Goal: Task Accomplishment & Management: Manage account settings

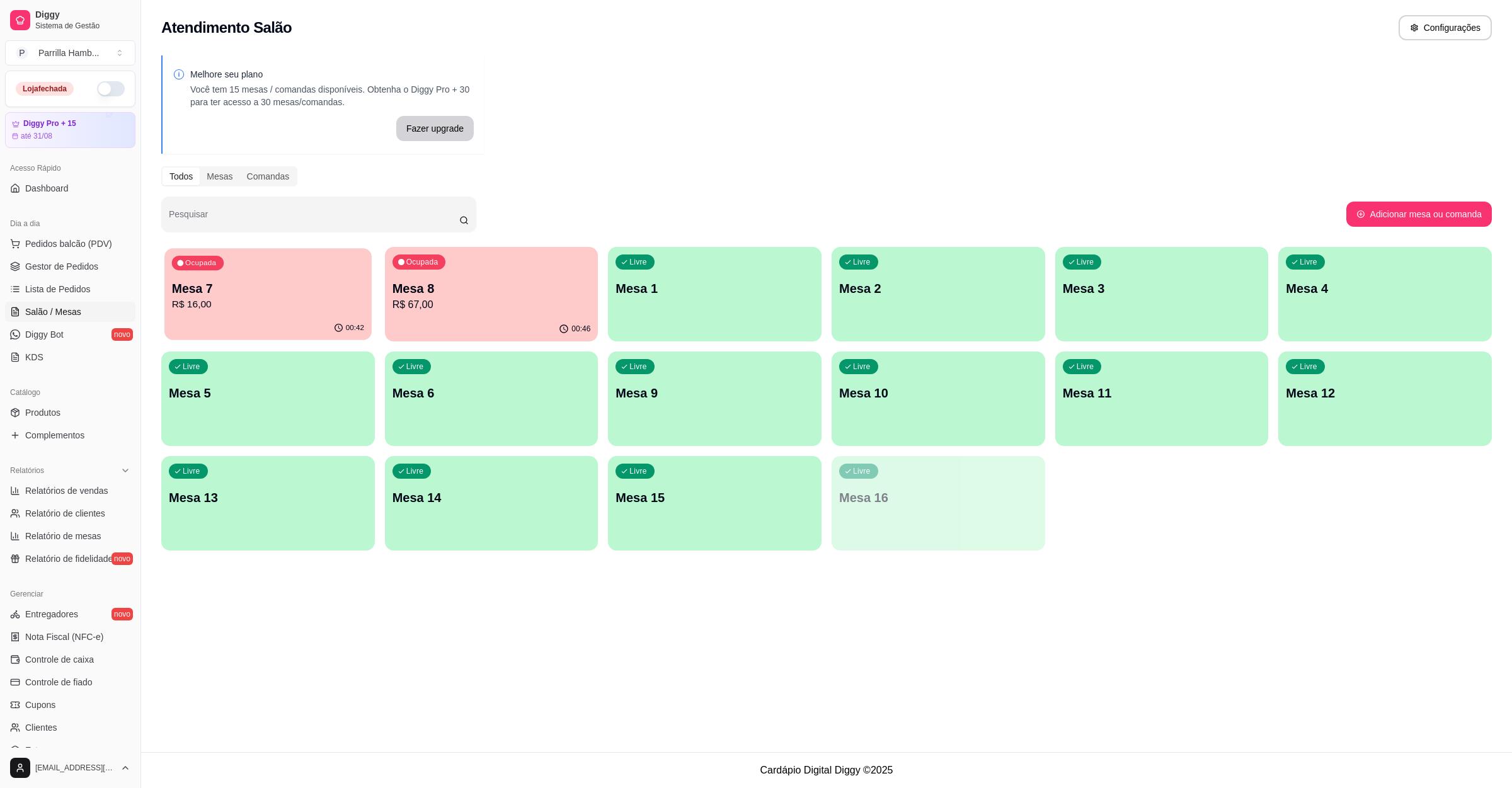
click at [265, 301] on p "R$ 16,00" at bounding box center [268, 304] width 192 height 14
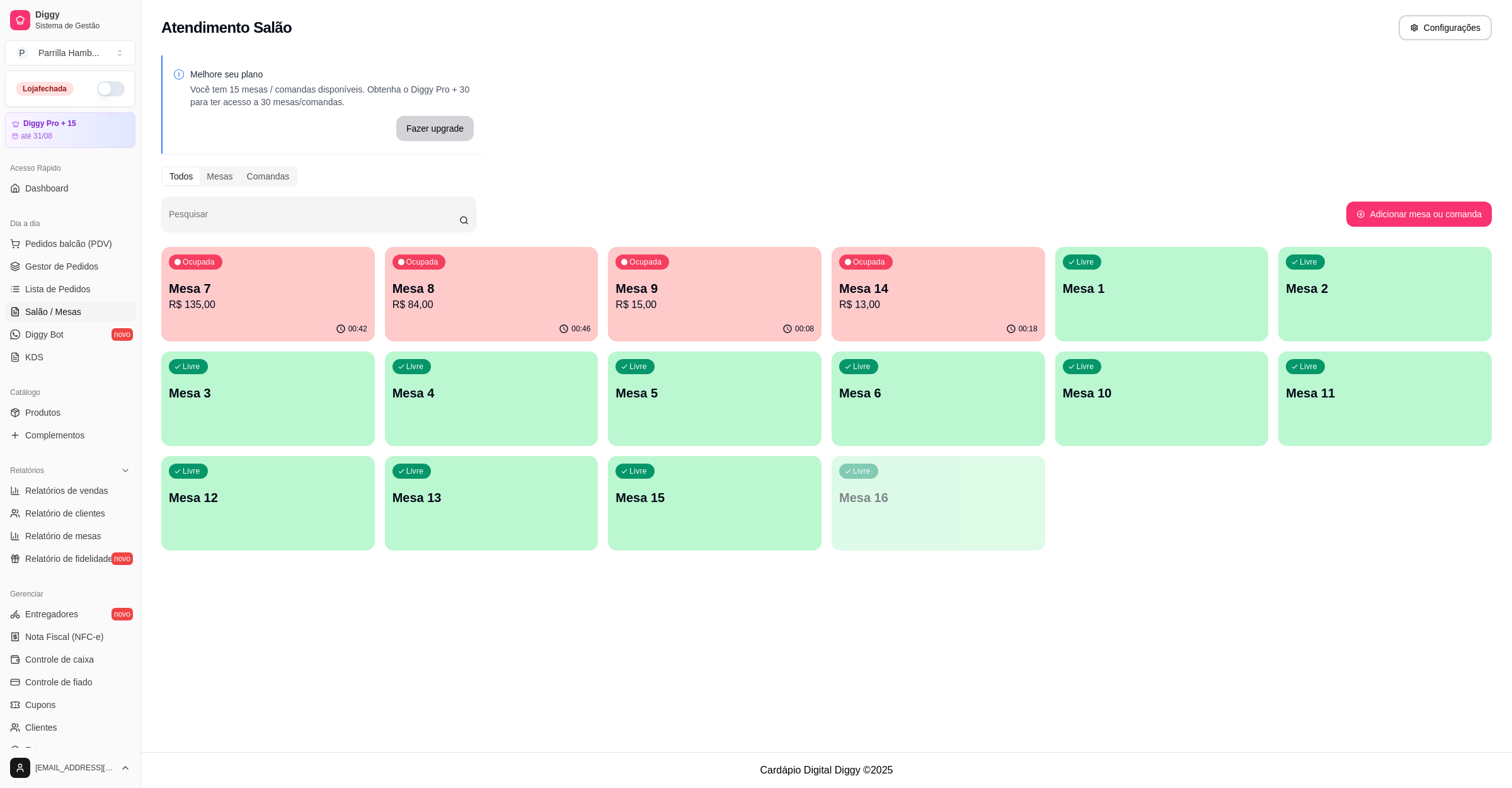
click at [217, 290] on p "Mesa 7" at bounding box center [268, 288] width 199 height 18
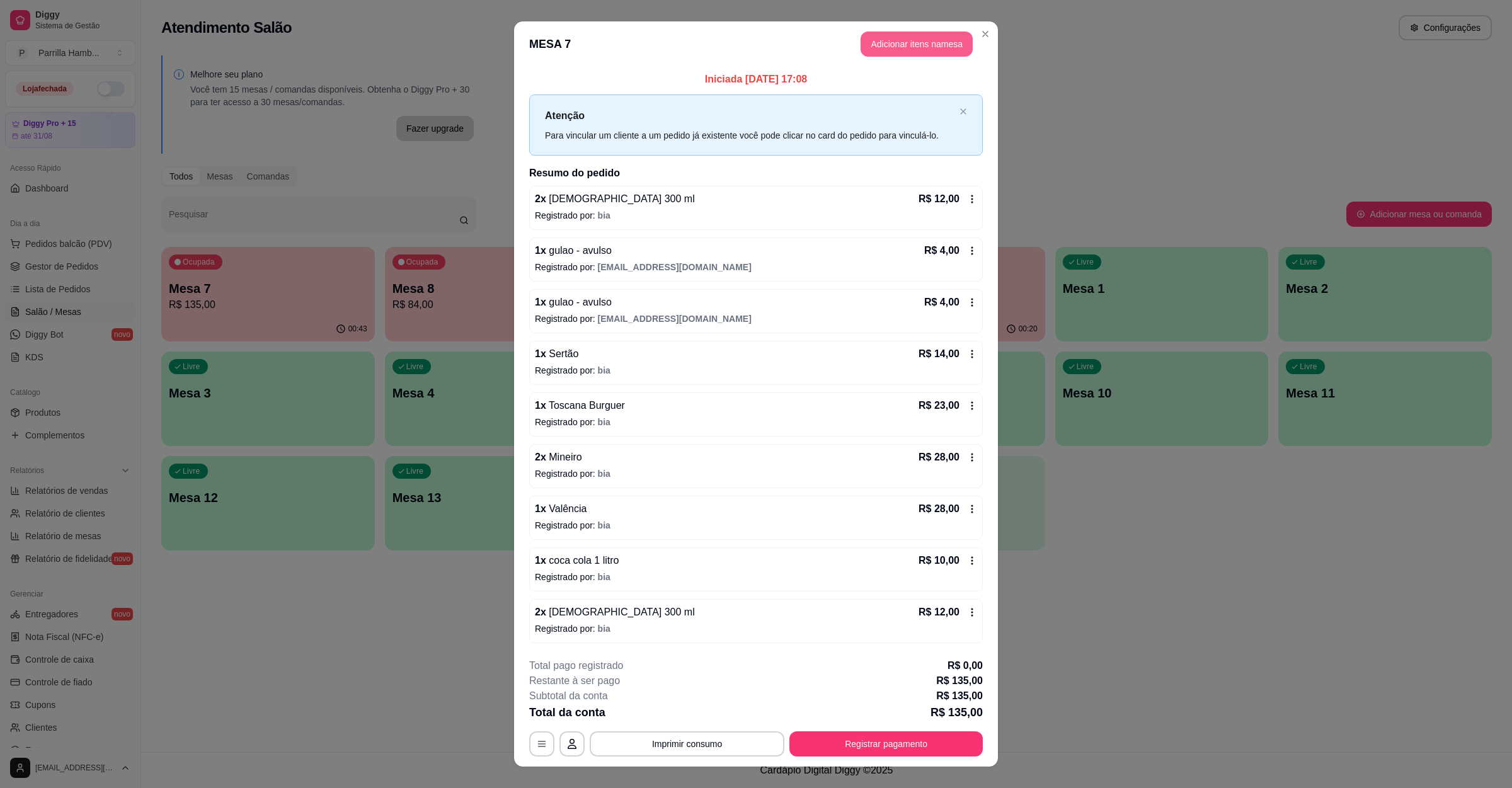
click at [910, 33] on button "Adicionar itens na mesa" at bounding box center [916, 44] width 112 height 26
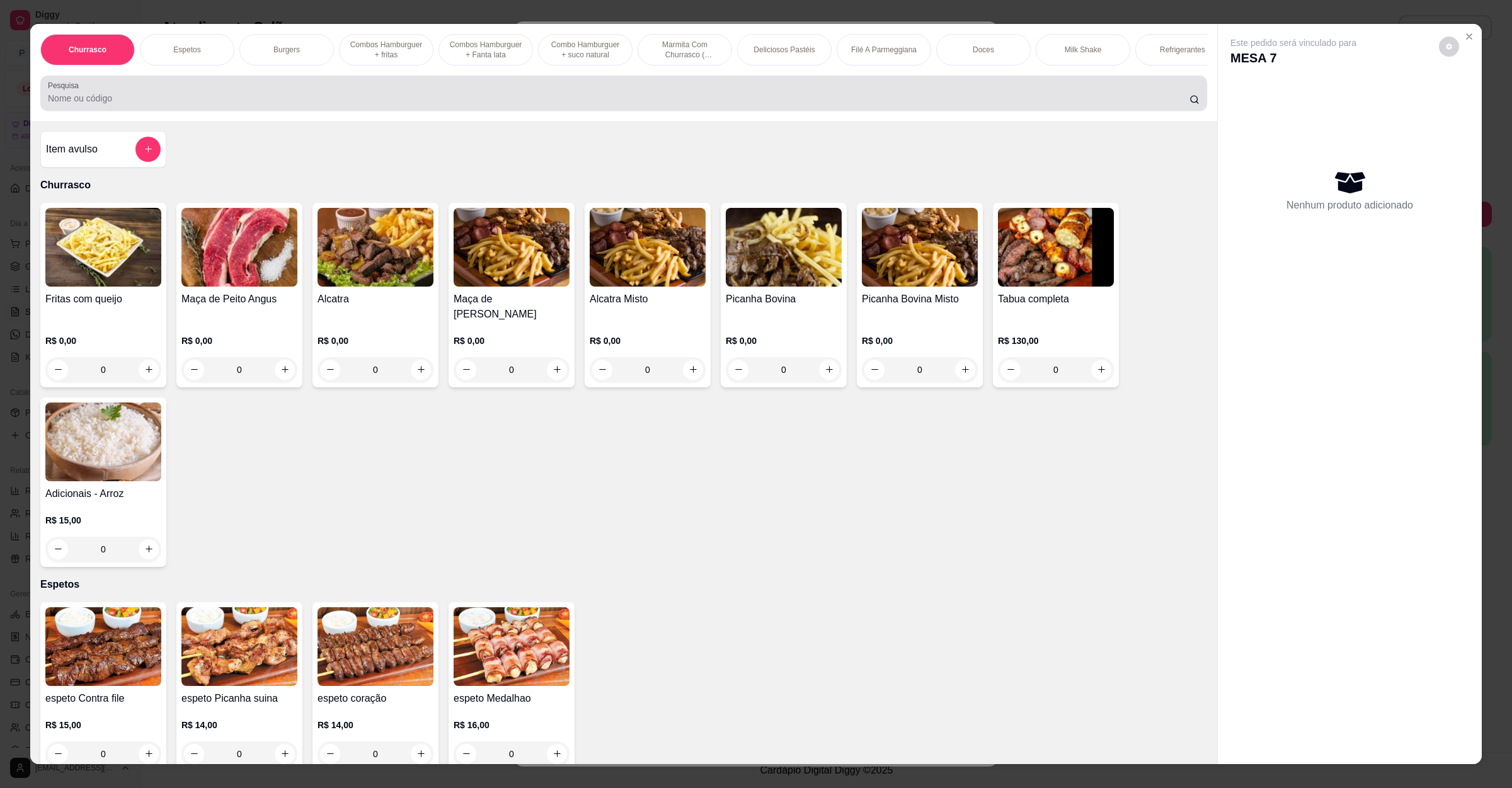
click at [499, 106] on div at bounding box center [624, 94] width 1152 height 26
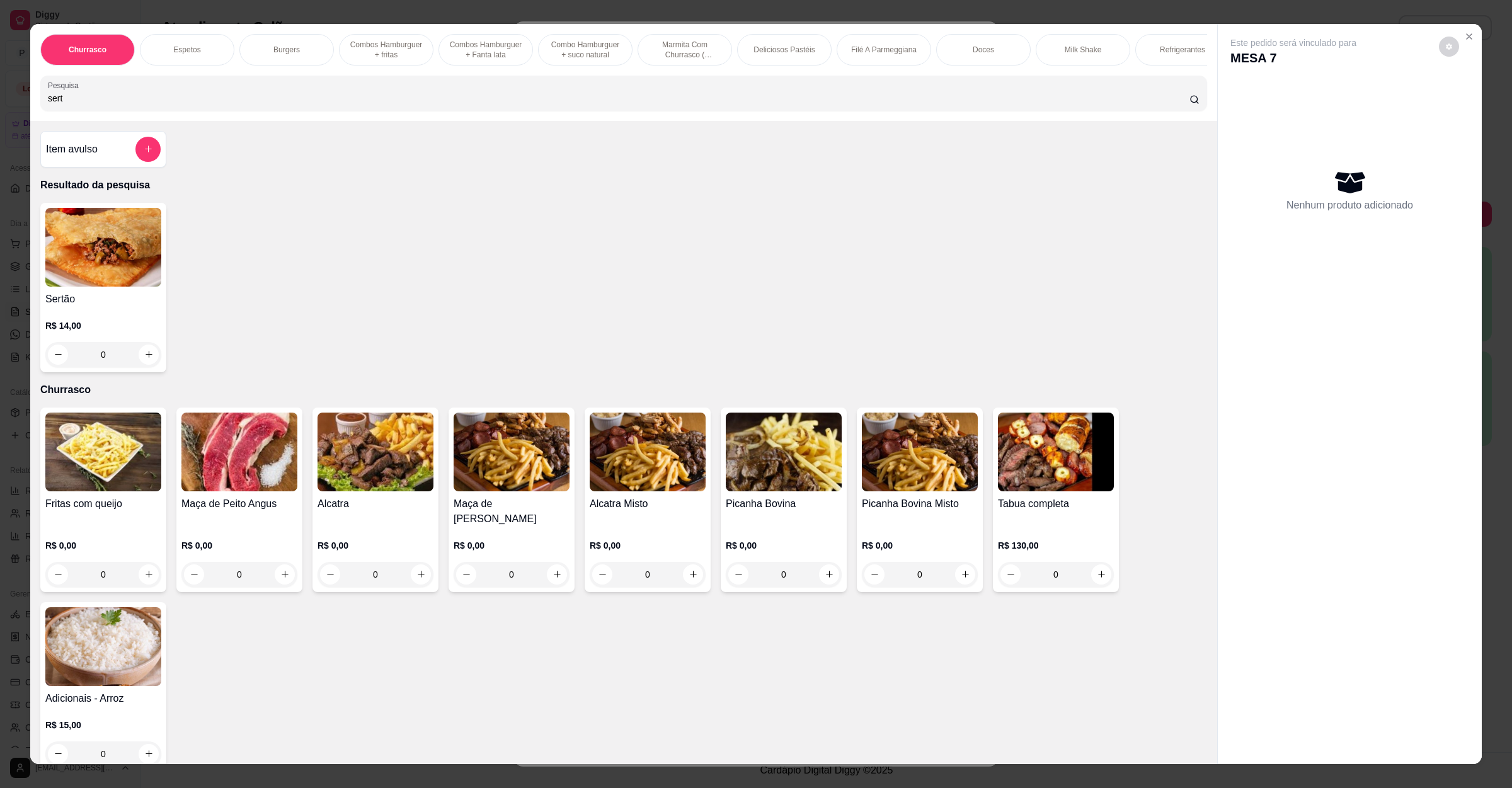
type input "sert"
click at [148, 367] on div "0" at bounding box center [103, 355] width 116 height 26
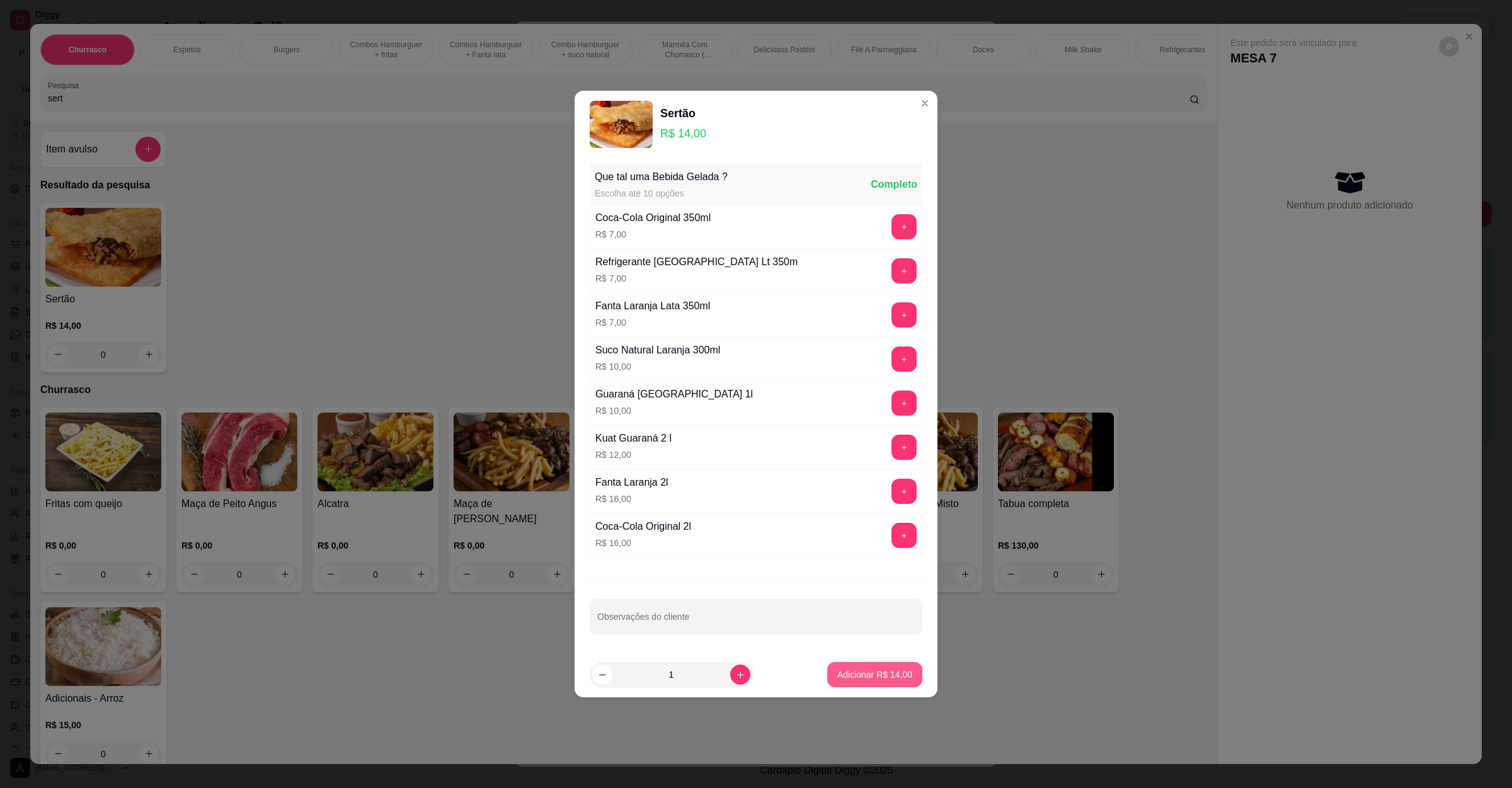
click at [873, 684] on button "Adicionar R$ 14,00" at bounding box center [874, 675] width 95 height 26
type input "1"
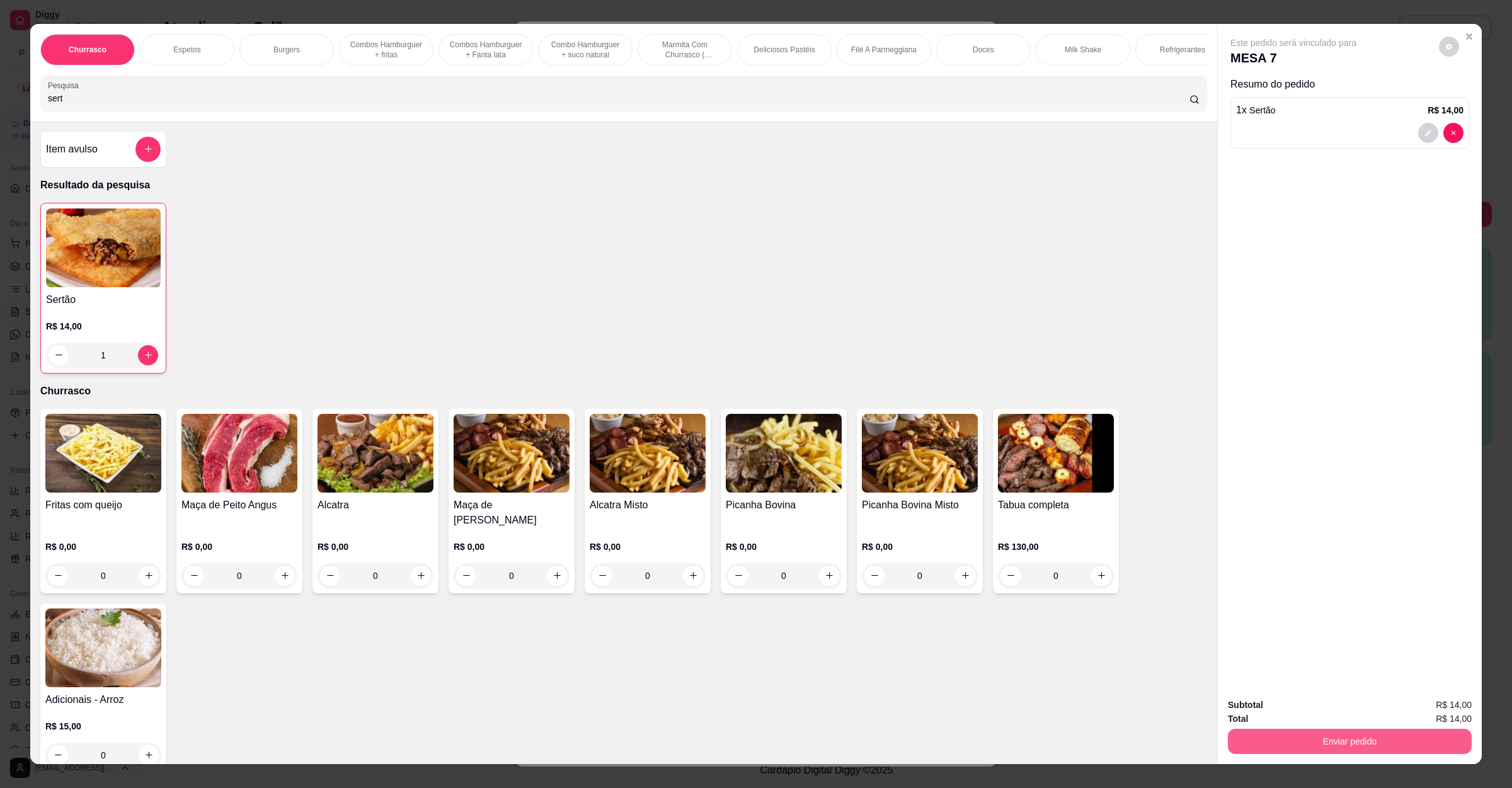
click at [1371, 743] on button "Enviar pedido" at bounding box center [1350, 742] width 244 height 26
click at [1343, 709] on button "Não registrar e enviar pedido" at bounding box center [1306, 711] width 131 height 24
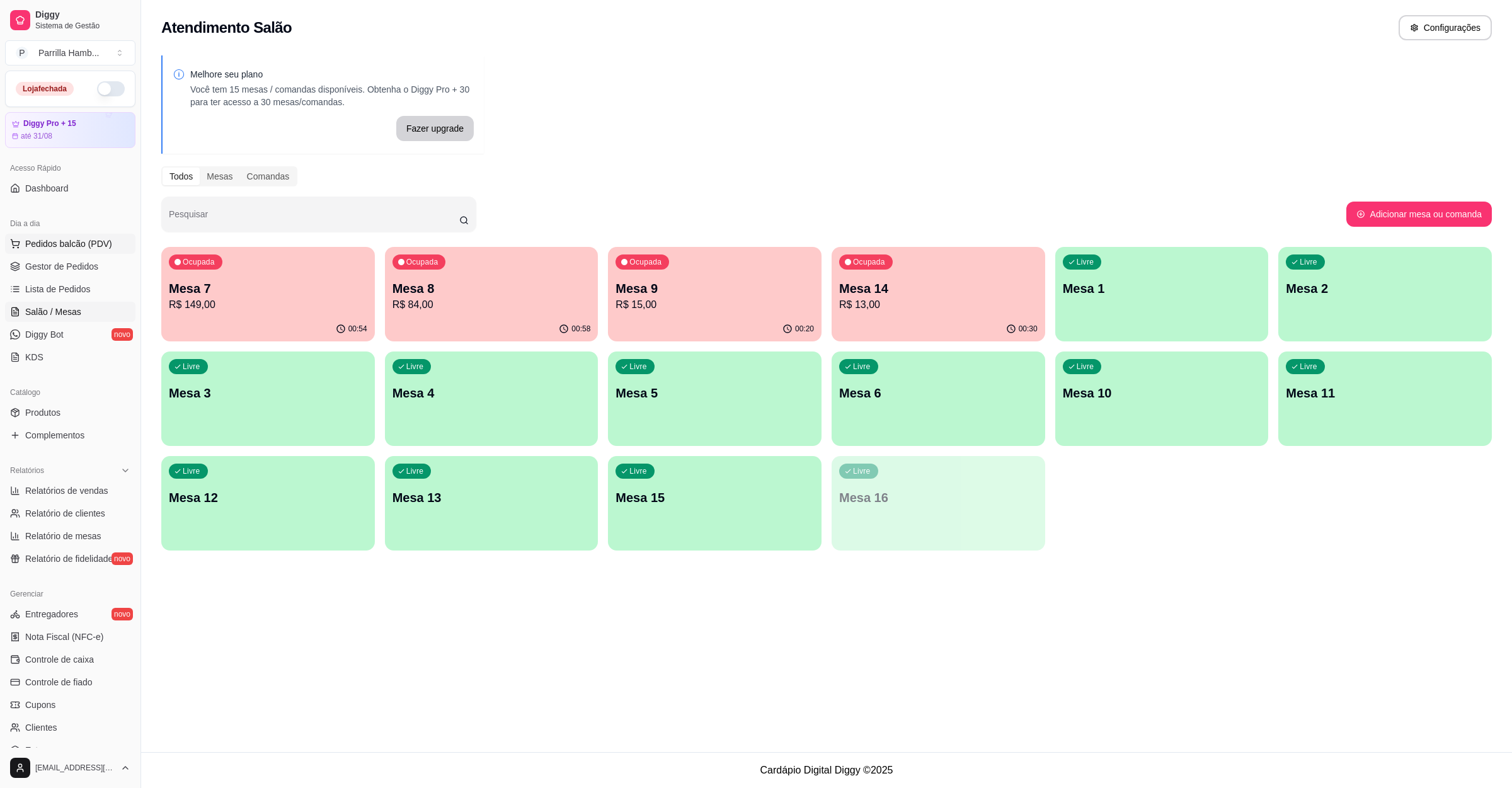
click at [53, 240] on span "Pedidos balcão (PDV)" at bounding box center [69, 244] width 87 height 13
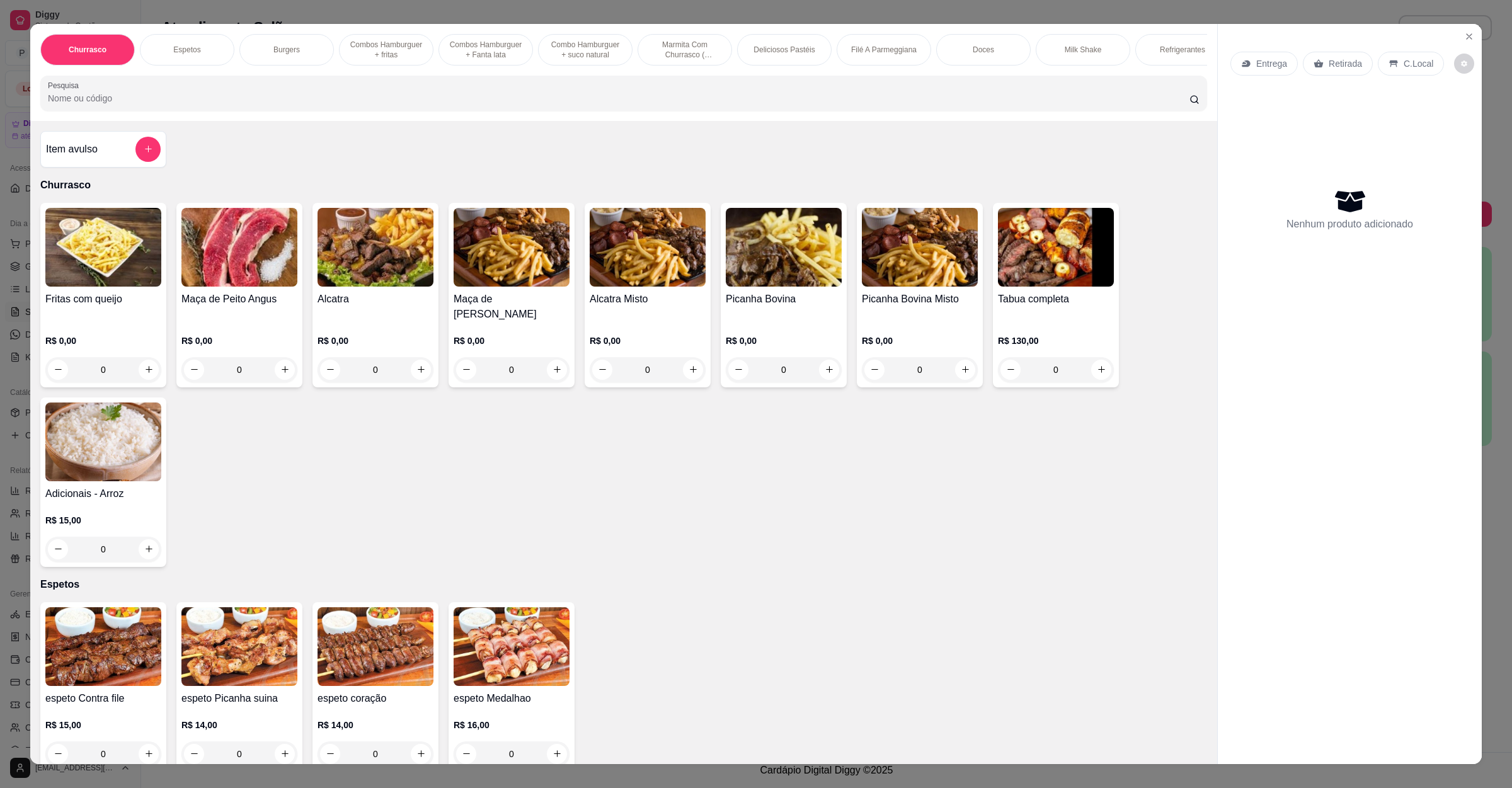
click at [1272, 70] on div "Entrega" at bounding box center [1264, 64] width 67 height 24
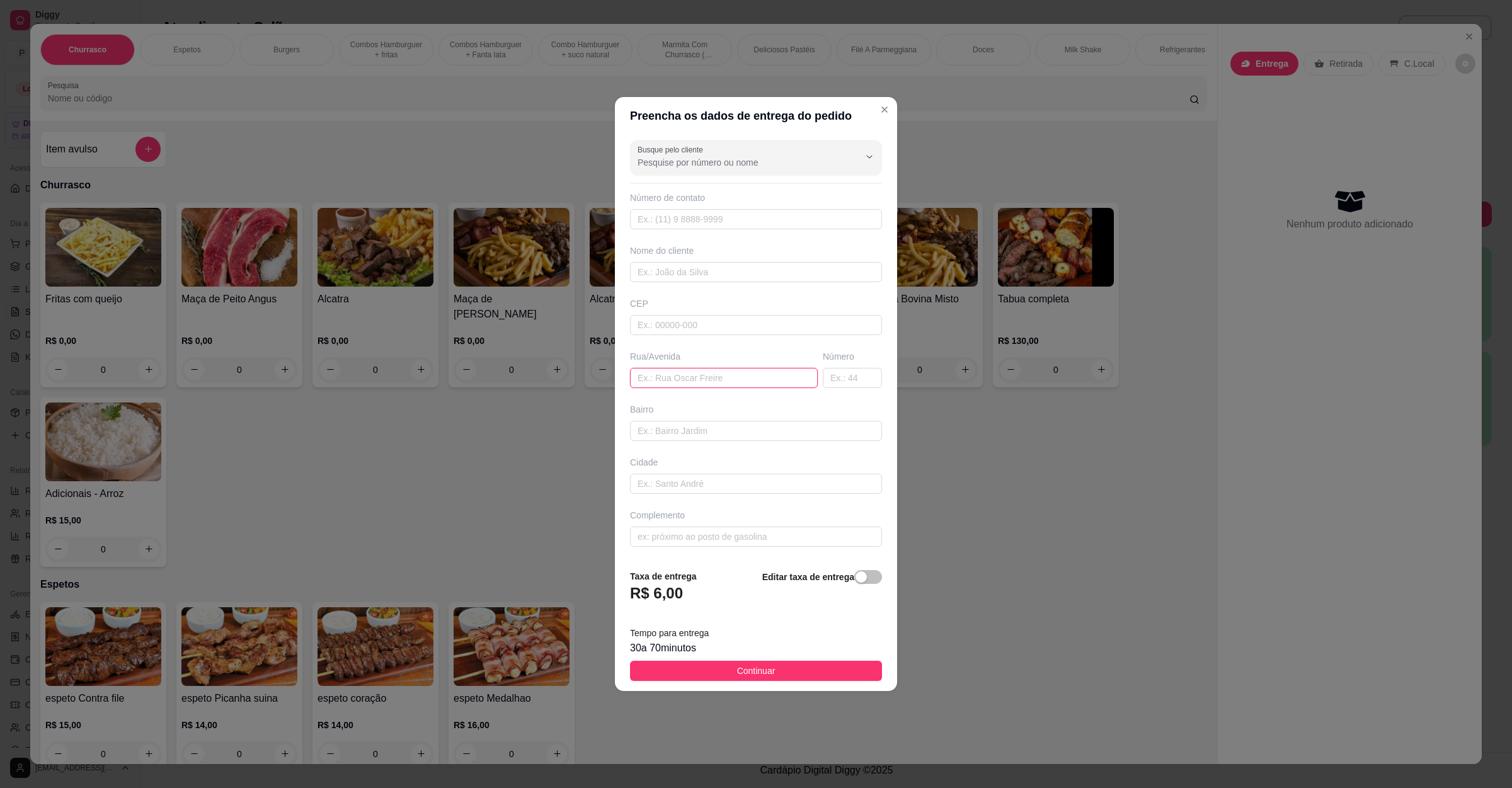
click at [728, 375] on input "text" at bounding box center [723, 378] width 188 height 20
type input "[PERSON_NAME]"
click at [841, 375] on input "text" at bounding box center [852, 378] width 60 height 20
type input "123"
click at [747, 677] on span "Continuar" at bounding box center [756, 671] width 38 height 14
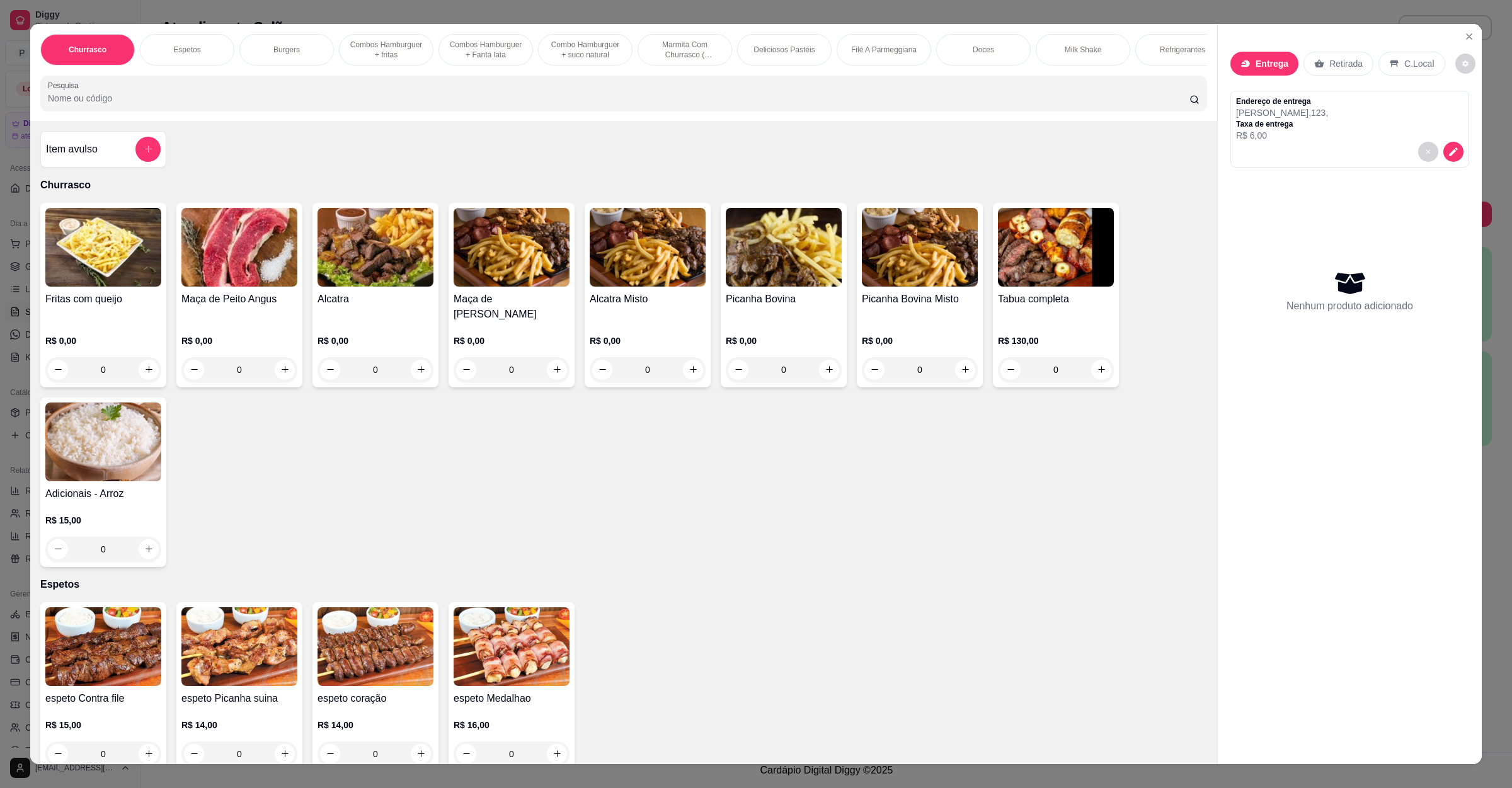
click at [206, 104] on input "Pesquisa" at bounding box center [619, 99] width 1142 height 13
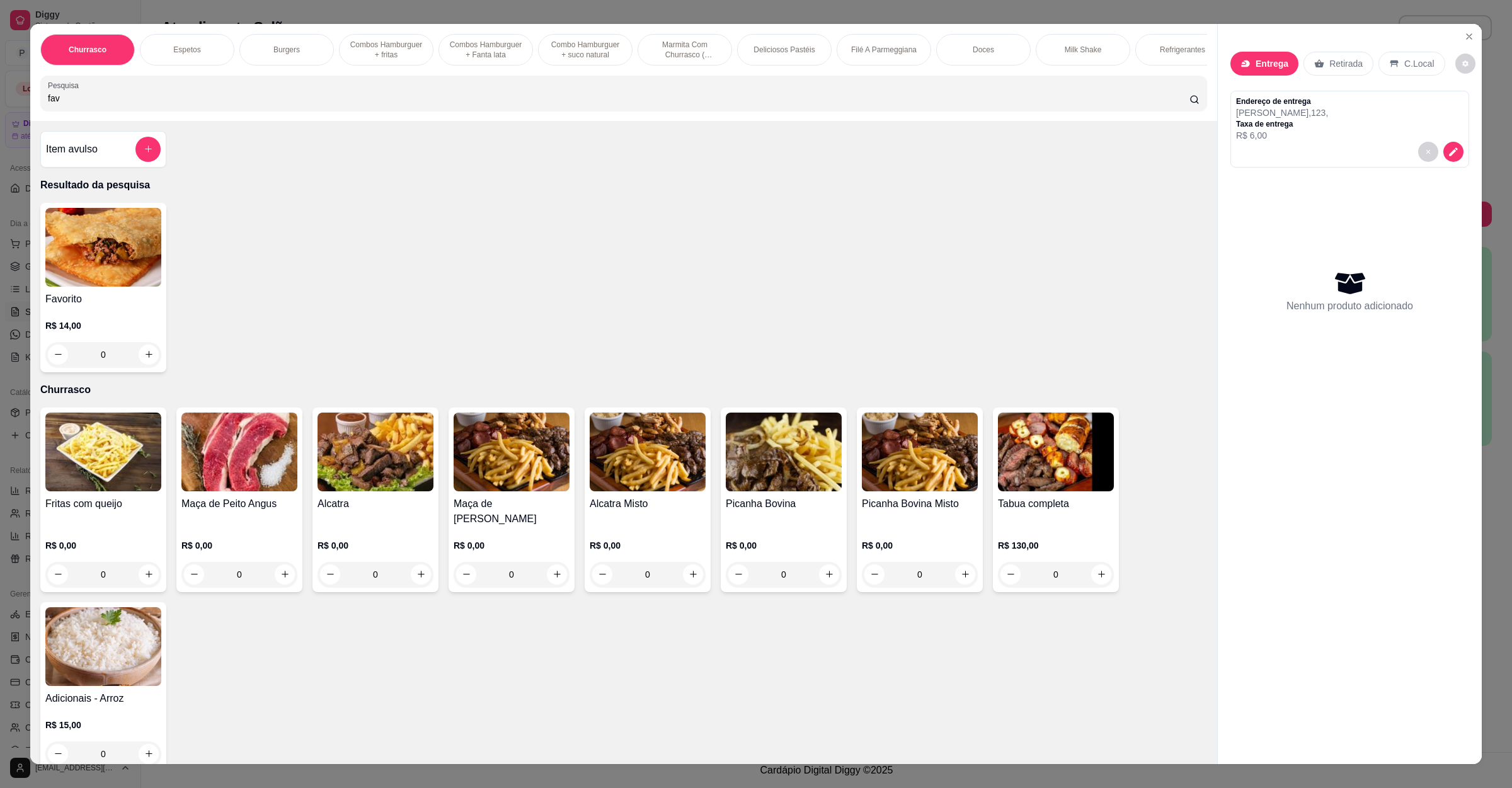
type input "fav"
click at [140, 367] on div "0" at bounding box center [103, 355] width 116 height 26
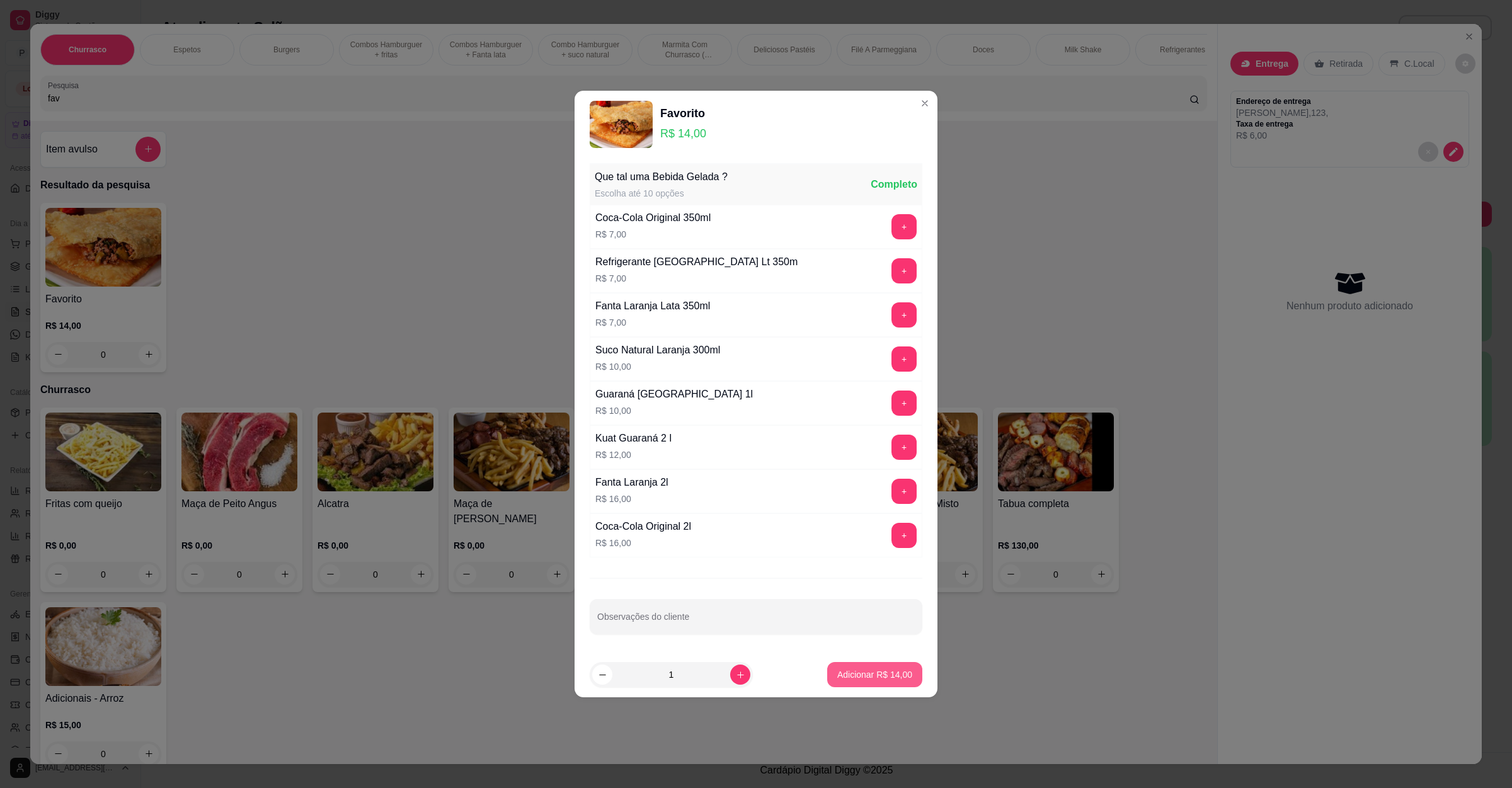
click at [845, 677] on p "Adicionar R$ 14,00" at bounding box center [875, 675] width 75 height 13
type input "1"
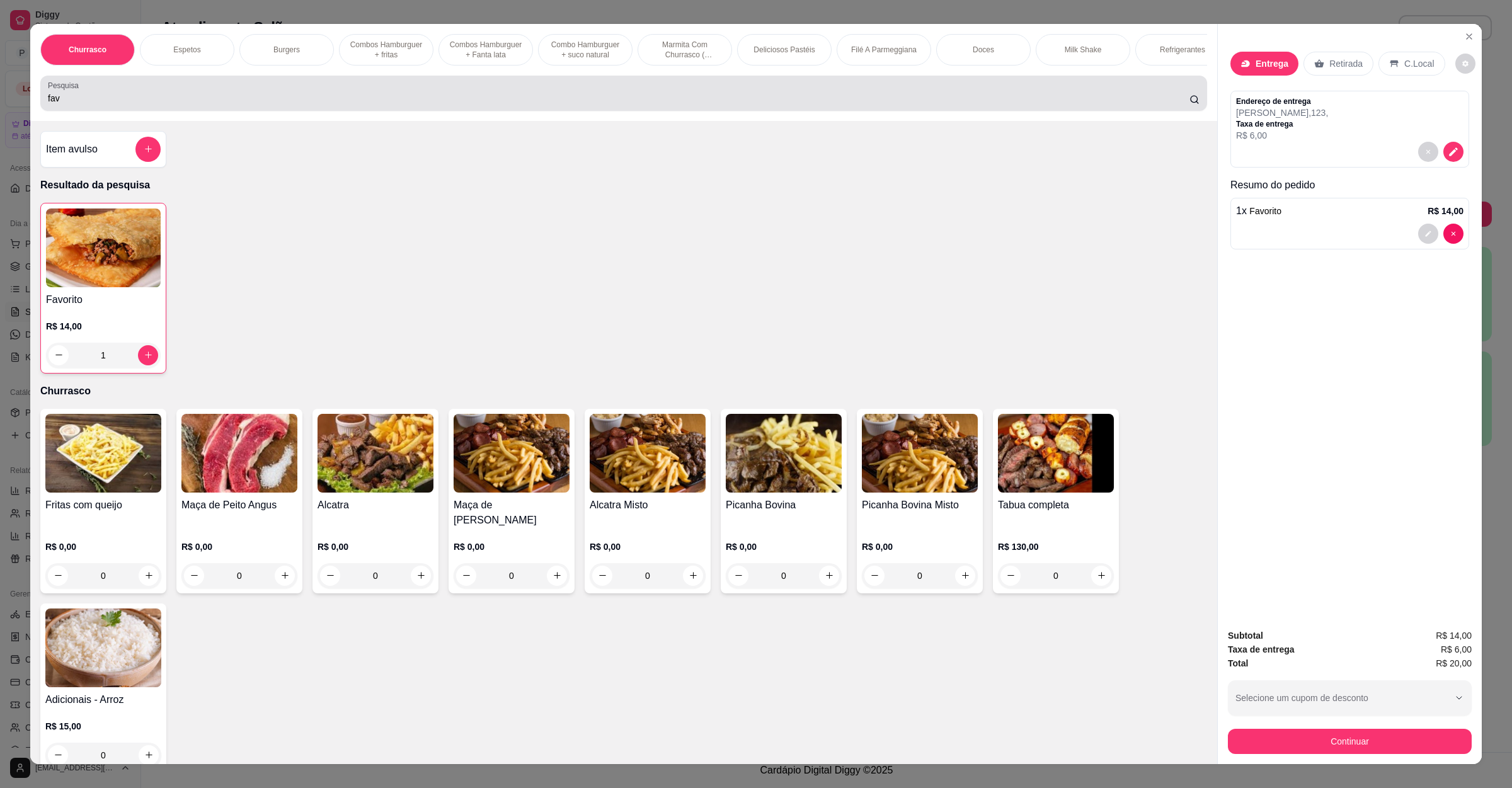
click at [206, 104] on input "fav" at bounding box center [619, 99] width 1142 height 13
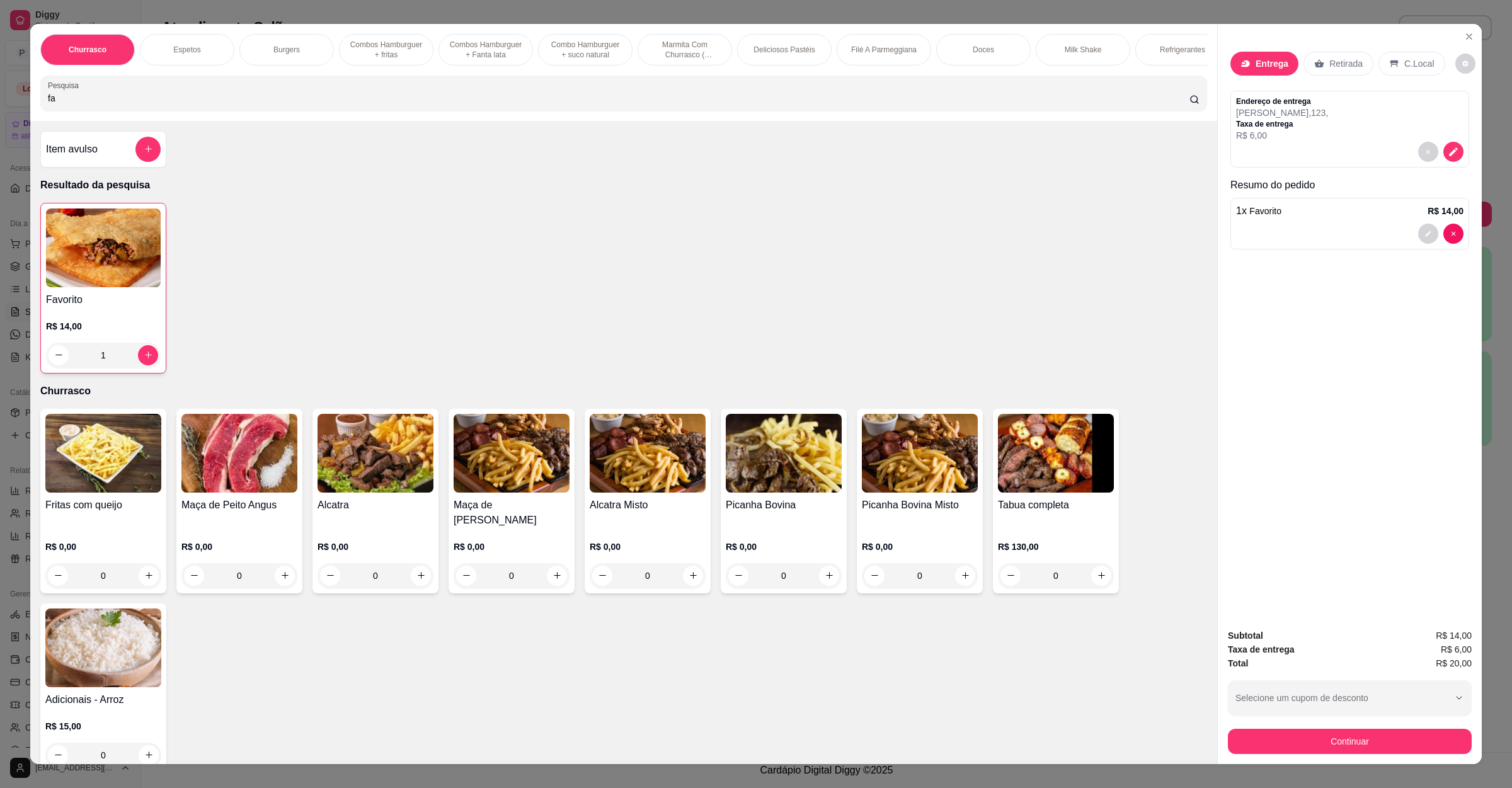
type input "f"
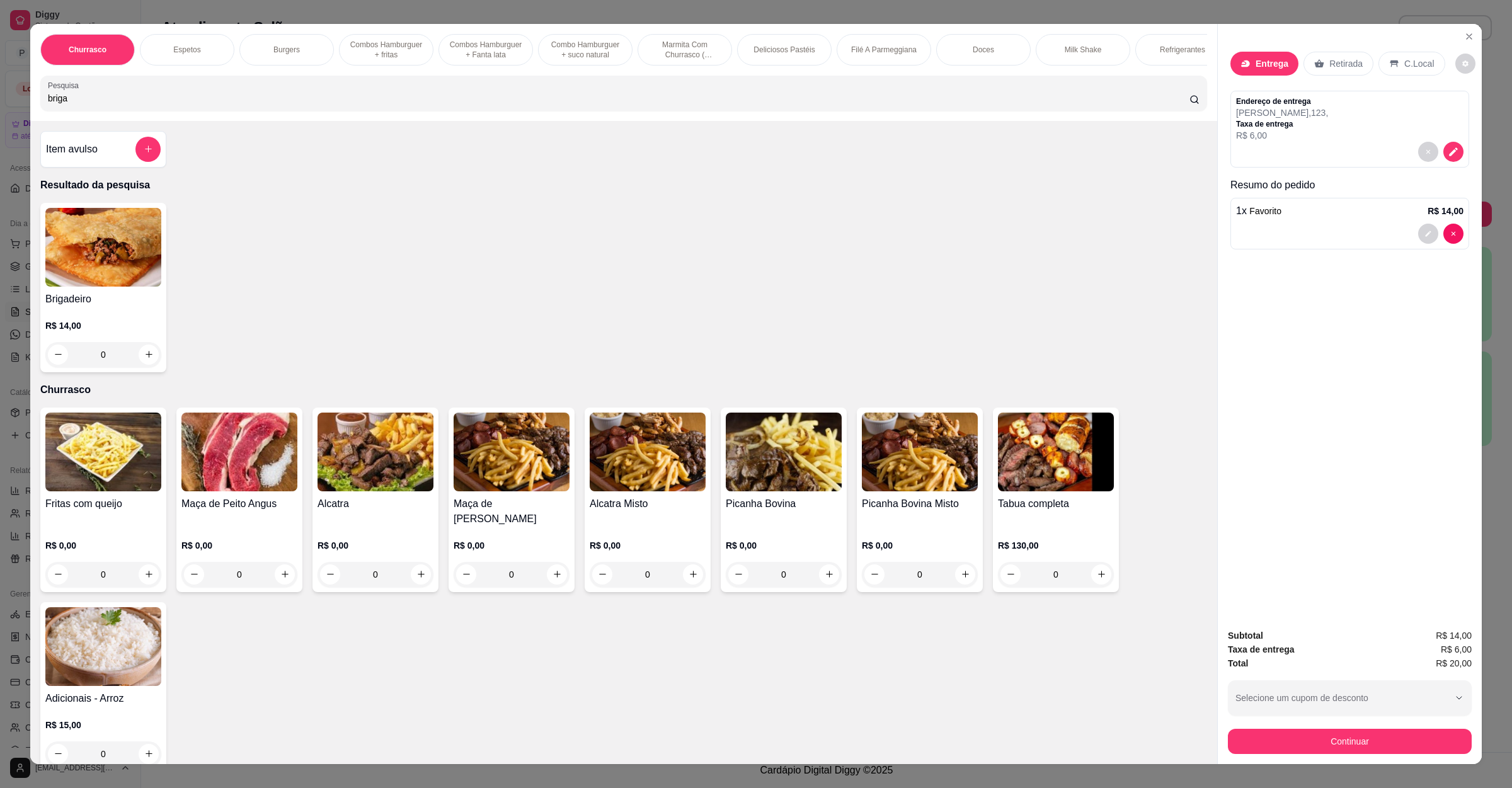
type input "briga"
click at [143, 367] on div "0" at bounding box center [103, 355] width 116 height 26
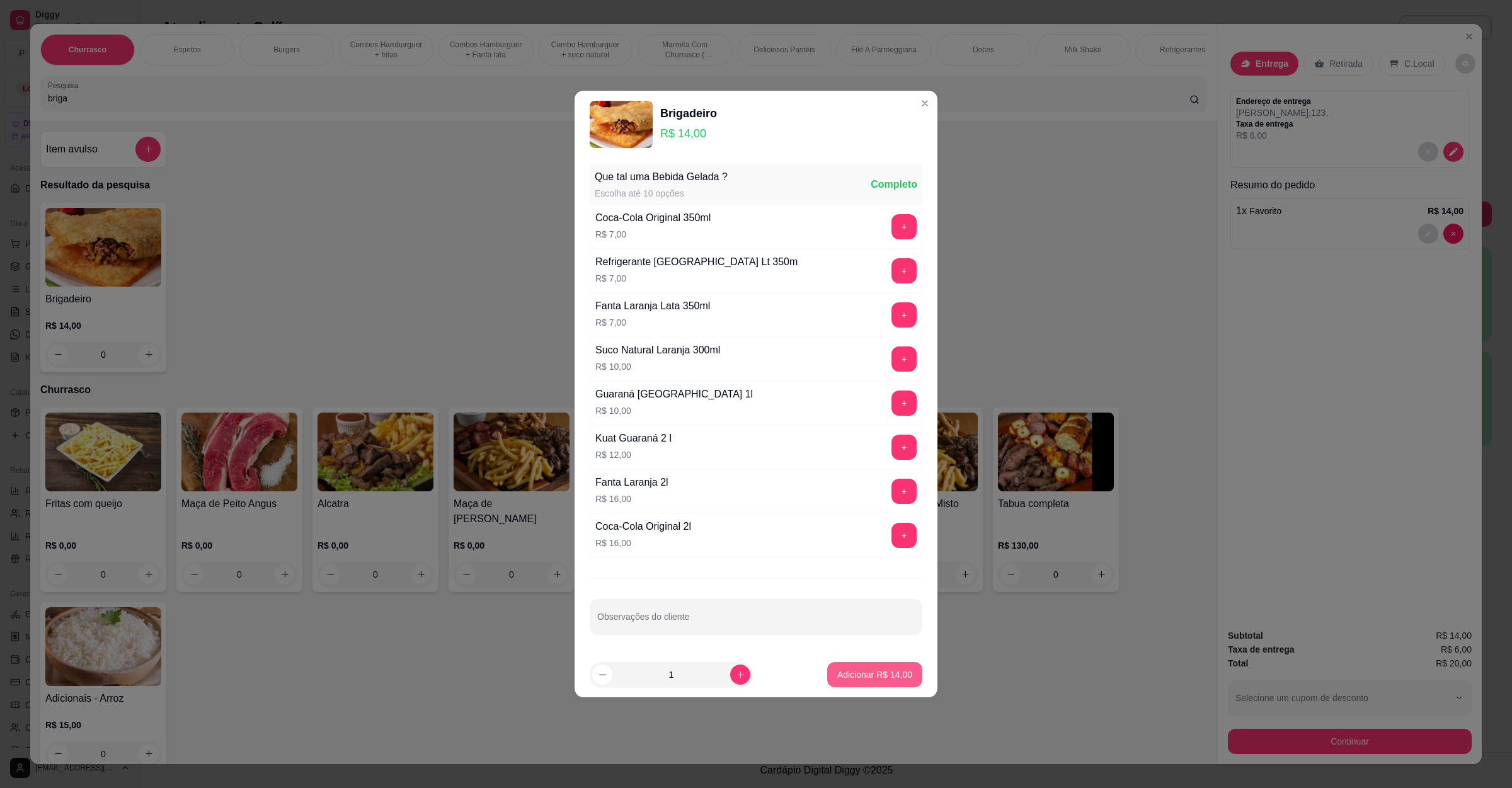
click at [877, 680] on p "Adicionar R$ 14,00" at bounding box center [875, 675] width 75 height 13
type input "1"
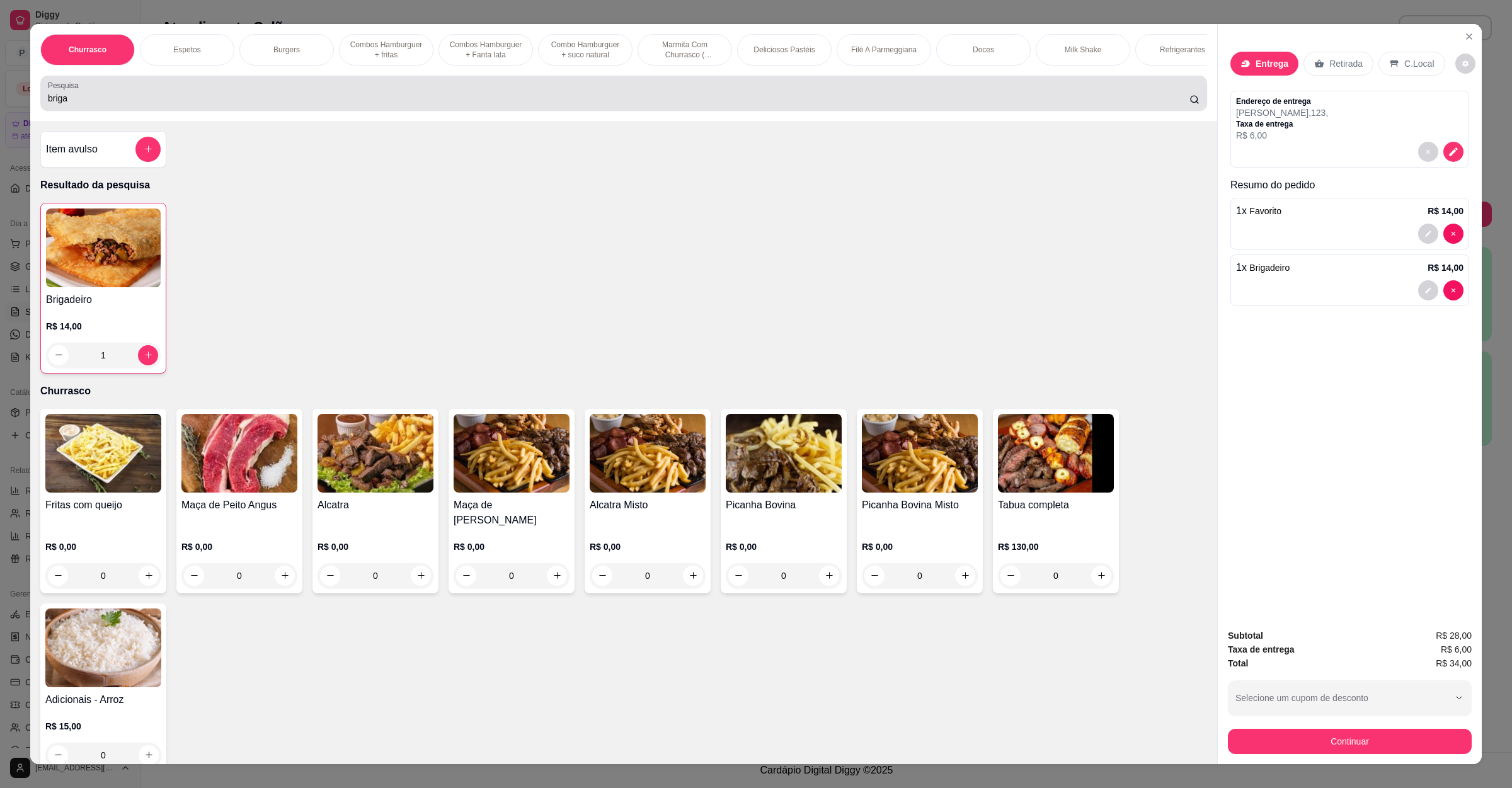
click at [289, 104] on input "briga" at bounding box center [619, 99] width 1142 height 13
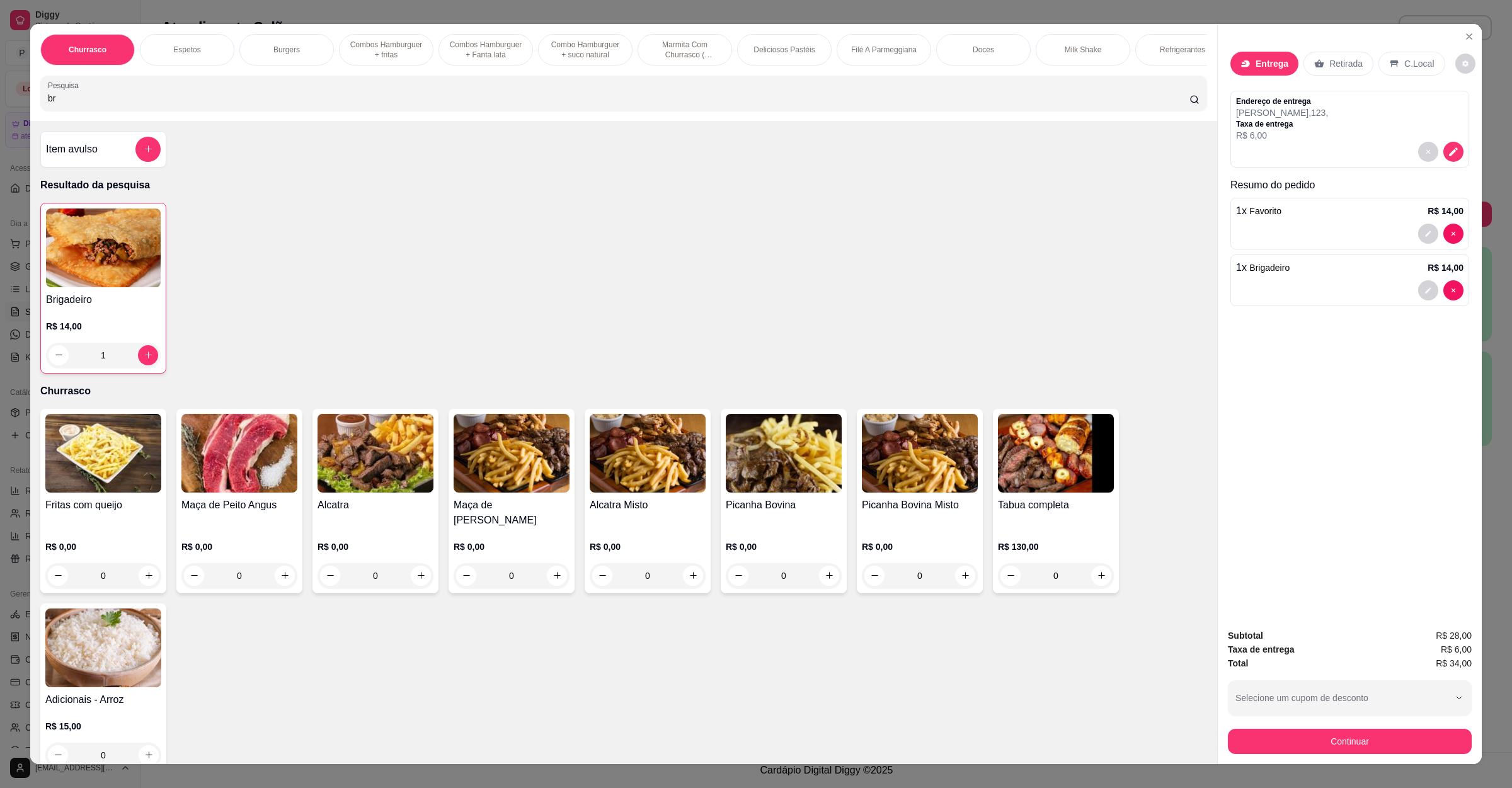
type input "b"
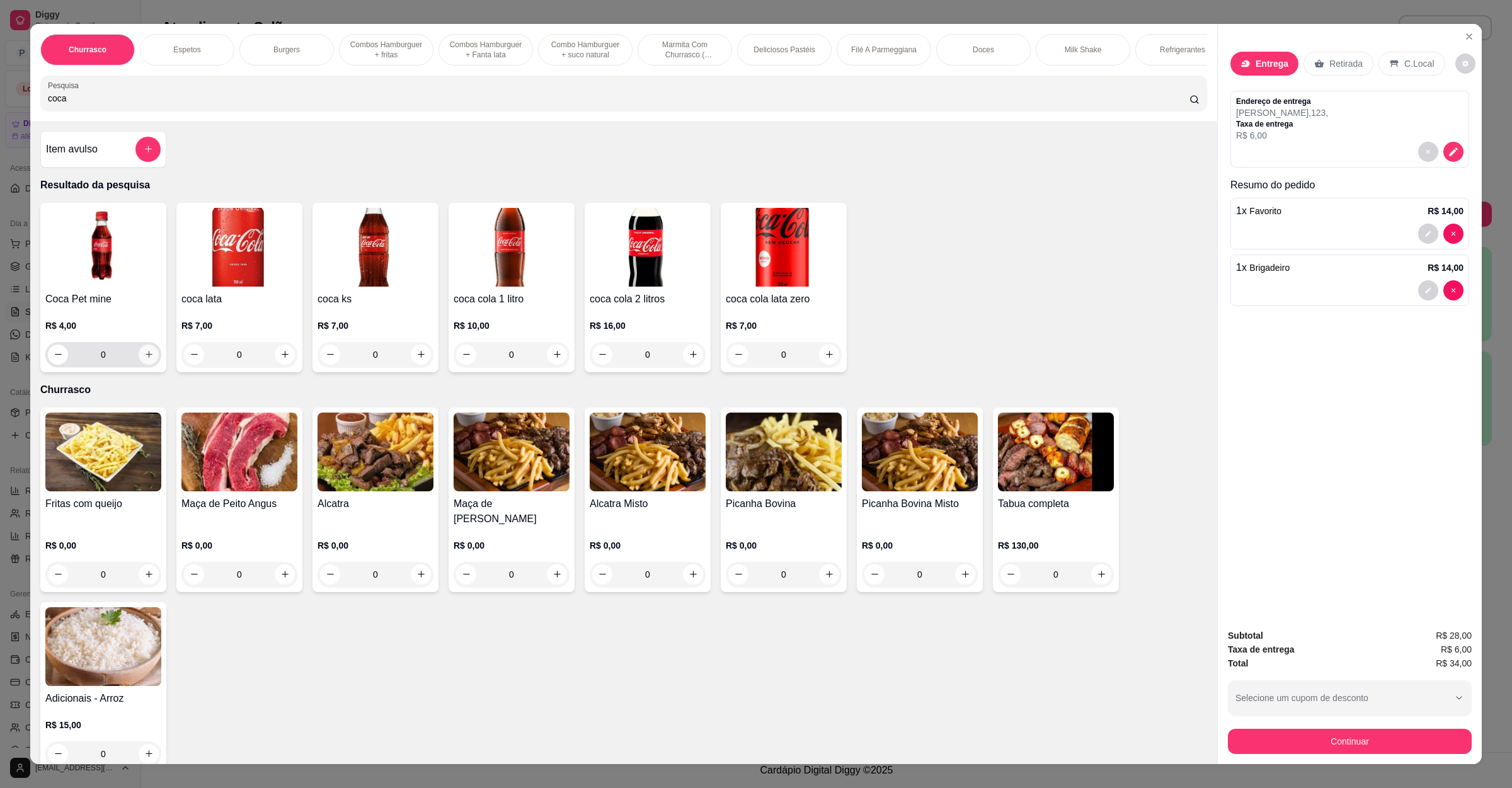
type input "coca"
click at [144, 359] on icon "increase-product-quantity" at bounding box center [148, 354] width 9 height 9
type input "1"
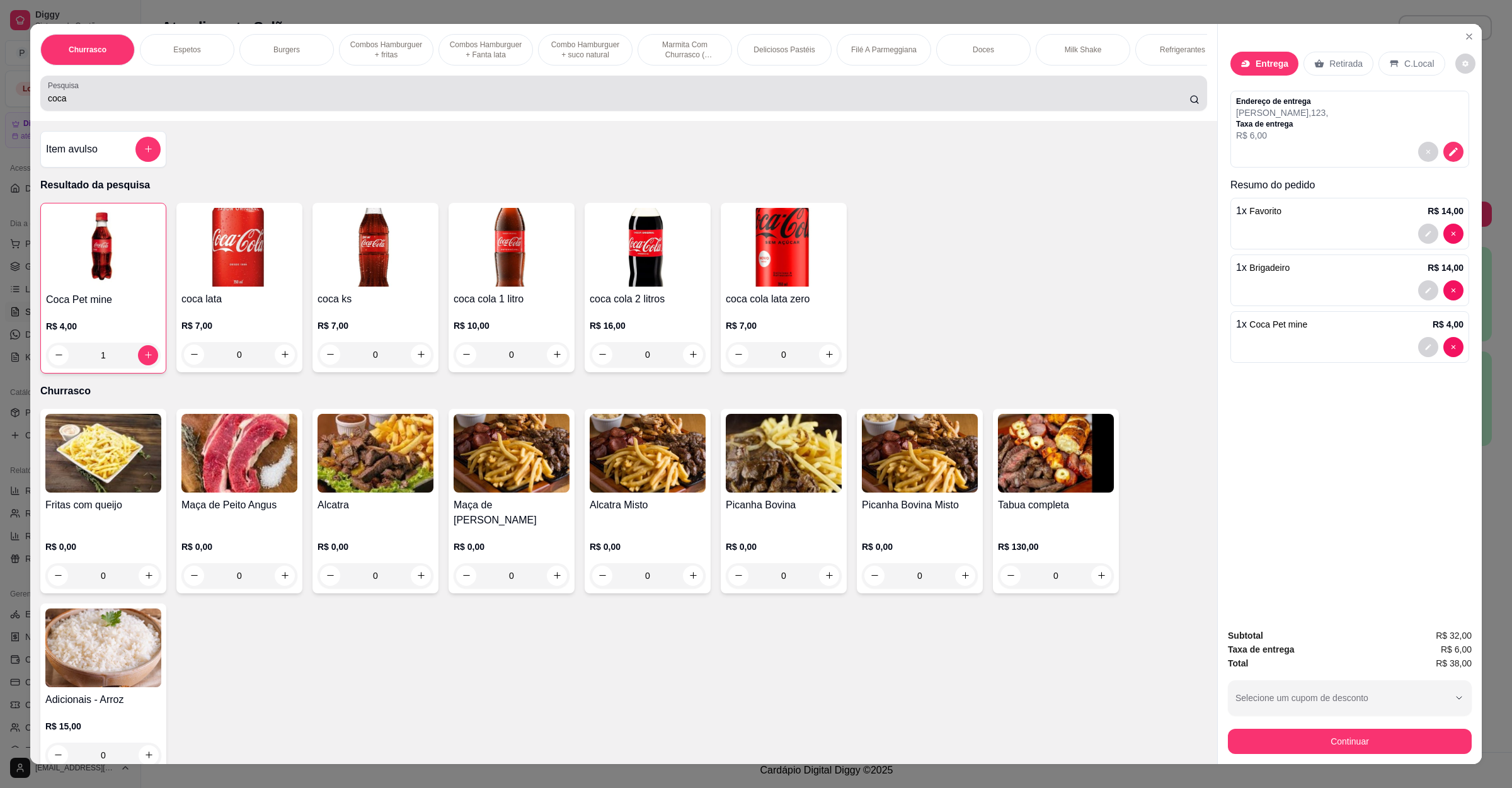
click at [191, 104] on input "coca" at bounding box center [619, 99] width 1142 height 13
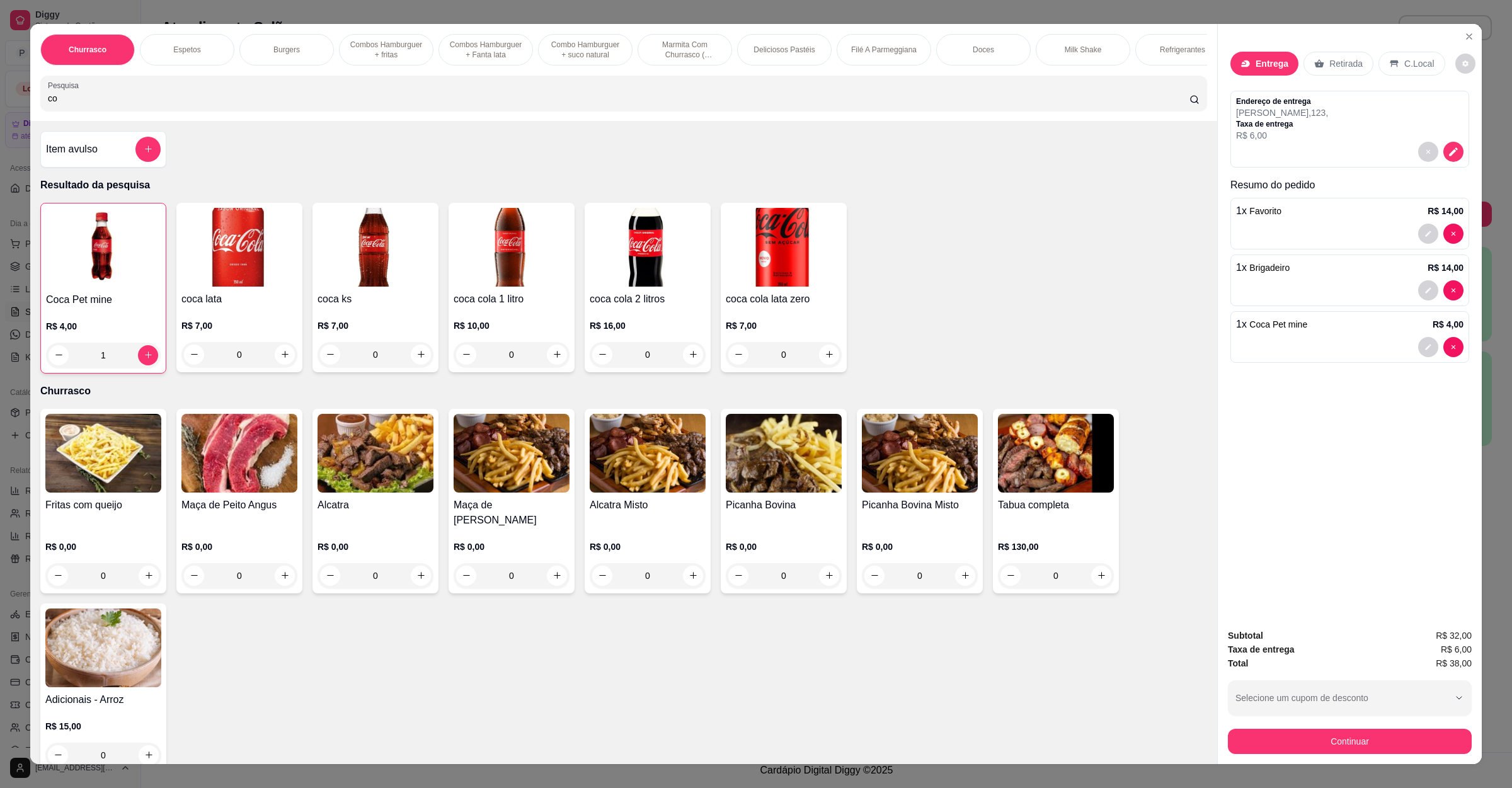
type input "c"
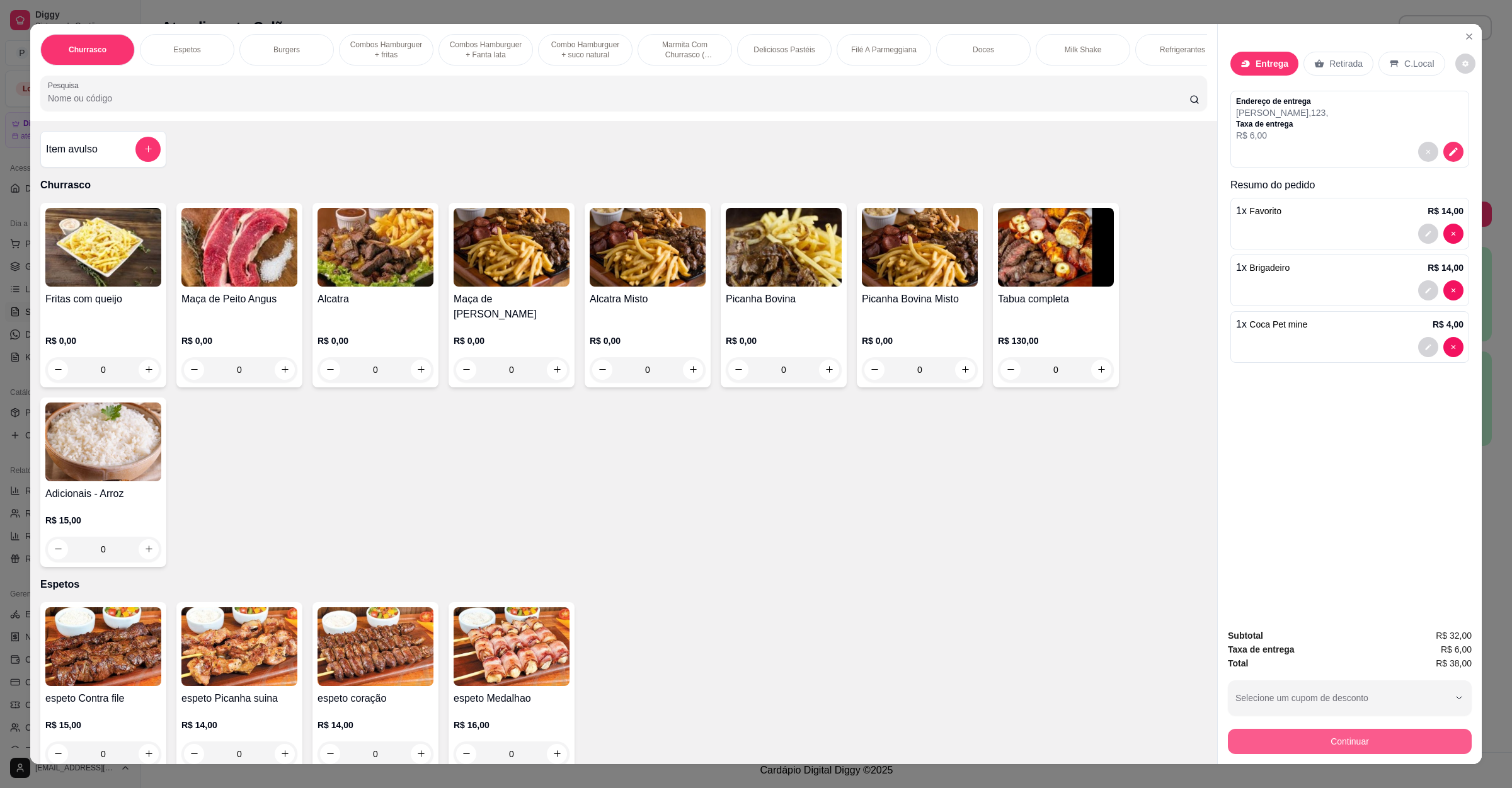
click at [1325, 738] on button "Continuar" at bounding box center [1350, 742] width 244 height 26
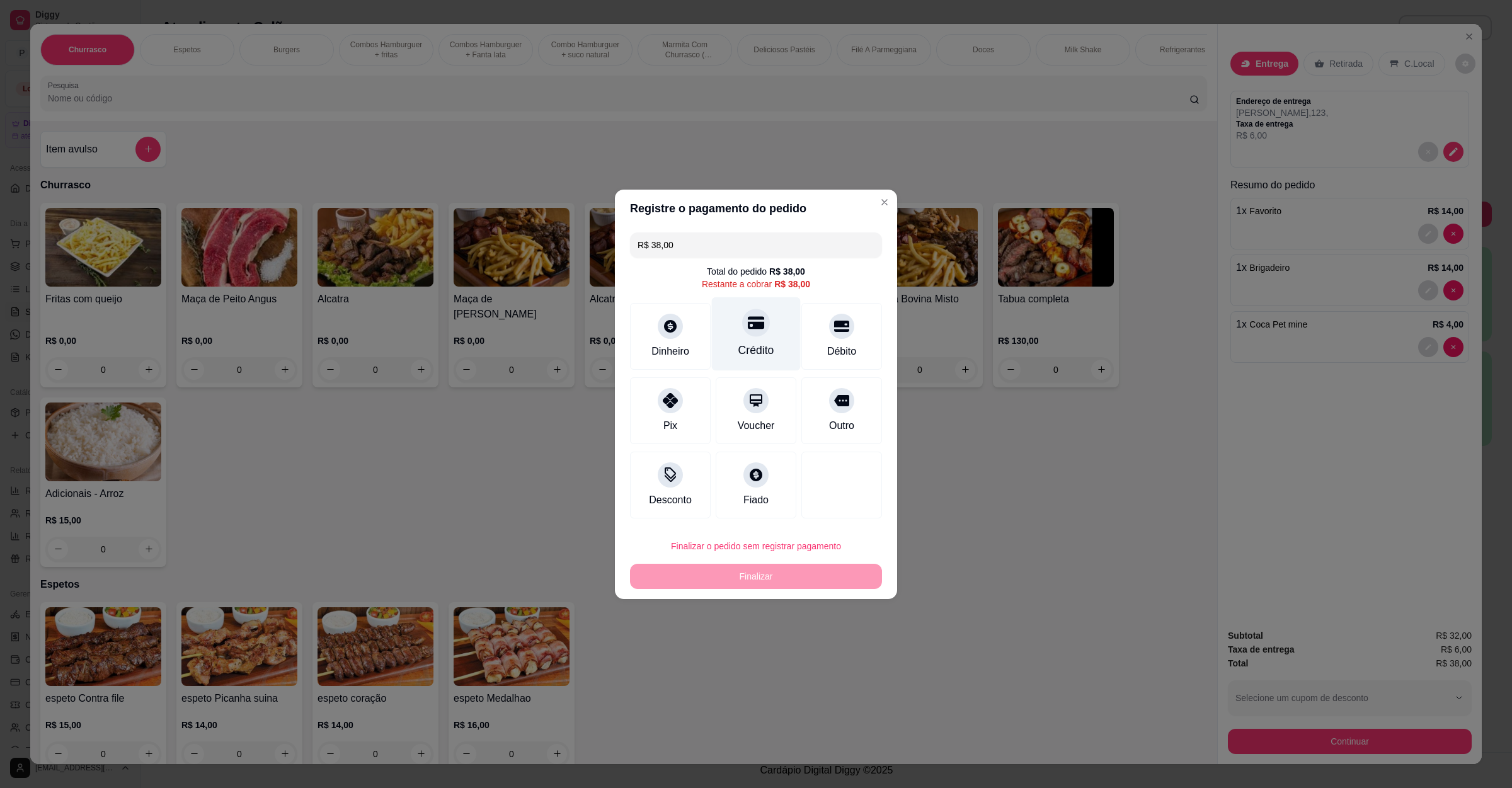
click at [752, 320] on icon at bounding box center [755, 322] width 16 height 16
type input "R$ 0,00"
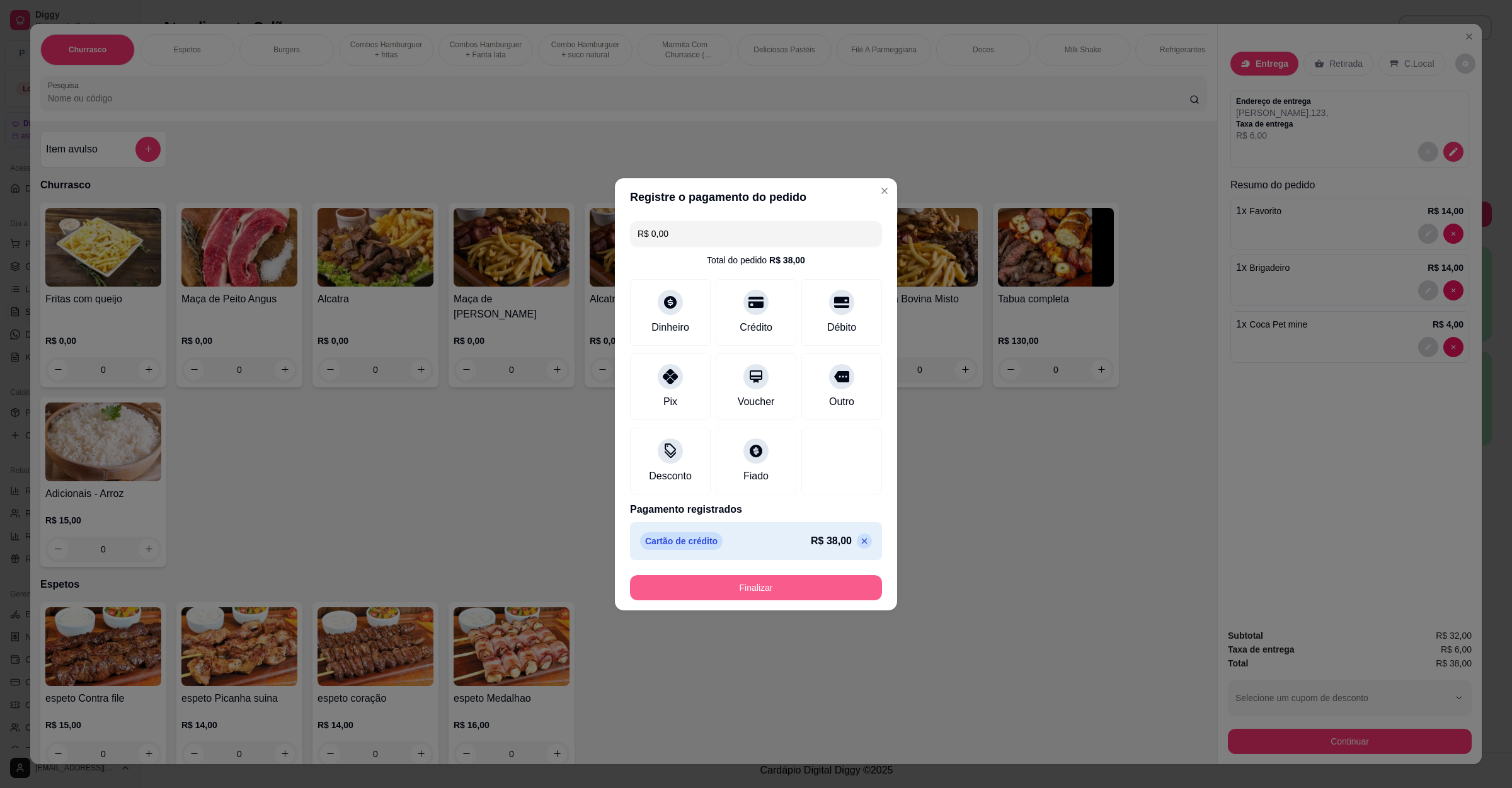
click at [745, 589] on button "Finalizar" at bounding box center [755, 588] width 252 height 26
type input "0"
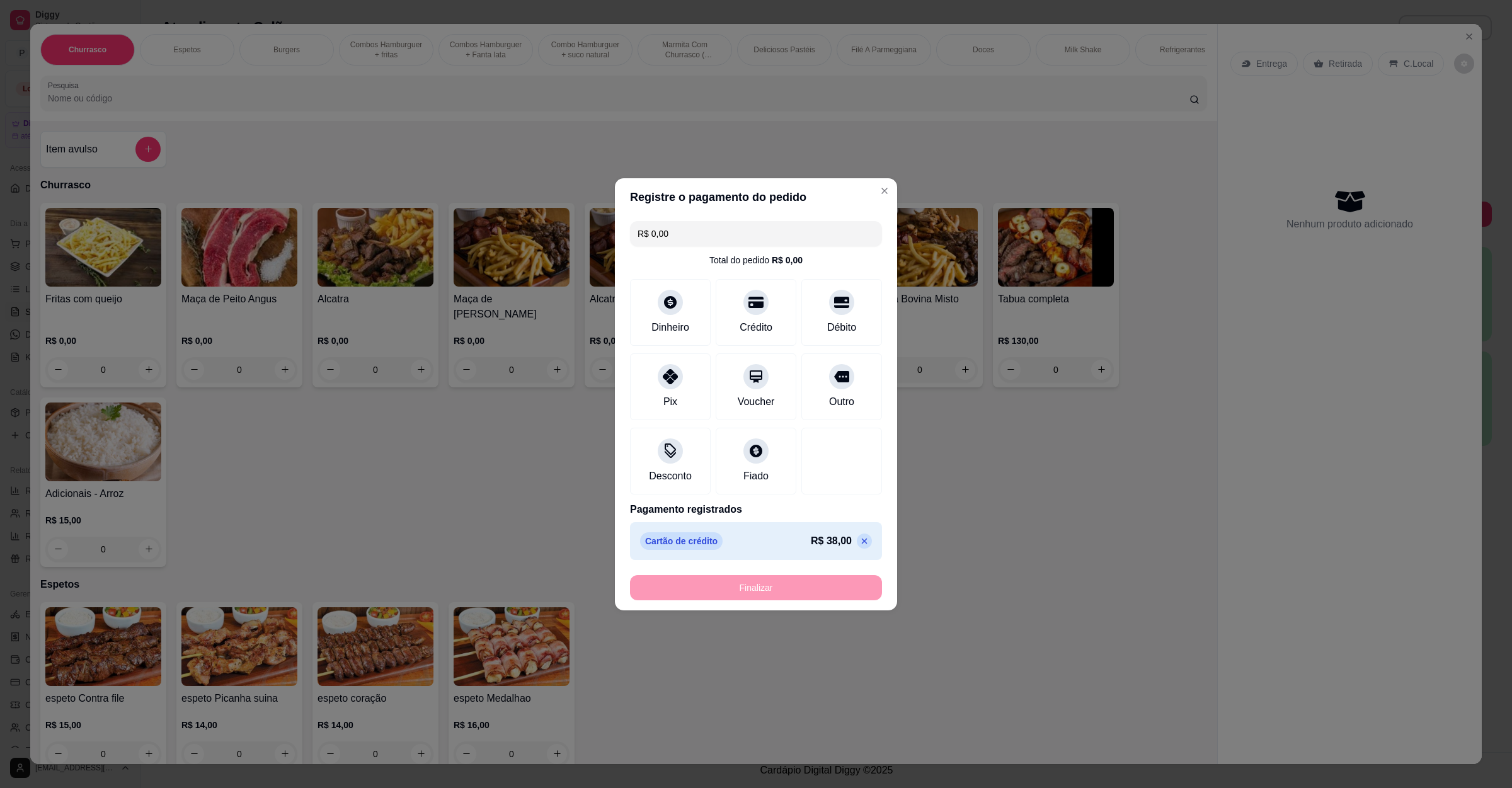
type input "-R$ 38,00"
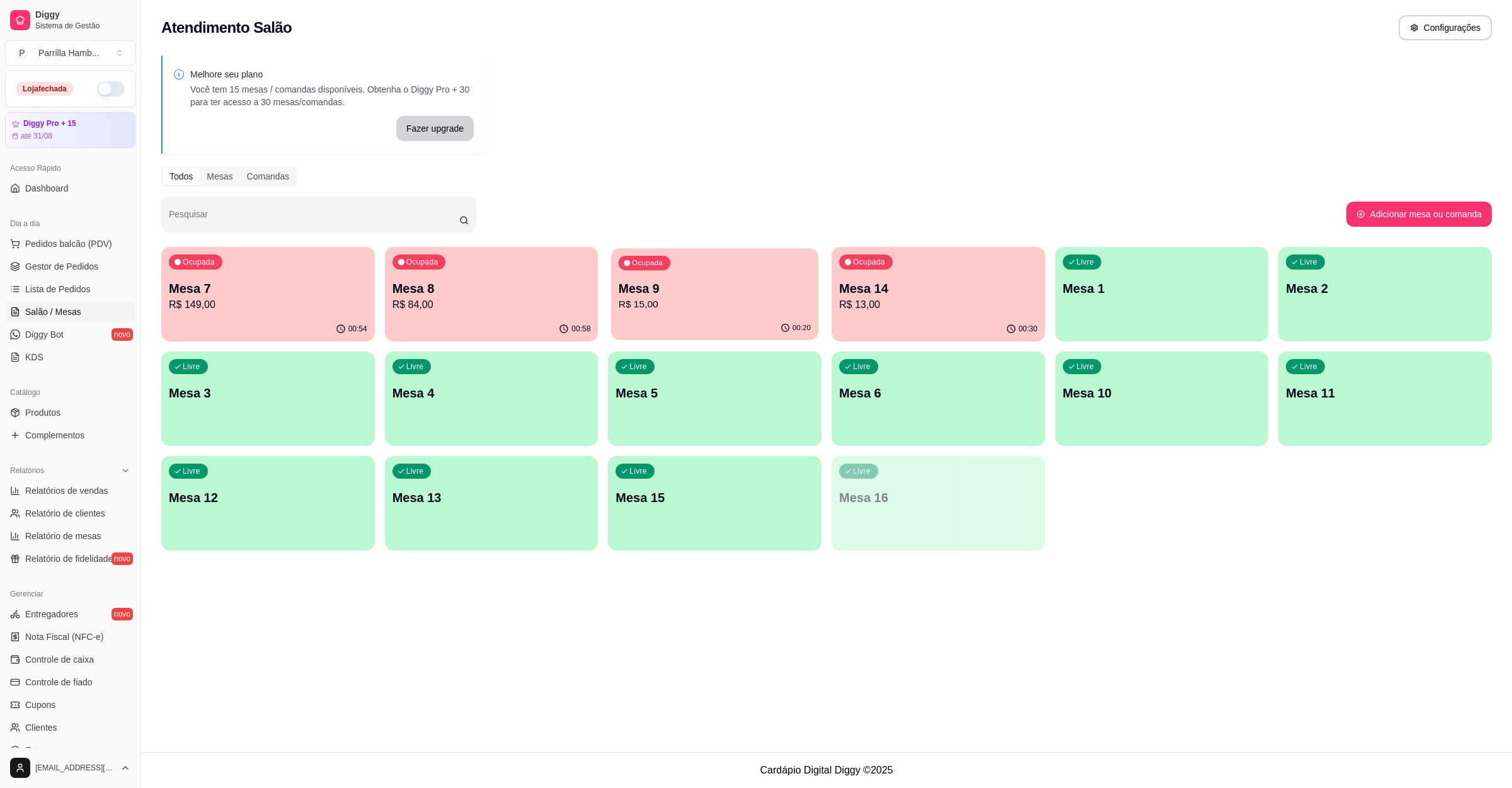
click at [643, 291] on p "Mesa 9" at bounding box center [714, 289] width 192 height 17
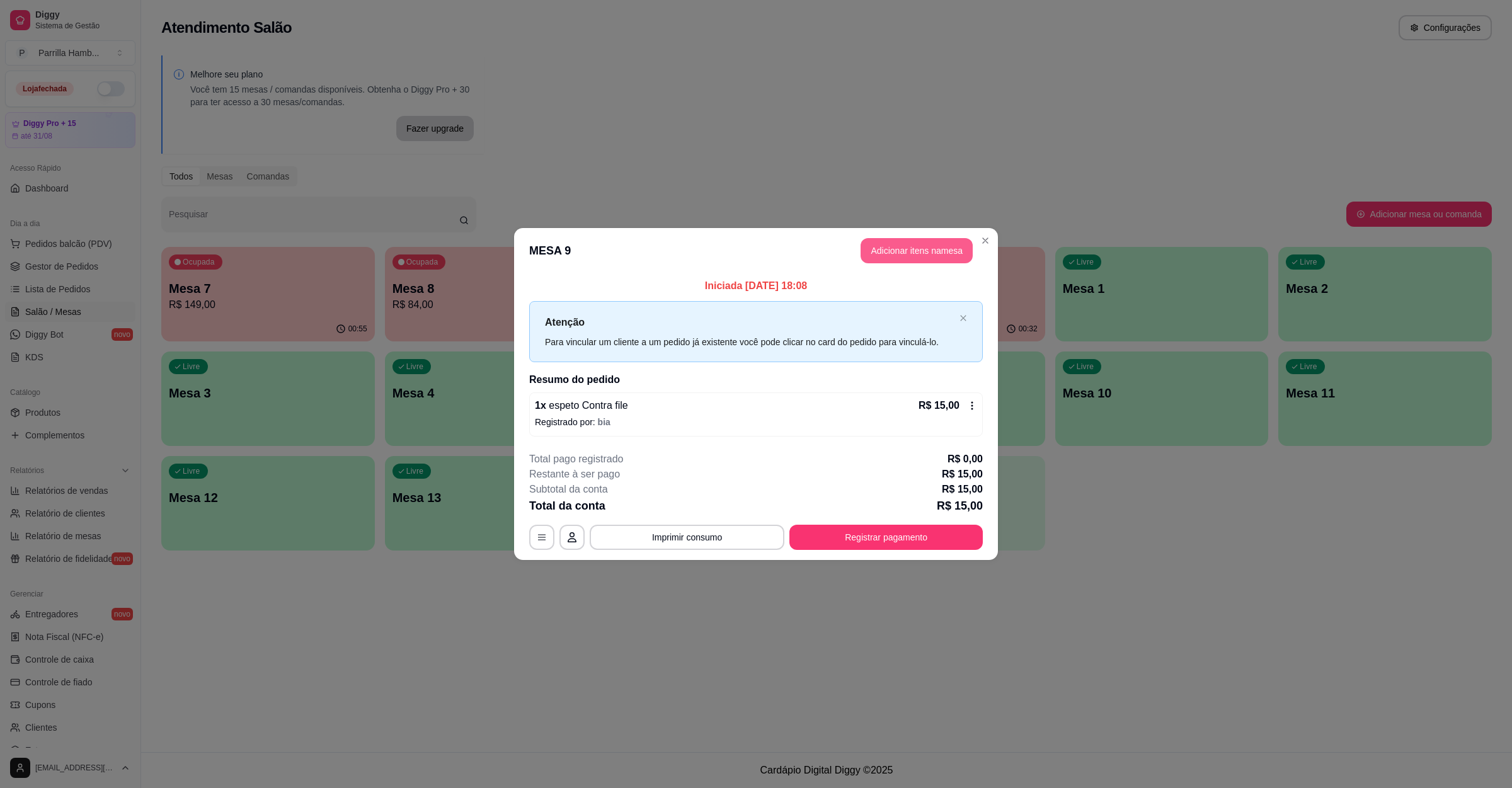
click at [917, 246] on button "Adicionar itens na mesa" at bounding box center [916, 251] width 112 height 26
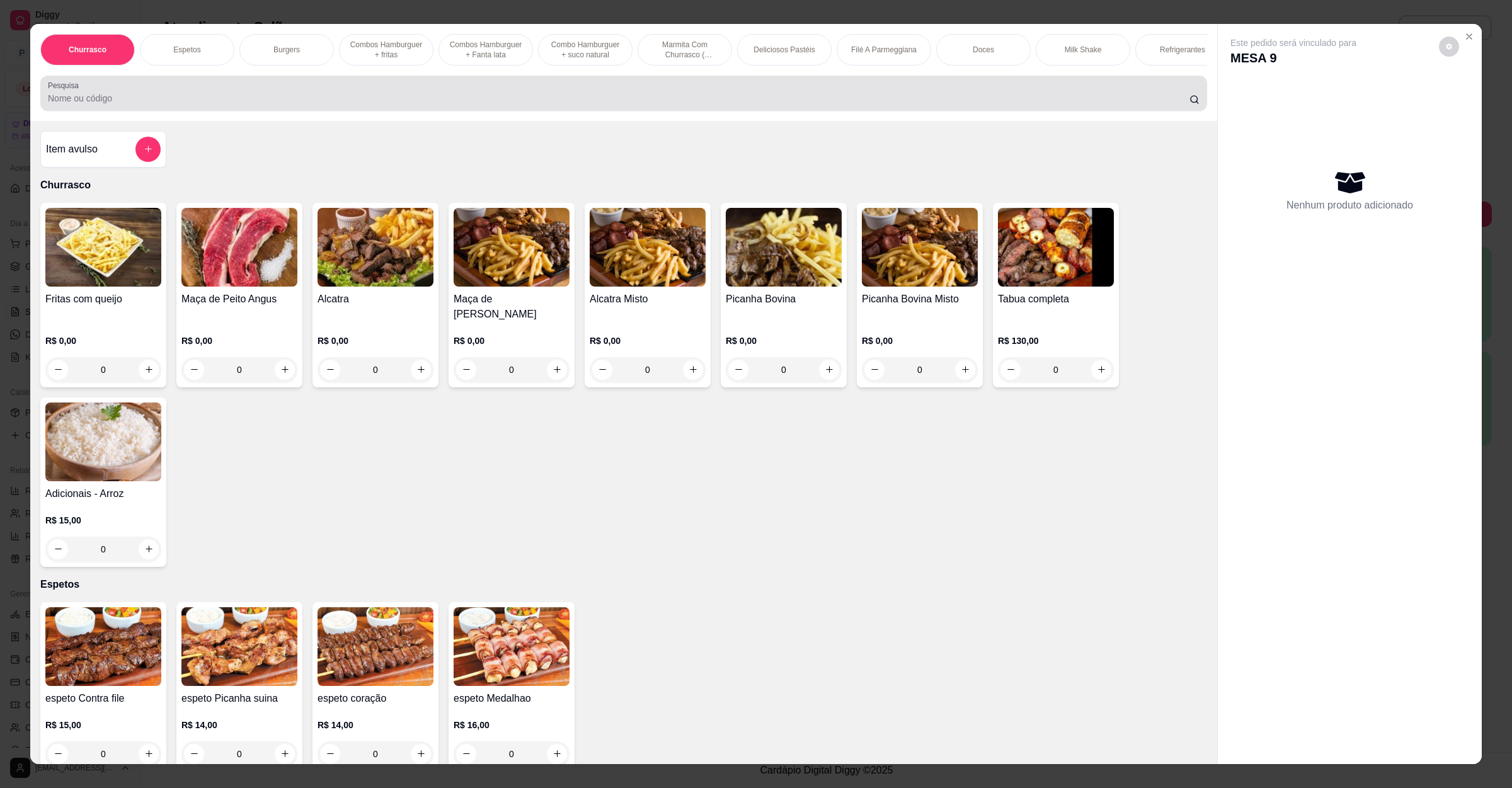
click at [246, 111] on div "Pesquisa" at bounding box center [623, 94] width 1167 height 35
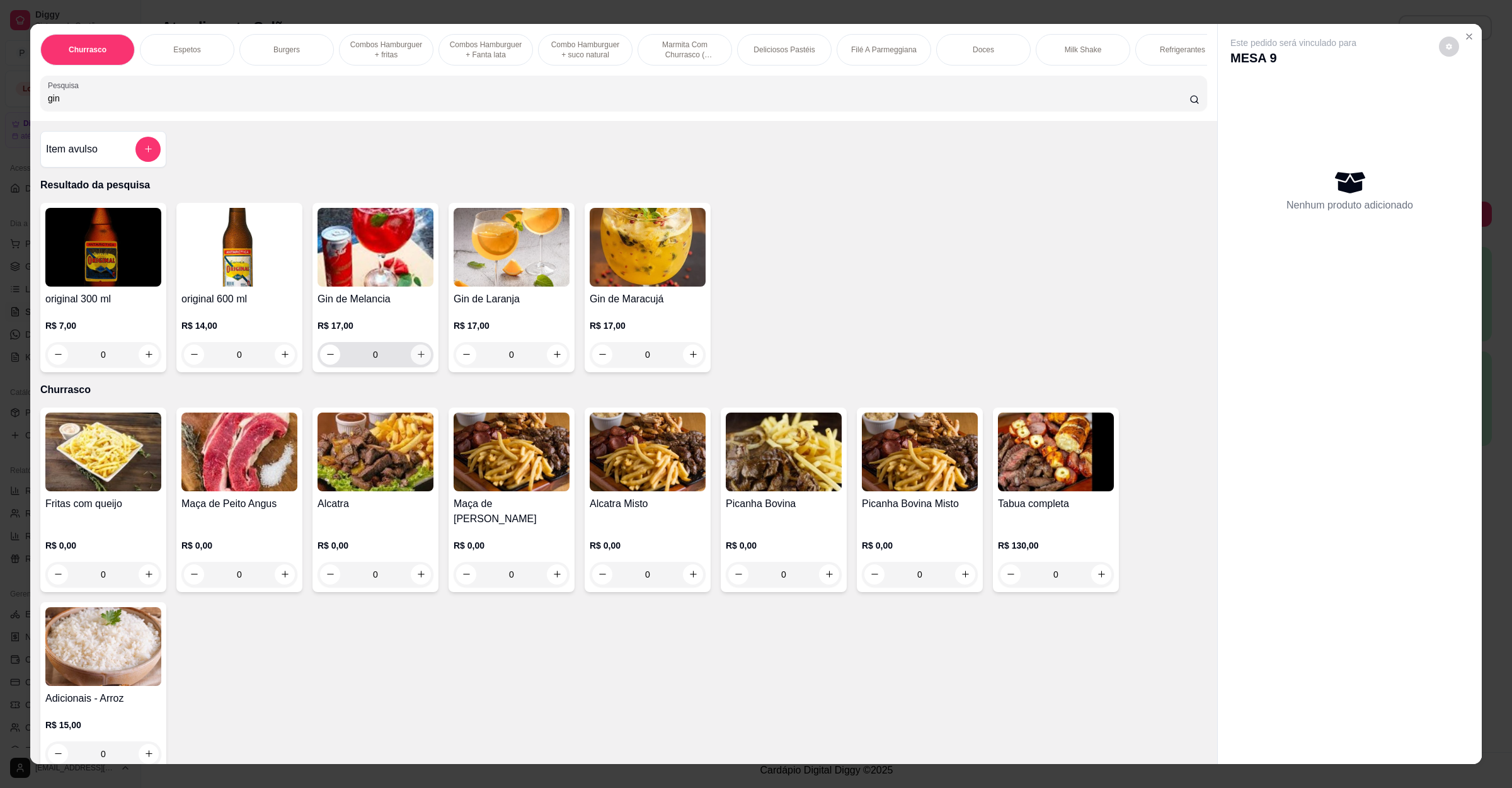
type input "gin"
click at [416, 359] on icon "increase-product-quantity" at bounding box center [421, 354] width 9 height 9
type input "1"
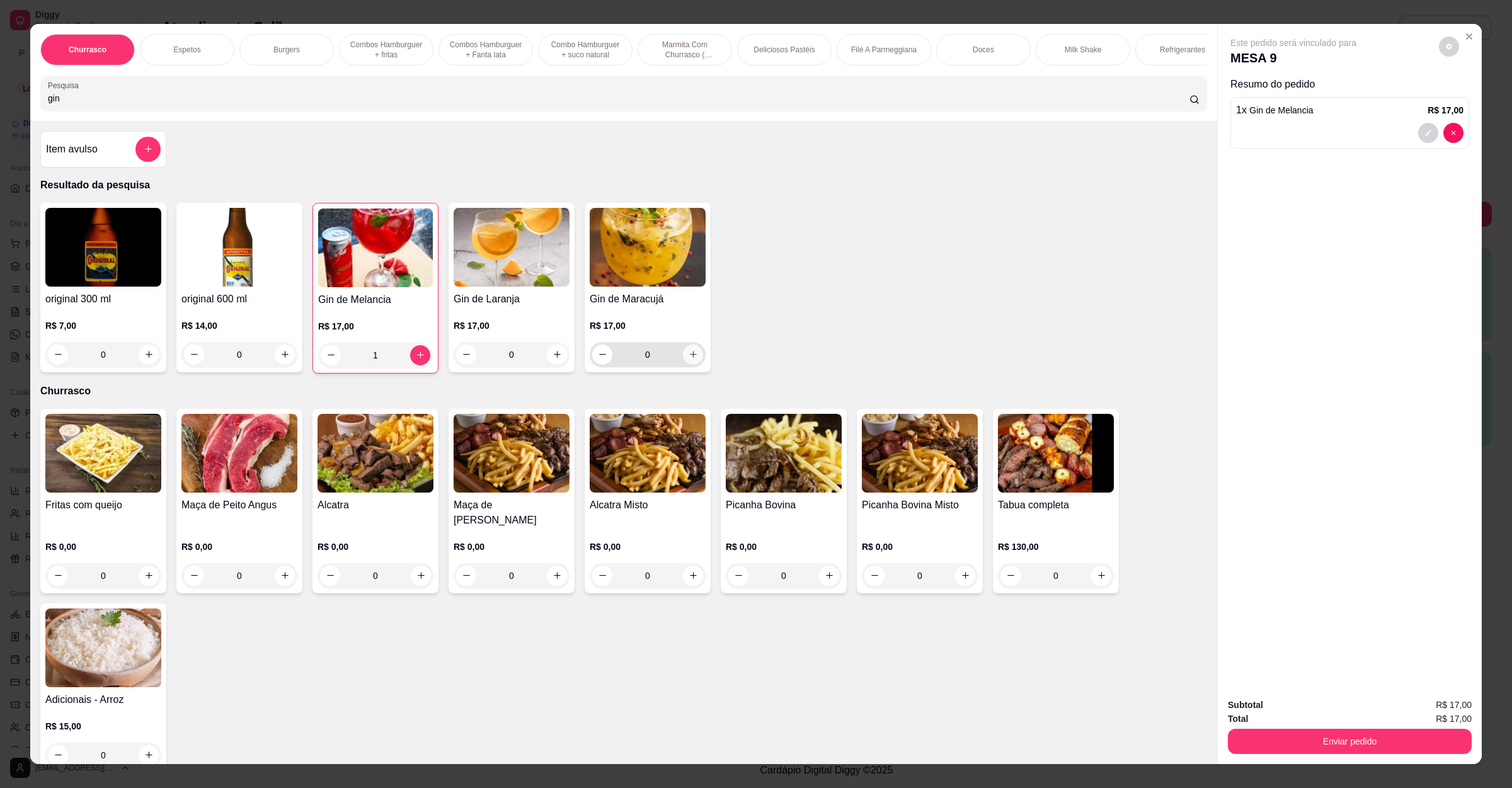
click at [691, 365] on button "increase-product-quantity" at bounding box center [693, 355] width 20 height 20
type input "1"
click at [1305, 743] on button "Enviar pedido" at bounding box center [1350, 742] width 236 height 25
click at [1336, 700] on button "Não registrar e enviar pedido" at bounding box center [1306, 711] width 131 height 24
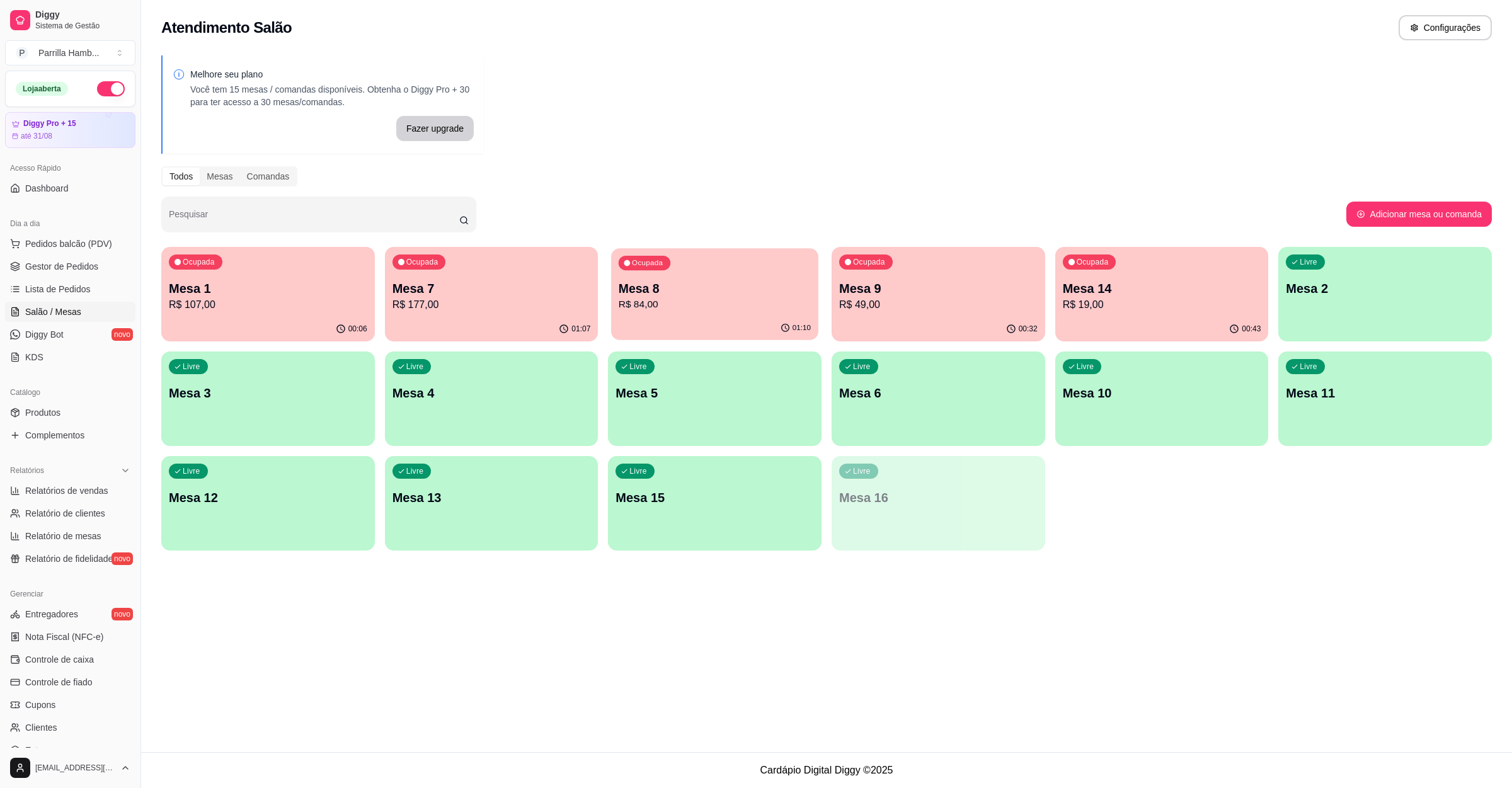
click at [694, 290] on p "Mesa 8" at bounding box center [714, 289] width 192 height 17
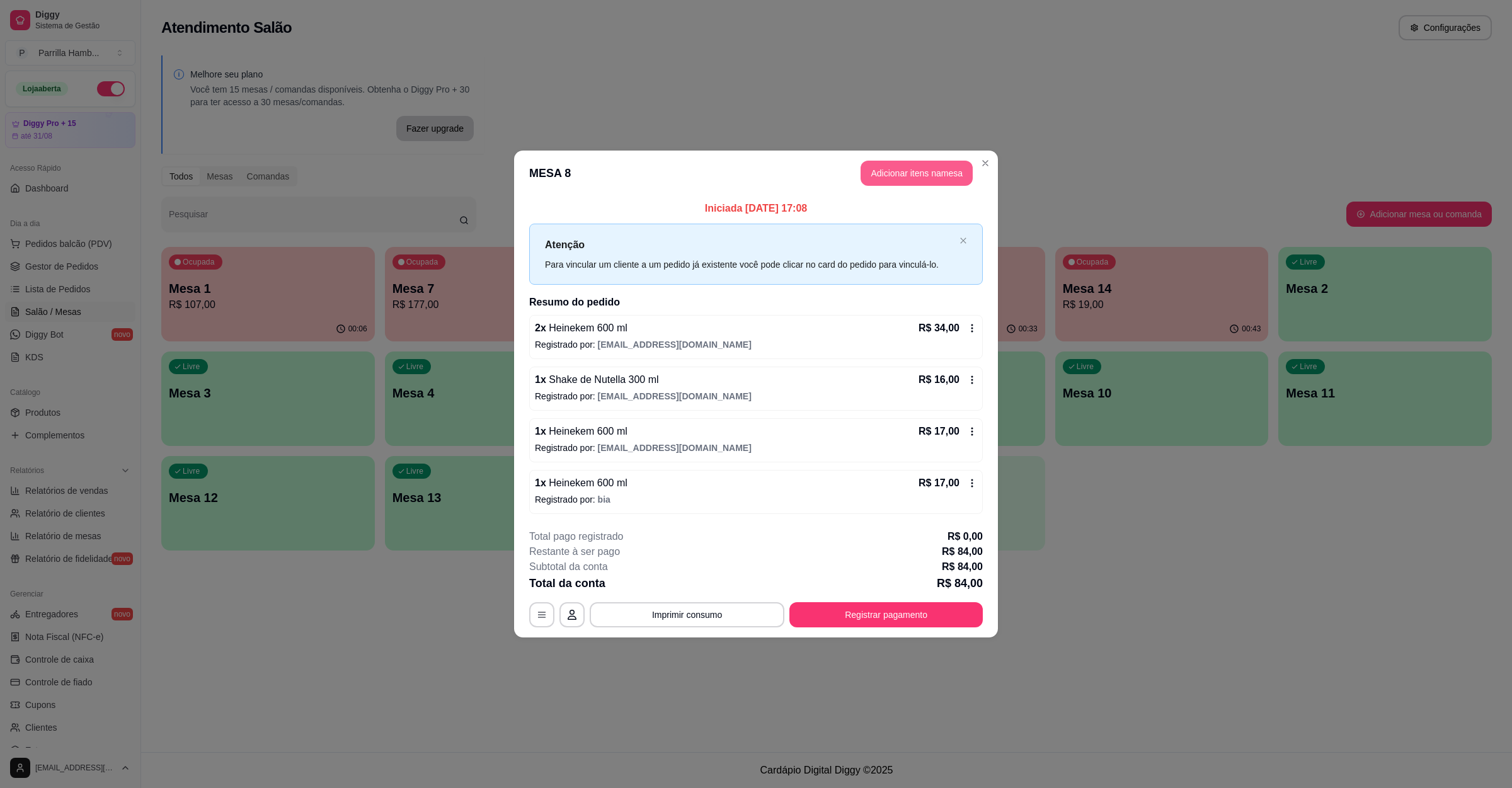
click at [873, 170] on button "Adicionar itens na mesa" at bounding box center [916, 174] width 112 height 26
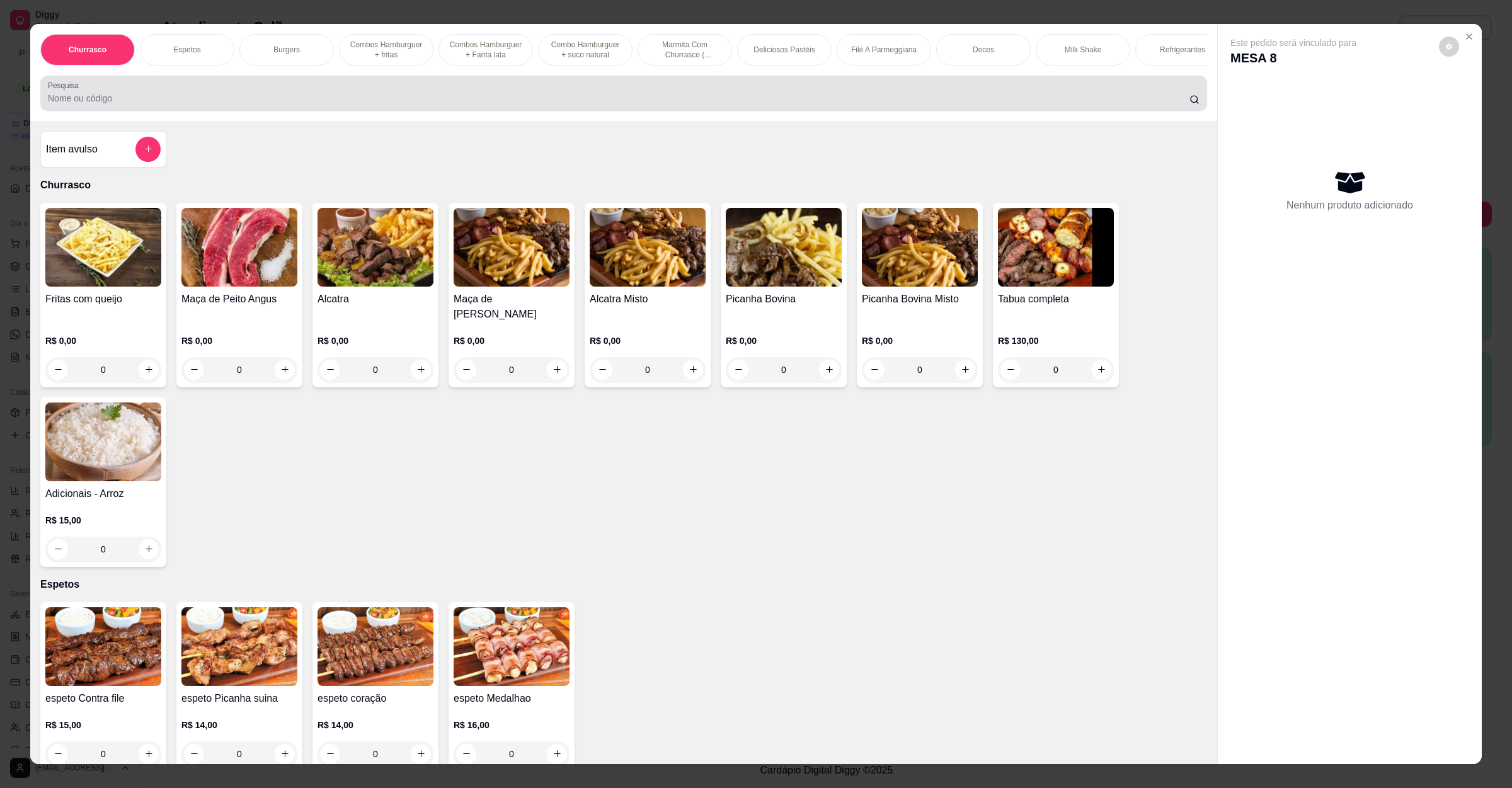
click at [285, 104] on div at bounding box center [624, 94] width 1152 height 26
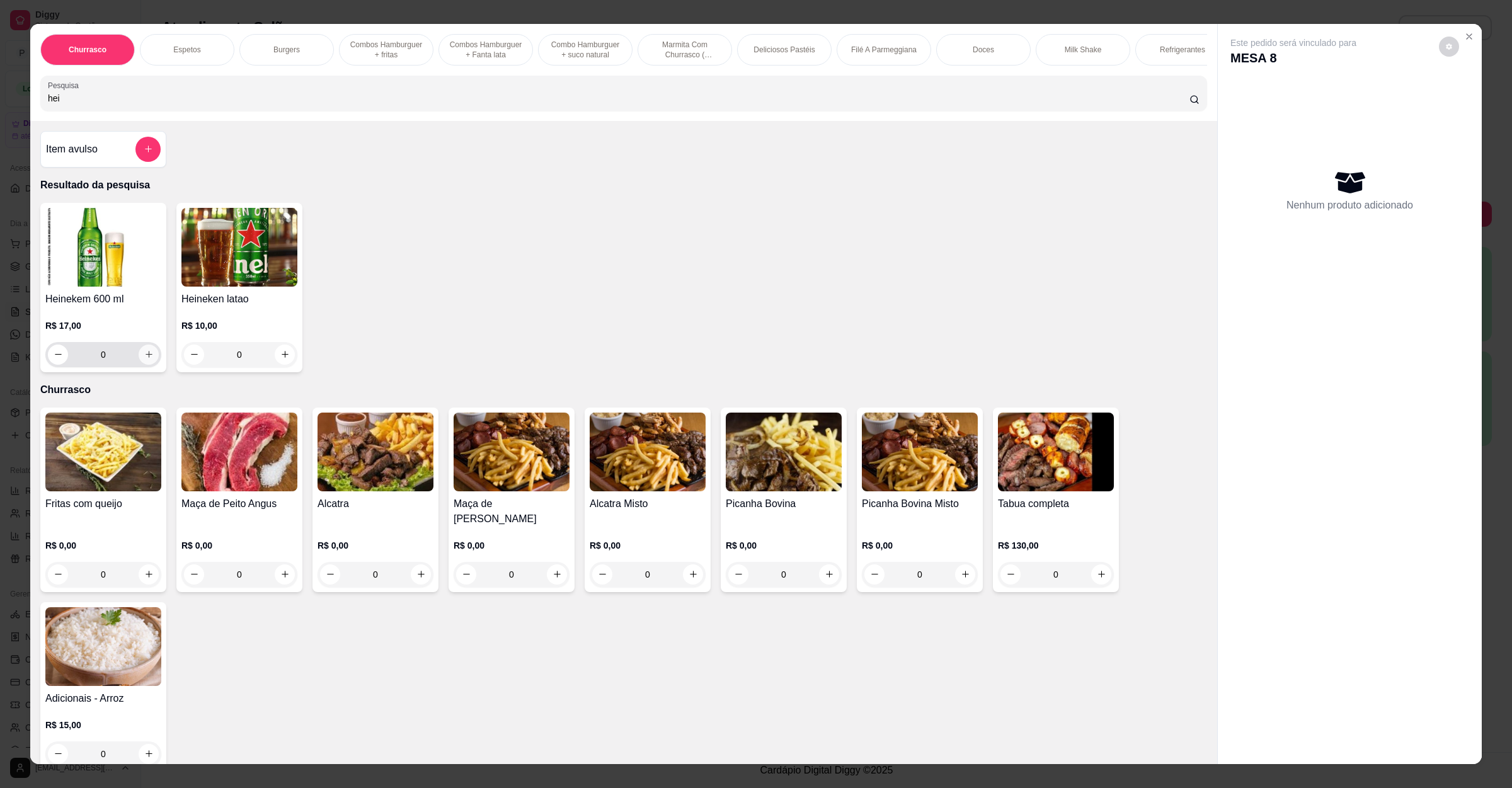
type input "hei"
click at [148, 365] on button "increase-product-quantity" at bounding box center [148, 355] width 20 height 20
type input "1"
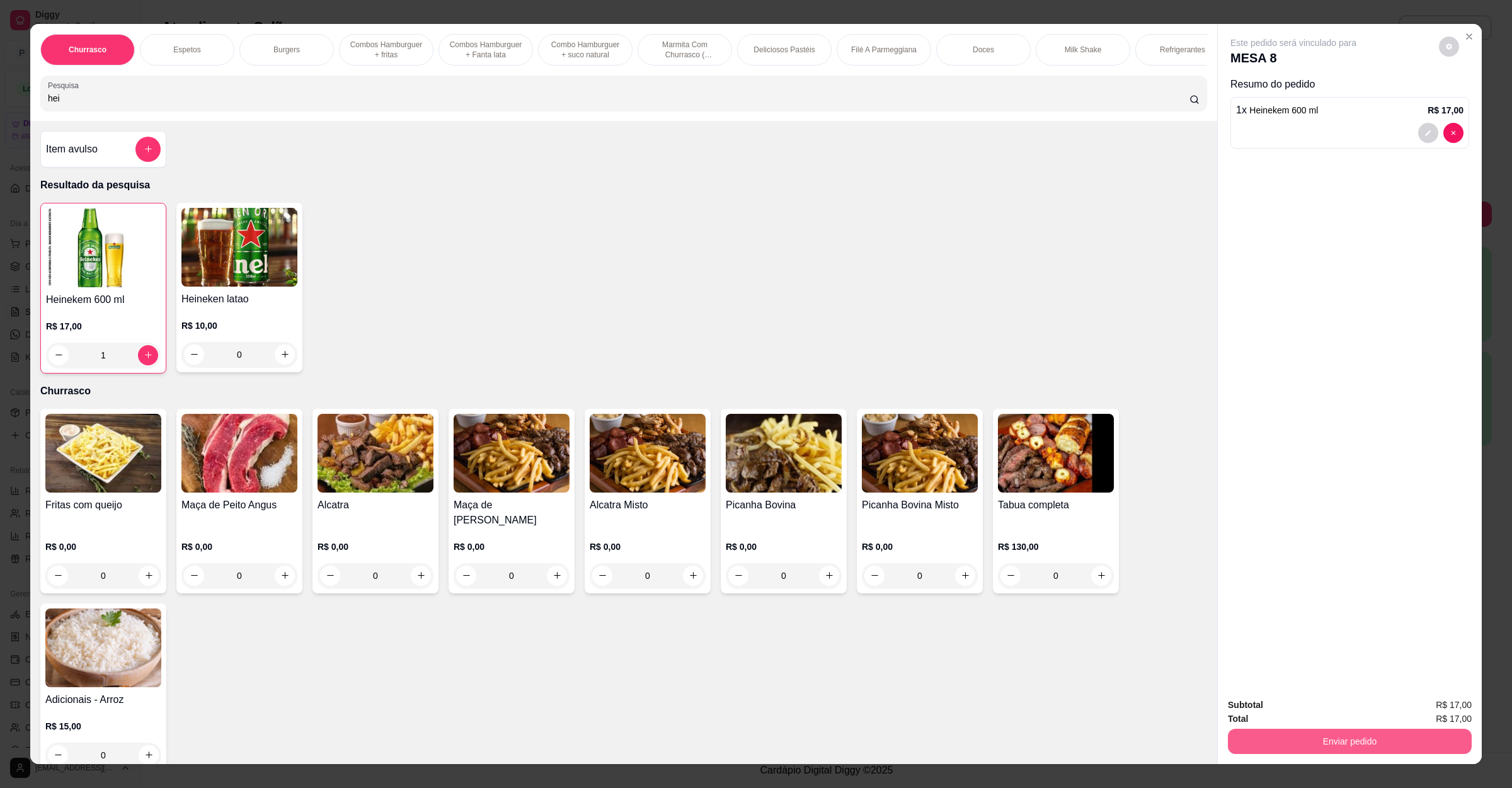
click at [1267, 731] on button "Enviar pedido" at bounding box center [1350, 742] width 244 height 26
click at [1293, 704] on button "Não registrar e enviar pedido" at bounding box center [1306, 710] width 127 height 23
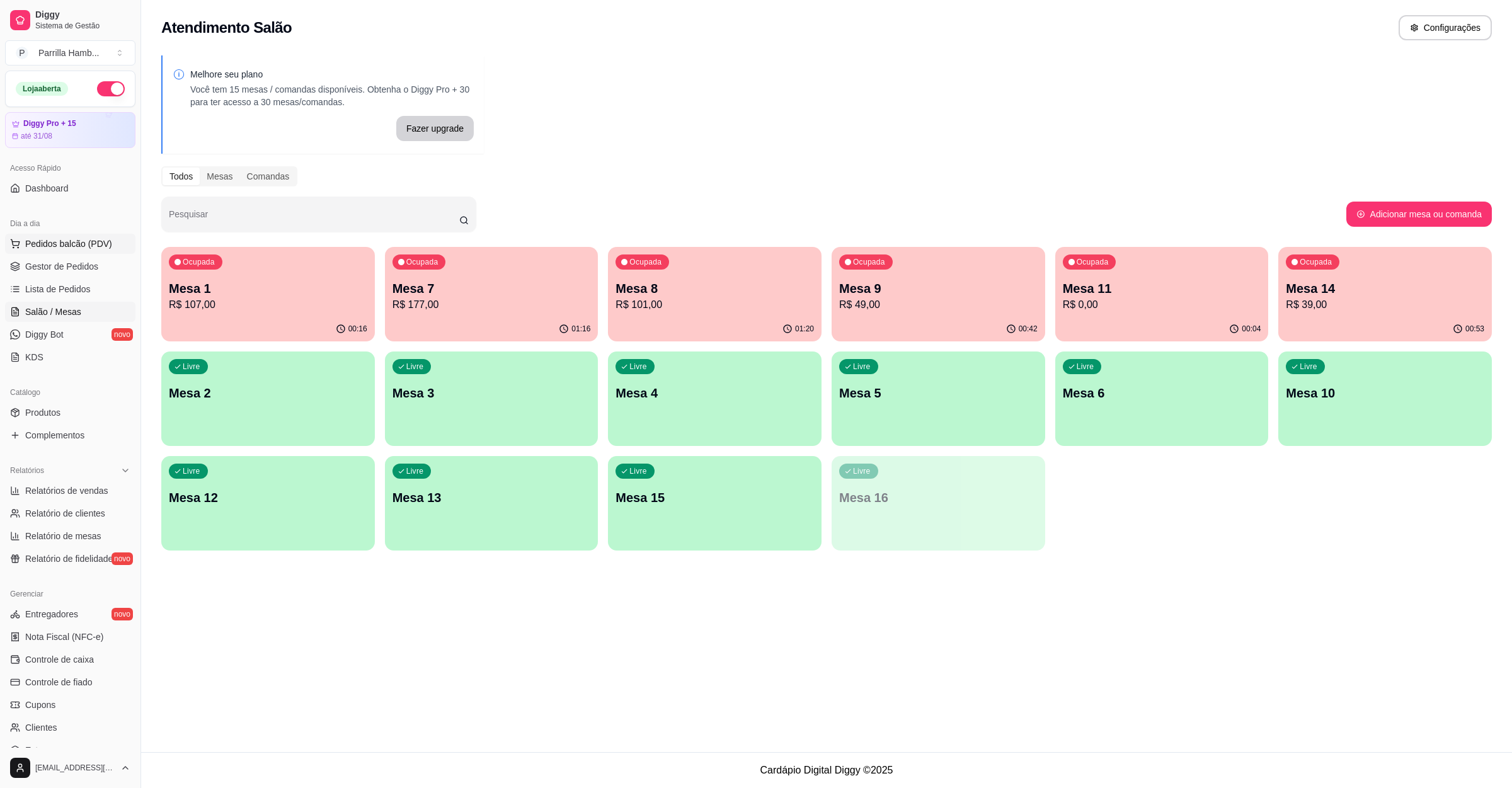
click at [91, 245] on span "Pedidos balcão (PDV)" at bounding box center [69, 244] width 87 height 13
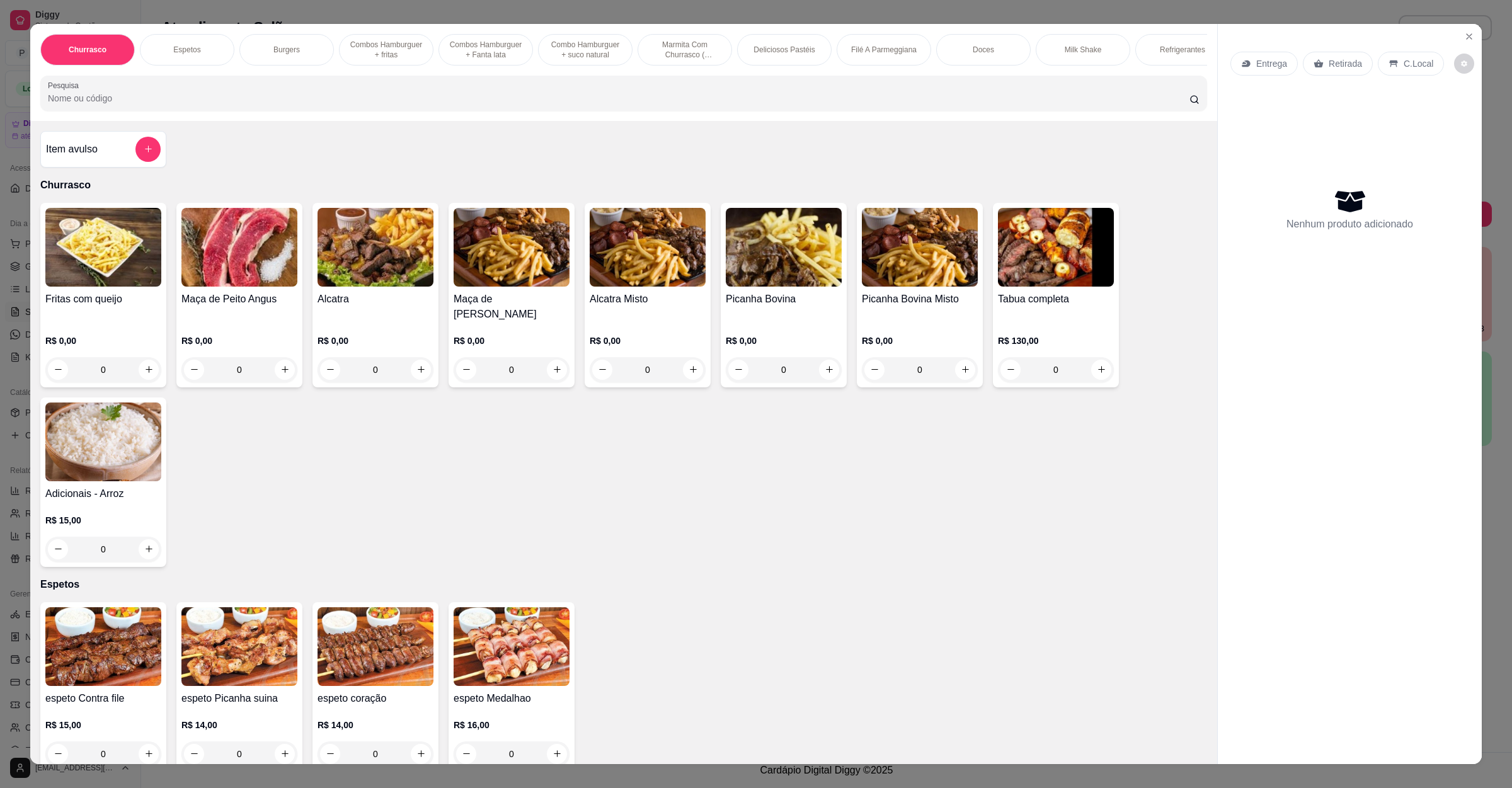
click at [1250, 72] on div "Entrega" at bounding box center [1264, 64] width 67 height 24
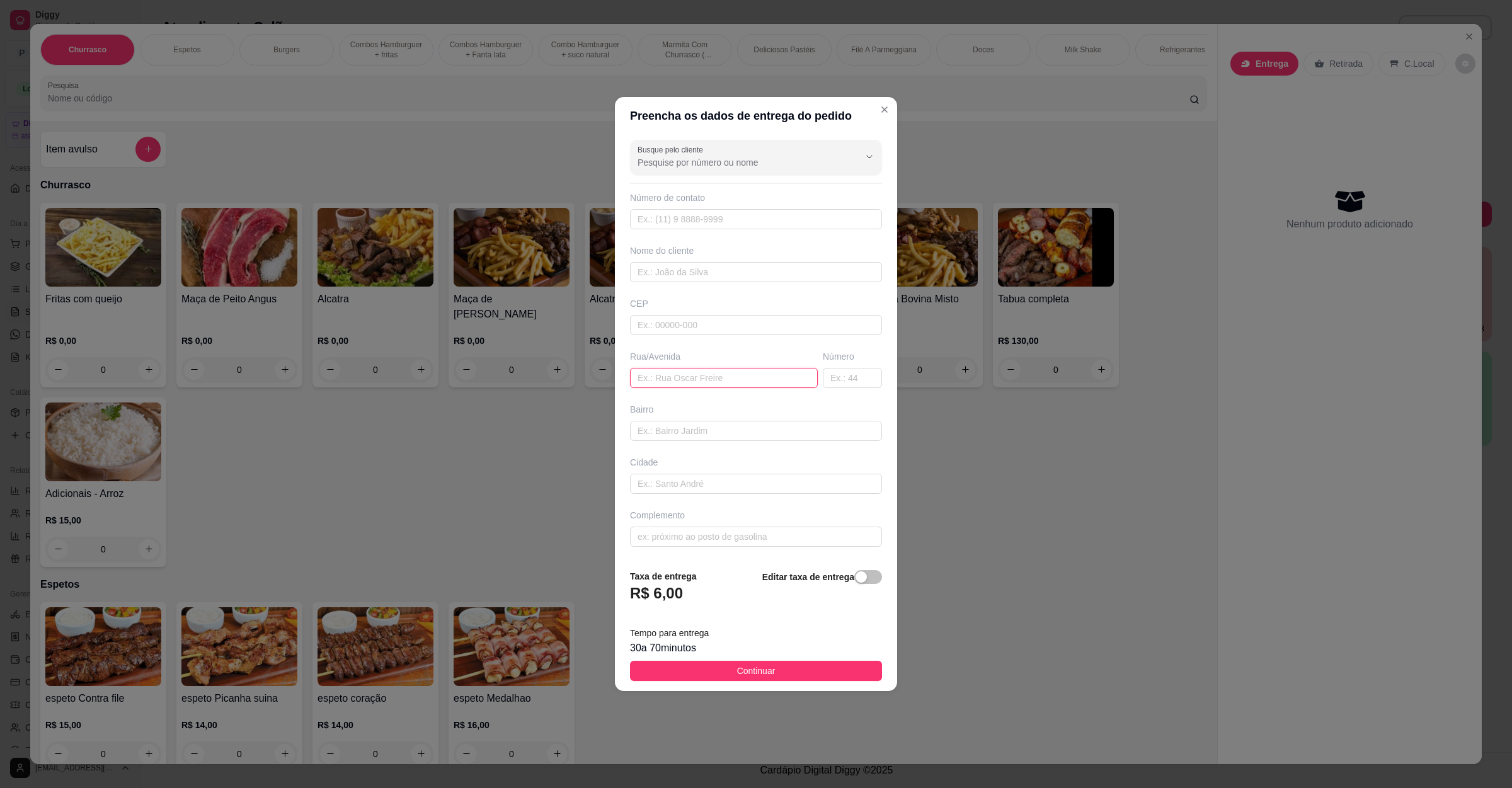
click at [689, 379] on input "text" at bounding box center [723, 378] width 188 height 20
type input "av aeroporto"
click at [745, 670] on span "Continuar" at bounding box center [756, 671] width 38 height 14
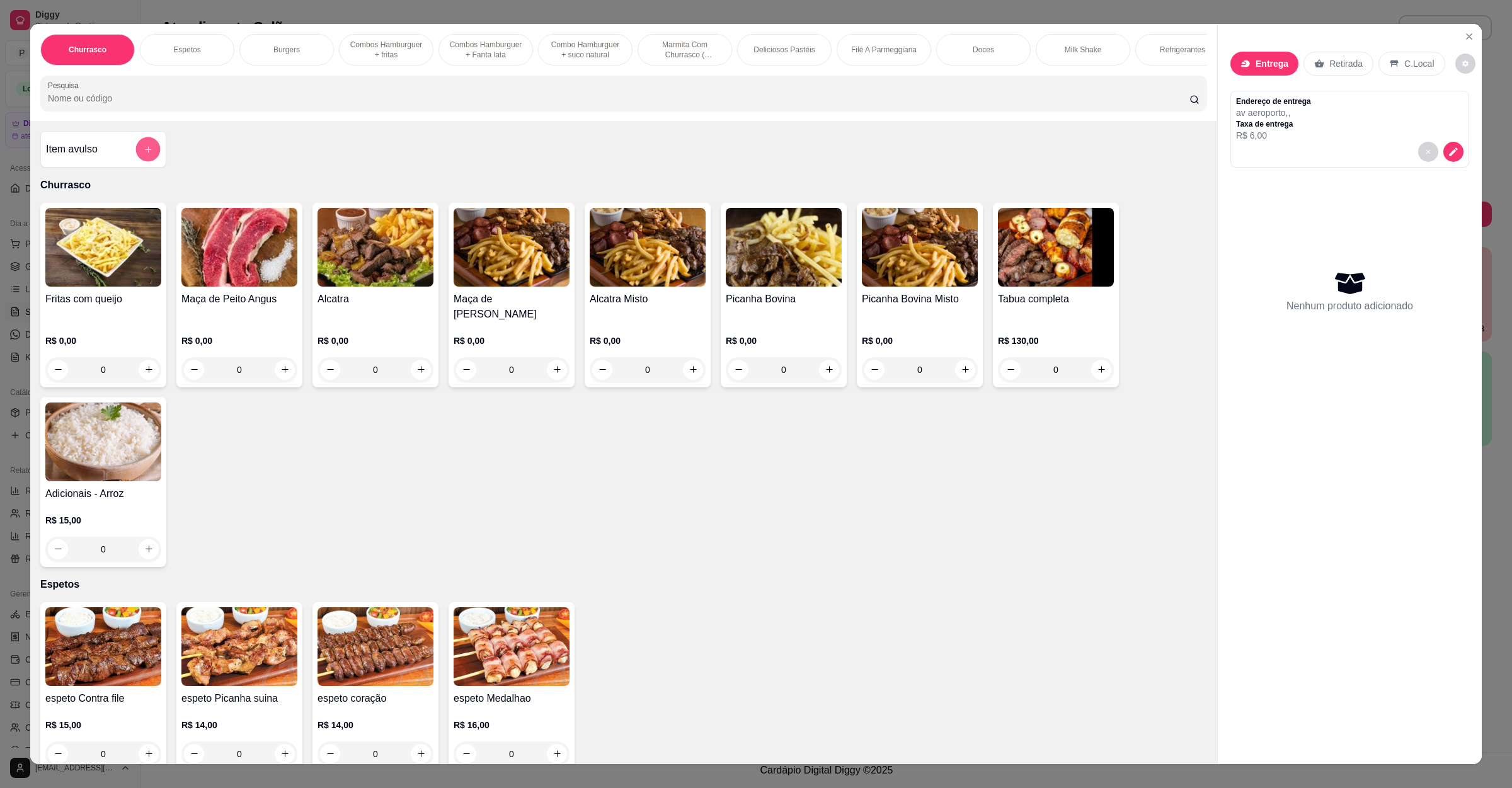
click at [146, 161] on button "add-separate-item" at bounding box center [148, 149] width 25 height 25
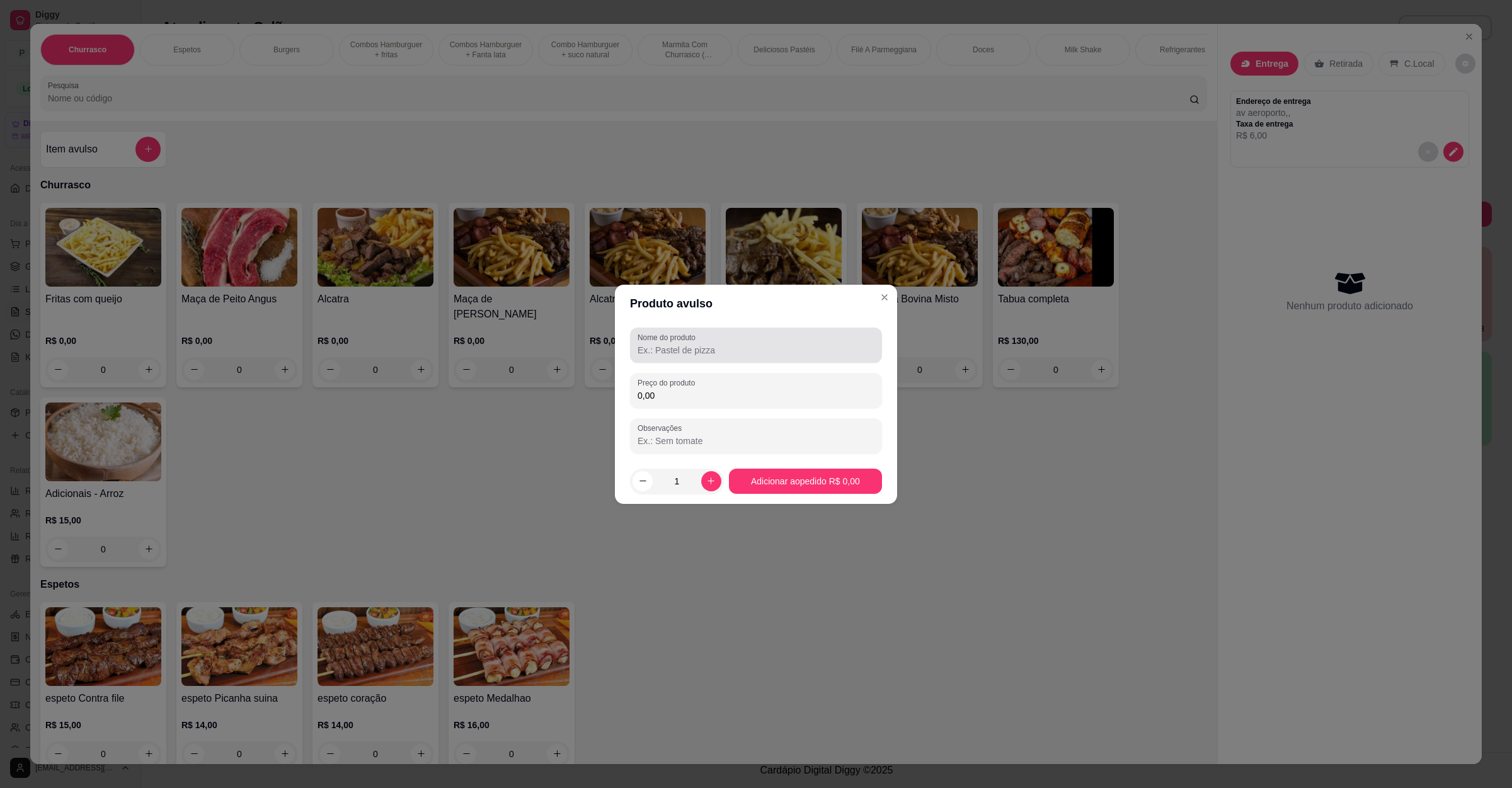
click at [680, 352] on input "Nome do produto" at bounding box center [756, 350] width 237 height 13
type input "frango"
click at [704, 396] on input "0,00" at bounding box center [756, 396] width 237 height 13
type input "14,00"
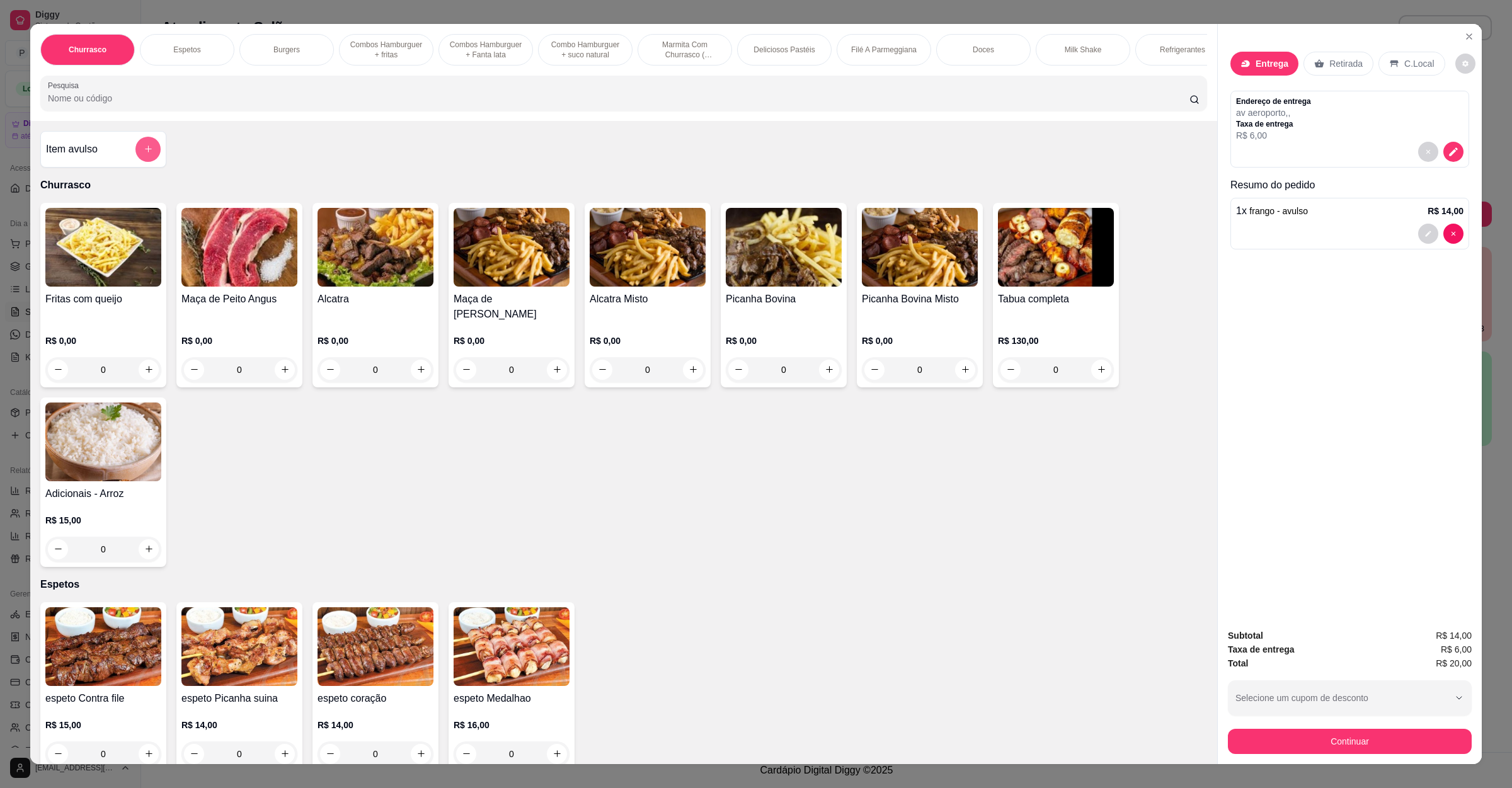
click at [144, 154] on icon "add-separate-item" at bounding box center [148, 148] width 9 height 9
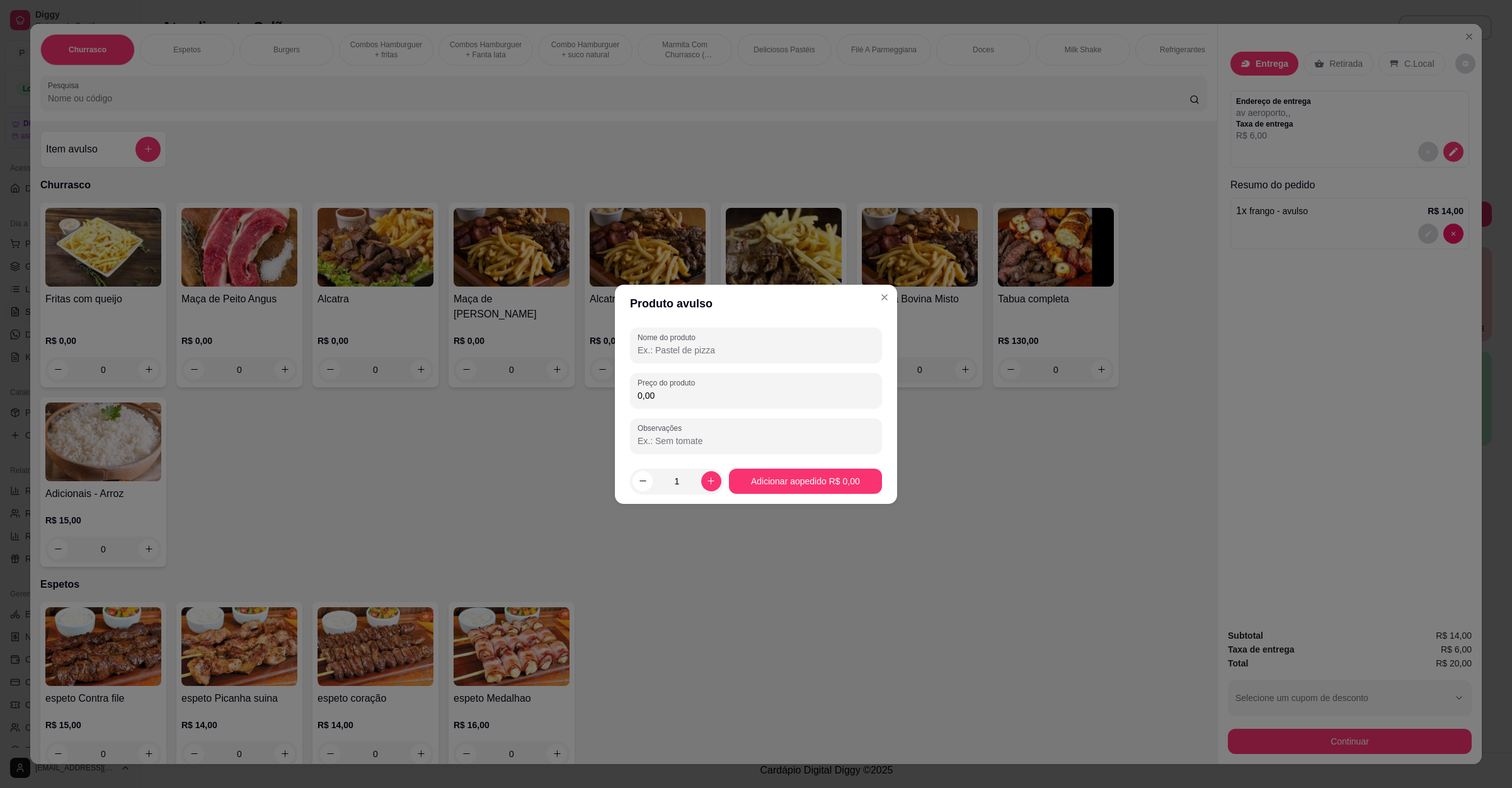
click at [718, 344] on input "Nome do produto" at bounding box center [756, 350] width 237 height 13
type input "queijo"
click at [709, 479] on icon "increase-product-quantity" at bounding box center [711, 481] width 9 height 9
type input "2"
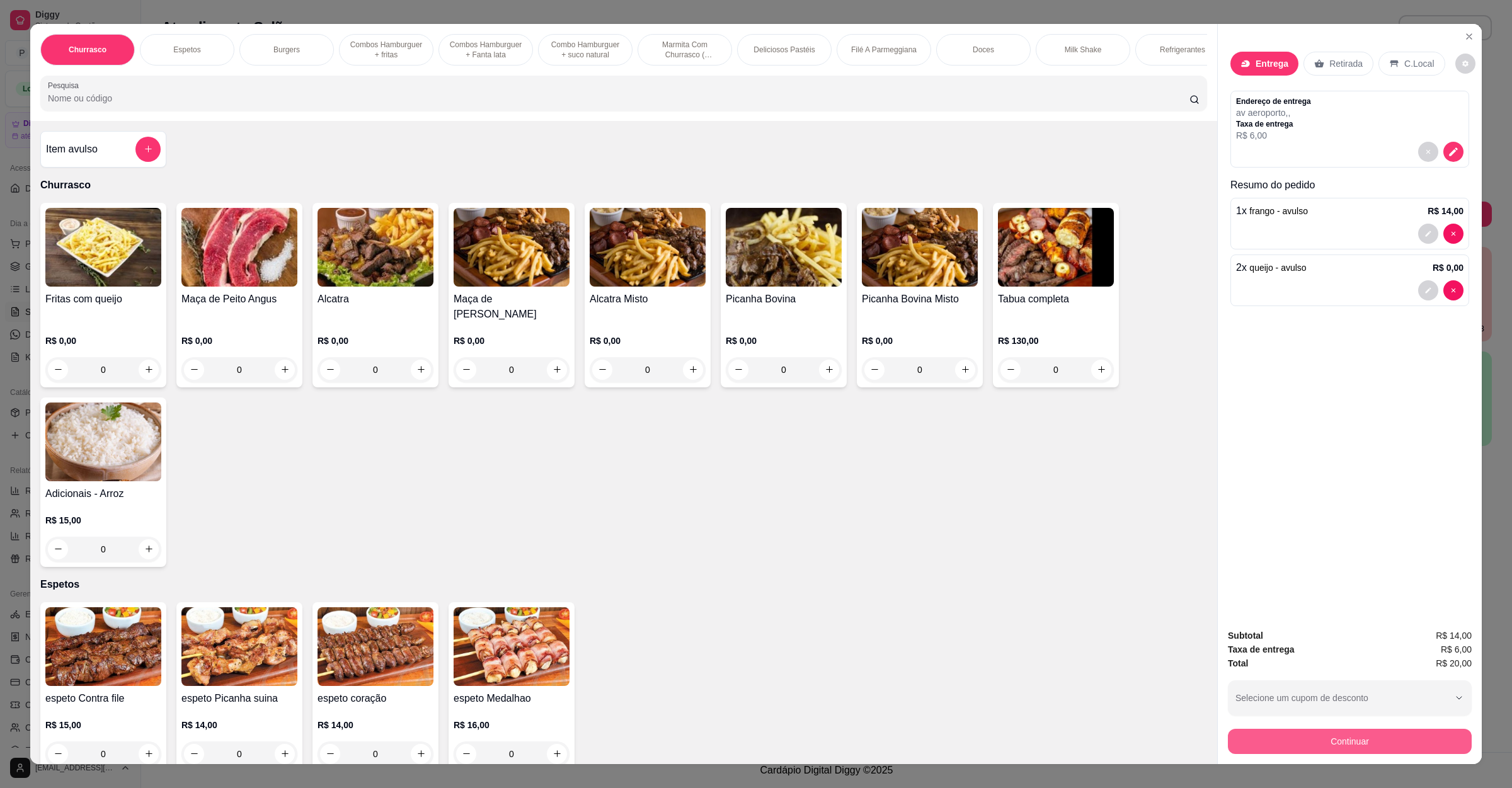
click at [1291, 741] on button "Continuar" at bounding box center [1350, 742] width 244 height 26
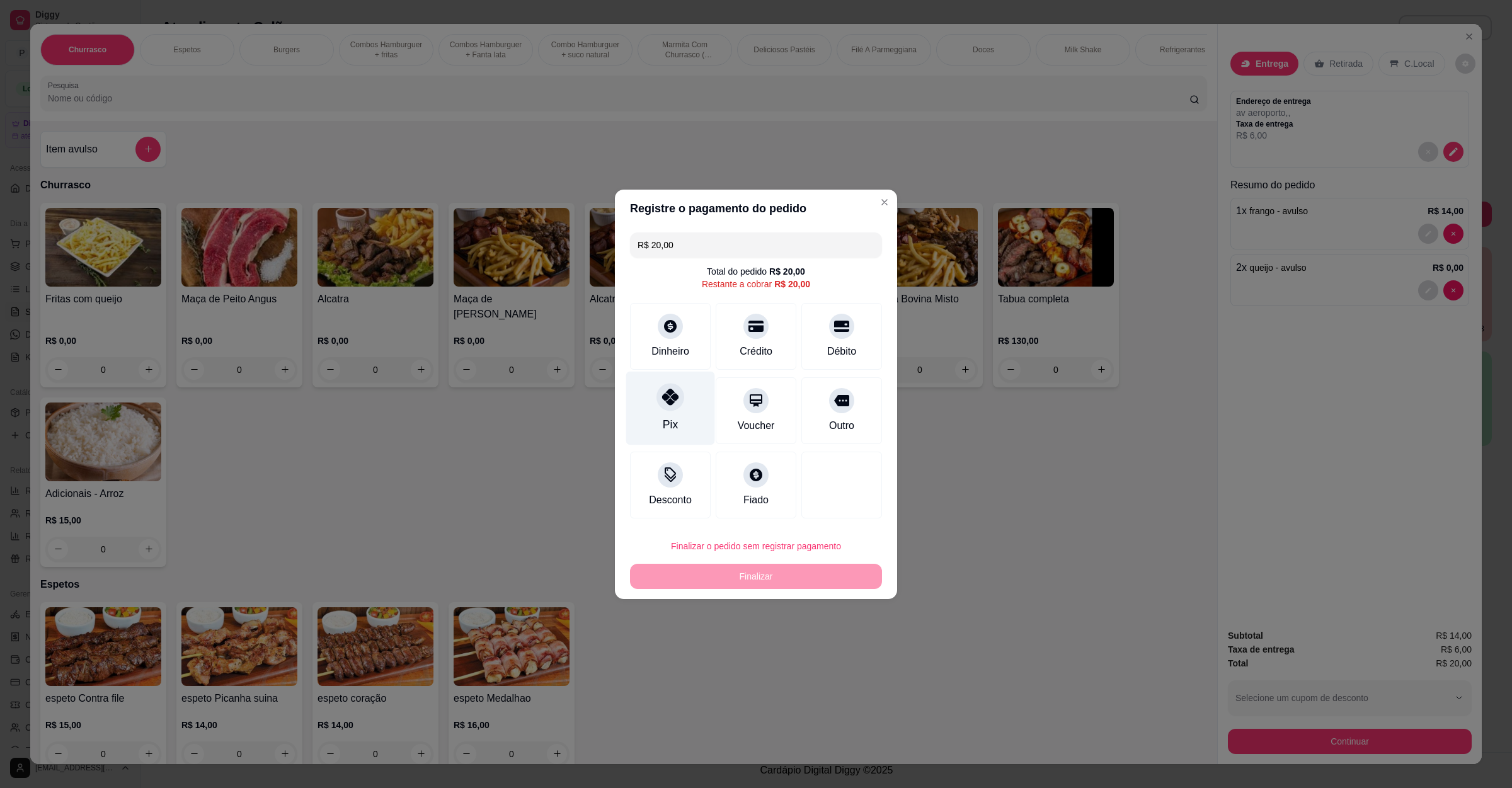
click at [679, 413] on div "Pix" at bounding box center [670, 408] width 89 height 74
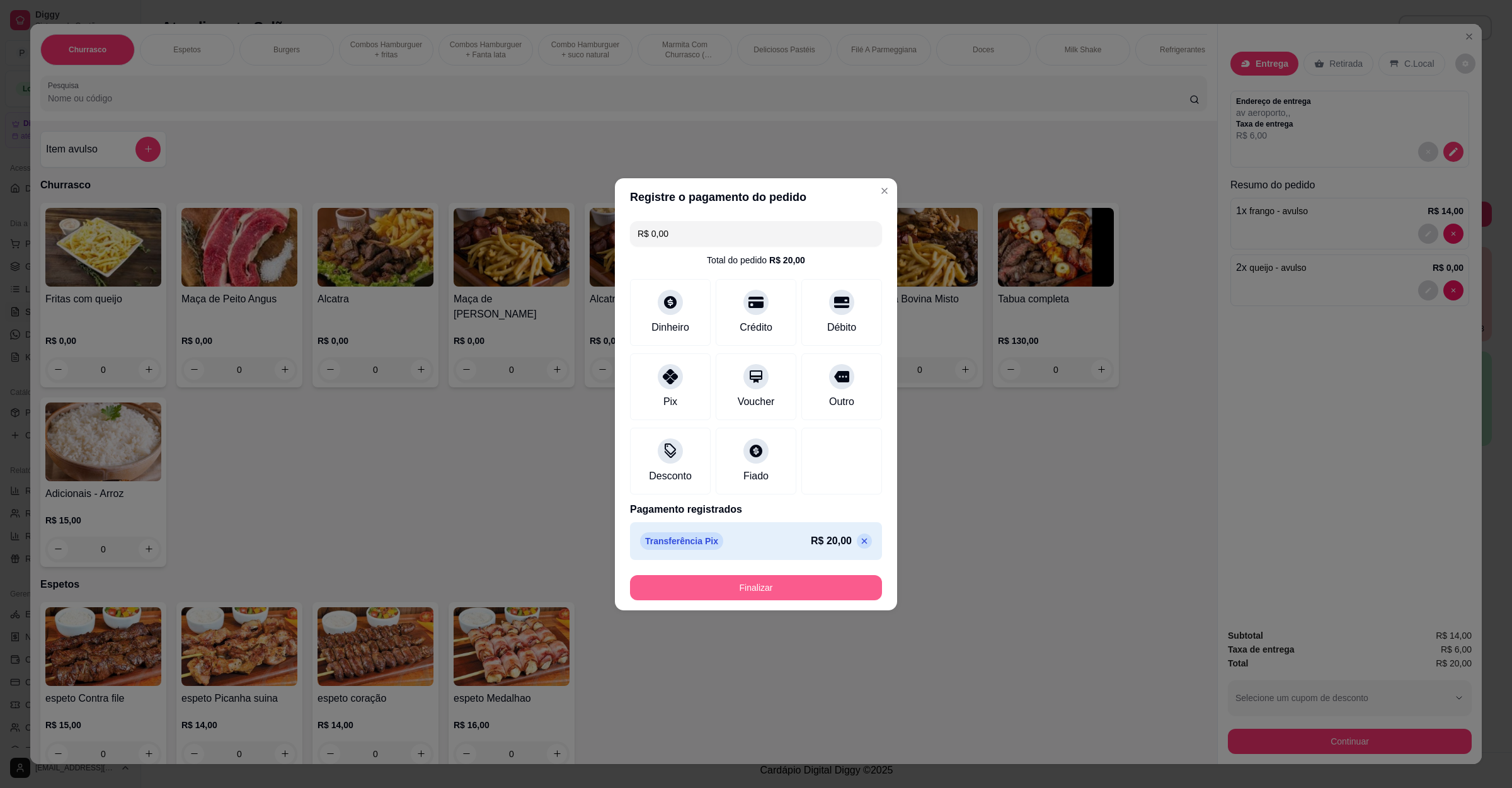
click at [743, 592] on button "Finalizar" at bounding box center [755, 588] width 252 height 26
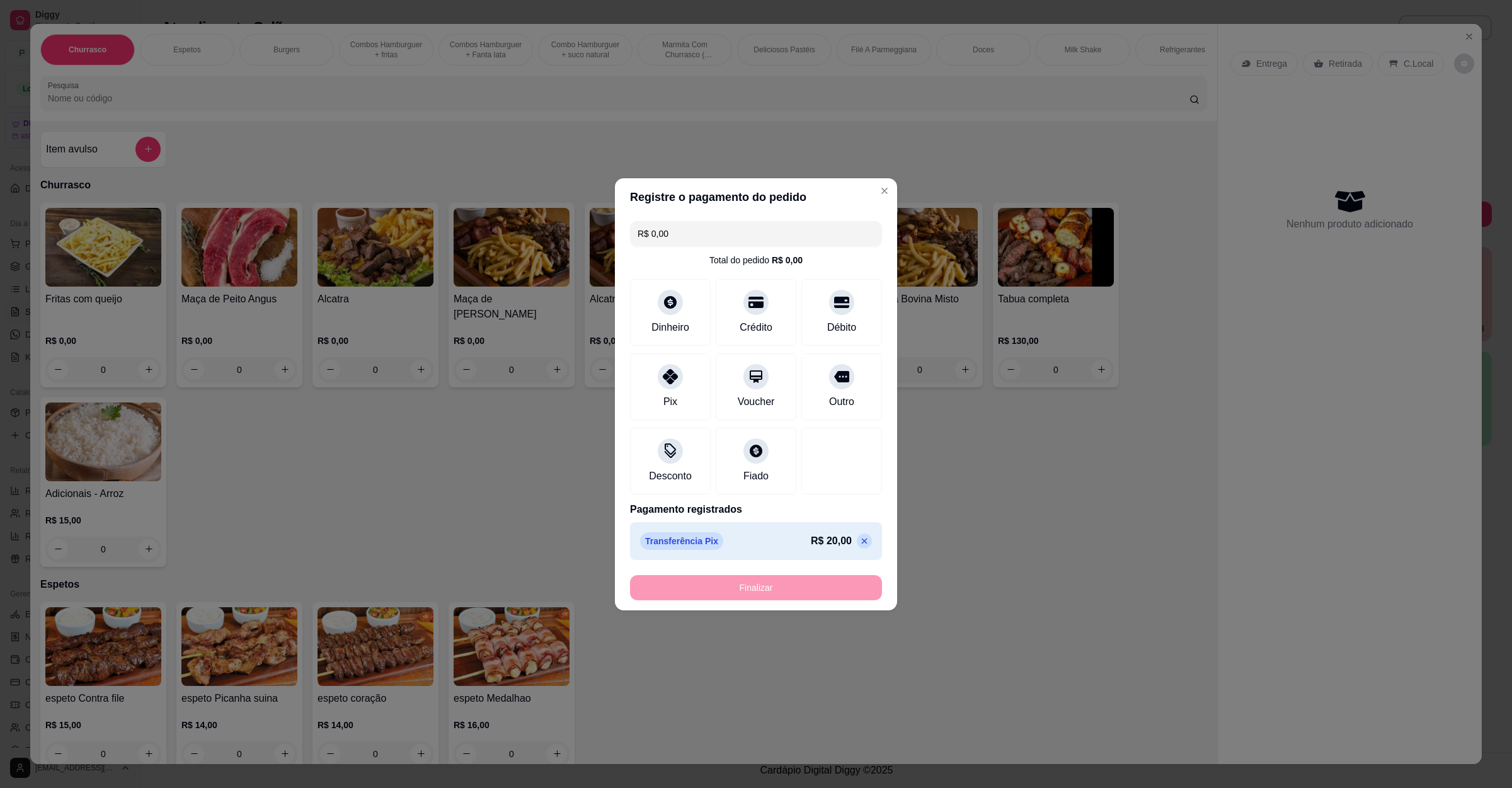
type input "-R$ 20,00"
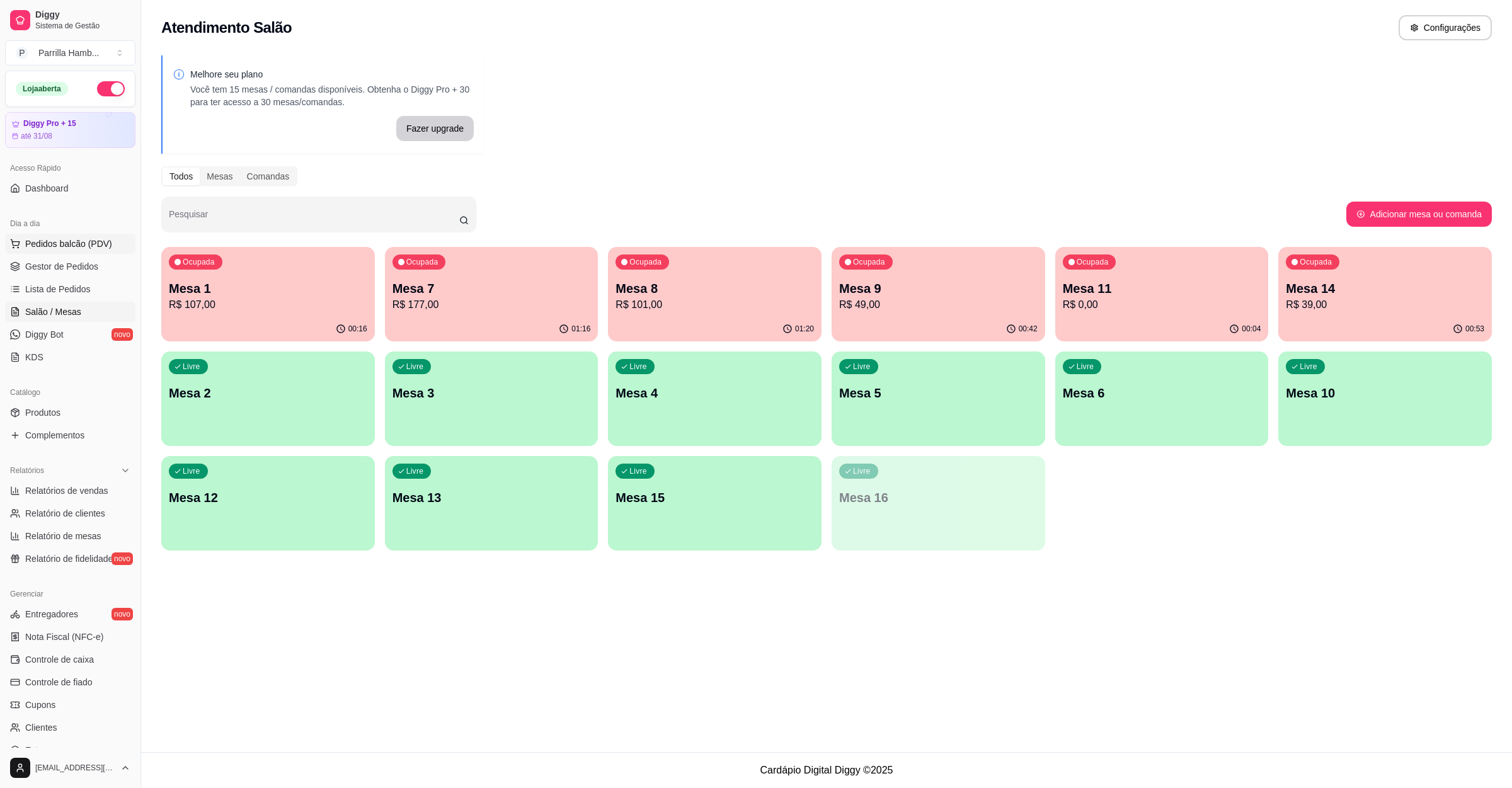
click at [53, 248] on span "Pedidos balcão (PDV)" at bounding box center [69, 244] width 87 height 13
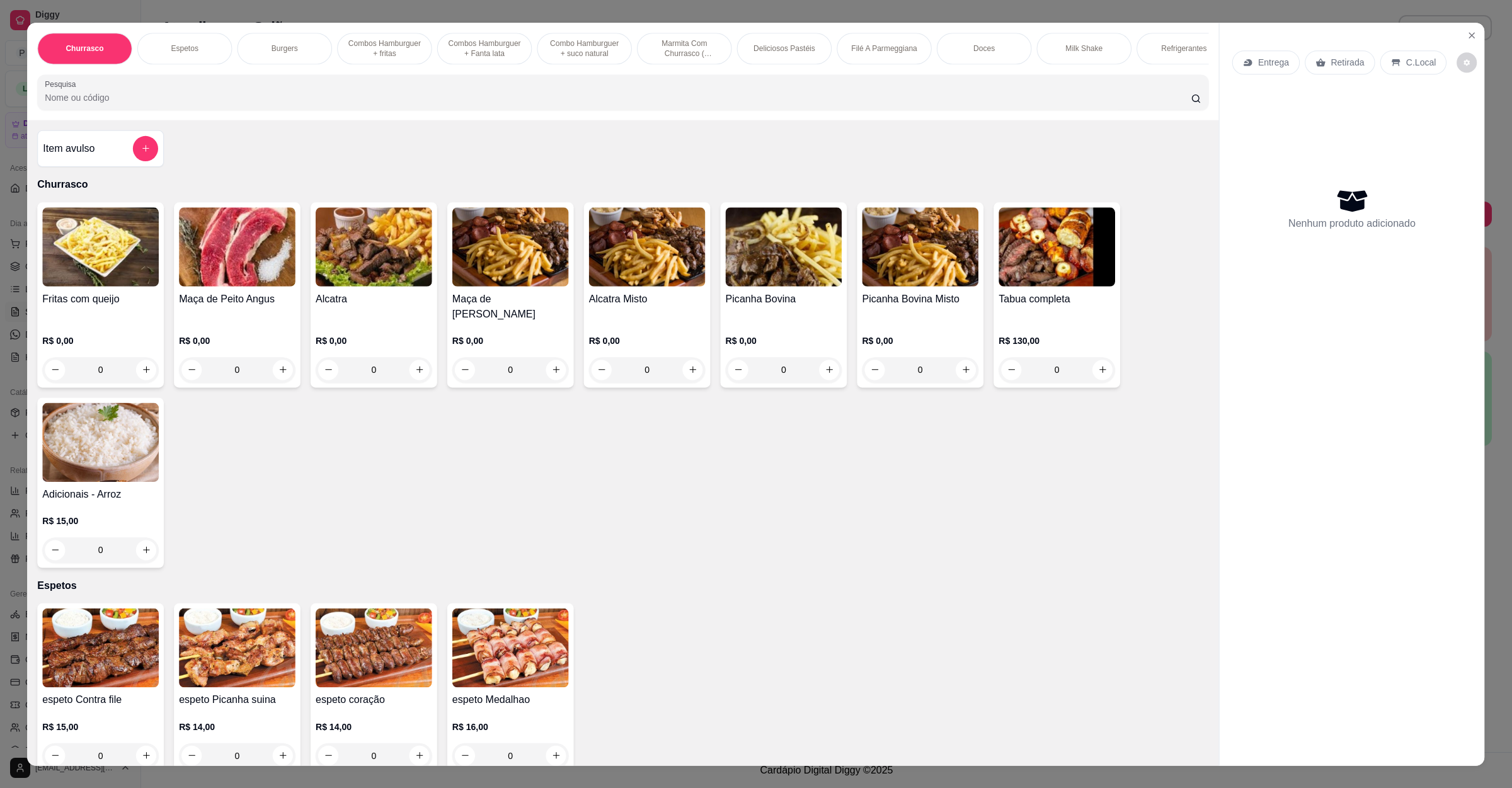
click at [76, 272] on img at bounding box center [101, 245] width 116 height 79
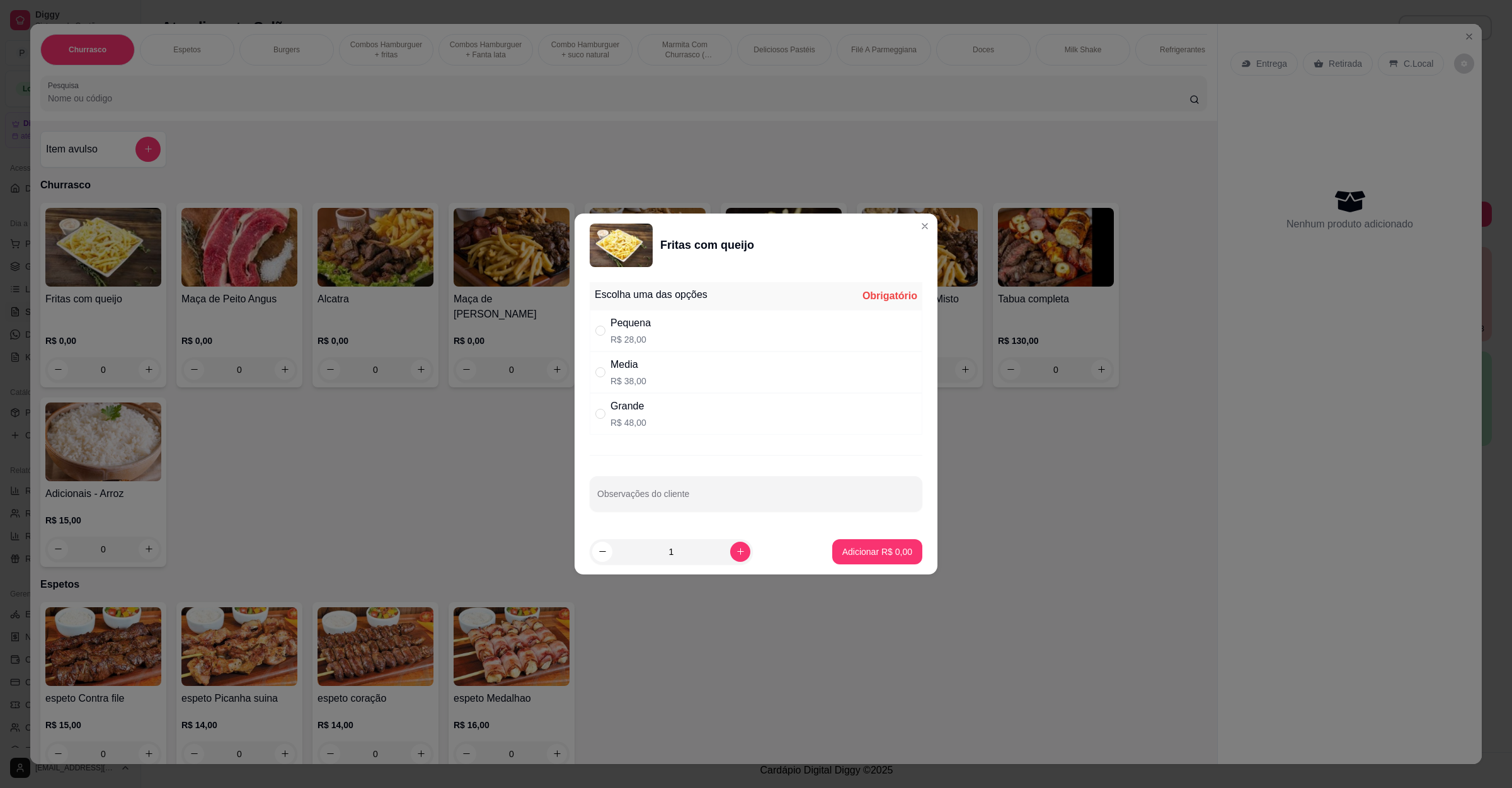
click at [917, 235] on header "Fritas com queijo" at bounding box center [756, 245] width 363 height 64
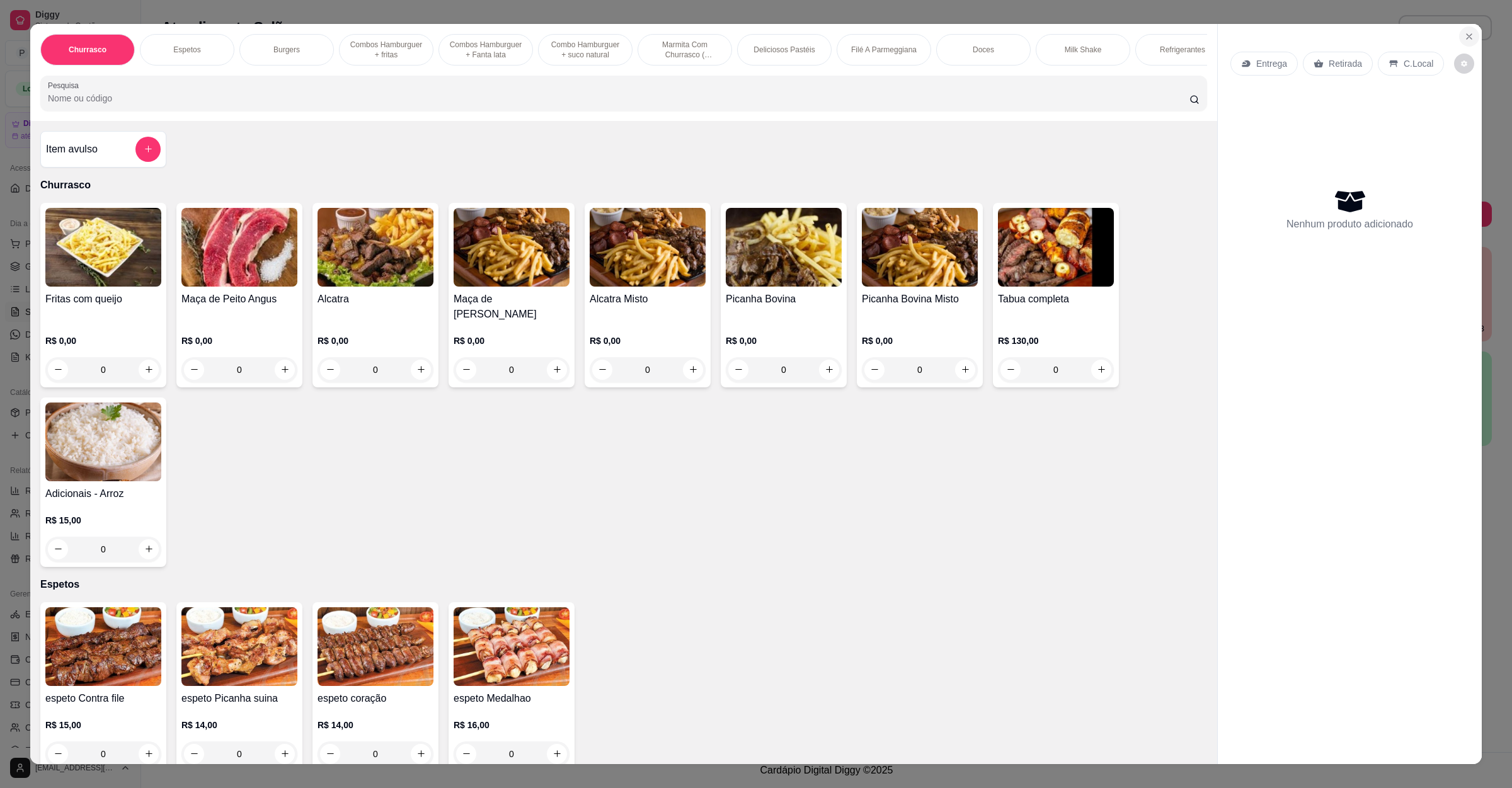
click at [1459, 36] on button "Close" at bounding box center [1469, 36] width 20 height 20
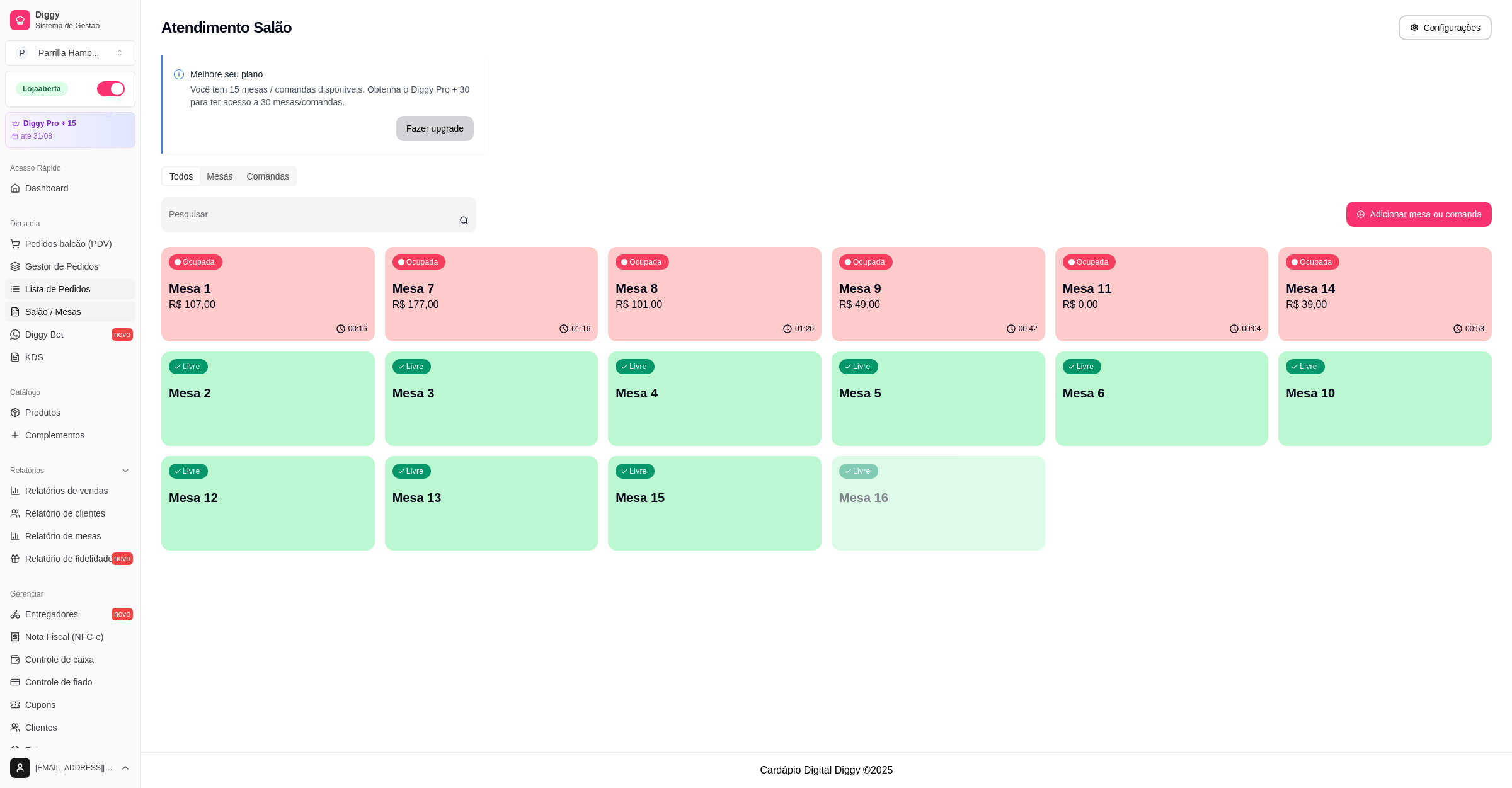
click at [62, 292] on span "Lista de Pedidos" at bounding box center [58, 289] width 65 height 13
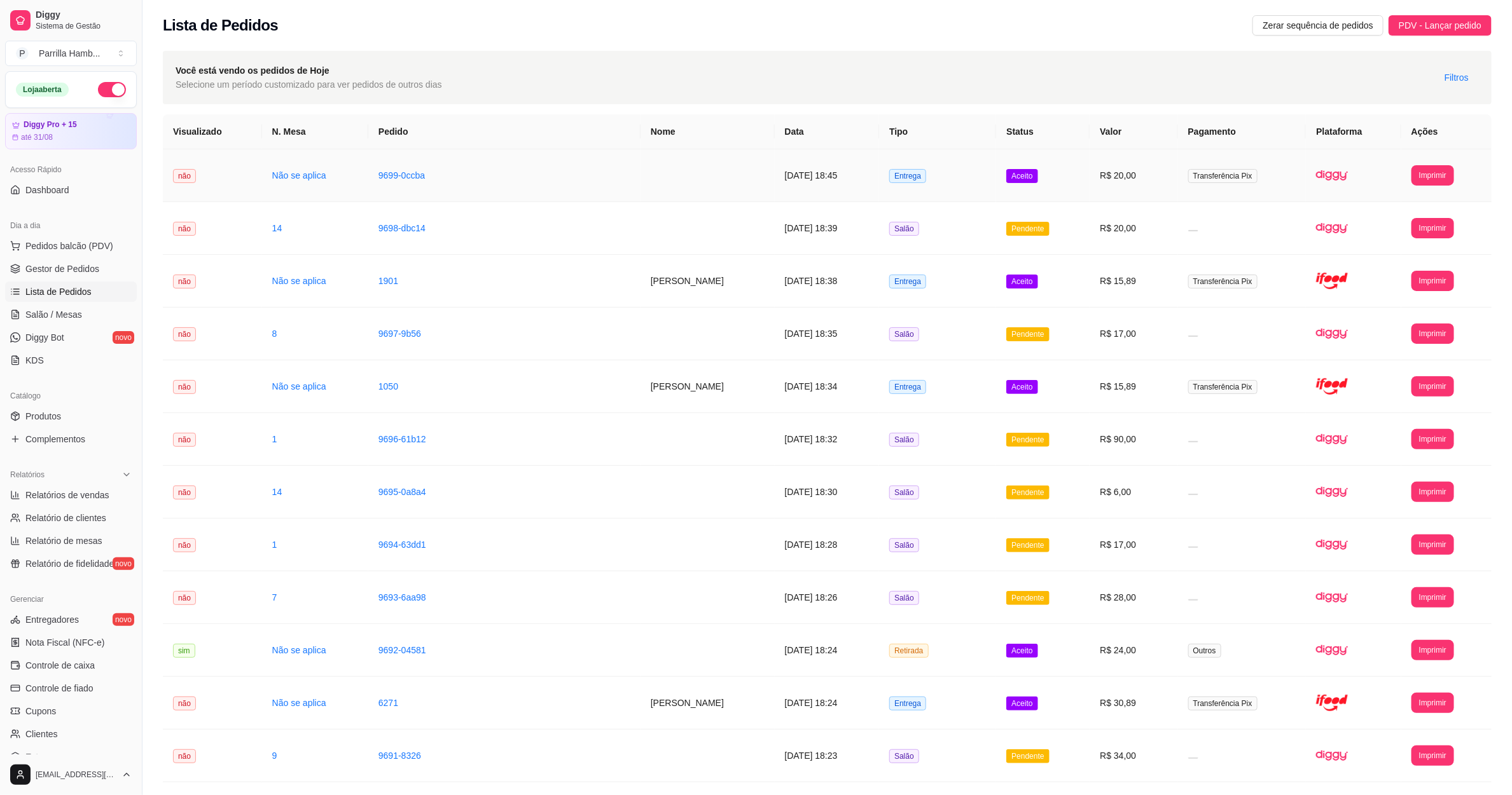
click at [641, 181] on td at bounding box center [707, 176] width 134 height 53
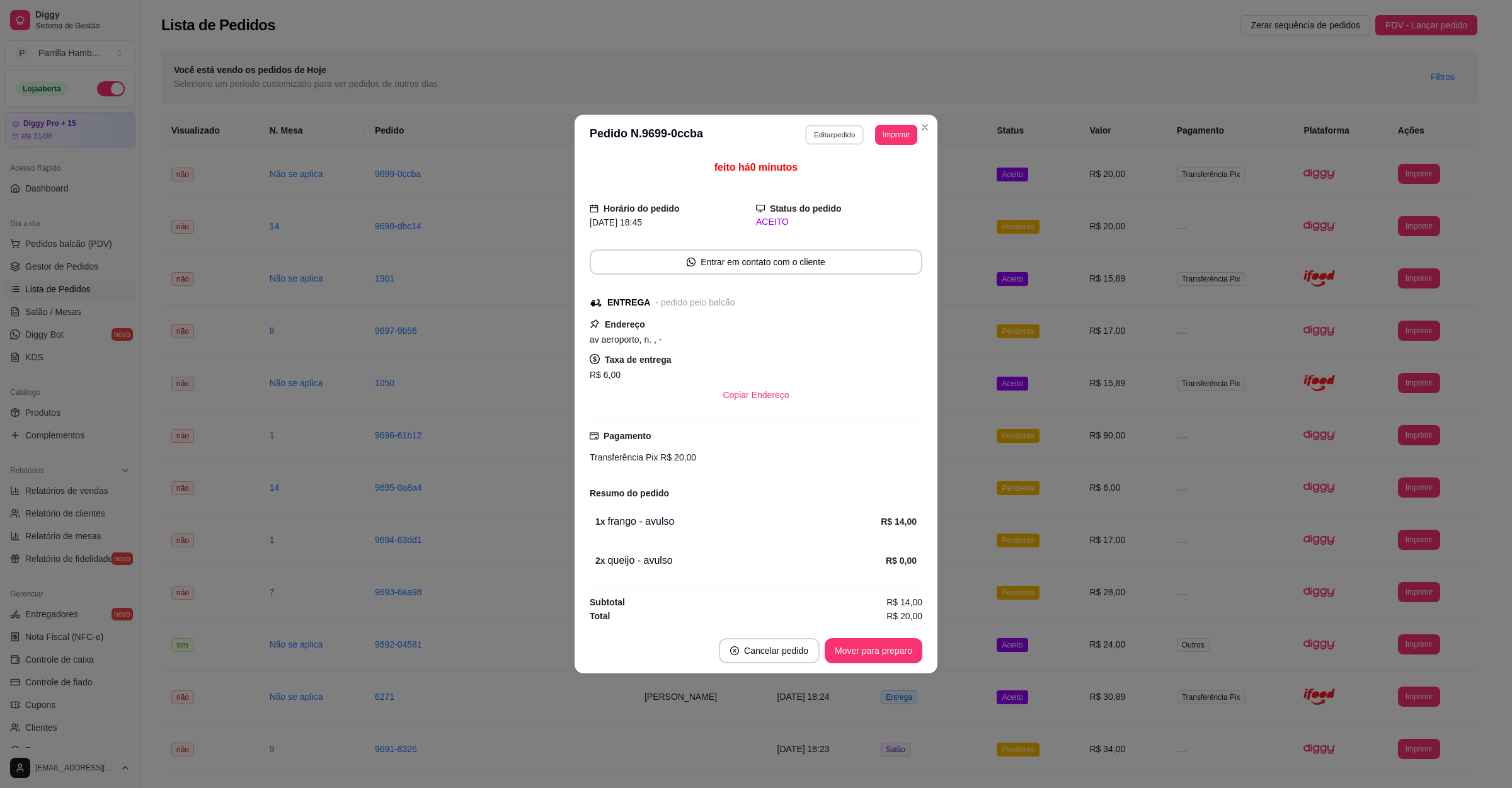
click at [833, 134] on button "Editar pedido" at bounding box center [835, 135] width 59 height 20
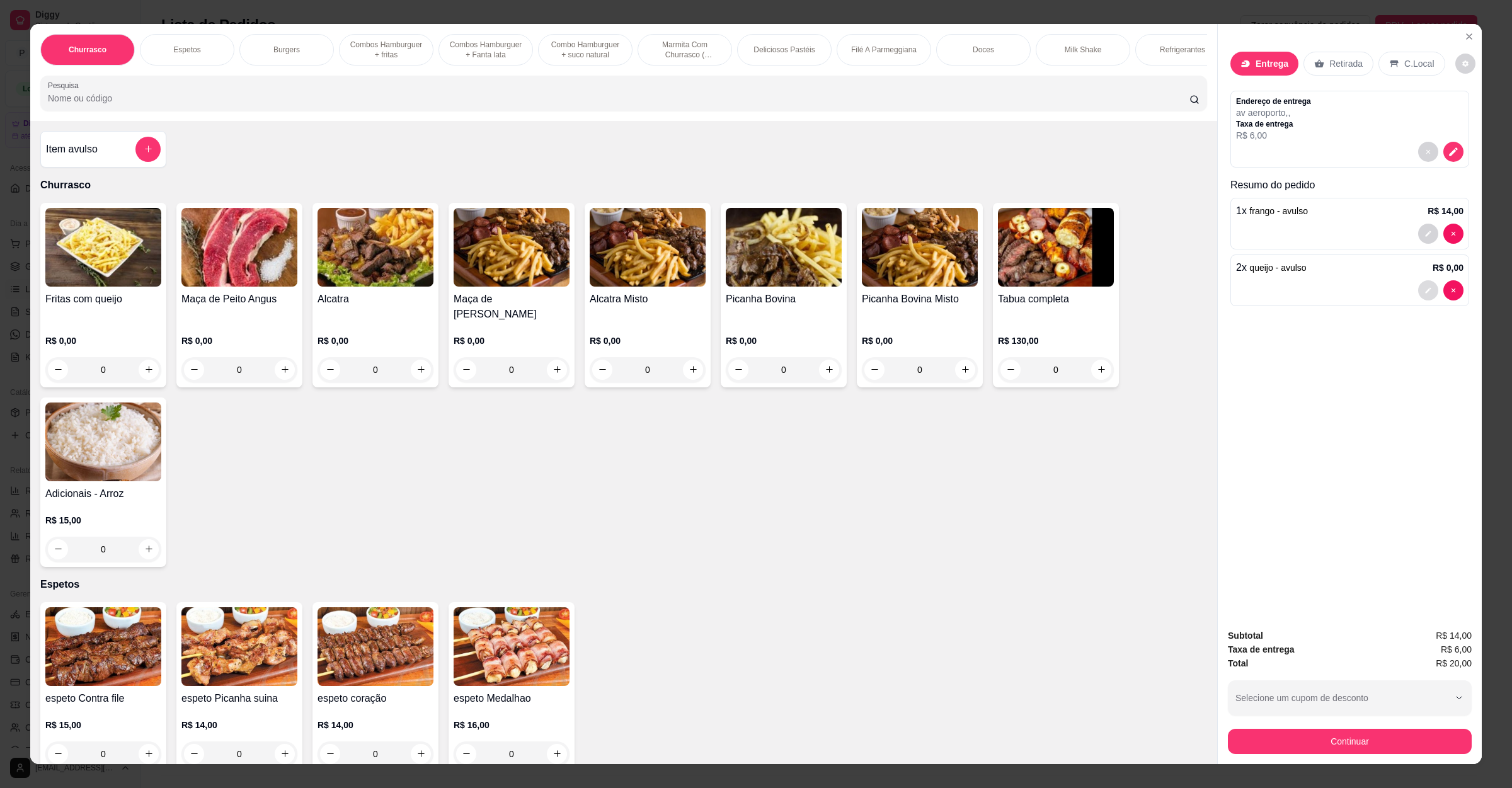
click at [1425, 290] on icon "decrease-product-quantity" at bounding box center [1428, 290] width 8 height 8
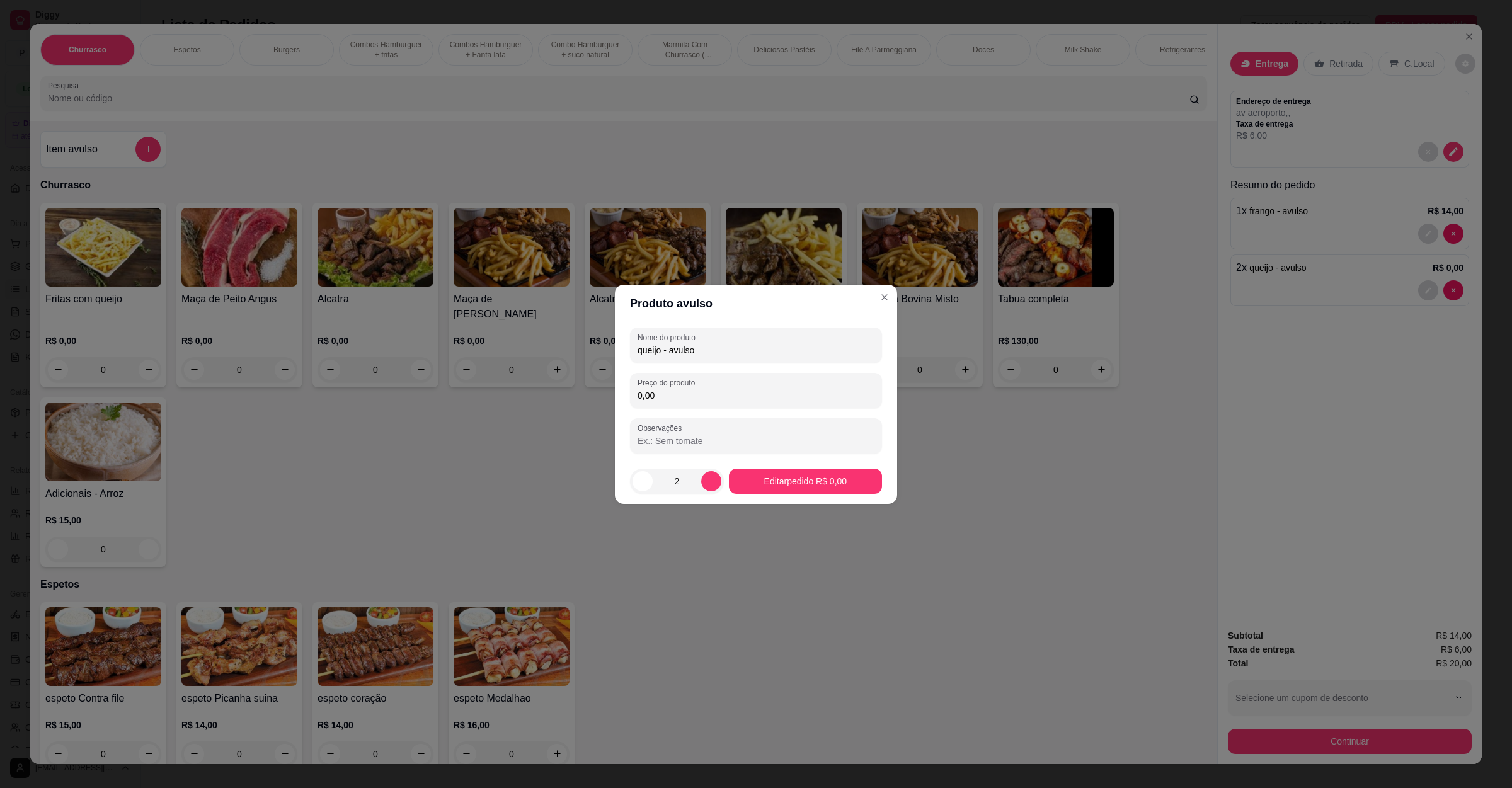
click at [747, 393] on input "0,00" at bounding box center [756, 396] width 237 height 13
type input "14,00"
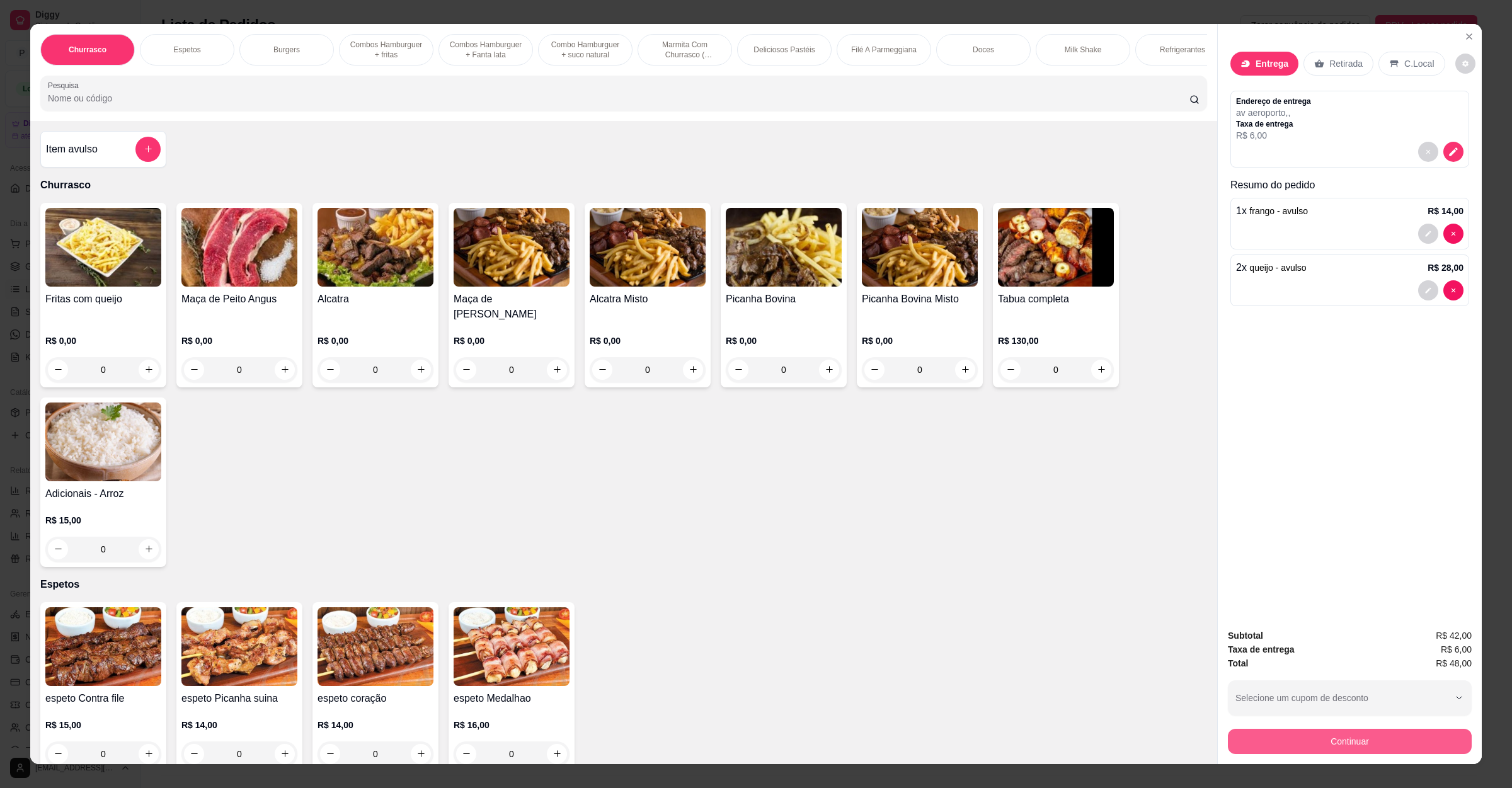
click at [1365, 743] on button "Continuar" at bounding box center [1350, 742] width 244 height 26
click at [1447, 159] on button "decrease-product-quantity" at bounding box center [1453, 152] width 20 height 20
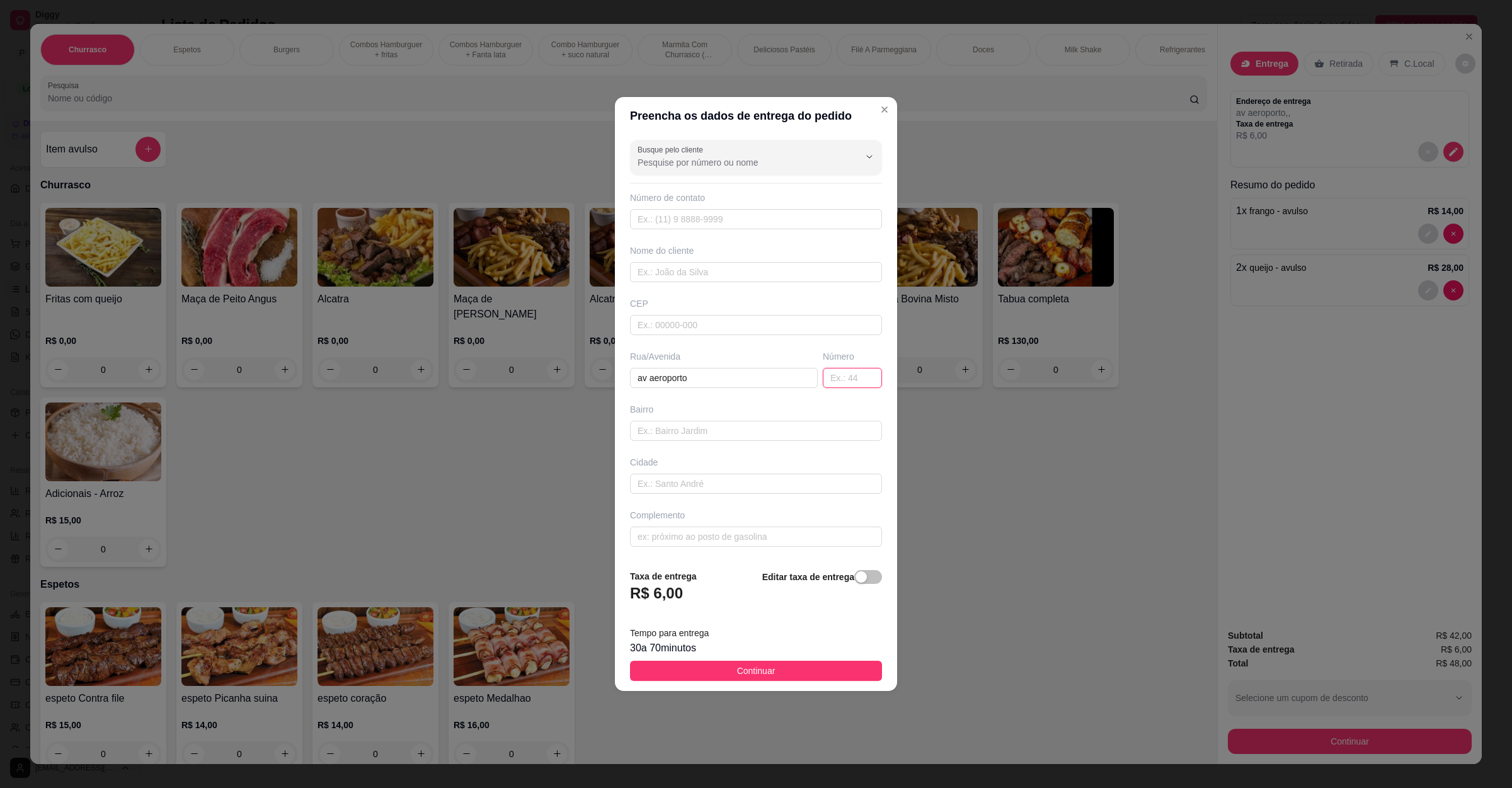
click at [832, 374] on input "text" at bounding box center [852, 378] width 60 height 20
type input "81"
click at [764, 677] on span "Continuar" at bounding box center [756, 671] width 38 height 14
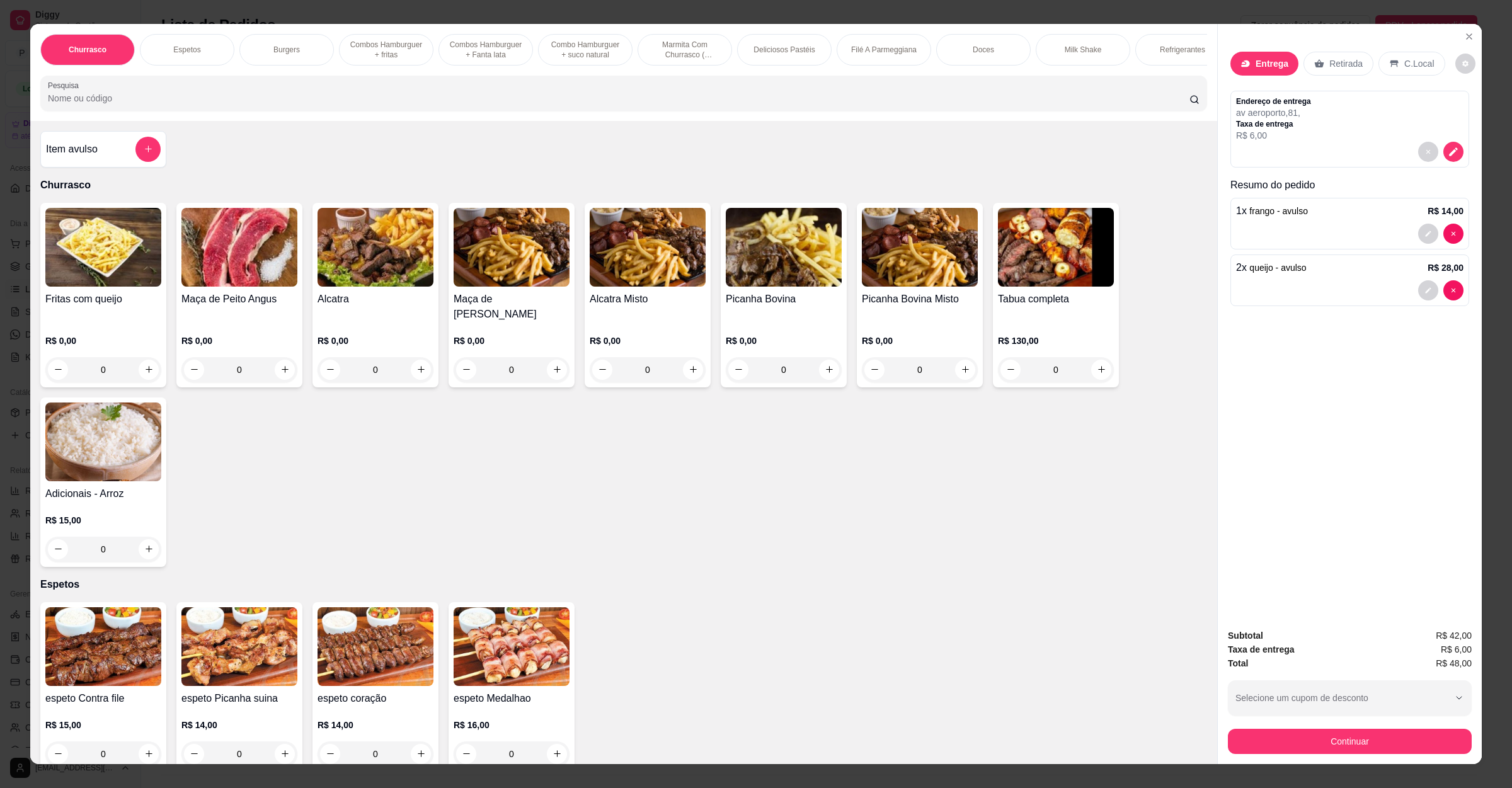
click at [136, 162] on button "add-separate-item" at bounding box center [148, 150] width 26 height 26
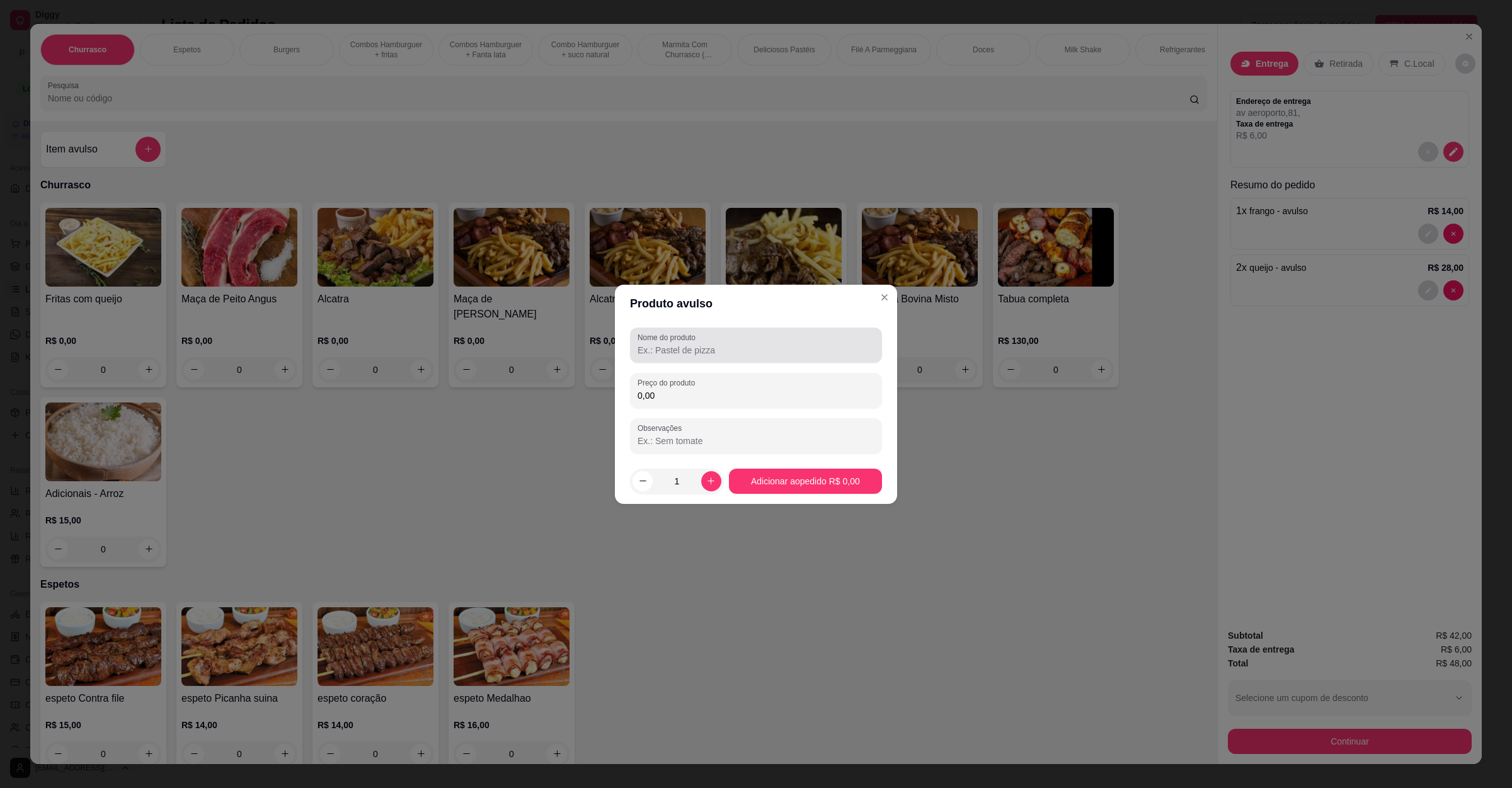
click at [749, 360] on div "Nome do produto" at bounding box center [755, 345] width 252 height 35
type input "carme, queijo, calabresa"
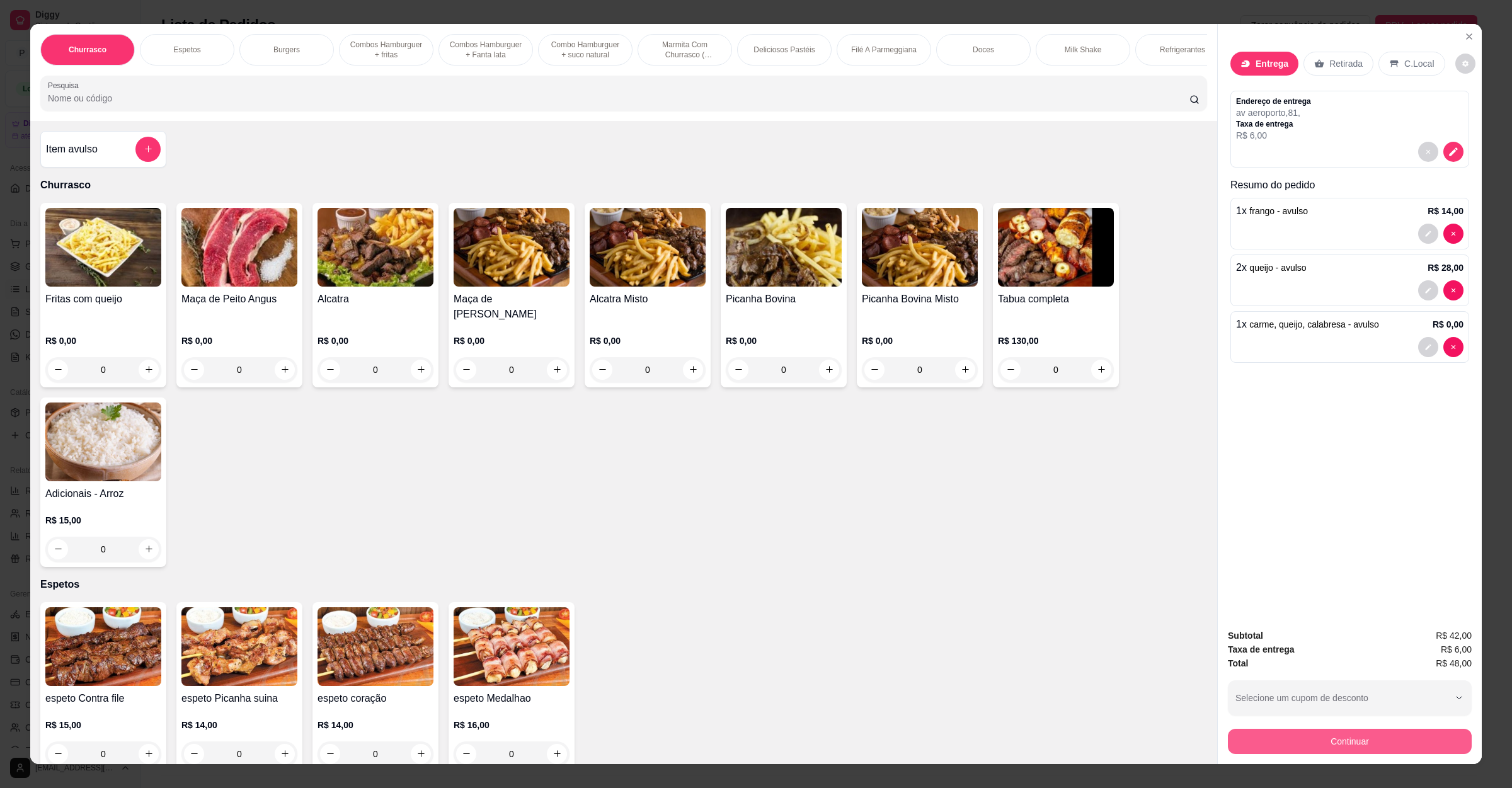
click at [1351, 741] on button "Continuar" at bounding box center [1350, 742] width 244 height 26
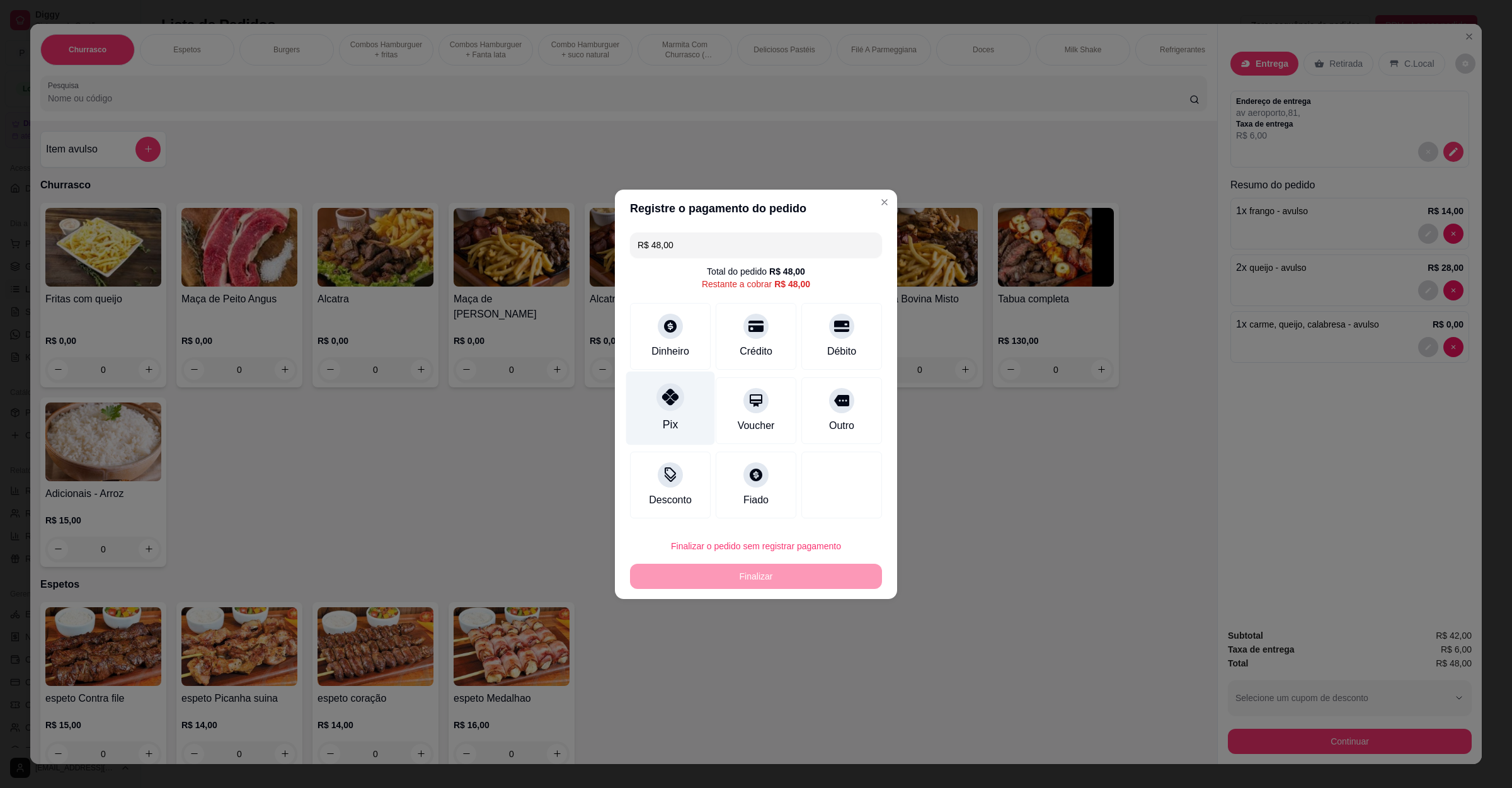
click at [701, 423] on div "Pix" at bounding box center [670, 408] width 89 height 74
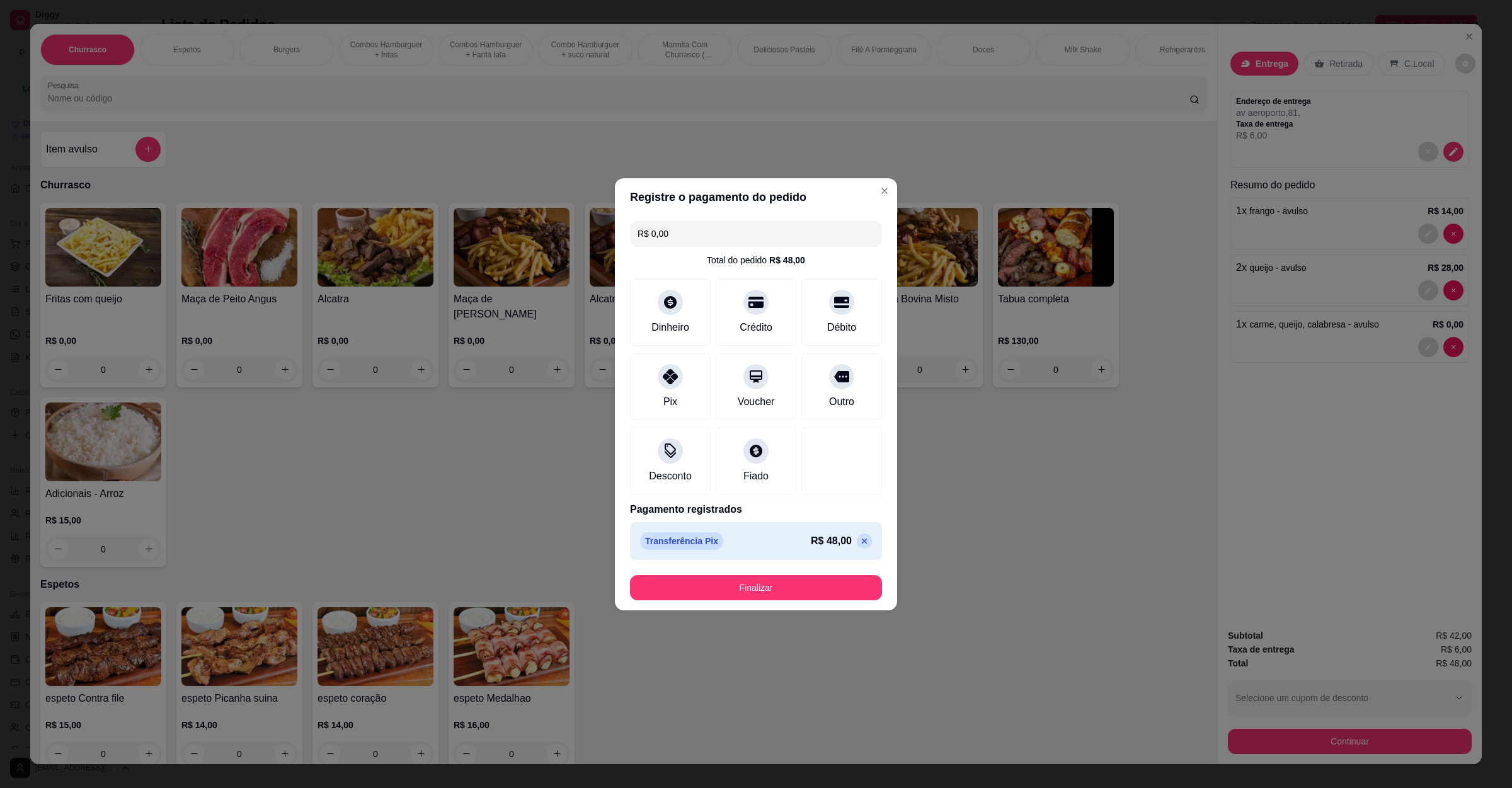
click at [713, 570] on footer "Finalizar" at bounding box center [756, 588] width 282 height 45
click at [726, 598] on button "Finalizar" at bounding box center [755, 588] width 252 height 26
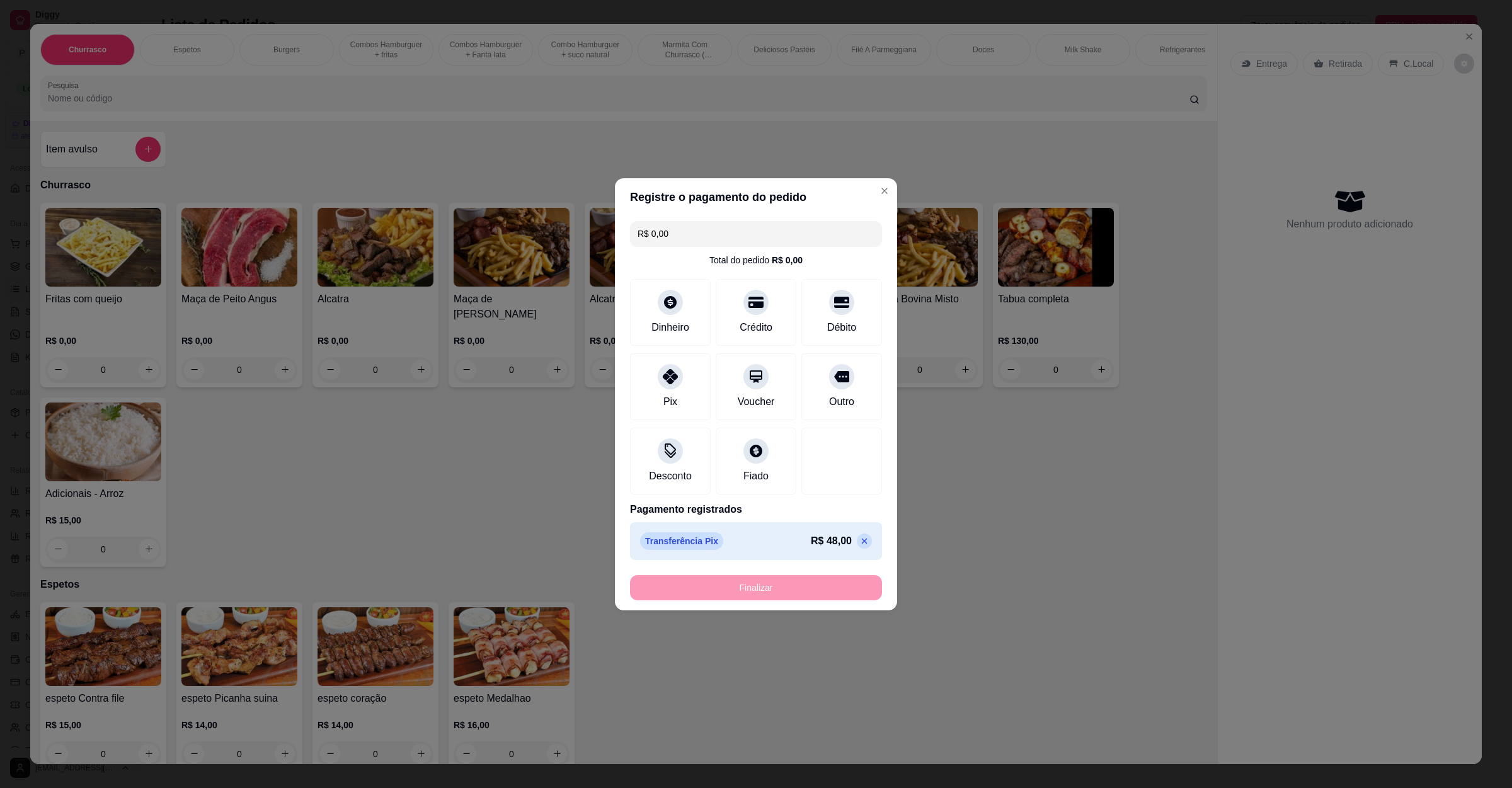
type input "-R$ 48,00"
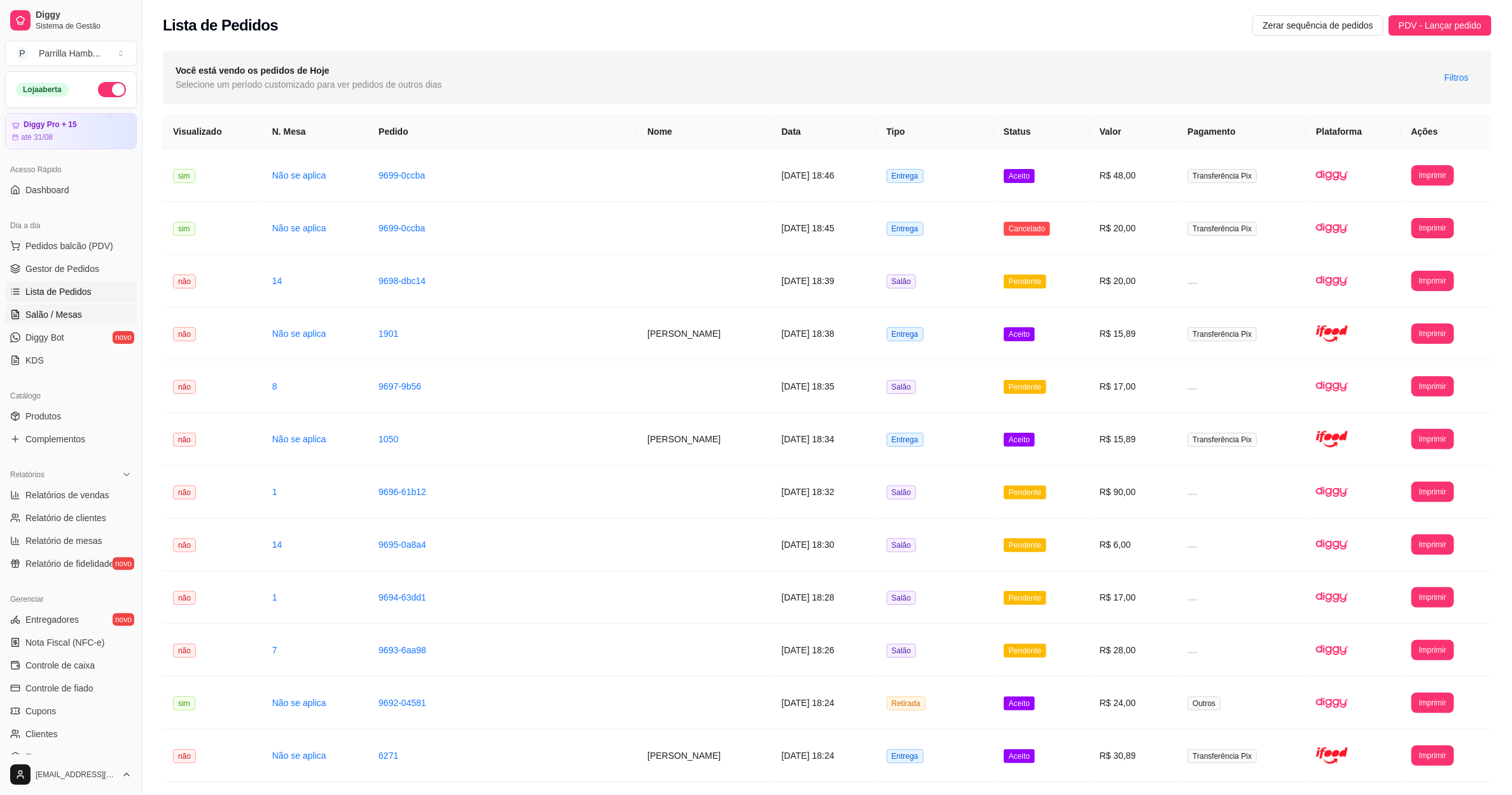
click at [74, 313] on span "Salão / Mesas" at bounding box center [54, 315] width 57 height 13
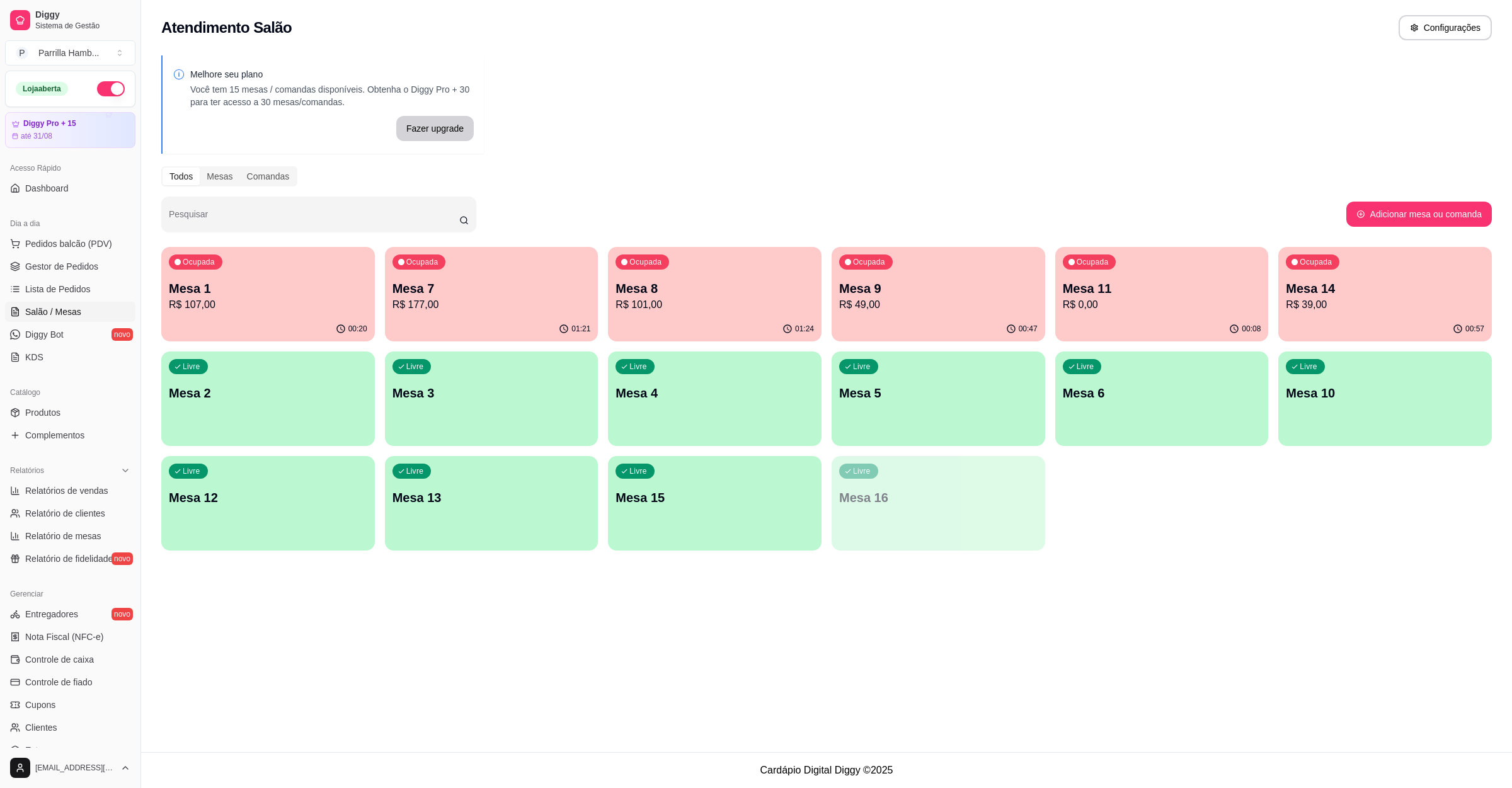
click at [233, 294] on p "Mesa 1" at bounding box center [268, 288] width 199 height 18
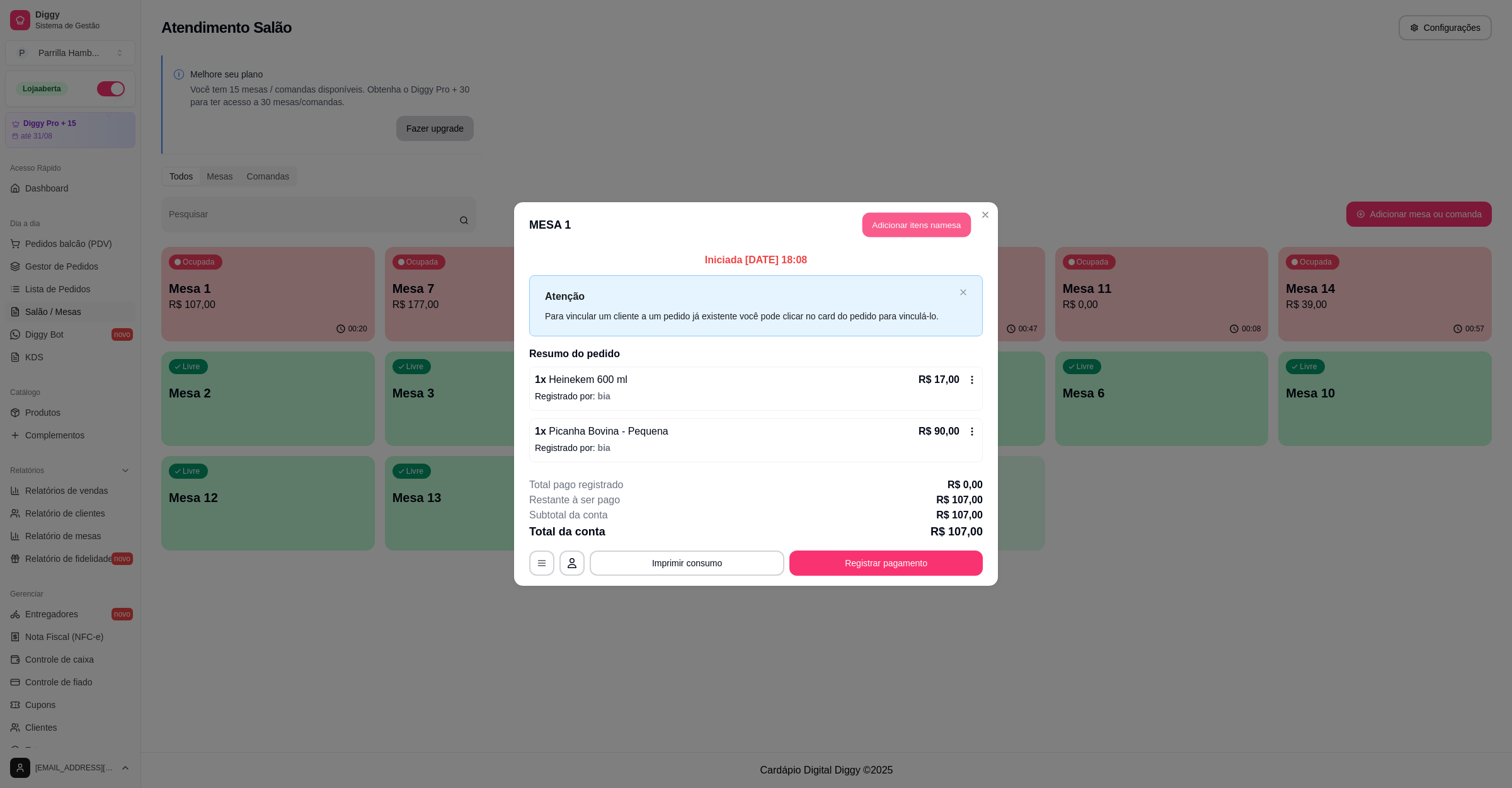
click at [915, 218] on button "Adicionar itens na mesa" at bounding box center [916, 225] width 109 height 25
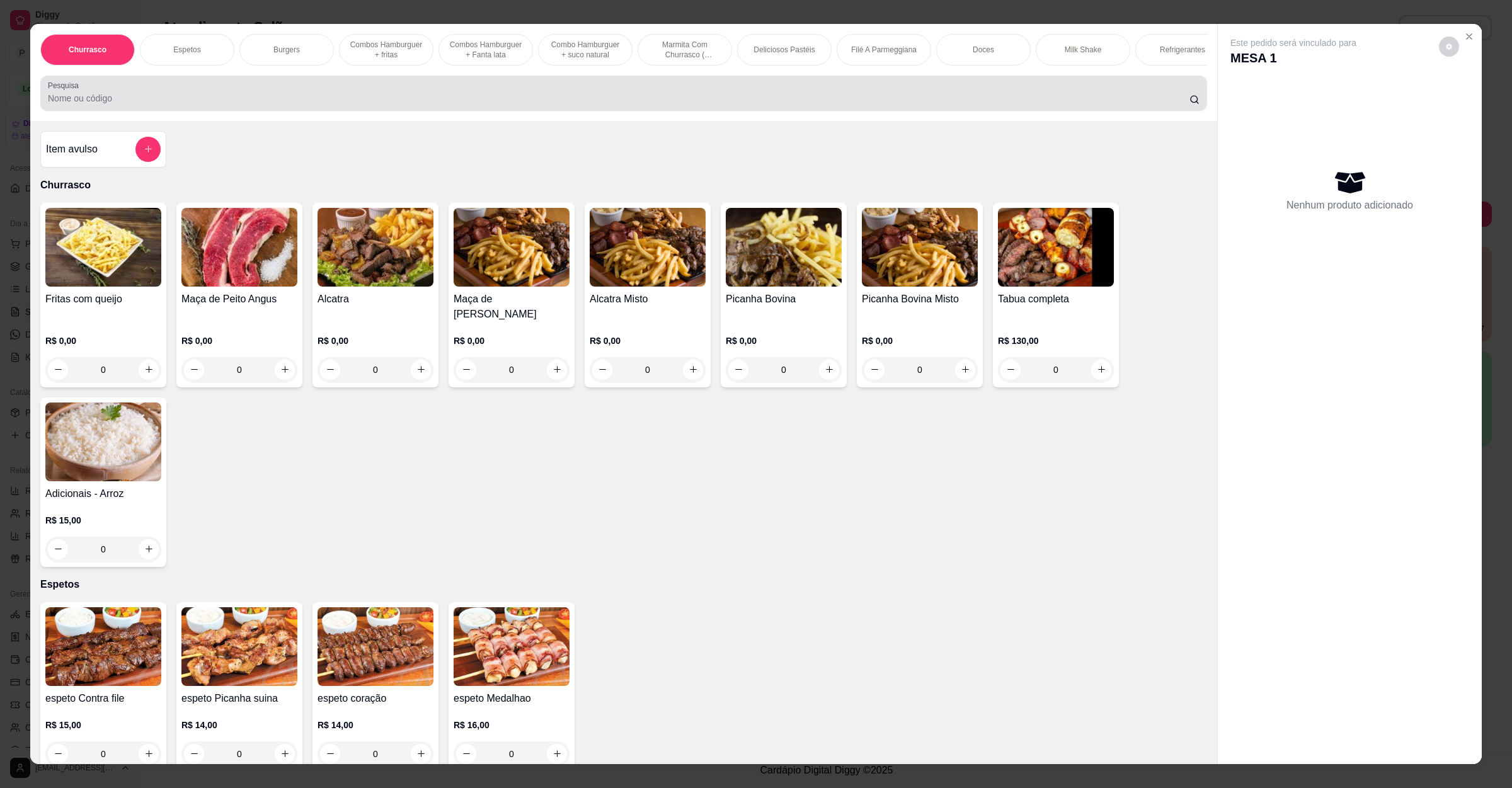
click at [330, 100] on div at bounding box center [624, 94] width 1152 height 26
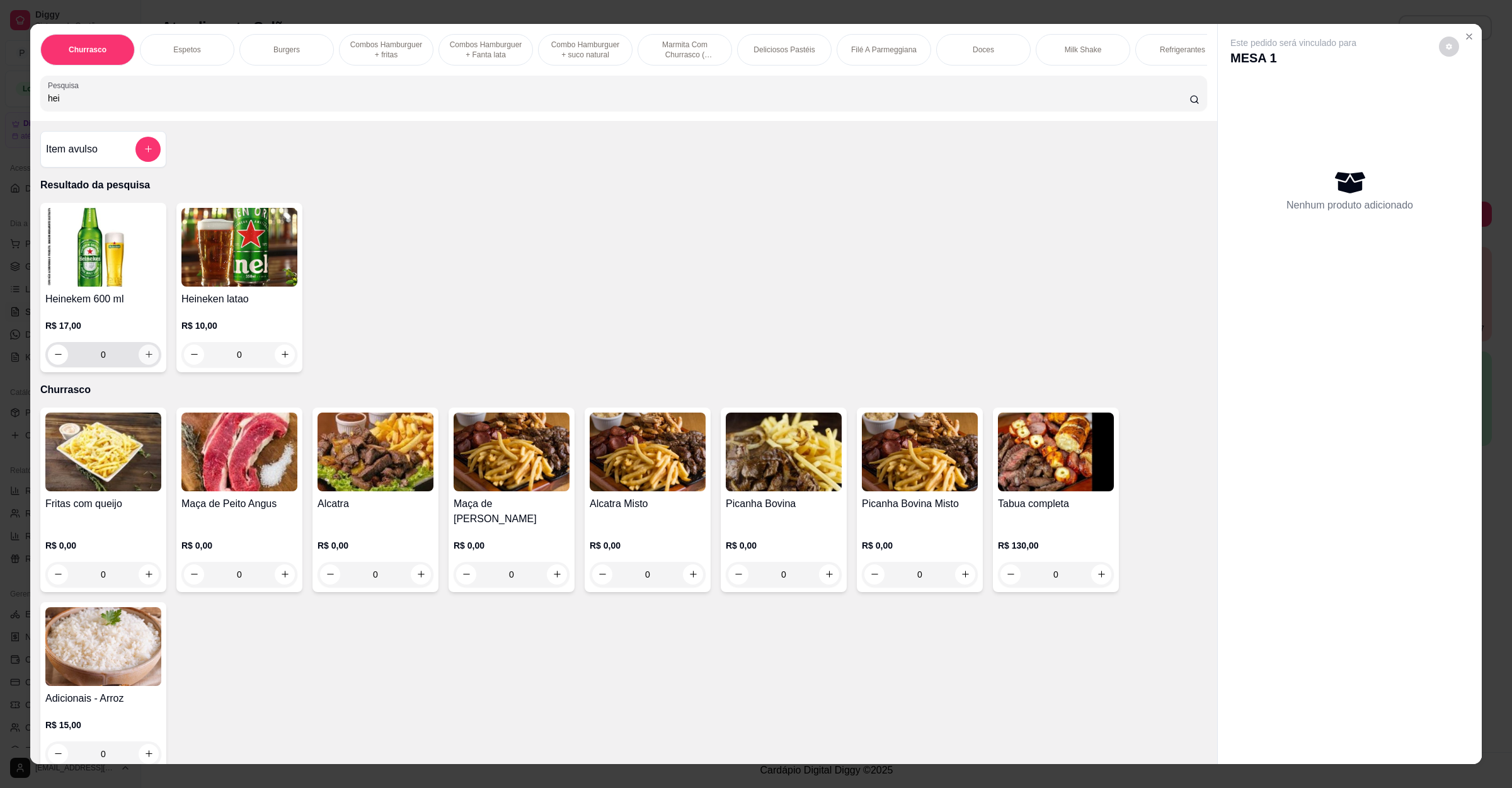
type input "hei"
click at [140, 365] on button "increase-product-quantity" at bounding box center [148, 355] width 20 height 20
type input "1"
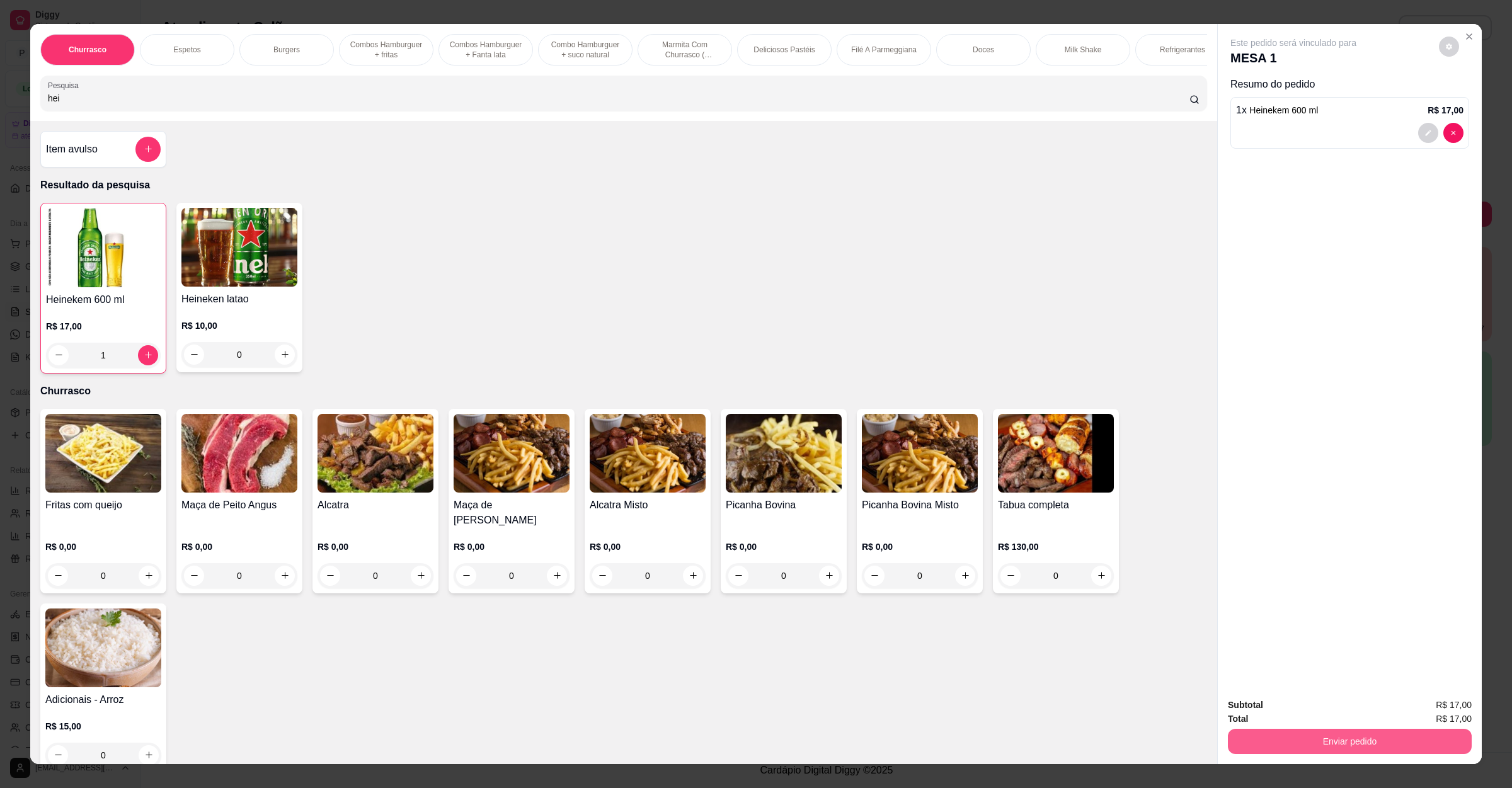
click at [1362, 739] on button "Enviar pedido" at bounding box center [1350, 742] width 244 height 26
click at [1327, 714] on button "Não registrar e enviar pedido" at bounding box center [1306, 711] width 131 height 24
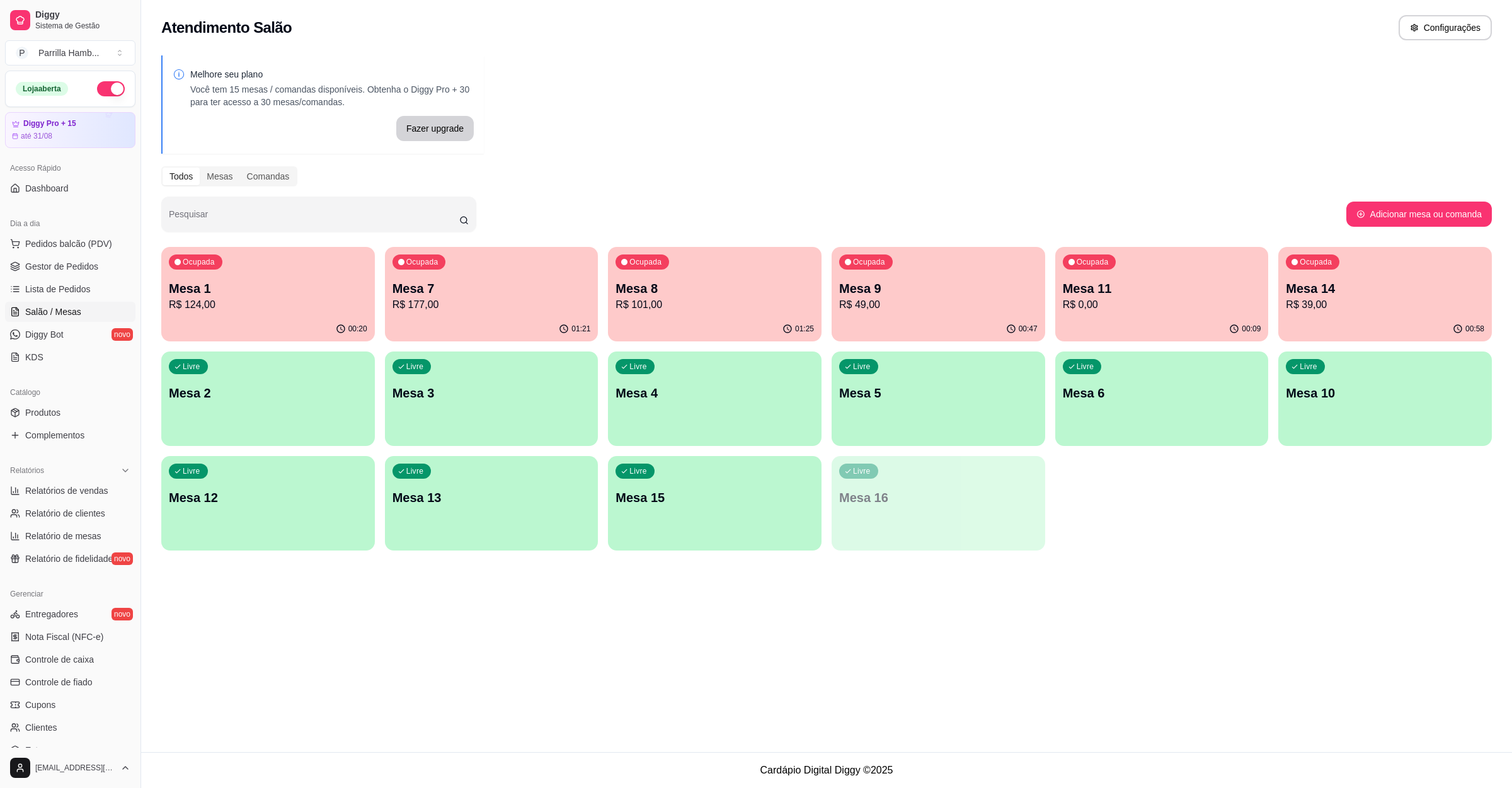
click at [474, 308] on p "R$ 177,00" at bounding box center [491, 304] width 199 height 15
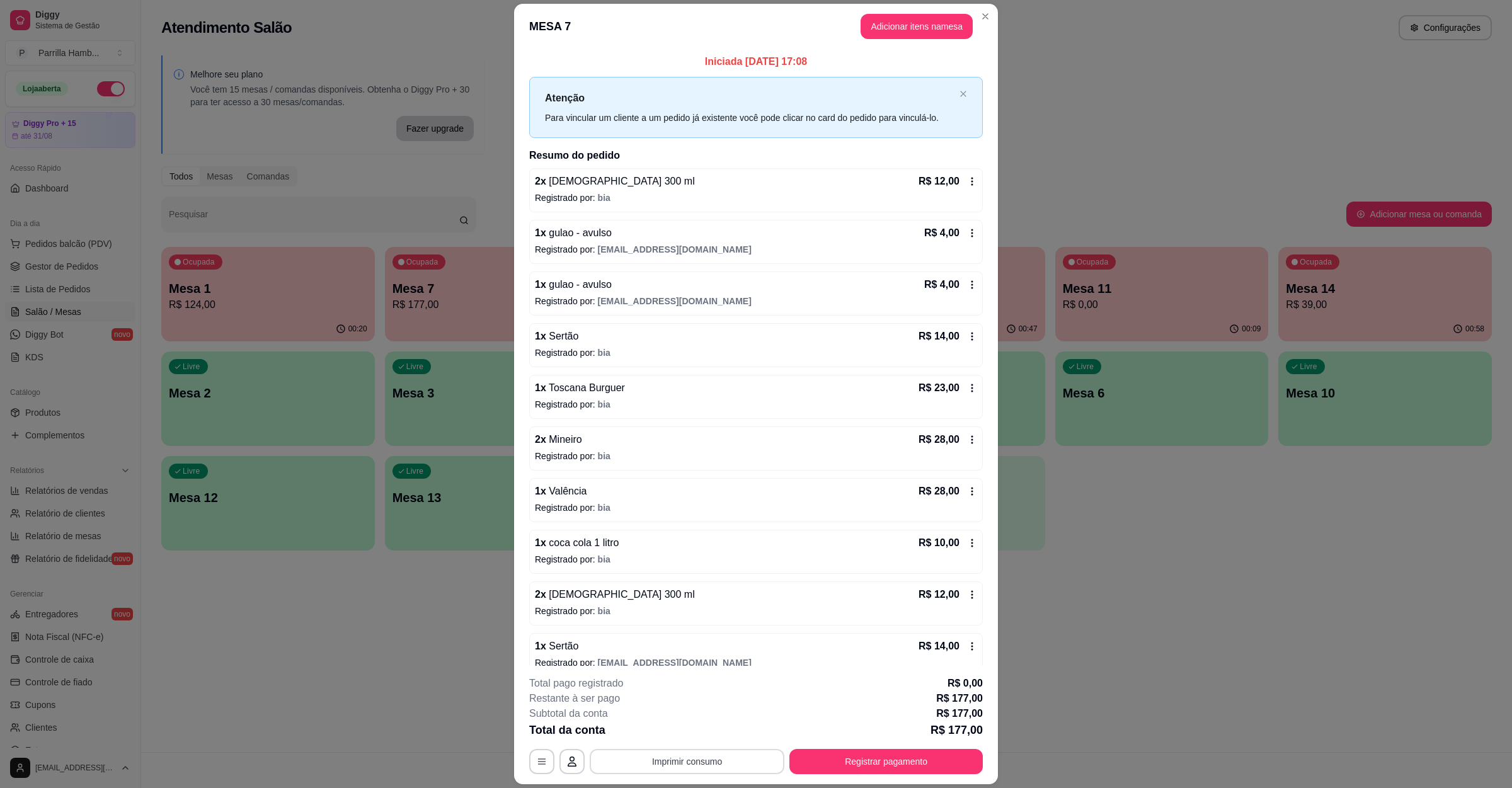
click at [680, 753] on button "Imprimir consumo" at bounding box center [686, 762] width 194 height 26
click at [706, 731] on button "IMPRESSORA" at bounding box center [684, 733] width 91 height 20
click at [706, 760] on button "Imprimir consumo" at bounding box center [686, 762] width 194 height 26
click at [703, 736] on button "IMPRESSORA" at bounding box center [684, 733] width 91 height 20
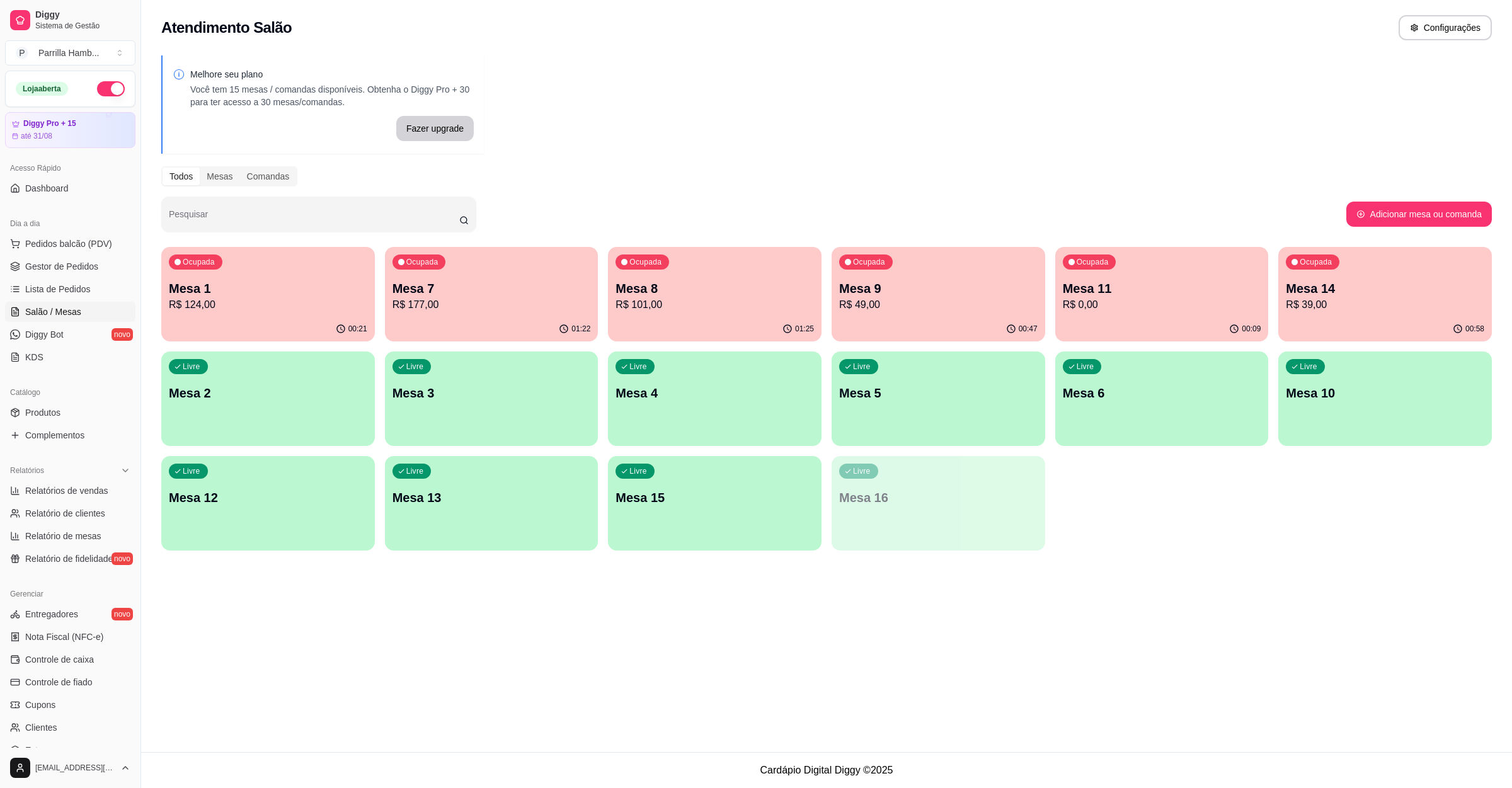
click at [720, 647] on div "Atendimento Salão Configurações Melhore seu plano Você tem 15 mesas / comandas …" at bounding box center [826, 376] width 1371 height 753
click at [479, 293] on p "Mesa 7" at bounding box center [491, 288] width 199 height 18
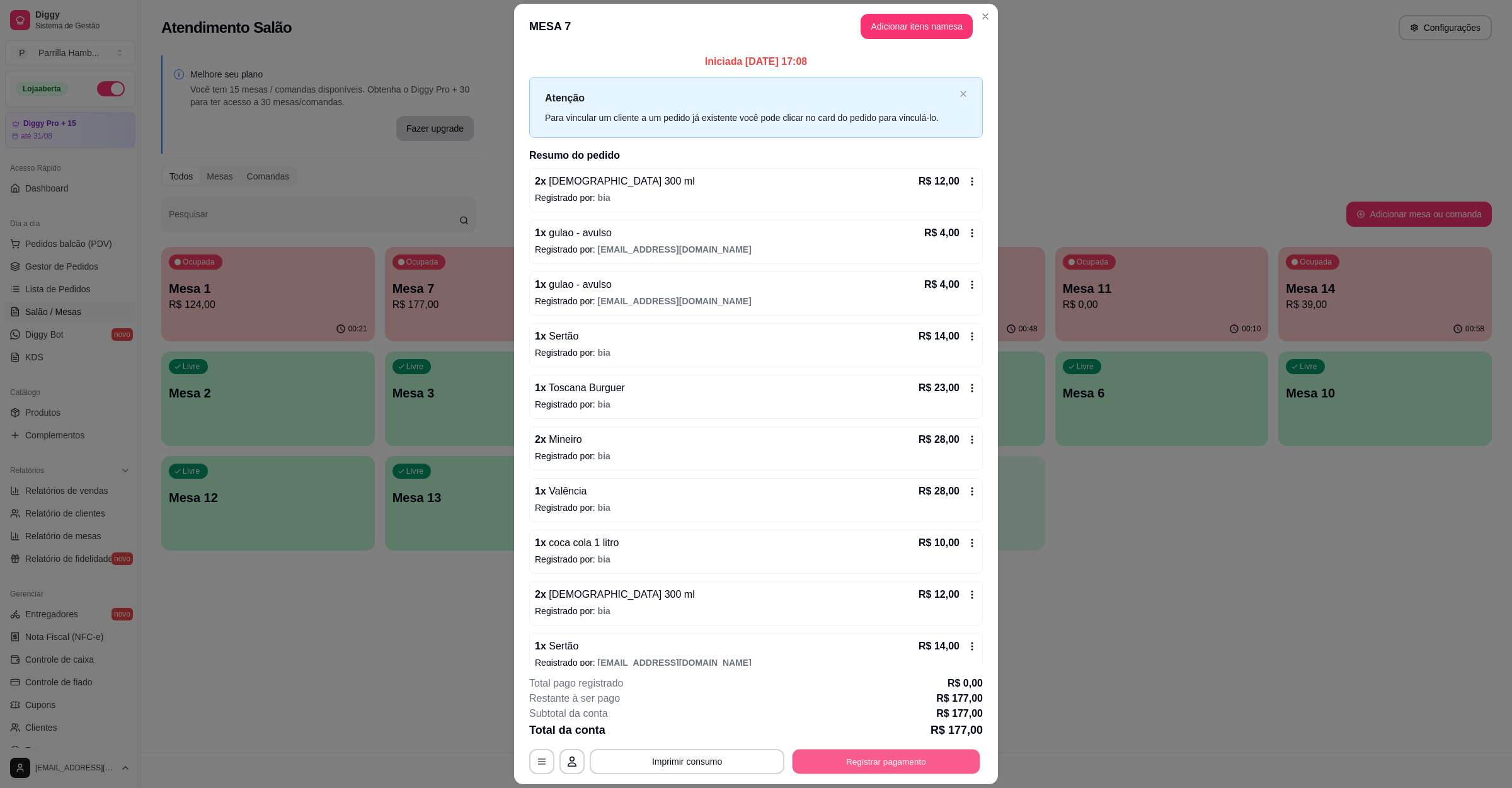
click at [847, 753] on button "Registrar pagamento" at bounding box center [886, 761] width 188 height 25
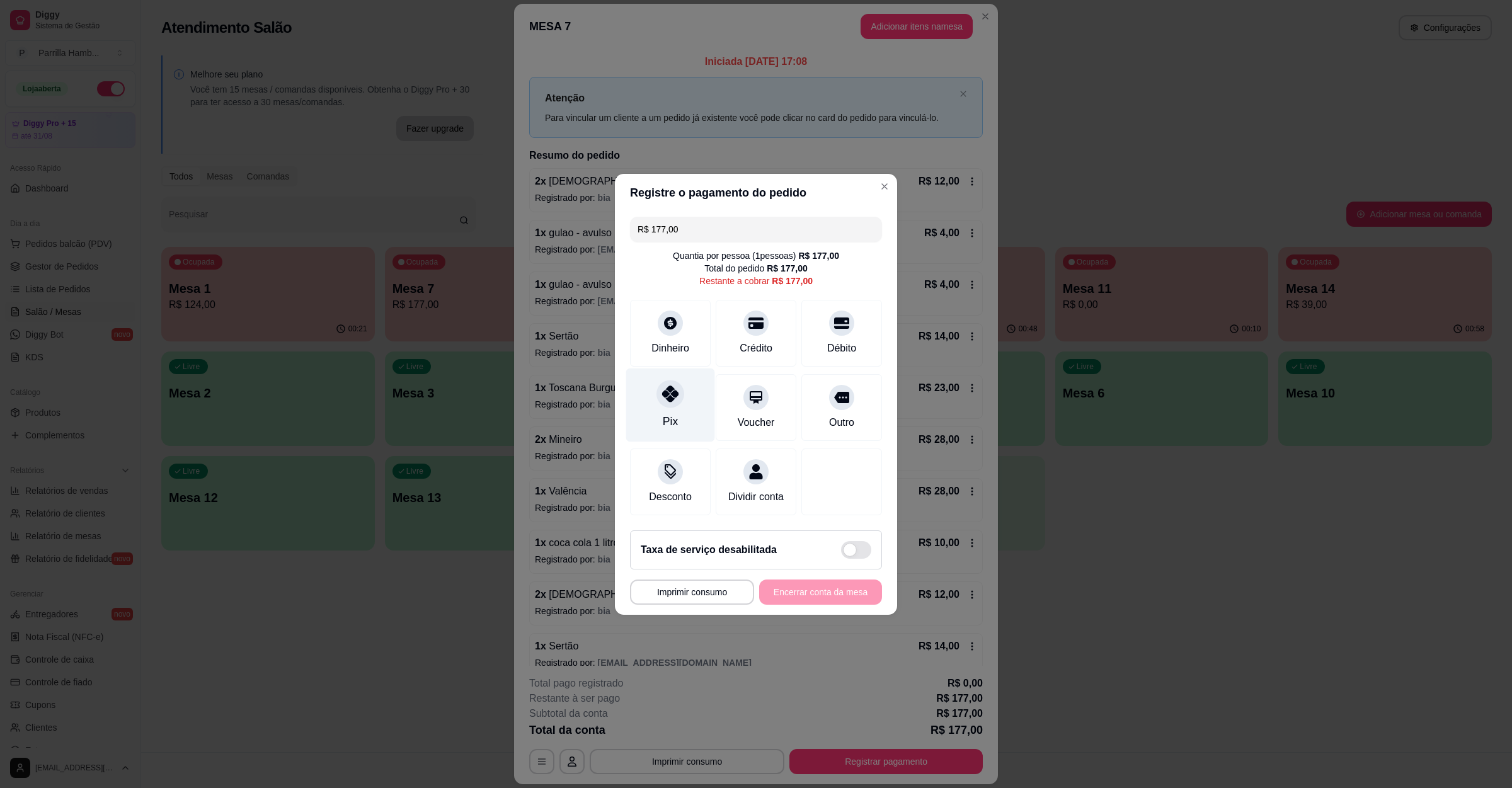
click at [685, 404] on div "Pix" at bounding box center [670, 405] width 89 height 74
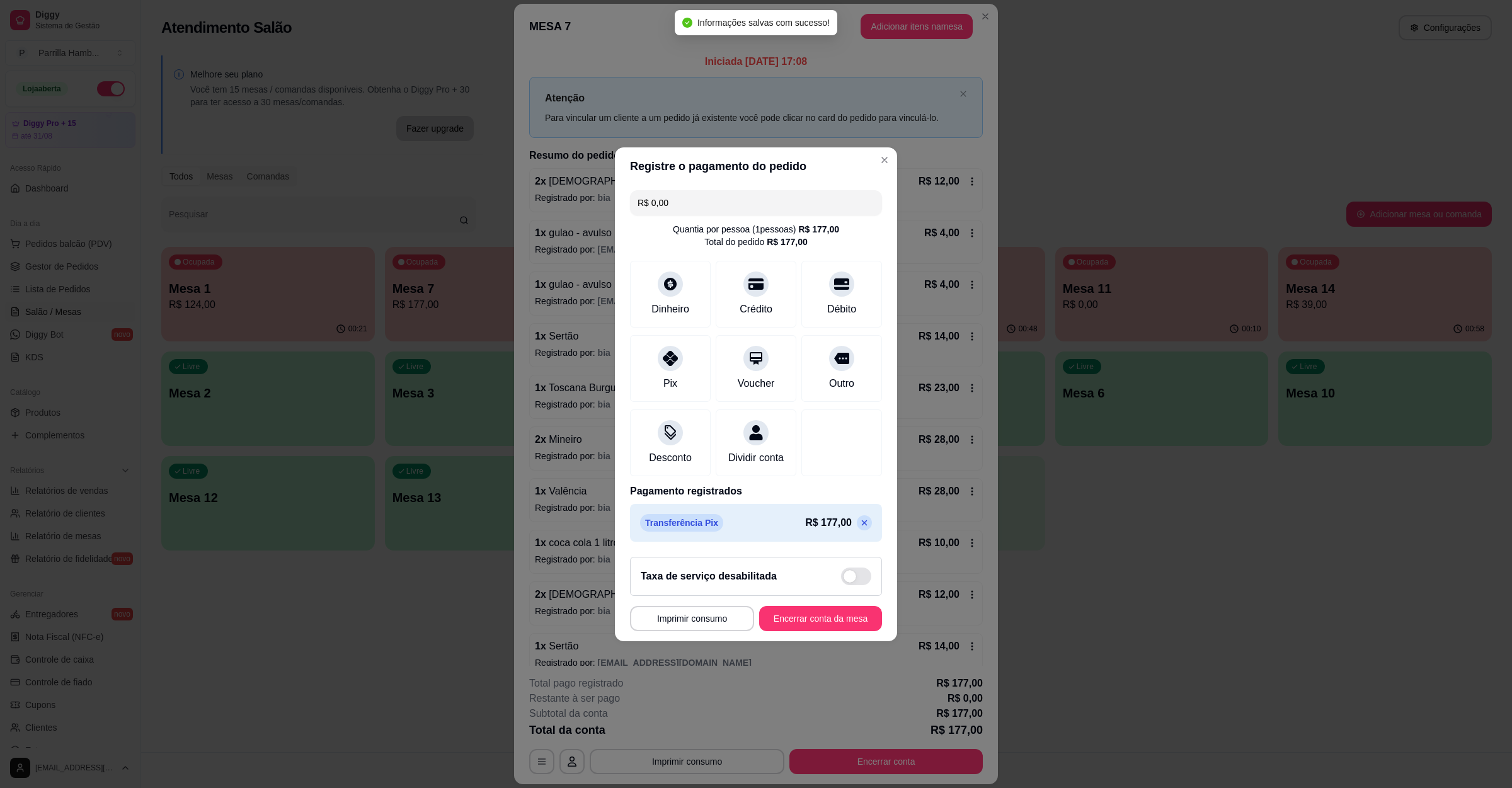
click at [860, 528] on icon at bounding box center [865, 523] width 10 height 10
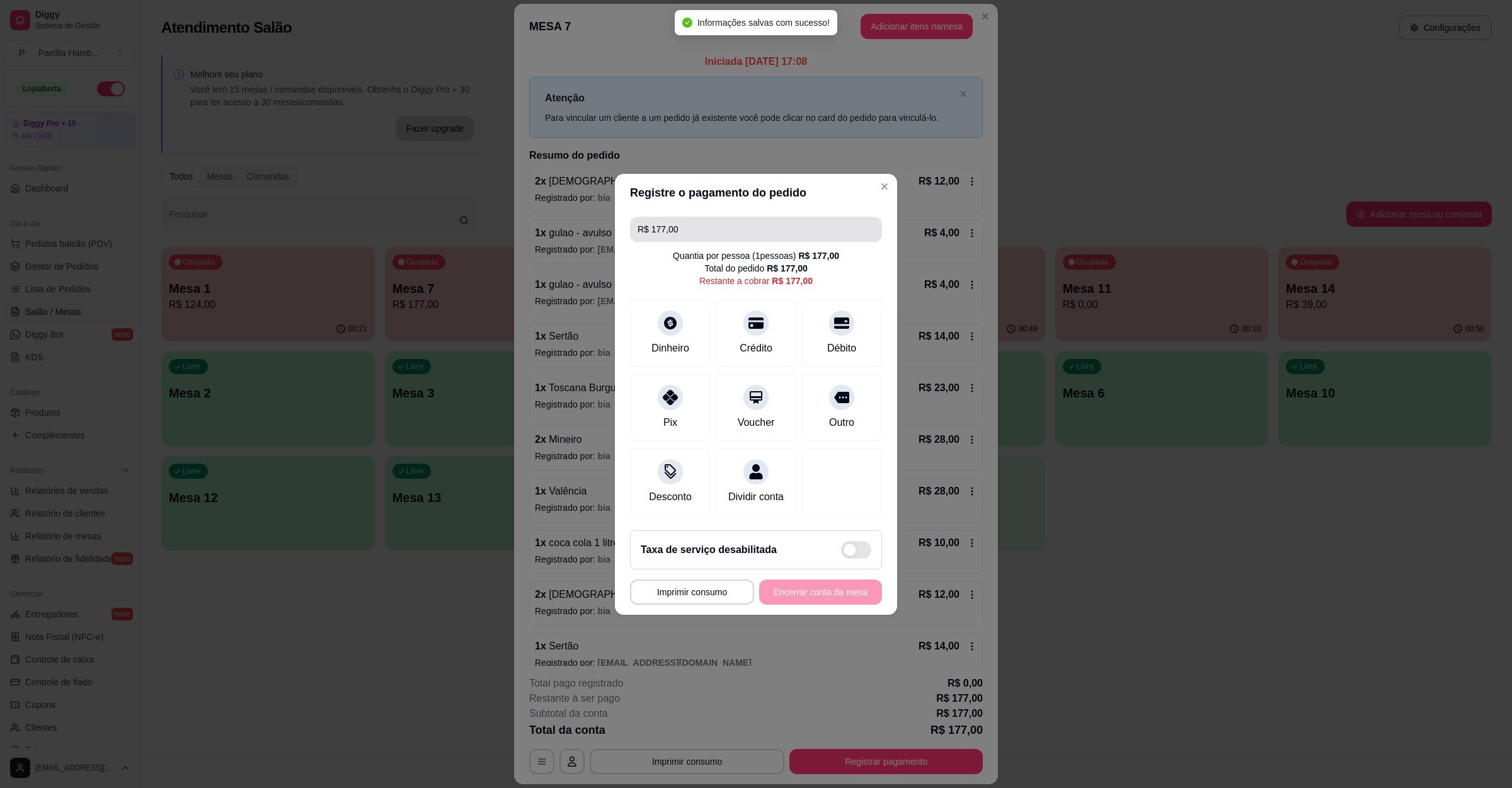
click at [677, 223] on input "R$ 177,00" at bounding box center [756, 230] width 237 height 26
click at [672, 414] on div "Pix" at bounding box center [670, 421] width 15 height 16
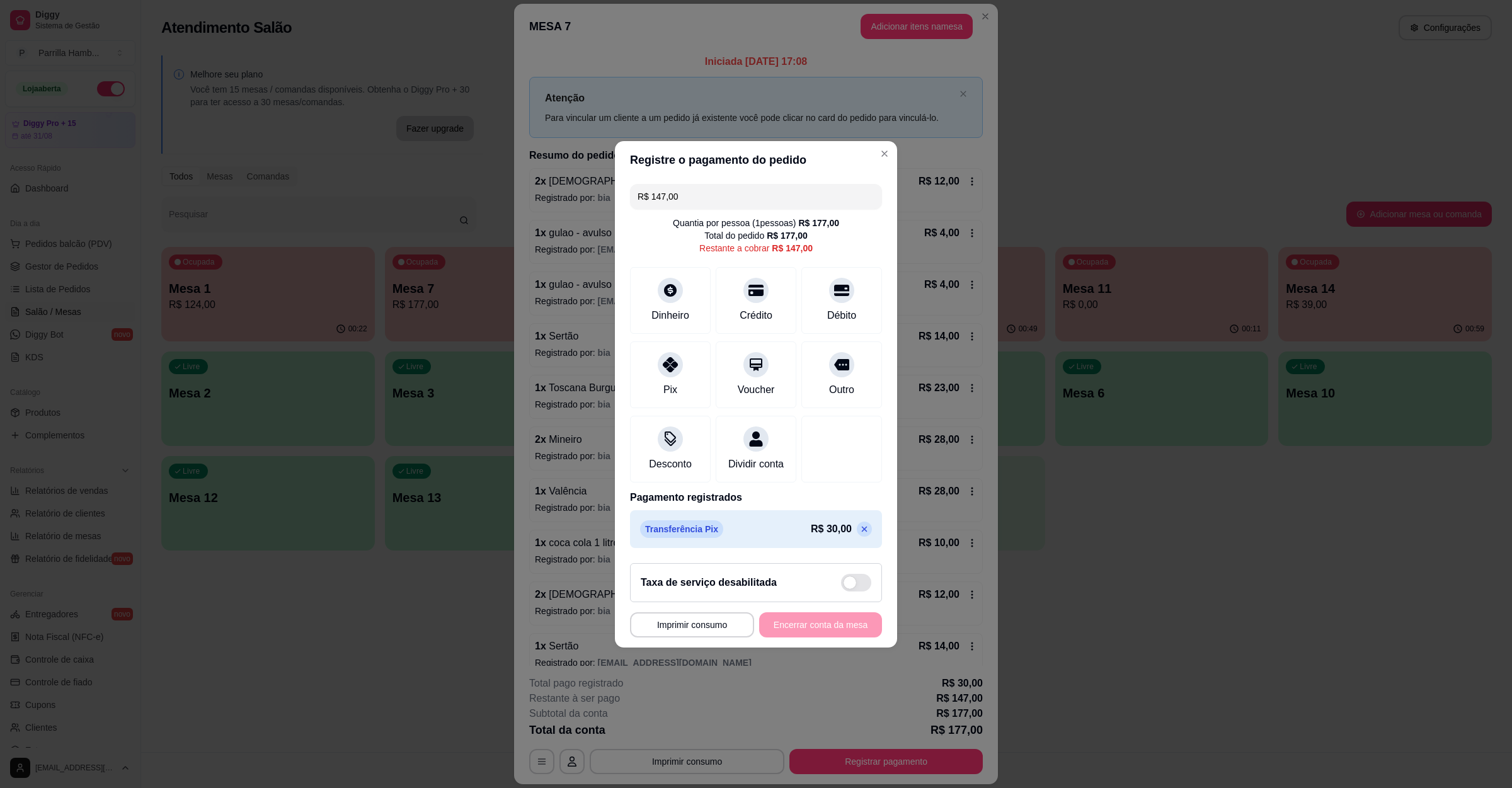
click at [696, 192] on input "R$ 147,00" at bounding box center [756, 196] width 237 height 26
click at [651, 371] on div "Pix" at bounding box center [670, 372] width 89 height 74
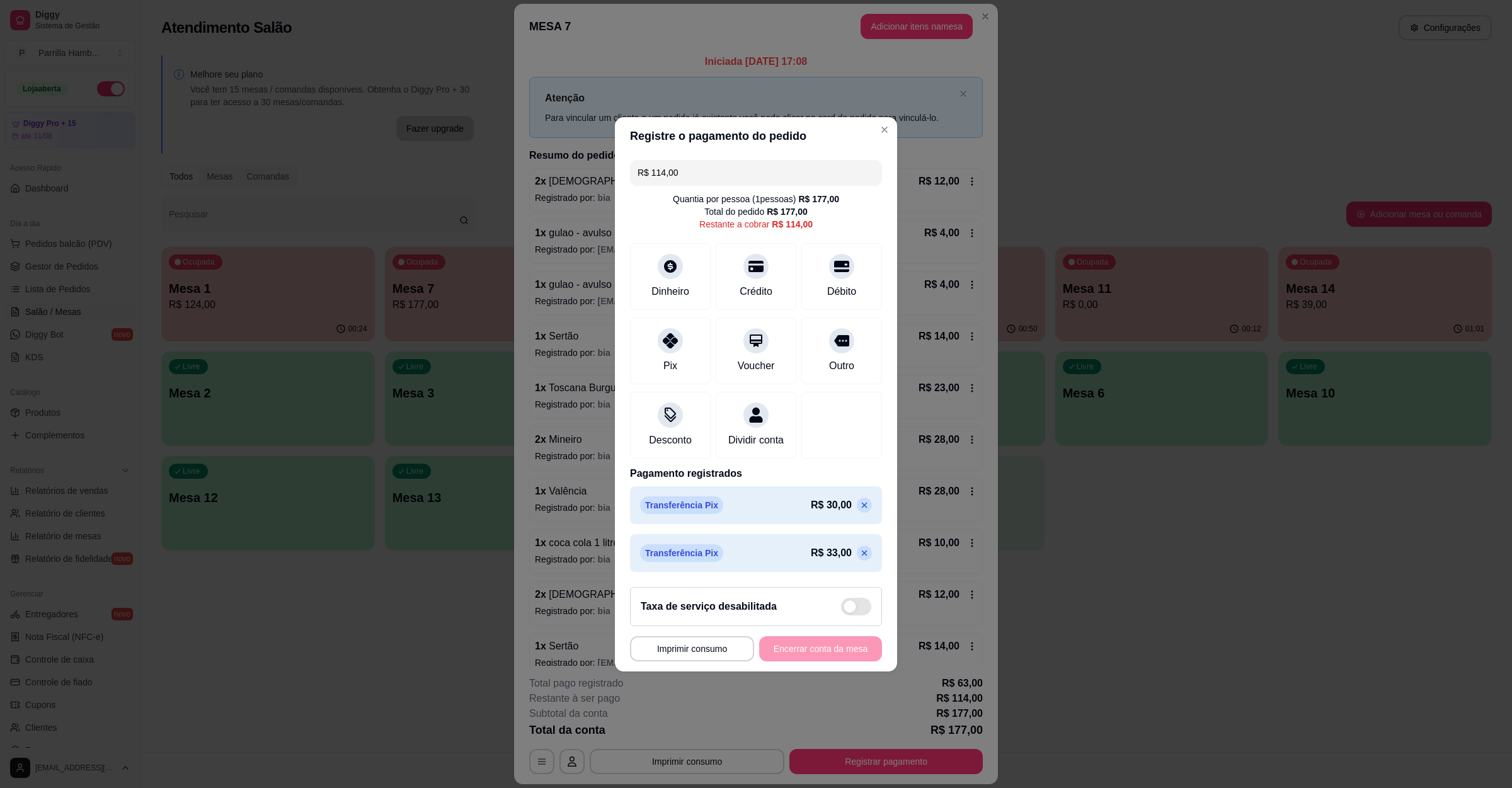
click at [740, 163] on input "R$ 114,00" at bounding box center [756, 173] width 237 height 26
click at [738, 282] on div "Crédito" at bounding box center [756, 290] width 36 height 16
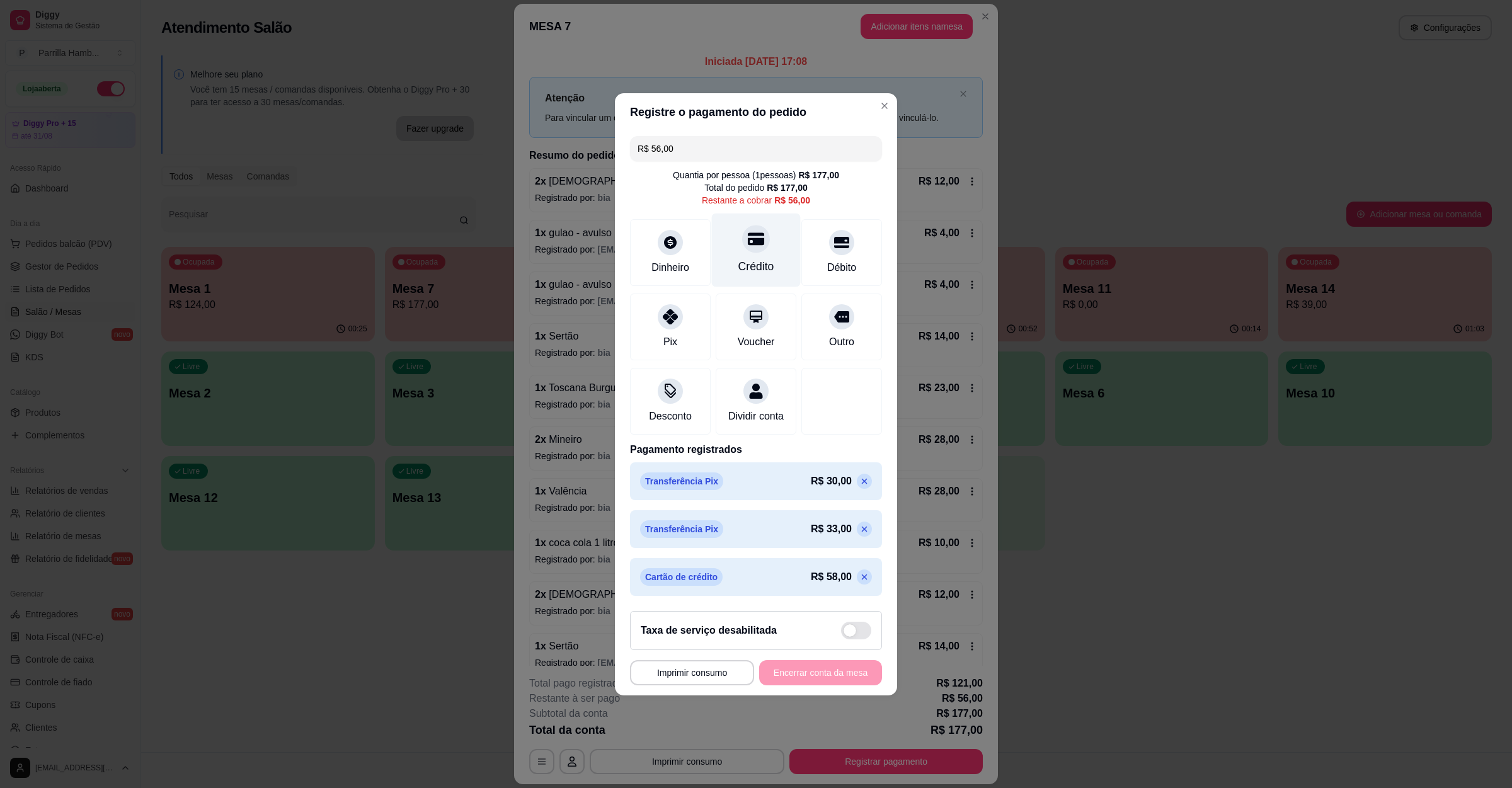
click at [758, 245] on div "Crédito" at bounding box center [756, 250] width 89 height 74
type input "R$ 0,00"
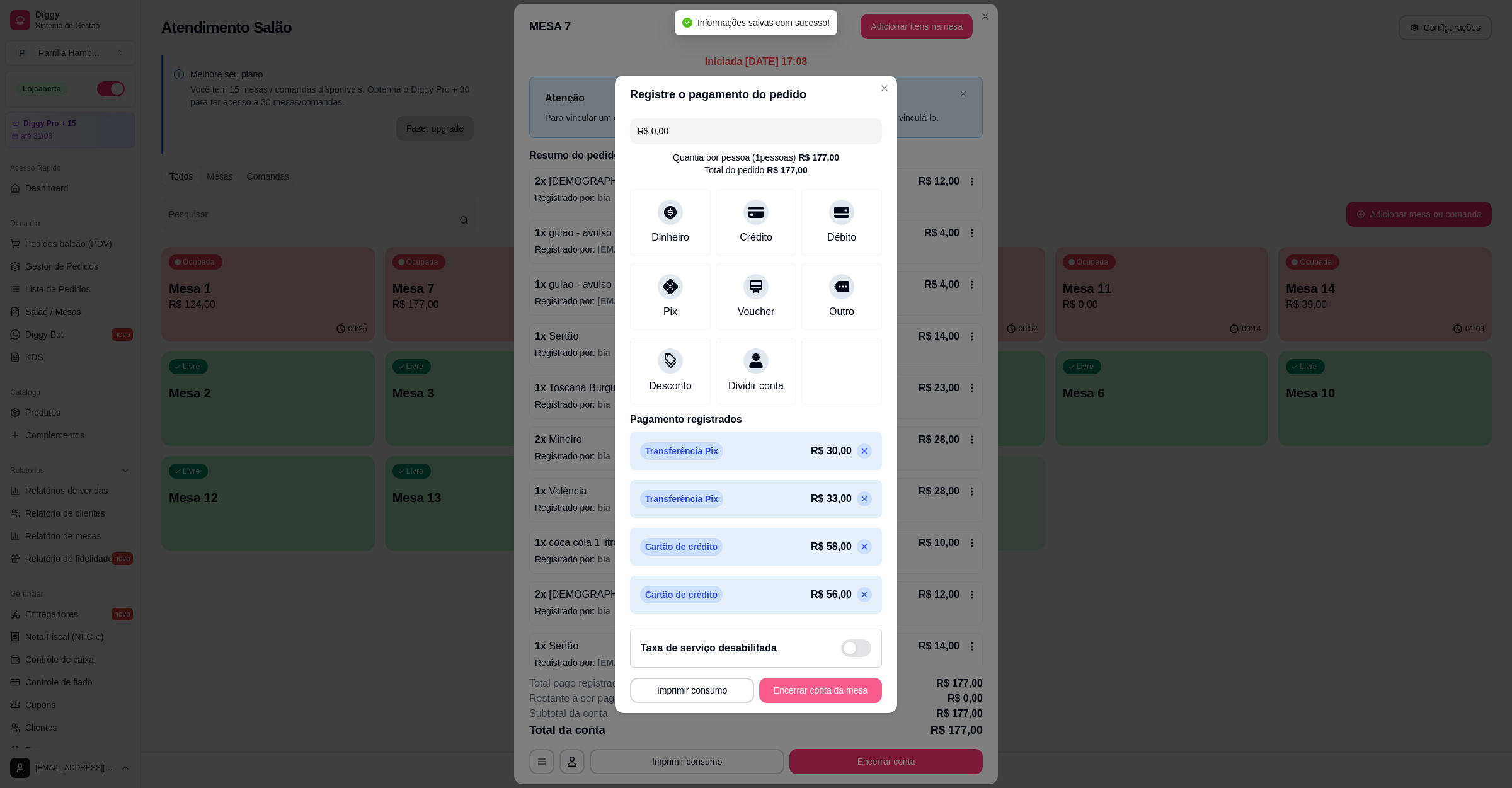
click at [790, 694] on button "Encerrar conta da mesa" at bounding box center [820, 691] width 123 height 26
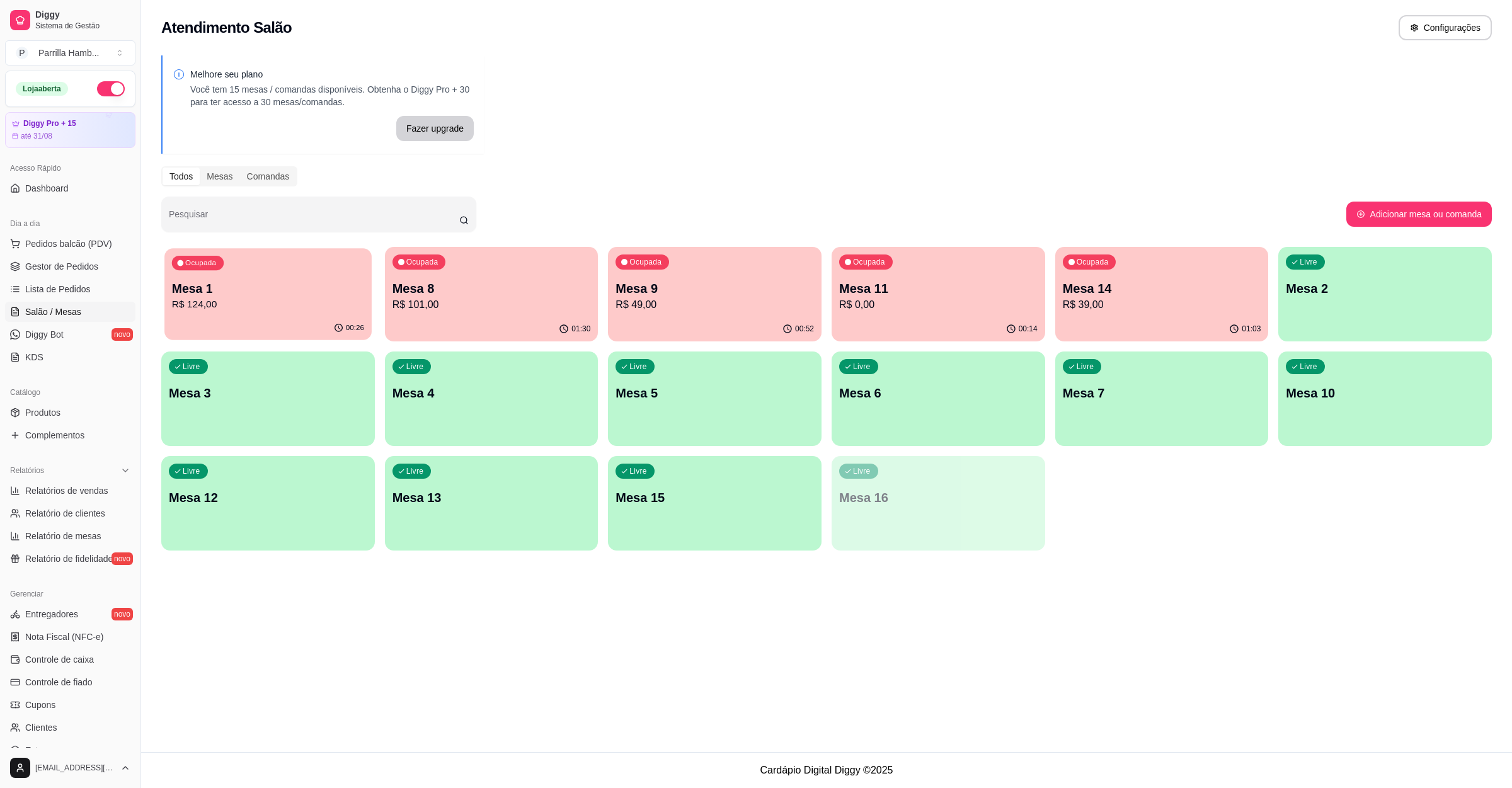
click at [291, 297] on div "Mesa 1 R$ 124,00" at bounding box center [268, 296] width 192 height 31
click at [581, 302] on p "R$ 101,00" at bounding box center [491, 304] width 199 height 15
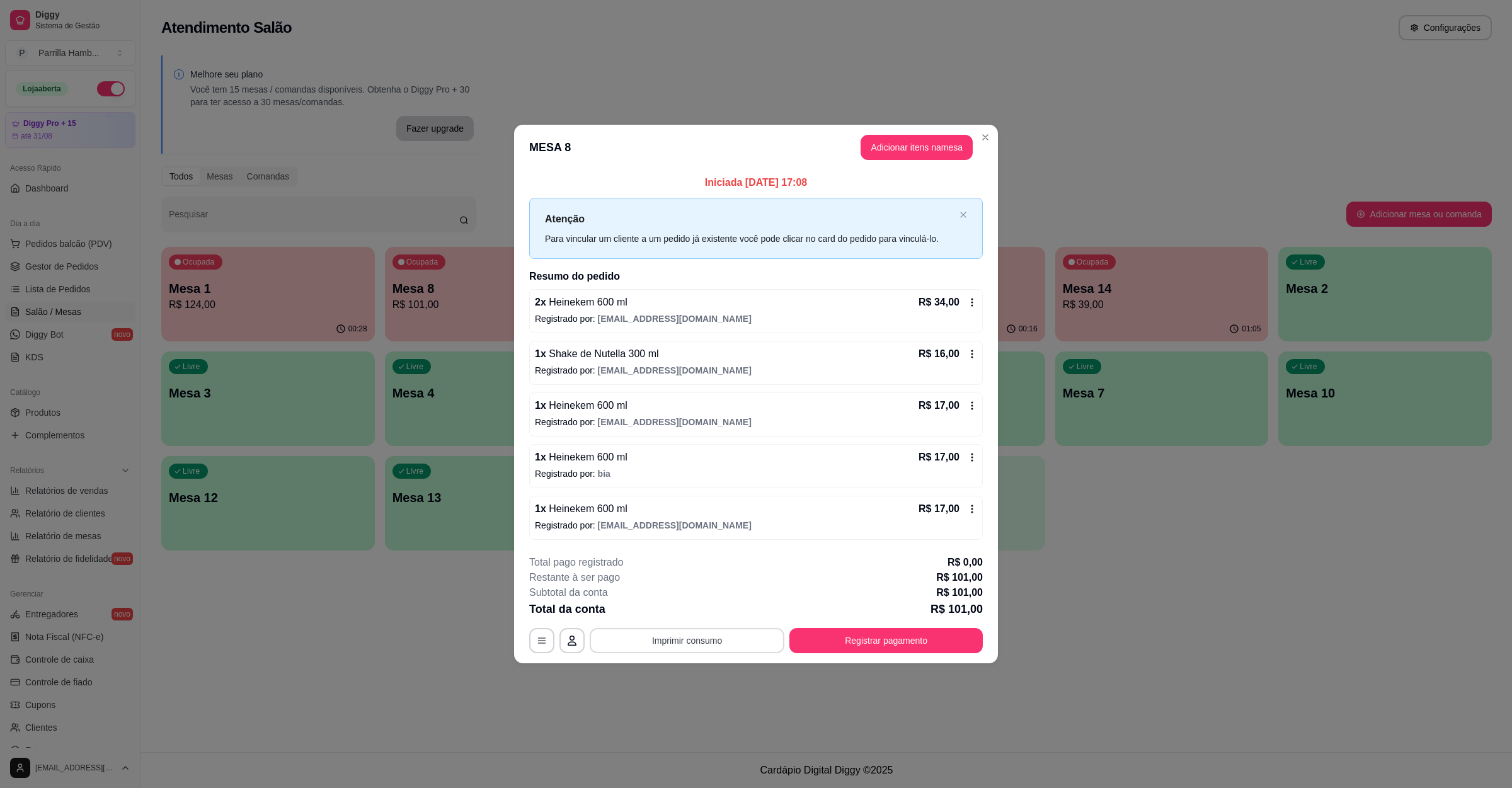
click at [696, 629] on div "**********" at bounding box center [756, 641] width 454 height 26
click at [700, 633] on button "Imprimir consumo" at bounding box center [687, 641] width 189 height 25
click at [724, 607] on button "IMPRESSORA" at bounding box center [691, 614] width 91 height 20
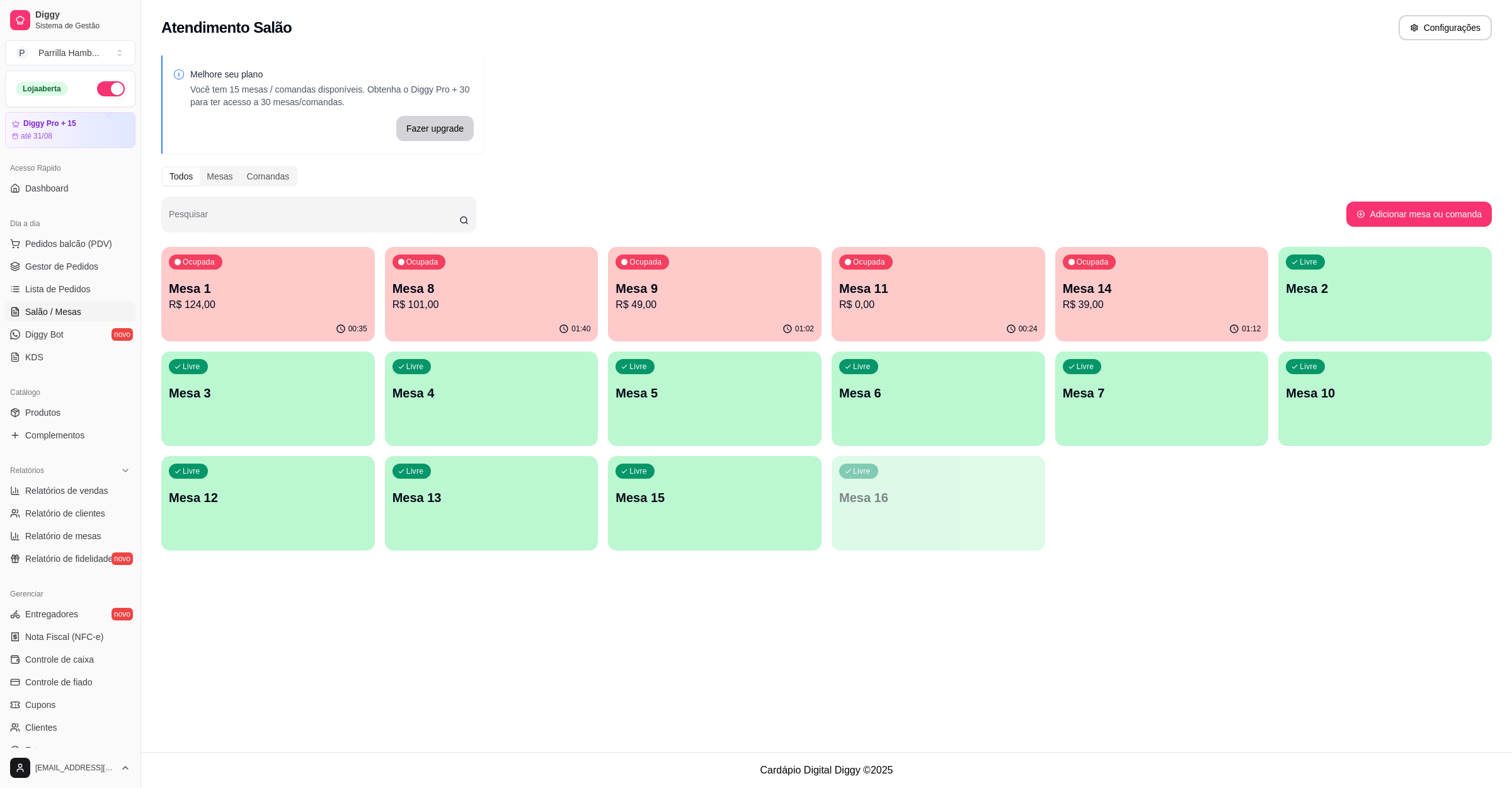
click at [1069, 304] on p "R$ 39,00" at bounding box center [1162, 304] width 199 height 15
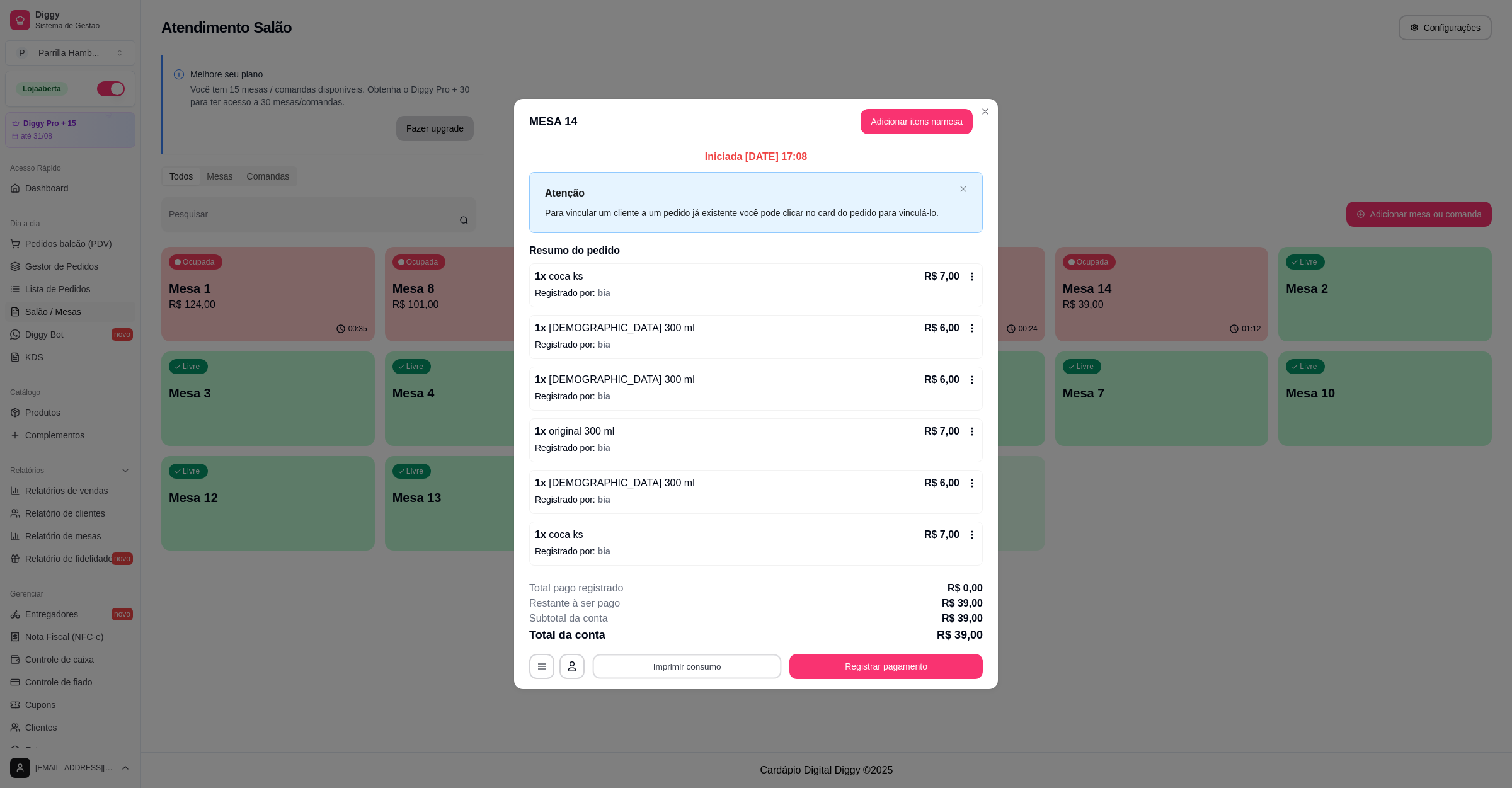
click at [702, 672] on button "Imprimir consumo" at bounding box center [687, 667] width 189 height 25
click at [690, 626] on div "Escolha a impressora IMPRESSORA" at bounding box center [691, 631] width 104 height 43
click at [689, 632] on button "IMPRESSORA" at bounding box center [691, 639] width 91 height 20
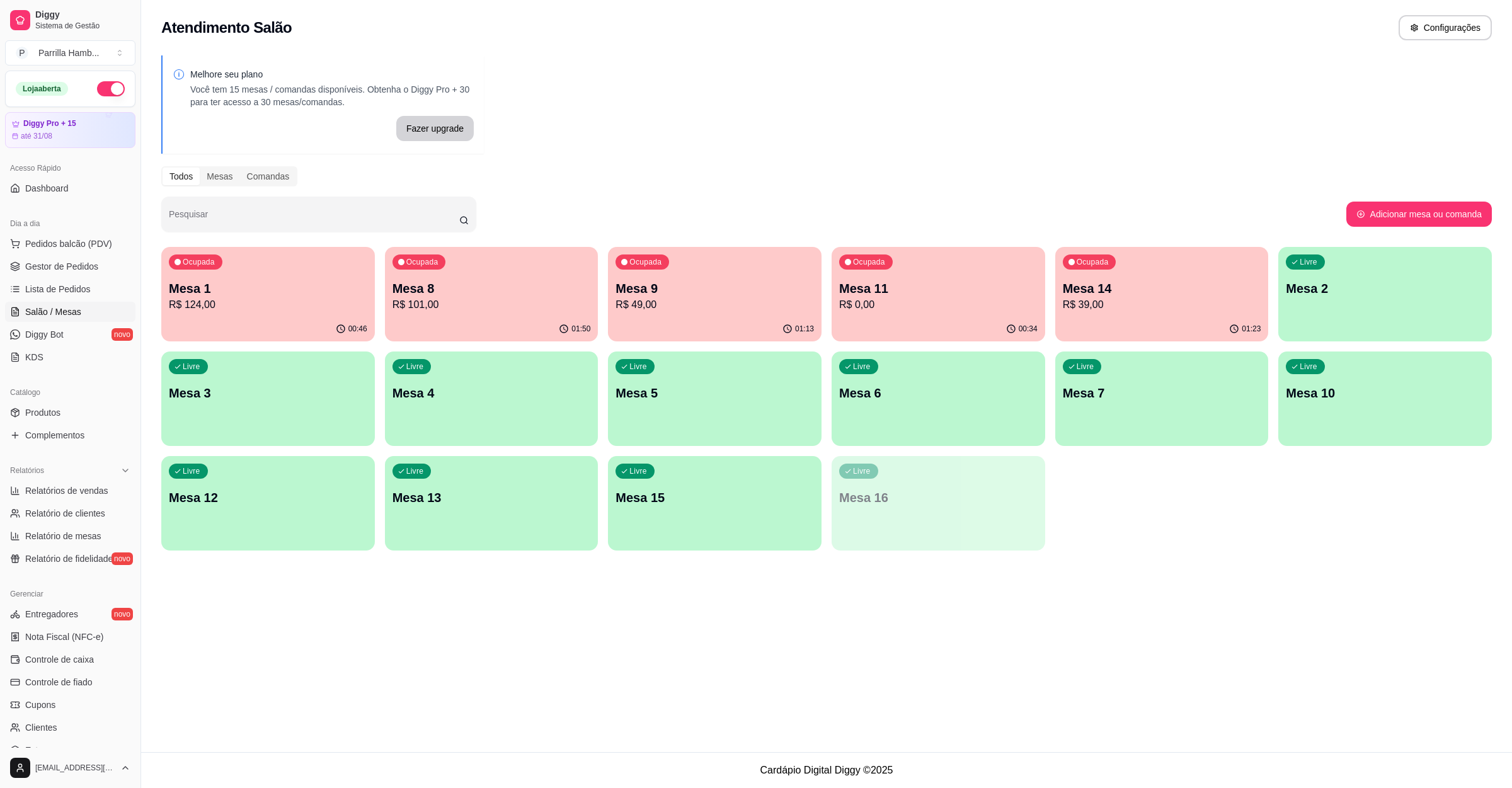
click at [913, 299] on p "R$ 0,00" at bounding box center [938, 304] width 199 height 15
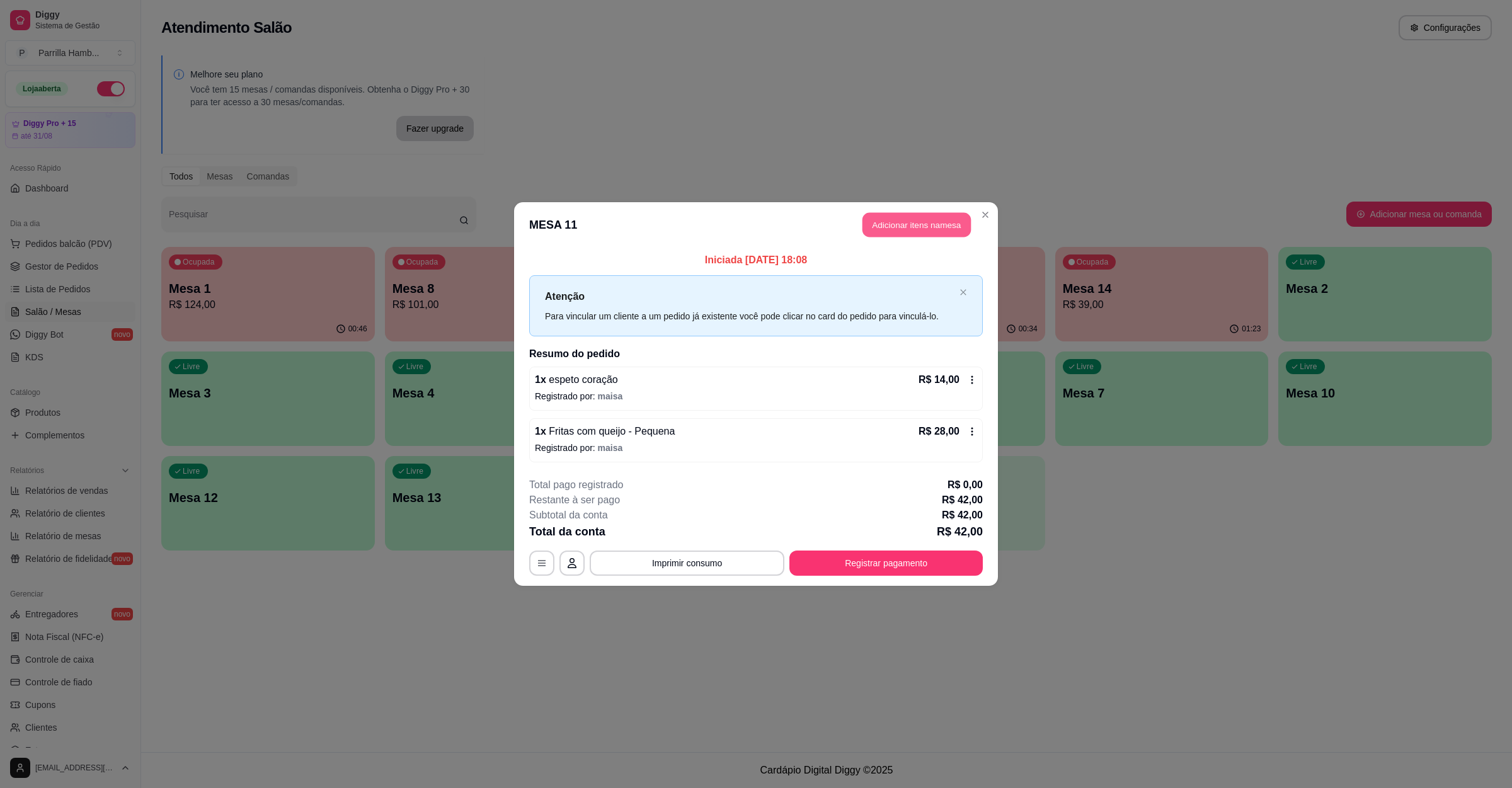
click at [887, 223] on button "Adicionar itens na mesa" at bounding box center [916, 225] width 109 height 25
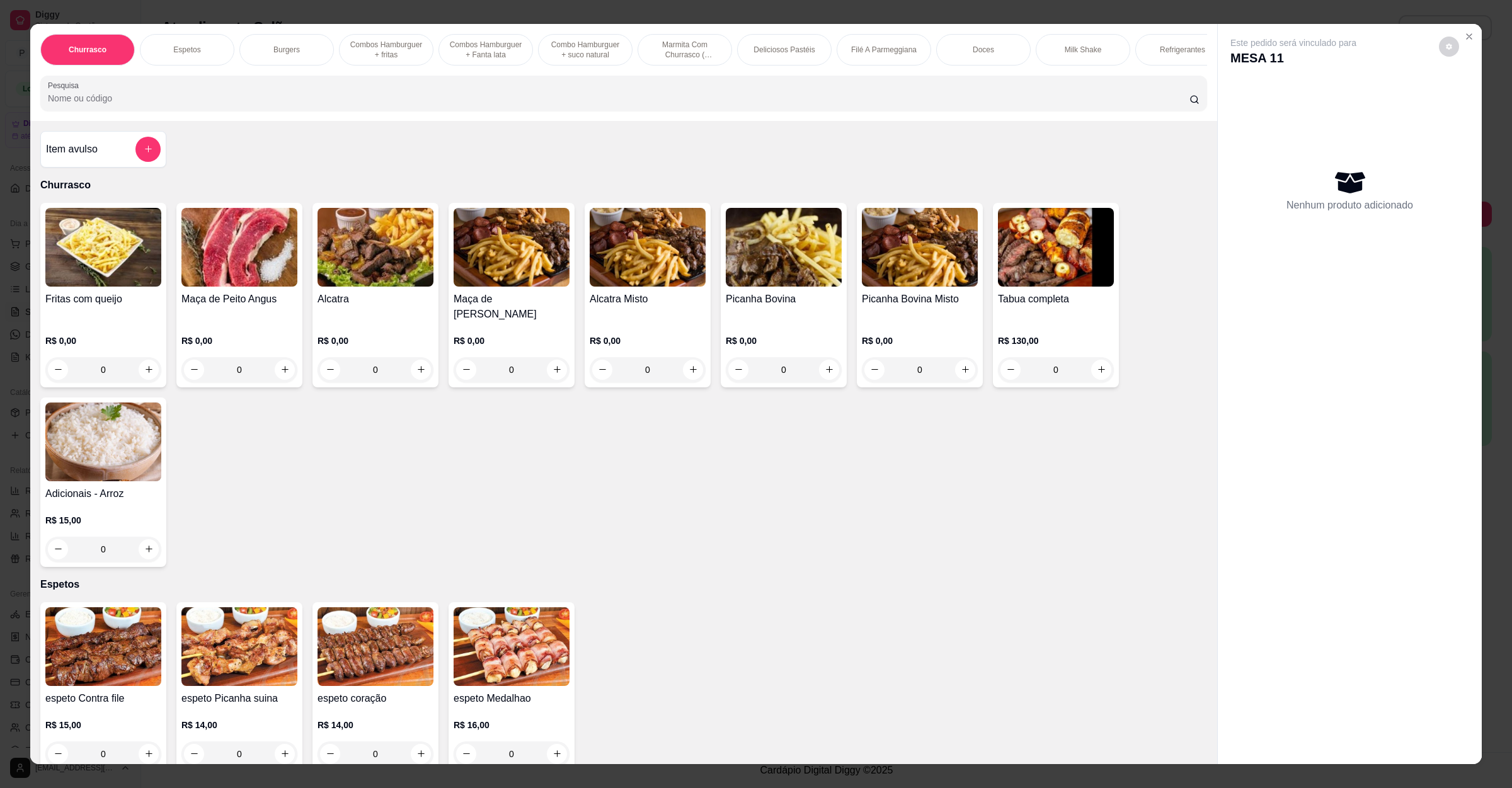
click at [587, 104] on input "Pesquisa" at bounding box center [619, 99] width 1142 height 13
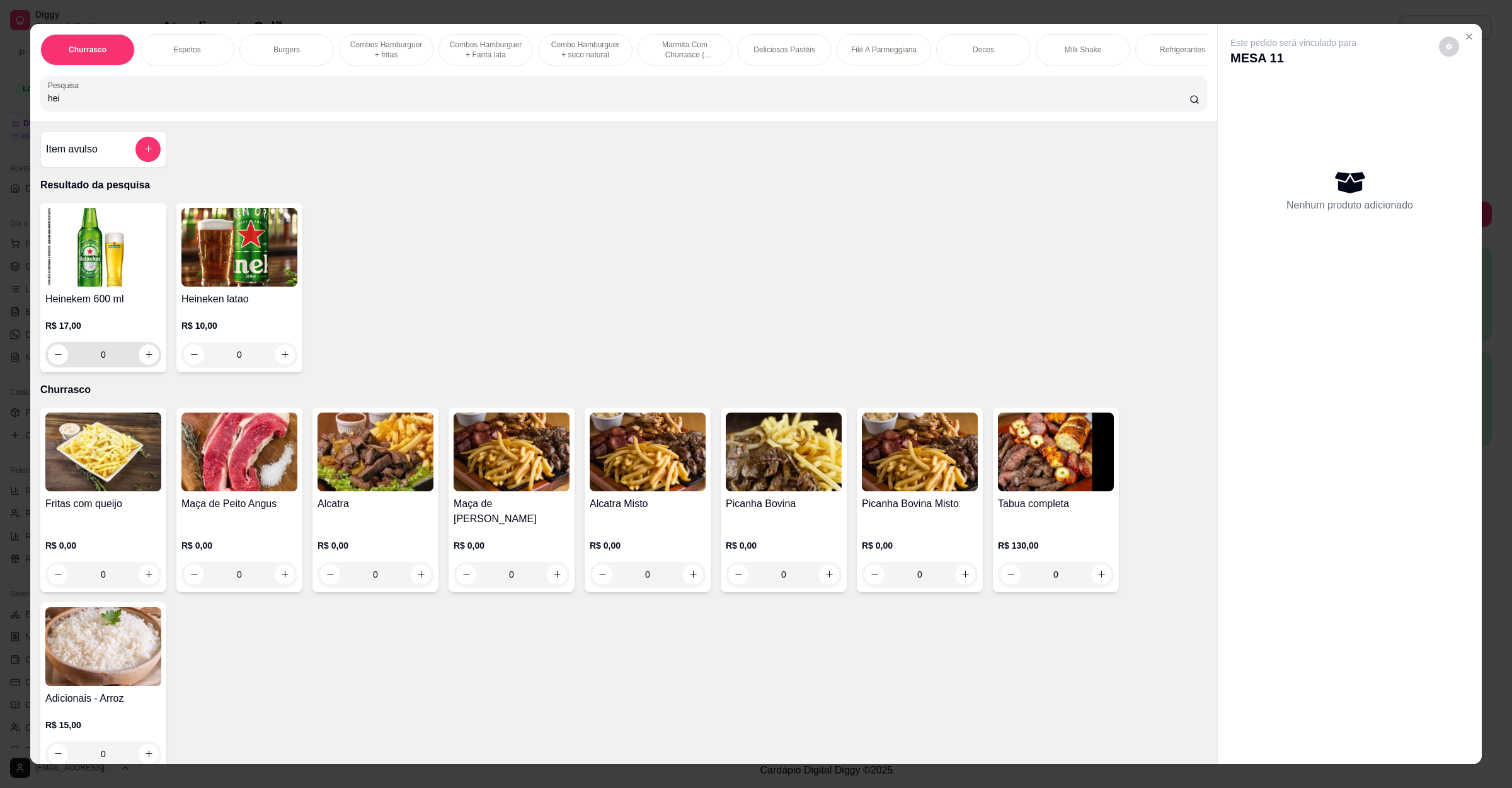
type input "hei"
click at [144, 359] on icon "increase-product-quantity" at bounding box center [148, 354] width 9 height 9
type input "1"
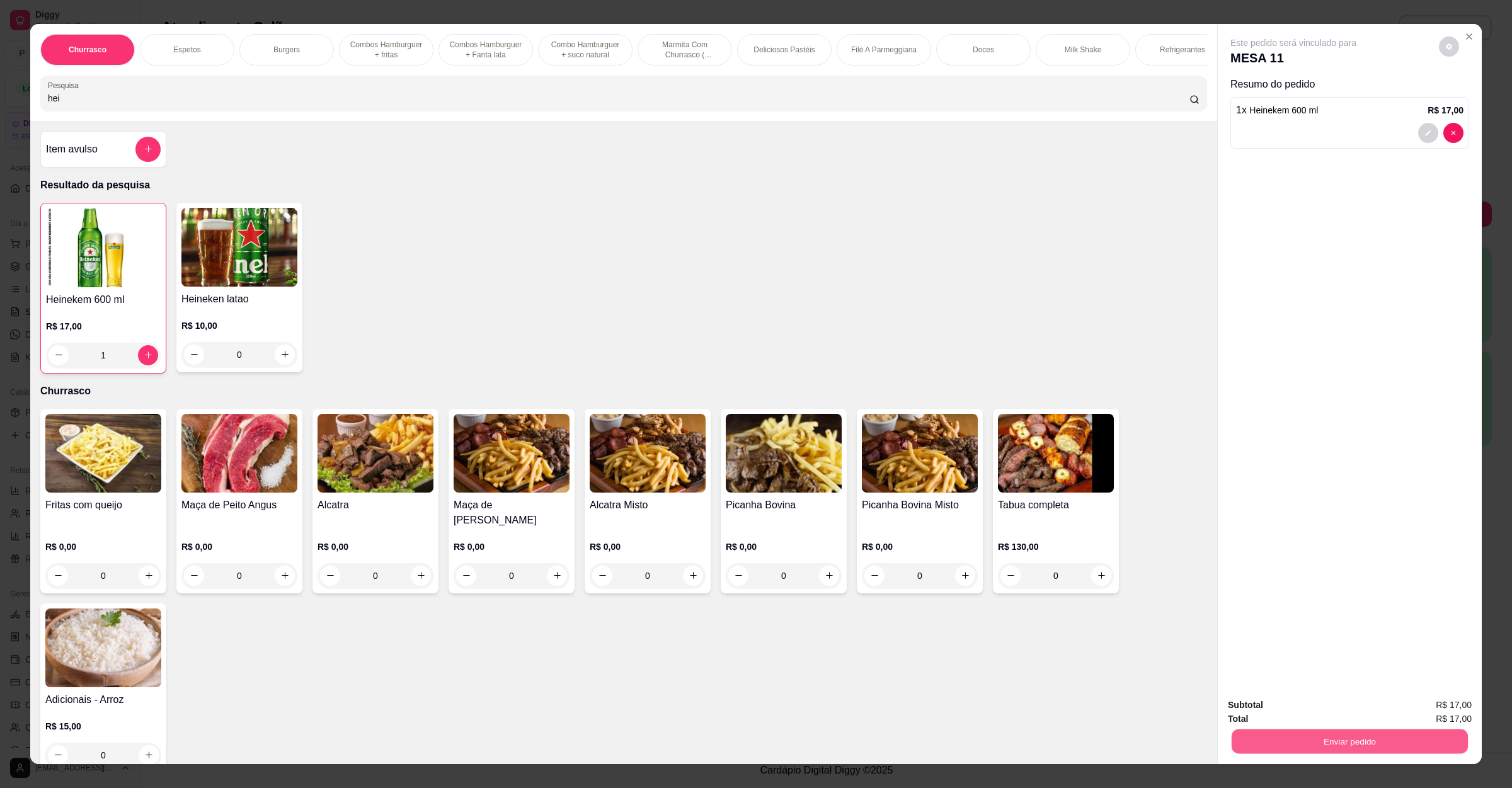
click at [1308, 739] on button "Enviar pedido" at bounding box center [1350, 742] width 236 height 25
click at [1322, 709] on button "Não registrar e enviar pedido" at bounding box center [1306, 711] width 131 height 24
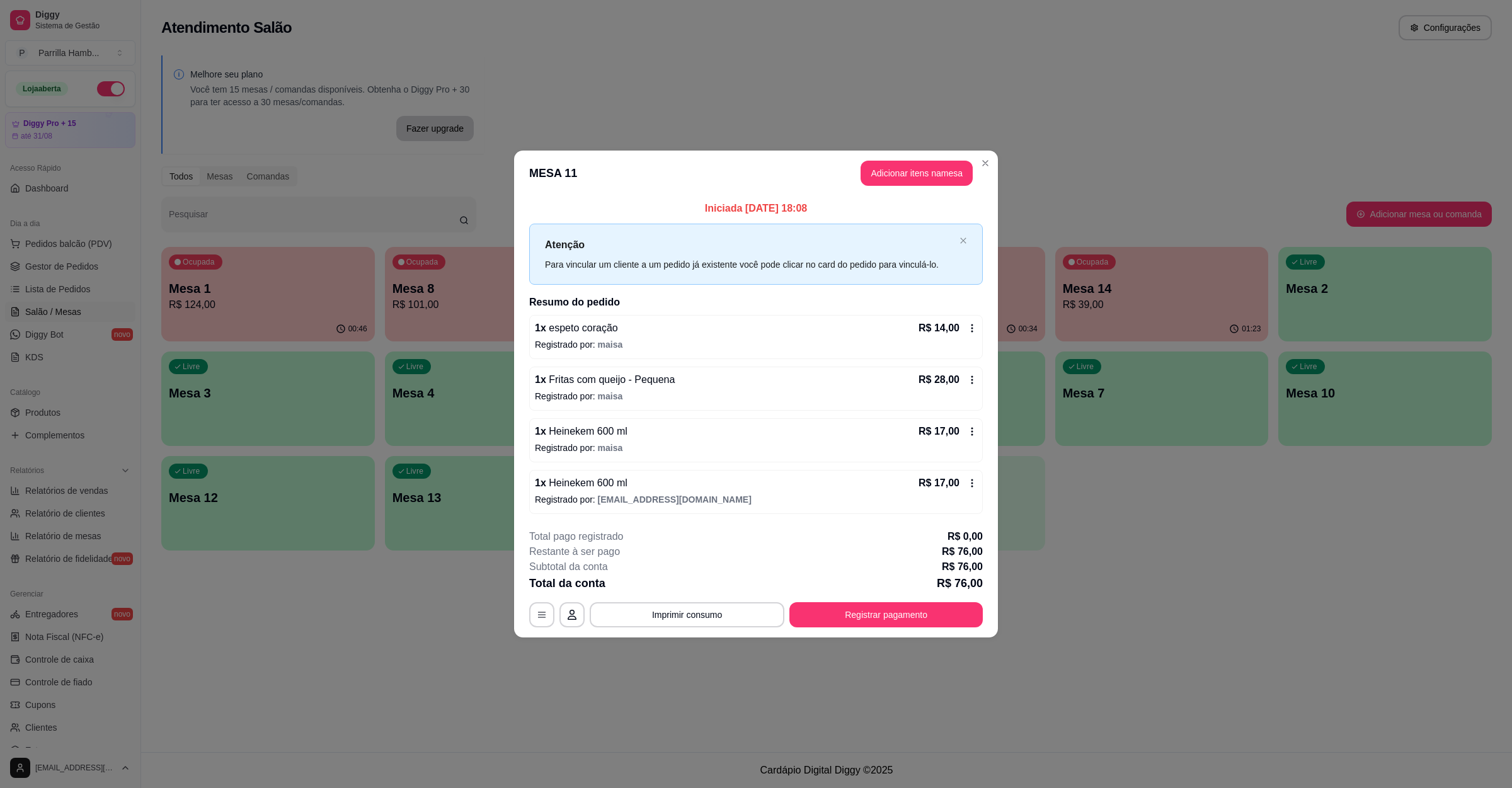
click at [677, 488] on div "1 x Heinekem 600 ml R$ 17,00" at bounding box center [756, 483] width 443 height 15
click at [723, 450] on p "Registrado por: maisa" at bounding box center [756, 448] width 443 height 13
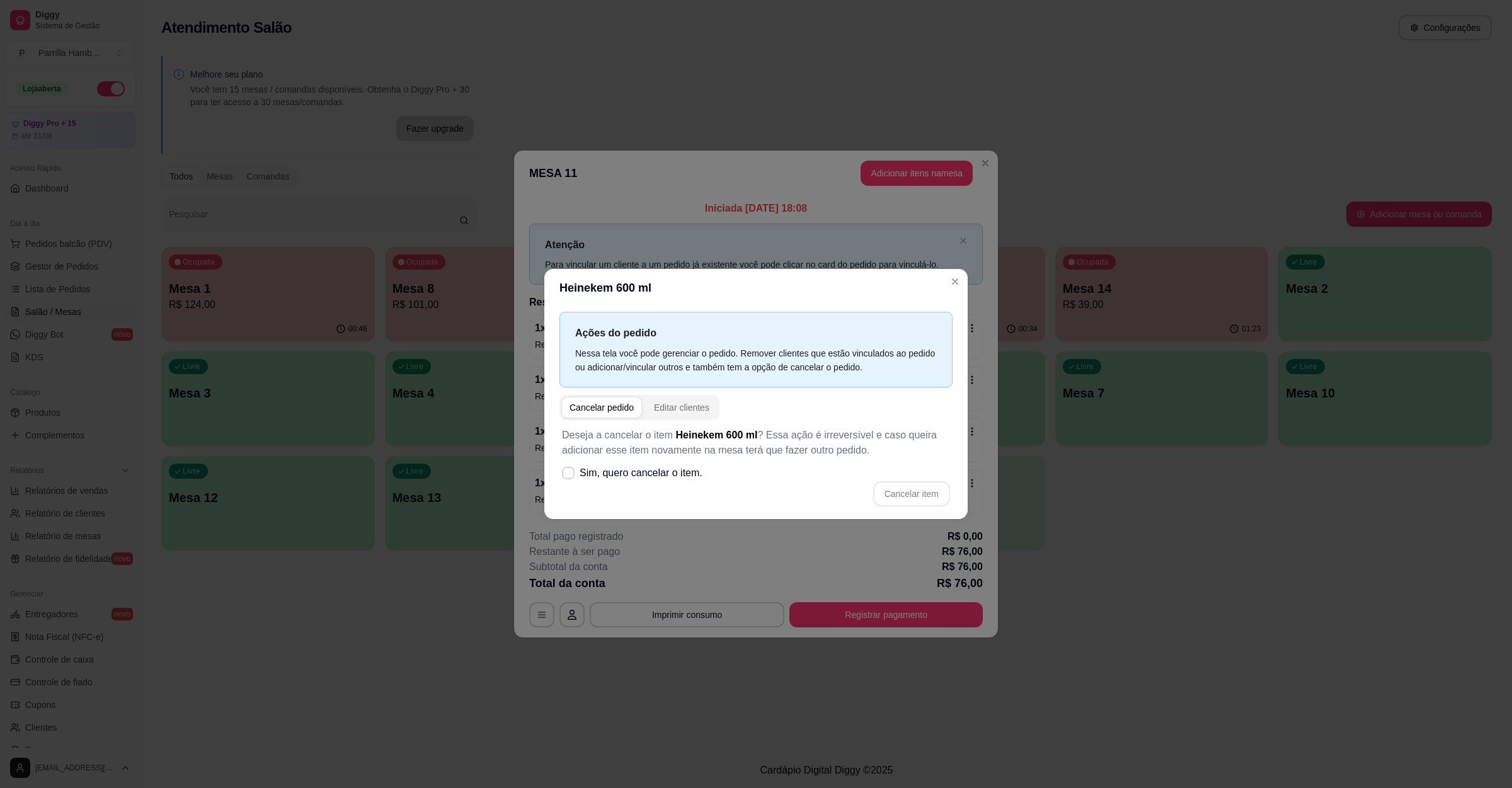
click at [603, 405] on div "Cancelar pedido" at bounding box center [601, 408] width 65 height 13
click at [567, 480] on label "Sim, quero cancelar o item." at bounding box center [632, 473] width 150 height 26
click at [567, 480] on input "Sim, quero cancelar o item." at bounding box center [565, 479] width 9 height 9
checkbox input "true"
click at [615, 414] on div "Cancelar pedido" at bounding box center [601, 408] width 65 height 13
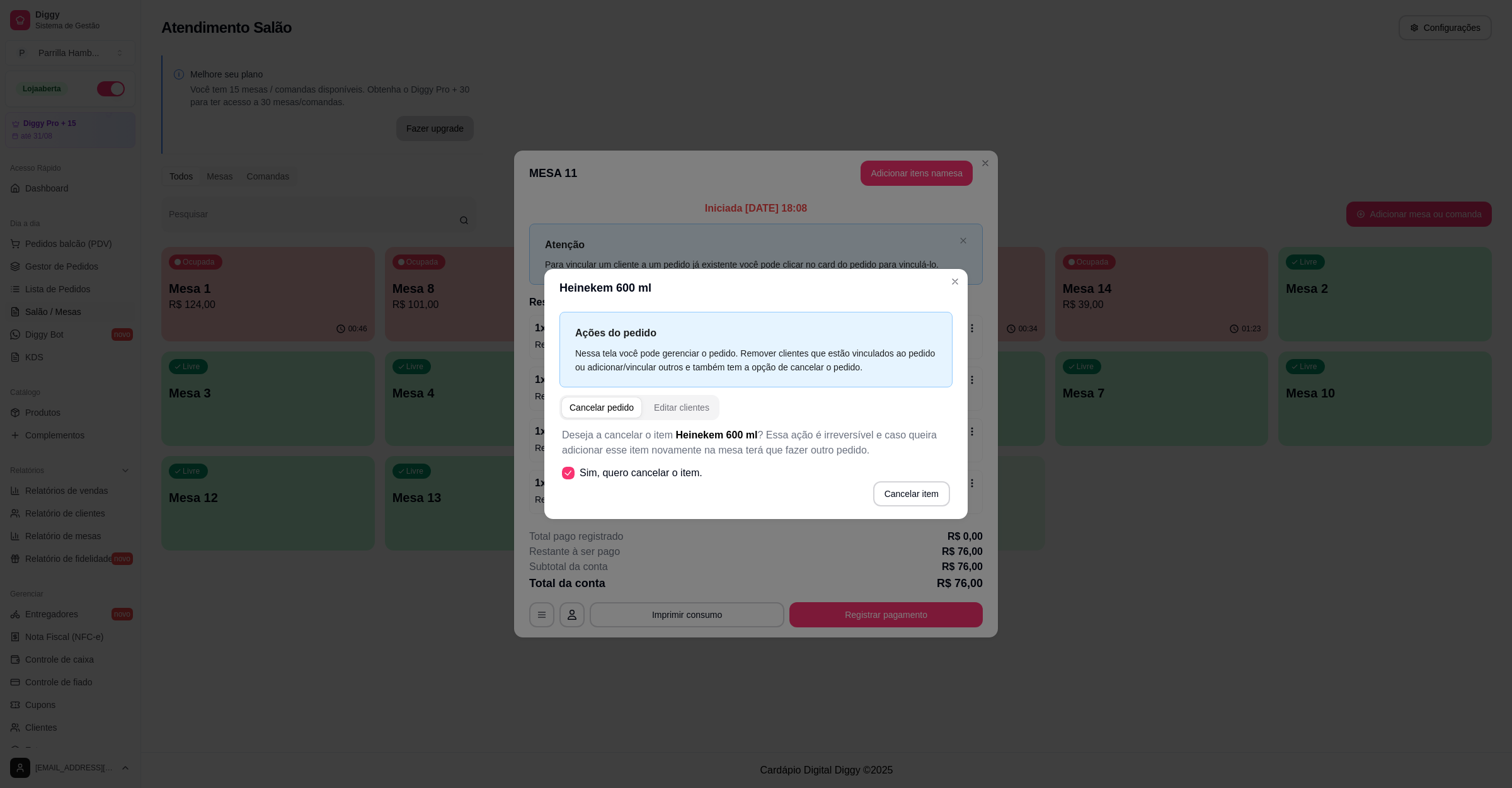
click at [615, 411] on div "Cancelar pedido" at bounding box center [601, 408] width 65 height 13
click at [613, 405] on div "Cancelar pedido" at bounding box center [601, 408] width 65 height 13
click at [904, 488] on button "Cancelar item" at bounding box center [911, 494] width 77 height 26
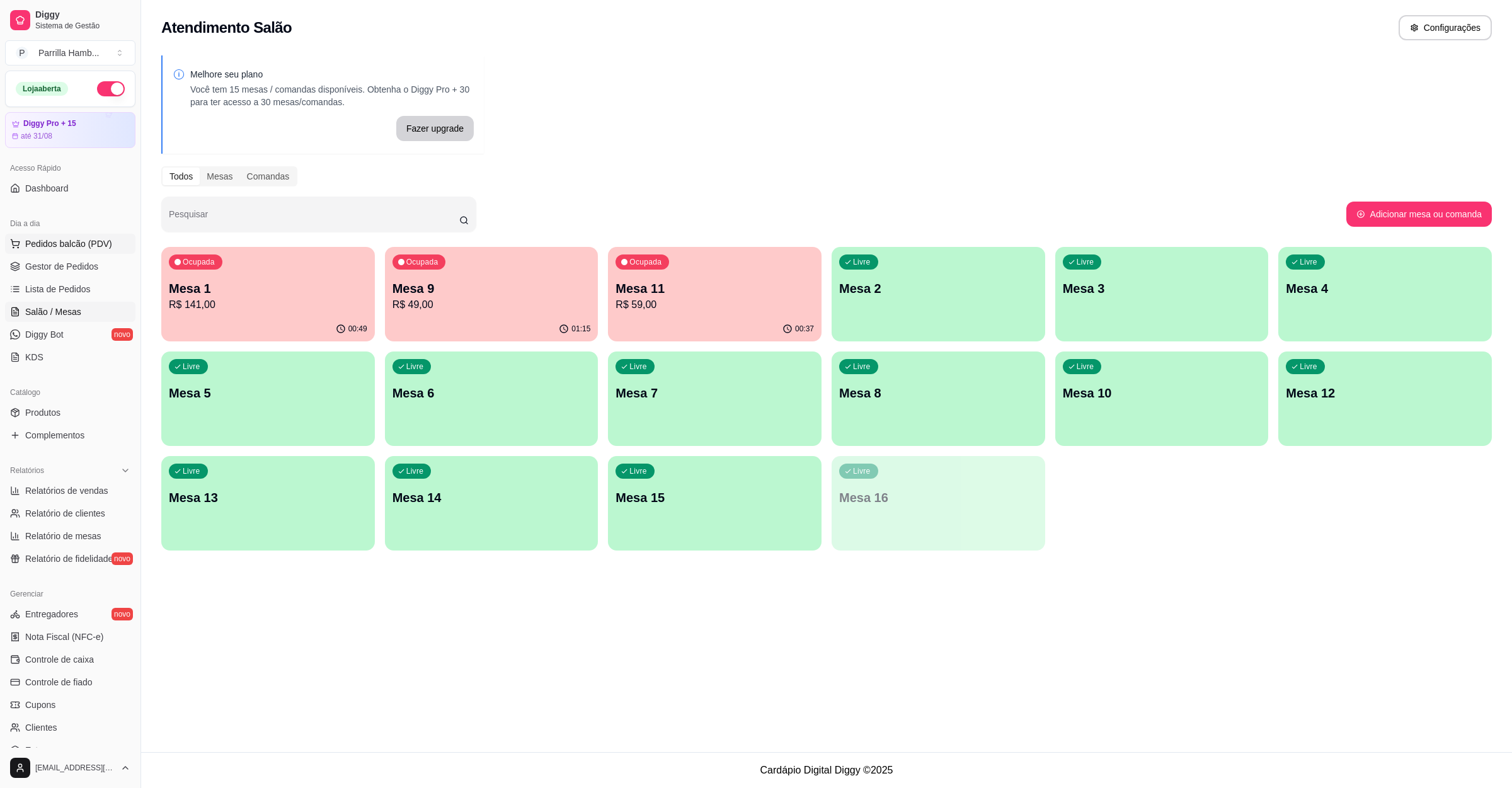
click at [57, 240] on span "Pedidos balcão (PDV)" at bounding box center [69, 244] width 87 height 13
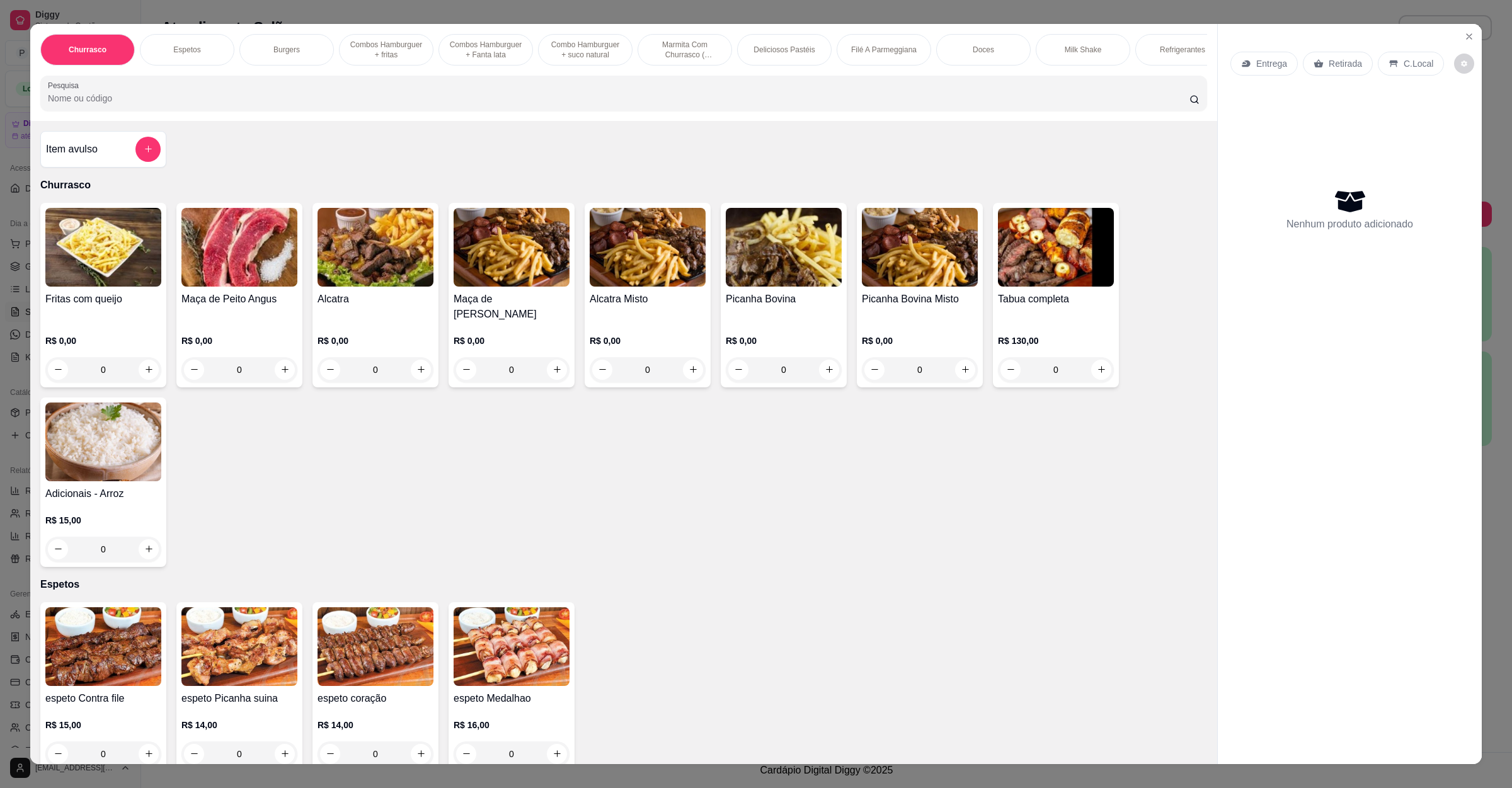
click at [1280, 60] on div "Entrega" at bounding box center [1264, 64] width 67 height 24
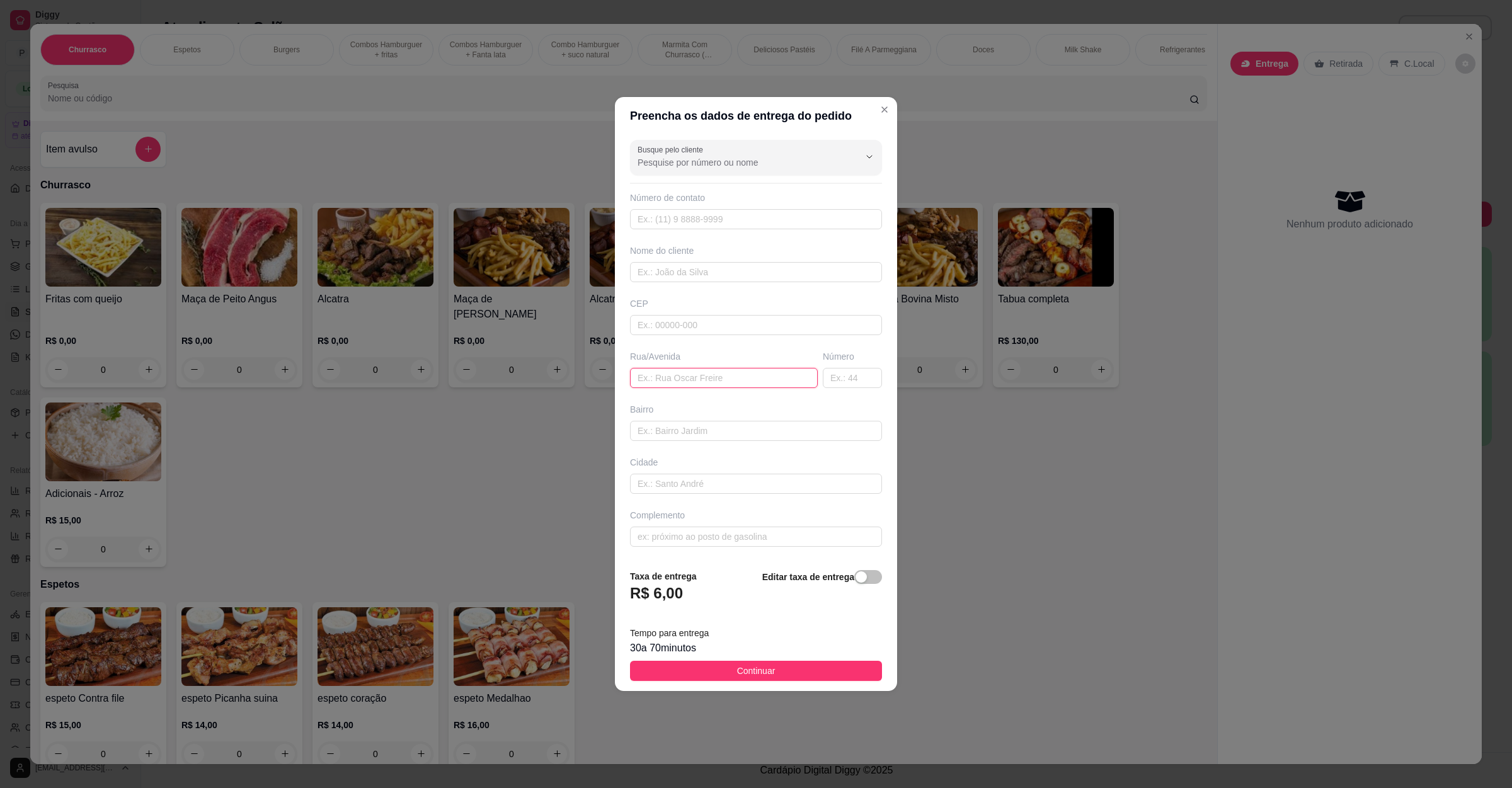
click at [666, 373] on input "text" at bounding box center [723, 378] width 188 height 20
paste input "Rua das flores 1167"
type input "Rua das flores 1167"
click at [711, 673] on button "Continuar" at bounding box center [755, 671] width 252 height 20
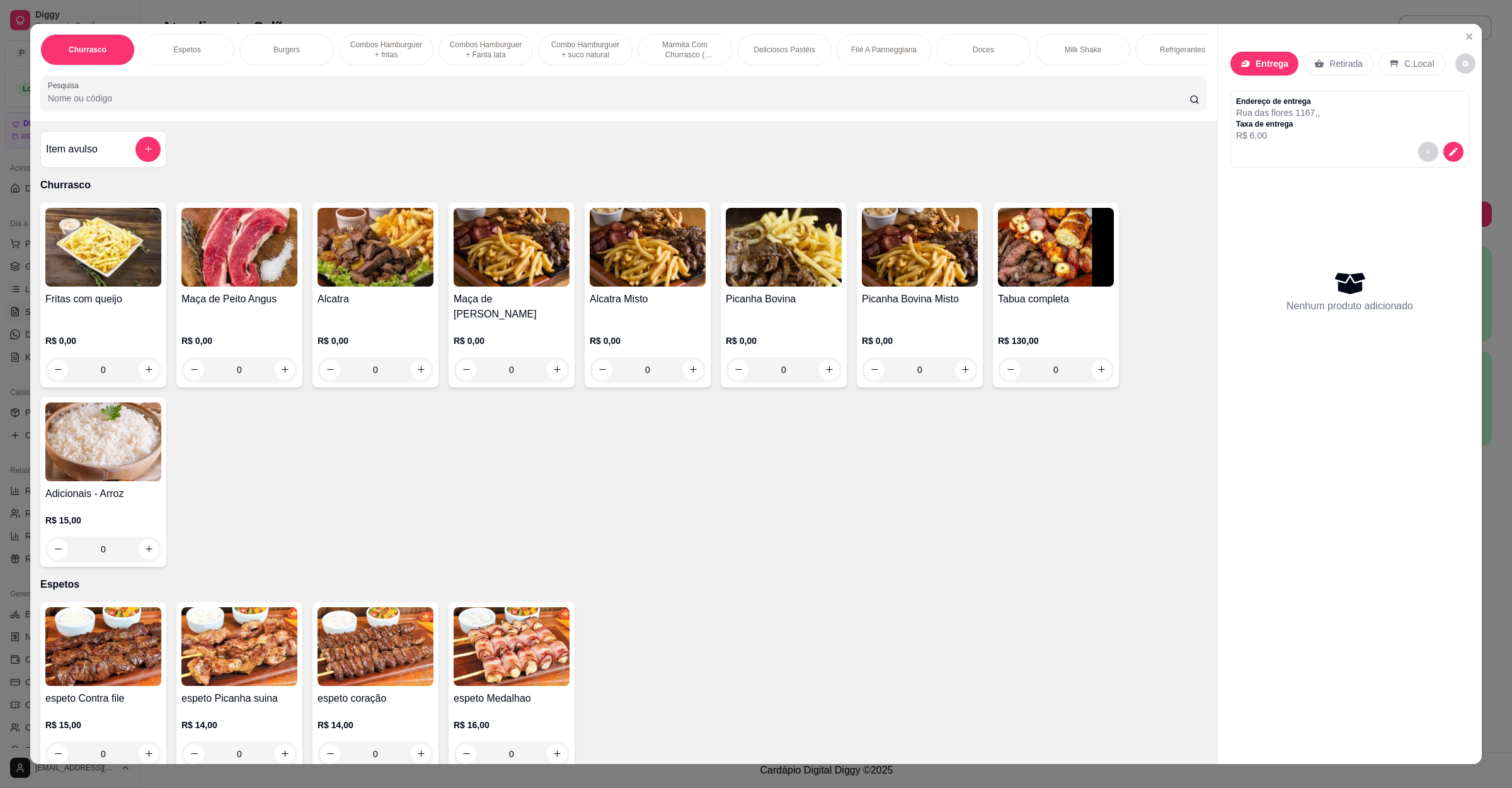
click at [194, 104] on input "Pesquisa" at bounding box center [619, 99] width 1142 height 13
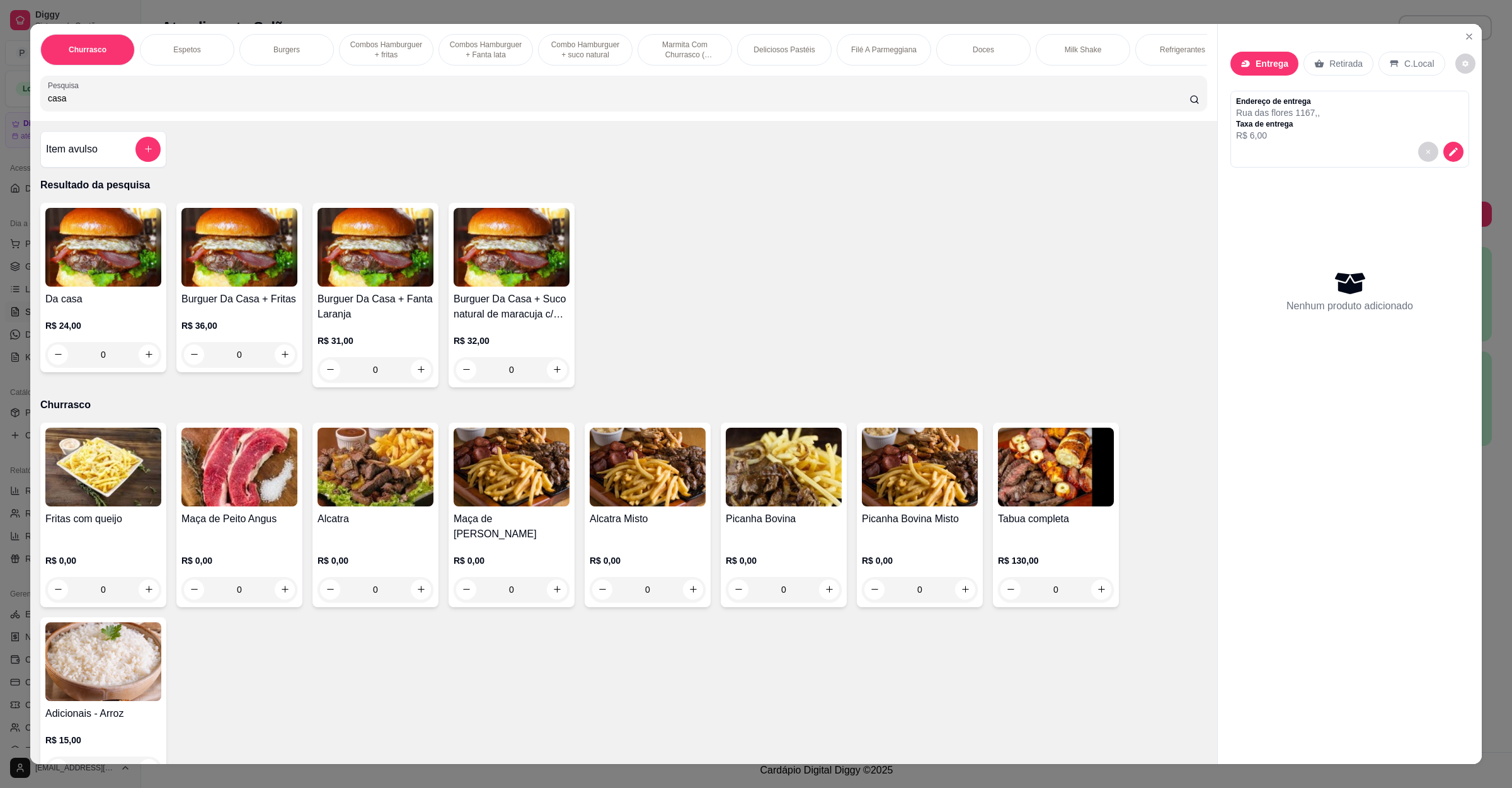
type input "casa"
click at [135, 367] on div "0" at bounding box center [103, 355] width 116 height 26
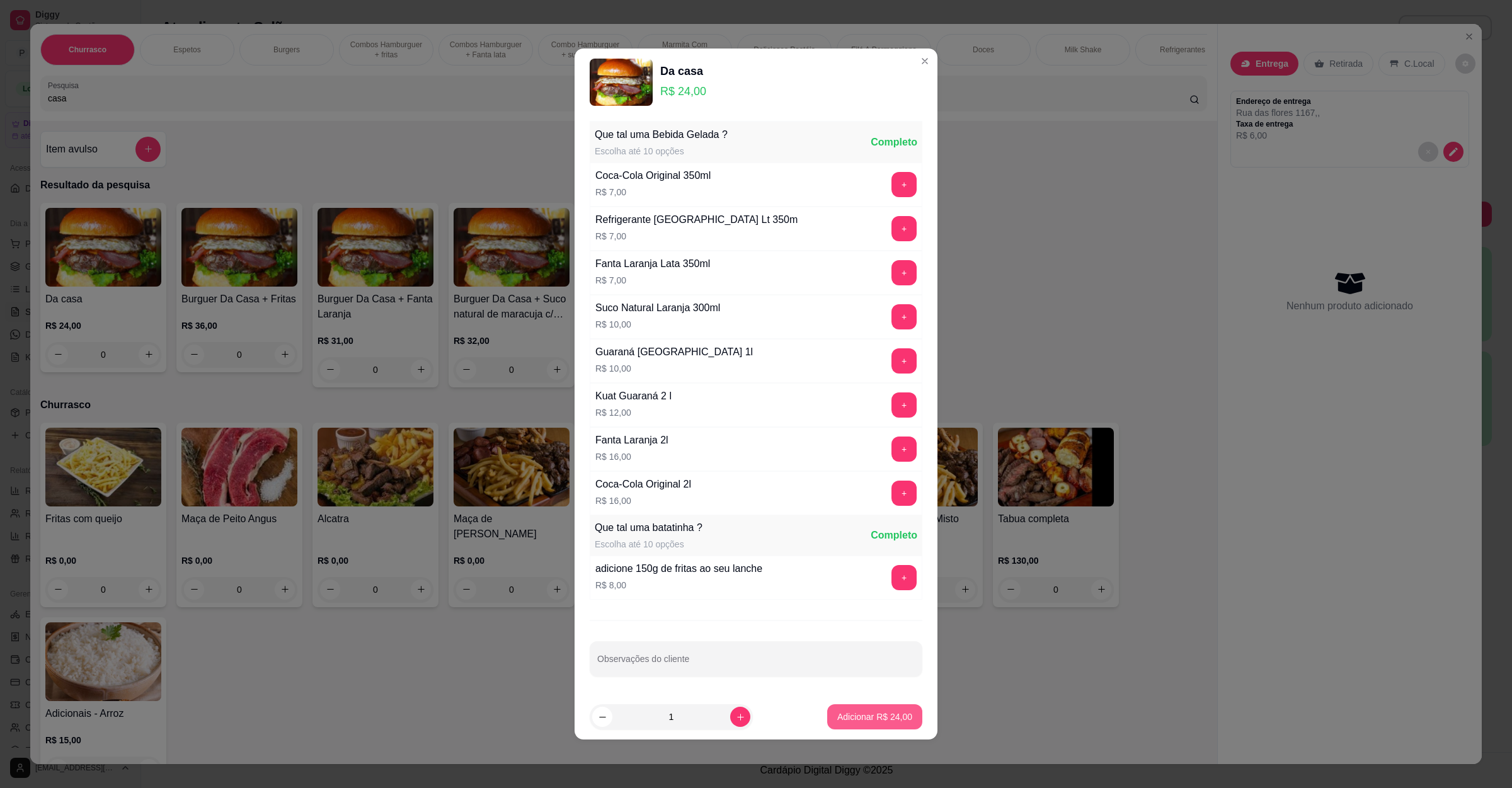
click at [892, 730] on button "Adicionar R$ 24,00" at bounding box center [874, 717] width 95 height 26
type input "1"
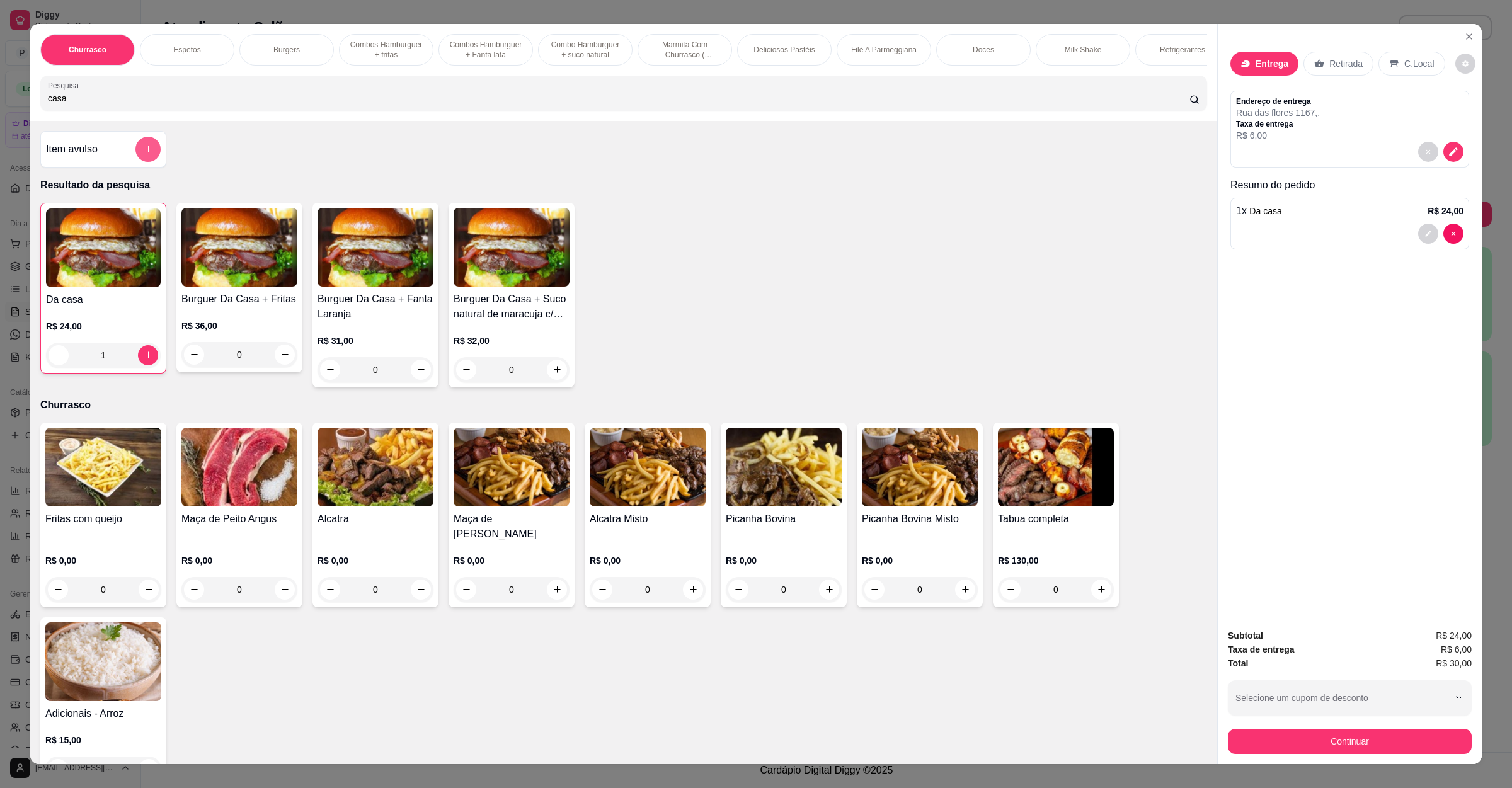
click at [135, 157] on div at bounding box center [148, 150] width 26 height 26
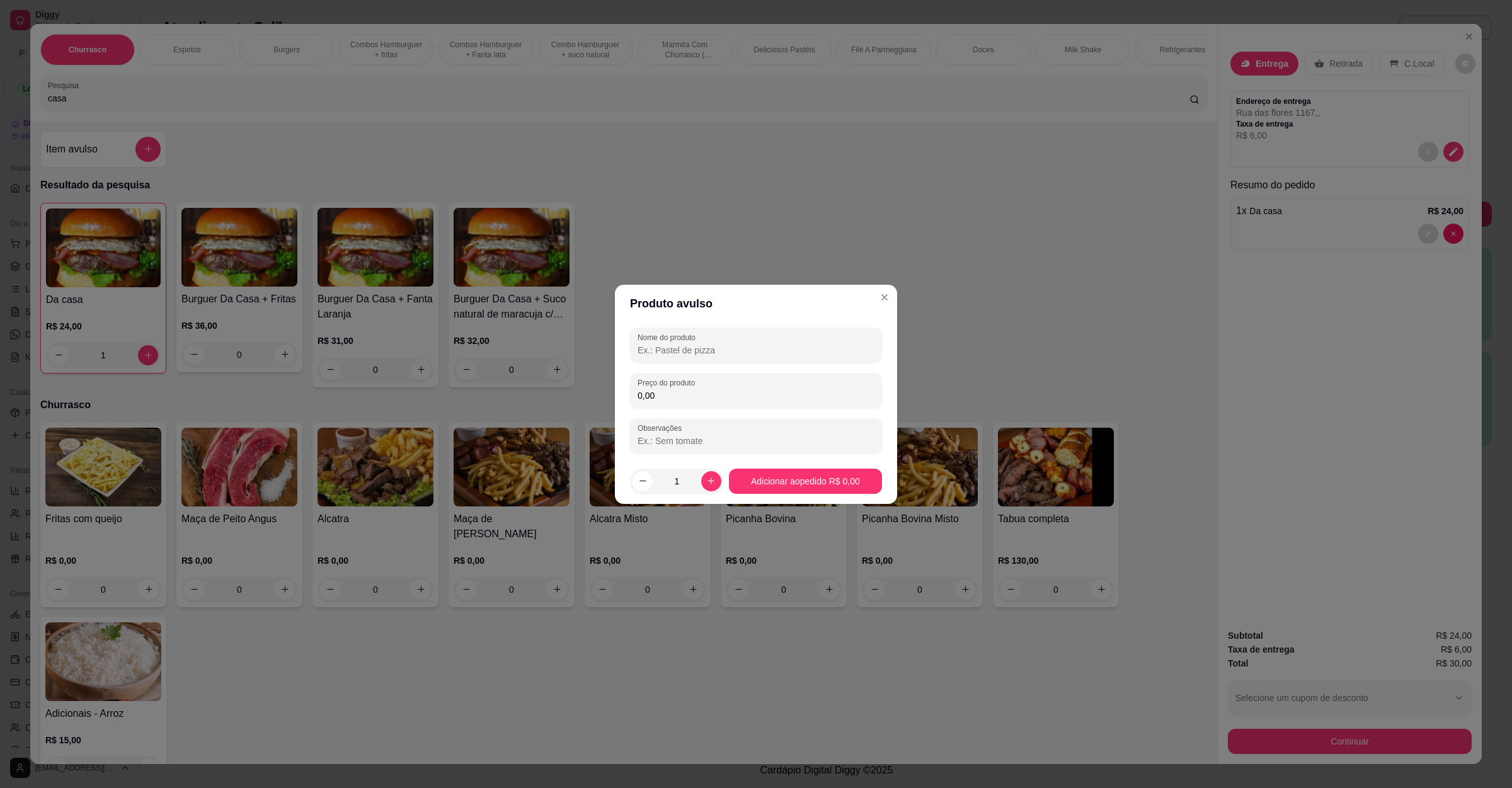
click at [741, 355] on input "Nome do produto" at bounding box center [756, 350] width 237 height 13
type input "paieiro"
click at [694, 392] on input "0,00" at bounding box center [756, 396] width 237 height 13
type input "1,50"
click at [705, 486] on button "increase-product-quantity" at bounding box center [711, 481] width 20 height 20
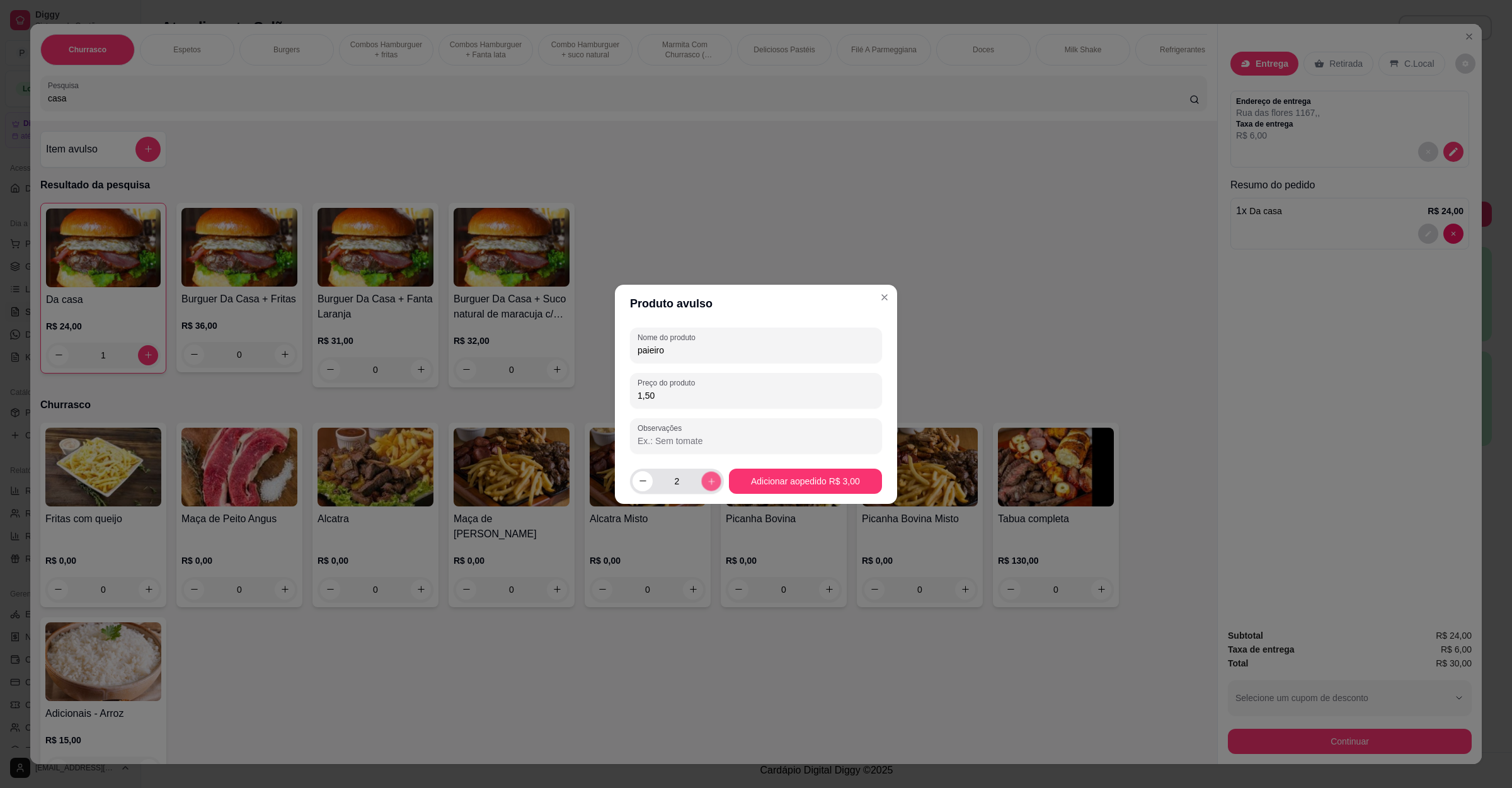
click at [705, 486] on button "increase-product-quantity" at bounding box center [711, 481] width 20 height 20
type input "5"
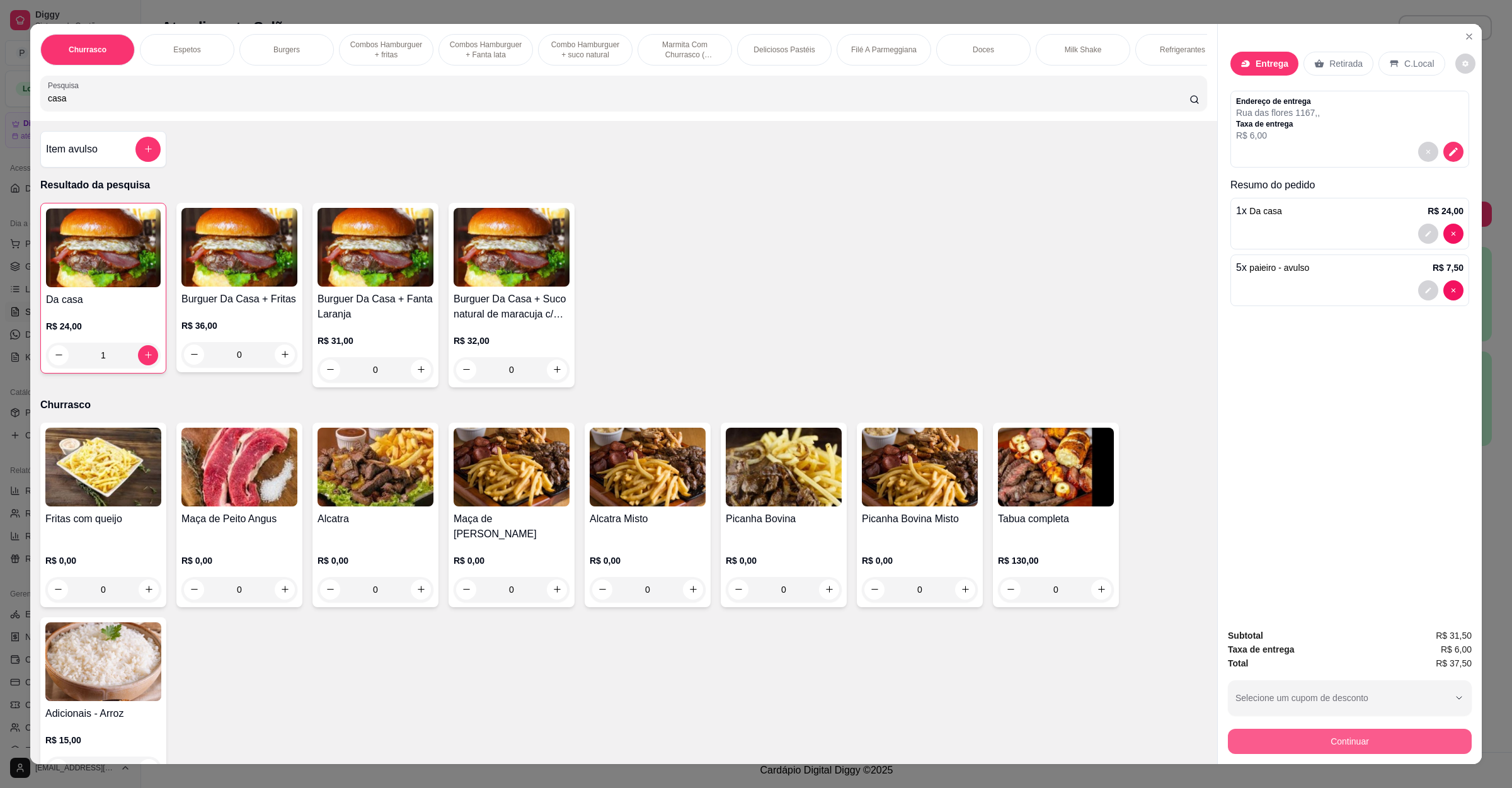
click at [1359, 745] on button "Continuar" at bounding box center [1350, 742] width 244 height 26
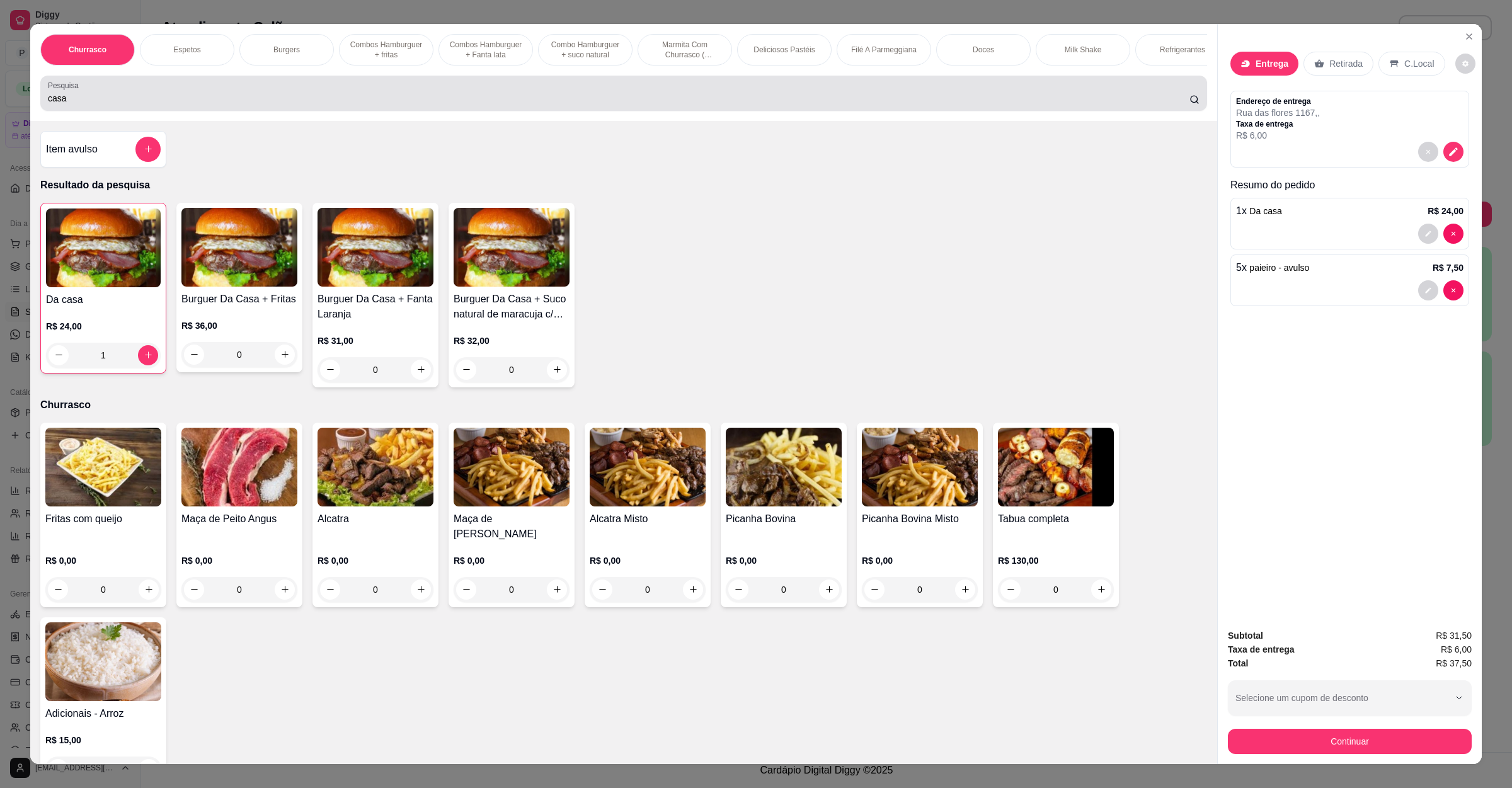
click at [193, 99] on div "casa" at bounding box center [624, 94] width 1152 height 26
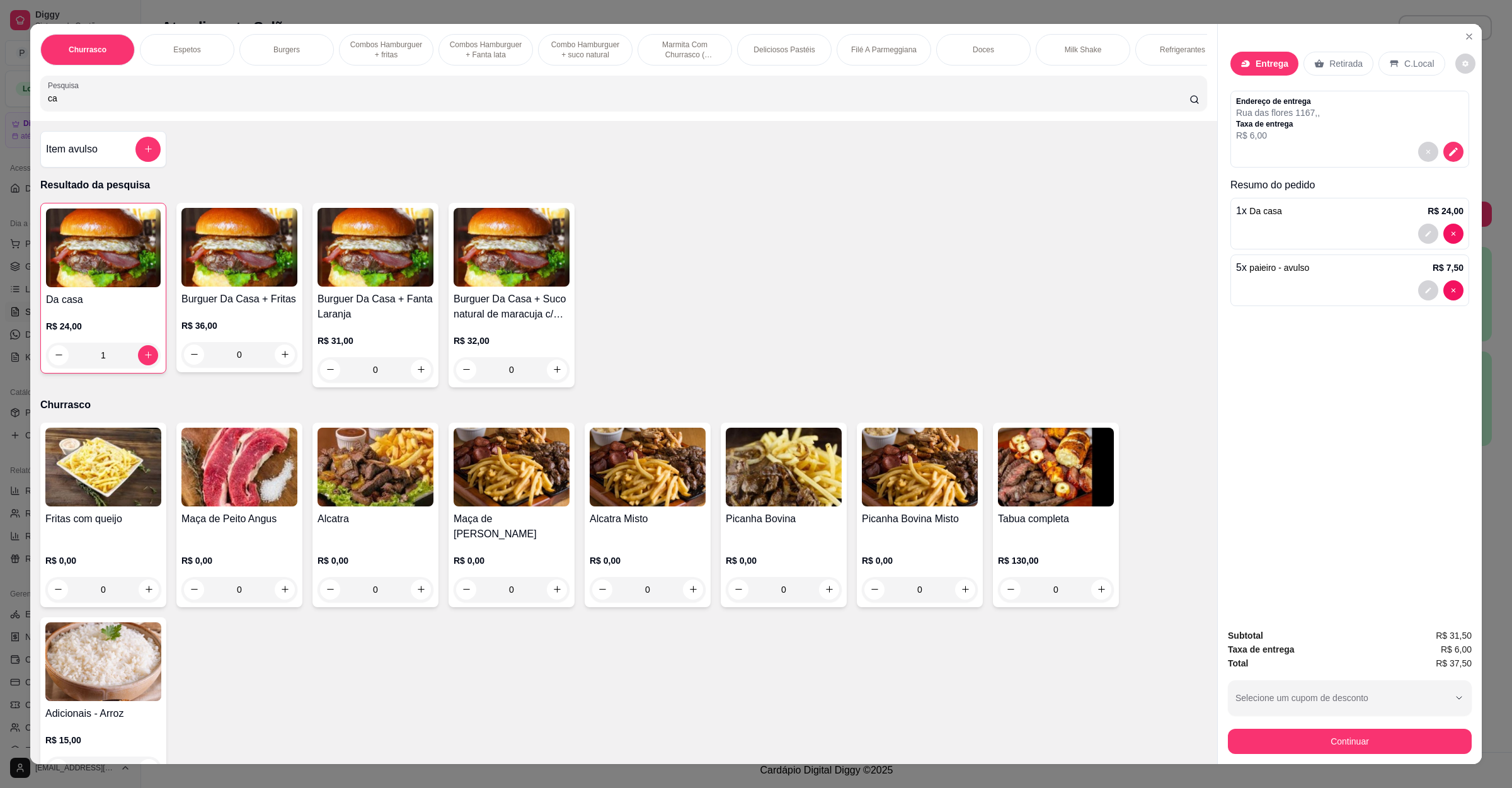
type input "c"
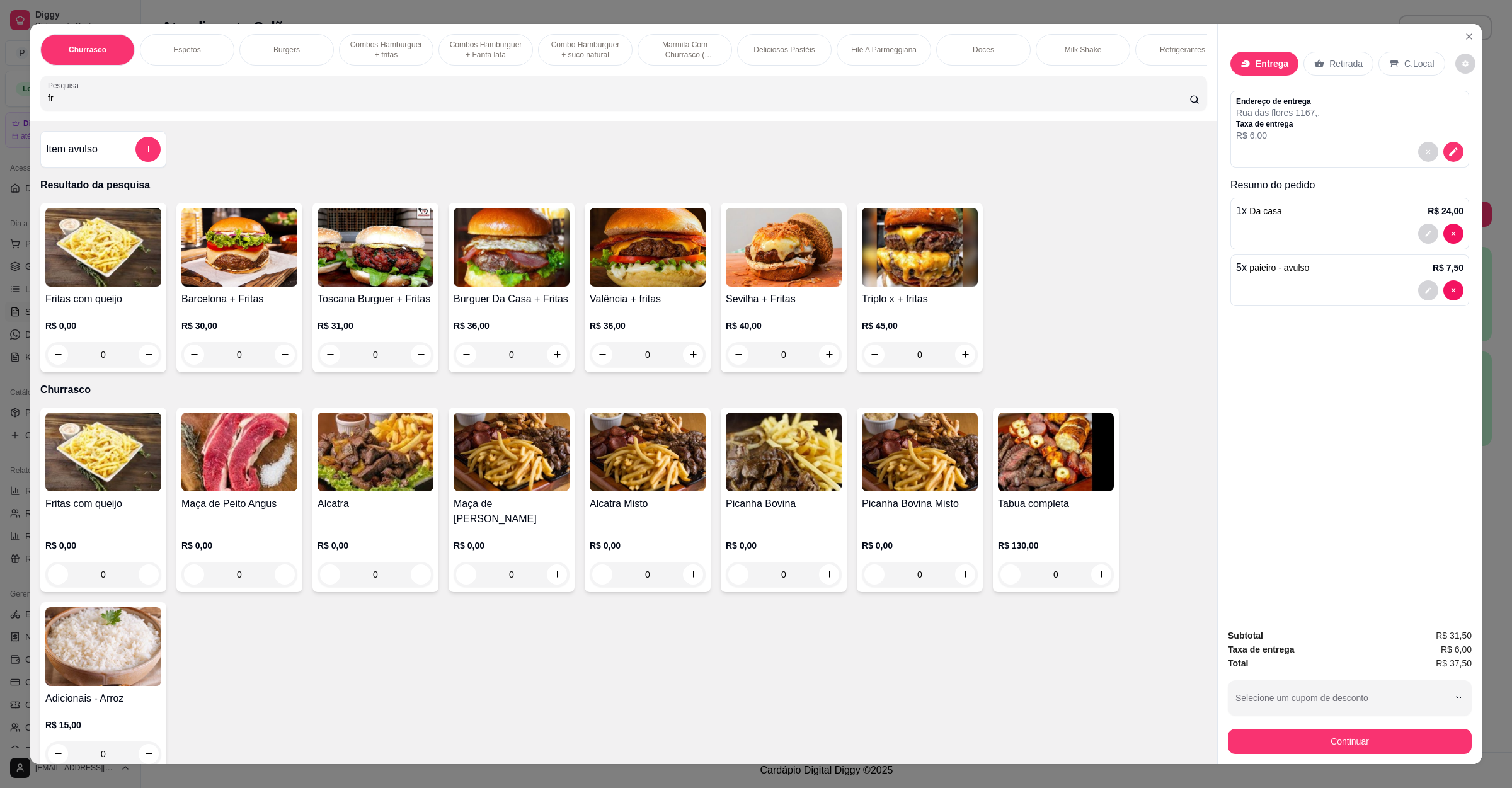
type input "f"
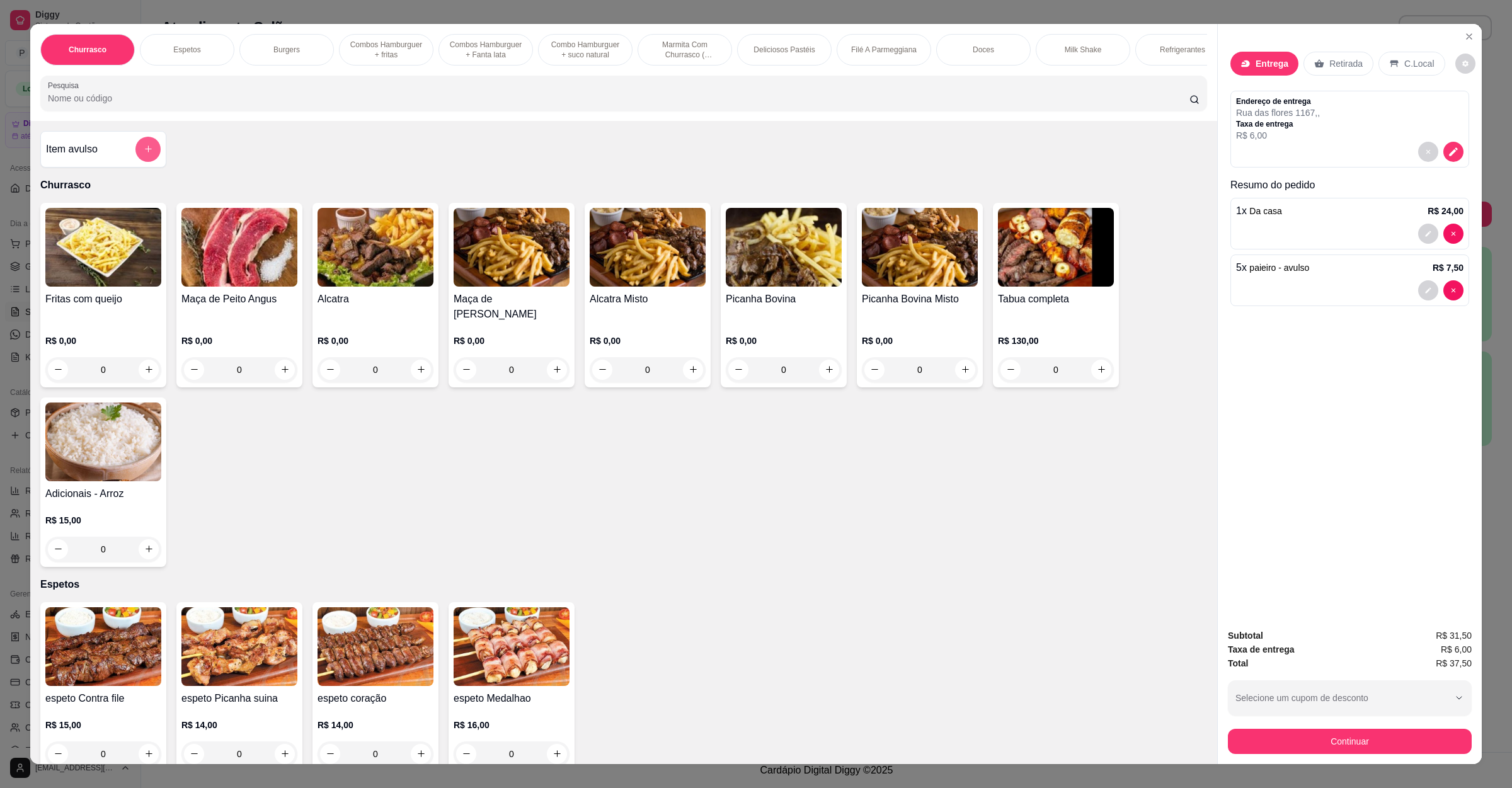
click at [145, 162] on button "add-separate-item" at bounding box center [148, 150] width 26 height 26
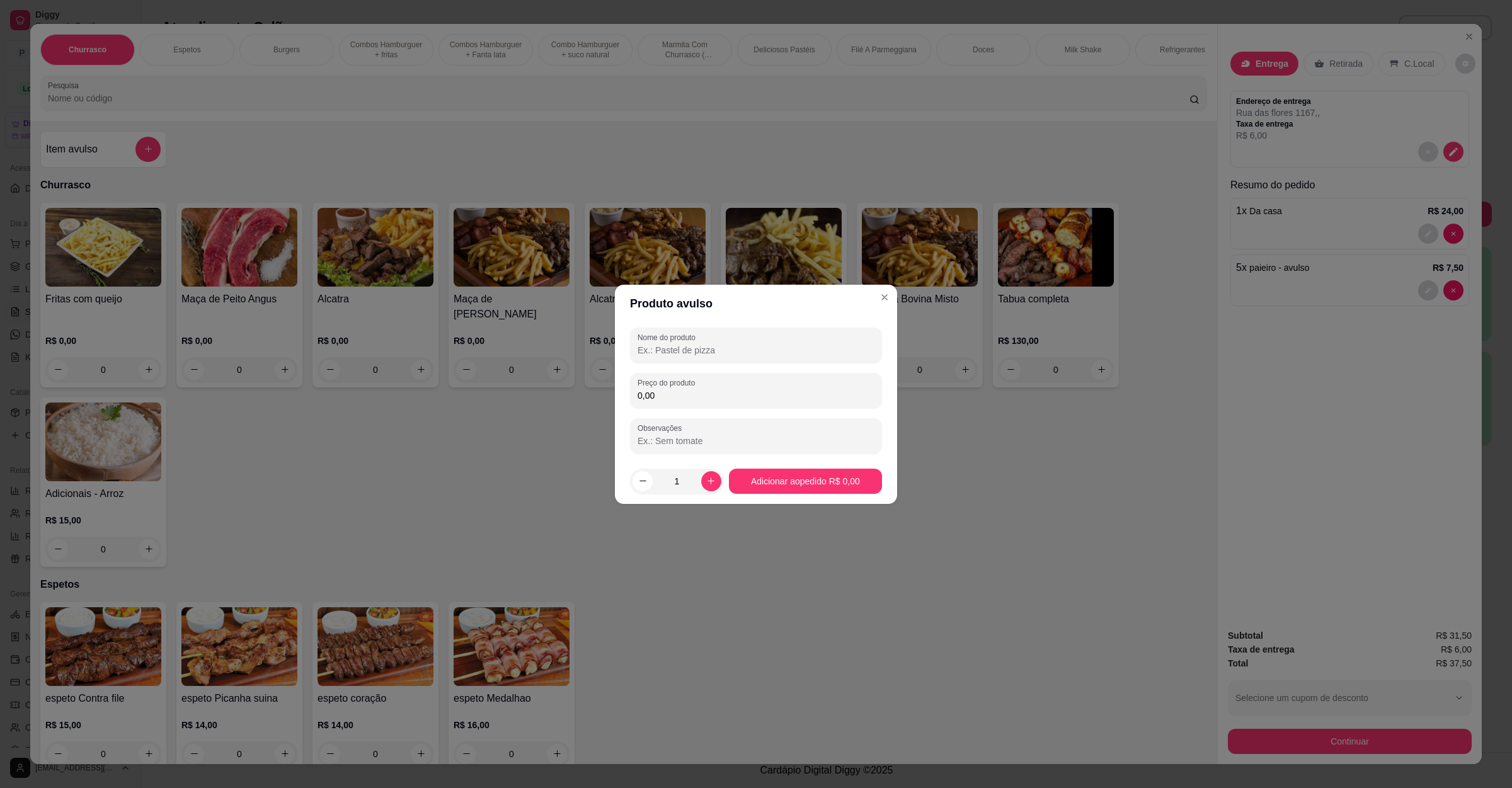
click at [715, 348] on input "Nome do produto" at bounding box center [756, 350] width 237 height 13
type input "fritas 150g"
click at [743, 384] on div "0,00" at bounding box center [756, 391] width 237 height 26
type input "8,00"
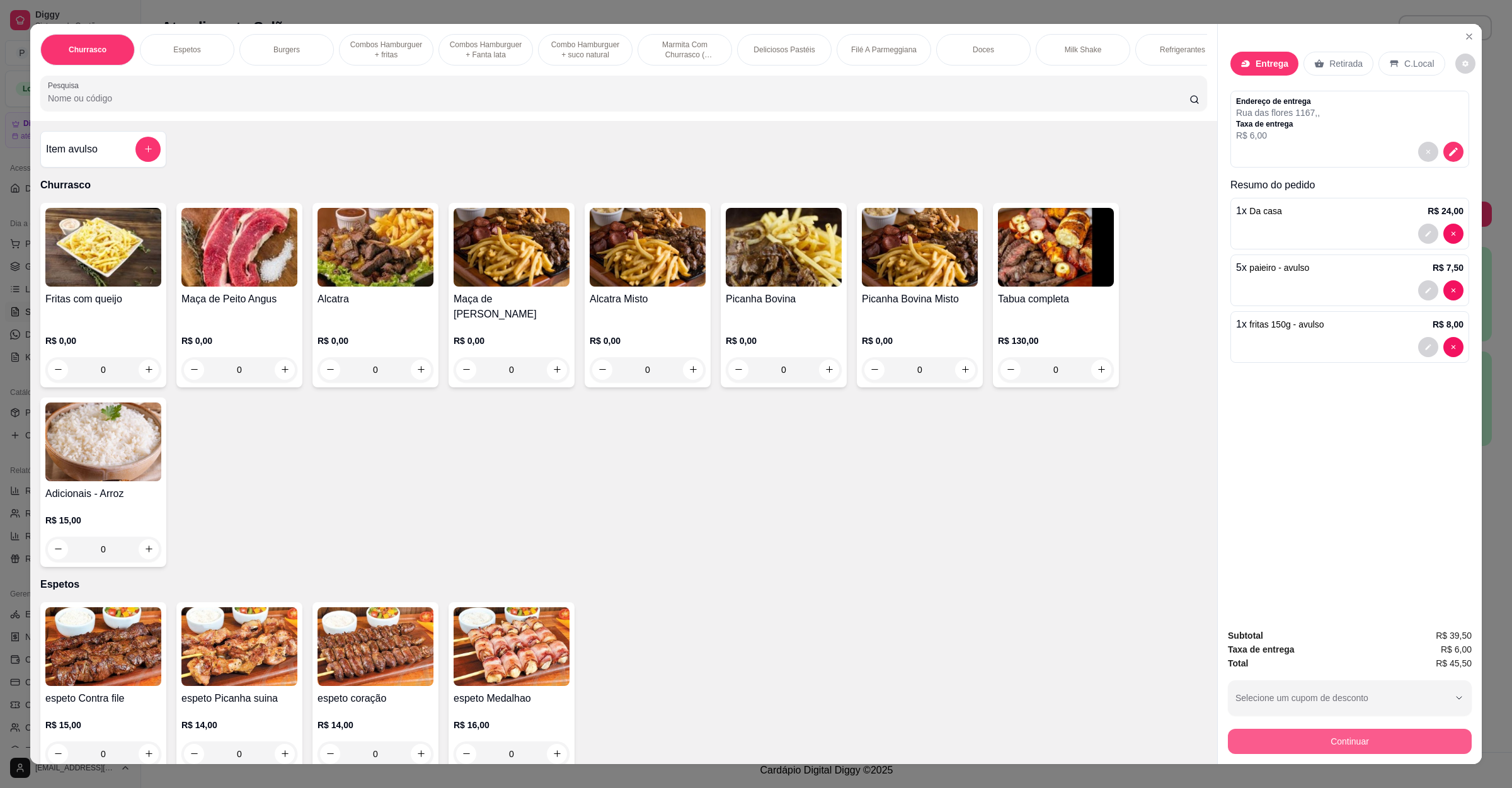
click at [1323, 739] on button "Continuar" at bounding box center [1350, 742] width 244 height 26
click at [1353, 745] on button "Continuar" at bounding box center [1350, 742] width 236 height 25
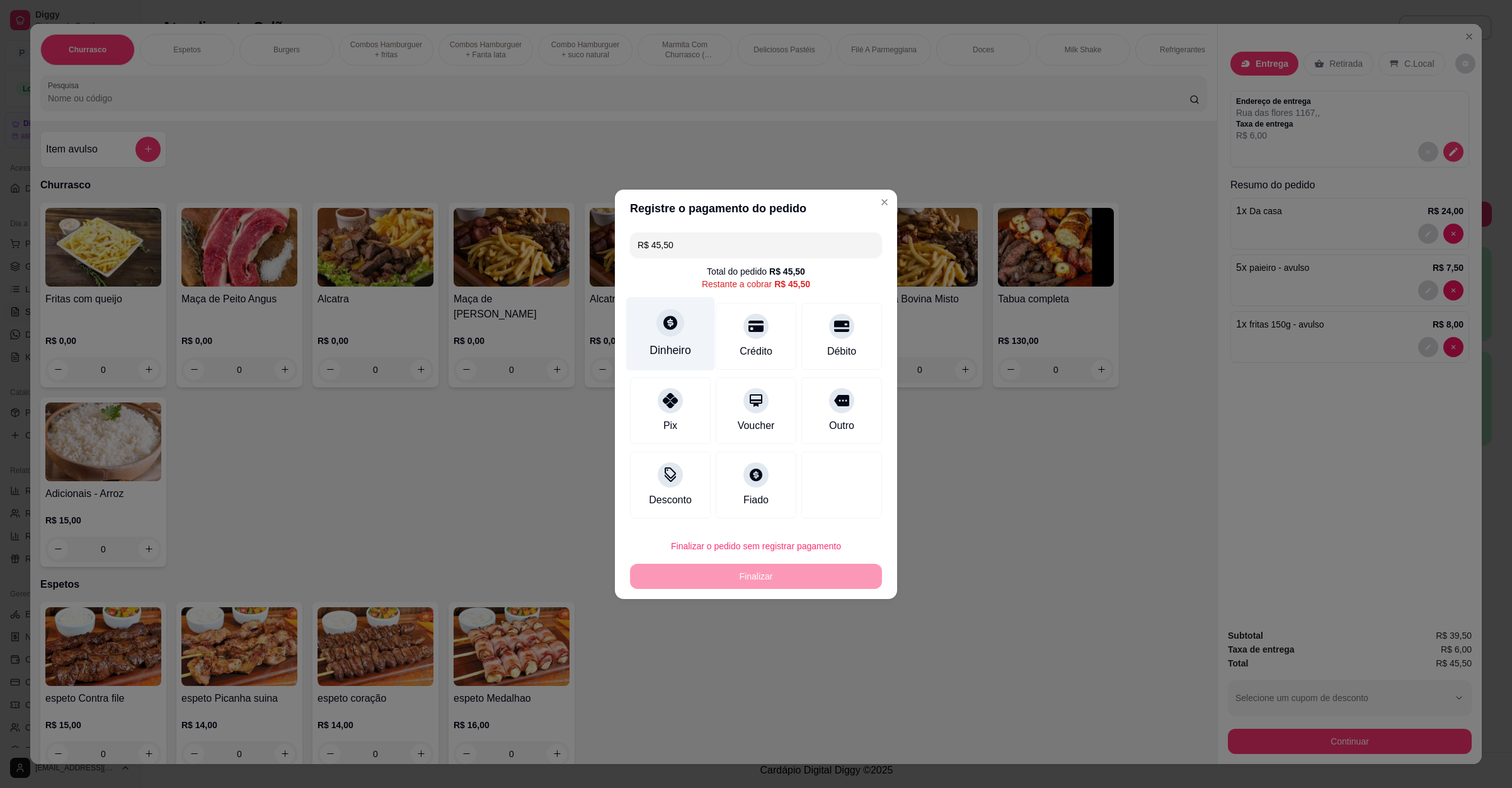
click at [654, 310] on div "Dinheiro" at bounding box center [670, 333] width 89 height 74
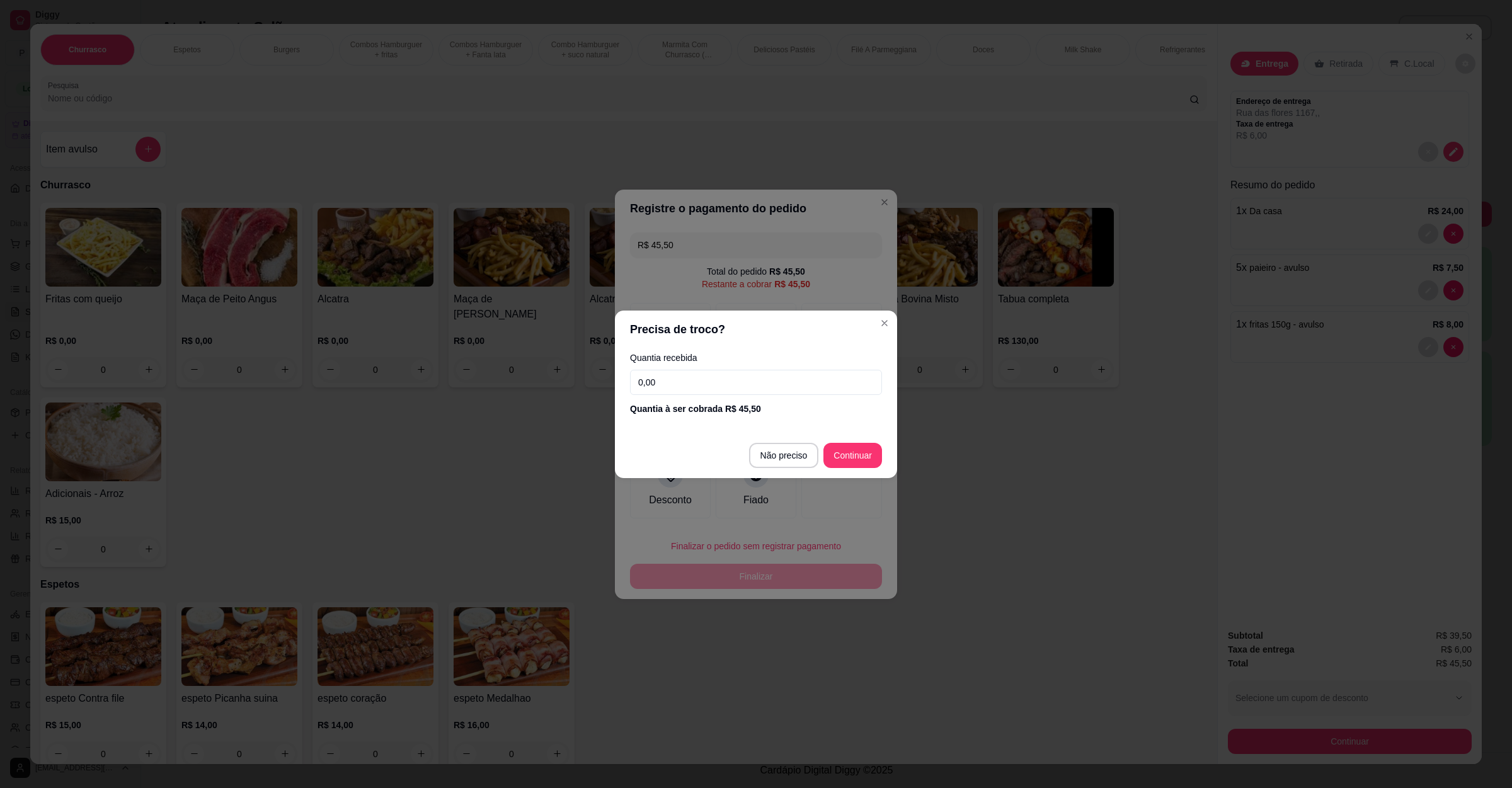
click at [747, 393] on input "0,00" at bounding box center [755, 382] width 252 height 26
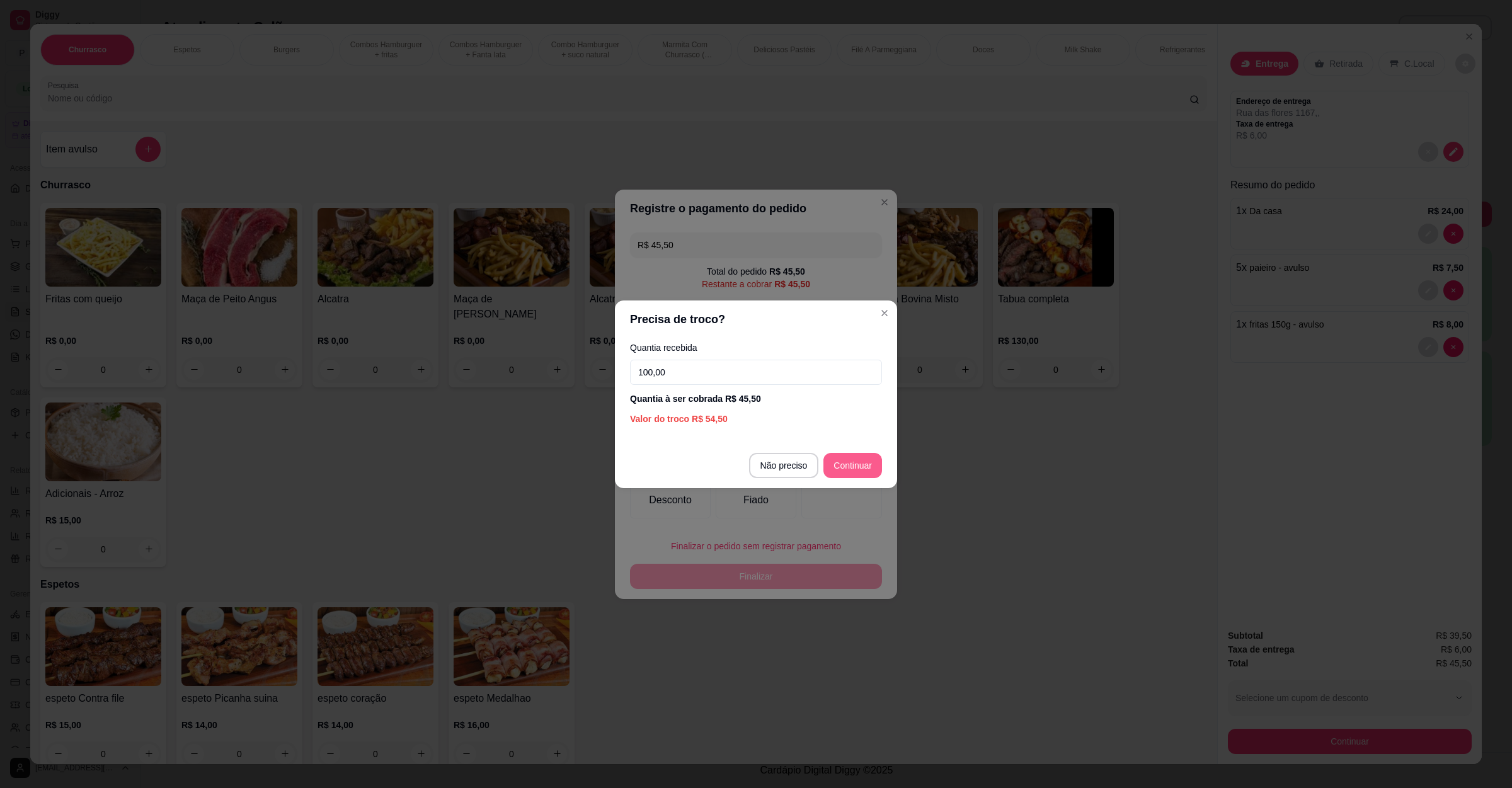
type input "100,00"
type input "R$ 0,00"
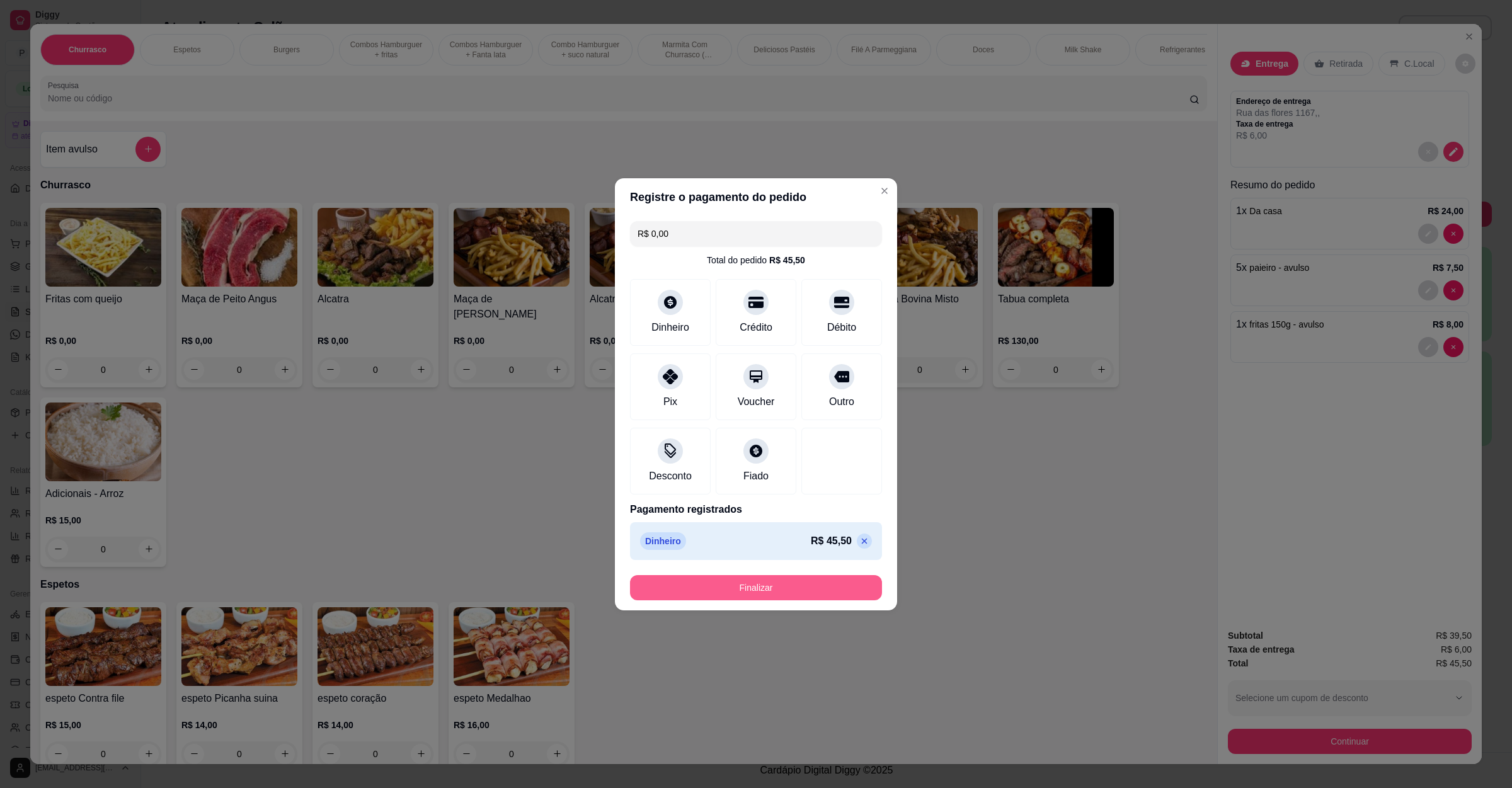
click at [716, 587] on button "Finalizar" at bounding box center [755, 588] width 252 height 26
type input "0"
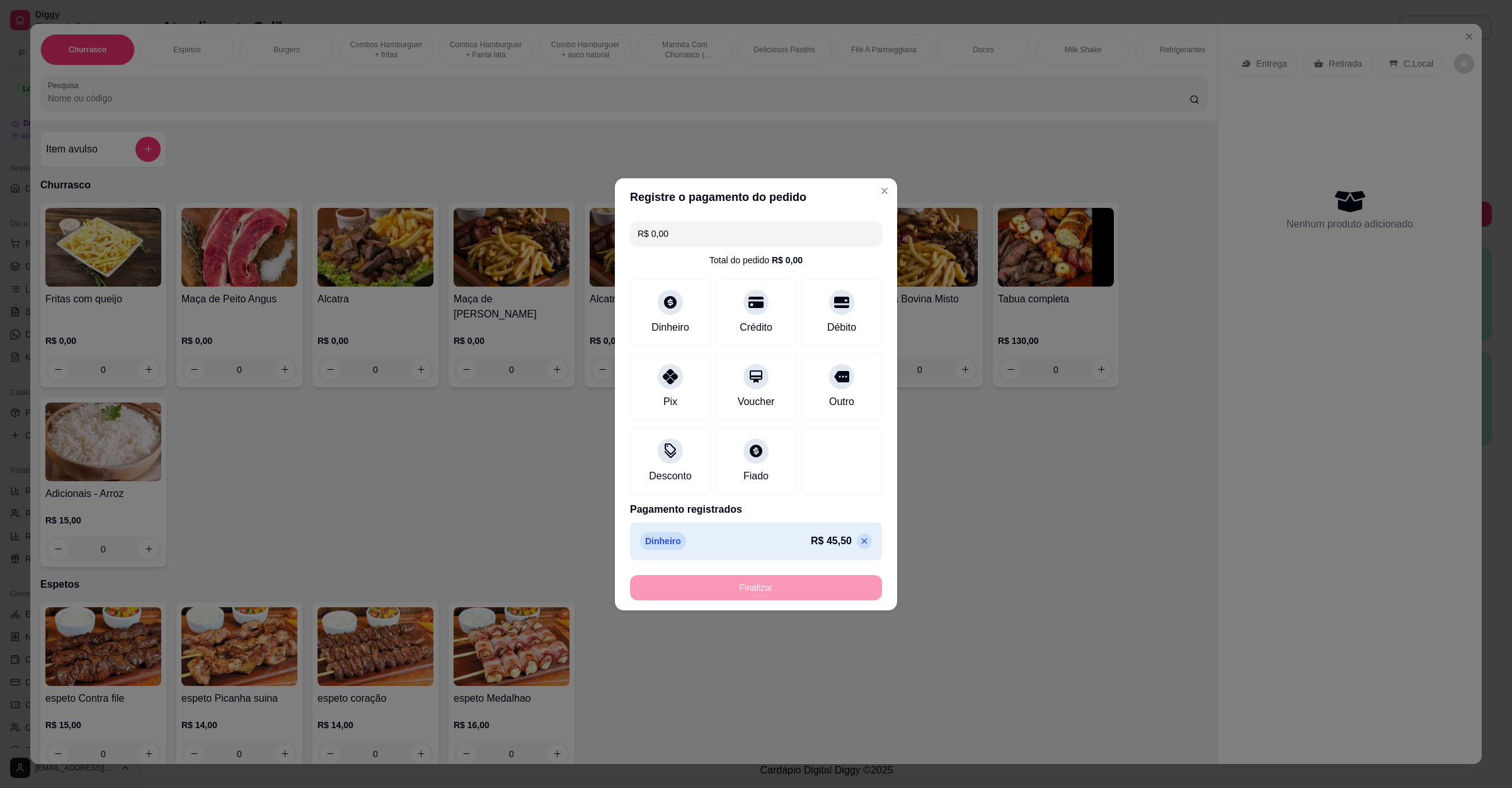
type input "-R$ 45,50"
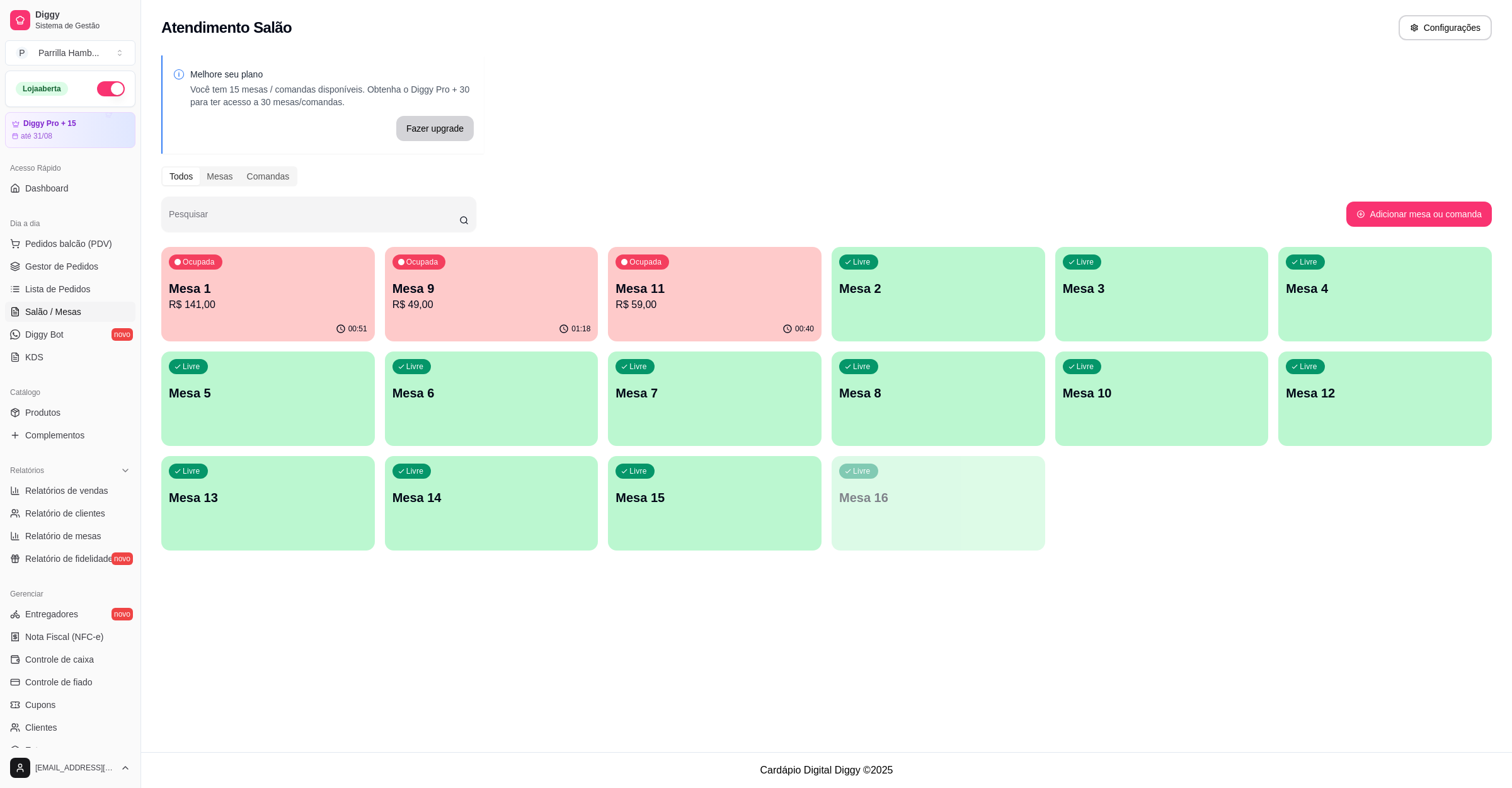
click at [703, 311] on p "R$ 59,00" at bounding box center [715, 304] width 199 height 15
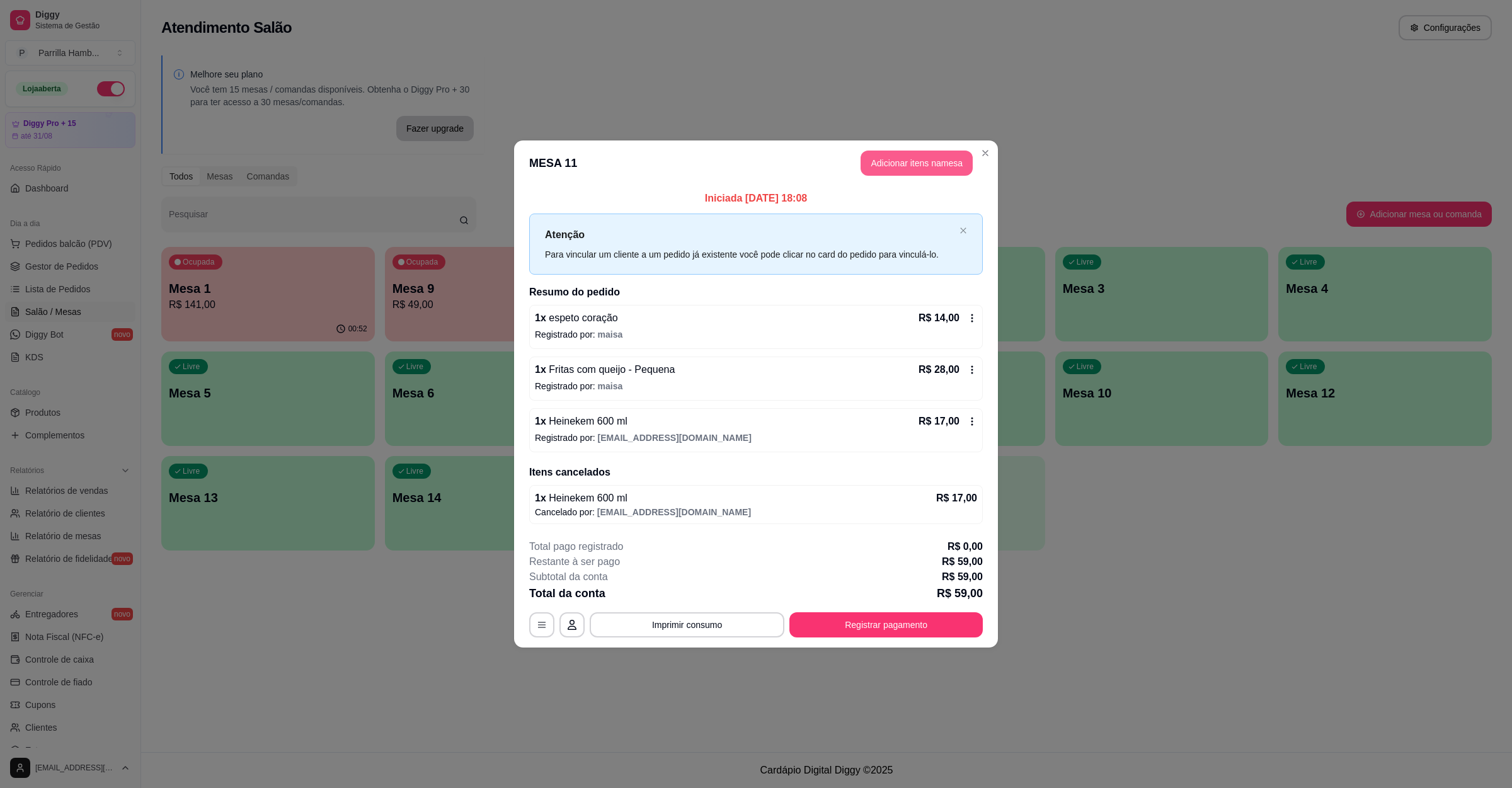
click at [938, 161] on button "Adicionar itens na mesa" at bounding box center [916, 163] width 112 height 26
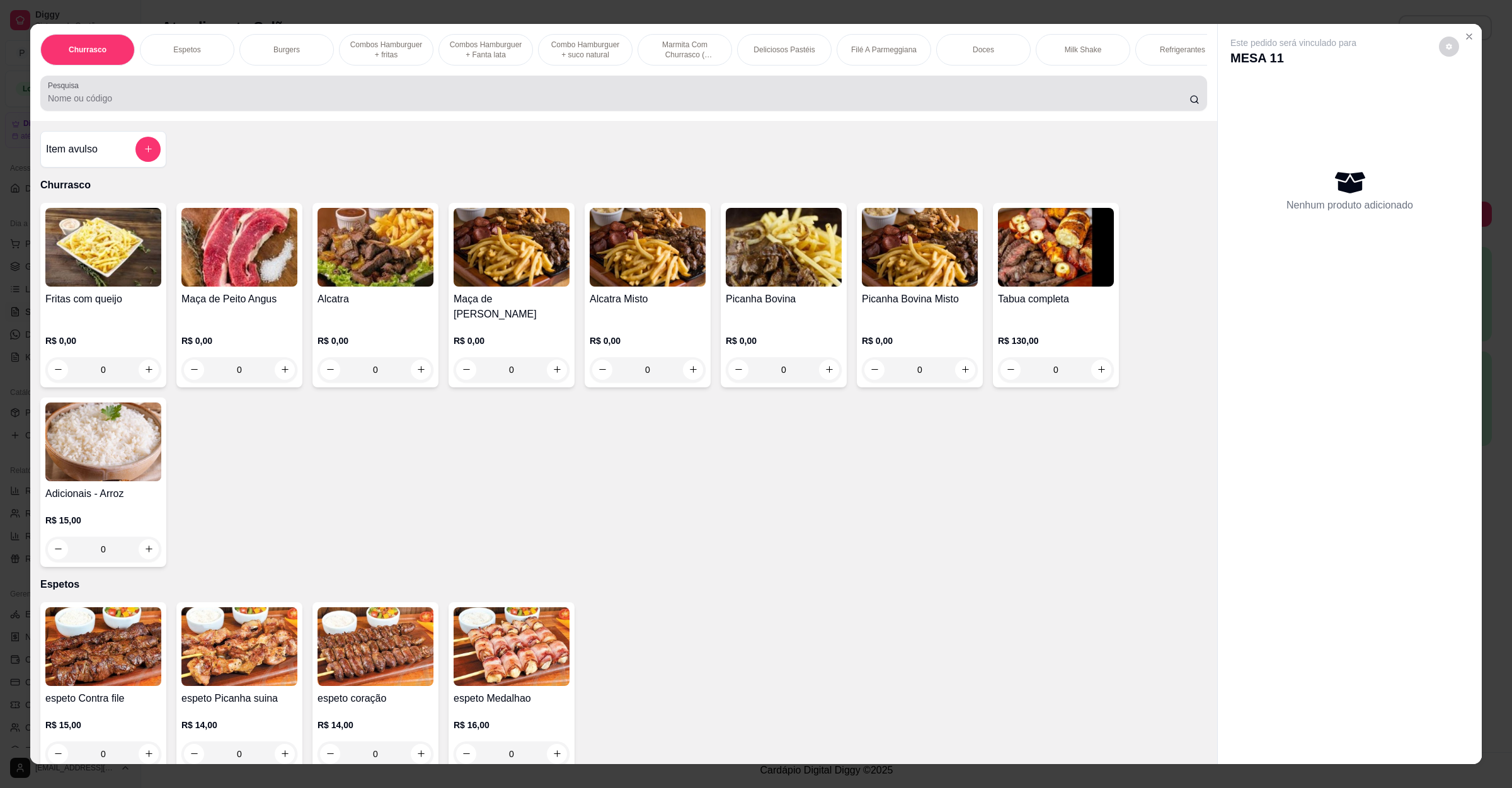
click at [597, 104] on input "Pesquisa" at bounding box center [619, 99] width 1142 height 13
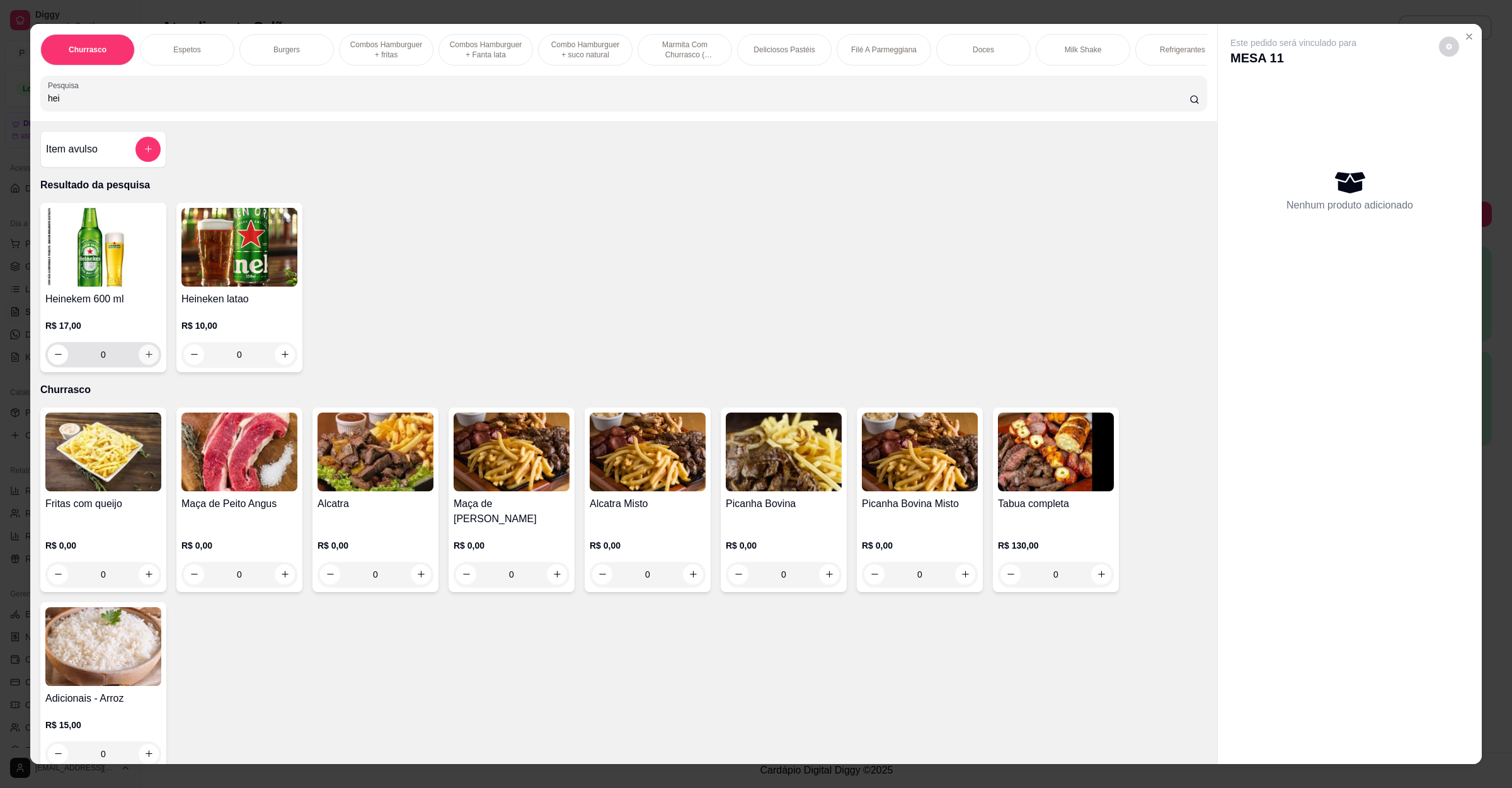
type input "hei"
click at [144, 359] on icon "increase-product-quantity" at bounding box center [148, 354] width 9 height 9
type input "1"
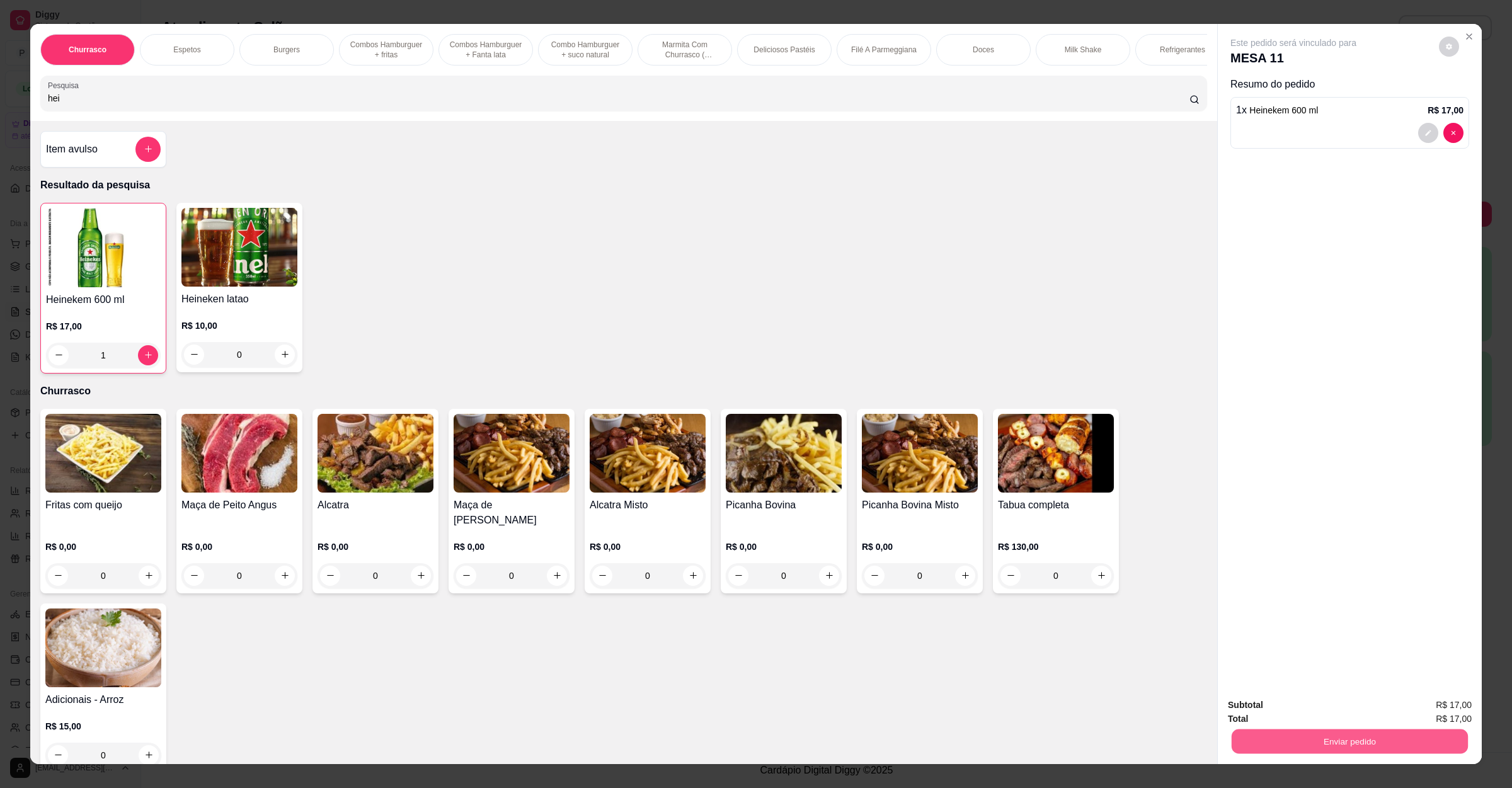
click at [1367, 751] on button "Enviar pedido" at bounding box center [1350, 742] width 236 height 25
click at [1339, 716] on button "Não registrar e enviar pedido" at bounding box center [1306, 710] width 127 height 23
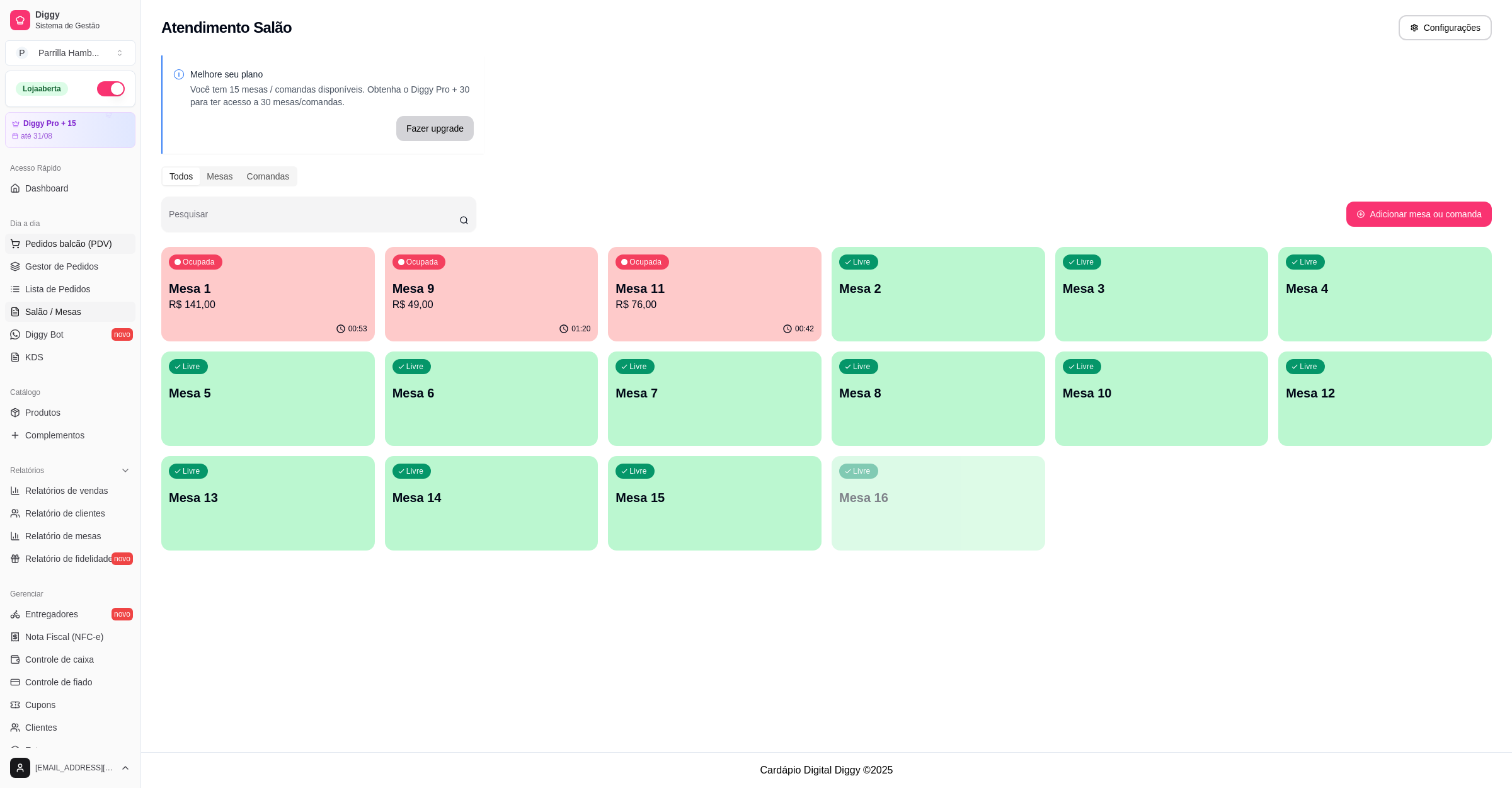
click at [70, 234] on button "Pedidos balcão (PDV)" at bounding box center [70, 244] width 130 height 20
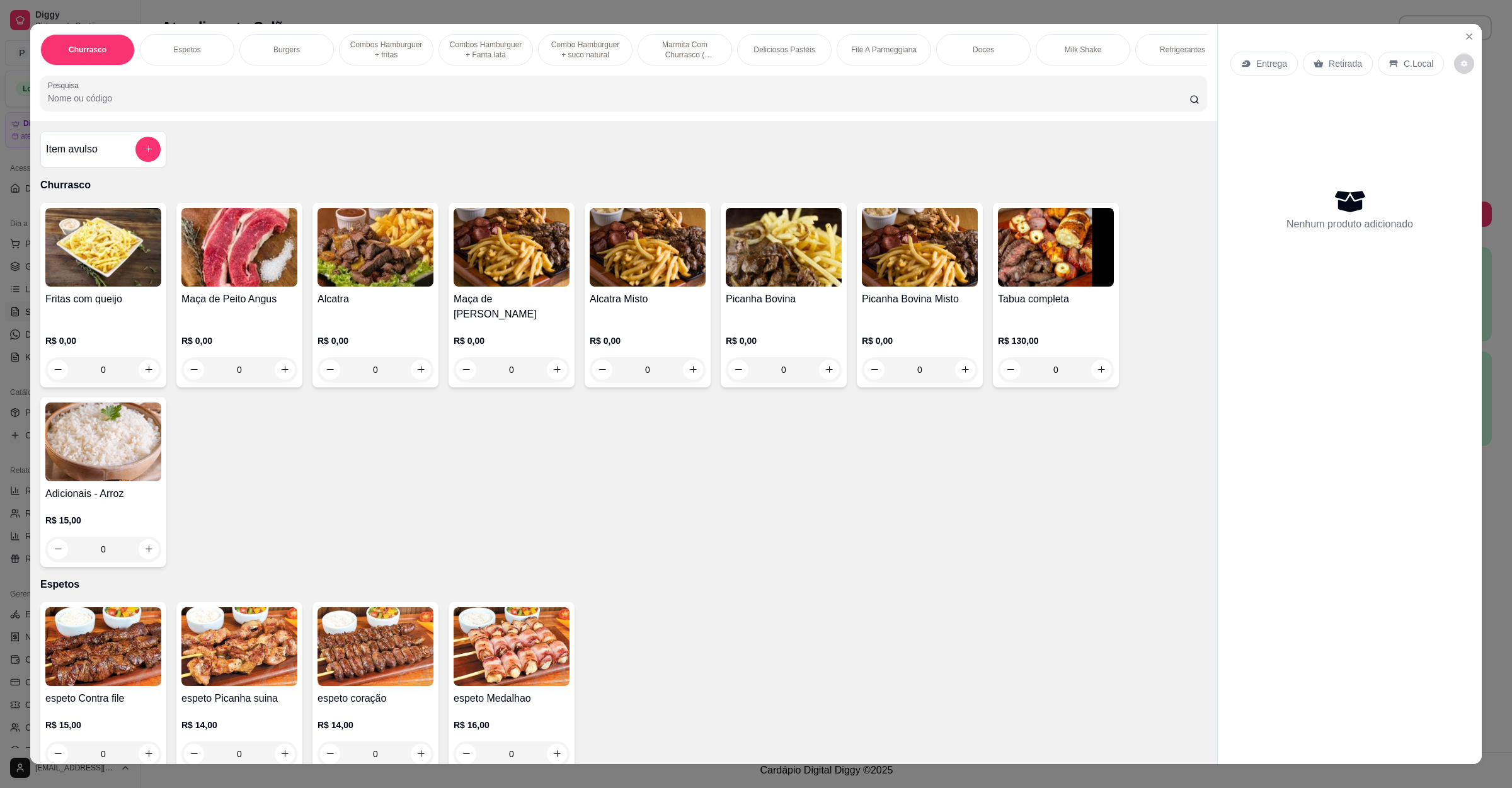
click at [1260, 60] on p "Entrega" at bounding box center [1272, 64] width 31 height 13
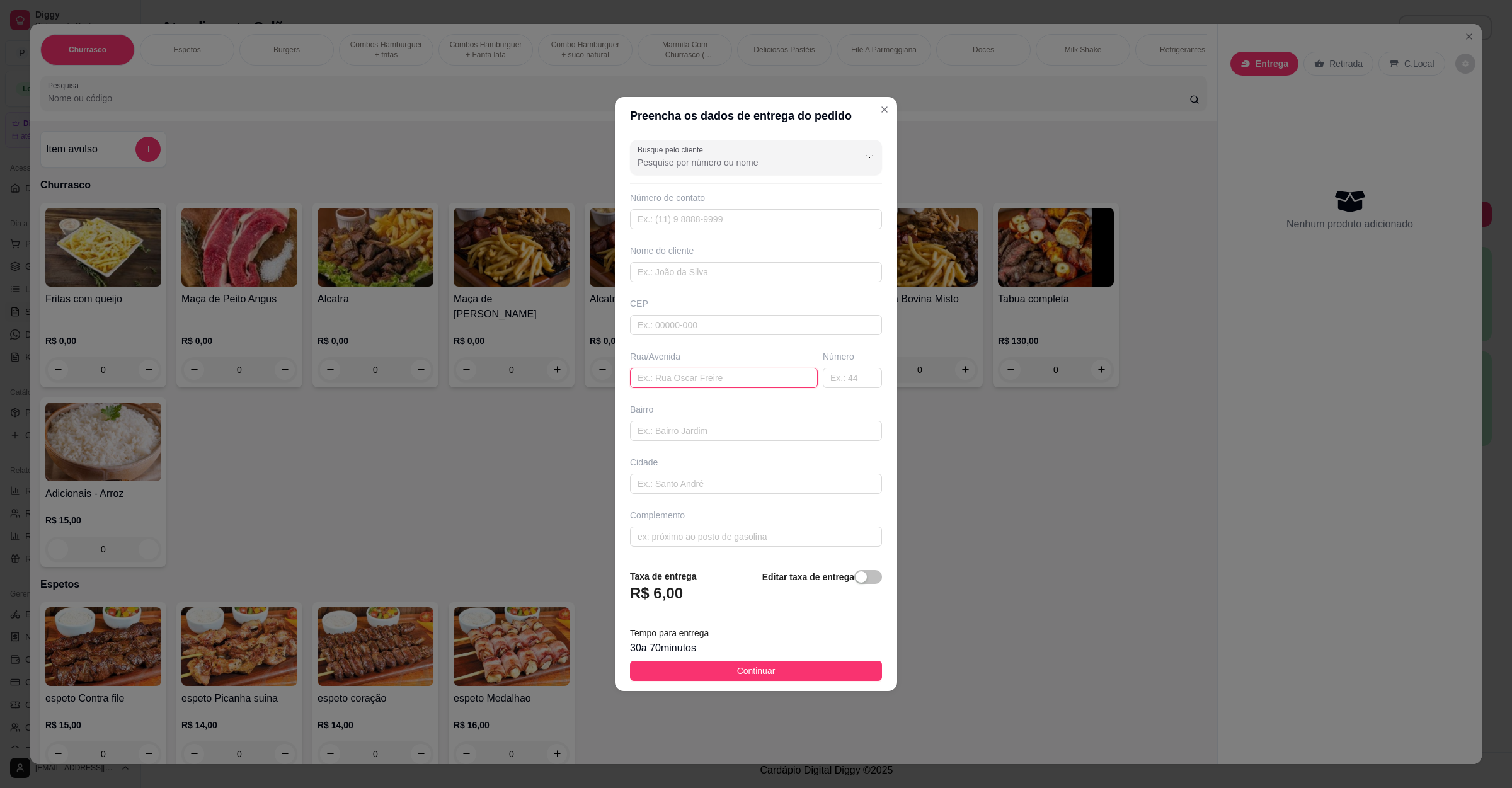
click at [673, 372] on input "text" at bounding box center [723, 378] width 188 height 20
type input "dar do [PERSON_NAME]"
click at [740, 665] on button "Continuar" at bounding box center [755, 671] width 252 height 20
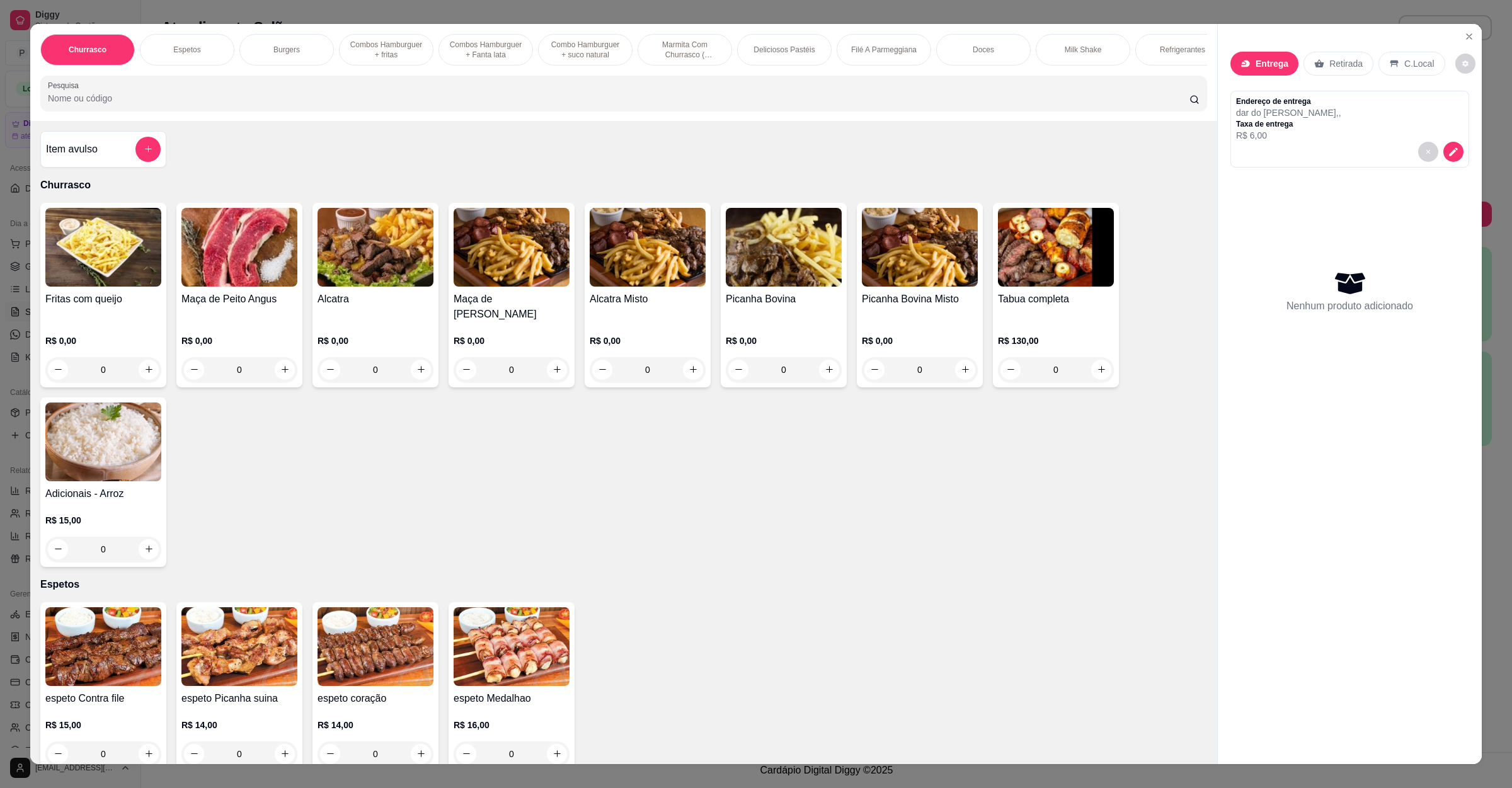
click at [280, 104] on input "Pesquisa" at bounding box center [619, 99] width 1142 height 13
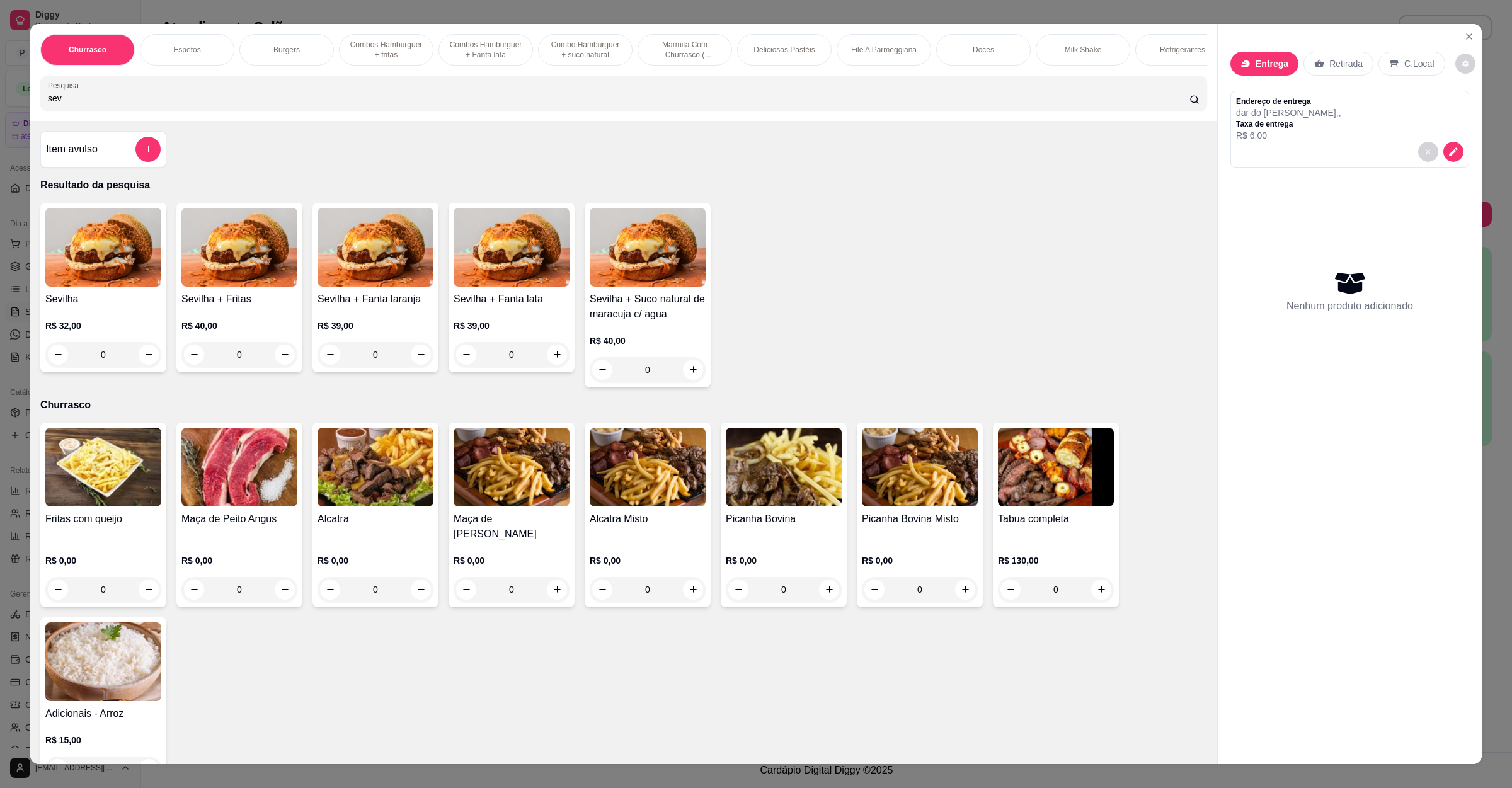
type input "sev"
click at [140, 367] on div "0" at bounding box center [103, 355] width 116 height 26
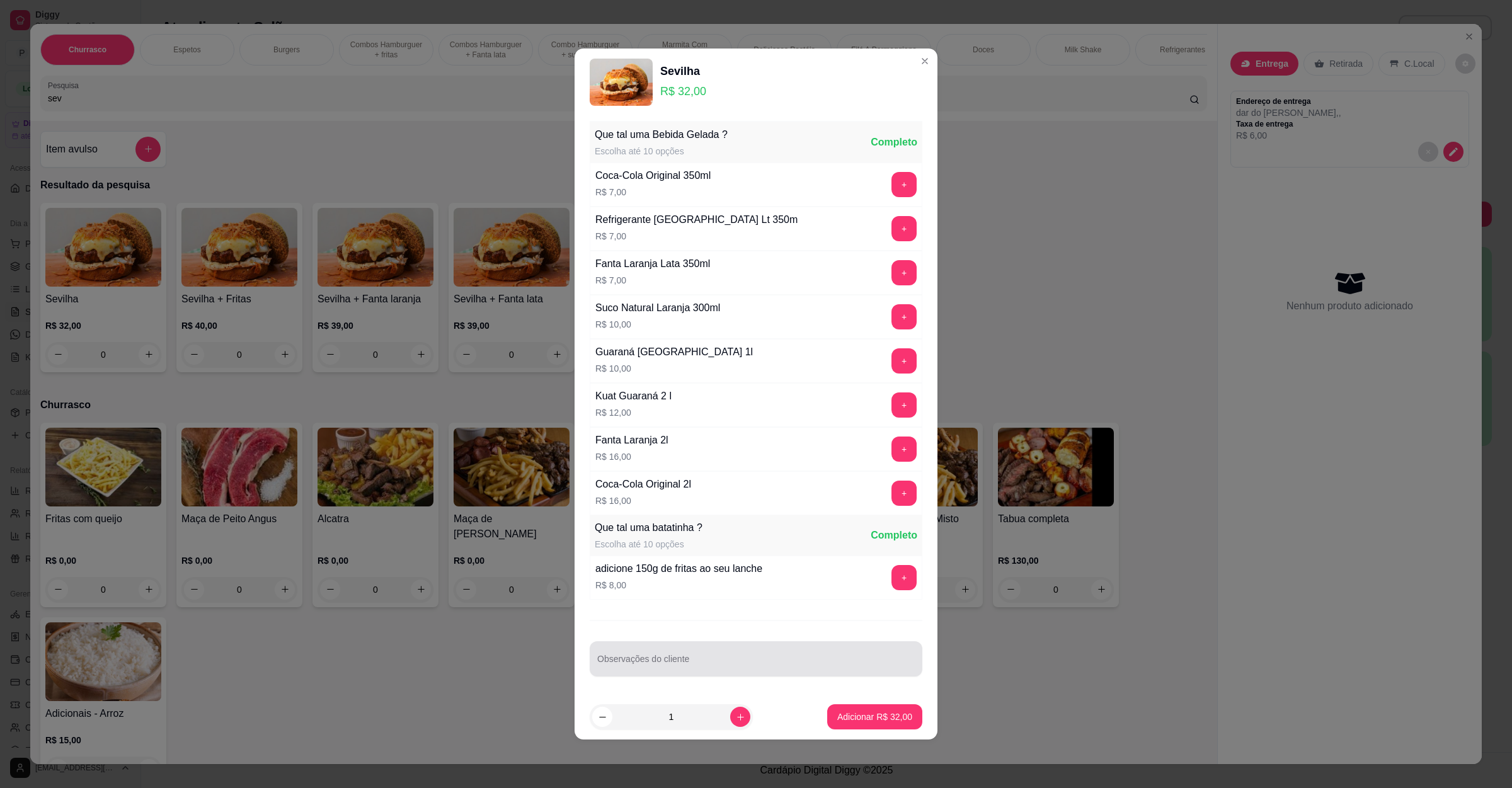
click at [675, 657] on div at bounding box center [756, 659] width 318 height 26
type input "sem alface"
click at [857, 721] on p "Adicionar R$ 32,00" at bounding box center [874, 716] width 73 height 12
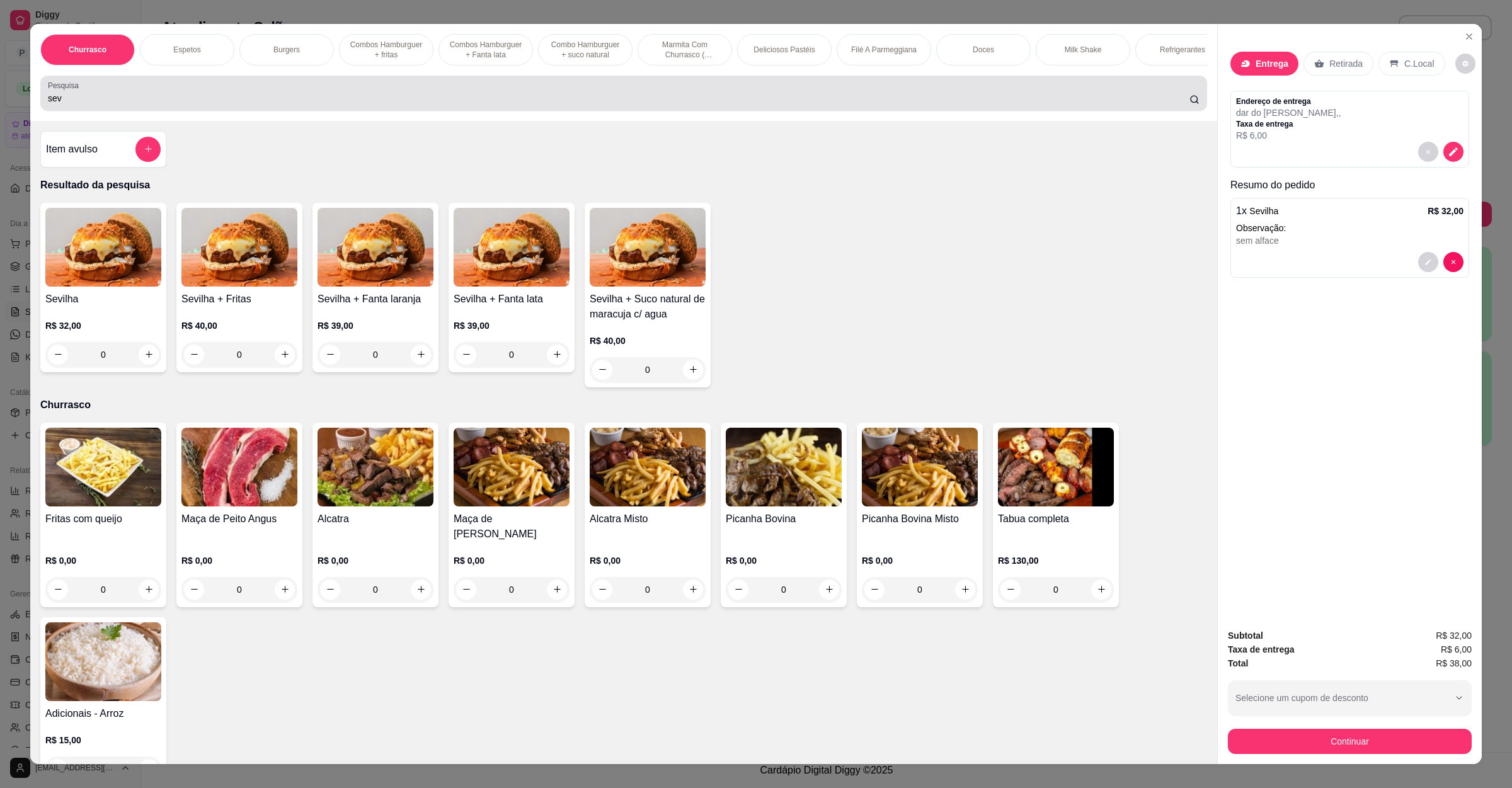
click at [381, 104] on input "sev" at bounding box center [619, 99] width 1142 height 13
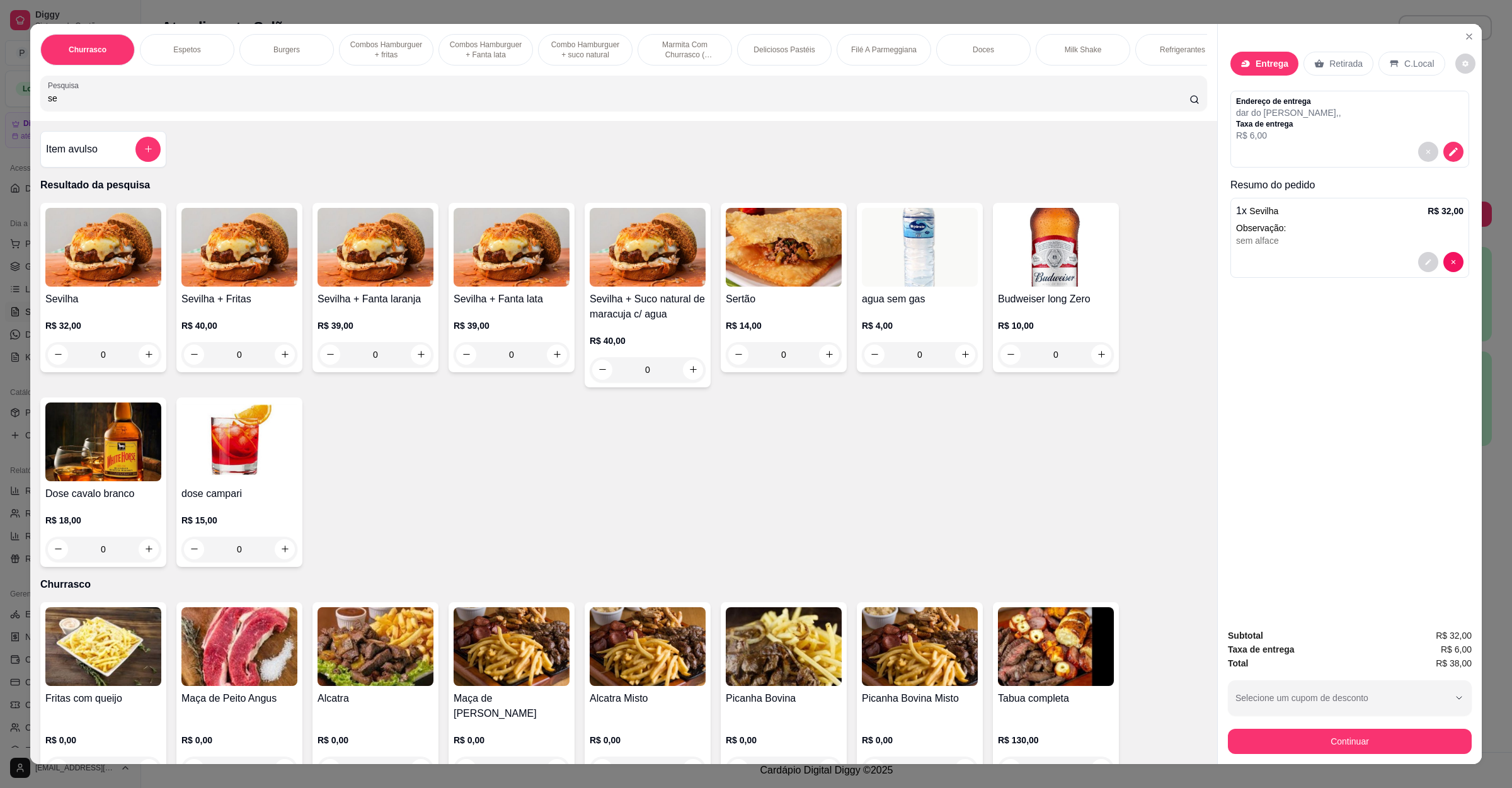
type input "s"
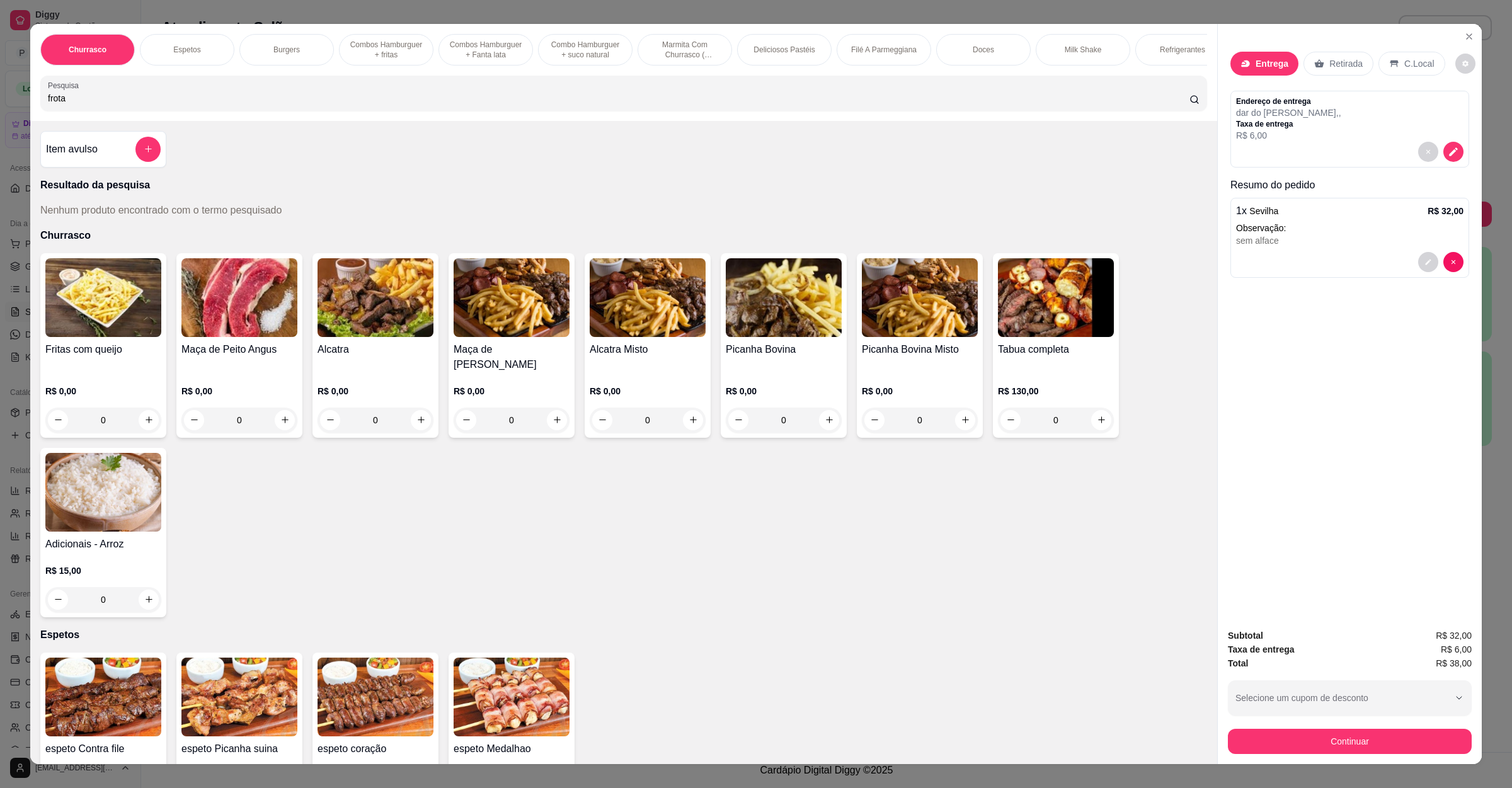
type input "frota"
click at [151, 413] on div "0" at bounding box center [103, 421] width 116 height 26
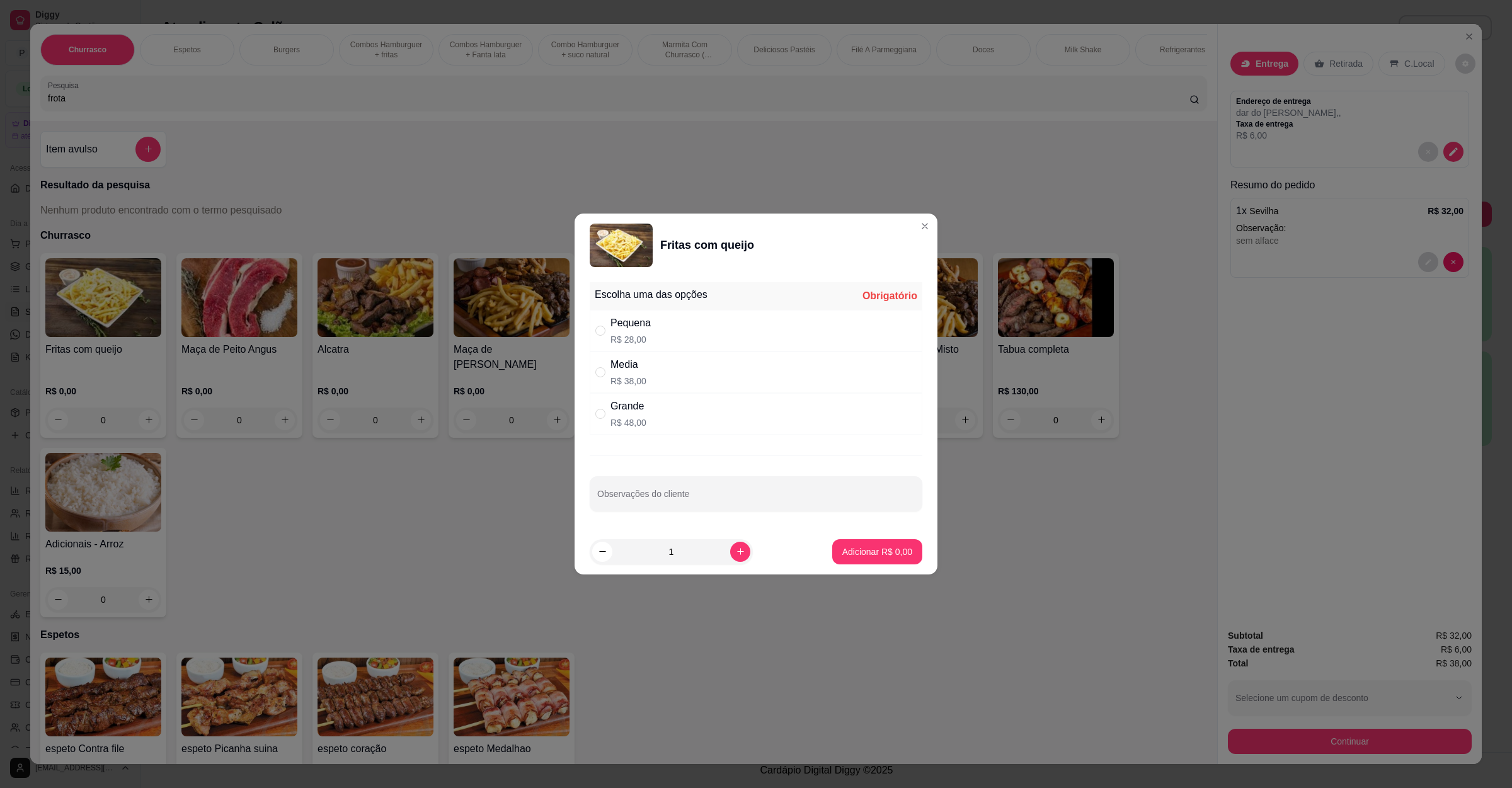
click at [682, 331] on div "Pequena R$ 28,00" at bounding box center [755, 331] width 333 height 42
radio input "true"
click at [706, 501] on input "Observações do cliente" at bounding box center [756, 499] width 318 height 13
type input "[PERSON_NAME] e bacon"
click at [849, 550] on p "Adicionar R$ 28,00" at bounding box center [875, 552] width 75 height 13
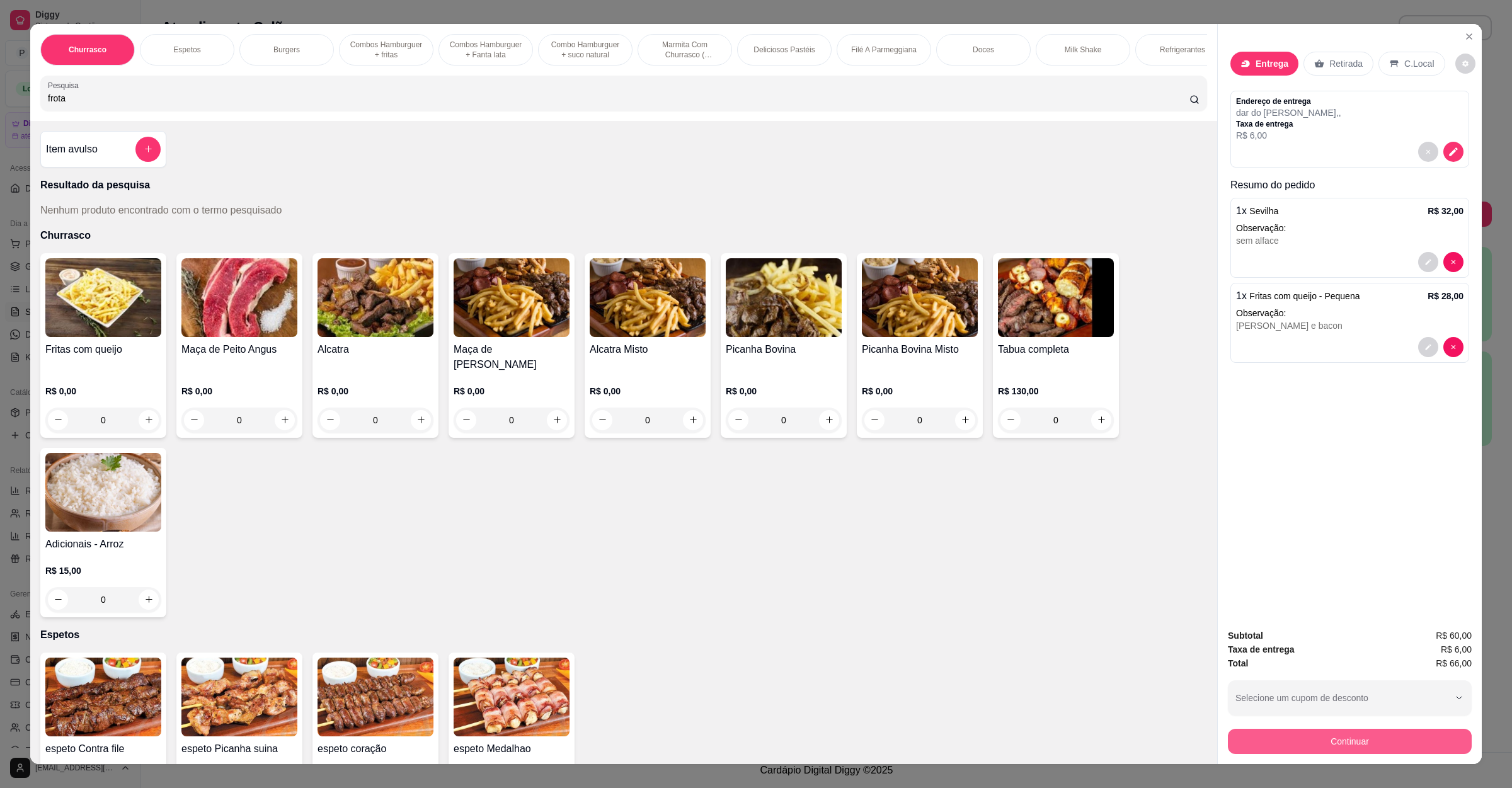
click at [1316, 743] on button "Continuar" at bounding box center [1350, 742] width 244 height 26
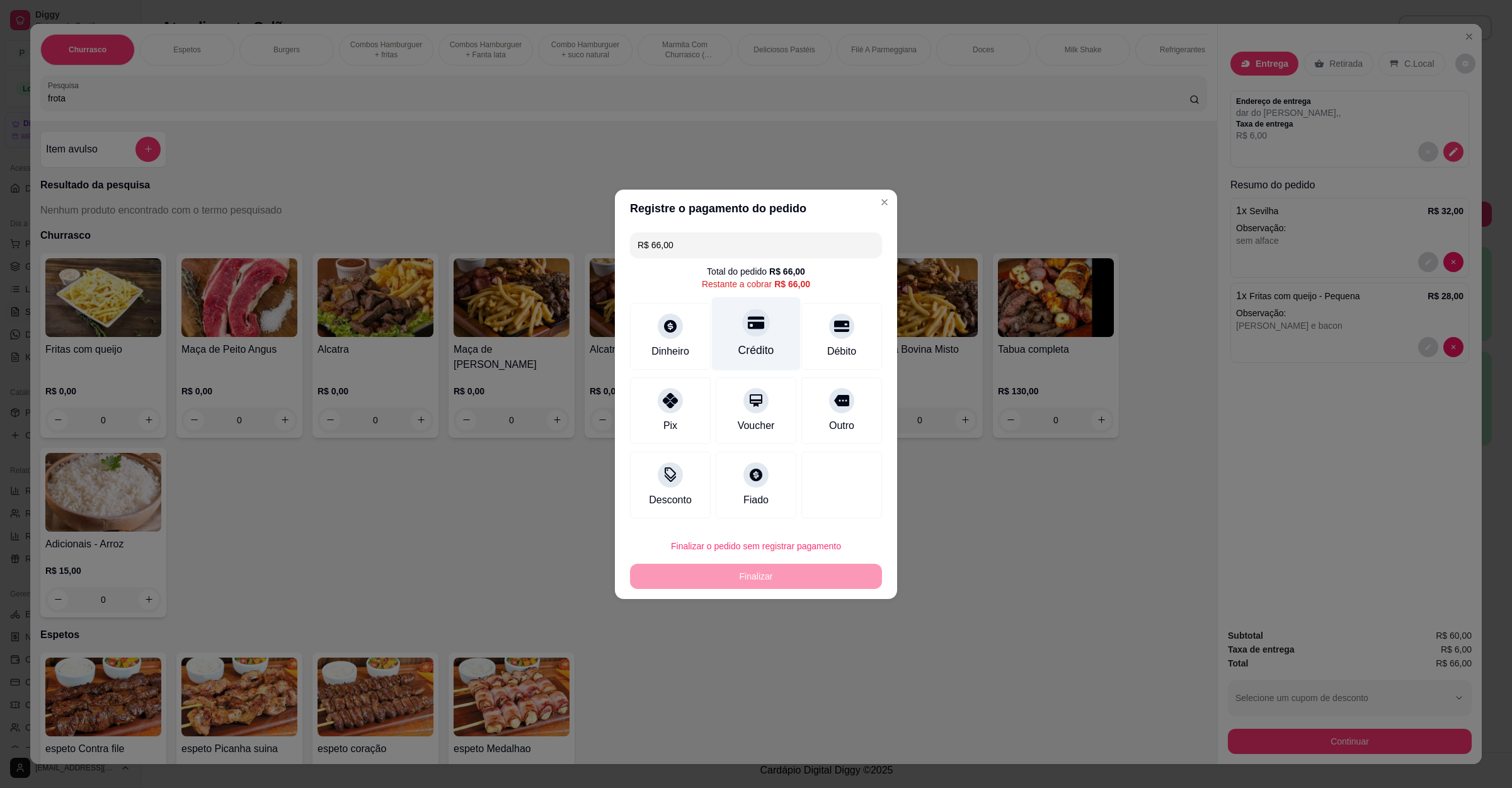
click at [766, 350] on div "Crédito" at bounding box center [756, 333] width 89 height 74
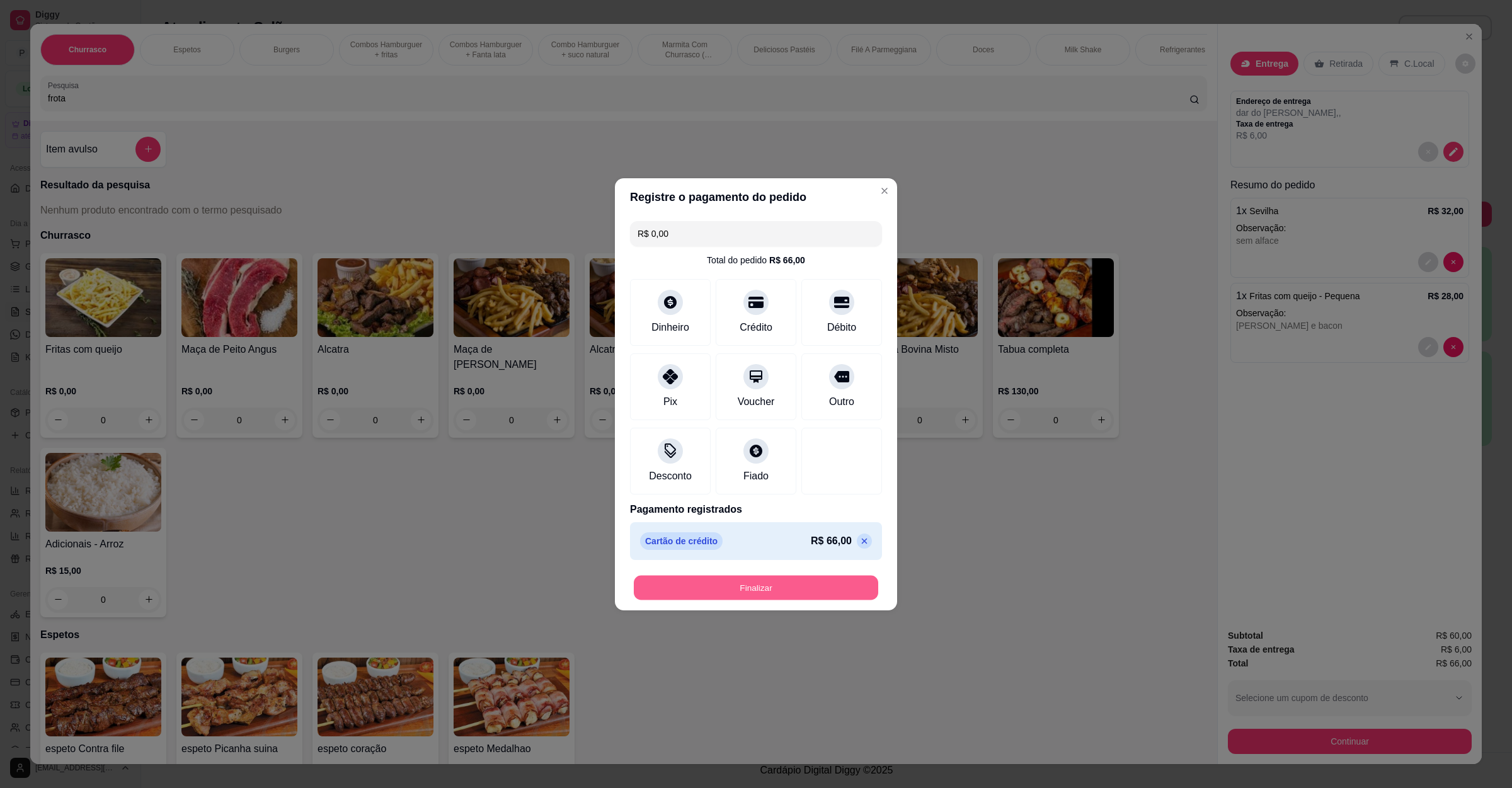
click at [738, 579] on button "Finalizar" at bounding box center [756, 587] width 245 height 25
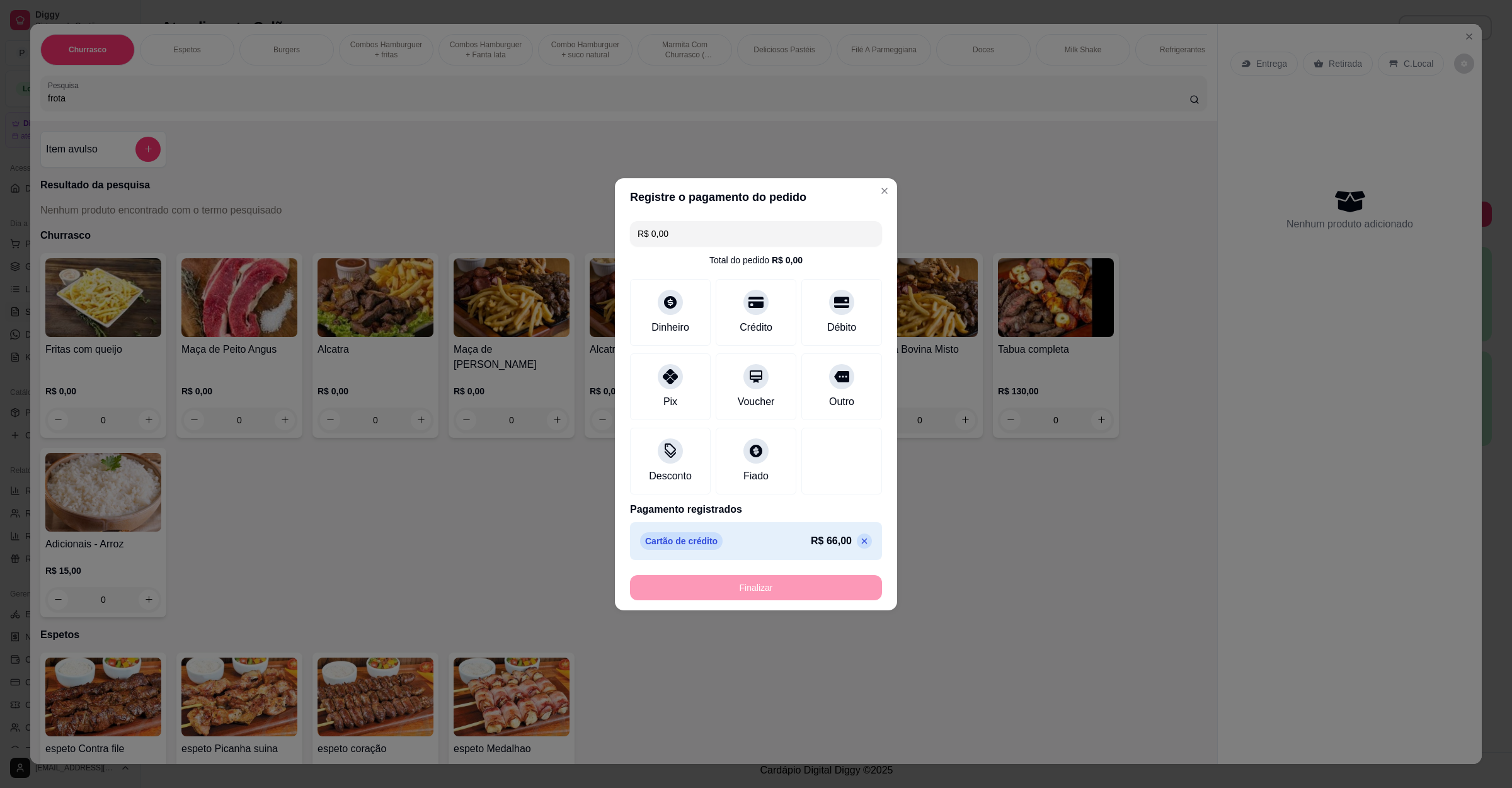
type input "-R$ 66,00"
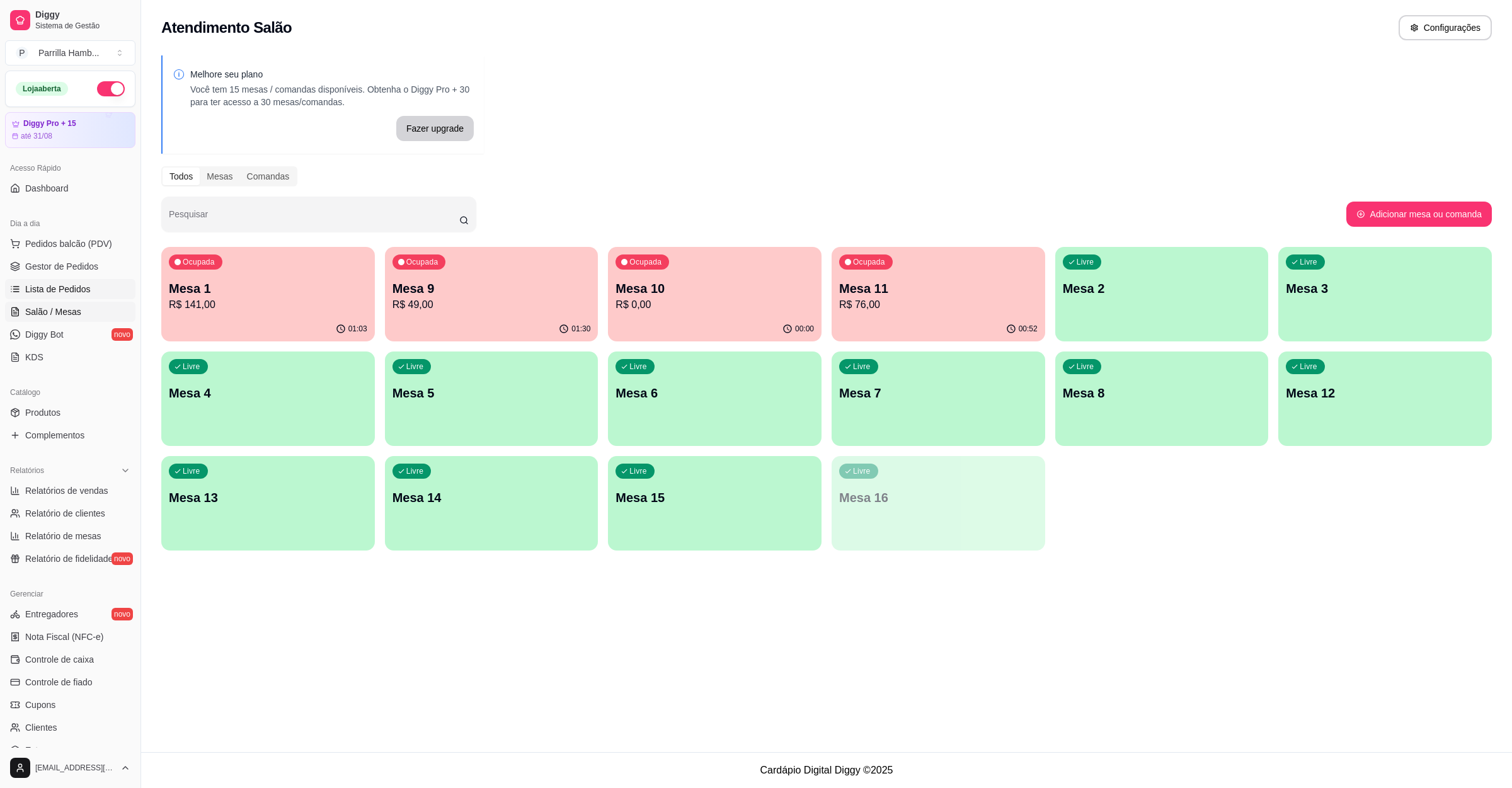
click at [72, 282] on link "Lista de Pedidos" at bounding box center [70, 289] width 130 height 20
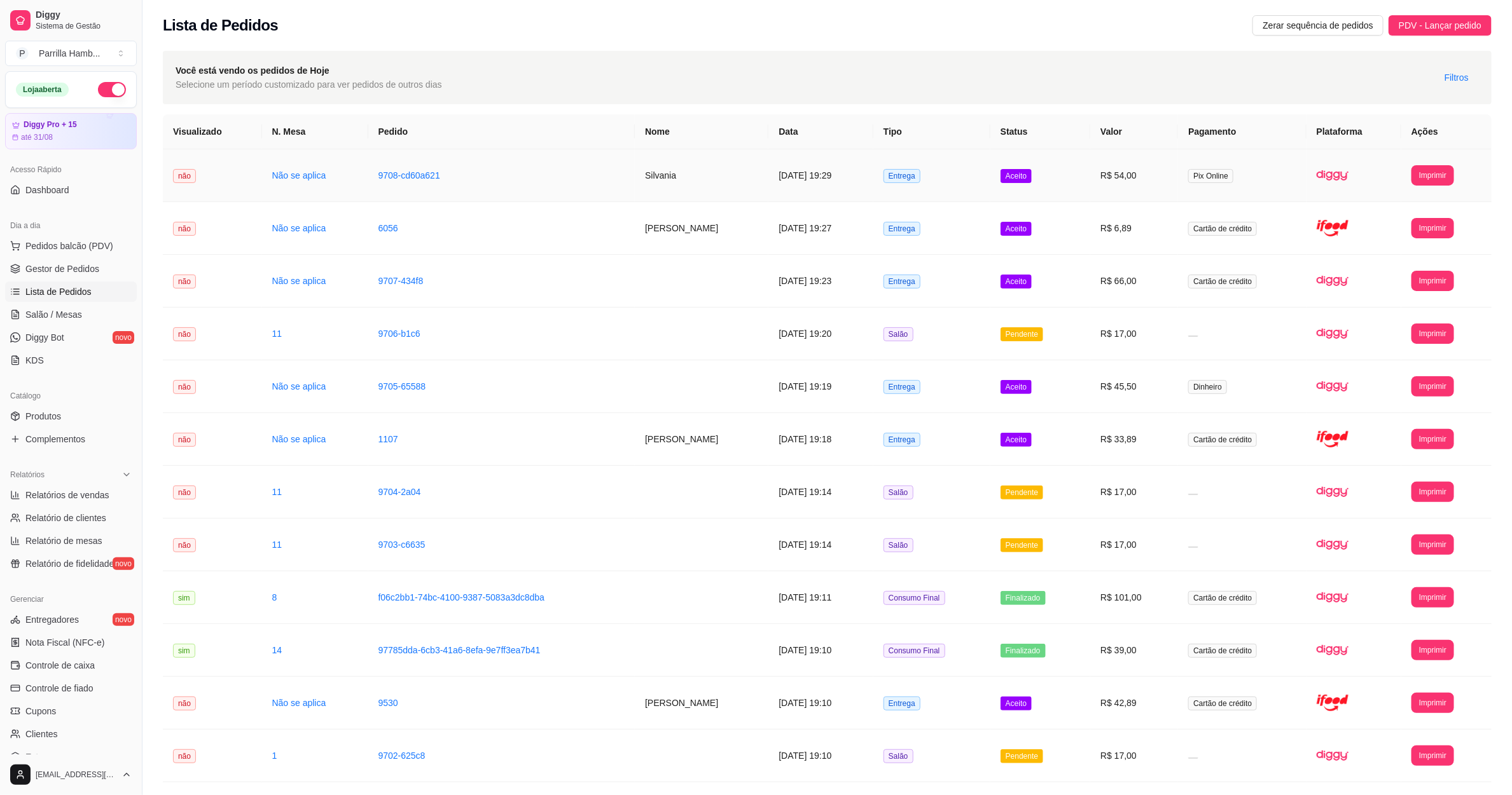
click at [437, 176] on td "9708-cd60a621" at bounding box center [501, 176] width 267 height 53
click at [527, 170] on td "9708-cd60a621" at bounding box center [501, 176] width 267 height 53
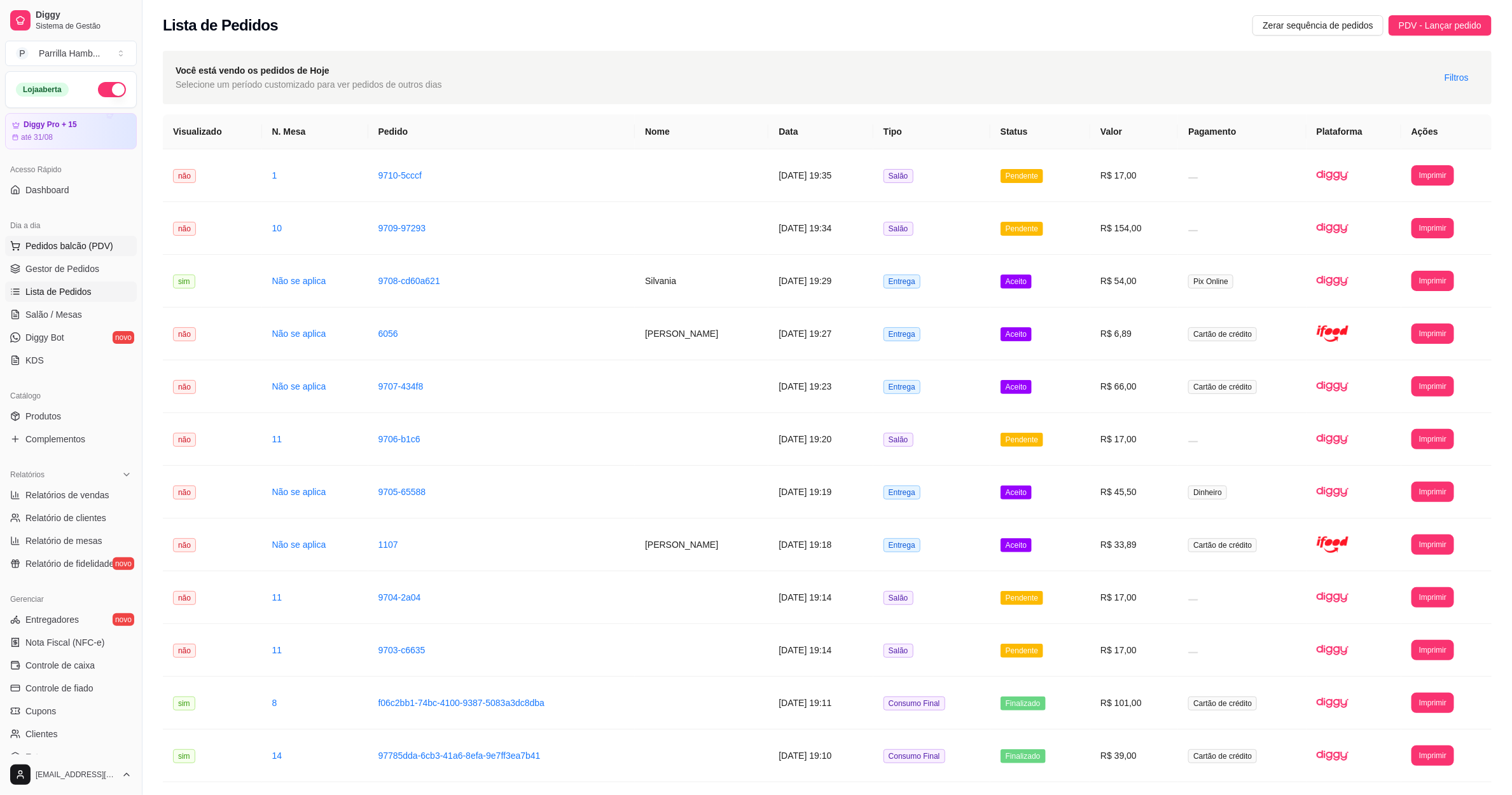
click at [57, 243] on span "Pedidos balcão (PDV)" at bounding box center [69, 246] width 88 height 13
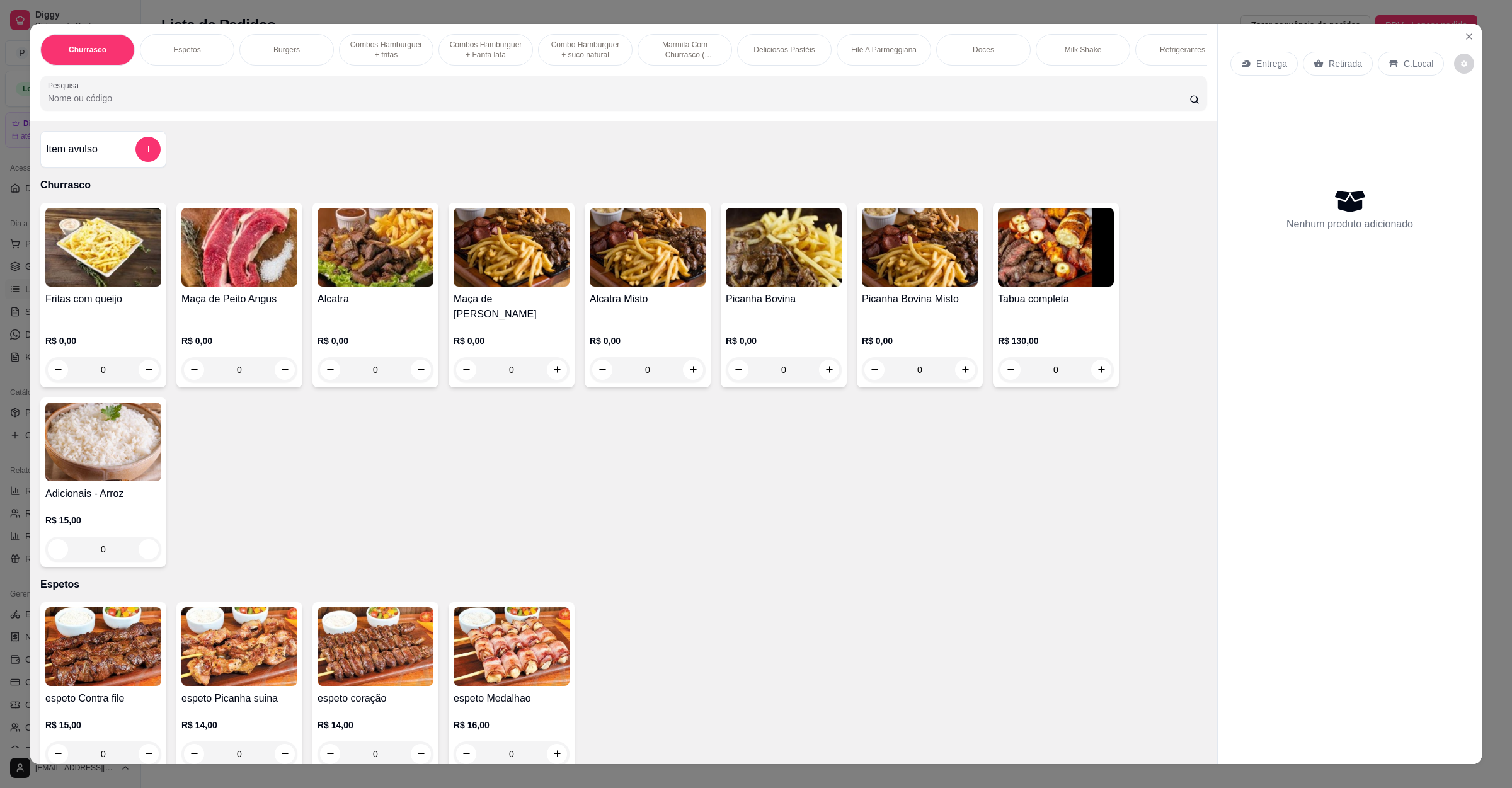
click at [1314, 63] on icon at bounding box center [1318, 64] width 9 height 9
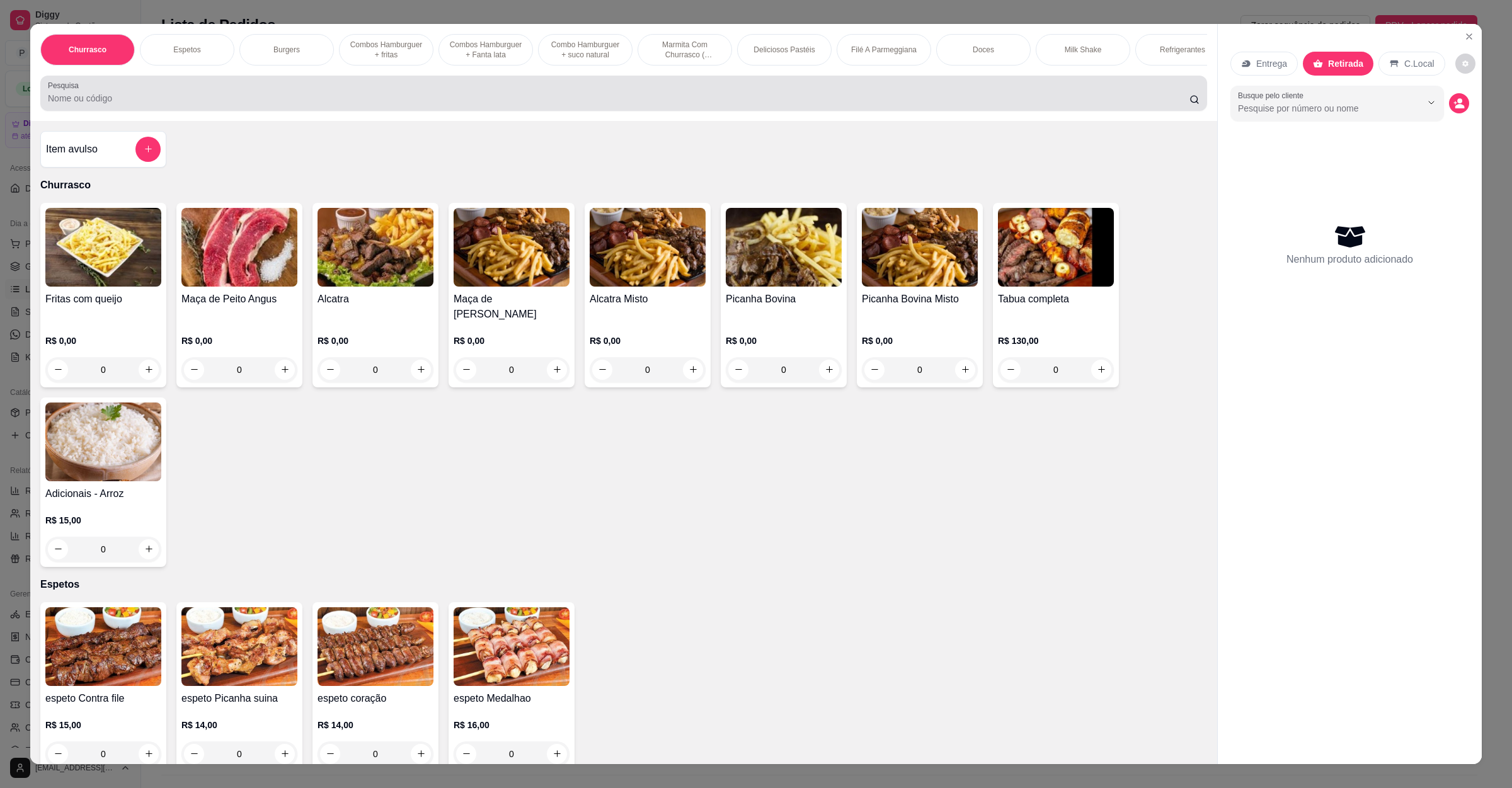
click at [253, 104] on input "Pesquisa" at bounding box center [619, 99] width 1142 height 13
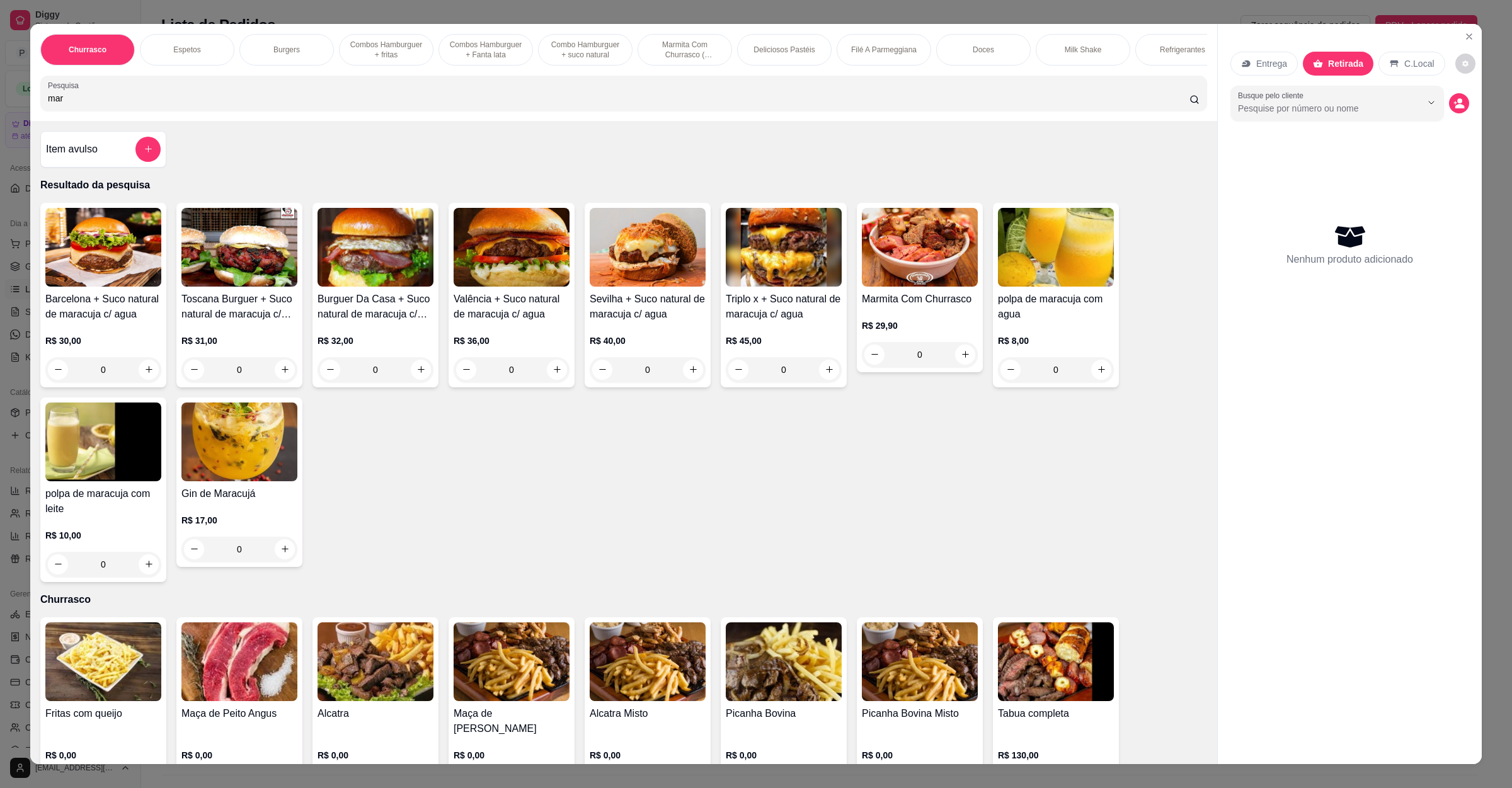
type input "mar"
drag, startPoint x: 953, startPoint y: 376, endPoint x: 961, endPoint y: 374, distance: 8.2
click at [961, 367] on div "0" at bounding box center [919, 355] width 116 height 26
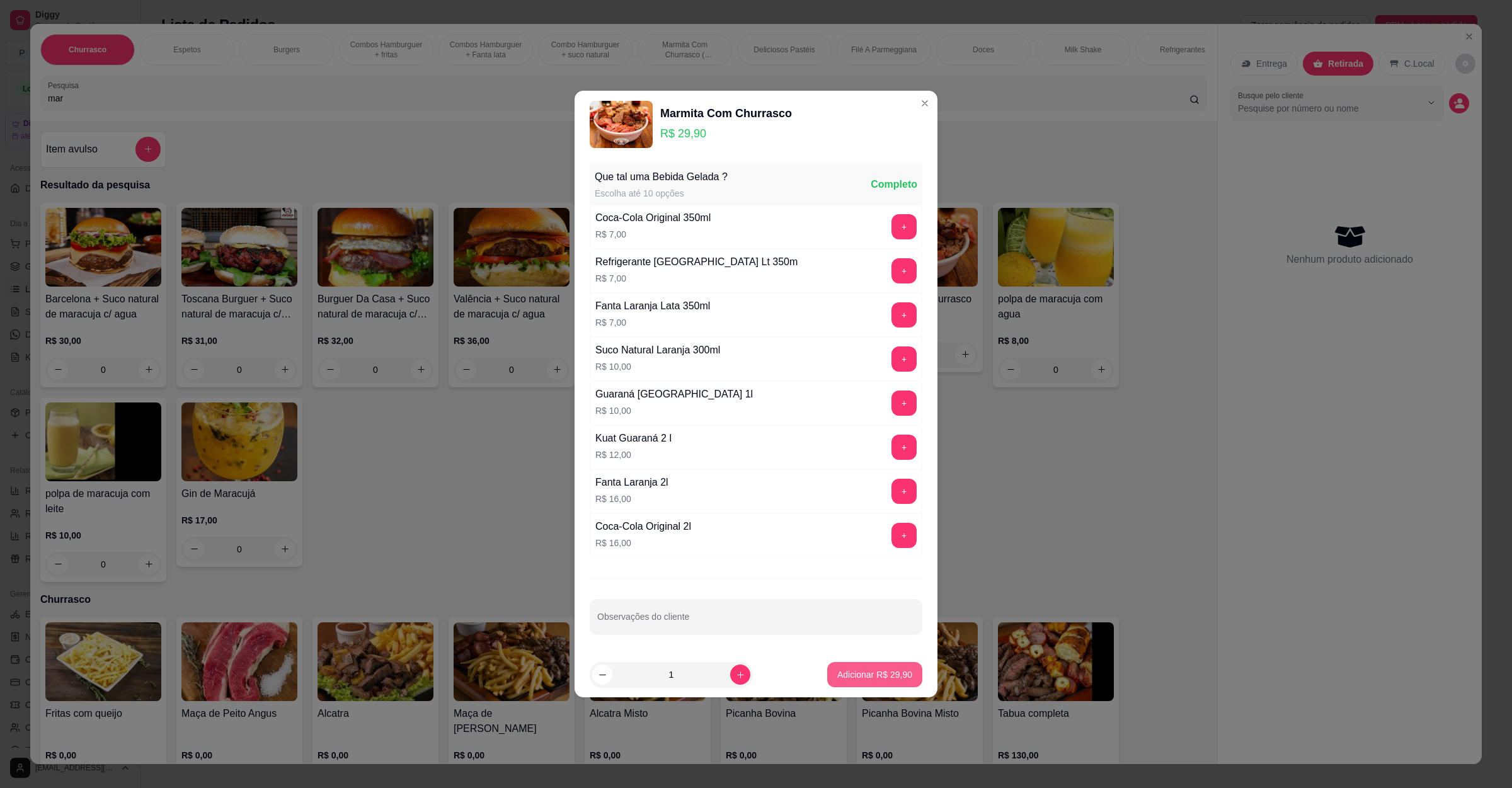
click at [860, 681] on p "Adicionar R$ 29,90" at bounding box center [875, 675] width 75 height 13
type input "1"
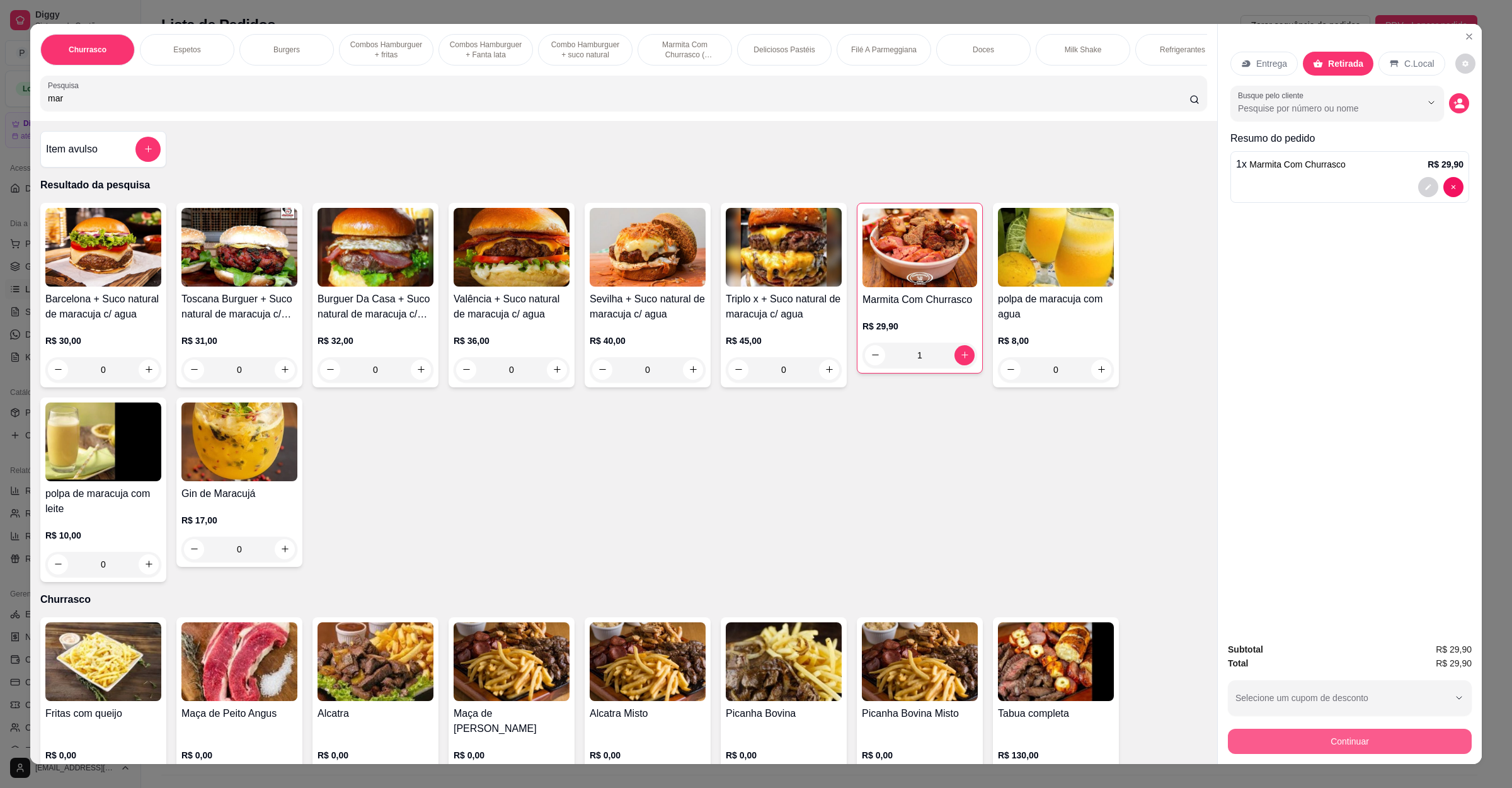
click at [1346, 745] on button "Continuar" at bounding box center [1350, 742] width 244 height 26
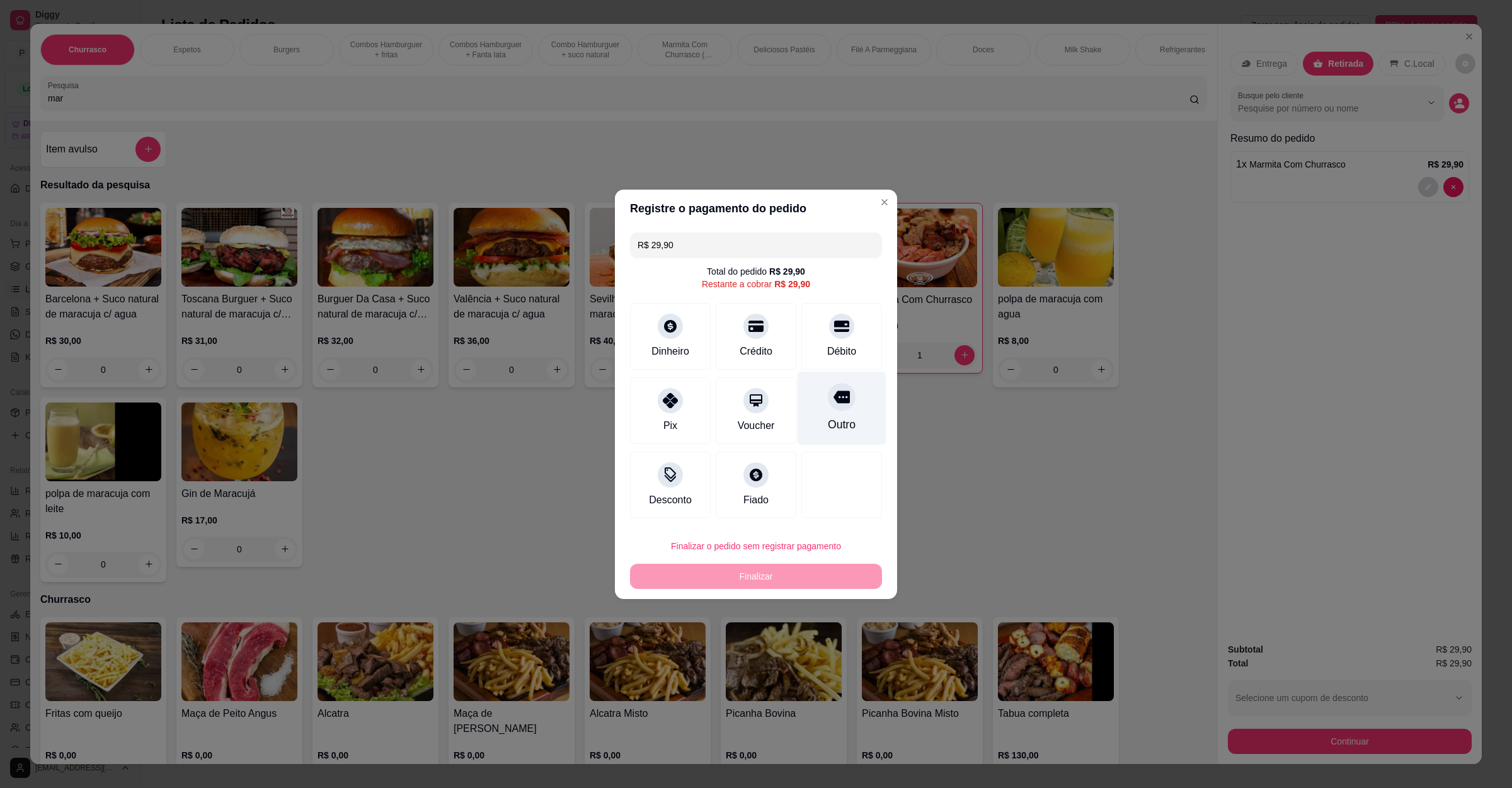
click at [845, 412] on div "Outro" at bounding box center [842, 408] width 89 height 74
type input "R$ 0,00"
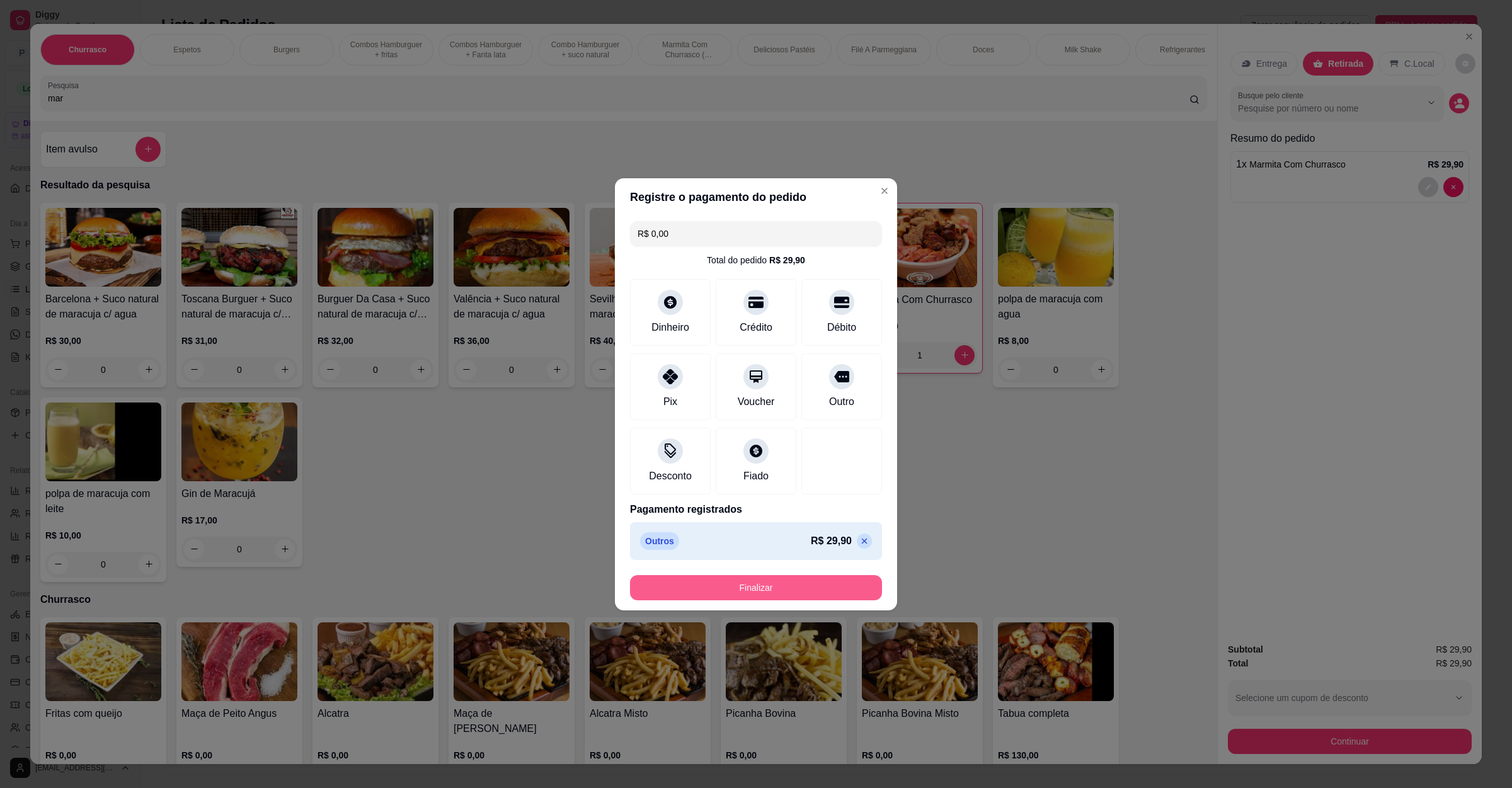
click at [782, 589] on button "Finalizar" at bounding box center [755, 588] width 252 height 26
type input "0"
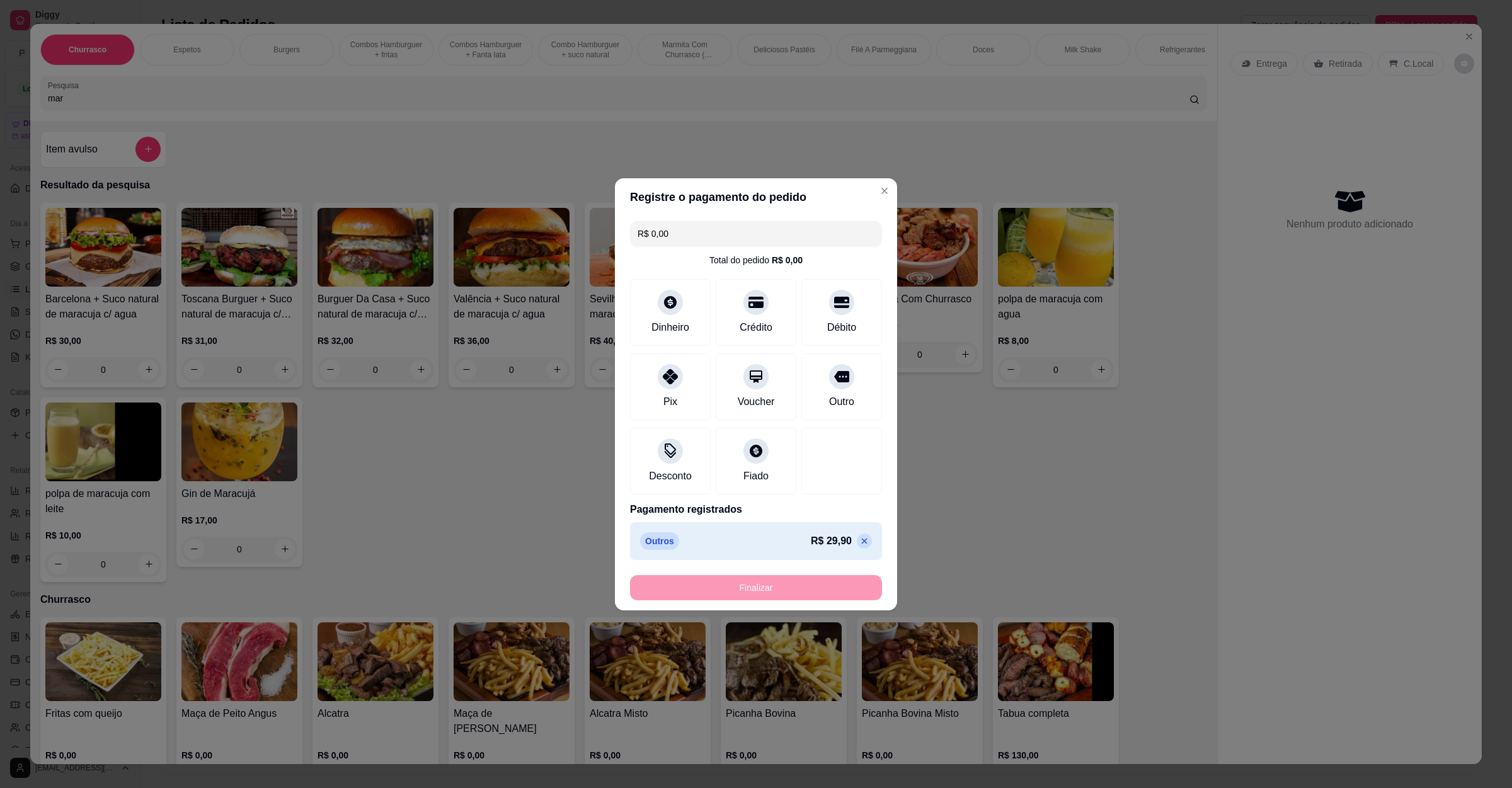
type input "-R$ 29,90"
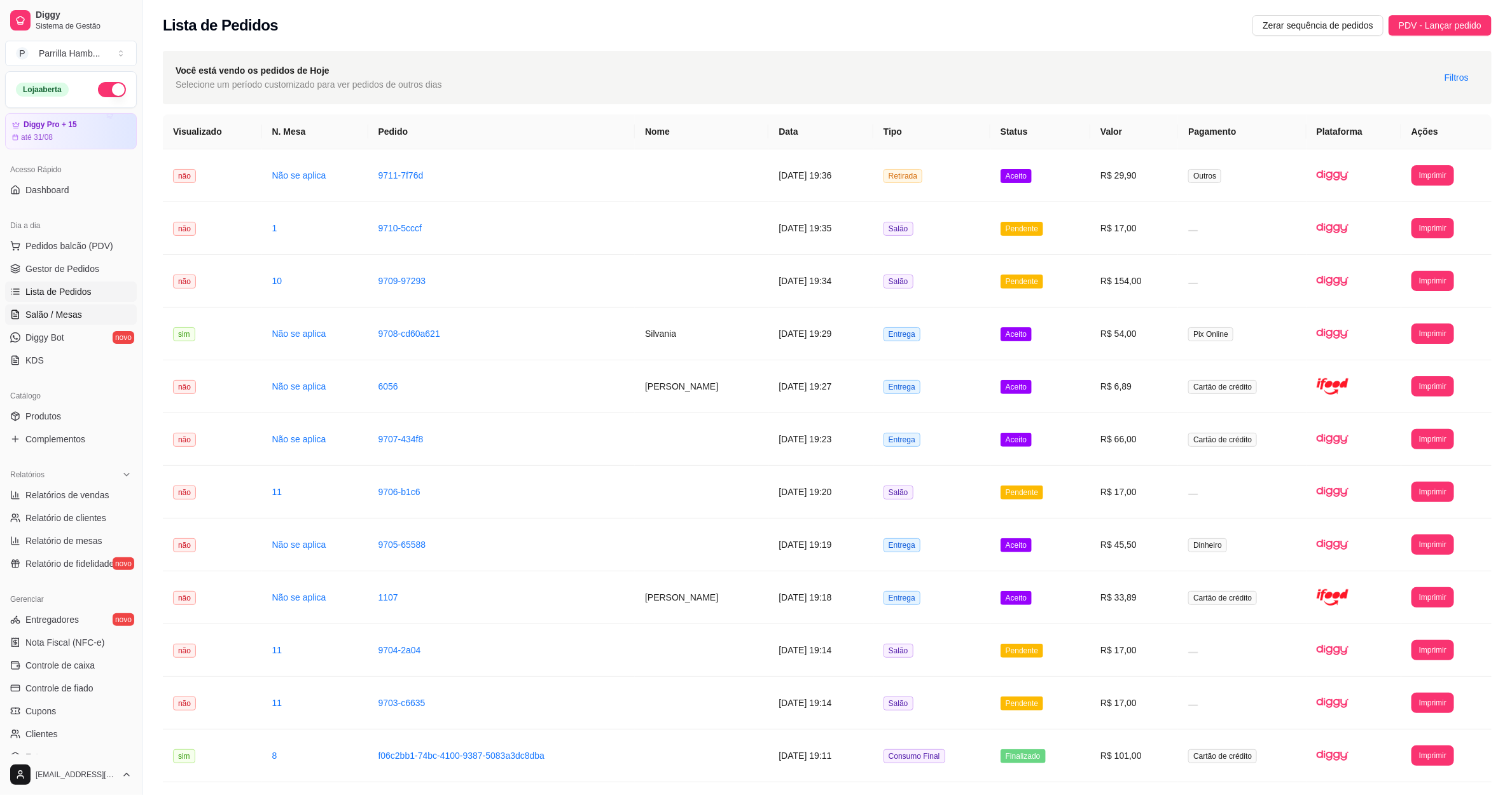
click at [67, 313] on span "Salão / Mesas" at bounding box center [54, 315] width 57 height 13
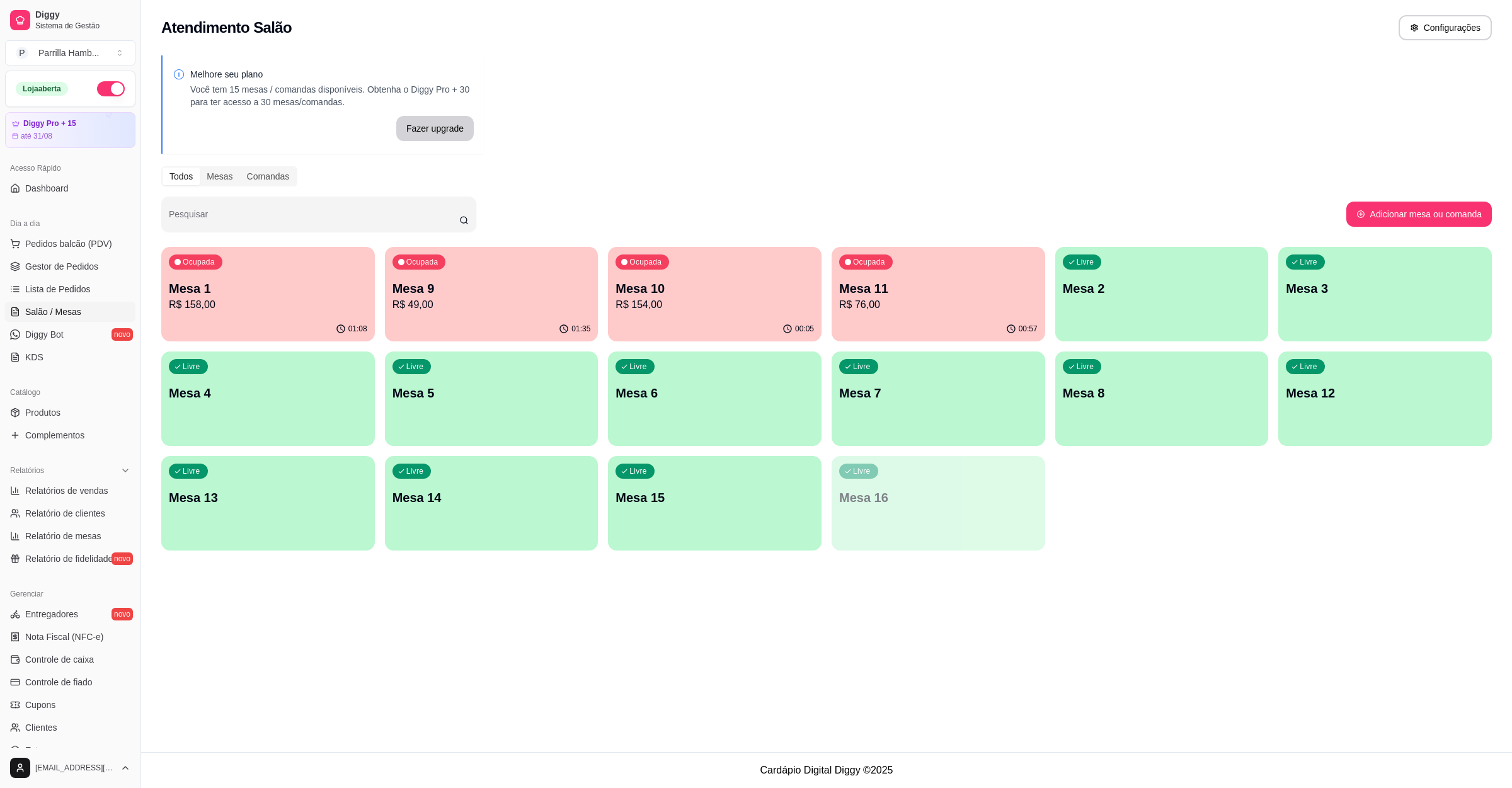
click at [464, 297] on p "R$ 49,00" at bounding box center [491, 304] width 199 height 15
click at [754, 316] on div "Ocupada Mesa 10 R$ 154,00" at bounding box center [714, 282] width 206 height 68
click at [683, 323] on div "00:12" at bounding box center [714, 329] width 213 height 25
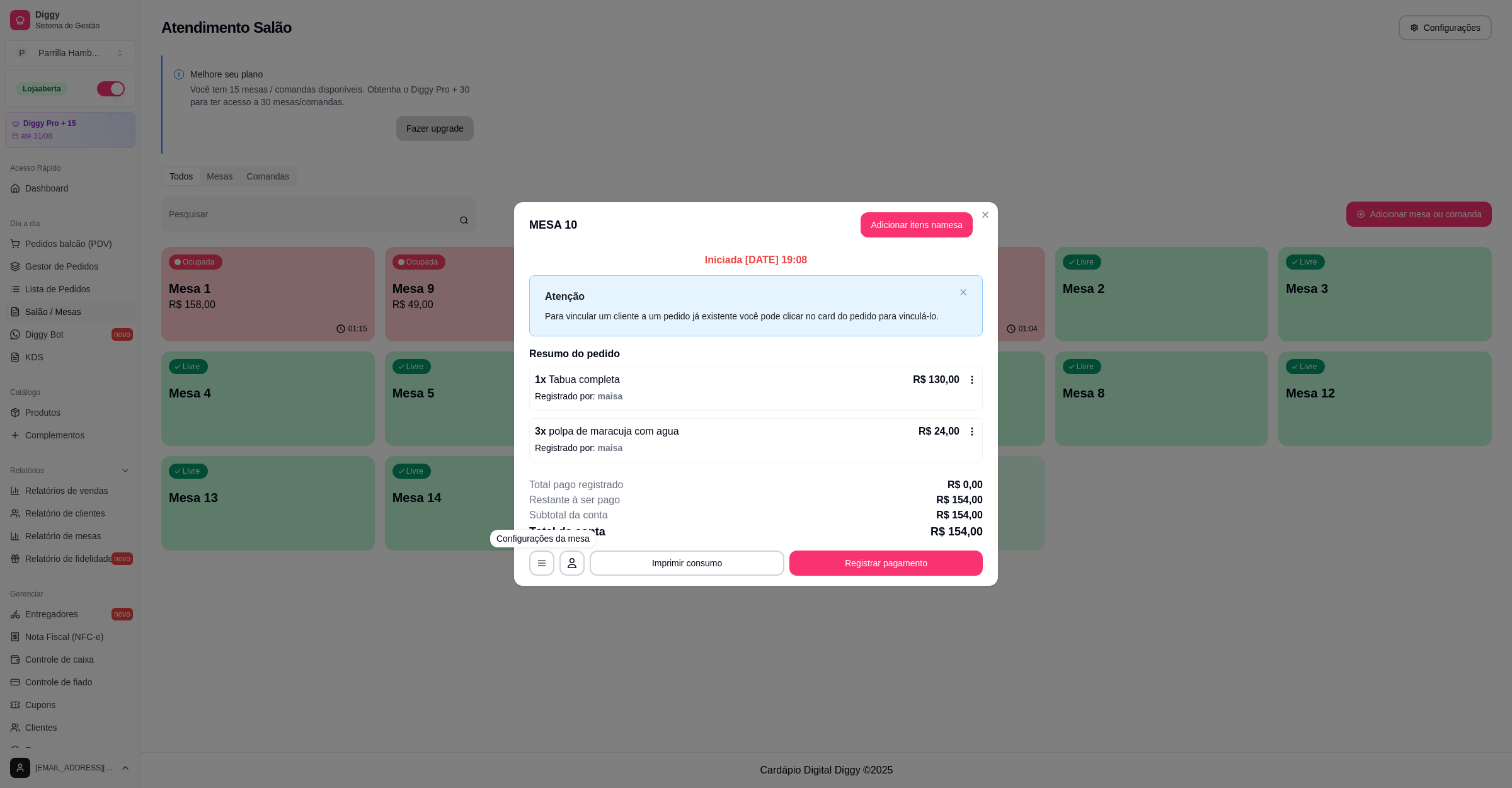
click at [444, 686] on div "**********" at bounding box center [756, 394] width 1512 height 788
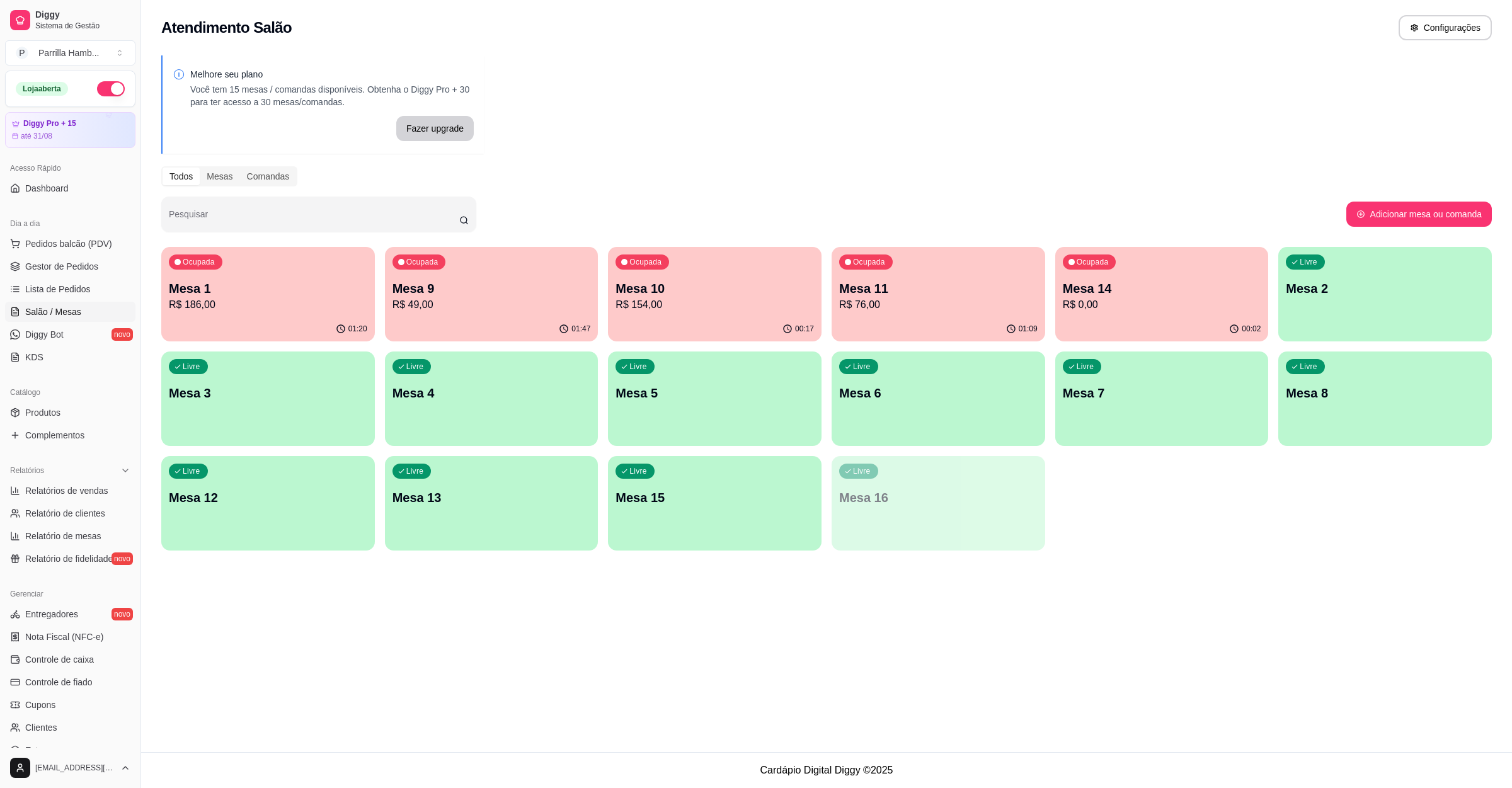
click at [477, 267] on div "Ocupada Mesa 9 R$ 49,00" at bounding box center [491, 282] width 213 height 70
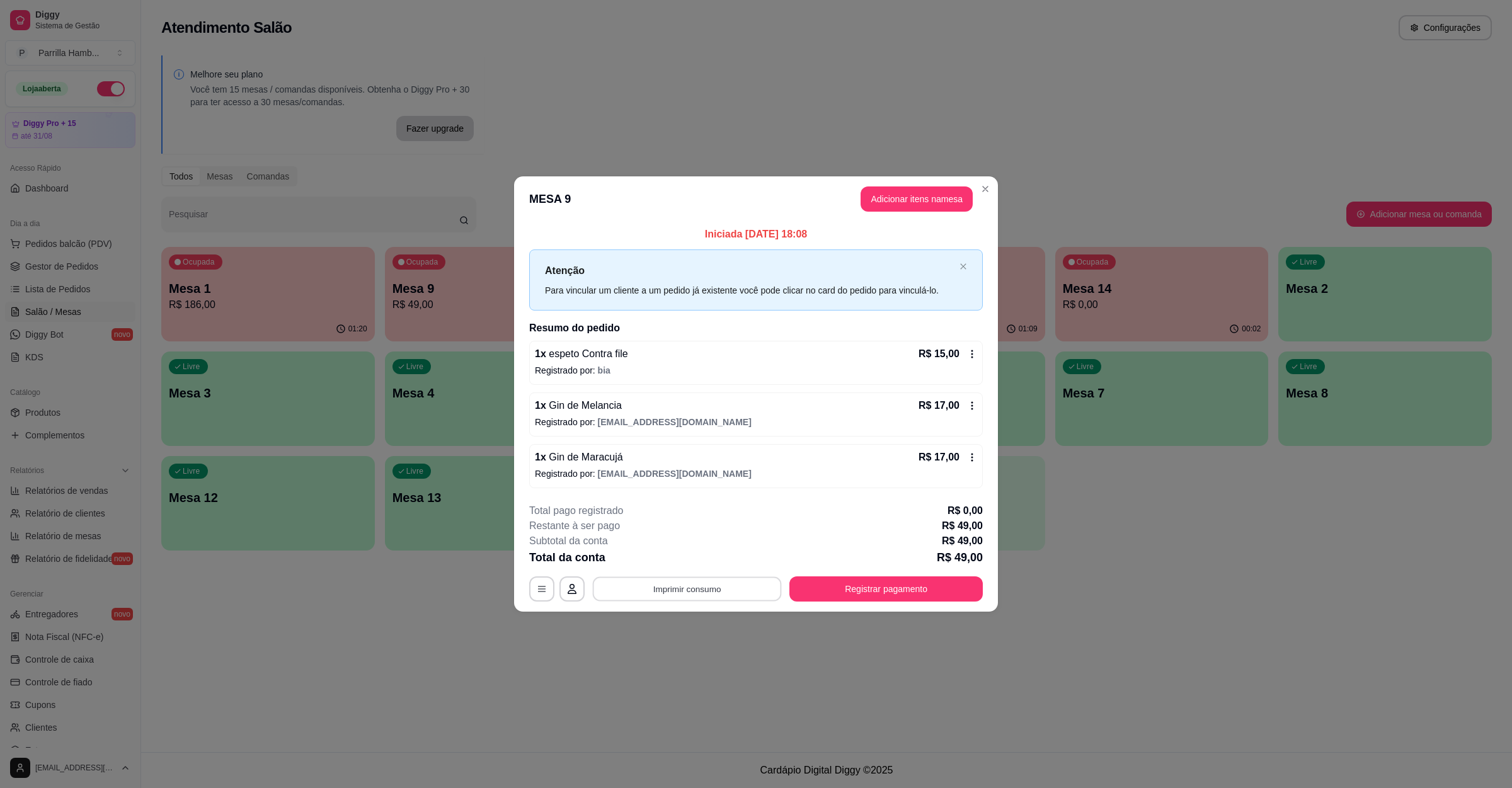
click at [660, 594] on button "Imprimir consumo" at bounding box center [687, 589] width 189 height 25
click at [707, 562] on button "IMPRESSORA" at bounding box center [690, 561] width 88 height 20
click at [828, 586] on button "Registrar pagamento" at bounding box center [886, 589] width 188 height 25
click at [866, 583] on button "Registrar pagamento" at bounding box center [886, 589] width 194 height 26
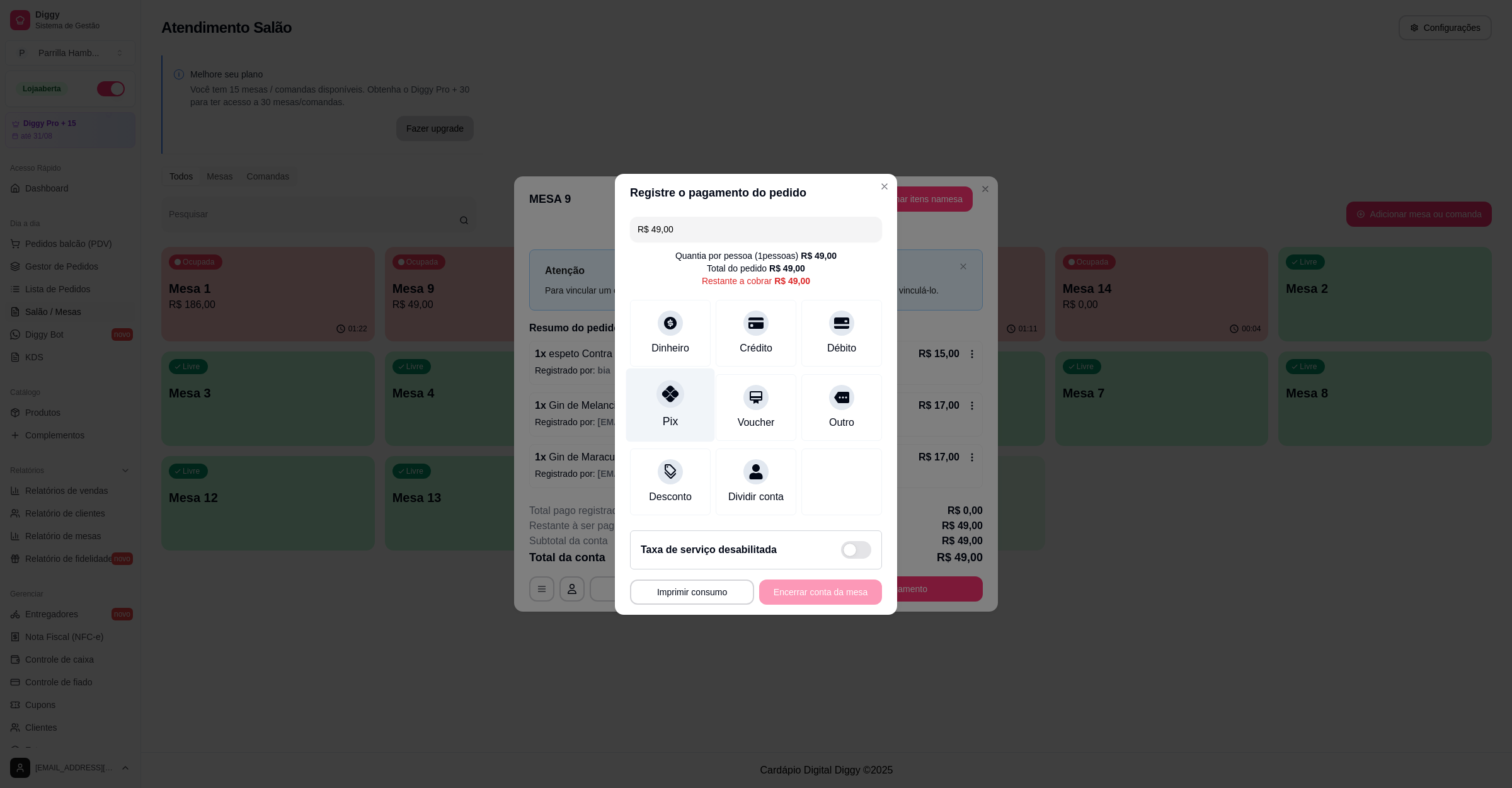
click at [680, 398] on div "Pix" at bounding box center [670, 405] width 89 height 74
type input "R$ 0,00"
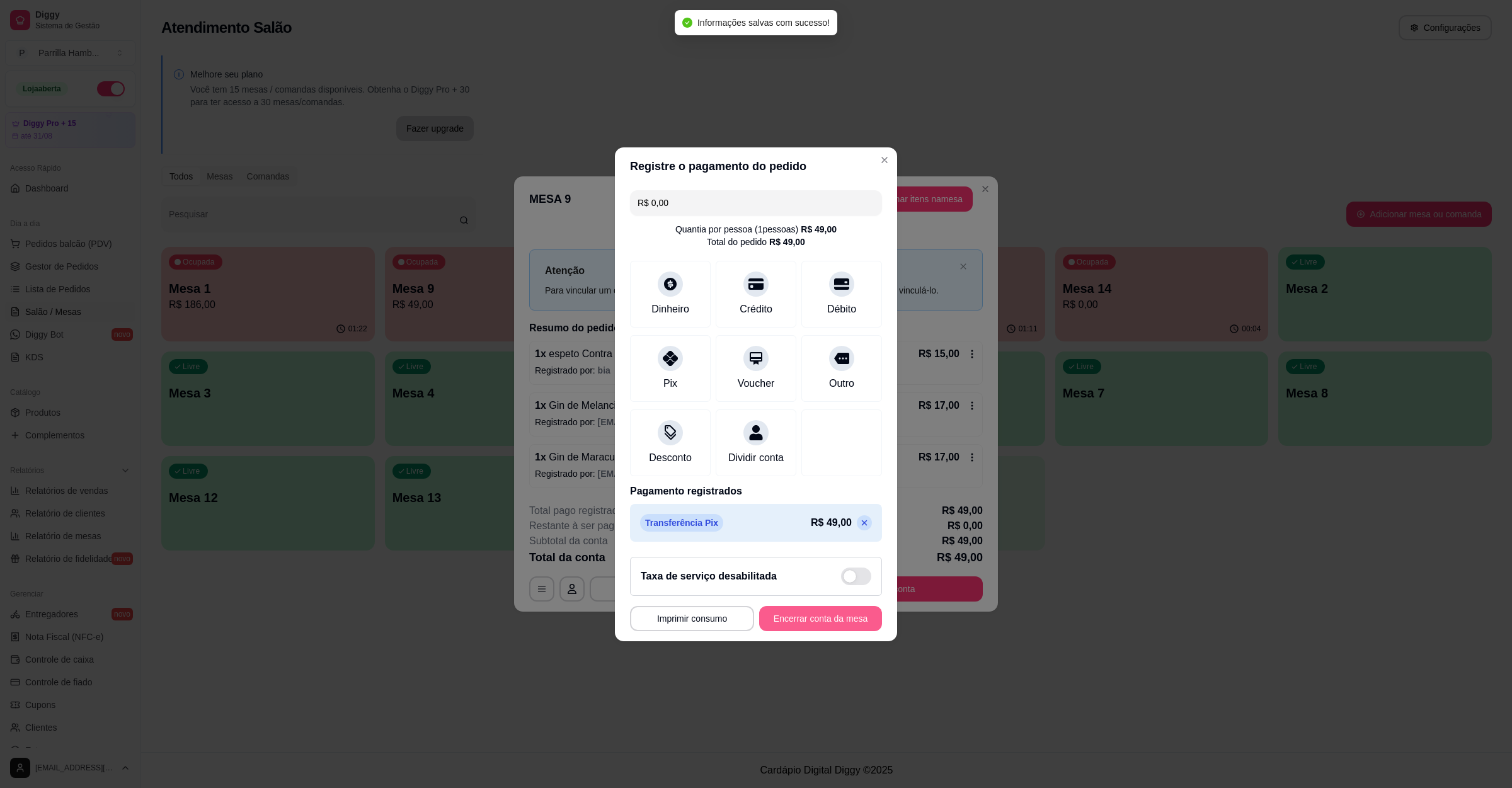
click at [807, 628] on button "Encerrar conta da mesa" at bounding box center [820, 619] width 123 height 26
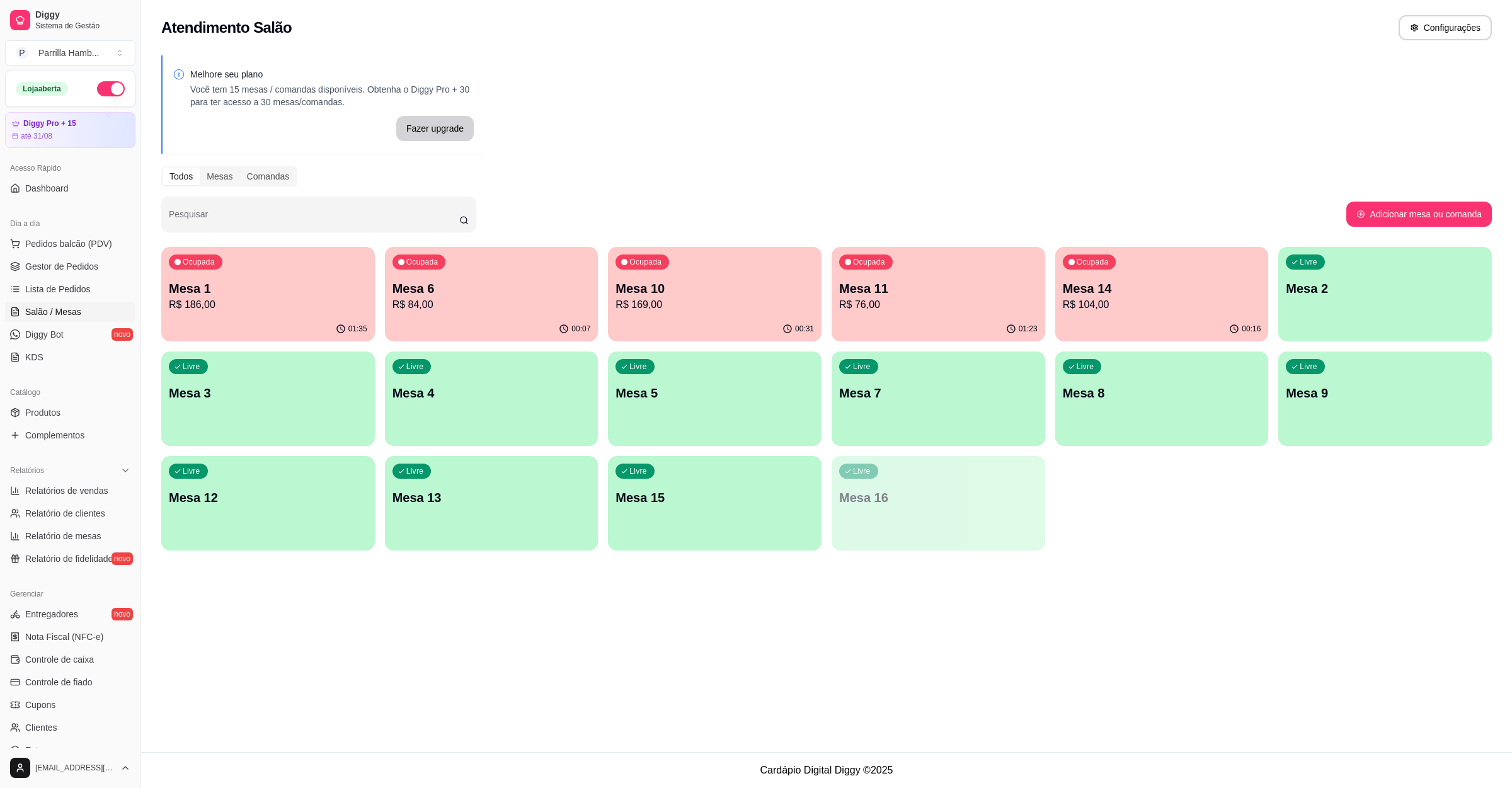
click at [872, 307] on p "R$ 76,00" at bounding box center [938, 304] width 199 height 15
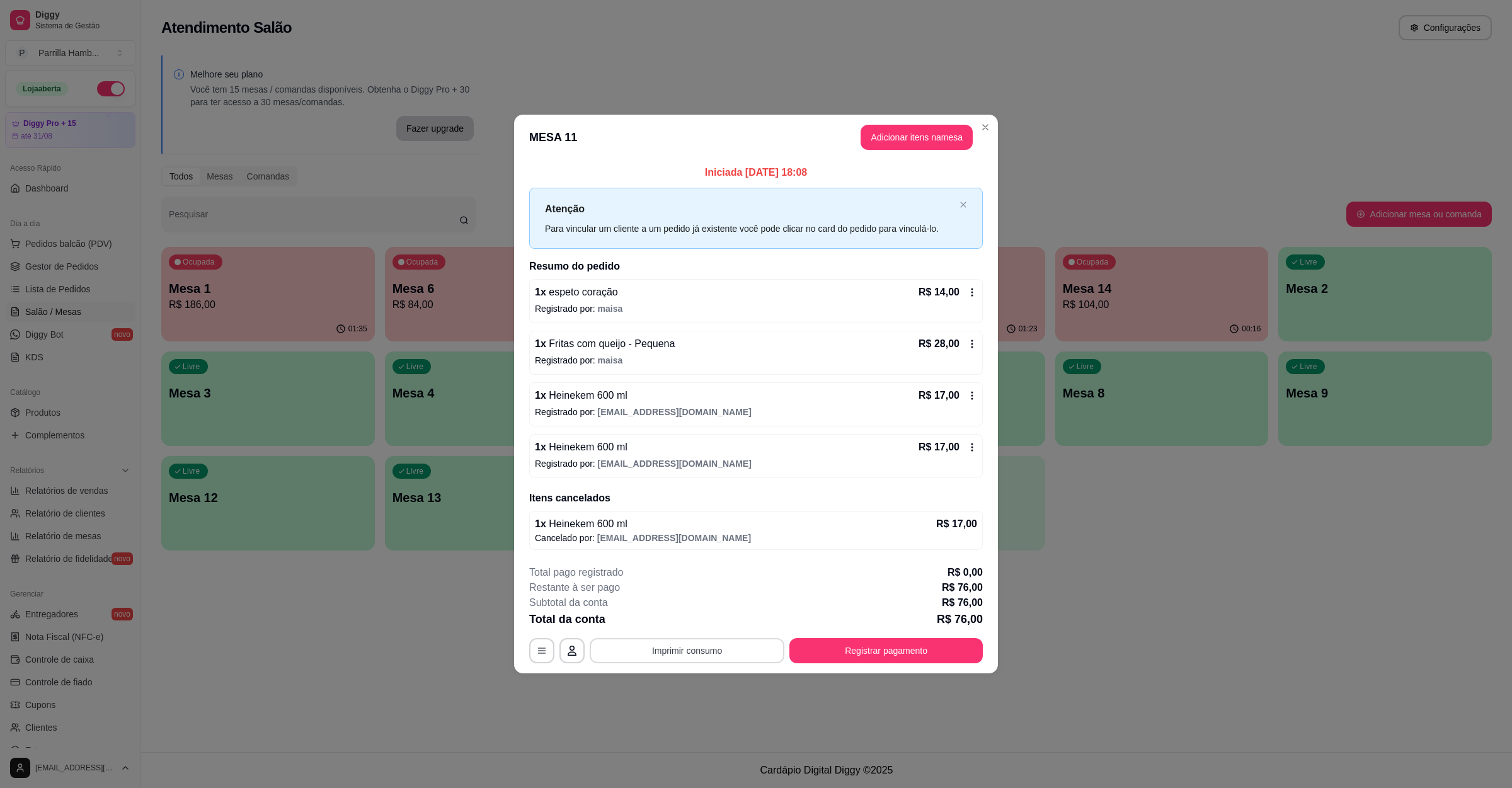
click at [669, 660] on button "Imprimir consumo" at bounding box center [686, 651] width 194 height 26
click at [705, 623] on button "IMPRESSORA" at bounding box center [691, 623] width 91 height 20
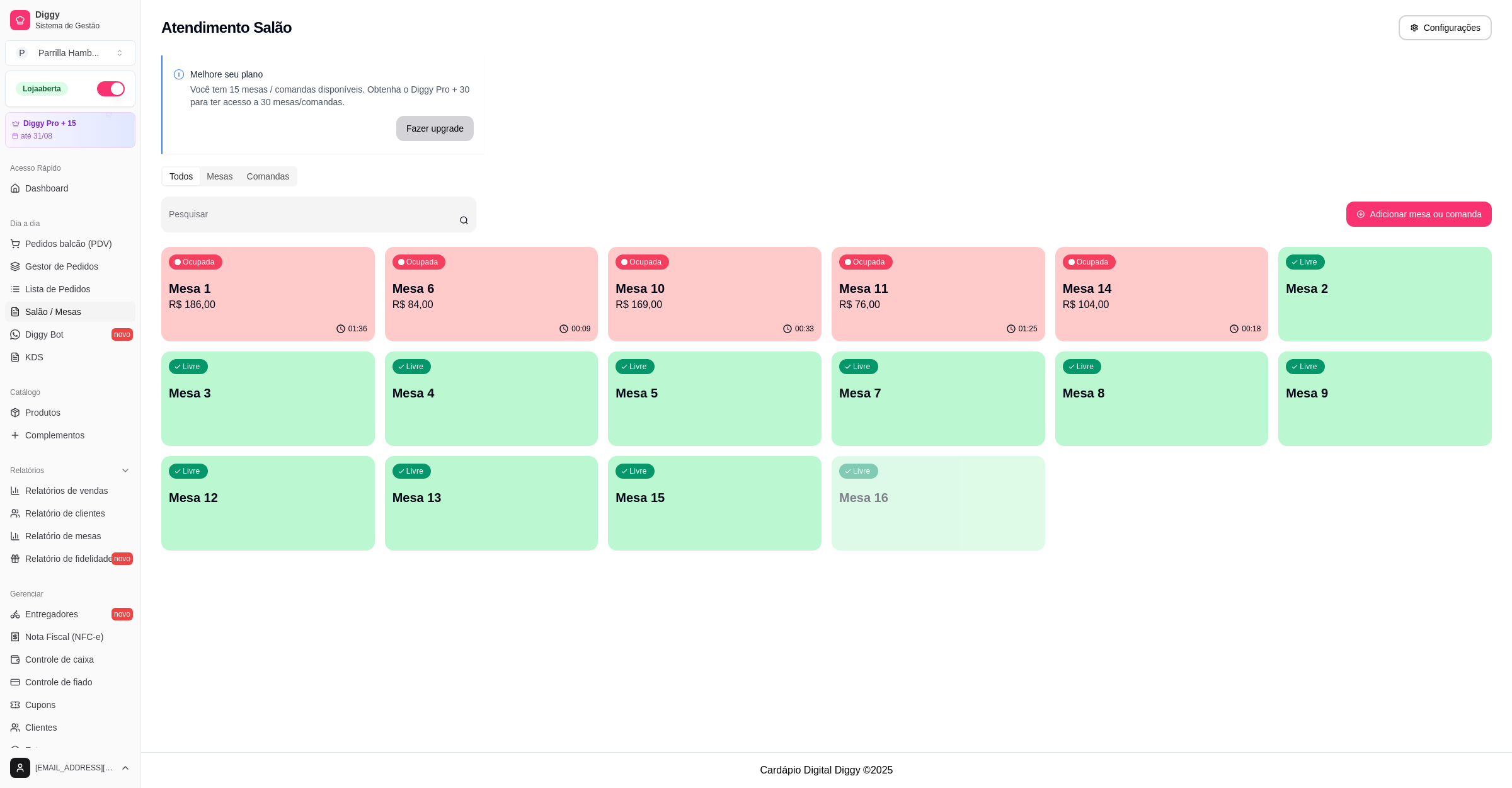
click at [501, 291] on p "Mesa 6" at bounding box center [491, 288] width 199 height 18
click at [941, 296] on div "Mesa 11 R$ 76,00" at bounding box center [938, 296] width 199 height 33
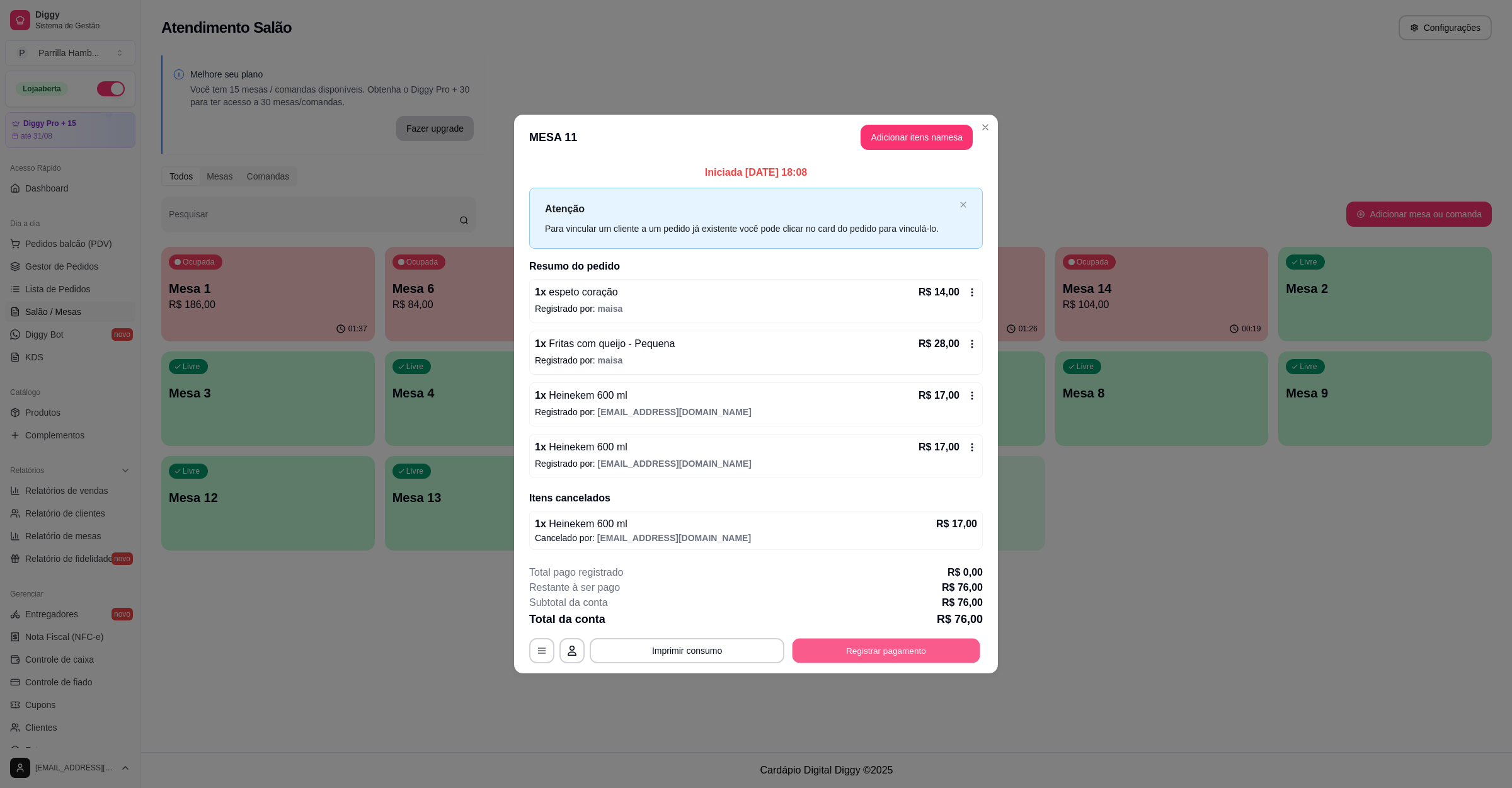
click at [856, 640] on button "Registrar pagamento" at bounding box center [886, 651] width 188 height 25
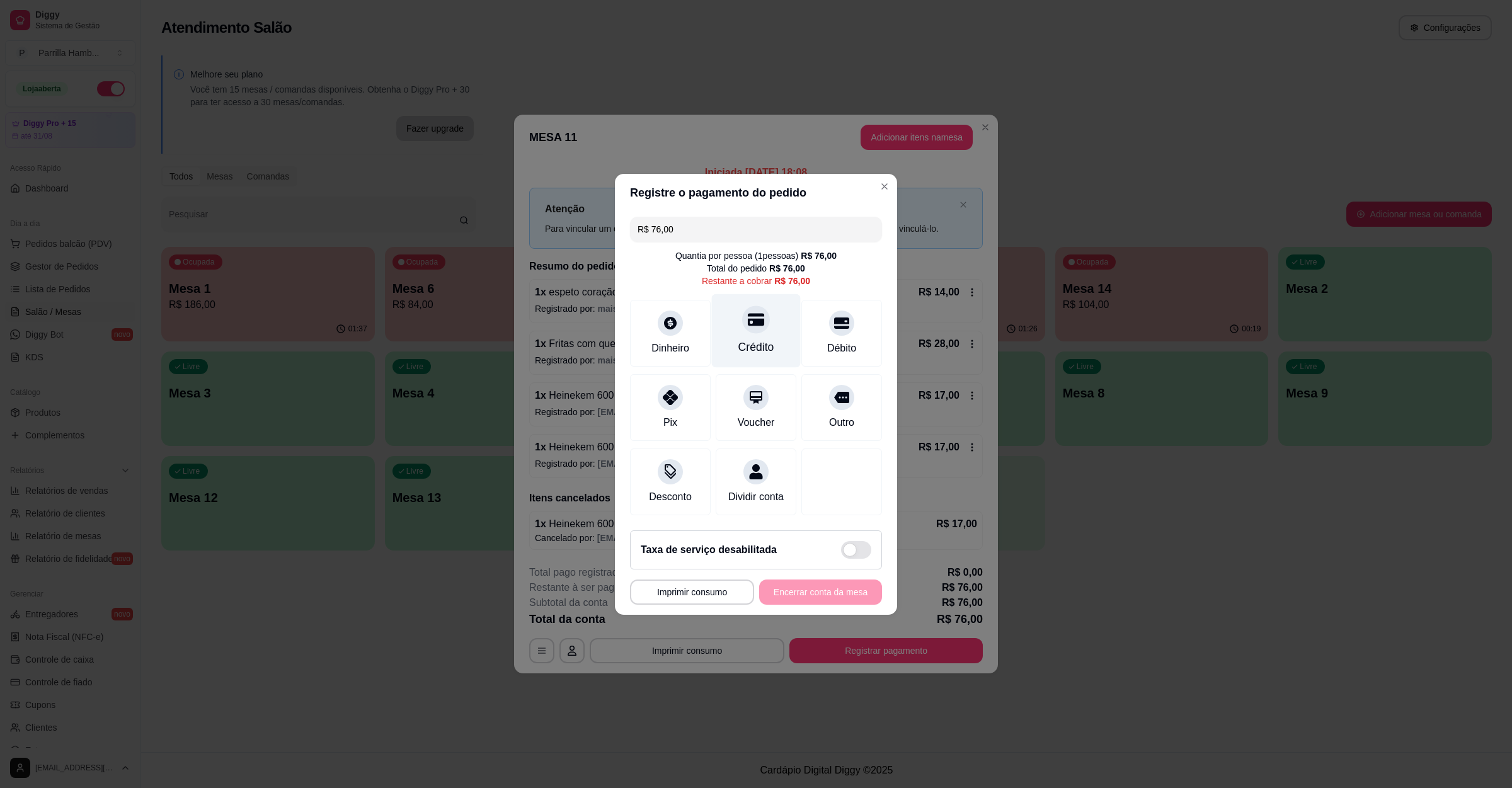
click at [756, 313] on icon at bounding box center [755, 319] width 16 height 13
type input "R$ 0,00"
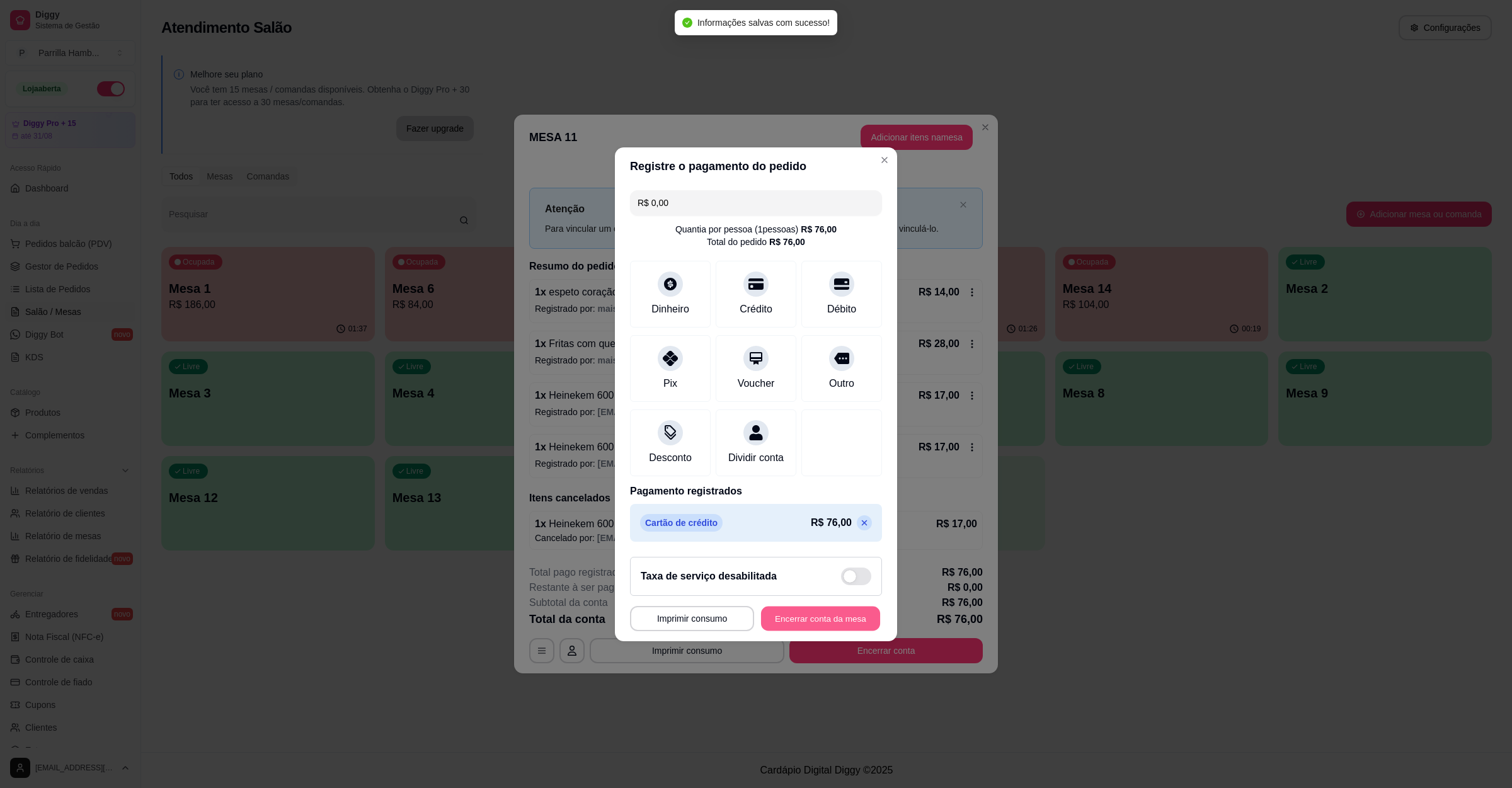
click at [792, 629] on button "Encerrar conta da mesa" at bounding box center [821, 618] width 119 height 25
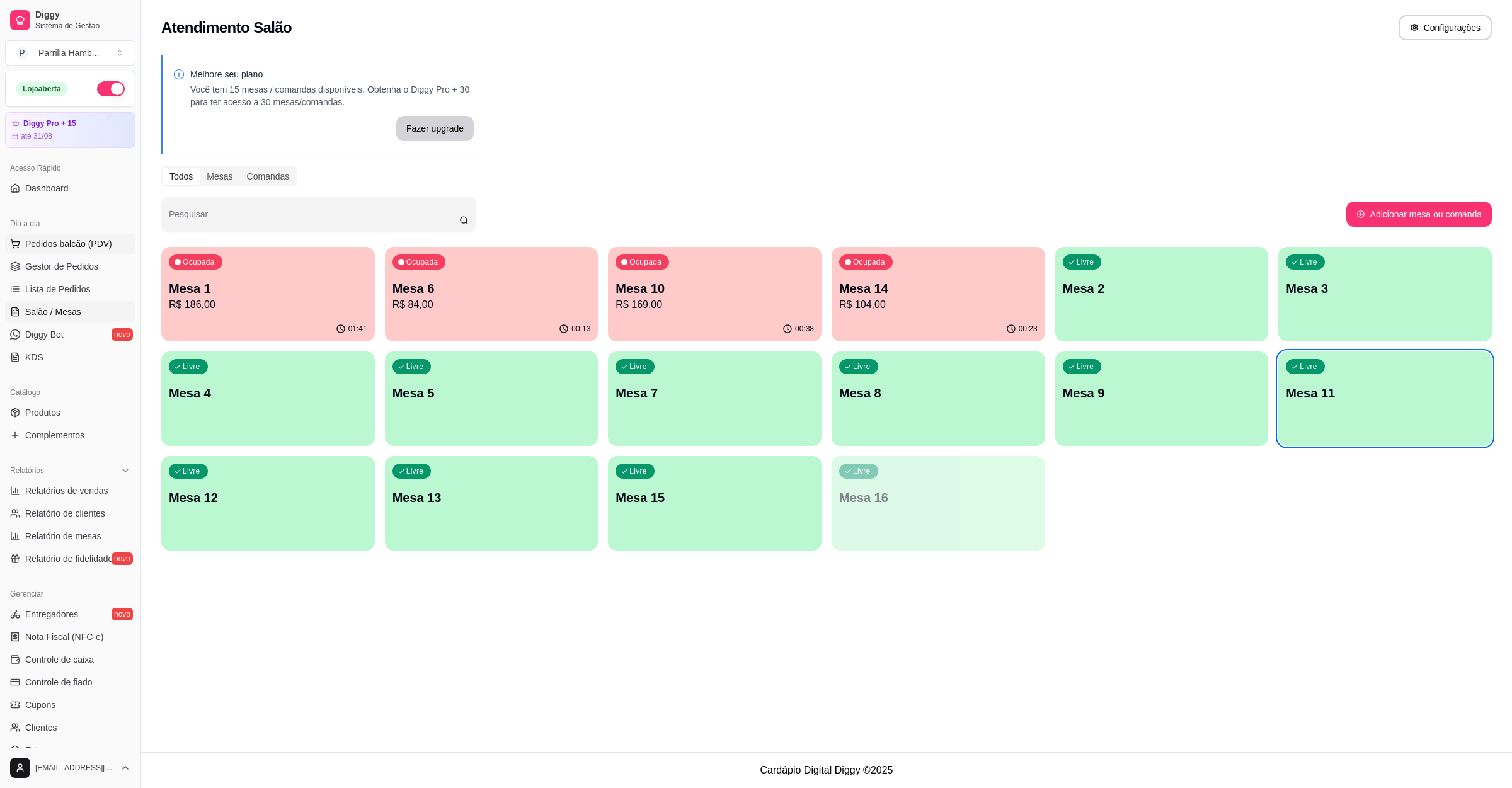
click at [110, 245] on button "Pedidos balcão (PDV)" at bounding box center [70, 244] width 130 height 20
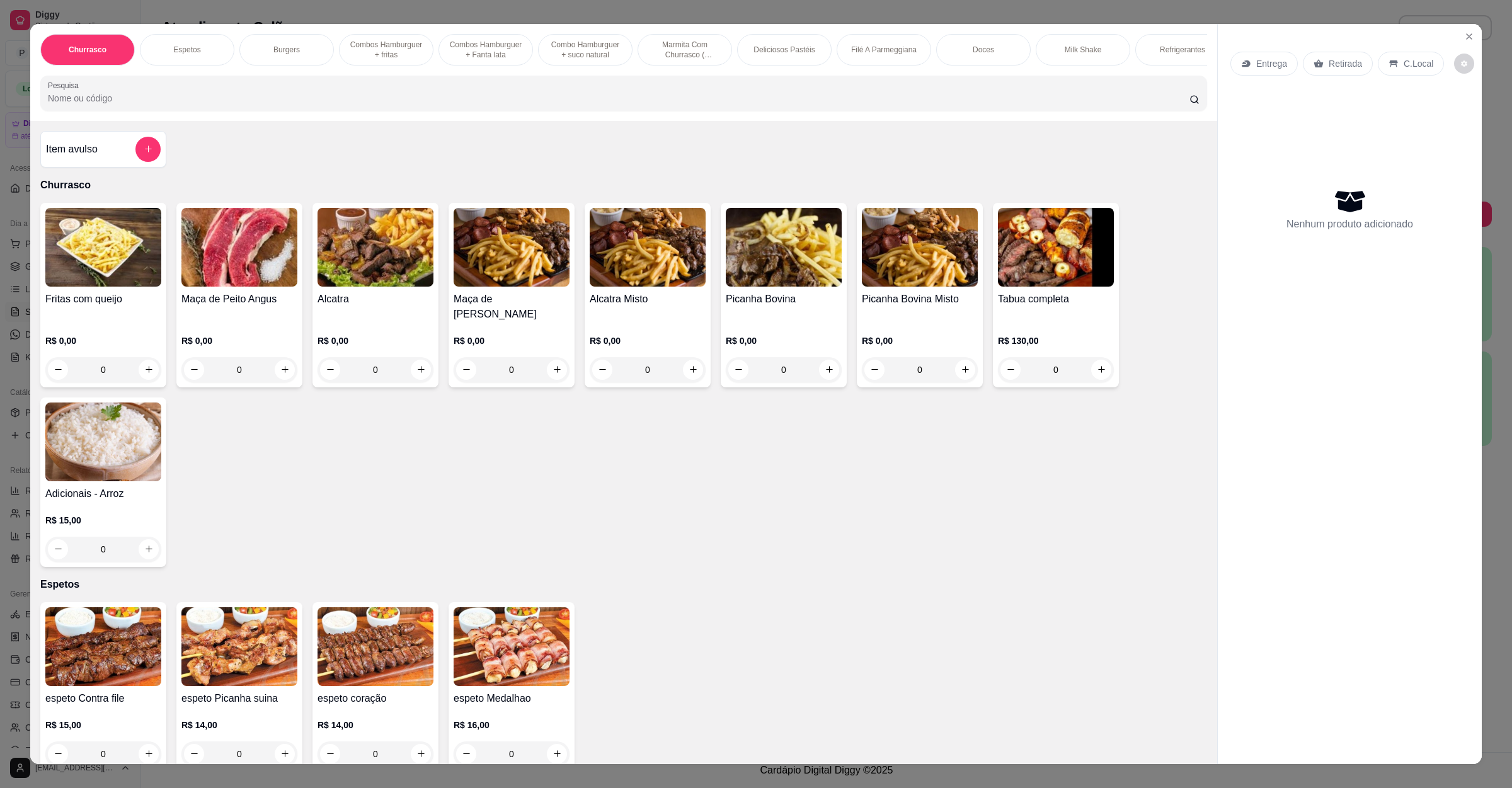
click at [1271, 55] on div "Entrega" at bounding box center [1264, 64] width 67 height 24
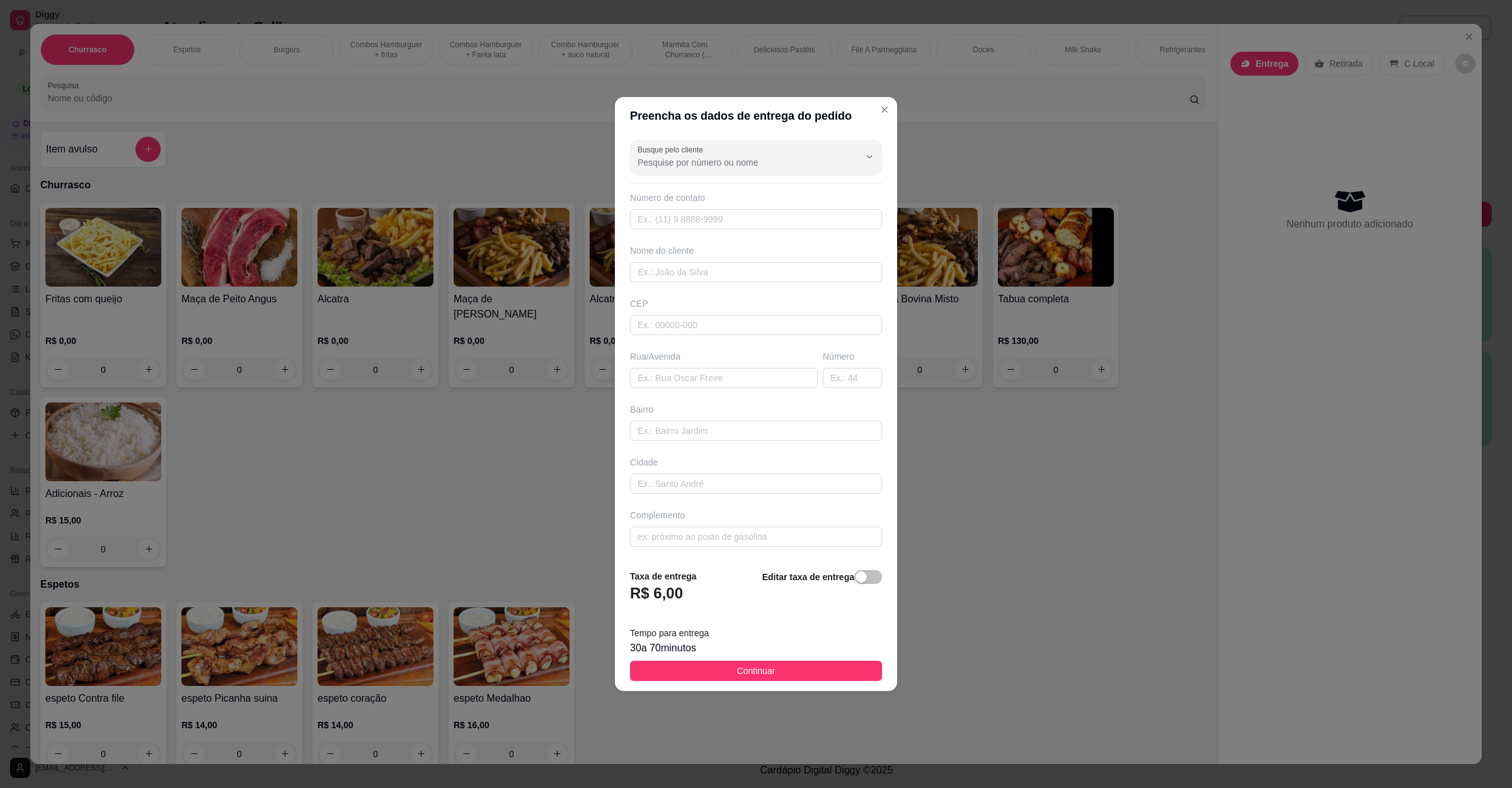
click at [679, 367] on div "Rua/Avenida" at bounding box center [724, 369] width 193 height 38
click at [679, 378] on input "text" at bounding box center [723, 378] width 188 height 20
paste input "[STREET_ADDRESS][GEOGRAPHIC_DATA][DATE]"
type input "[STREET_ADDRESS][GEOGRAPHIC_DATA][DATE]"
click at [699, 675] on button "Continuar" at bounding box center [755, 671] width 252 height 20
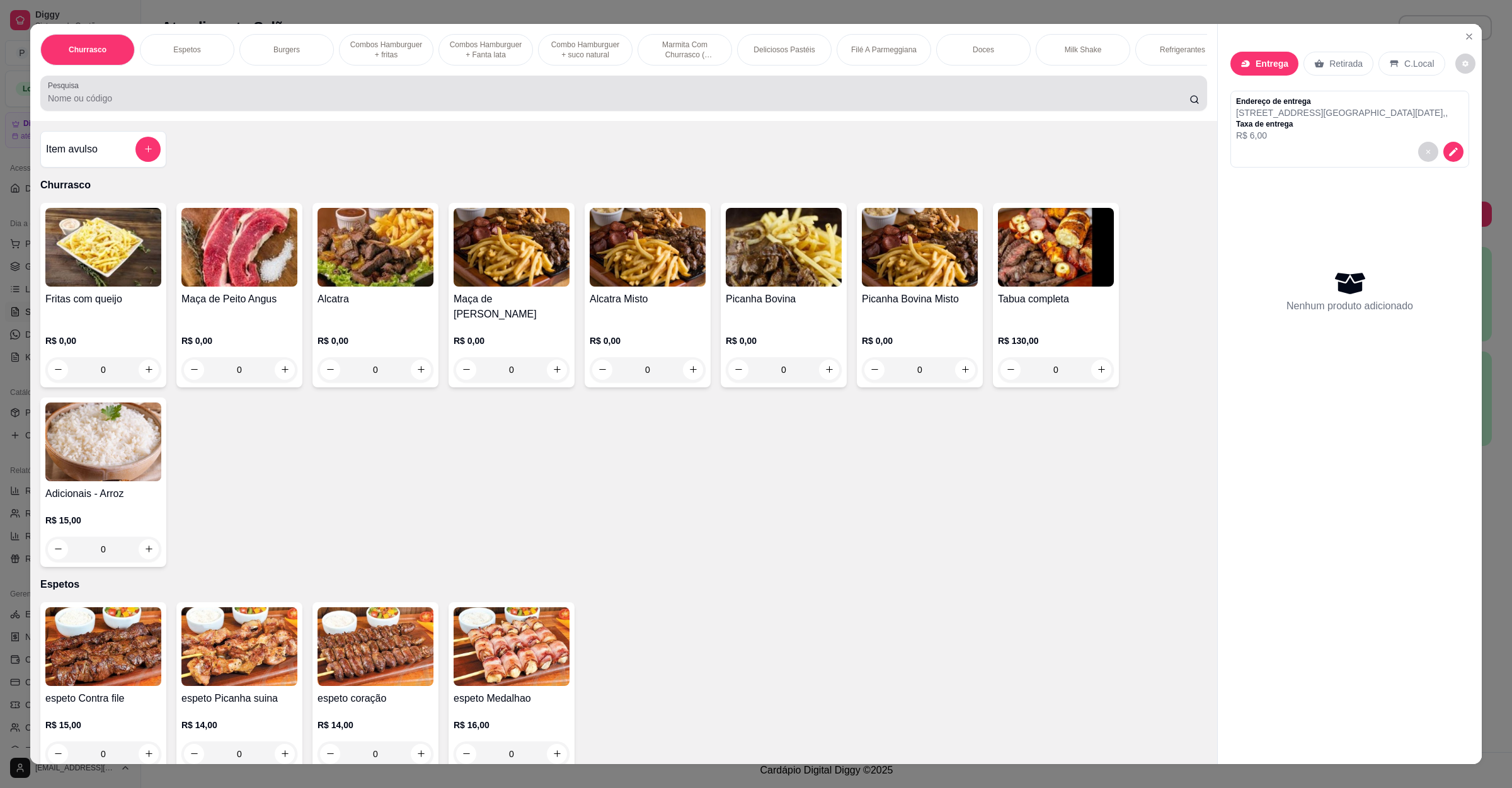
click at [297, 103] on div at bounding box center [624, 94] width 1152 height 26
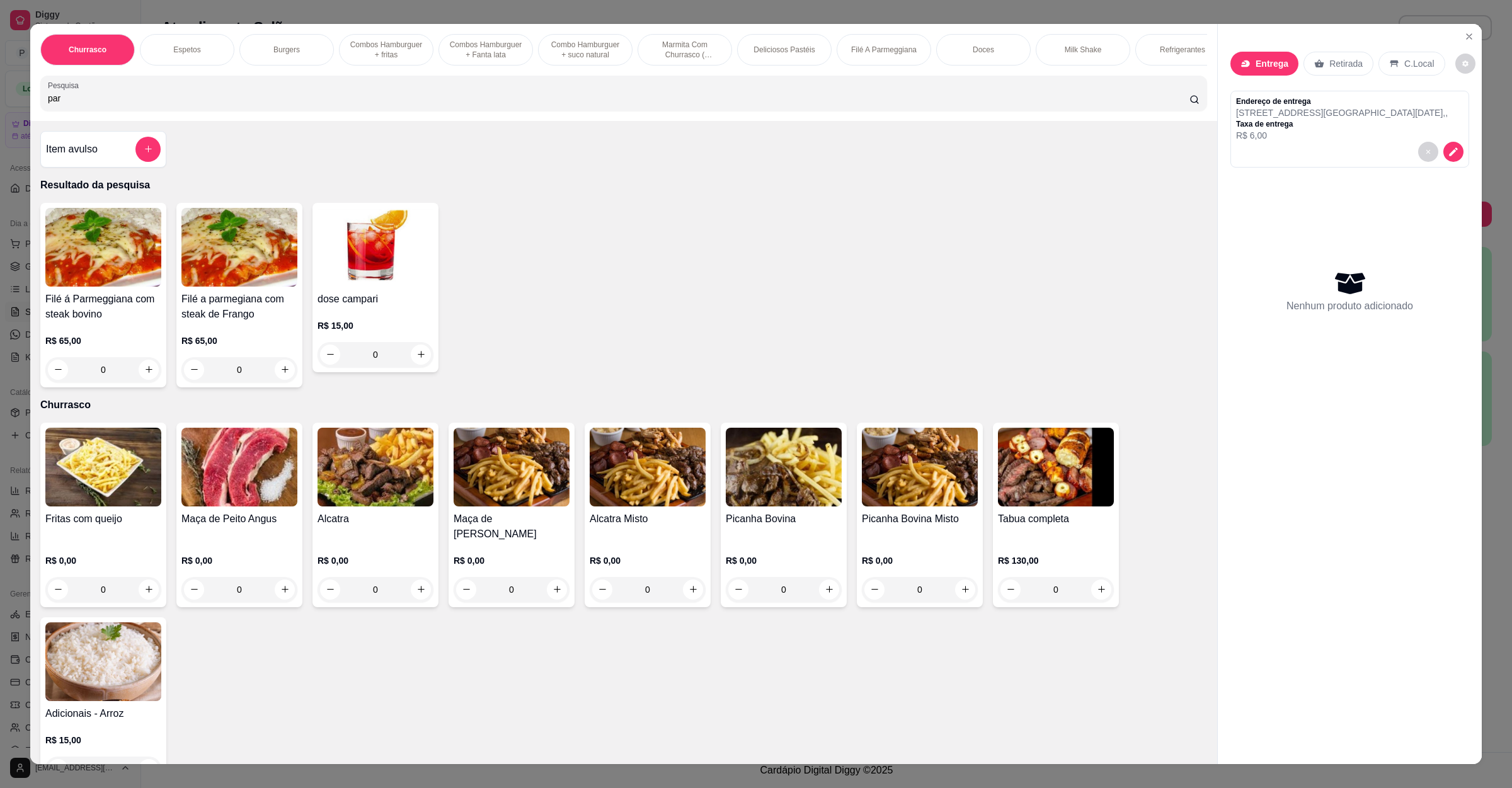
type input "par"
click at [148, 382] on div "0" at bounding box center [103, 370] width 116 height 26
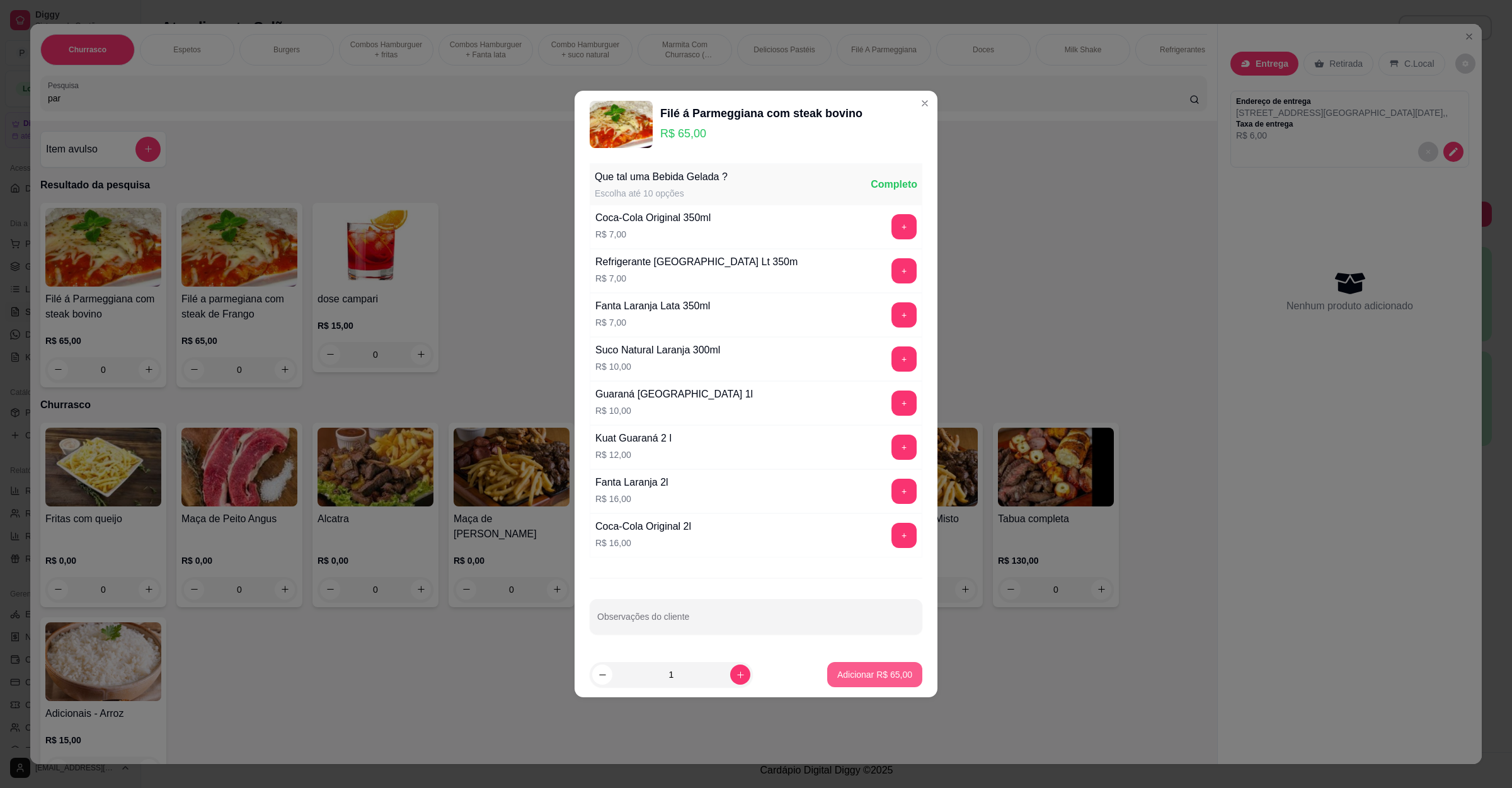
click at [833, 670] on button "Adicionar R$ 65,00" at bounding box center [874, 675] width 95 height 26
type input "1"
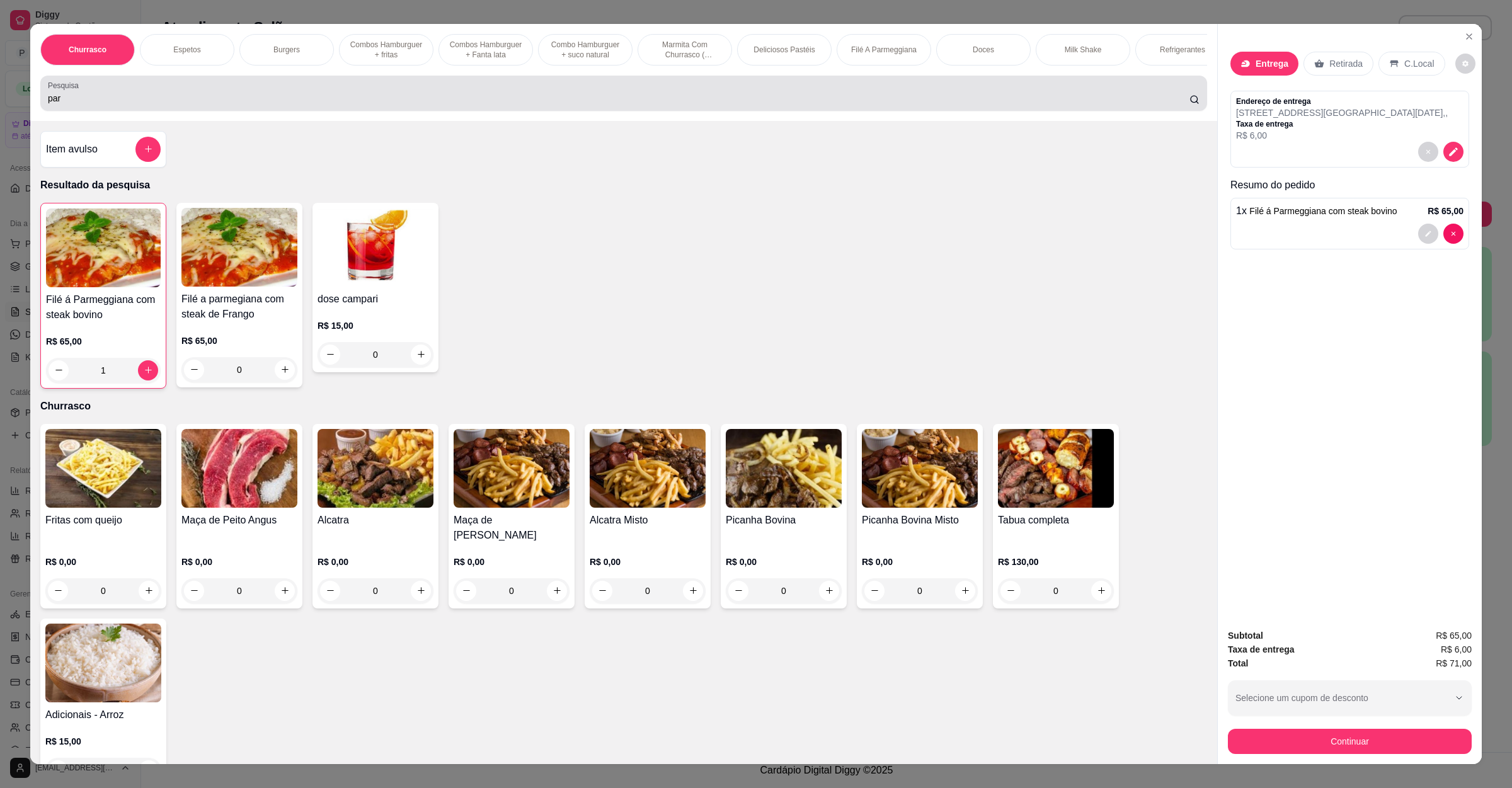
click at [590, 104] on div "par" at bounding box center [624, 94] width 1152 height 26
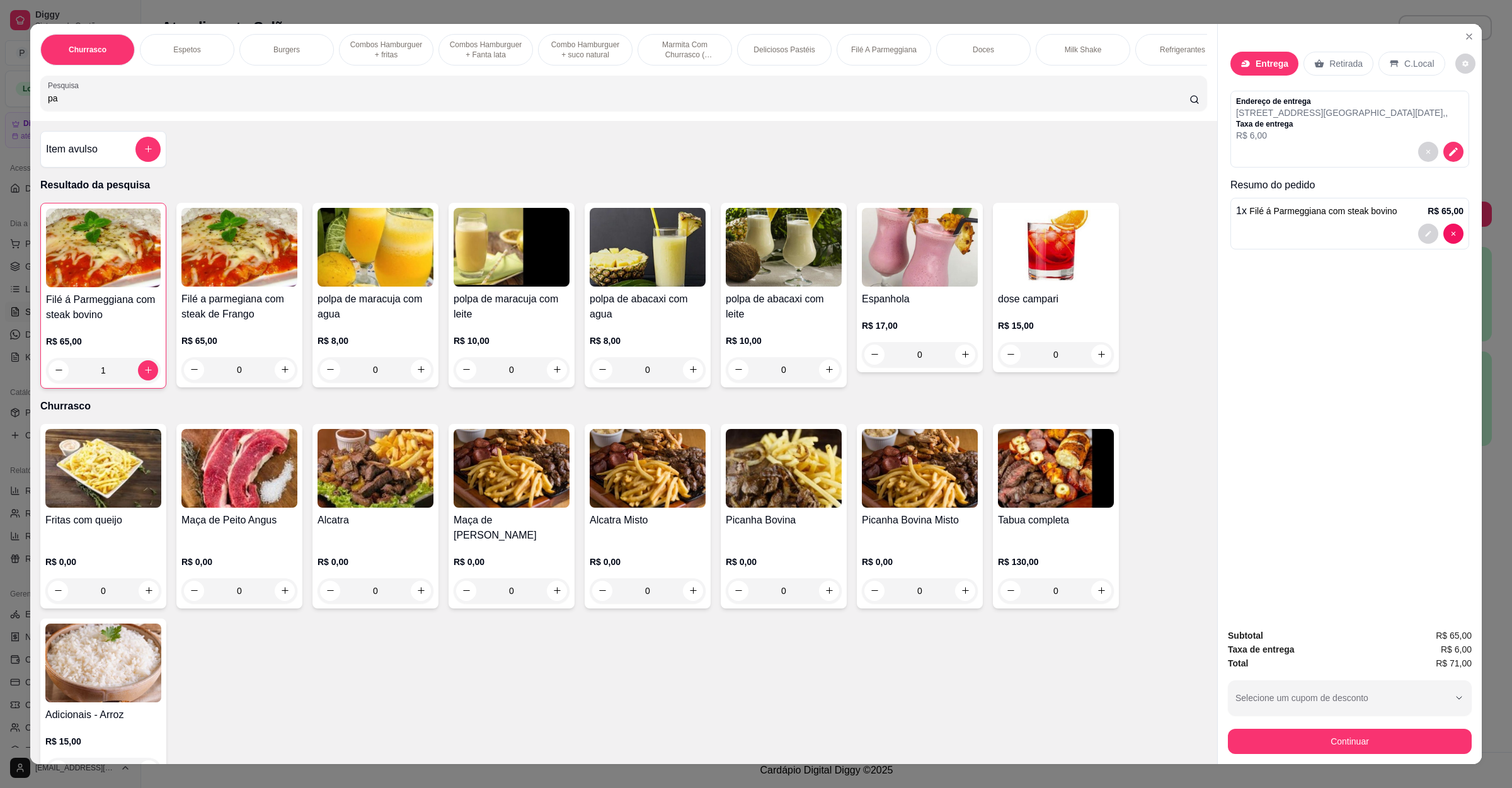
type input "p"
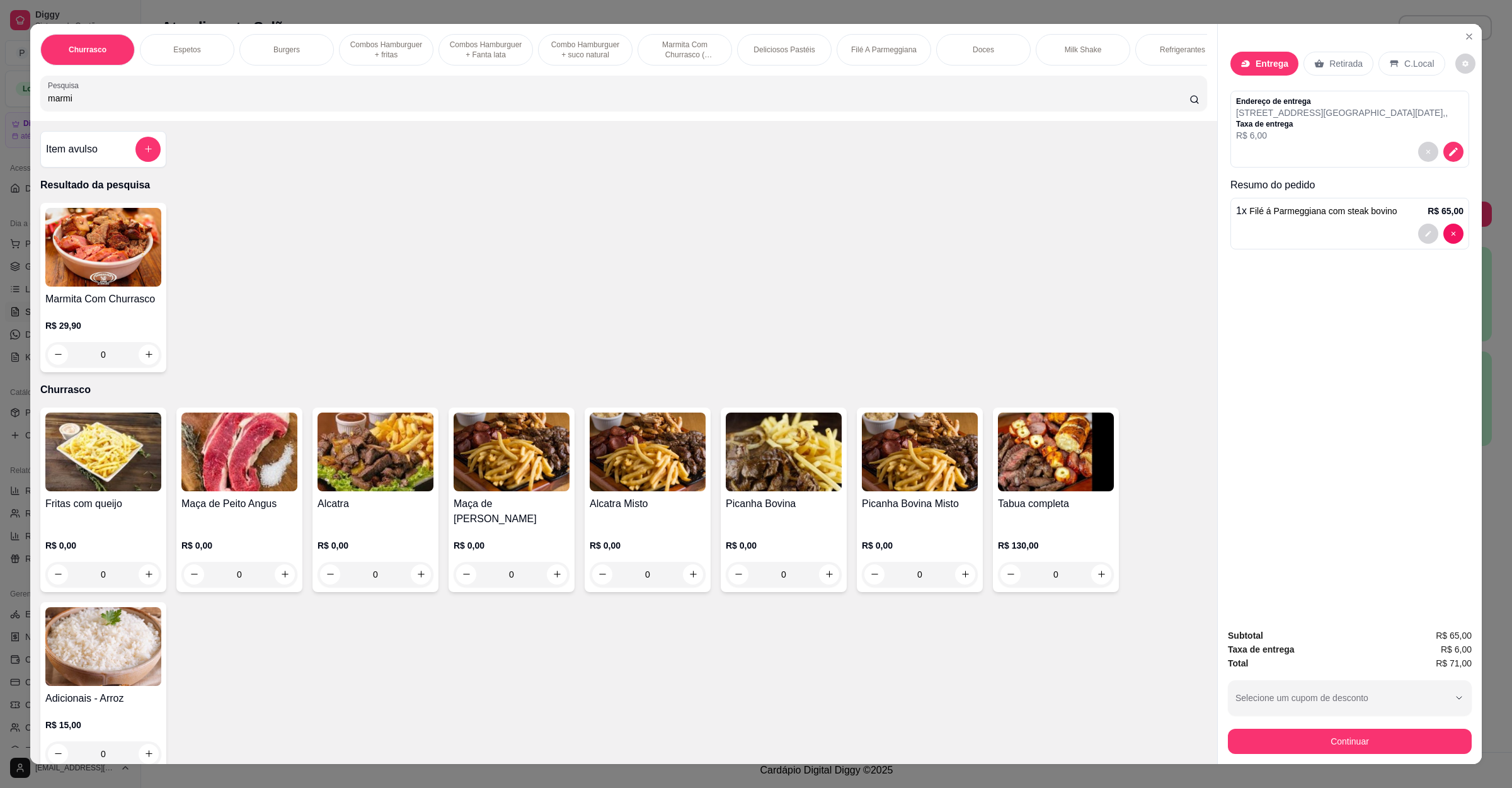
type input "marmi"
click at [138, 362] on div "0" at bounding box center [103, 355] width 116 height 26
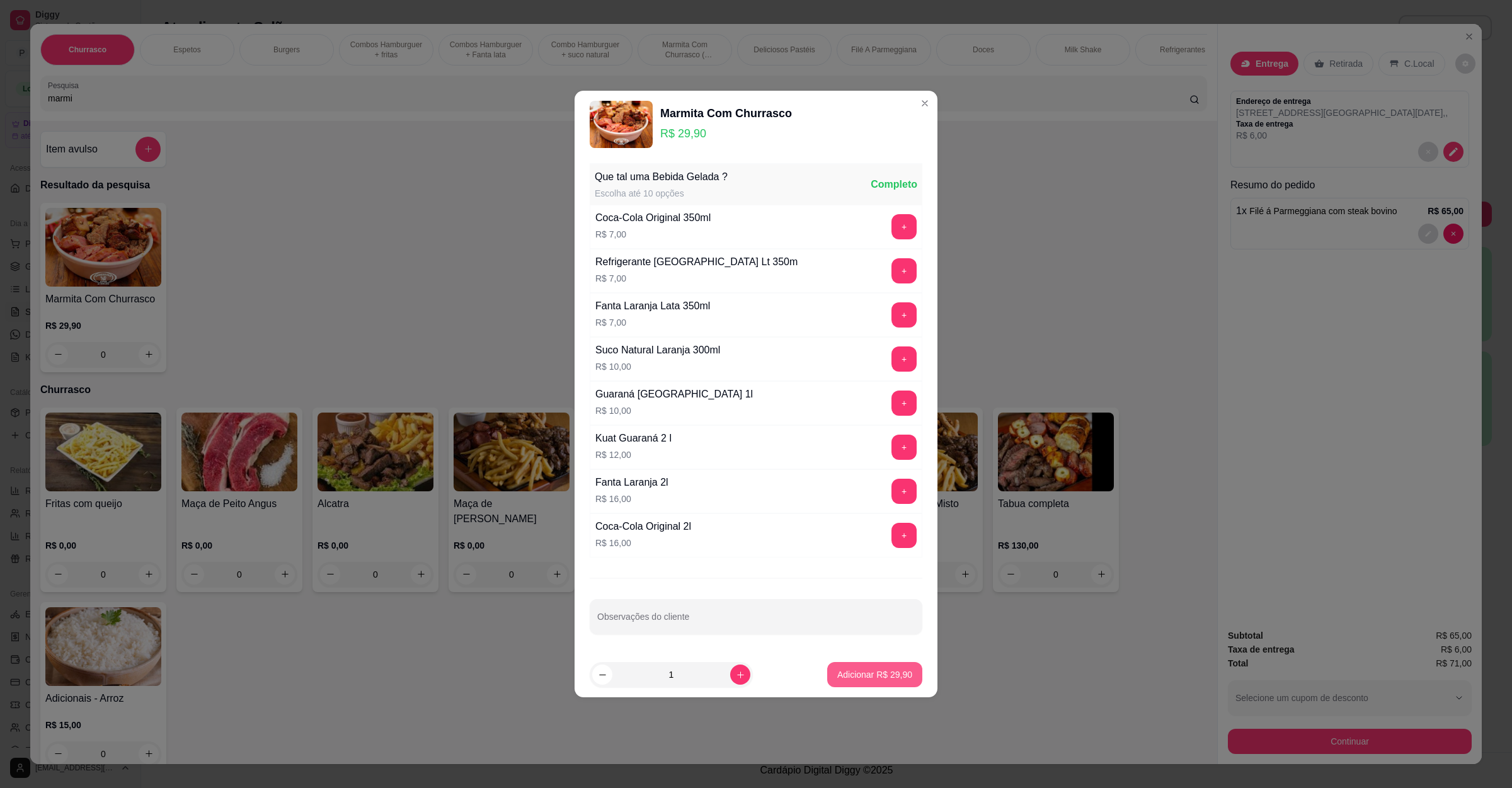
click at [827, 666] on button "Adicionar R$ 29,90" at bounding box center [874, 675] width 95 height 26
type input "1"
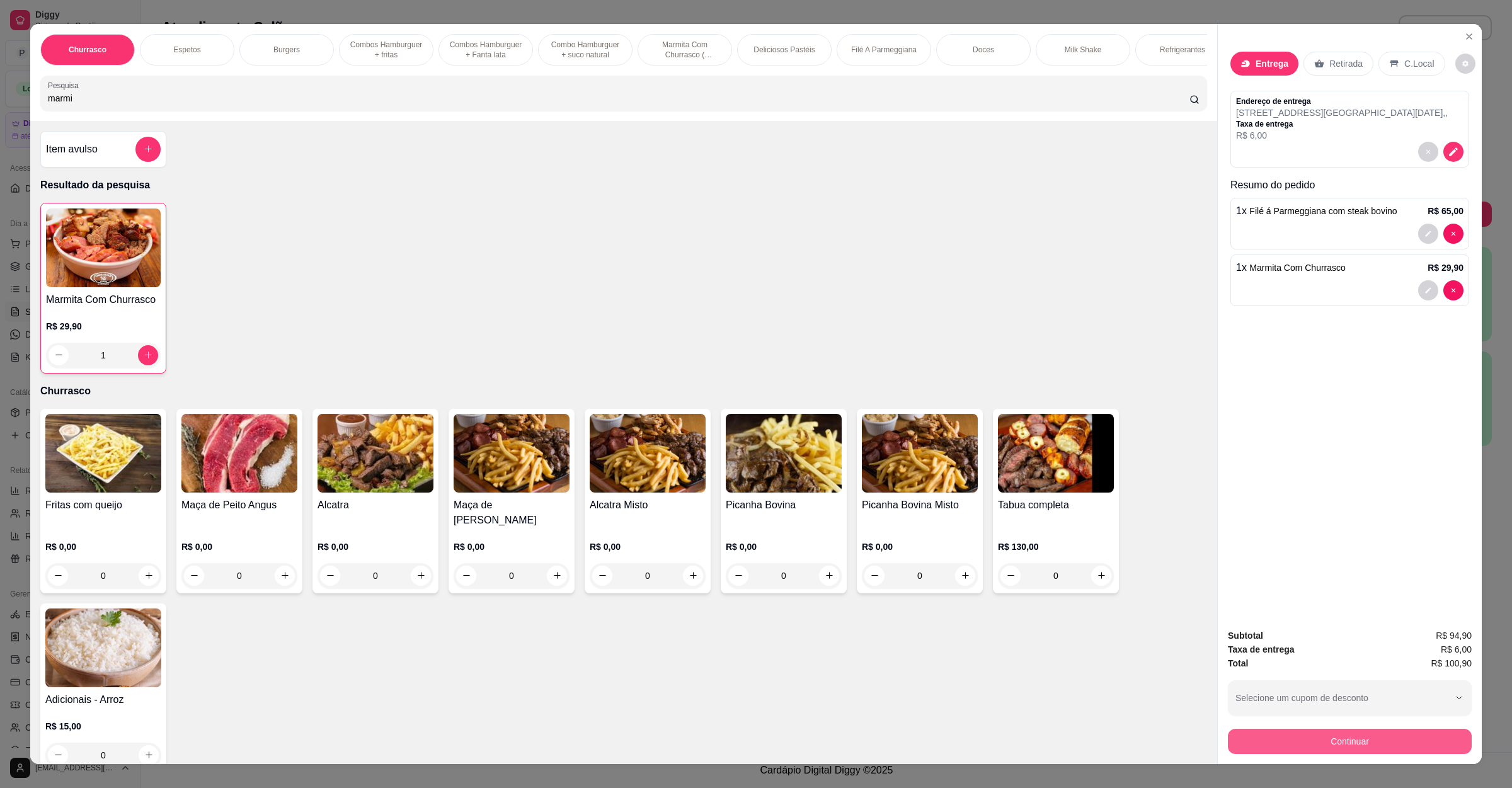
click at [1251, 732] on button "Continuar" at bounding box center [1350, 742] width 244 height 26
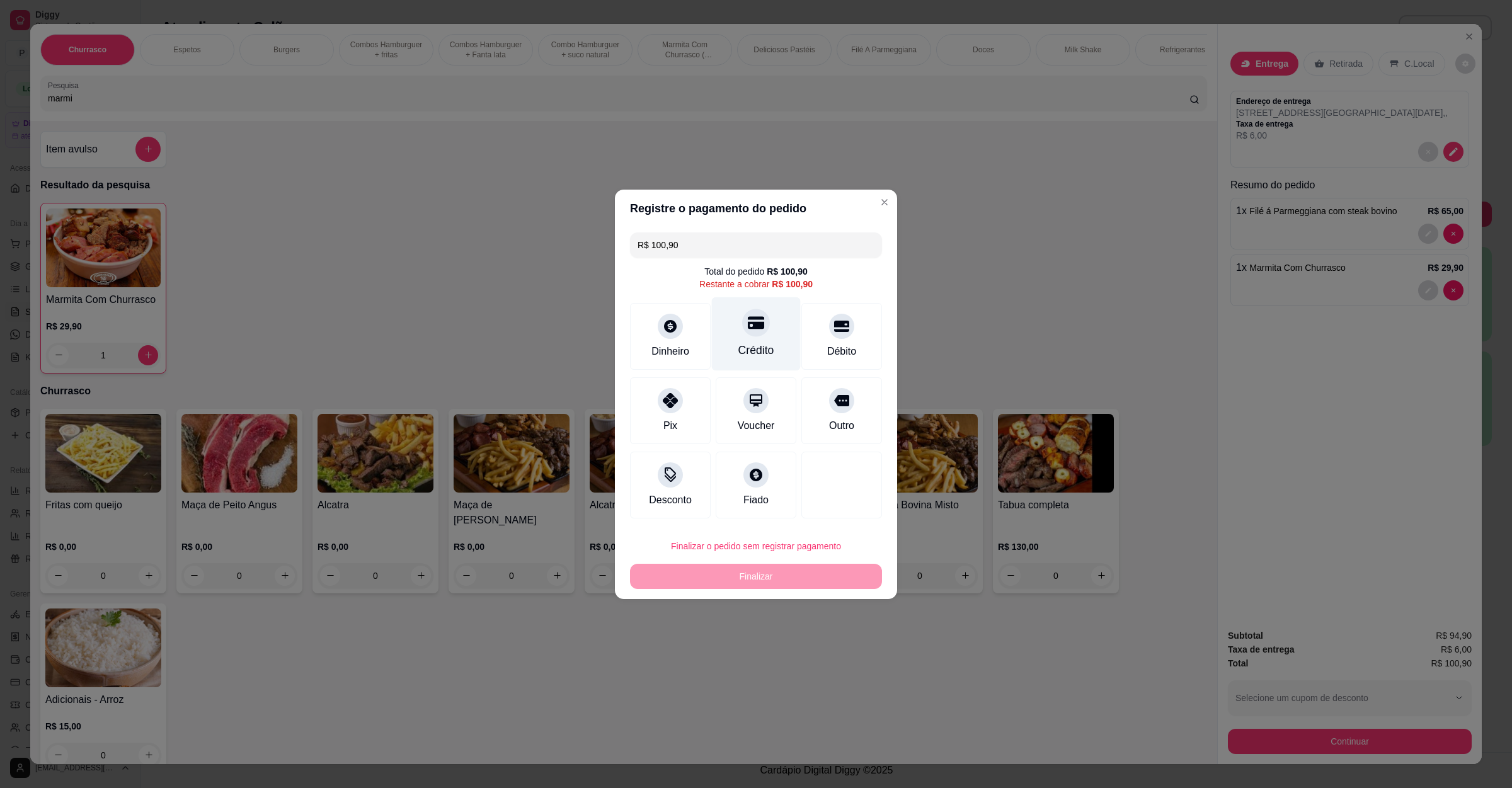
click at [745, 338] on div "Crédito" at bounding box center [756, 333] width 89 height 74
type input "R$ 0,00"
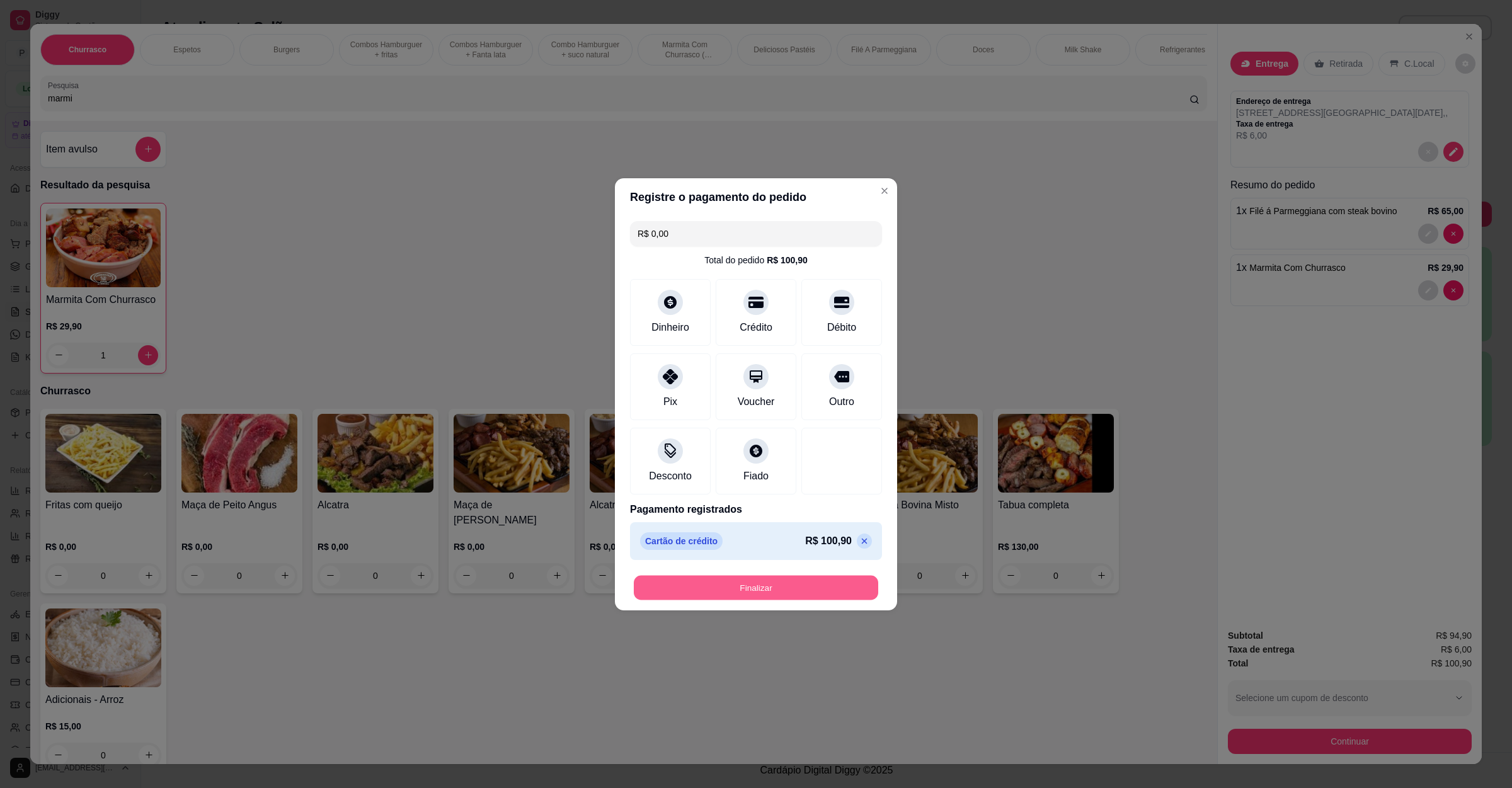
click at [732, 589] on button "Finalizar" at bounding box center [756, 587] width 245 height 25
type input "0"
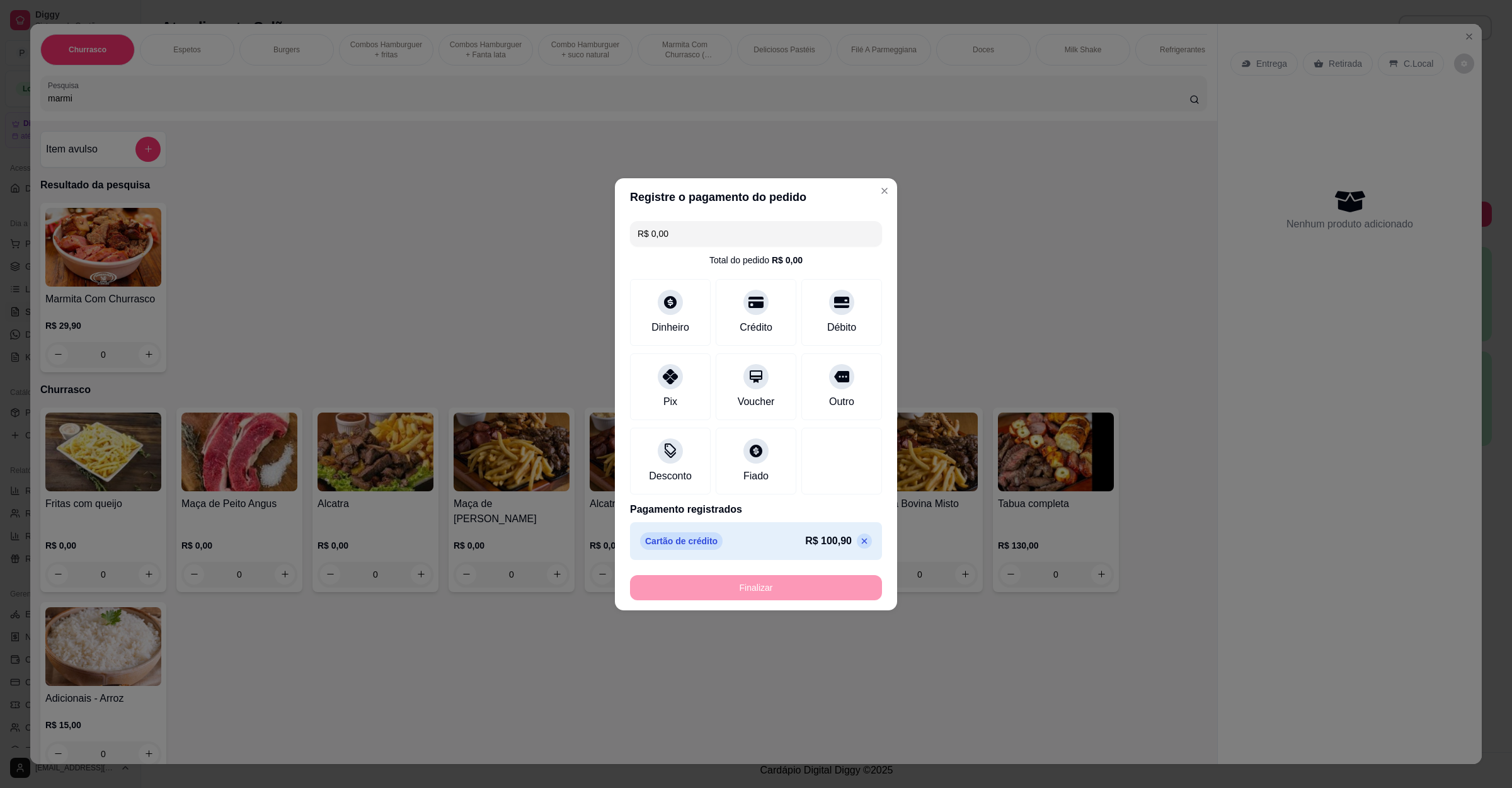
type input "-R$ 100,90"
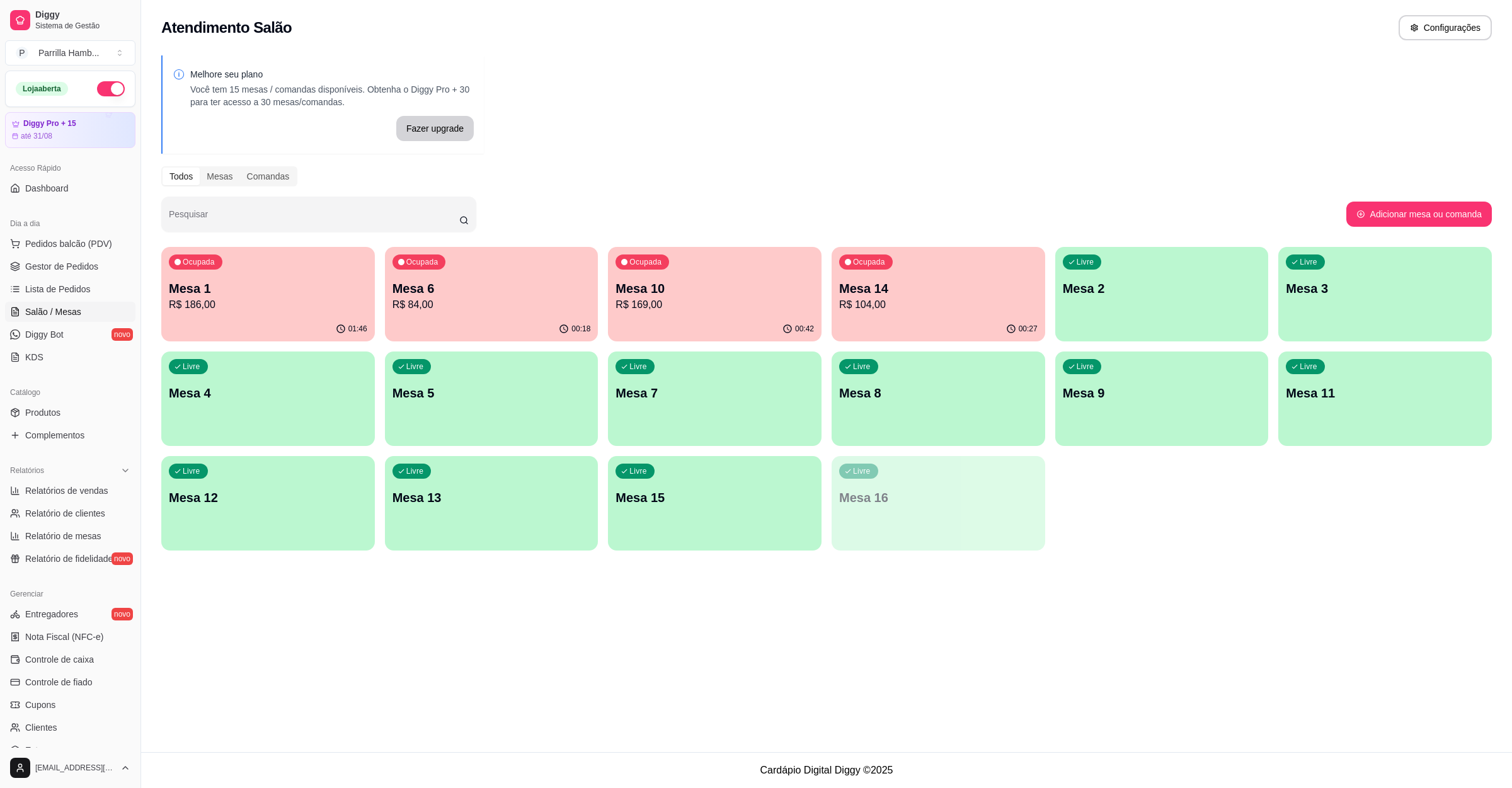
click at [280, 323] on div "01:46" at bounding box center [267, 329] width 213 height 25
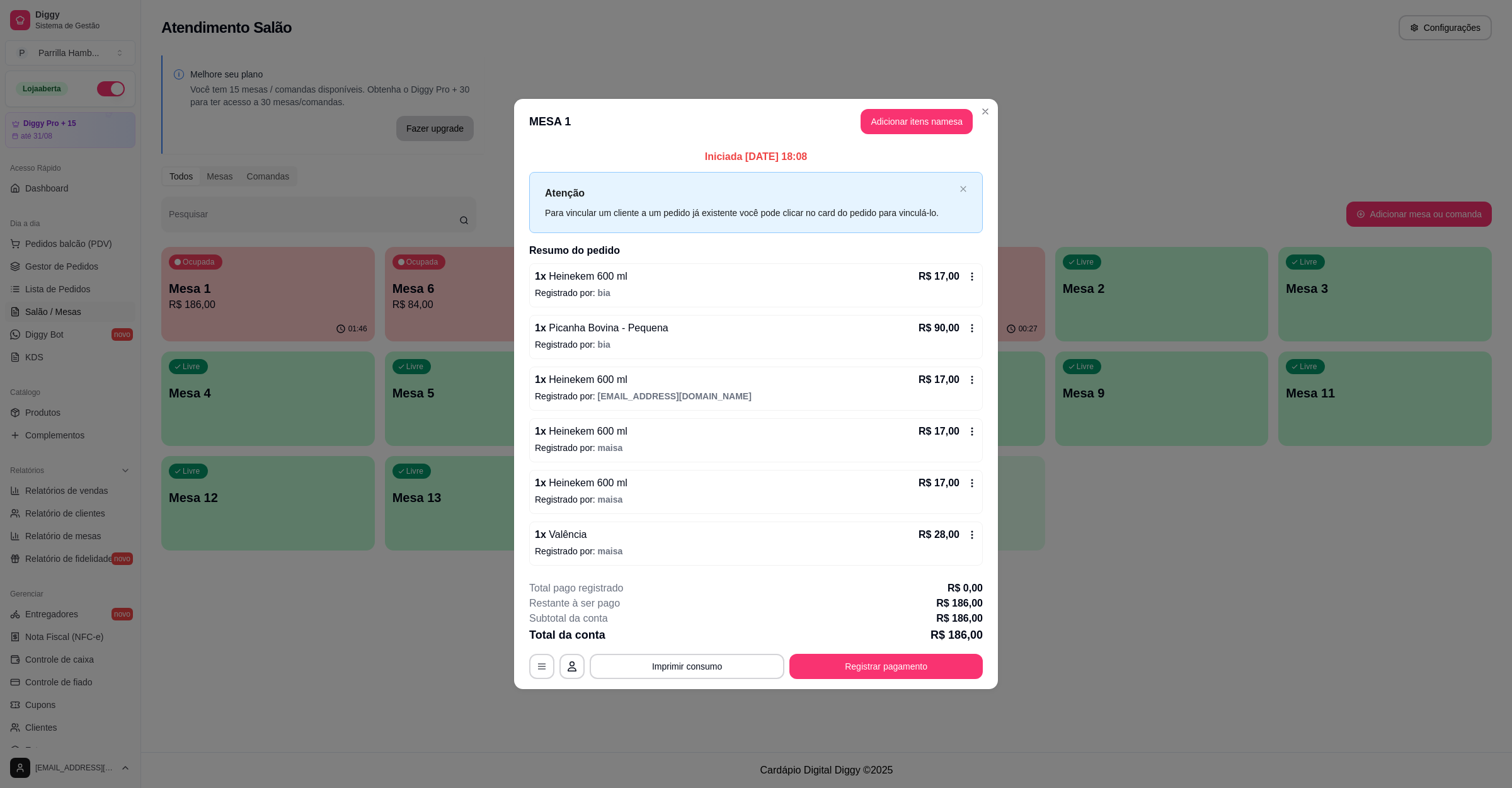
click at [893, 103] on header "MESA 1 Adicionar itens na mesa" at bounding box center [756, 121] width 484 height 45
click at [893, 109] on button "Adicionar itens na mesa" at bounding box center [916, 122] width 112 height 26
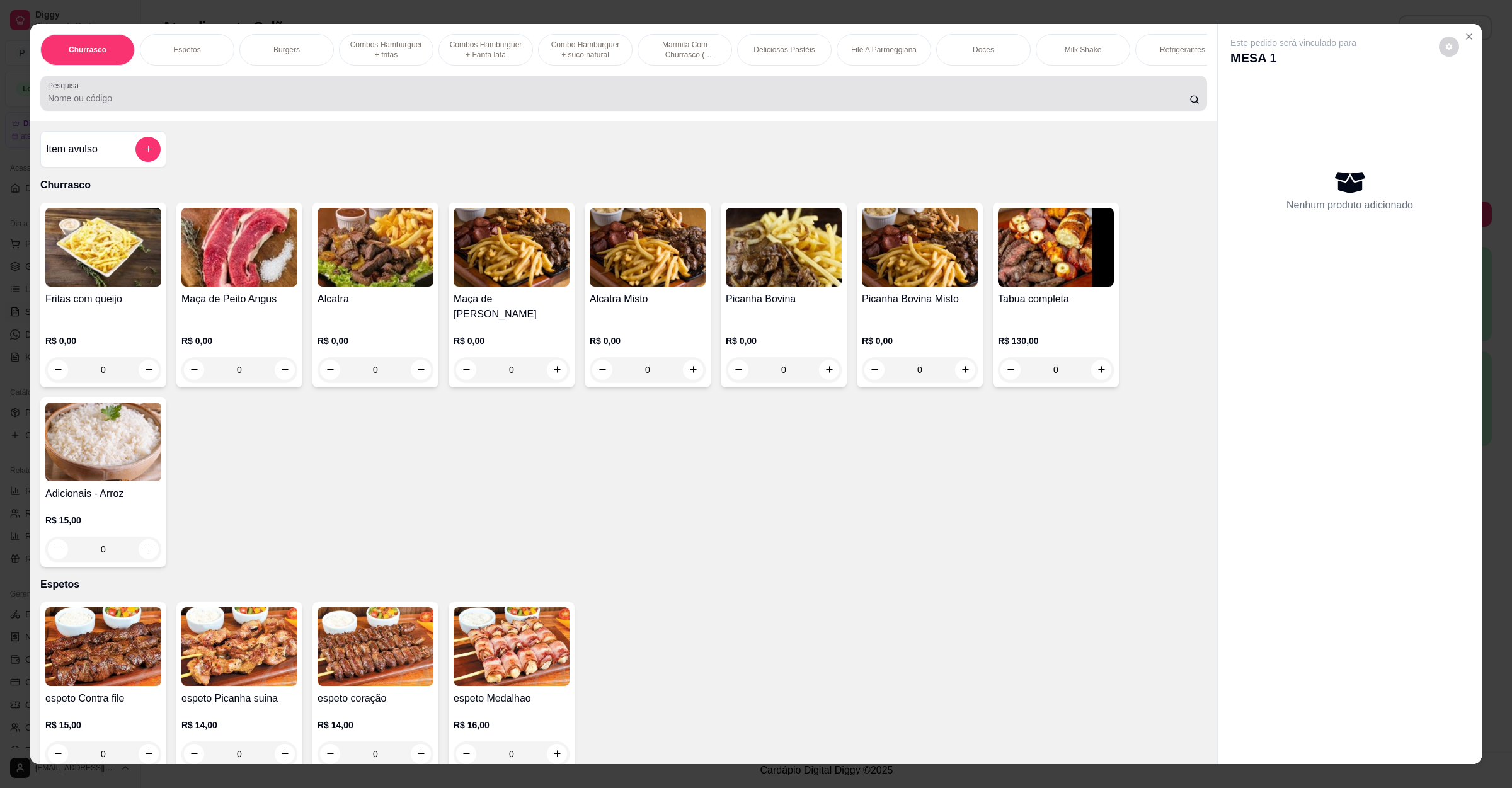
click at [362, 99] on div at bounding box center [624, 94] width 1152 height 26
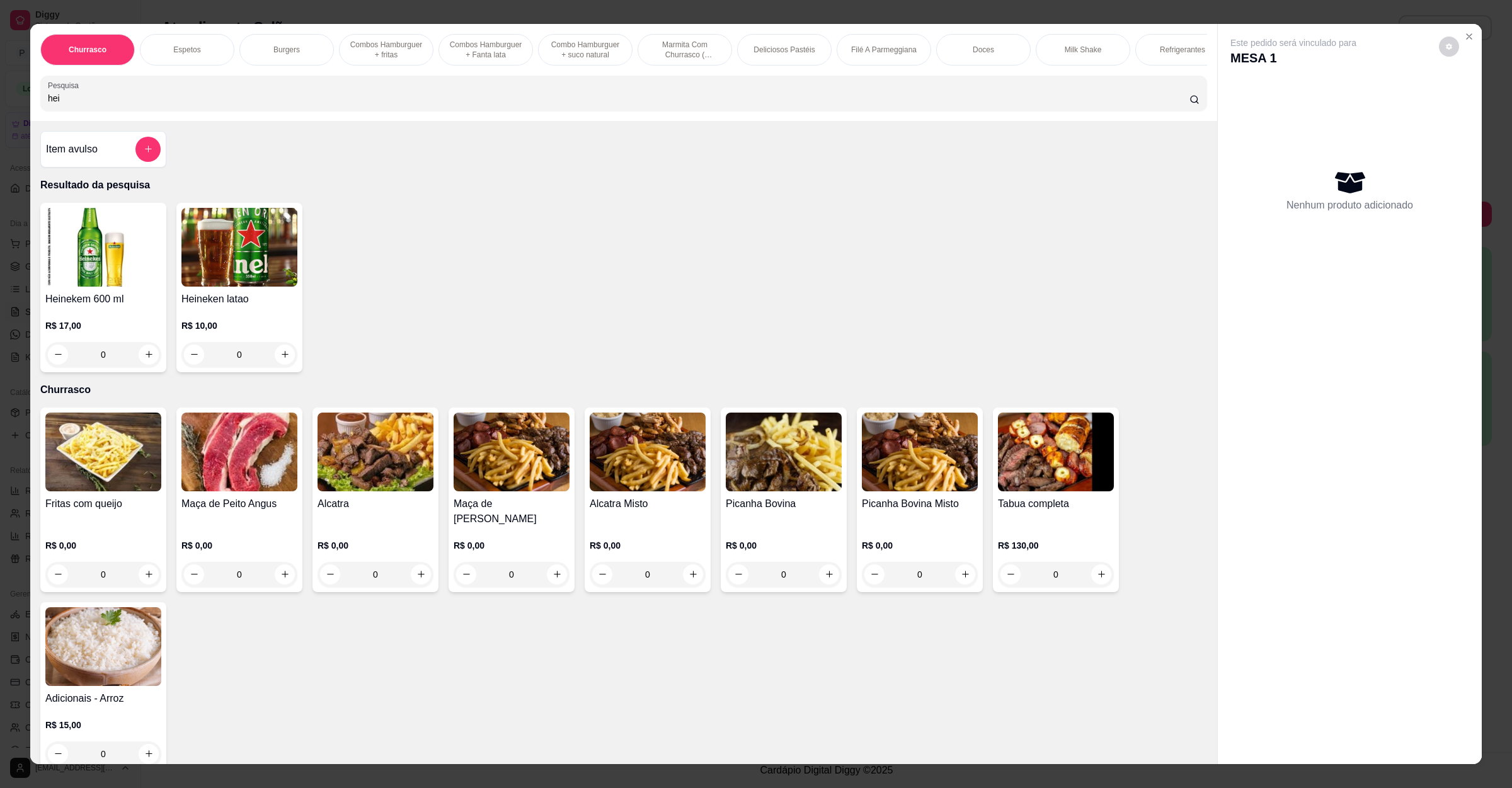
type input "hei"
click at [144, 359] on icon "increase-product-quantity" at bounding box center [148, 354] width 9 height 9
type input "1"
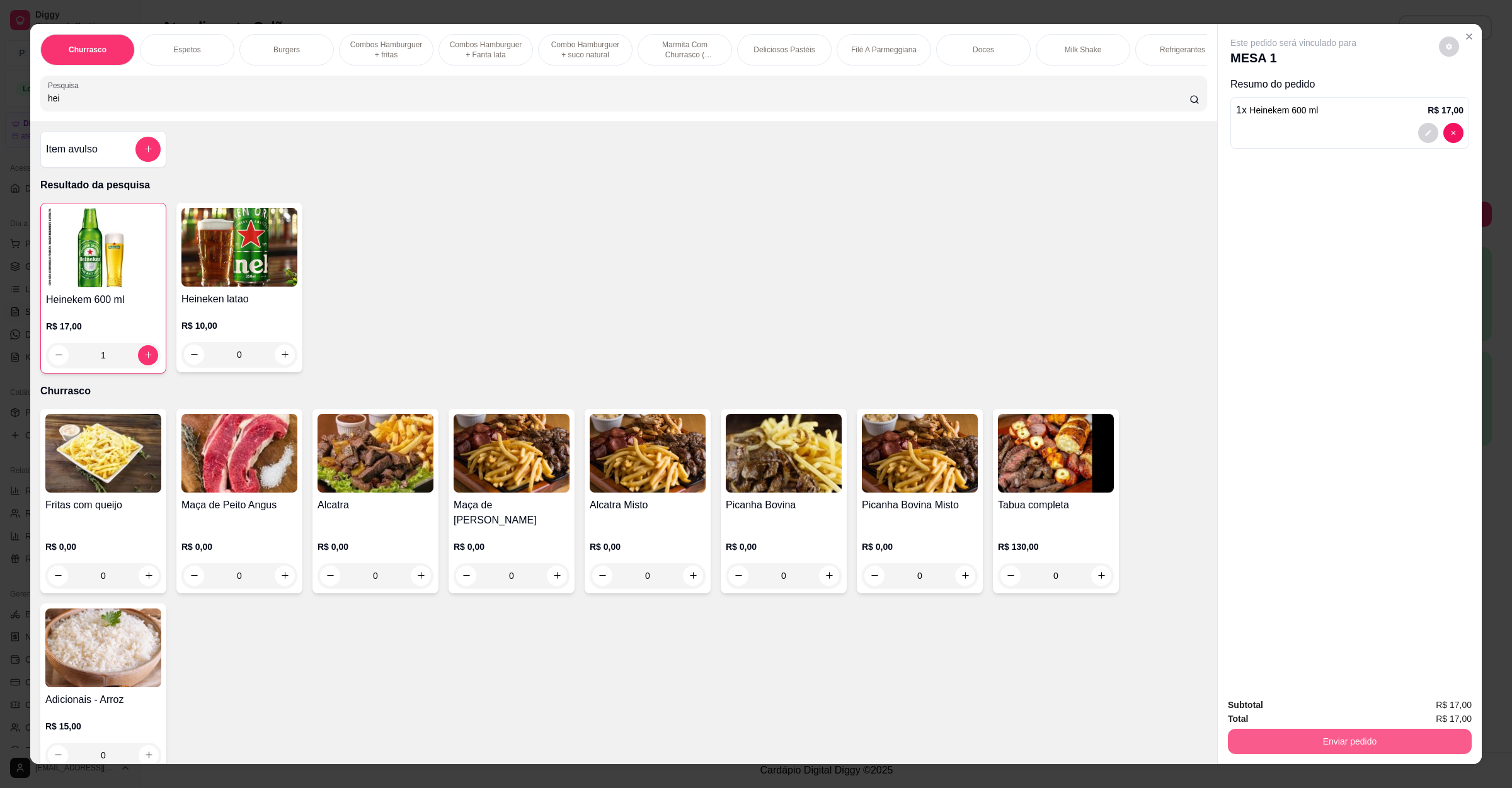
click at [1317, 751] on button "Enviar pedido" at bounding box center [1350, 742] width 244 height 26
click at [1336, 713] on button "Não registrar e enviar pedido" at bounding box center [1306, 711] width 131 height 24
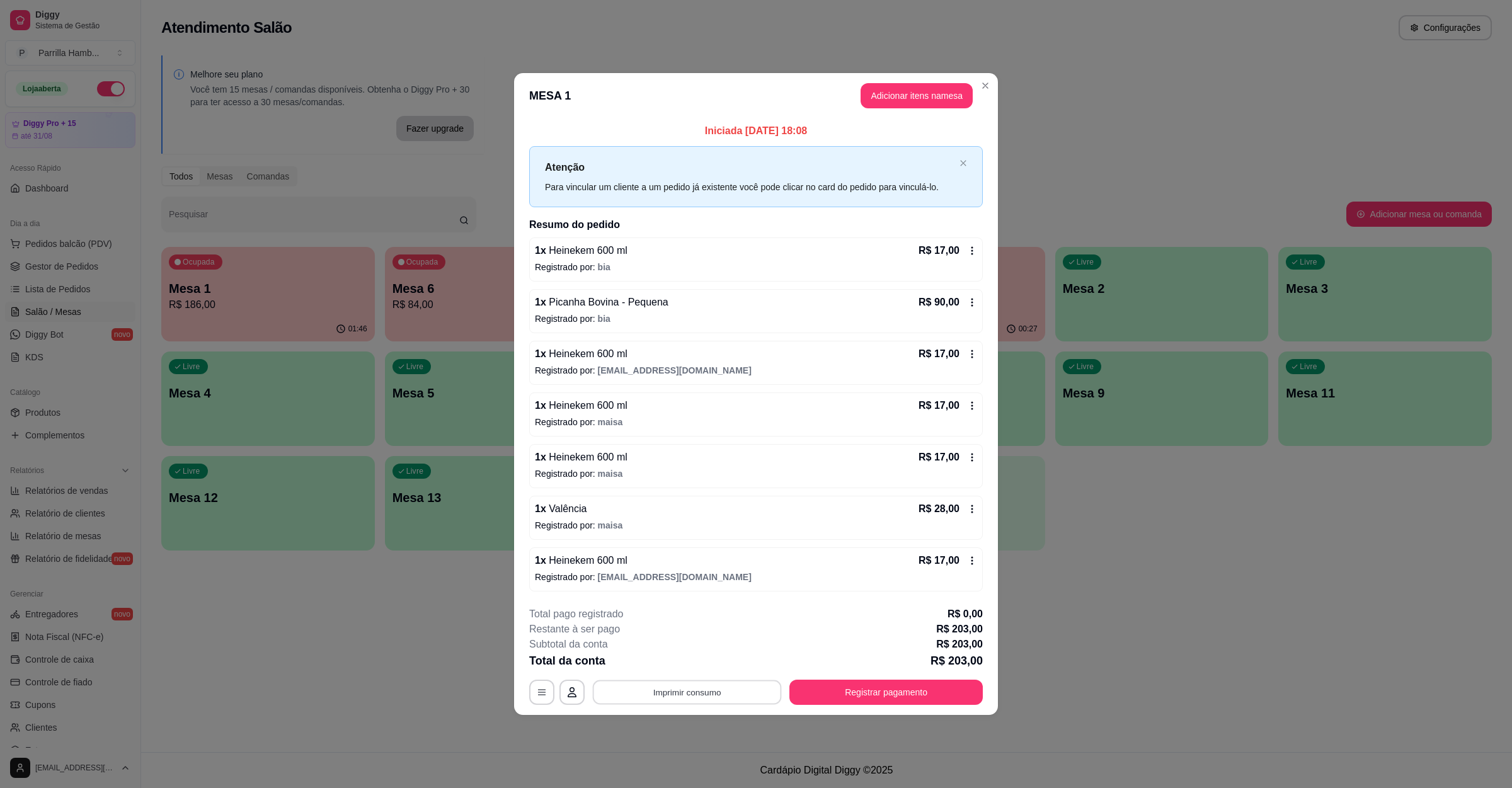
click at [704, 688] on button "Imprimir consumo" at bounding box center [687, 692] width 189 height 25
click at [716, 656] on button "IMPRESSORA" at bounding box center [690, 666] width 88 height 20
click at [907, 700] on button "Registrar pagamento" at bounding box center [886, 693] width 194 height 26
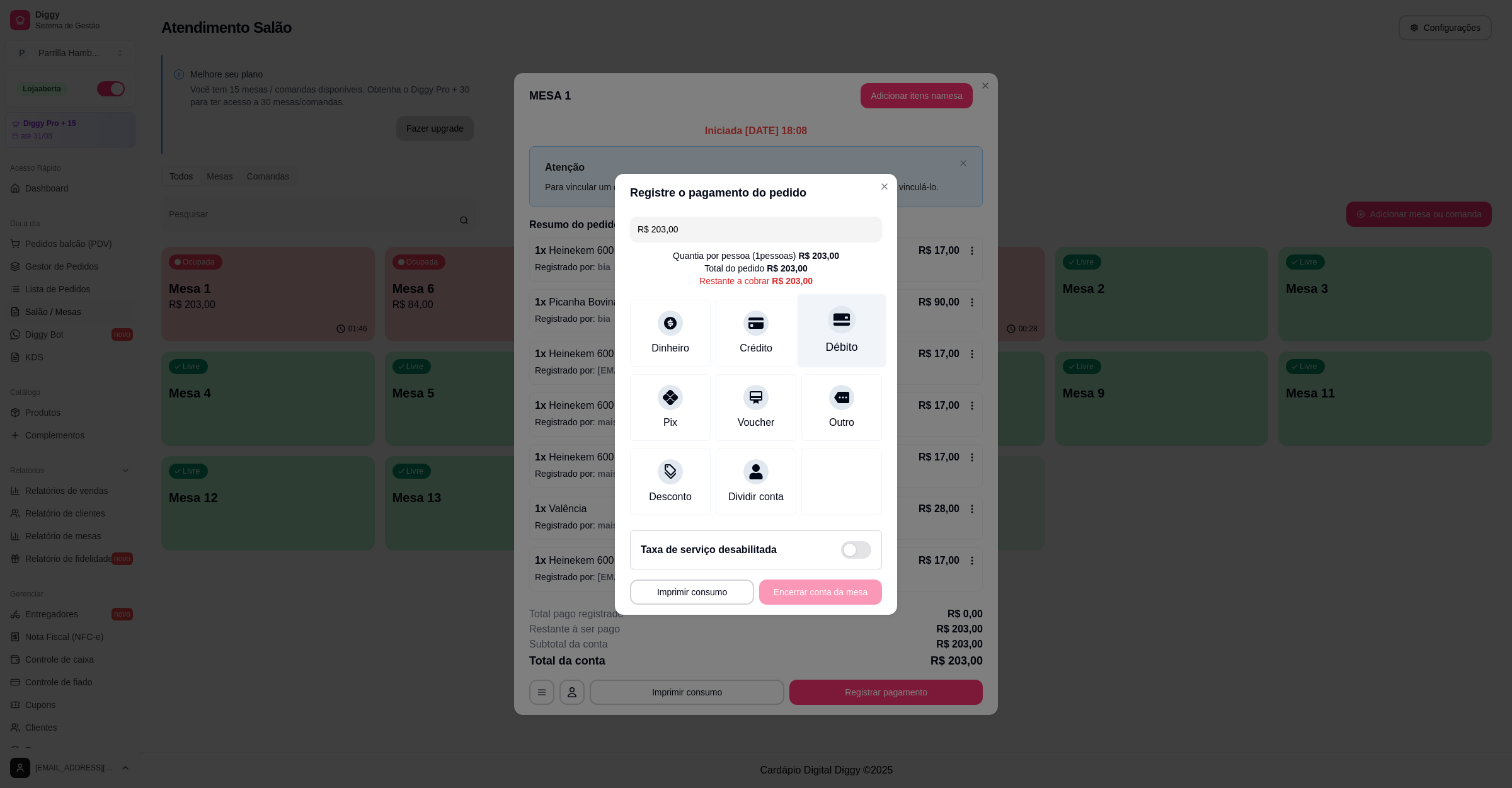
click at [833, 318] on icon at bounding box center [841, 319] width 16 height 16
type input "R$ 0,00"
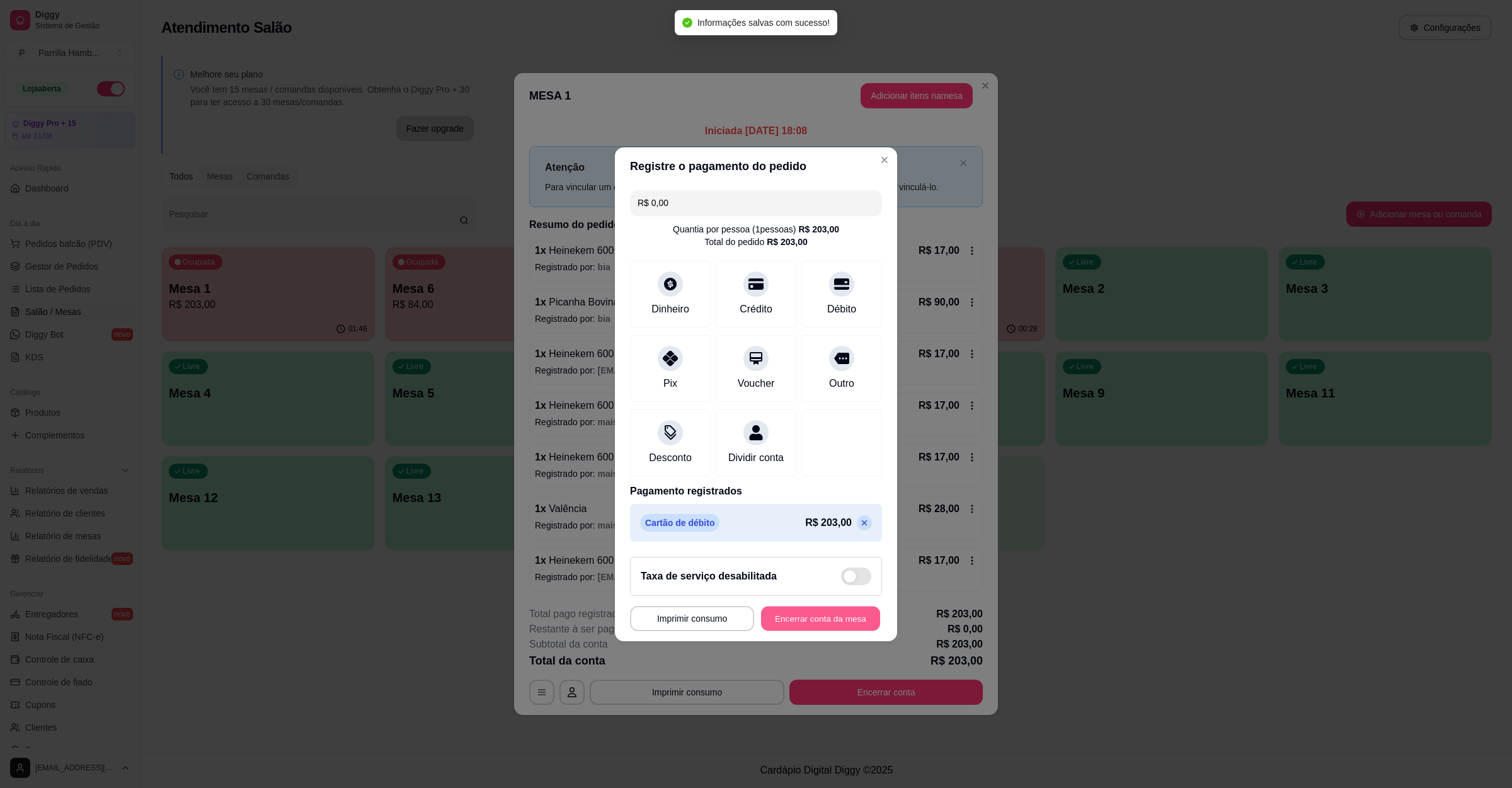
click at [807, 624] on button "Encerrar conta da mesa" at bounding box center [821, 618] width 119 height 25
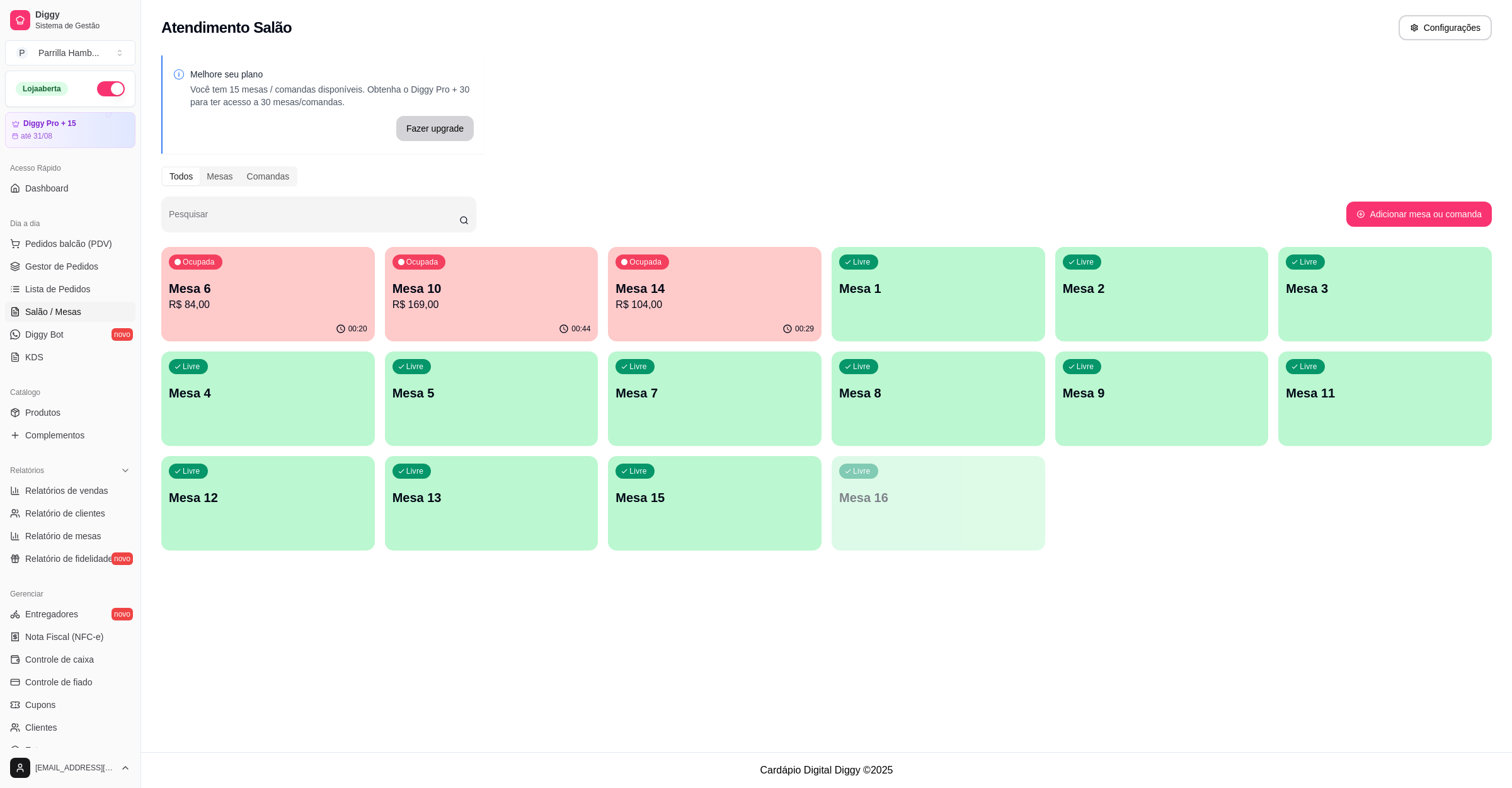
click at [696, 278] on div "Ocupada Mesa 14 R$ 104,00" at bounding box center [714, 282] width 213 height 70
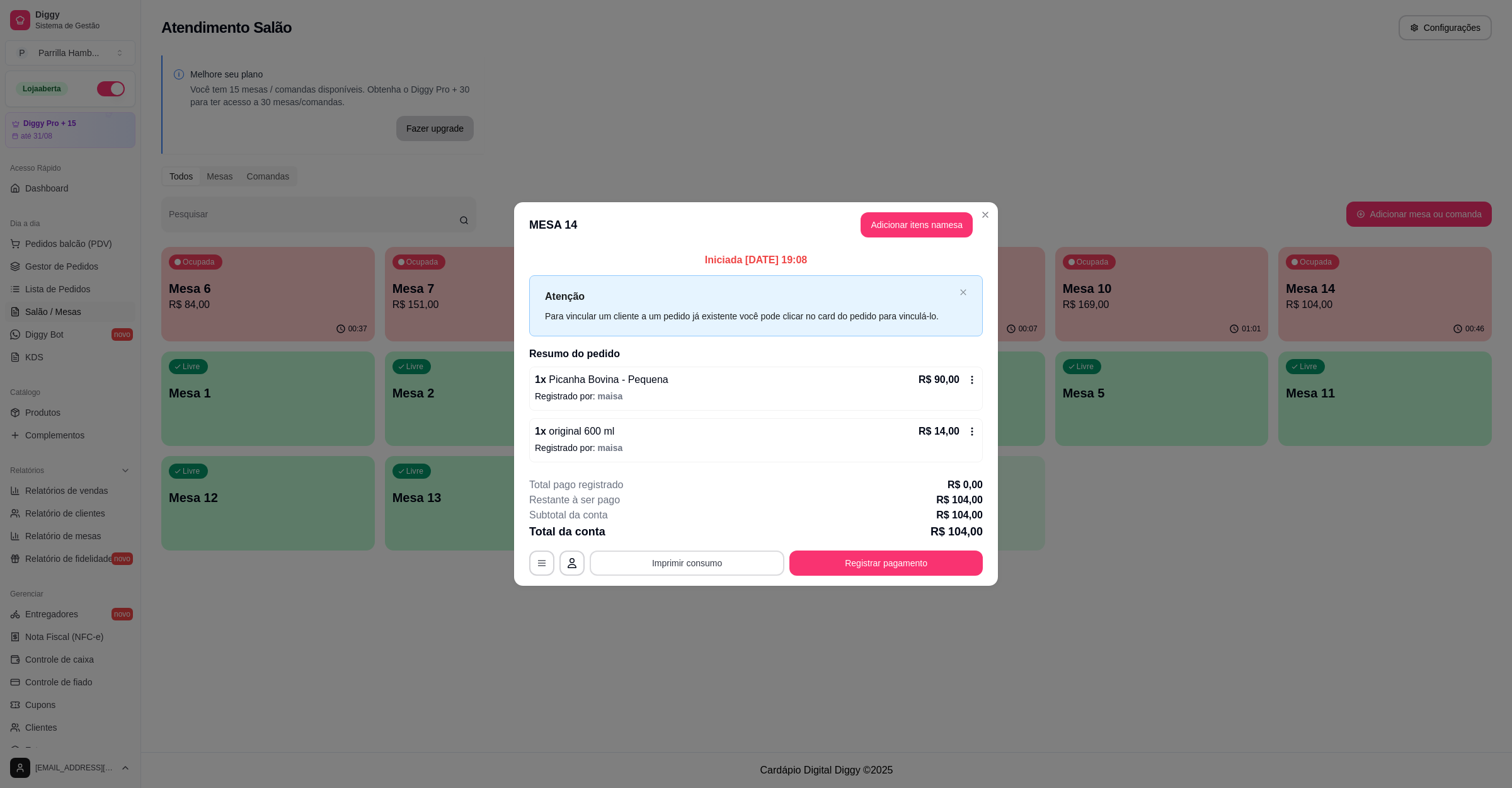
click at [654, 562] on button "Imprimir consumo" at bounding box center [686, 563] width 194 height 26
click at [692, 528] on button "IMPRESSORA" at bounding box center [691, 535] width 91 height 20
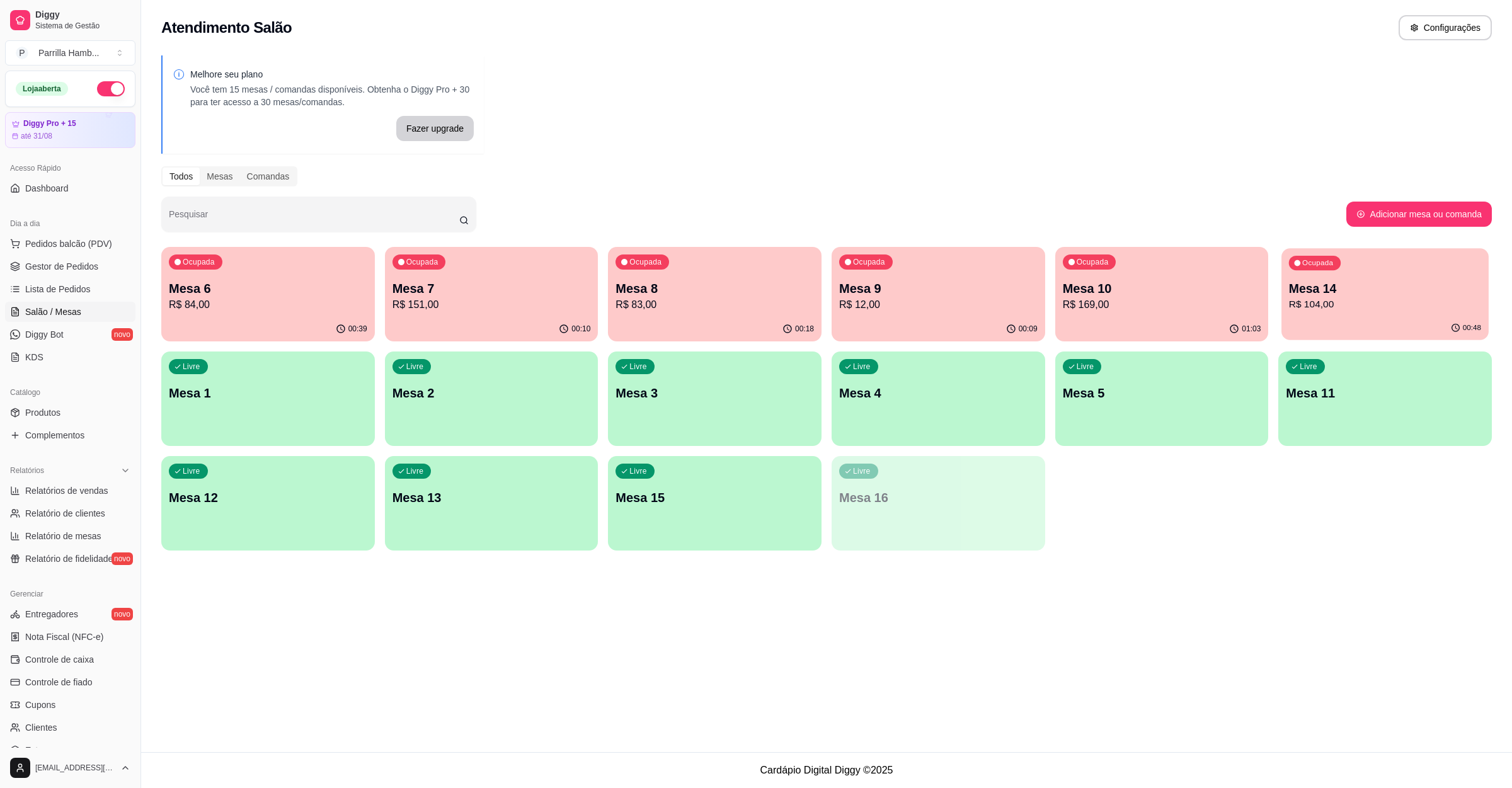
click at [1354, 296] on p "Mesa 14" at bounding box center [1385, 289] width 192 height 17
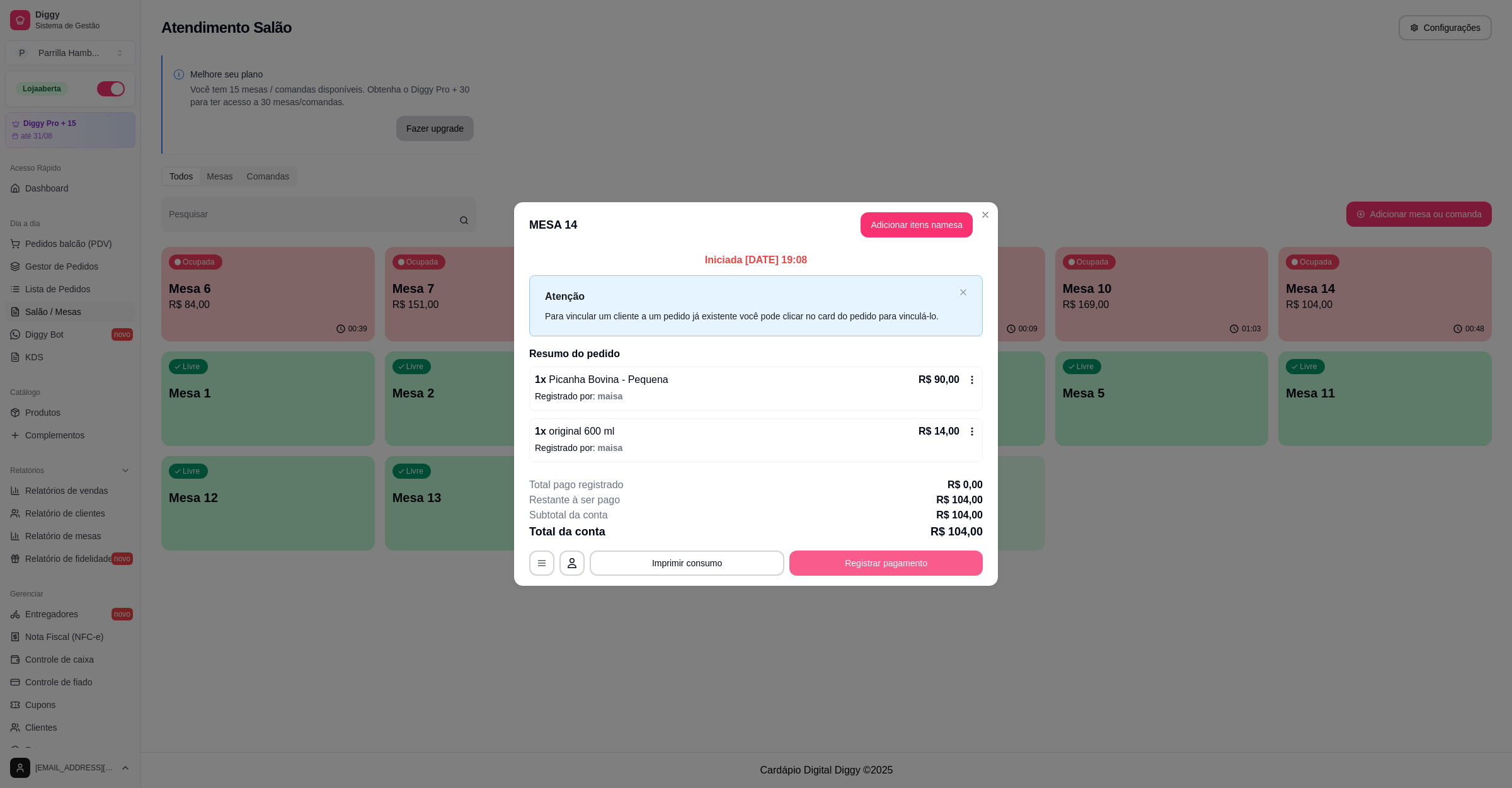
click at [877, 569] on button "Registrar pagamento" at bounding box center [886, 563] width 194 height 26
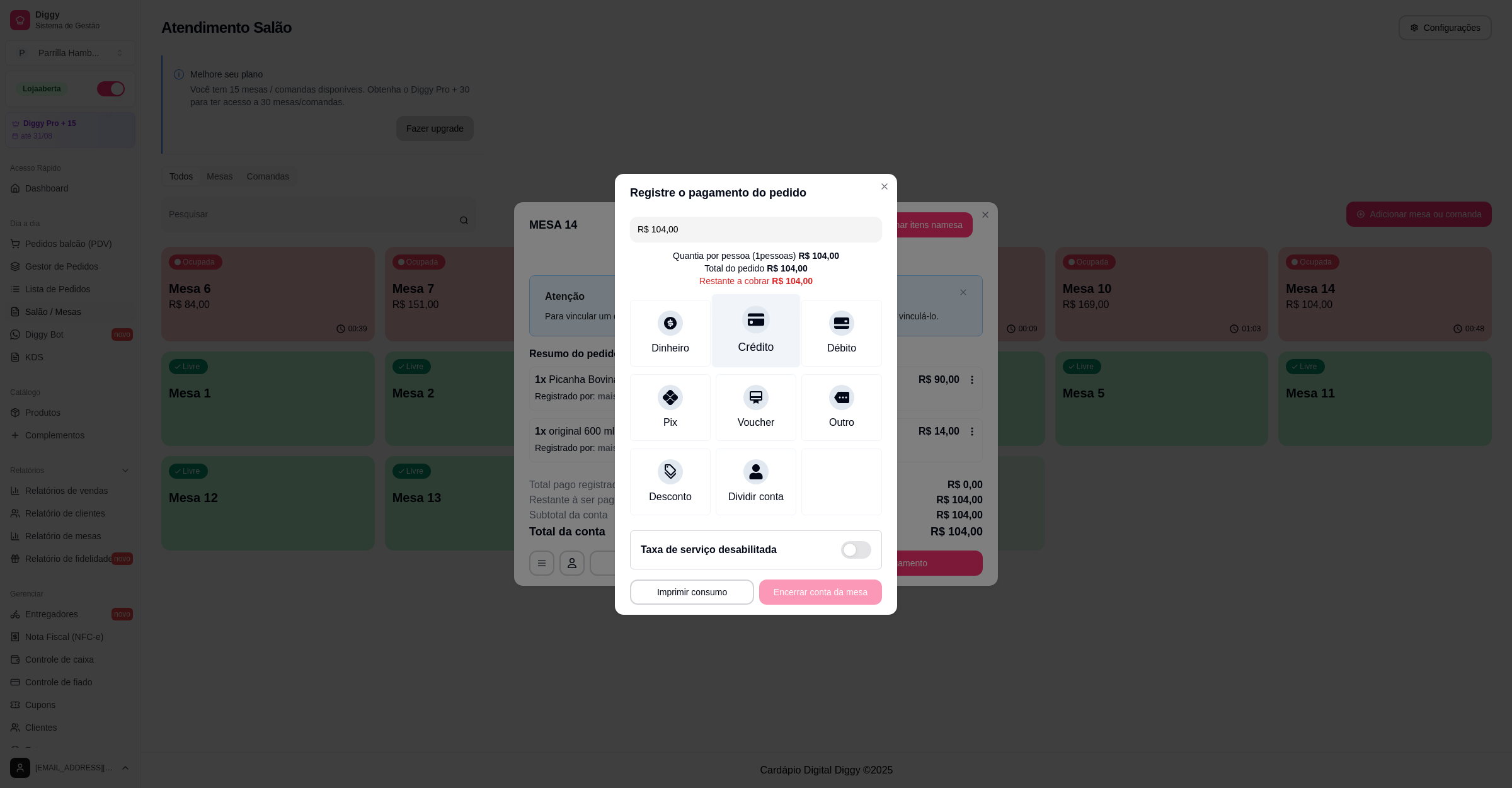
click at [747, 339] on div "Crédito" at bounding box center [756, 347] width 36 height 16
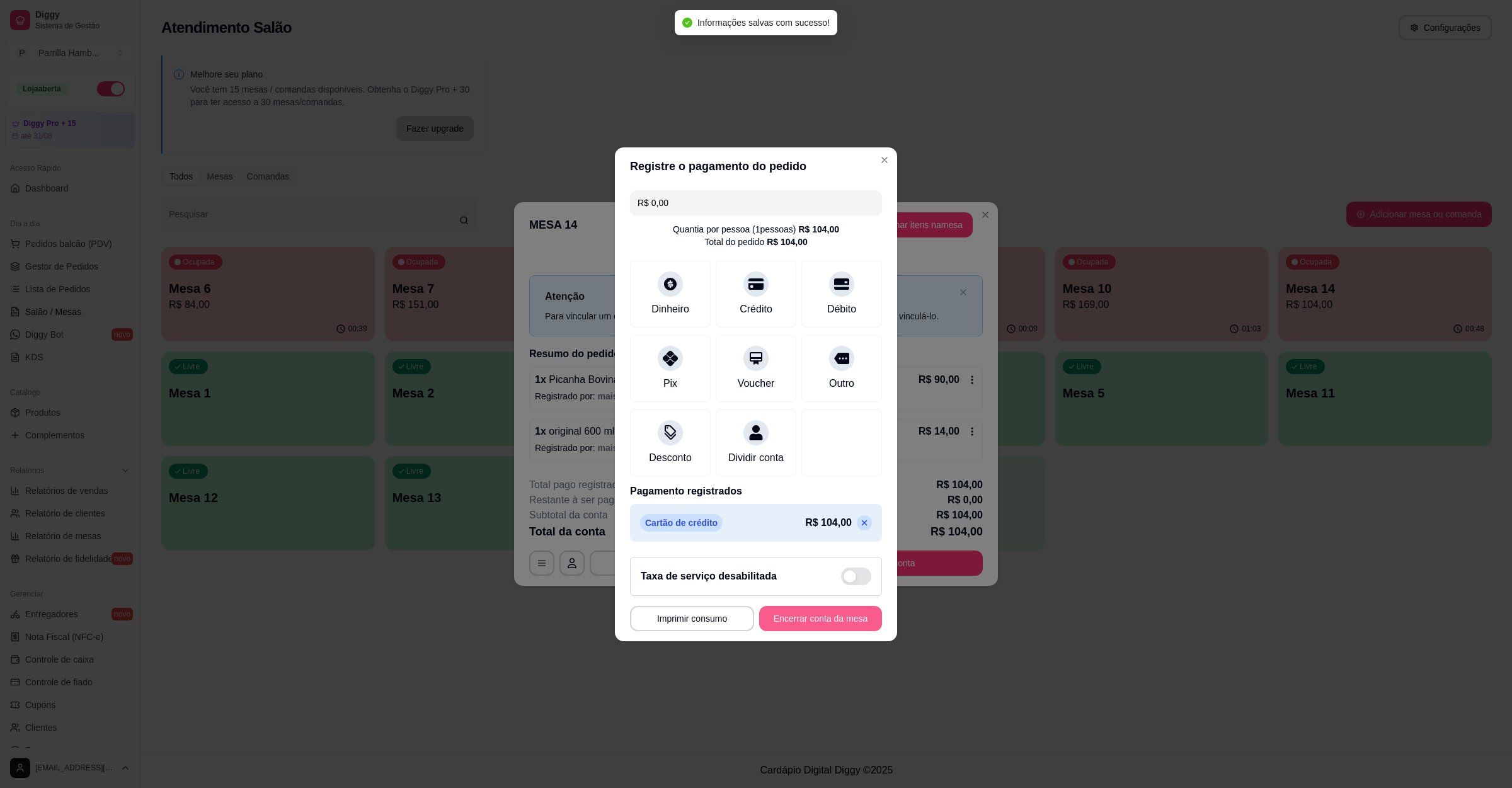
type input "R$ 0,00"
click at [826, 631] on button "Encerrar conta da mesa" at bounding box center [820, 619] width 123 height 26
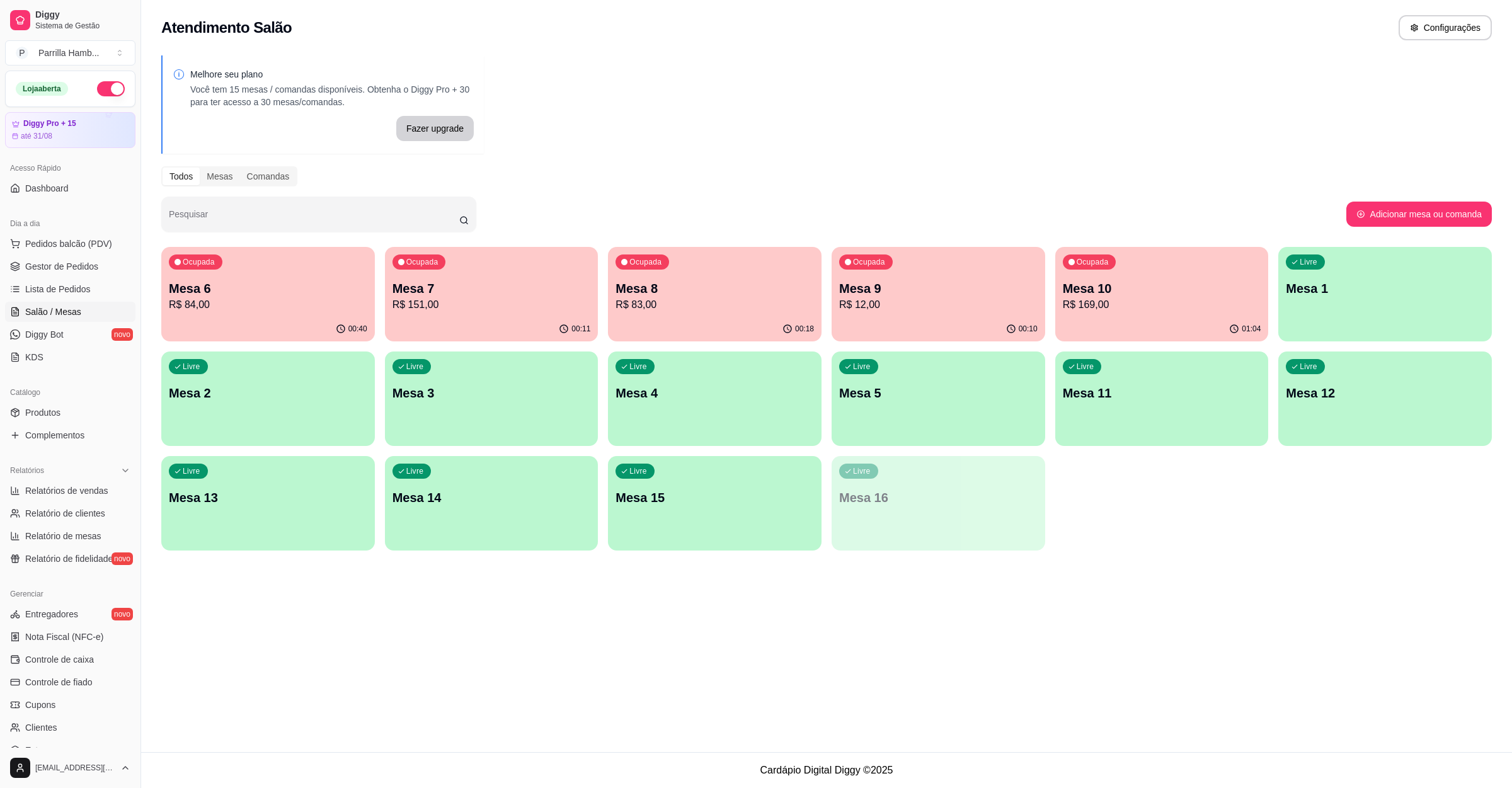
click at [52, 256] on ul "Pedidos balcão (PDV) Gestor de Pedidos Lista de Pedidos Salão / Mesas Diggy Bot…" at bounding box center [70, 301] width 130 height 133
click at [82, 240] on span "Pedidos balcão (PDV)" at bounding box center [69, 244] width 87 height 13
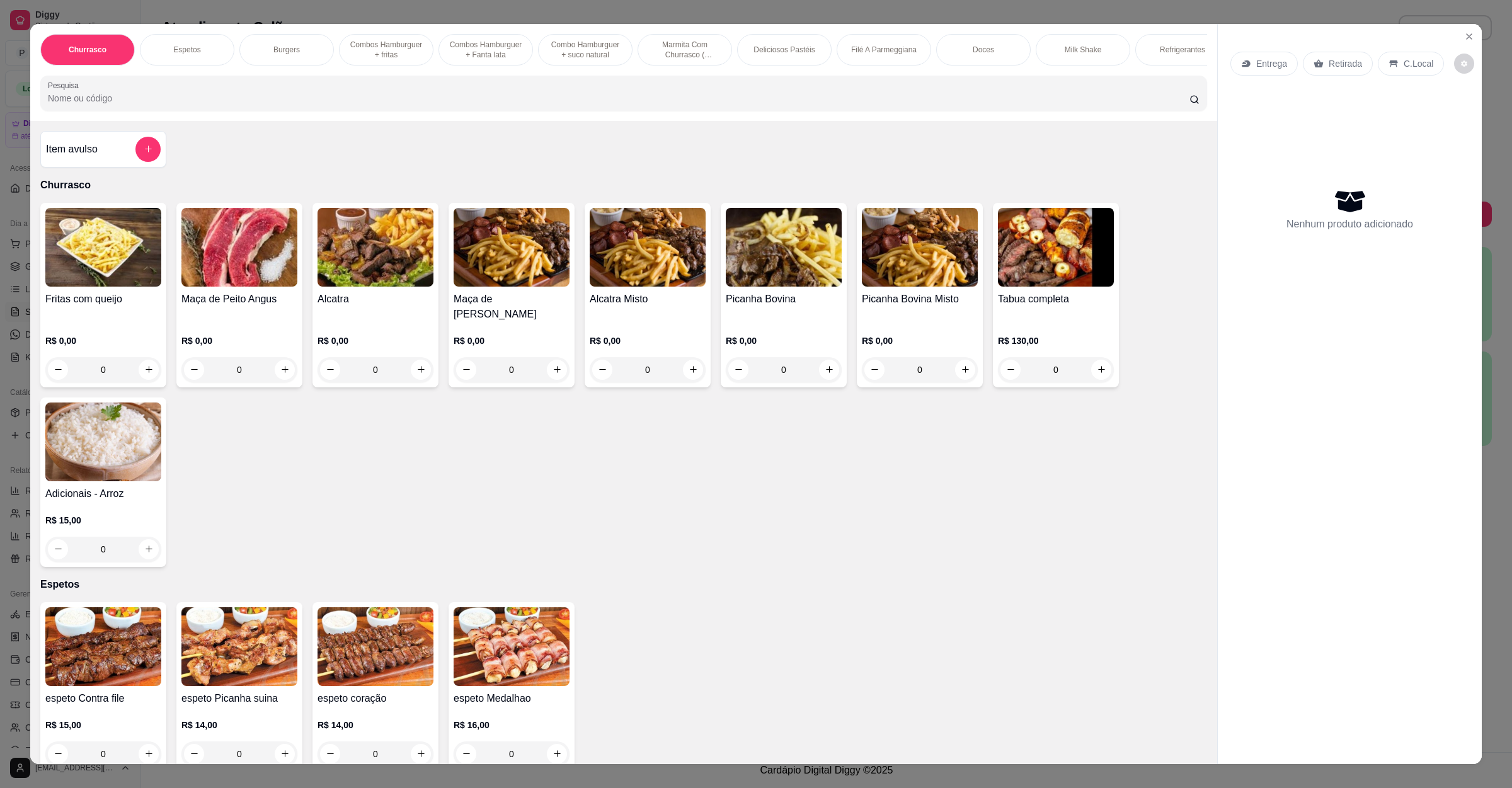
click at [1257, 55] on div "Entrega" at bounding box center [1264, 64] width 67 height 24
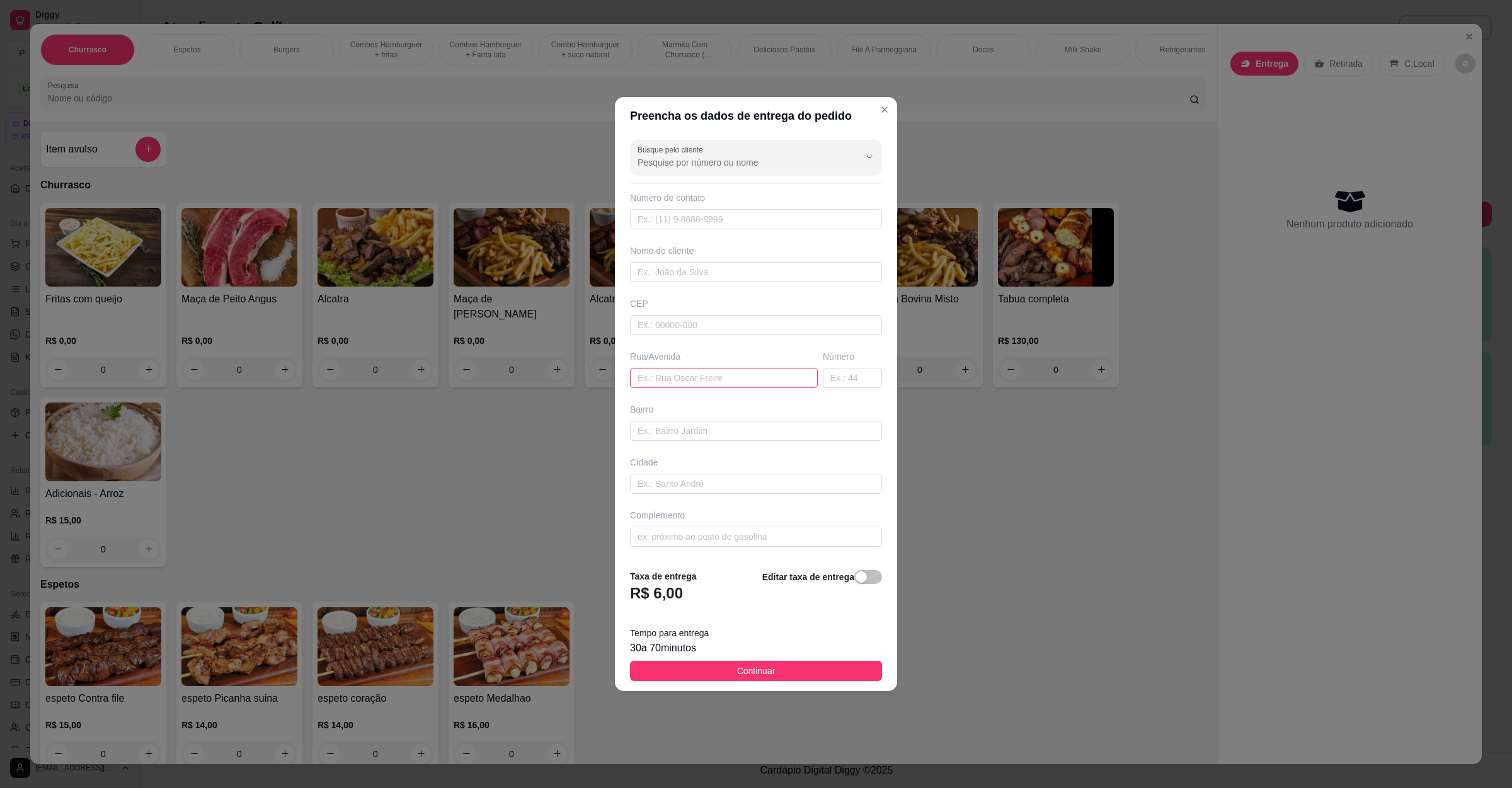
click at [694, 382] on input "text" at bounding box center [723, 378] width 188 height 20
paste input "Entrega na [STREET_ADDRESS]"
type input "Entrega na [STREET_ADDRESS]"
click at [760, 669] on span "Continuar" at bounding box center [756, 671] width 38 height 14
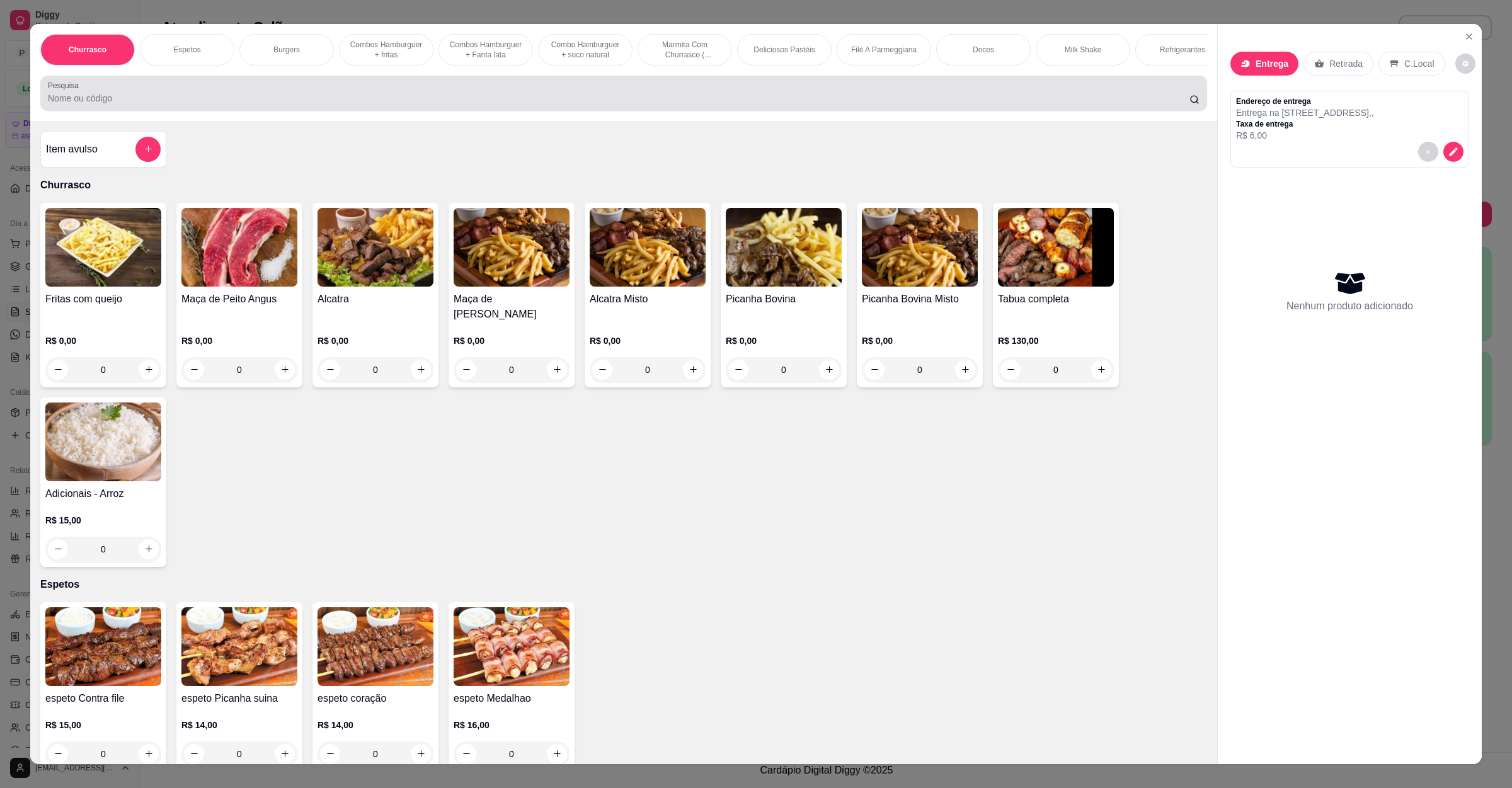
click at [313, 104] on input "Pesquisa" at bounding box center [619, 99] width 1142 height 13
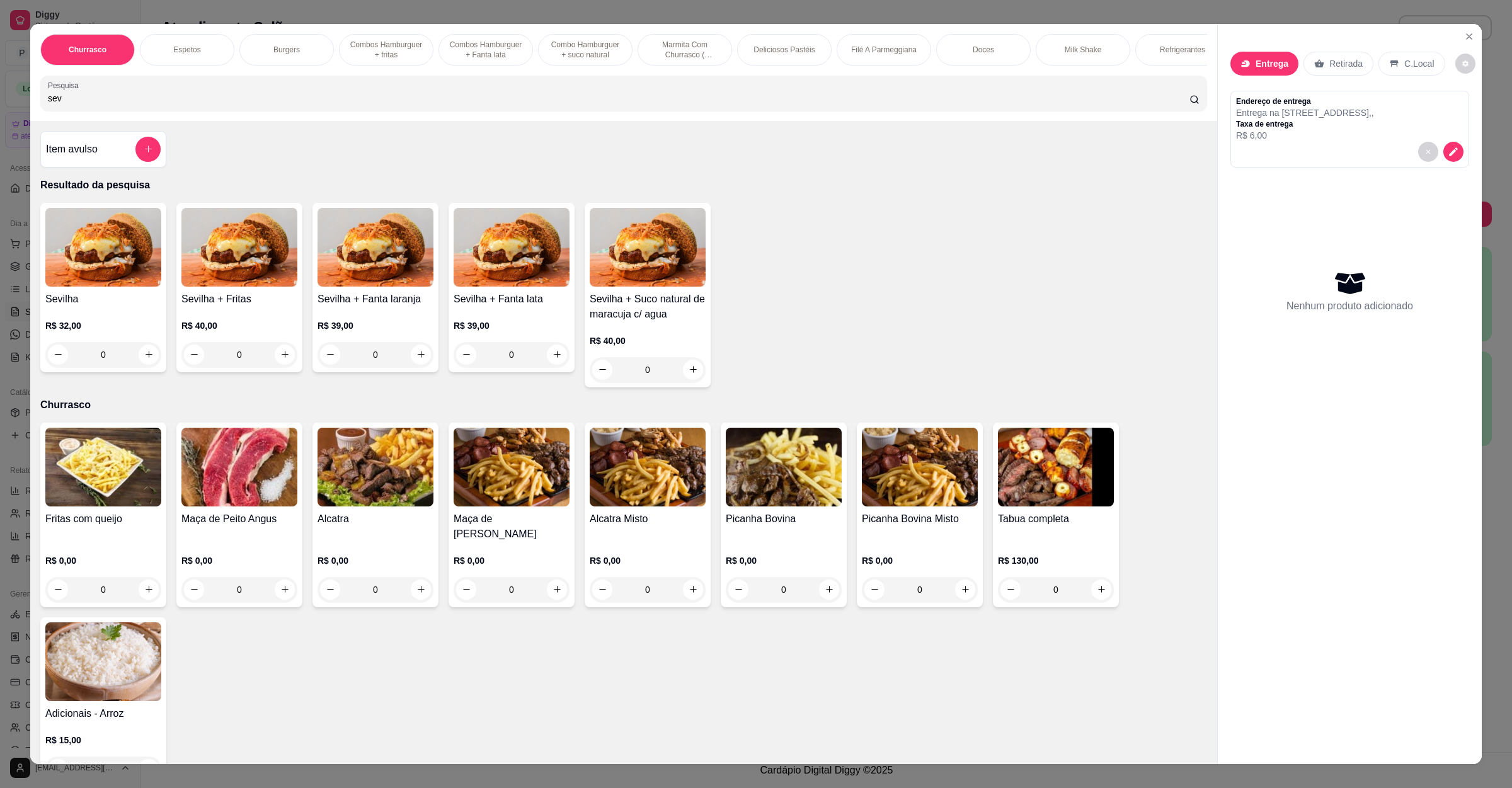
type input "sev"
click at [142, 365] on div "0" at bounding box center [103, 355] width 116 height 26
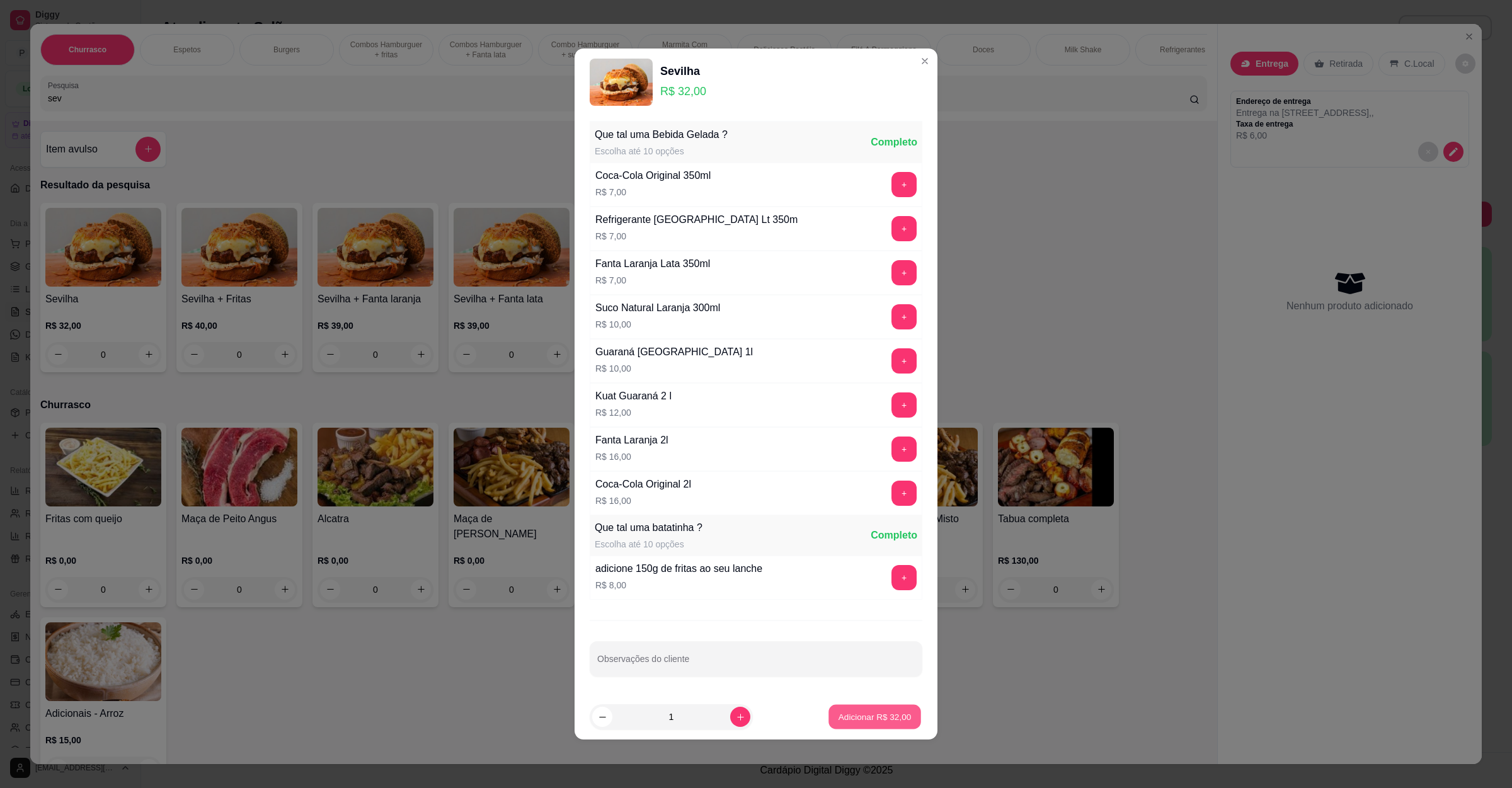
click at [853, 713] on button "Adicionar R$ 32,00" at bounding box center [874, 717] width 93 height 25
type input "1"
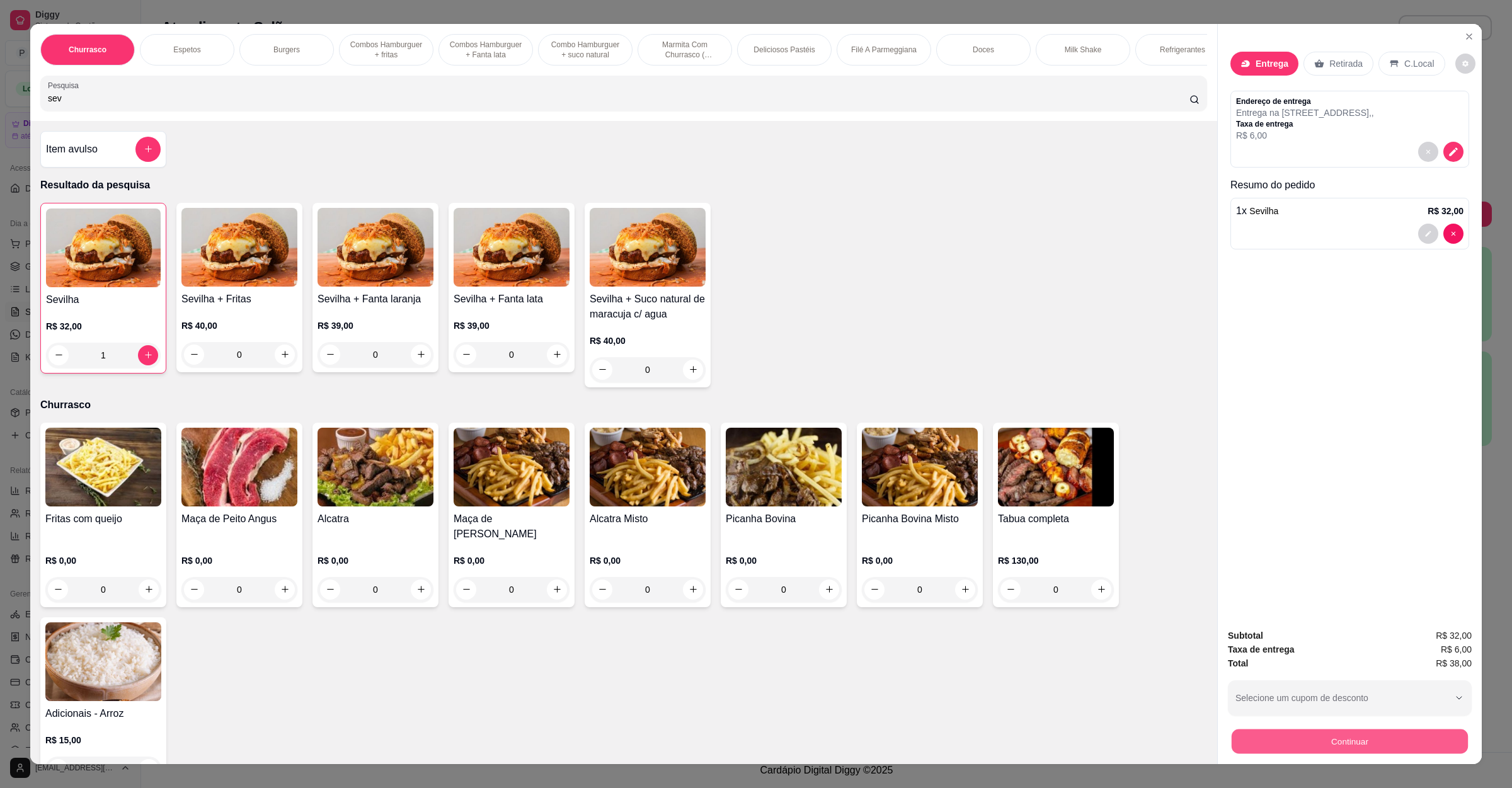
click at [1289, 748] on button "Continuar" at bounding box center [1350, 742] width 236 height 25
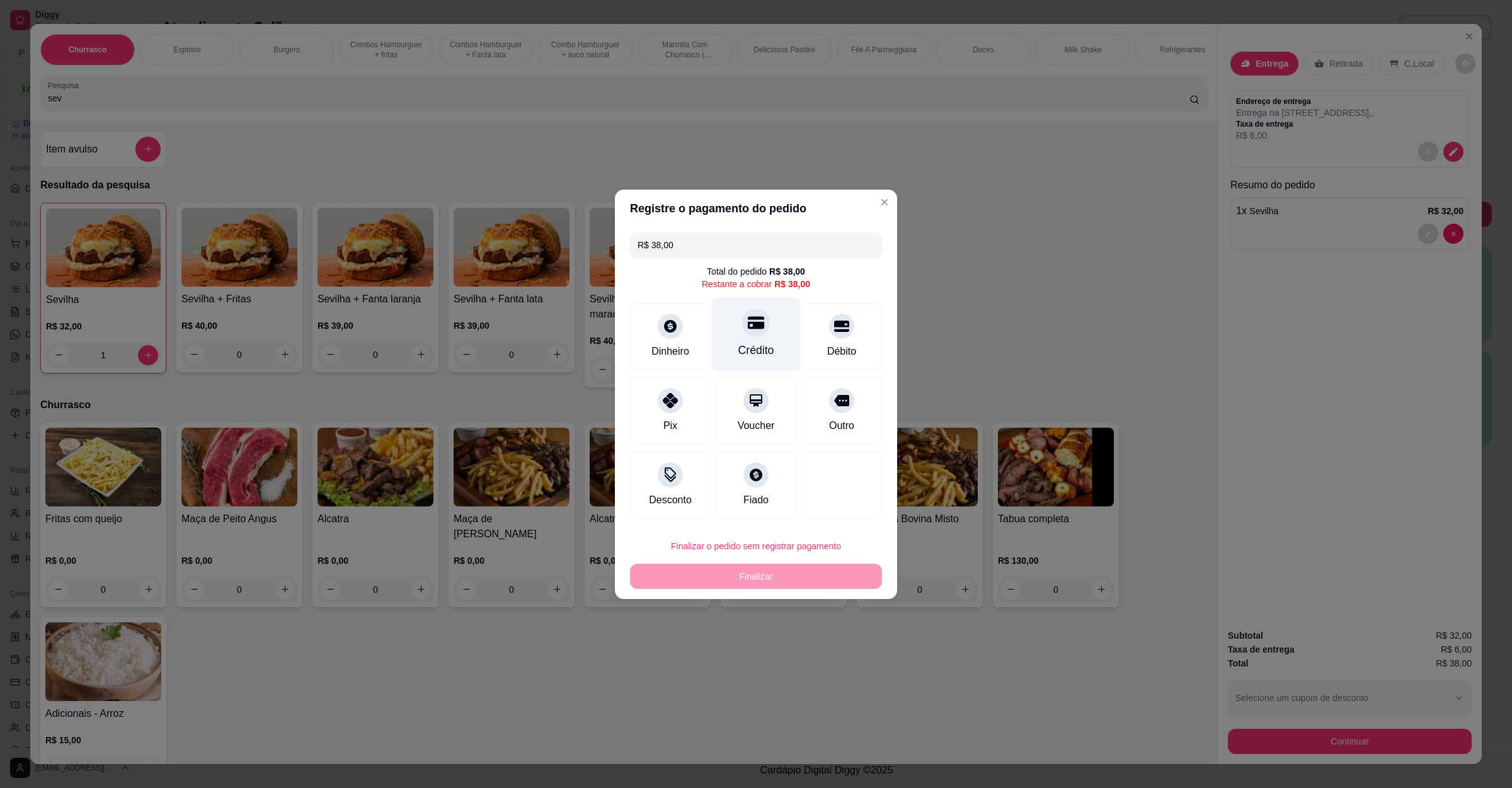
click at [752, 346] on div "Crédito" at bounding box center [756, 350] width 36 height 16
type input "R$ 0,00"
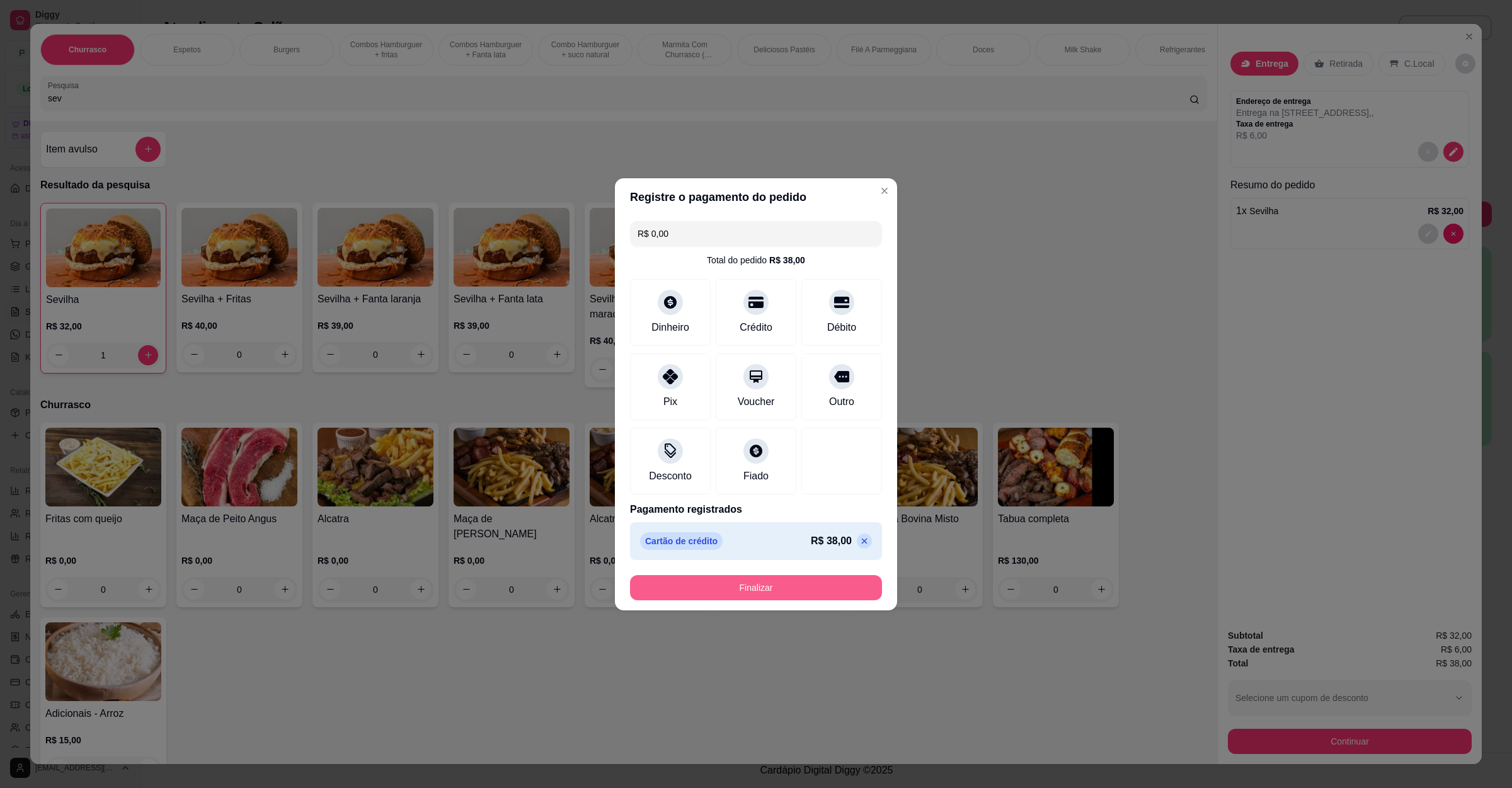
click at [752, 590] on button "Finalizar" at bounding box center [755, 588] width 252 height 26
type input "0"
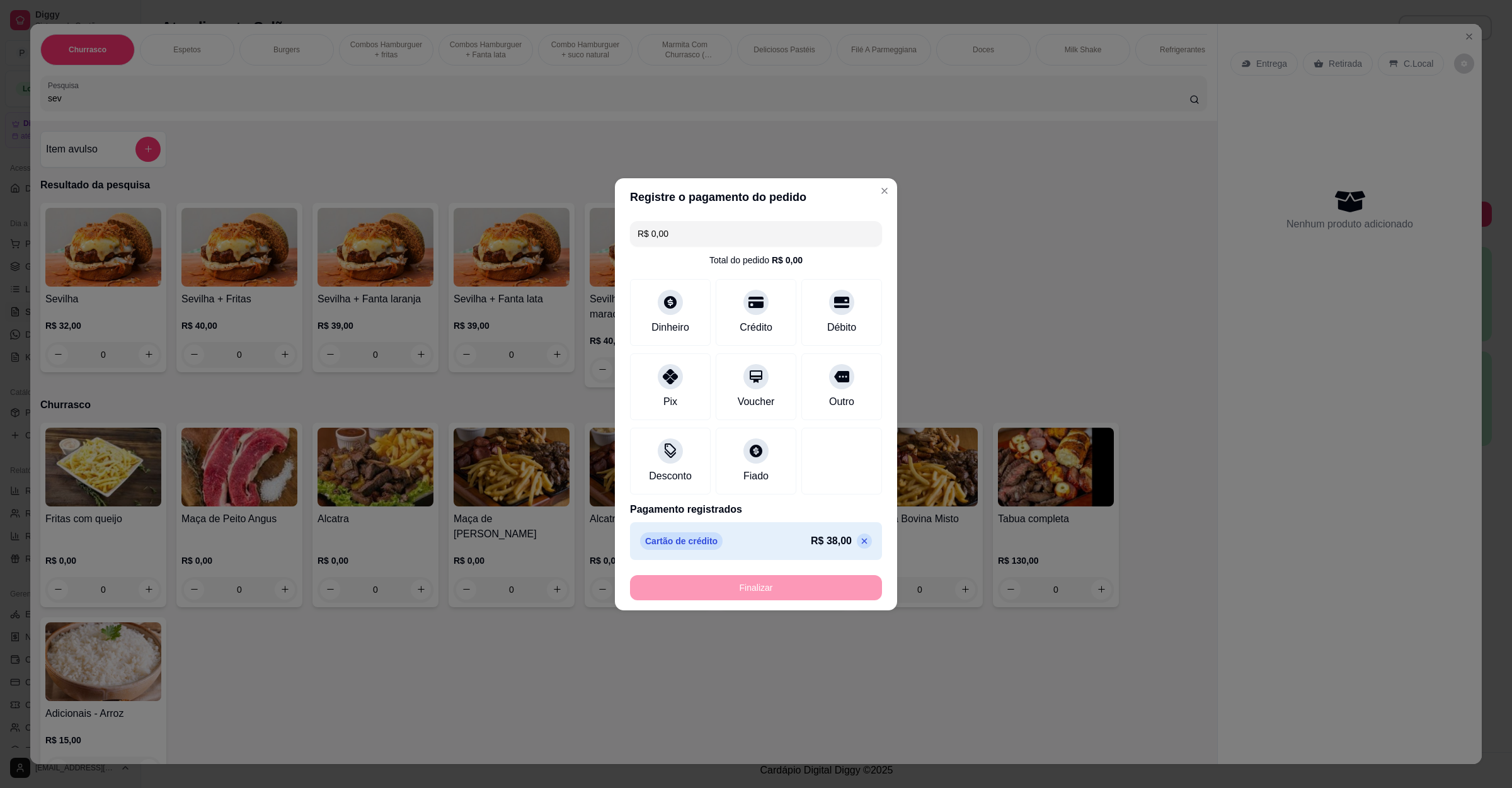
type input "-R$ 38,00"
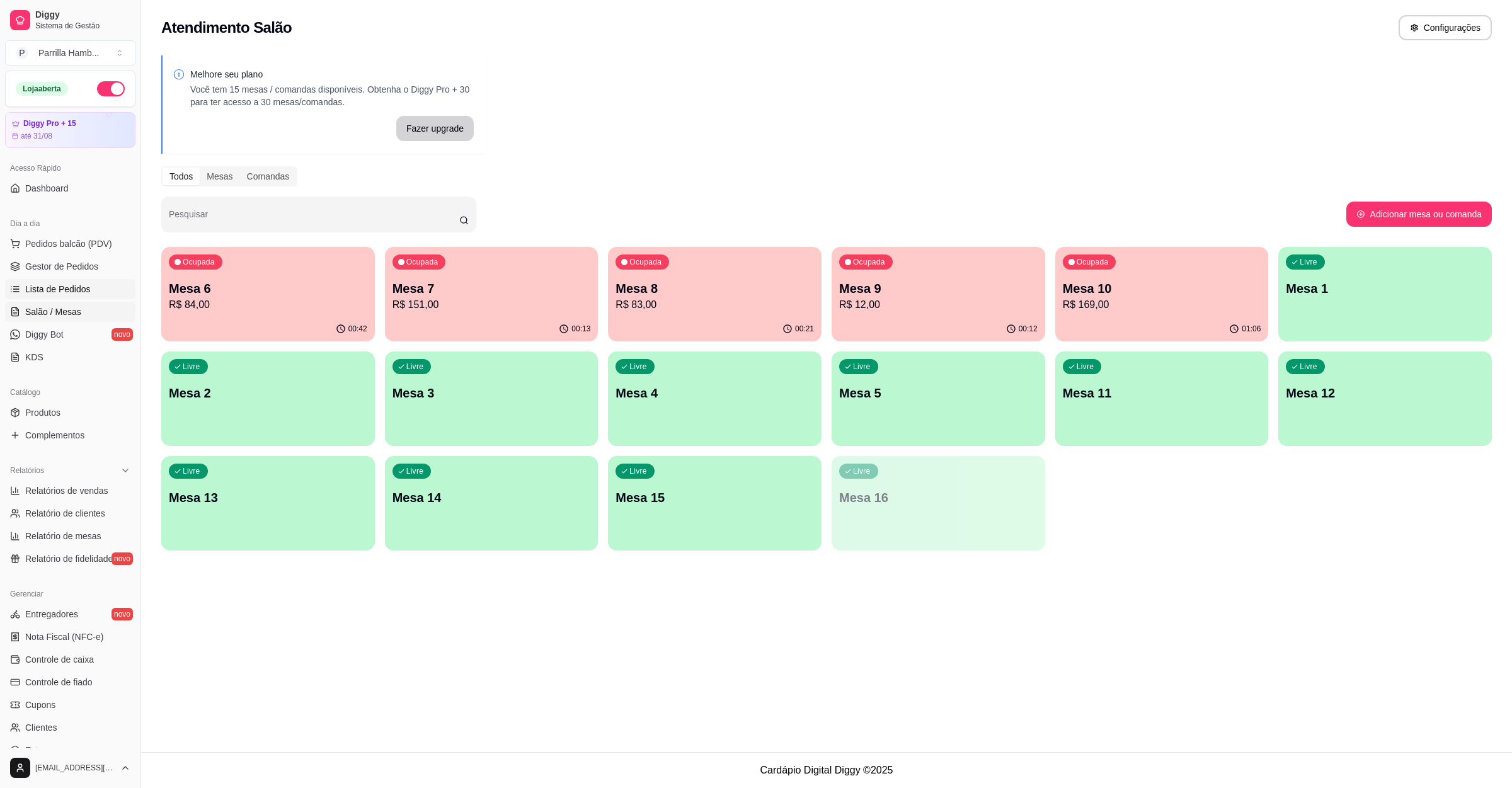
click at [82, 290] on span "Lista de Pedidos" at bounding box center [58, 289] width 65 height 13
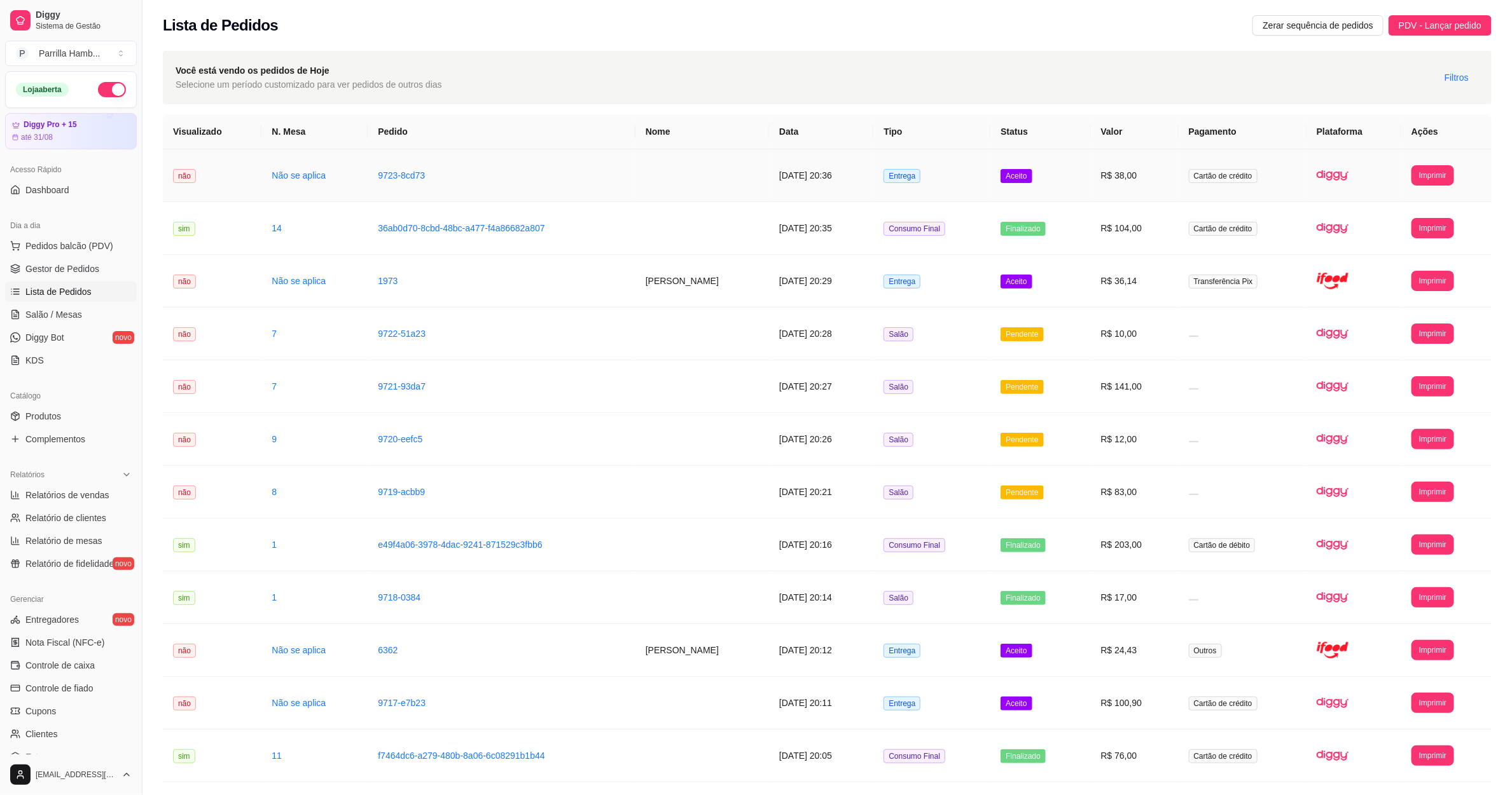
click at [697, 178] on td at bounding box center [702, 176] width 134 height 53
click at [529, 183] on td "9723-8cd73" at bounding box center [501, 176] width 268 height 53
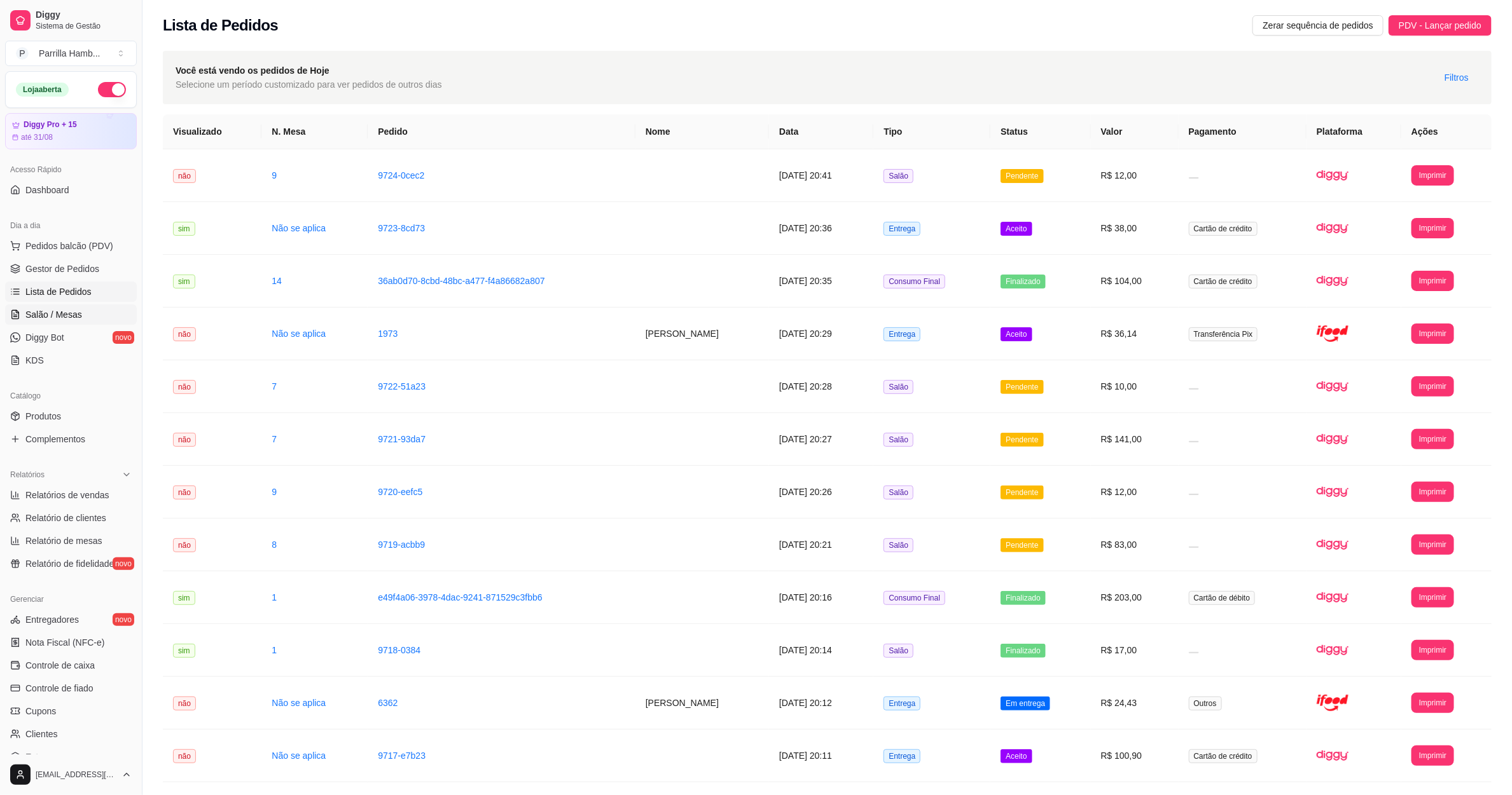
click at [75, 318] on span "Salão / Mesas" at bounding box center [54, 315] width 57 height 13
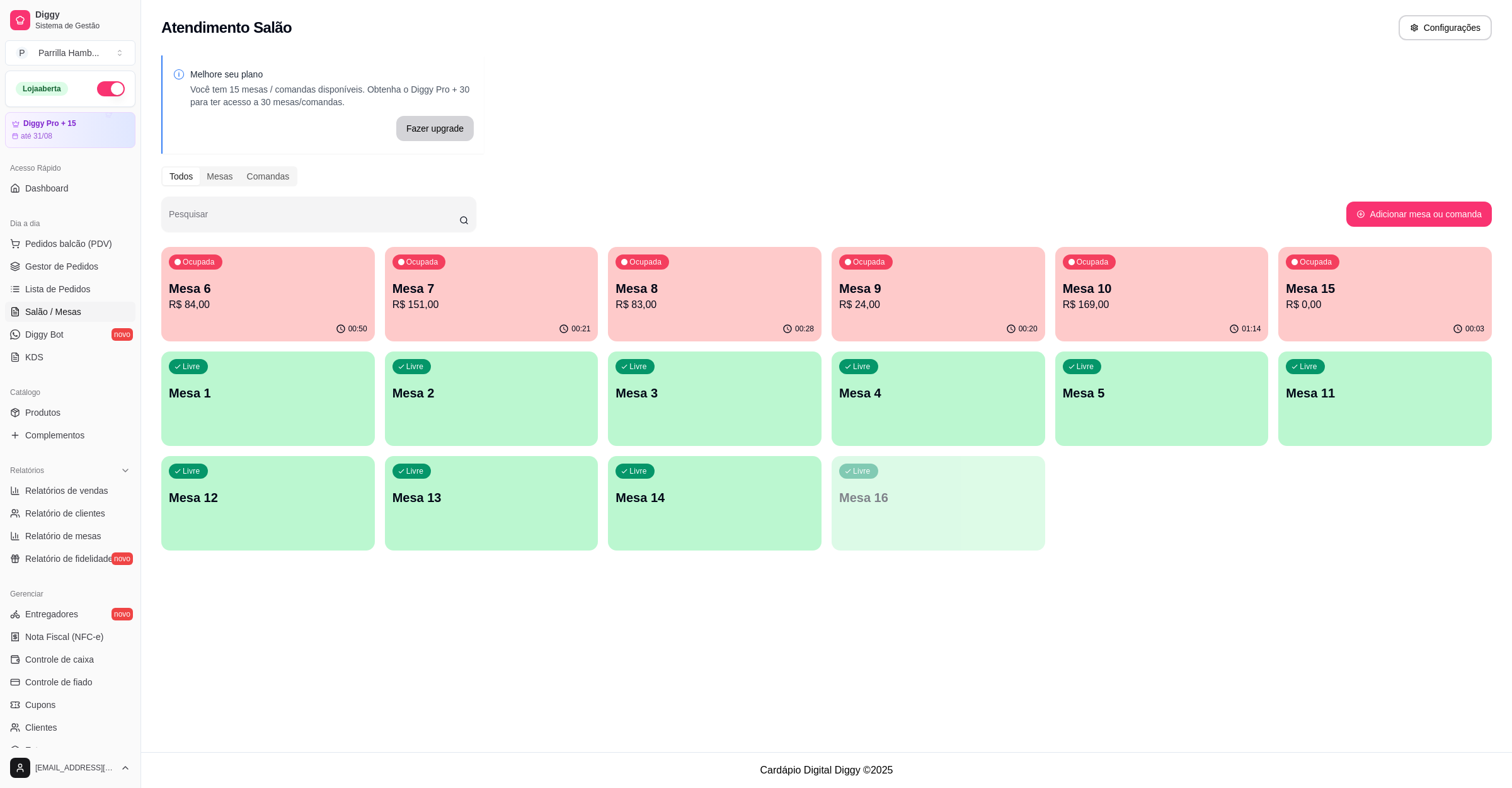
click at [1399, 324] on div "00:03" at bounding box center [1384, 329] width 213 height 25
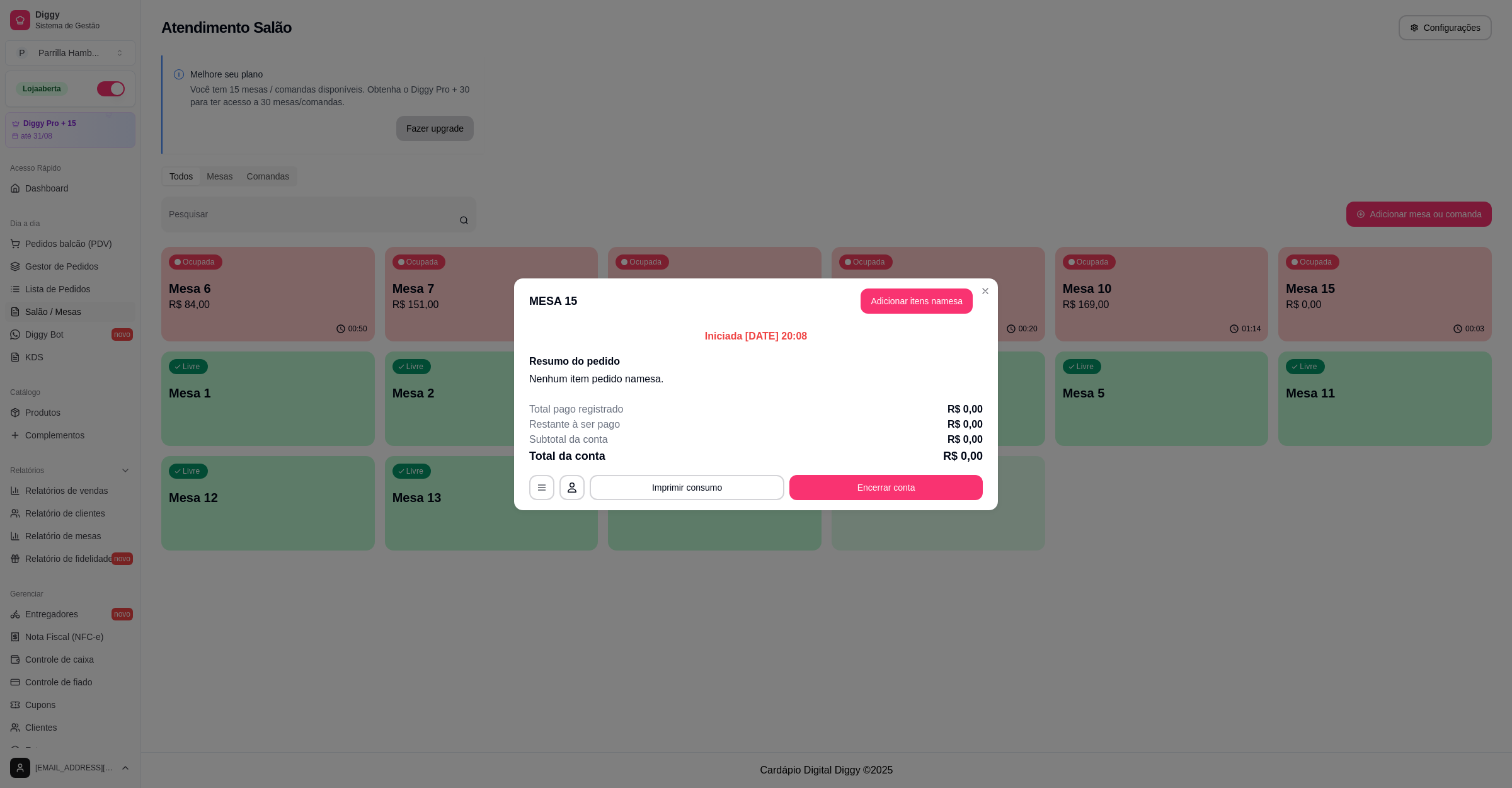
click at [939, 499] on footer "Total pago registrado R$ 0,00 Restante à ser pago R$ 0,00 Subtotal da conta R$ …" at bounding box center [756, 451] width 484 height 118
click at [930, 496] on button "Encerrar conta" at bounding box center [886, 488] width 194 height 26
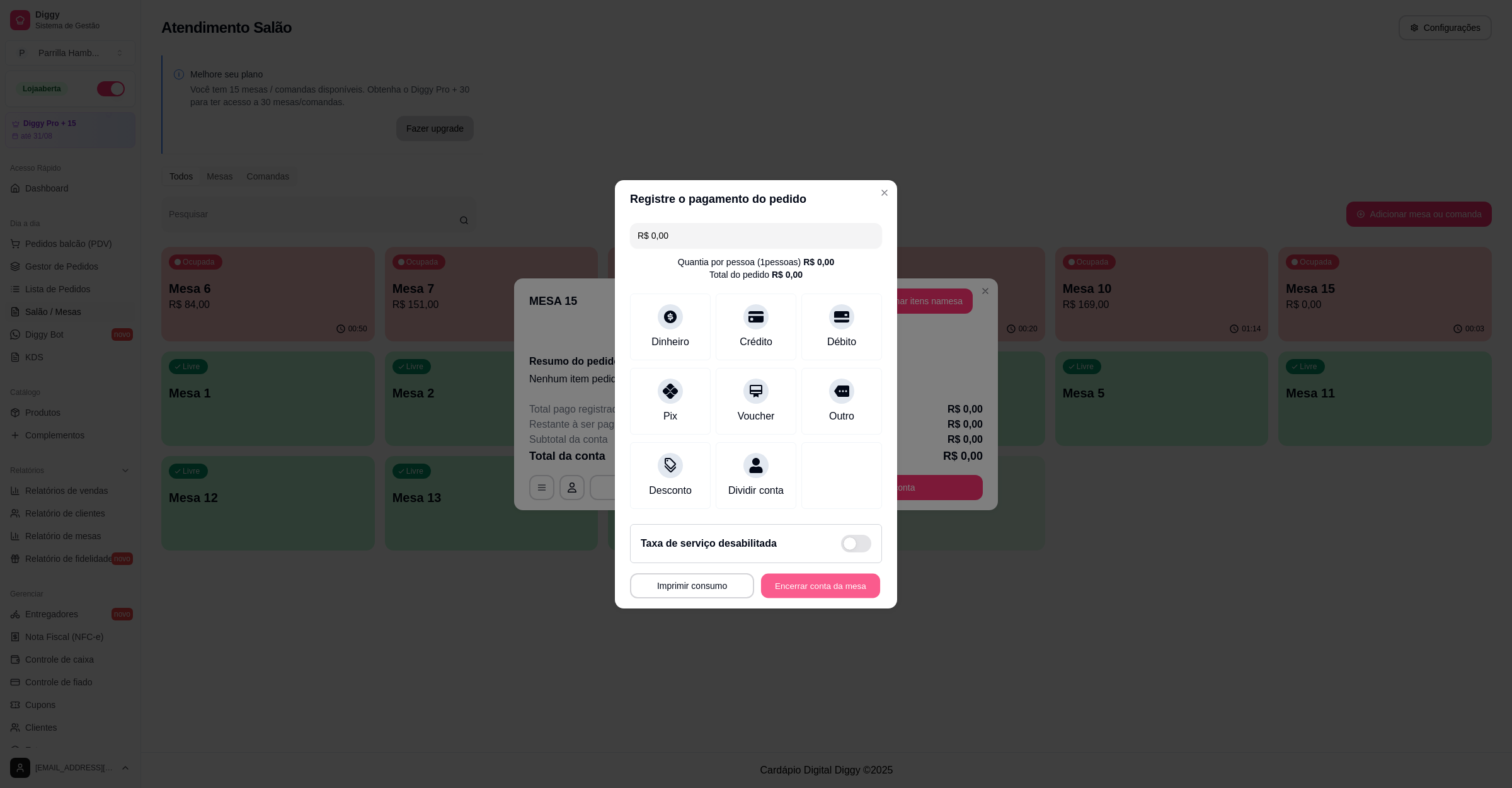
click at [842, 592] on button "Encerrar conta da mesa" at bounding box center [821, 585] width 119 height 25
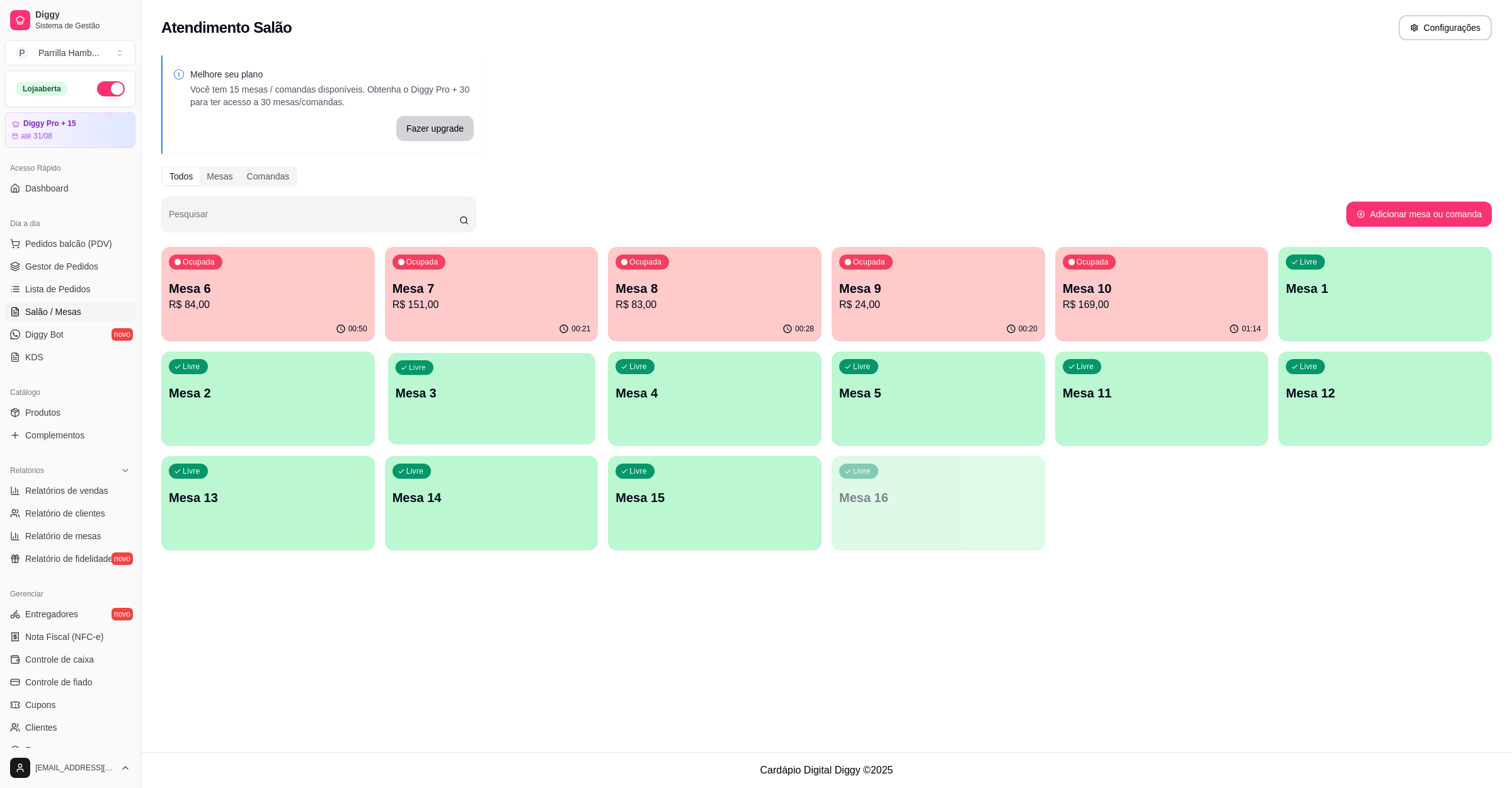
click at [543, 422] on div "Livre Mesa 3" at bounding box center [491, 391] width 207 height 77
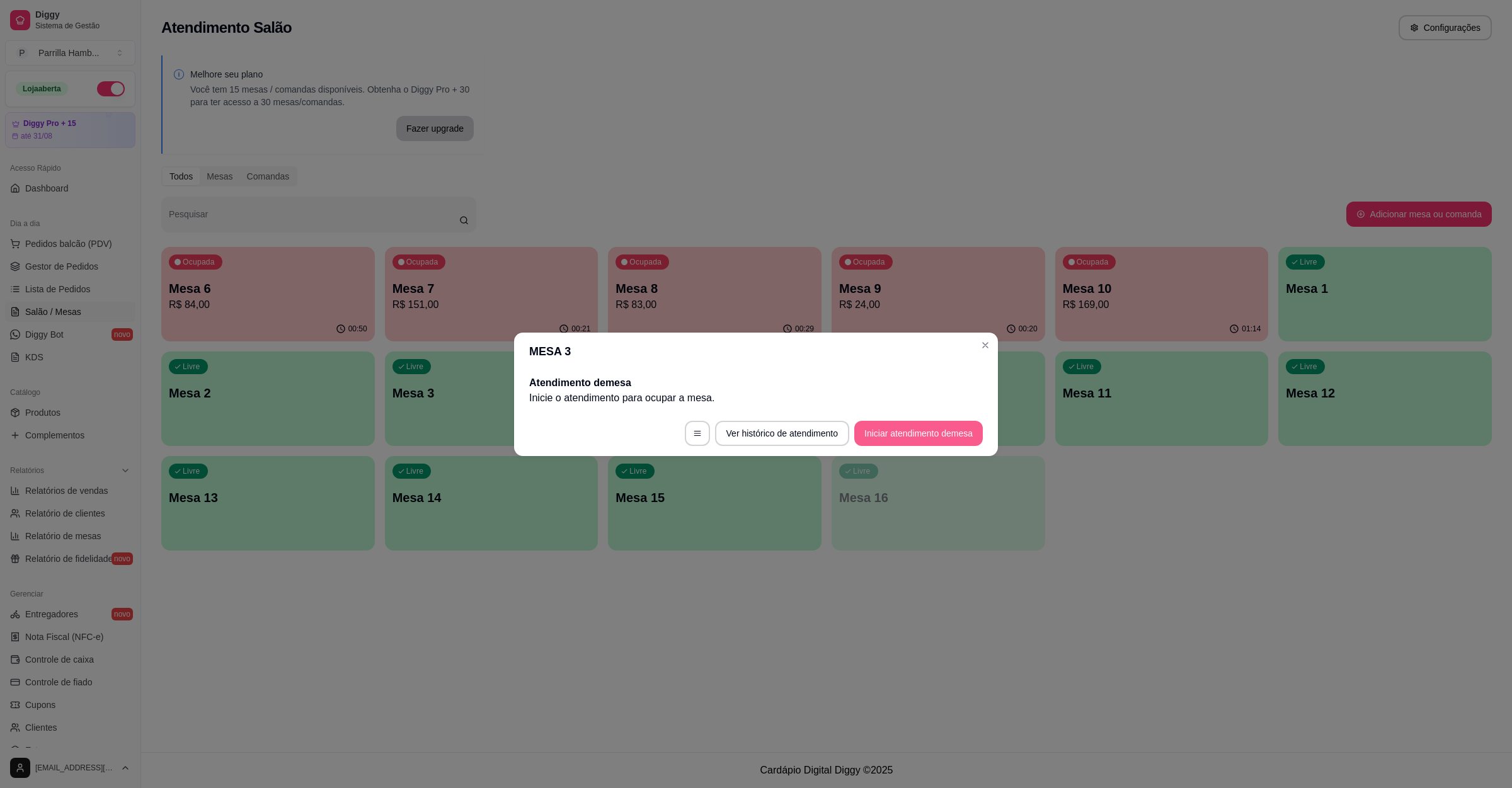
click at [877, 432] on button "Iniciar atendimento de mesa" at bounding box center [918, 433] width 128 height 26
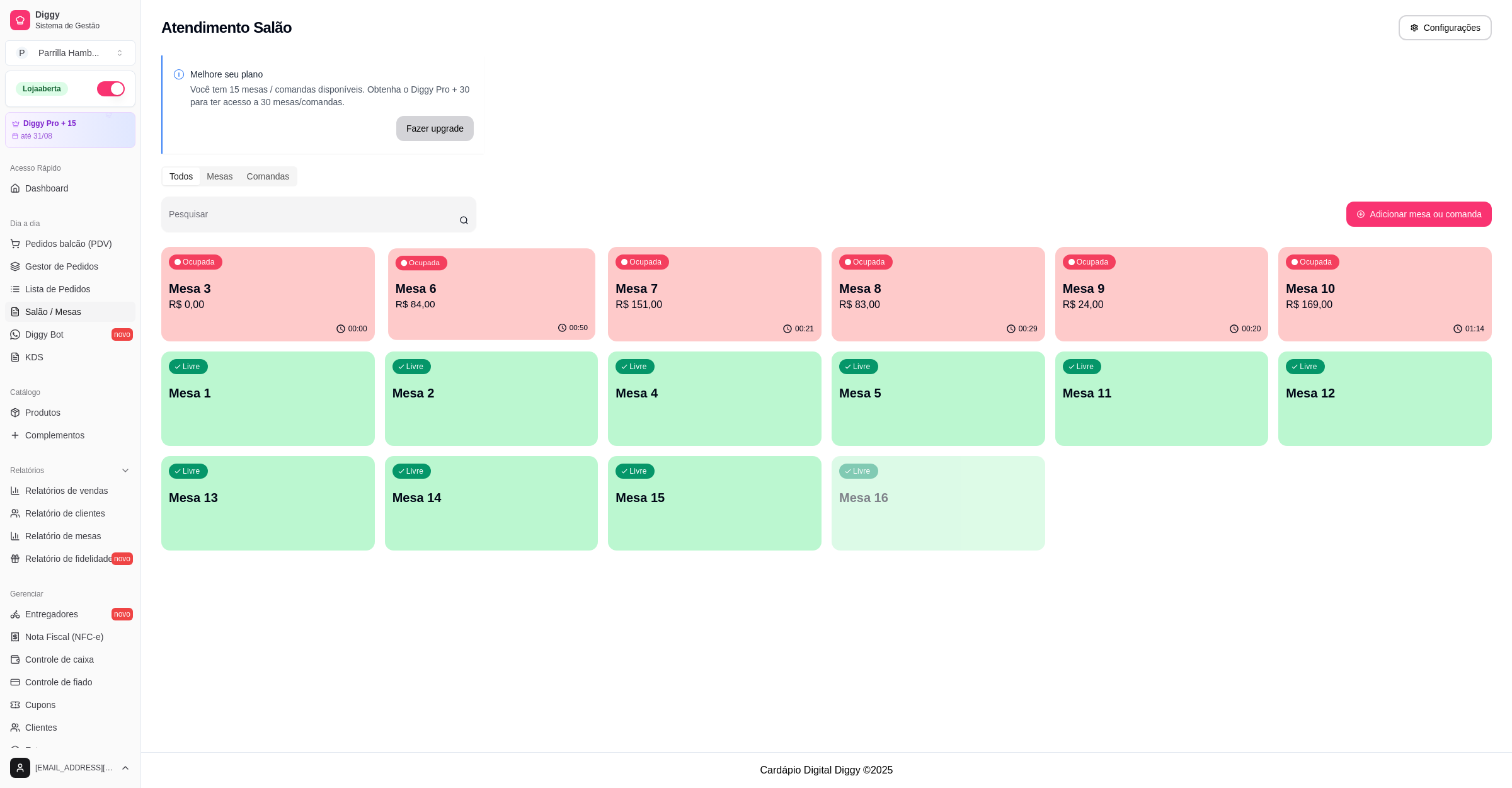
click at [524, 271] on div "Ocupada Mesa 6 R$ 84,00" at bounding box center [491, 282] width 207 height 68
click at [523, 301] on p "R$ 84,00" at bounding box center [491, 304] width 199 height 15
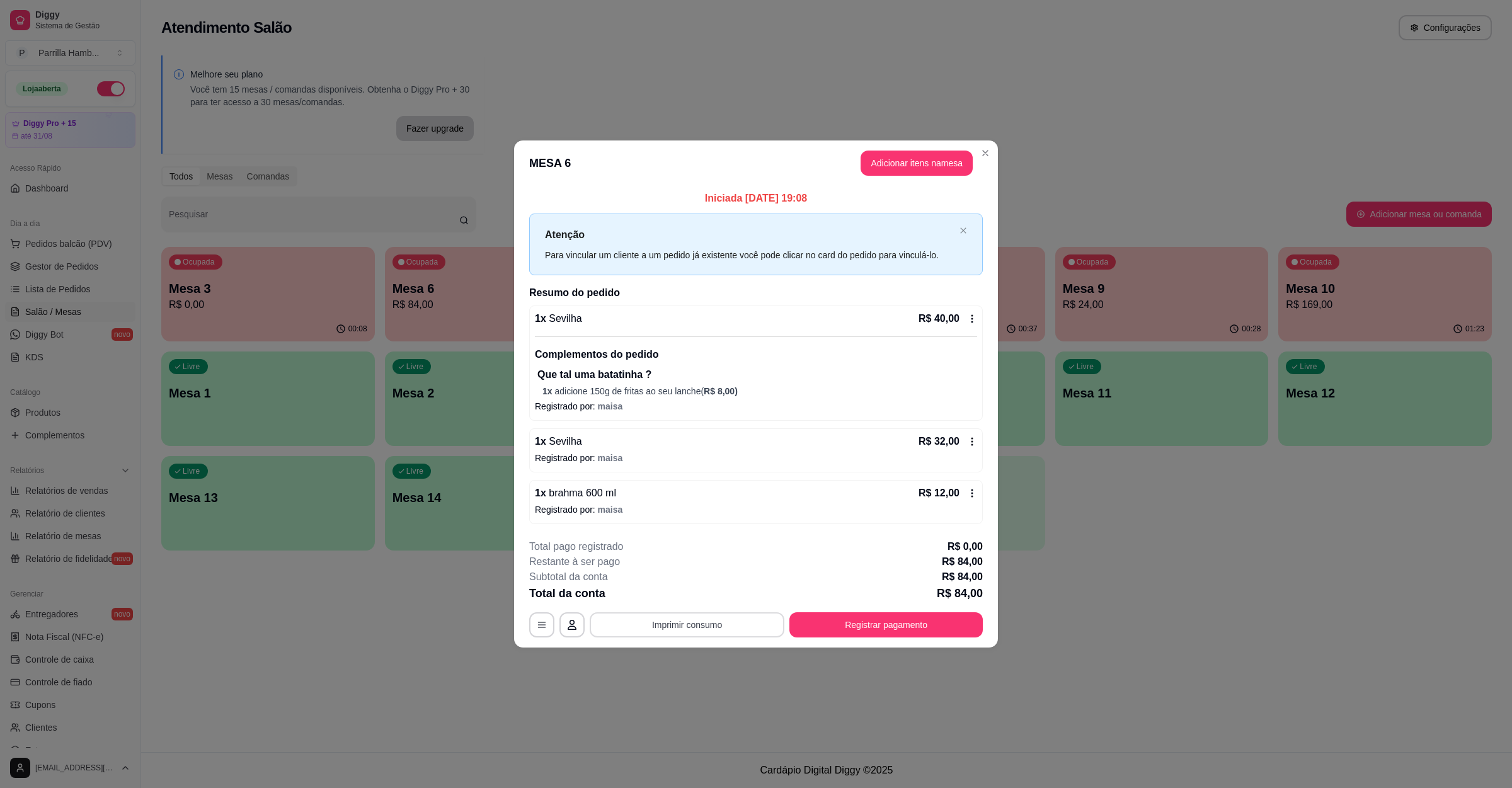
click at [679, 613] on button "Imprimir consumo" at bounding box center [686, 625] width 194 height 26
click at [679, 584] on div "Escolha a impressora IMPRESSORA" at bounding box center [691, 588] width 104 height 43
click at [679, 592] on button "IMPRESSORA" at bounding box center [691, 596] width 91 height 20
click at [843, 622] on button "Registrar pagamento" at bounding box center [886, 625] width 194 height 26
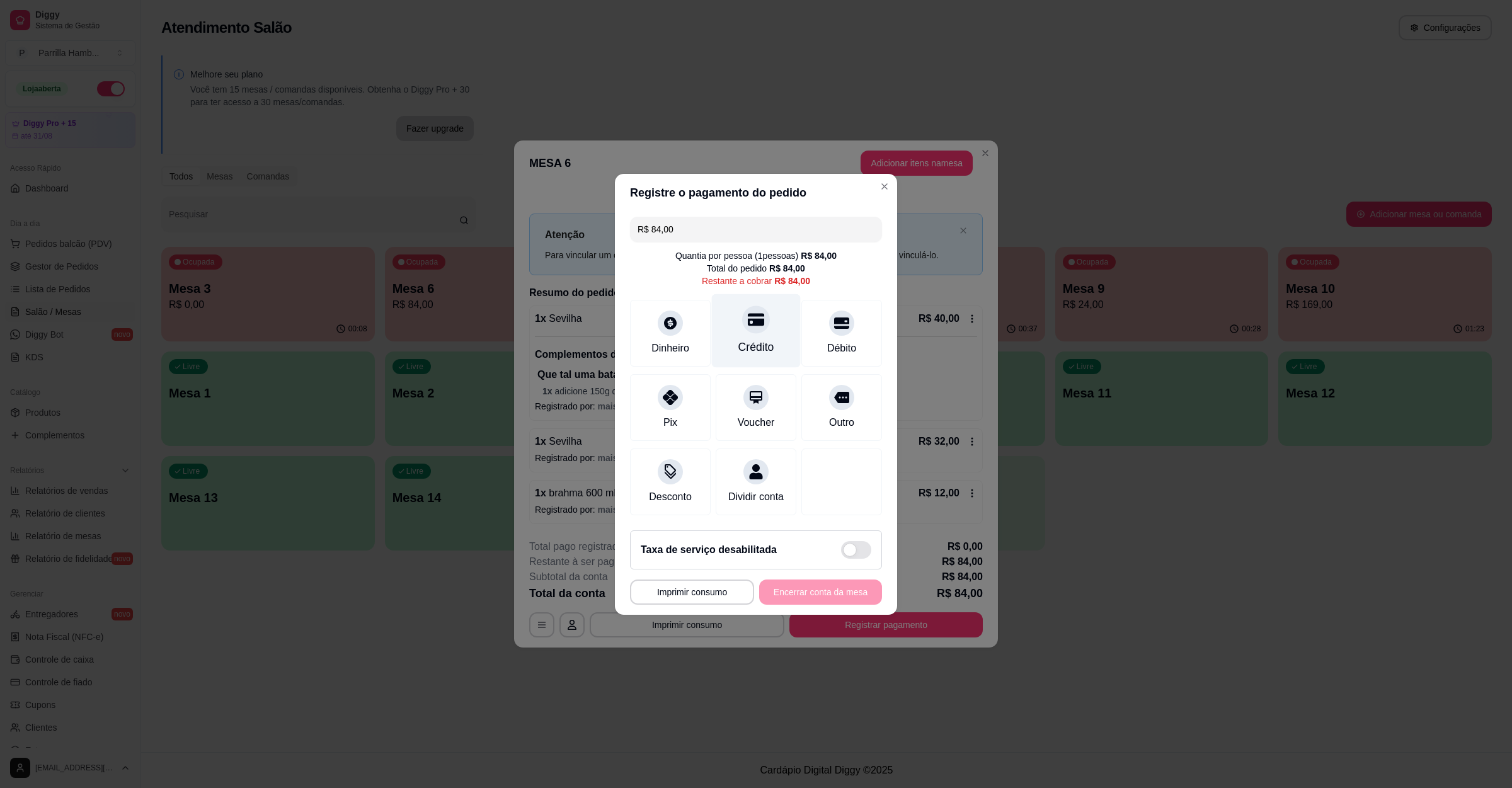
click at [748, 339] on div "Crédito" at bounding box center [756, 347] width 36 height 16
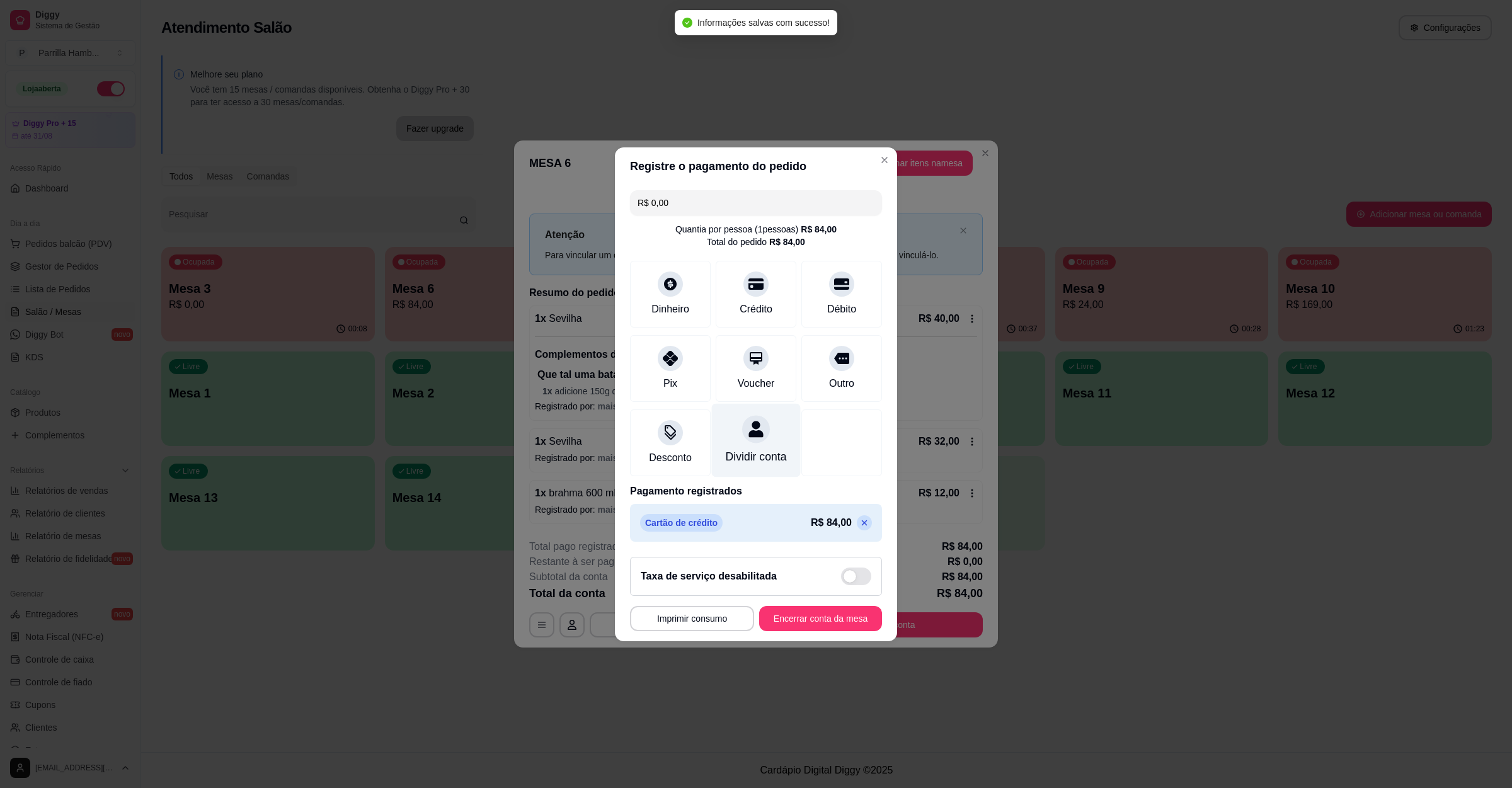
type input "R$ 0,00"
click at [799, 641] on footer "**********" at bounding box center [756, 594] width 282 height 94
click at [800, 631] on button "Encerrar conta da mesa" at bounding box center [821, 618] width 119 height 25
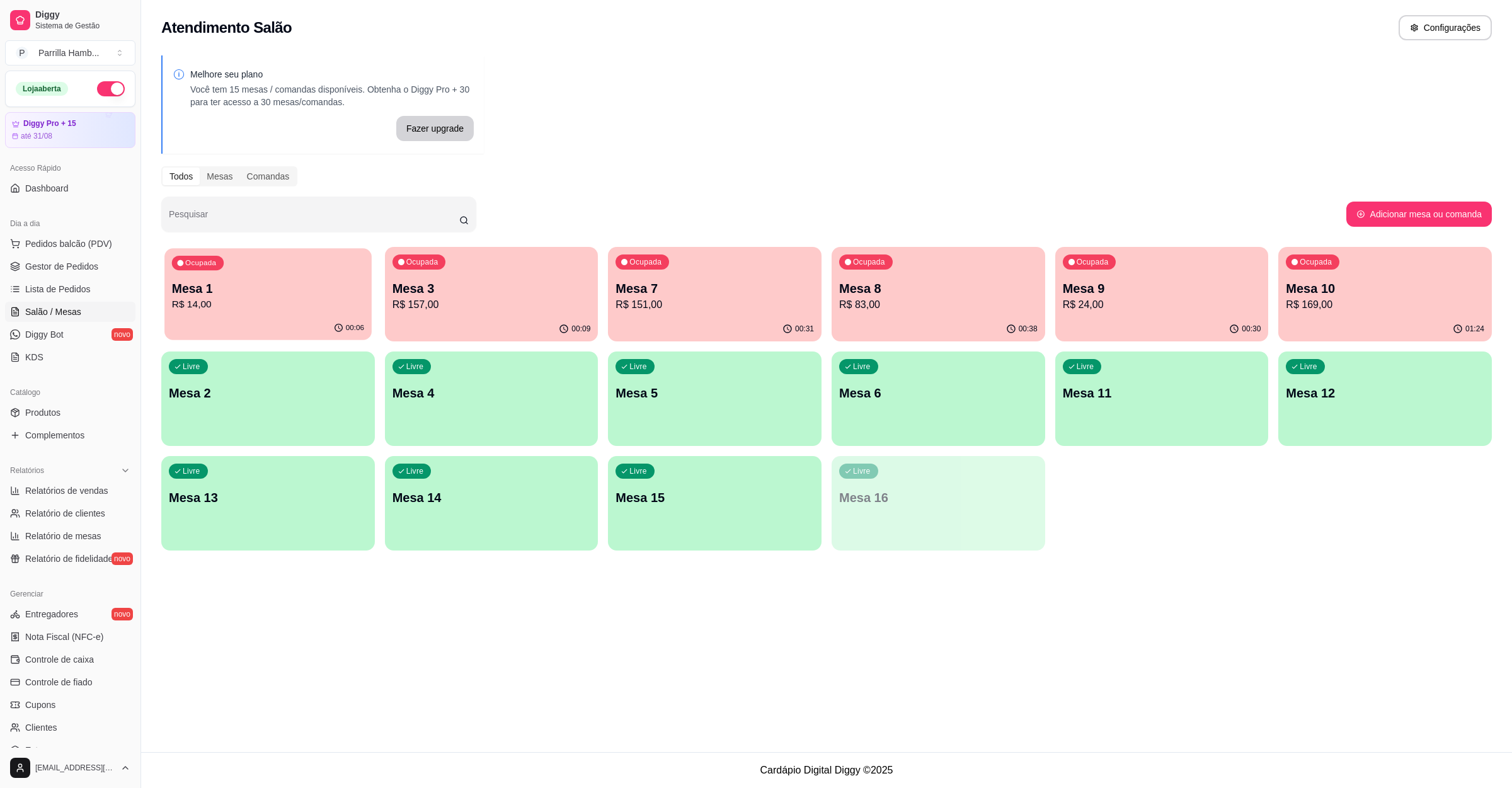
click at [285, 282] on p "Mesa 1" at bounding box center [268, 289] width 192 height 17
click at [907, 302] on p "R$ 83,00" at bounding box center [938, 304] width 199 height 15
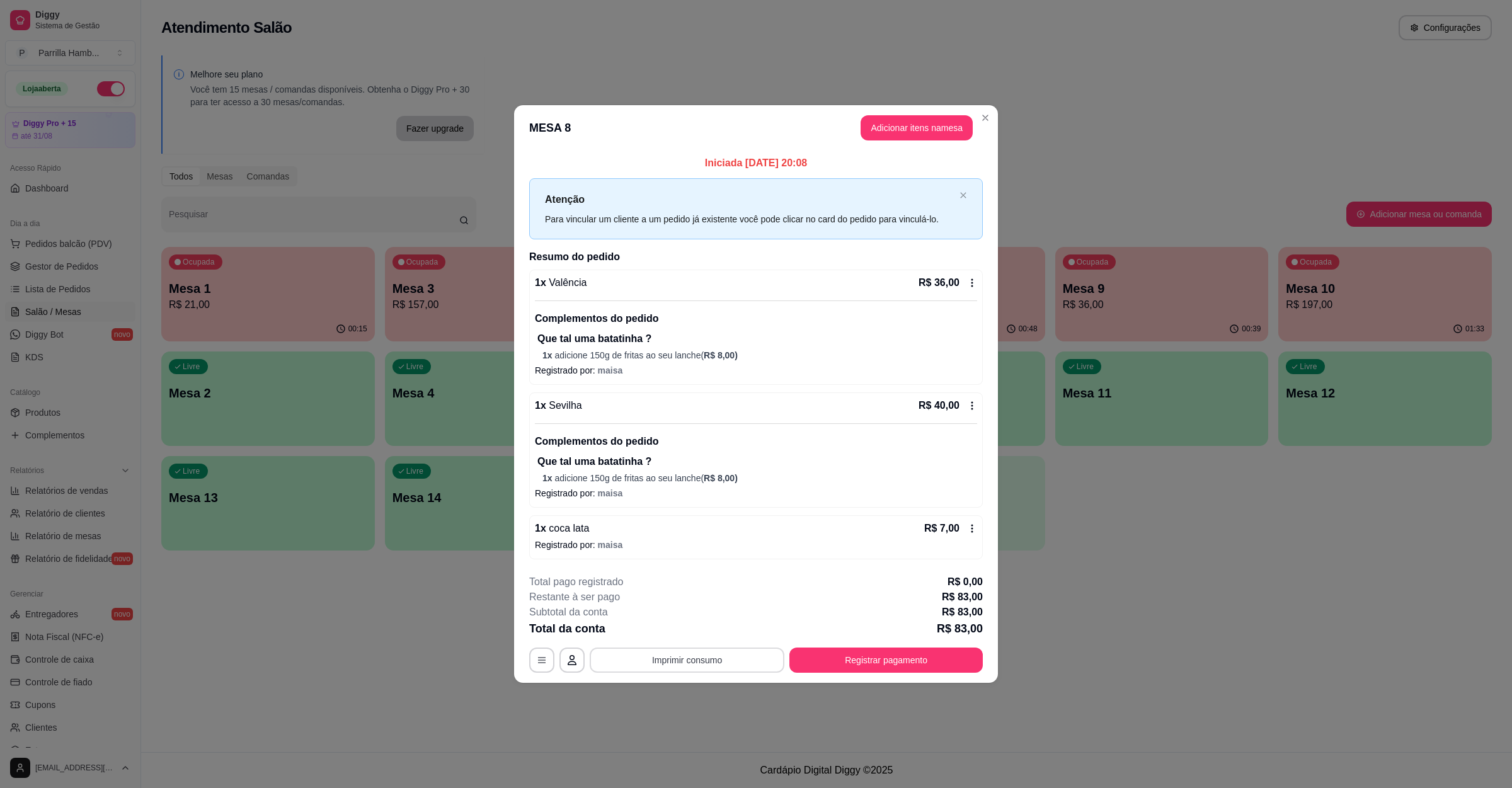
click at [696, 662] on button "Imprimir consumo" at bounding box center [686, 660] width 194 height 26
click at [699, 673] on button "Imprimir consumo" at bounding box center [686, 660] width 194 height 26
click at [701, 617] on h4 "Escolha a impressora" at bounding box center [691, 611] width 91 height 13
click at [694, 628] on button "IMPRESSORA" at bounding box center [691, 633] width 91 height 20
click at [842, 662] on button "Registrar pagamento" at bounding box center [886, 660] width 194 height 26
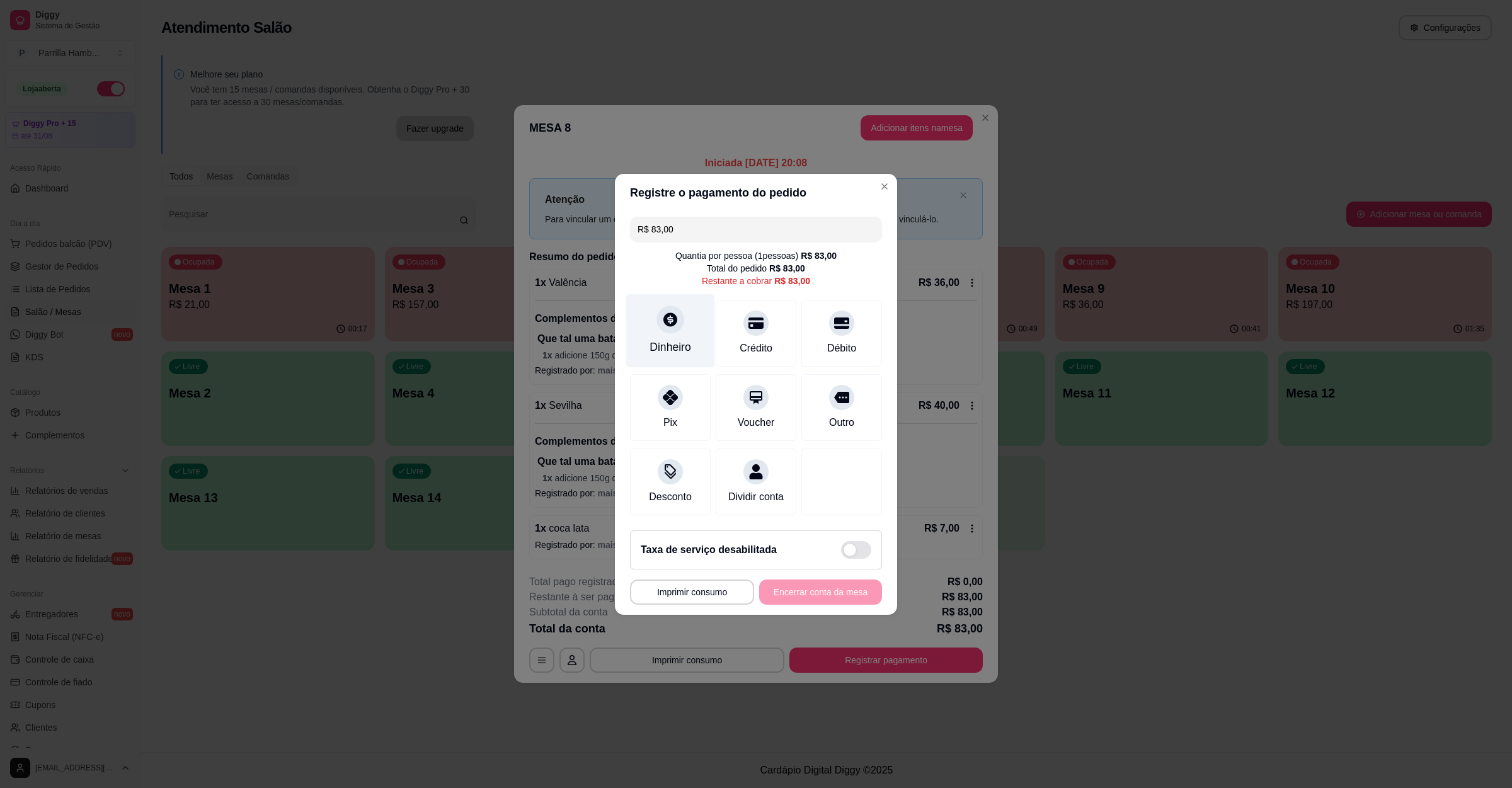
click at [674, 339] on div "Dinheiro" at bounding box center [670, 347] width 42 height 16
type input "R$ 0,00"
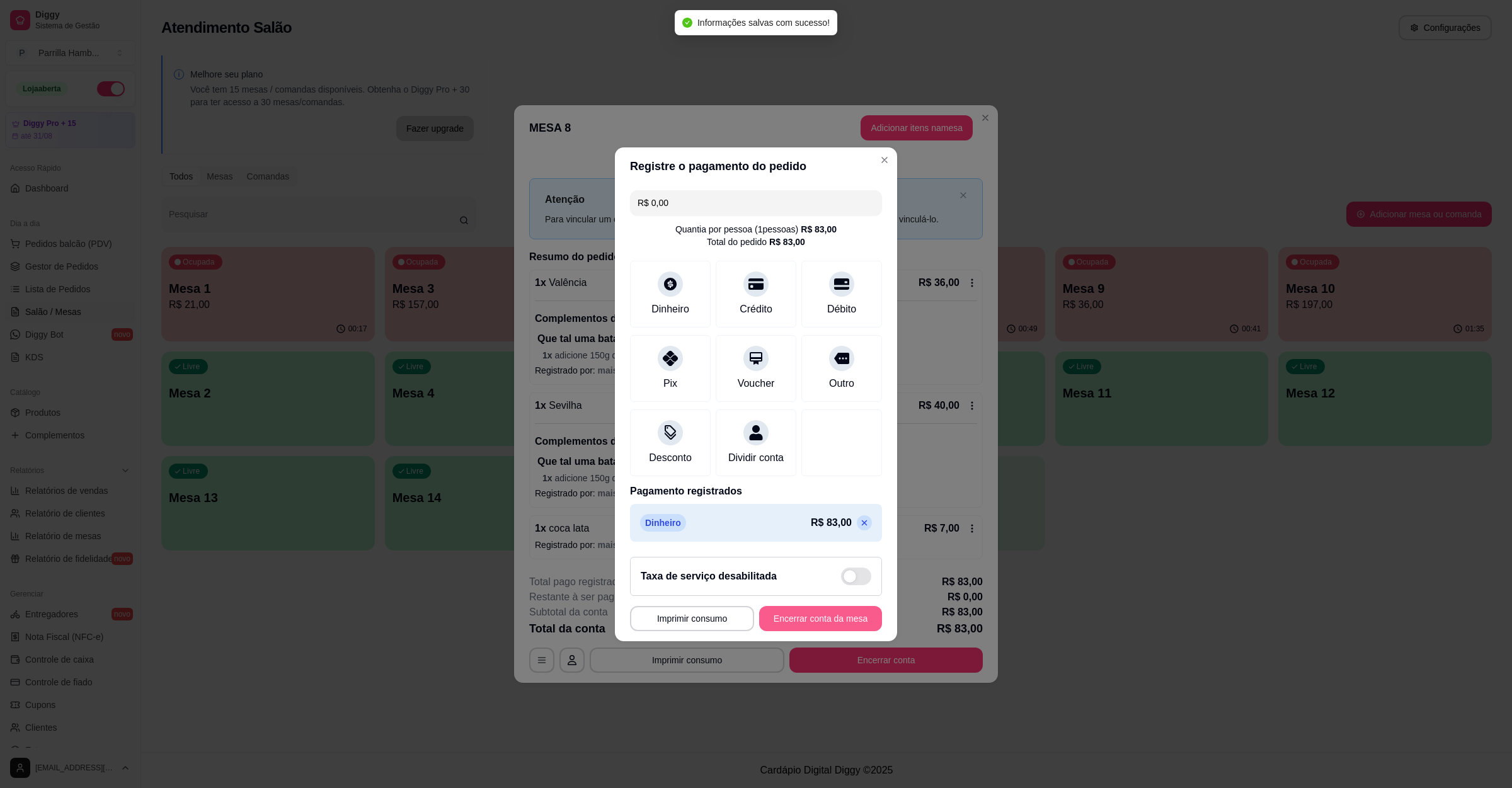
click at [832, 629] on button "Encerrar conta da mesa" at bounding box center [820, 619] width 123 height 26
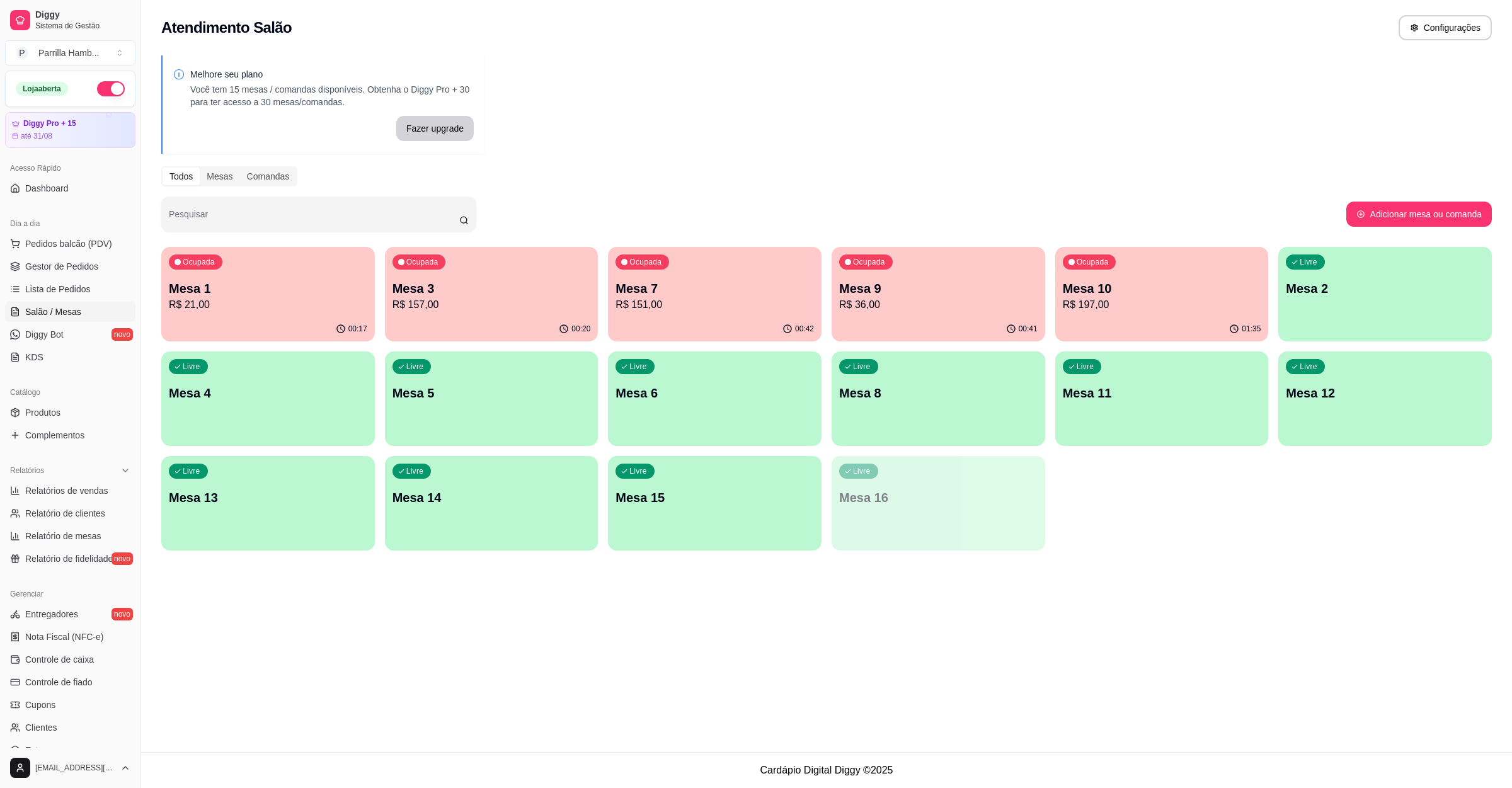
click at [390, 694] on div "Atendimento Salão Configurações Melhore seu plano Você tem 15 mesas / comandas …" at bounding box center [826, 376] width 1371 height 753
click at [72, 244] on span "Pedidos balcão (PDV)" at bounding box center [69, 244] width 87 height 13
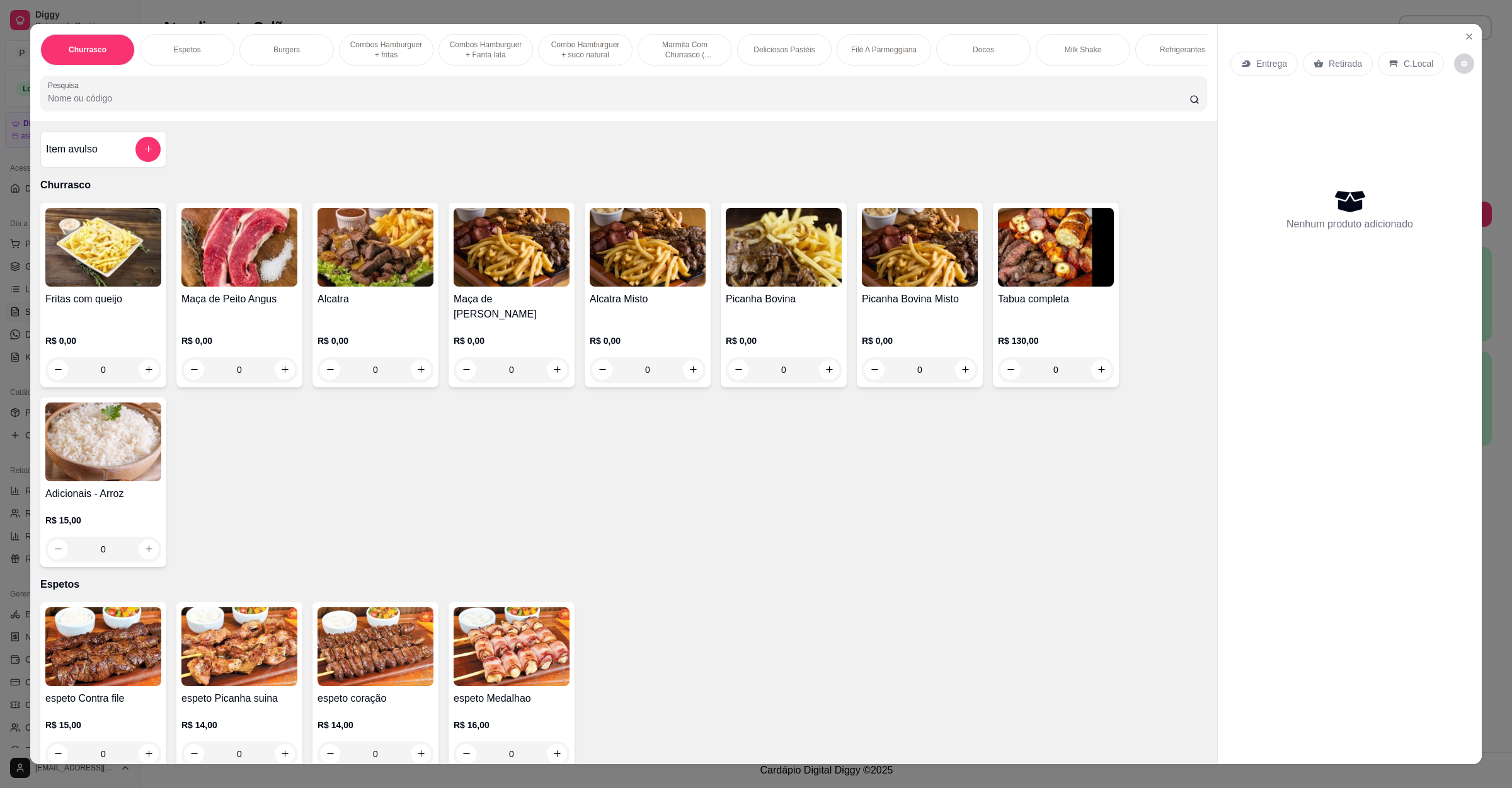
click at [1257, 67] on p "Entrega" at bounding box center [1272, 64] width 31 height 13
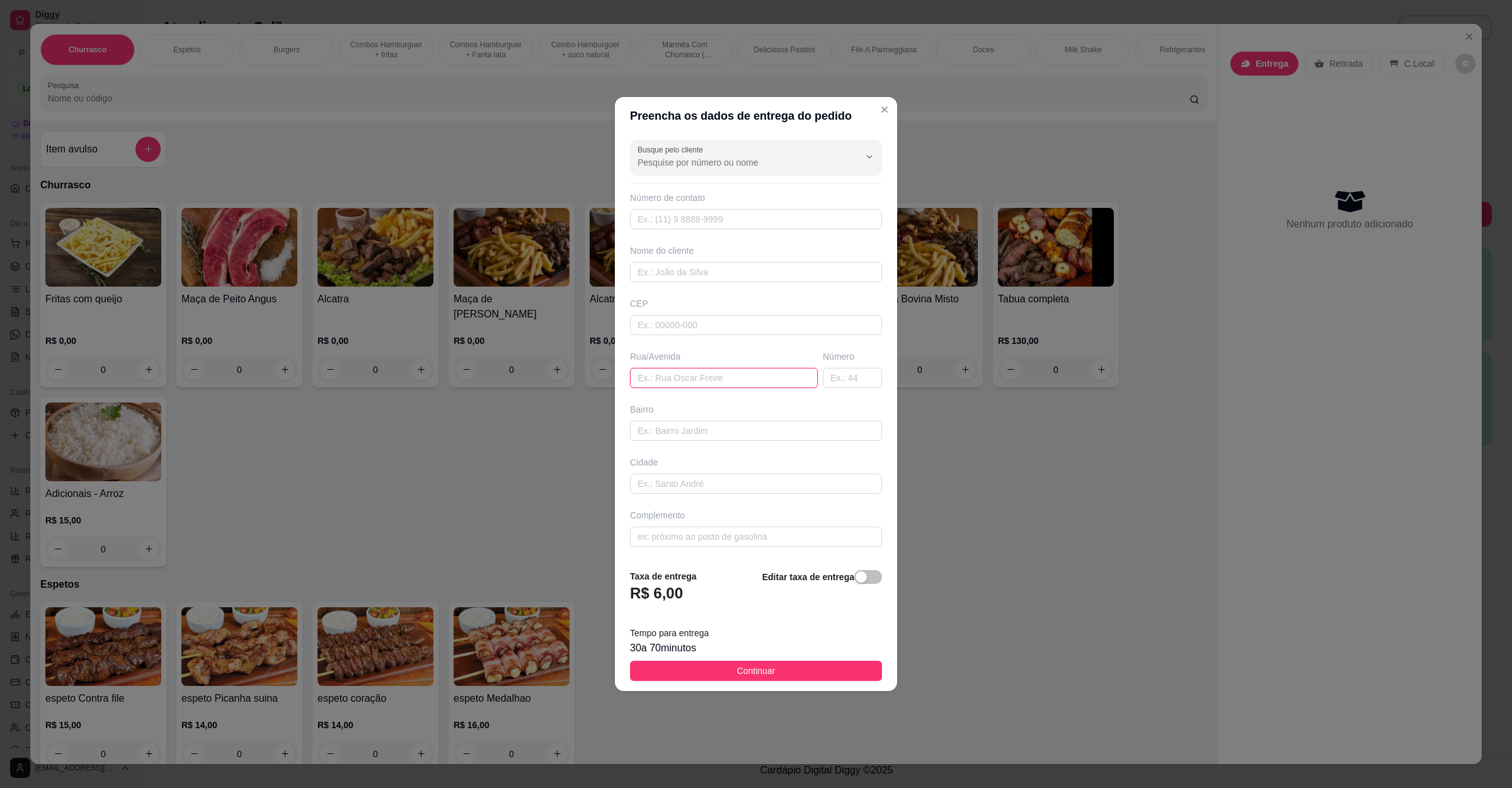
click at [766, 379] on input "text" at bounding box center [723, 378] width 188 height 20
paste input "[STREET_ADDRESS]"
type input "[STREET_ADDRESS]"
click at [764, 671] on span "Continuar" at bounding box center [756, 671] width 38 height 14
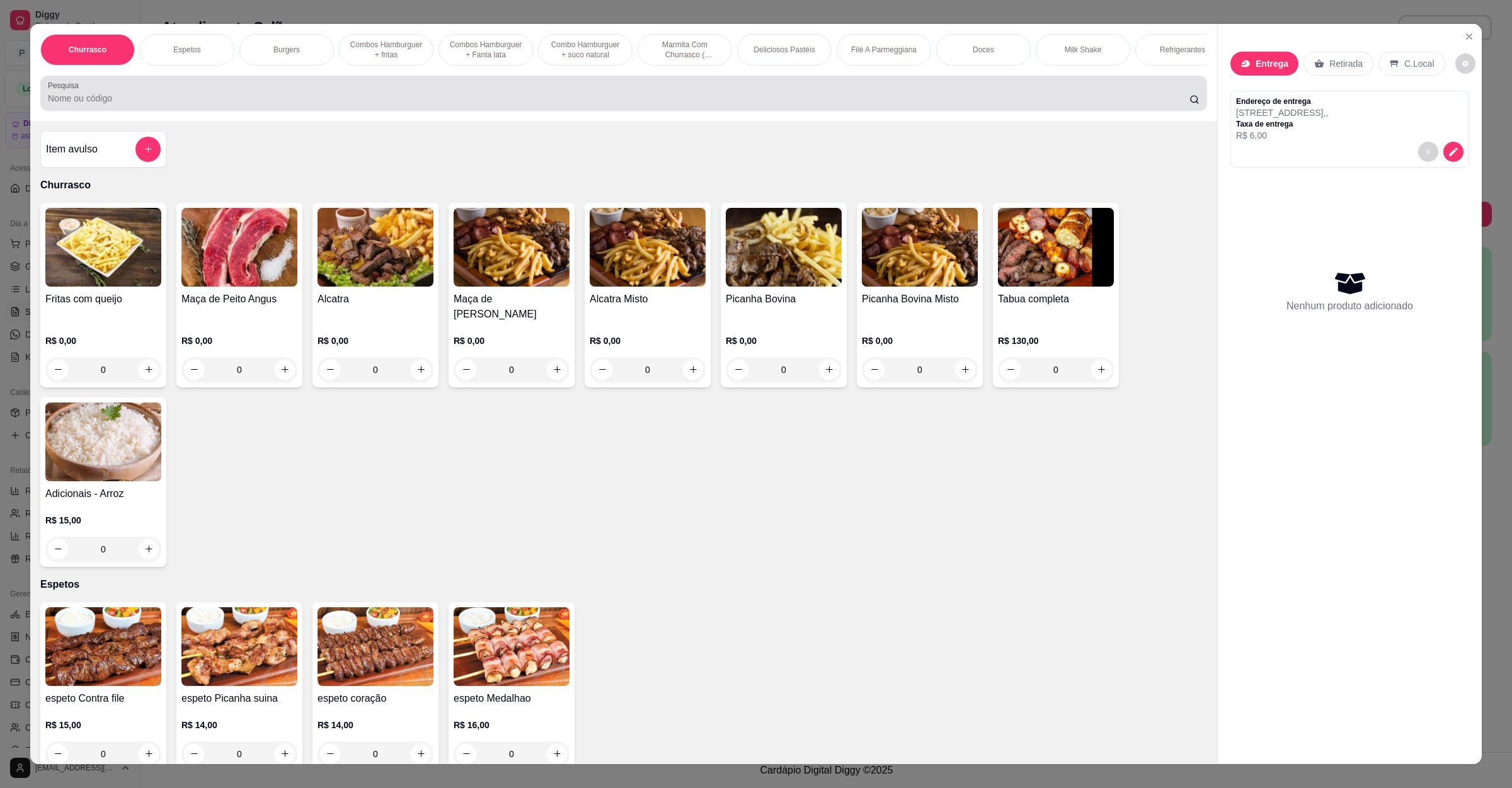
click at [301, 101] on div at bounding box center [624, 94] width 1152 height 26
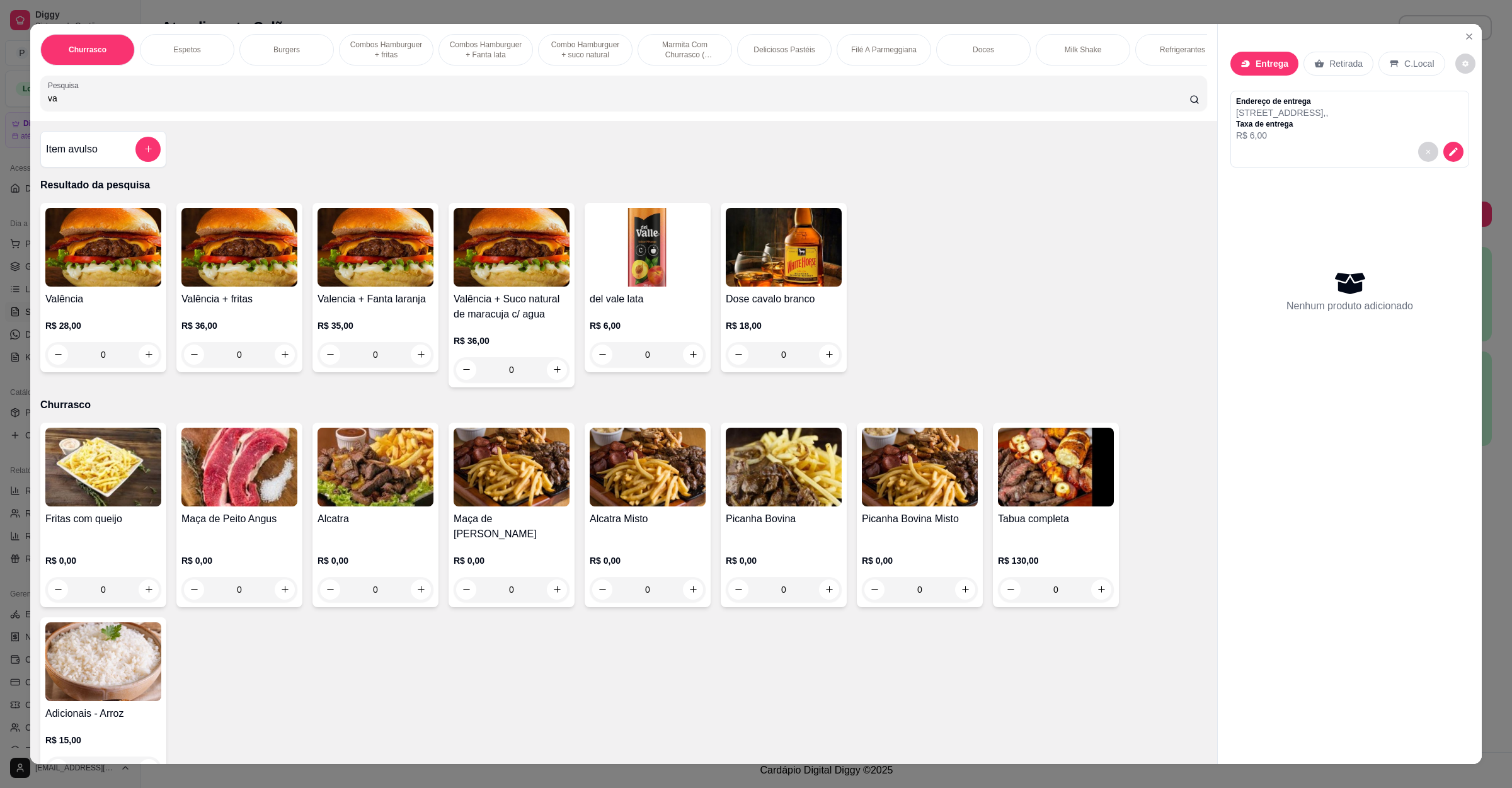
type input "va"
click at [138, 364] on div "0" at bounding box center [103, 355] width 116 height 26
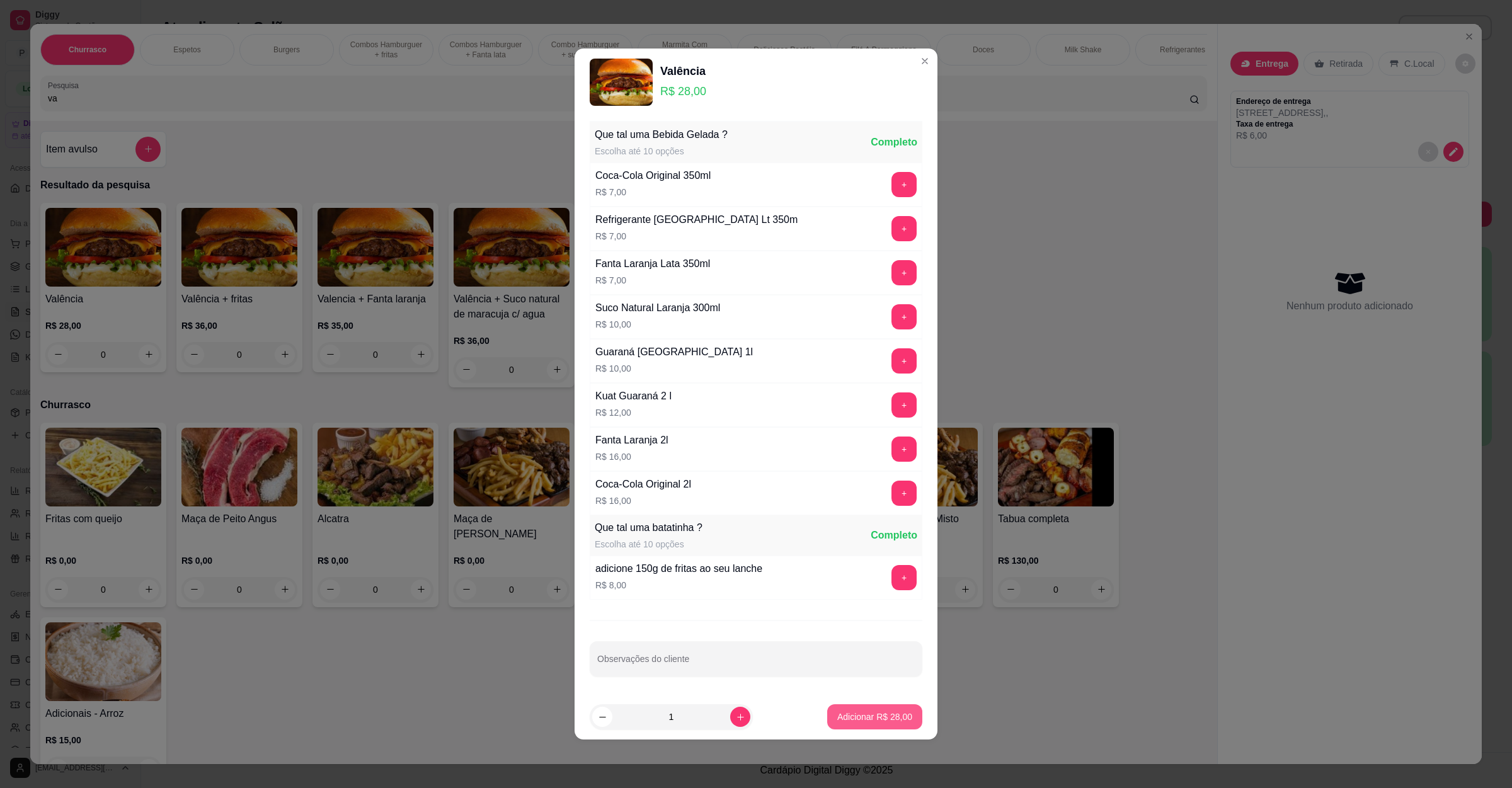
click at [839, 721] on p "Adicionar R$ 28,00" at bounding box center [875, 717] width 75 height 13
type input "1"
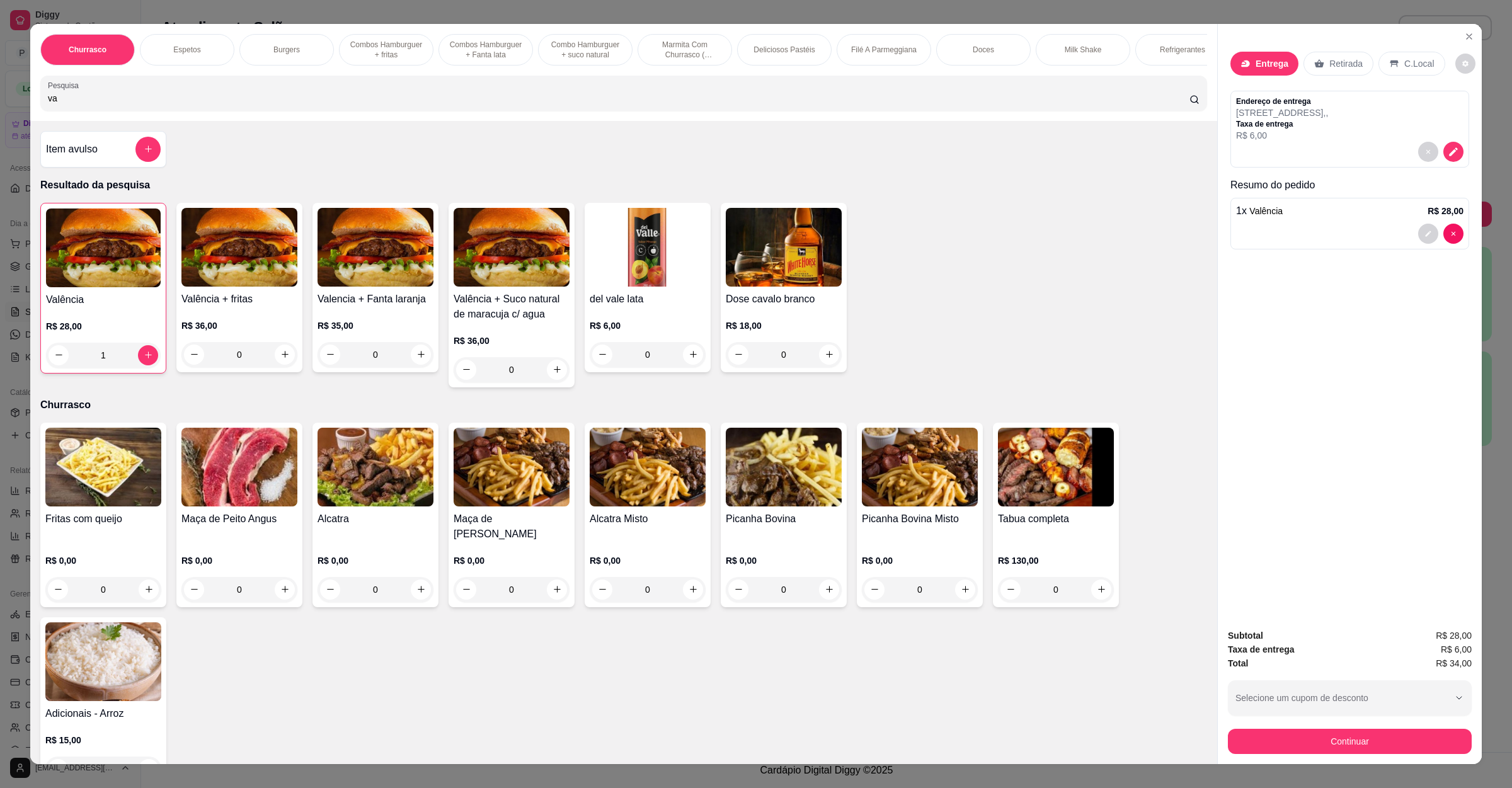
click at [369, 104] on input "va" at bounding box center [619, 99] width 1142 height 13
type input "v"
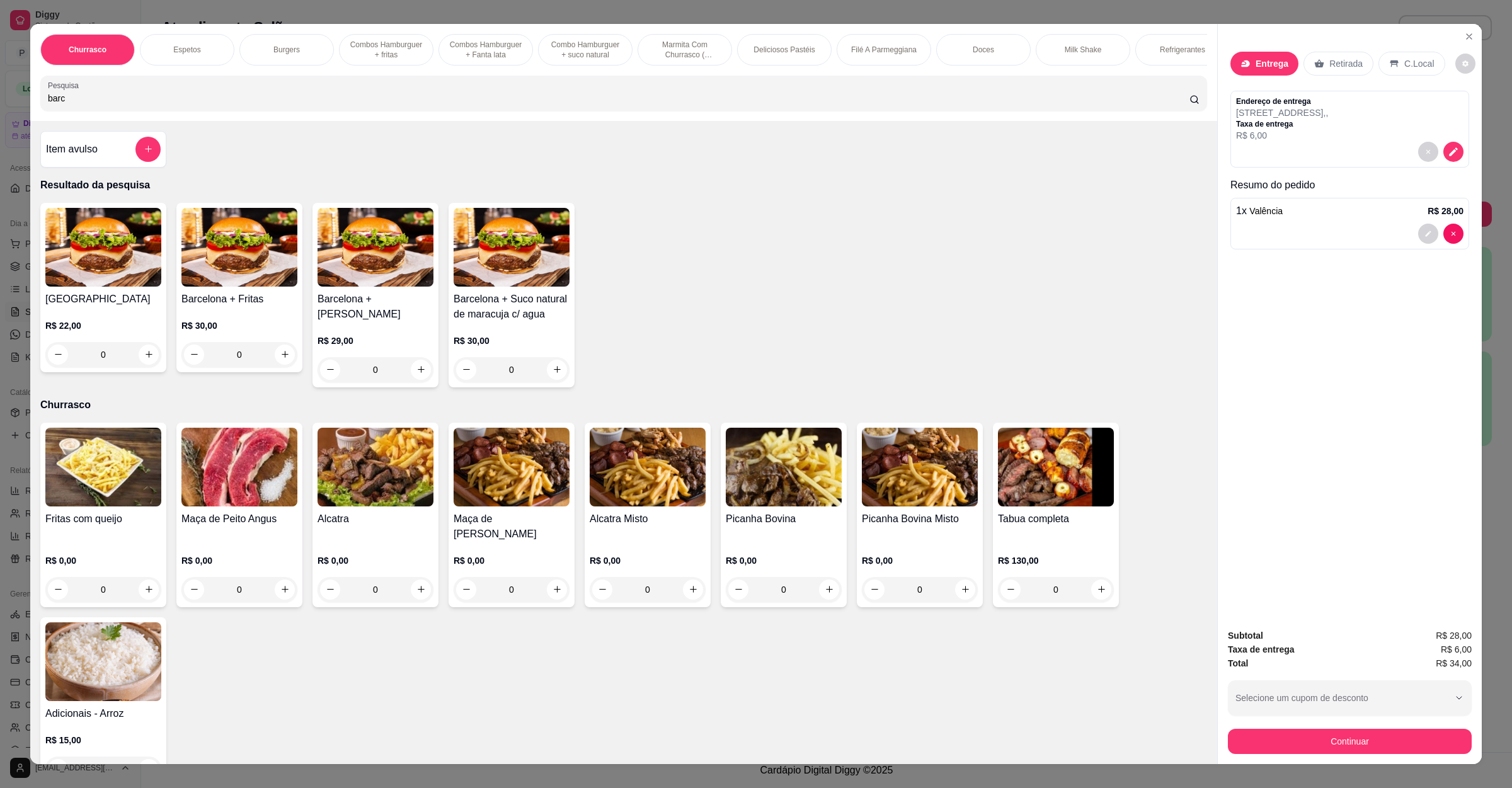
type input "barc"
click at [136, 365] on div "0" at bounding box center [103, 355] width 116 height 26
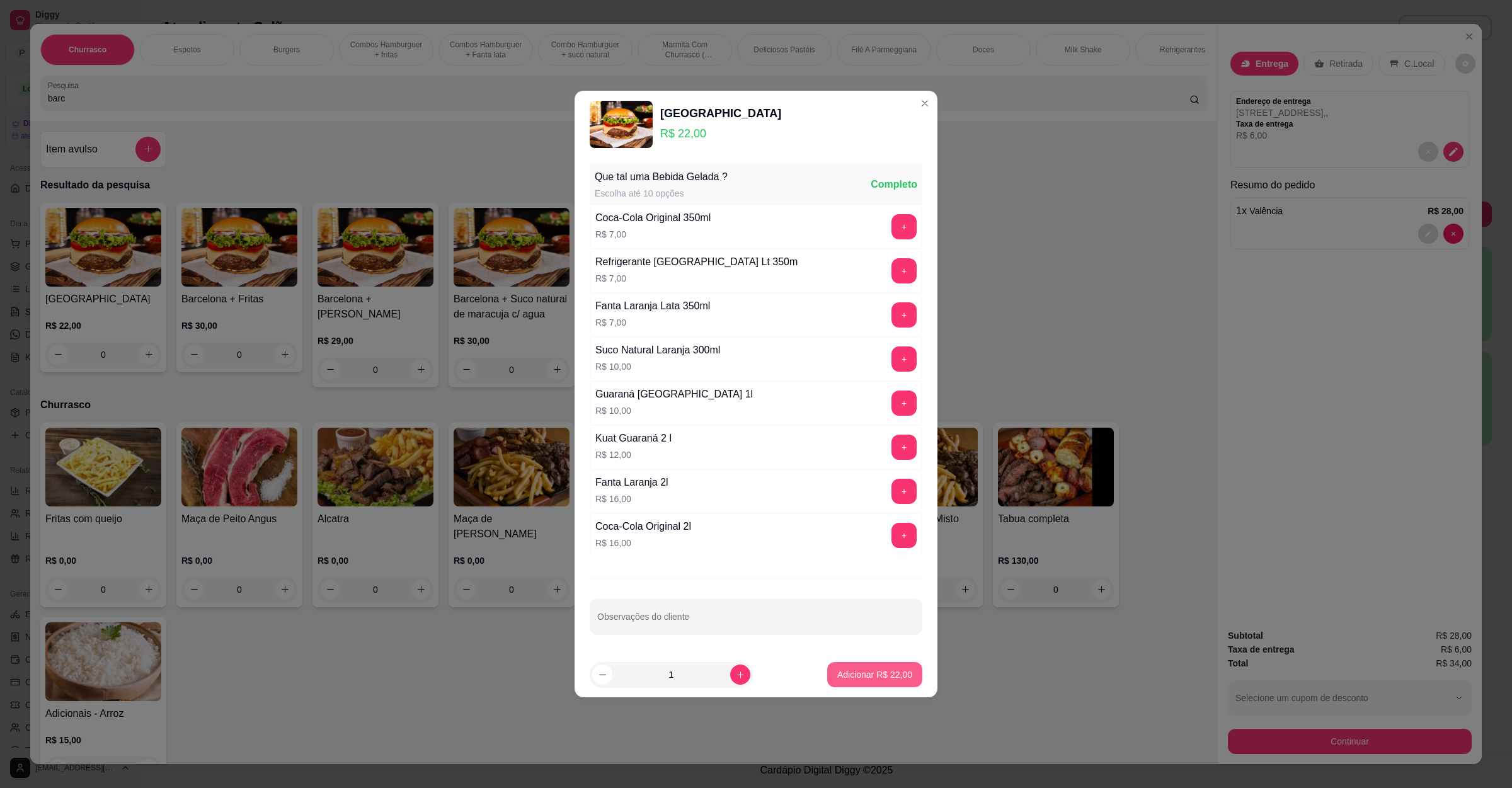
click at [853, 679] on p "Adicionar R$ 22,00" at bounding box center [875, 675] width 75 height 13
type input "1"
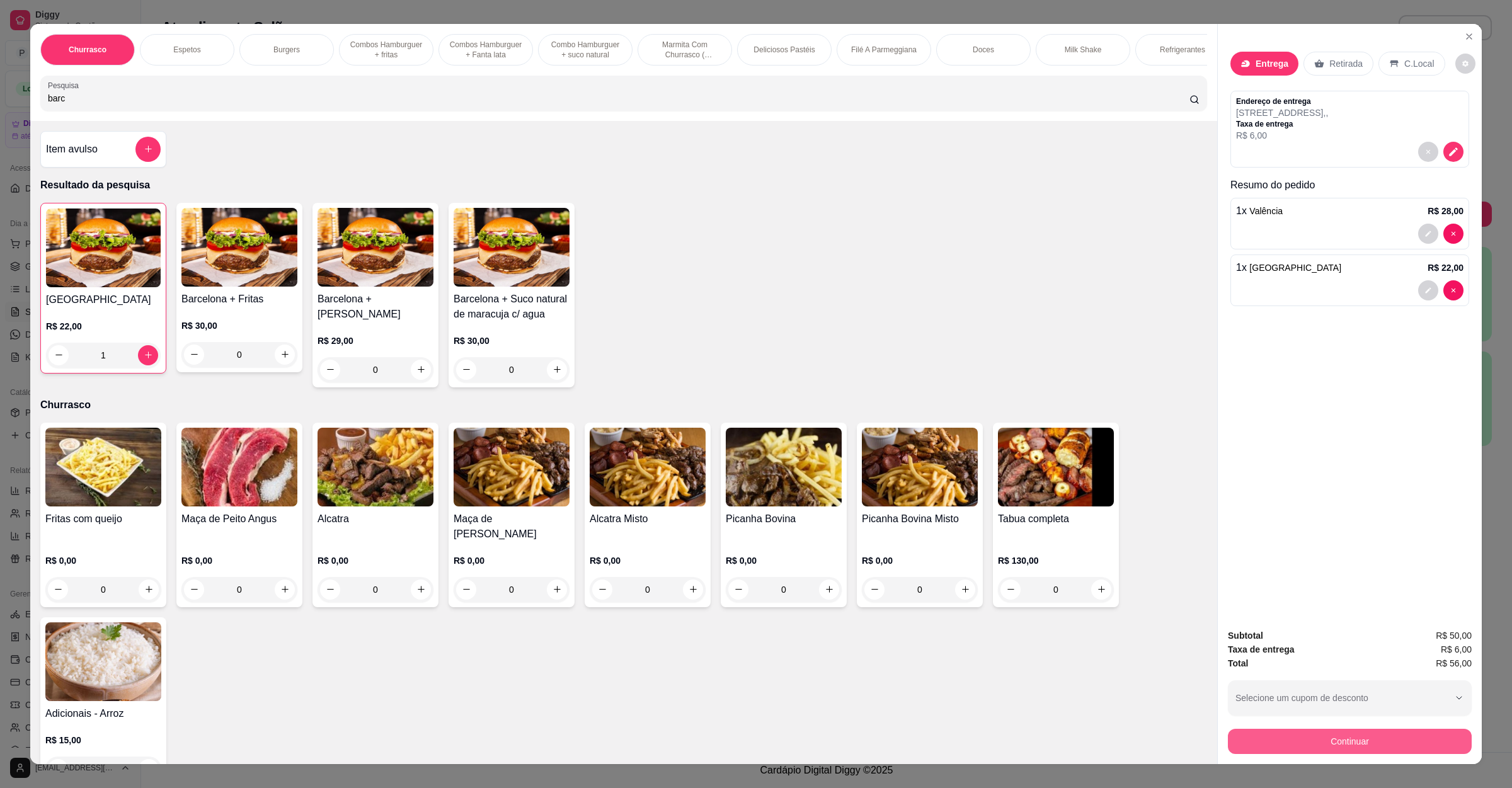
click at [1296, 748] on button "Continuar" at bounding box center [1350, 742] width 244 height 26
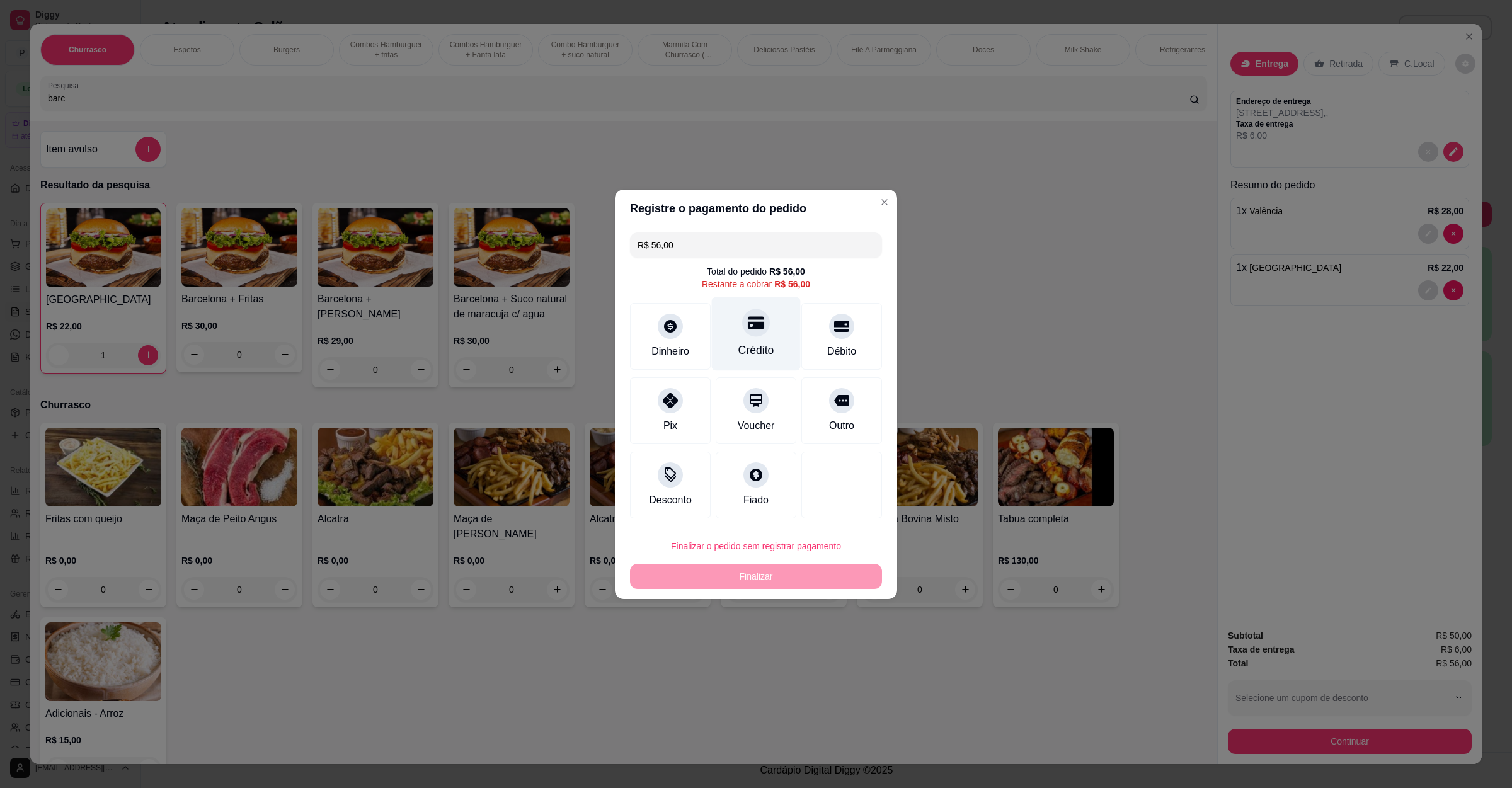
click at [747, 316] on icon at bounding box center [755, 323] width 16 height 13
type input "R$ 0,00"
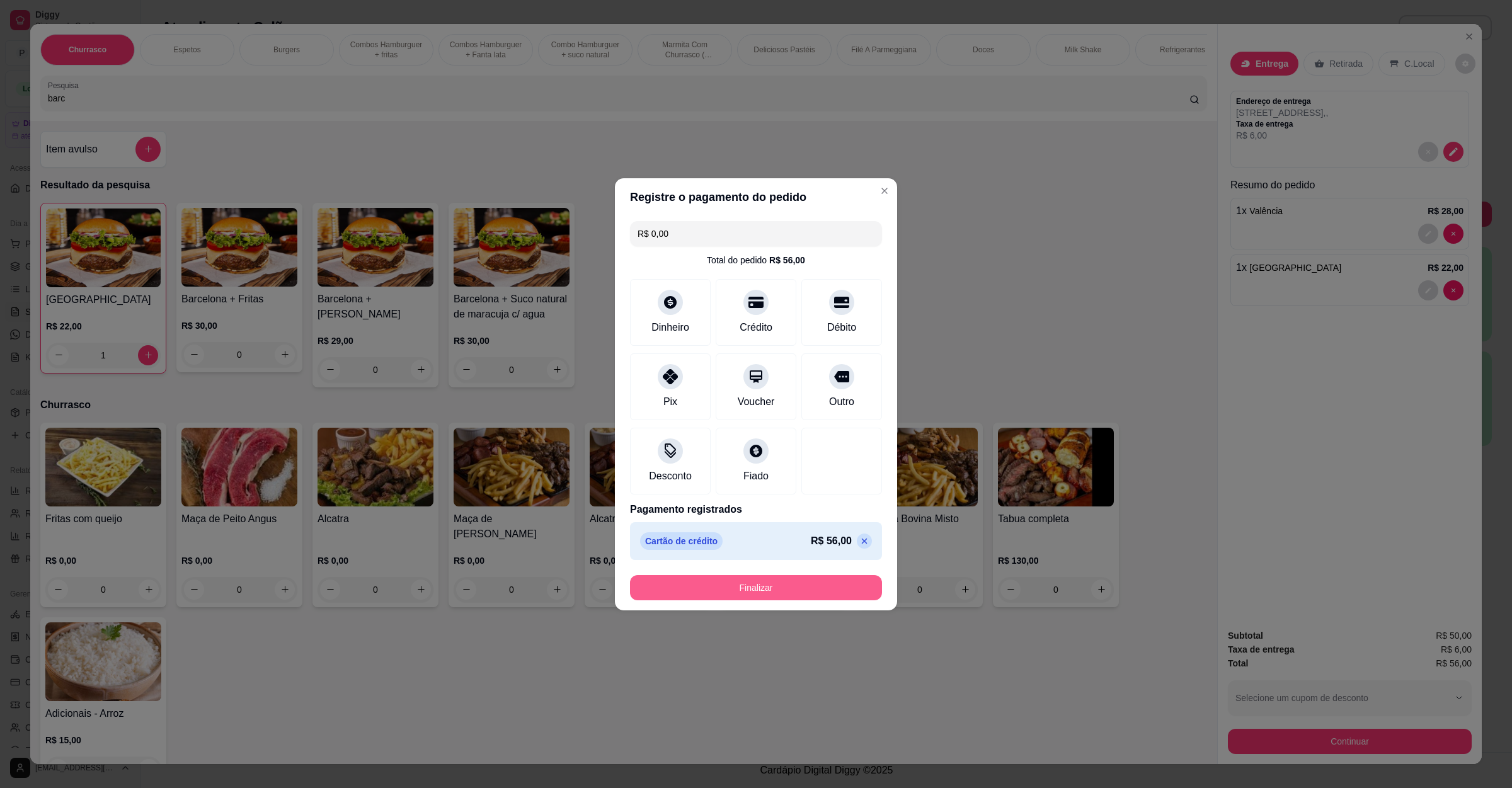
click at [782, 594] on button "Finalizar" at bounding box center [755, 588] width 252 height 26
type input "0"
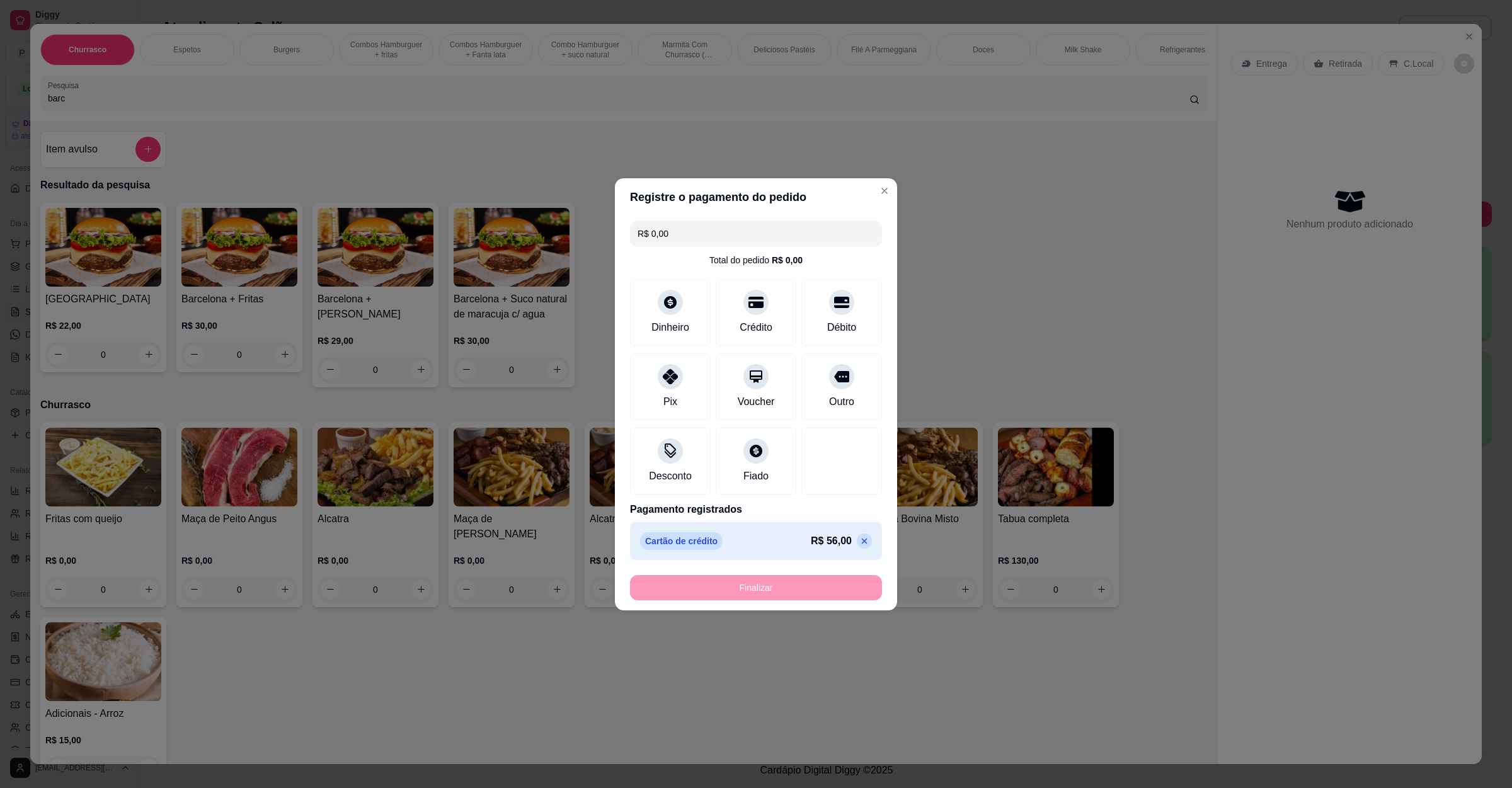
type input "-R$ 56,00"
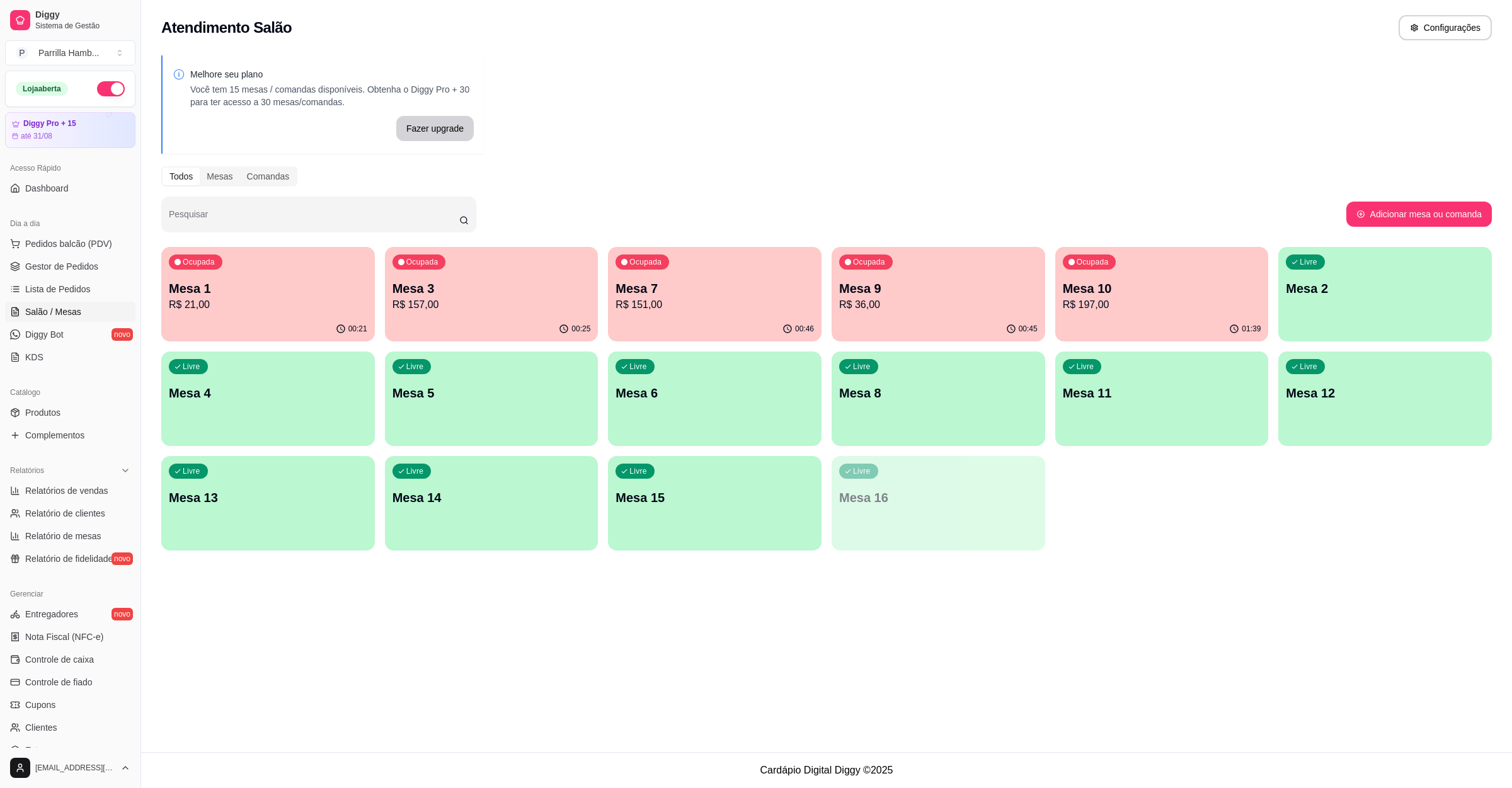
click at [826, 303] on div "Ocupada Mesa 1 R$ 21,00 00:21 Ocupada Mesa 3 R$ 157,00 00:25 Ocupada Mesa 7 R$ …" at bounding box center [826, 399] width 1330 height 304
click at [894, 301] on p "R$ 36,00" at bounding box center [938, 304] width 199 height 15
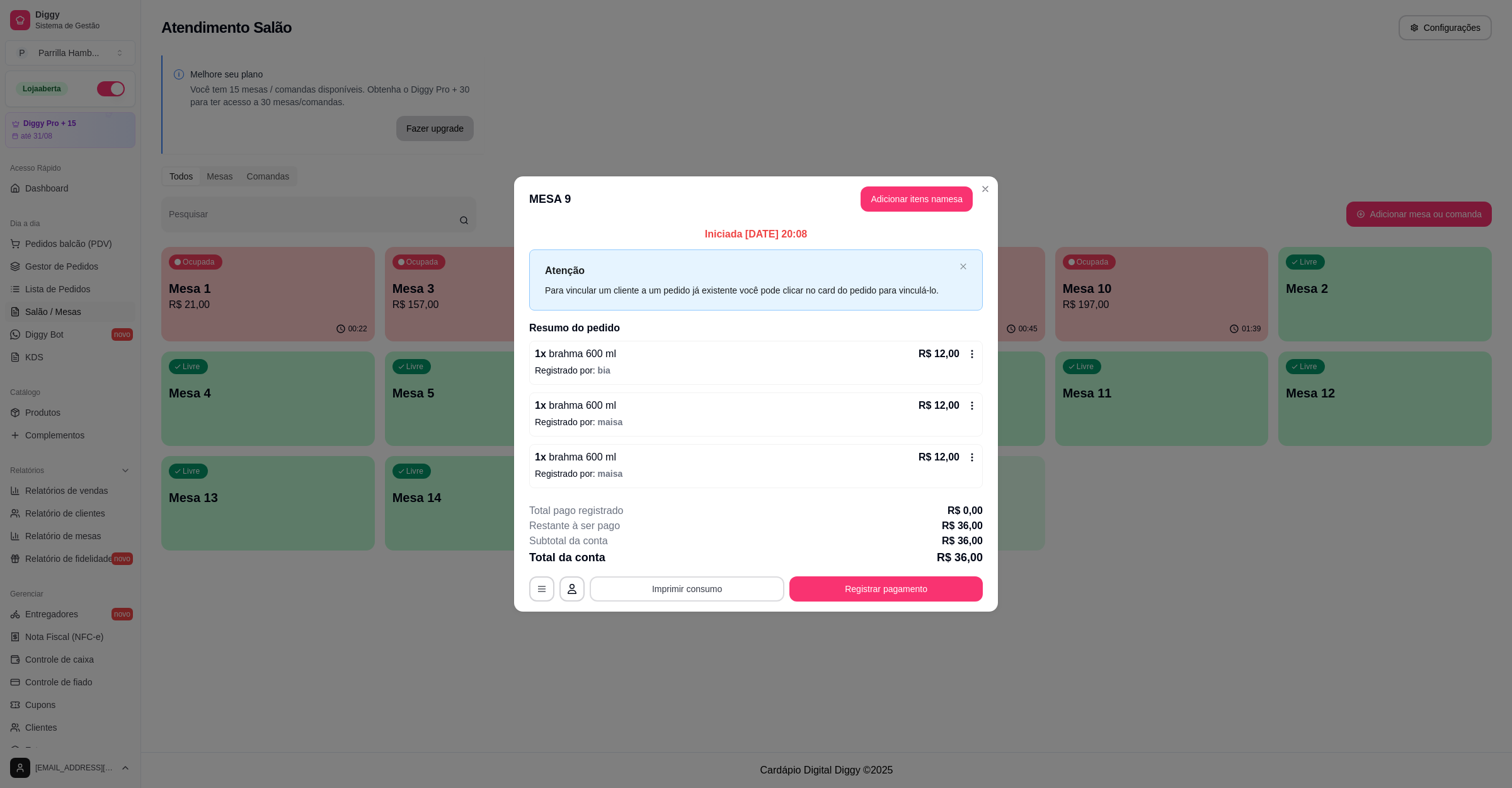
click at [751, 584] on button "Imprimir consumo" at bounding box center [686, 589] width 194 height 26
click at [717, 564] on button "IMPRESSORA" at bounding box center [691, 561] width 91 height 20
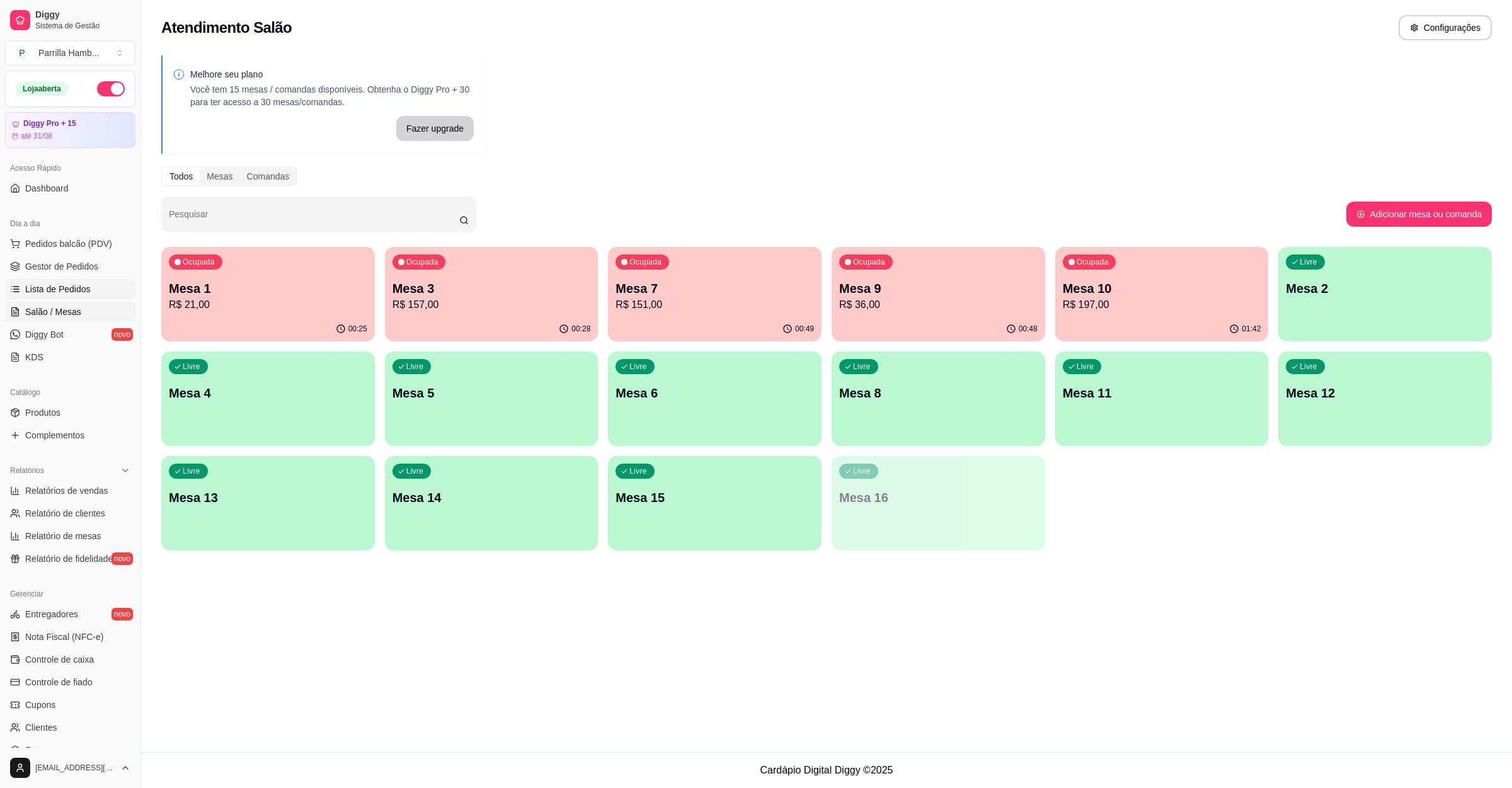
click at [77, 286] on span "Lista de Pedidos" at bounding box center [58, 289] width 65 height 13
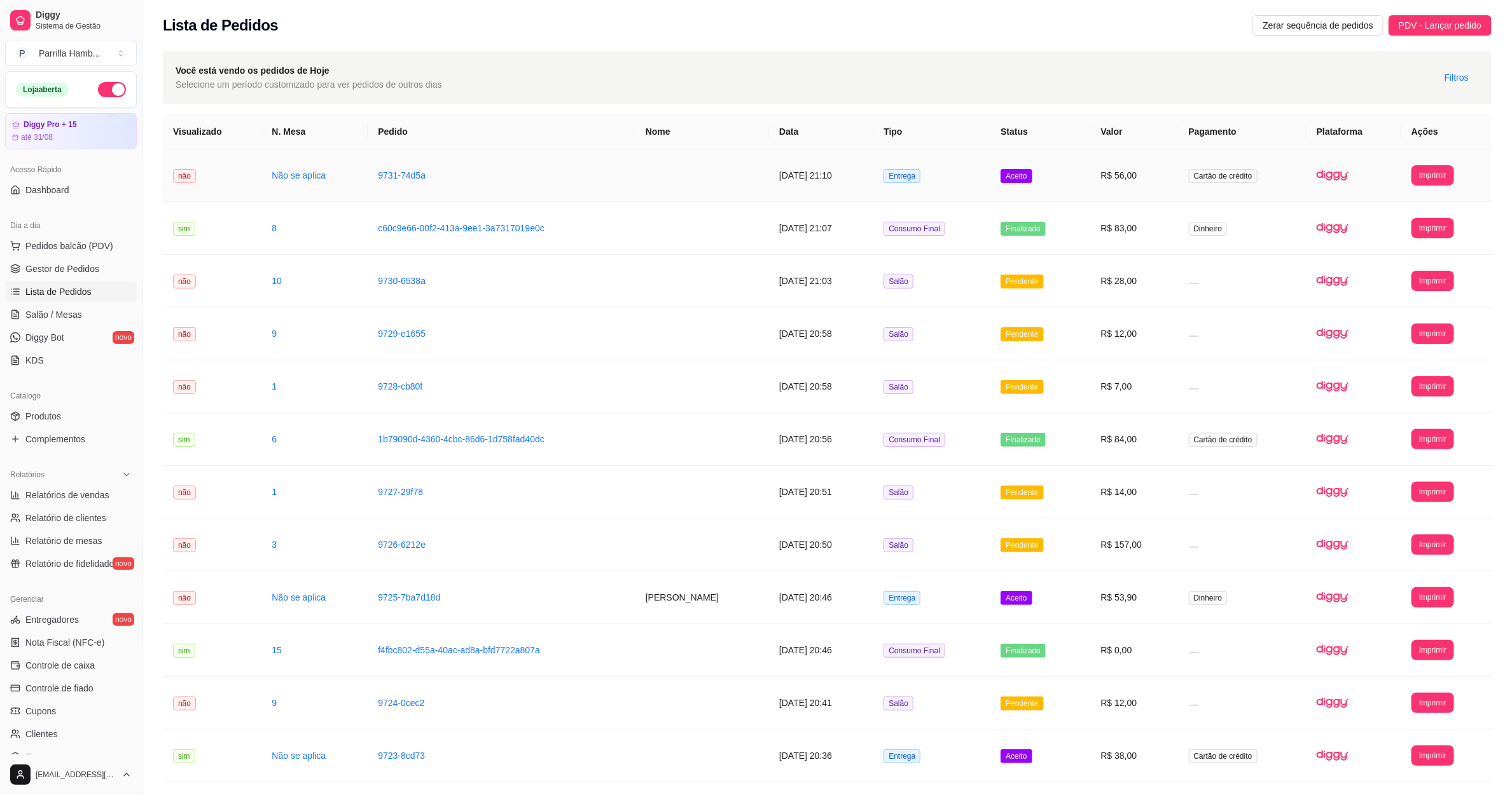
click at [757, 157] on td at bounding box center [702, 176] width 134 height 53
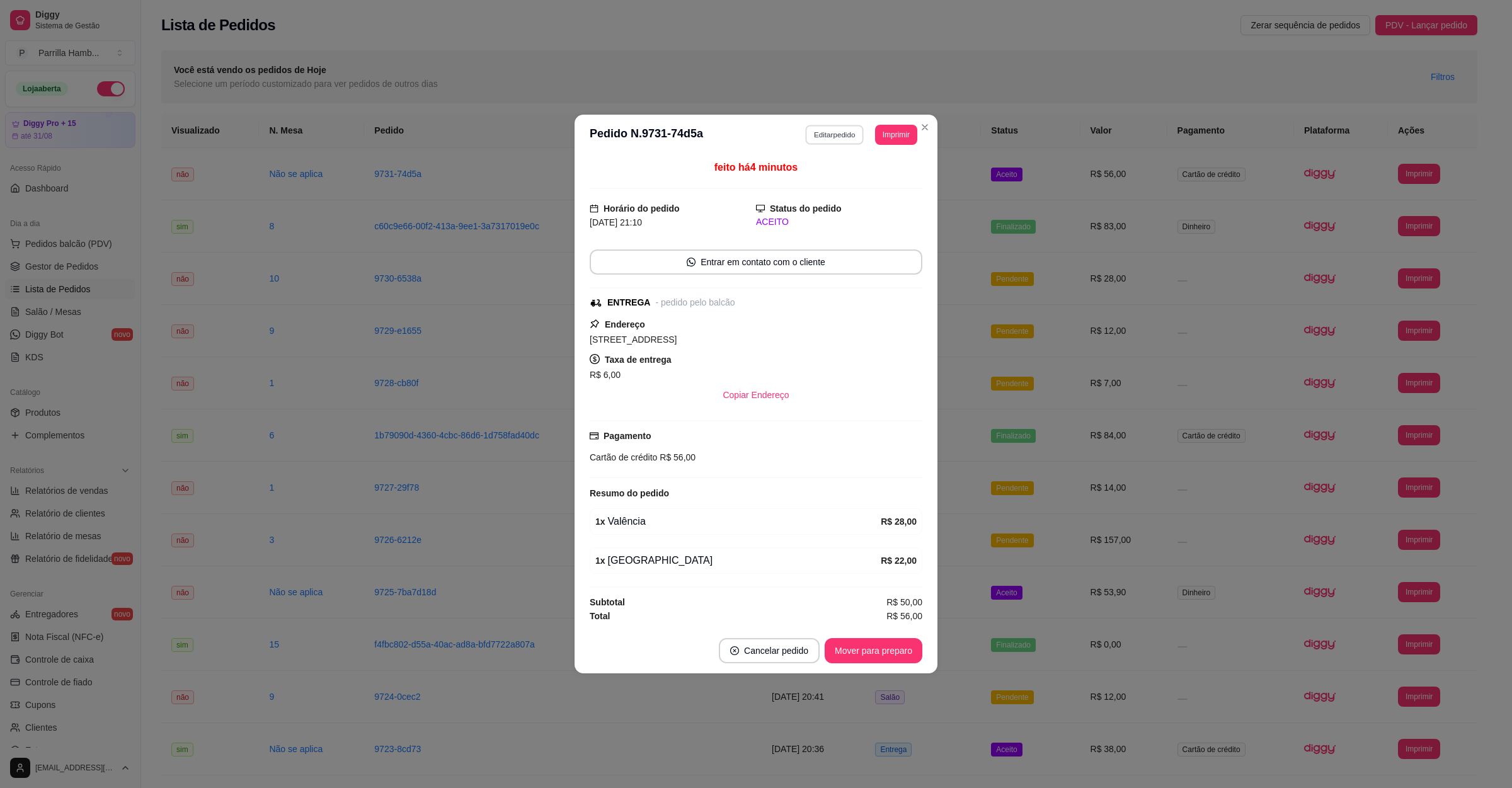
click at [842, 125] on button "Editar pedido" at bounding box center [835, 135] width 59 height 20
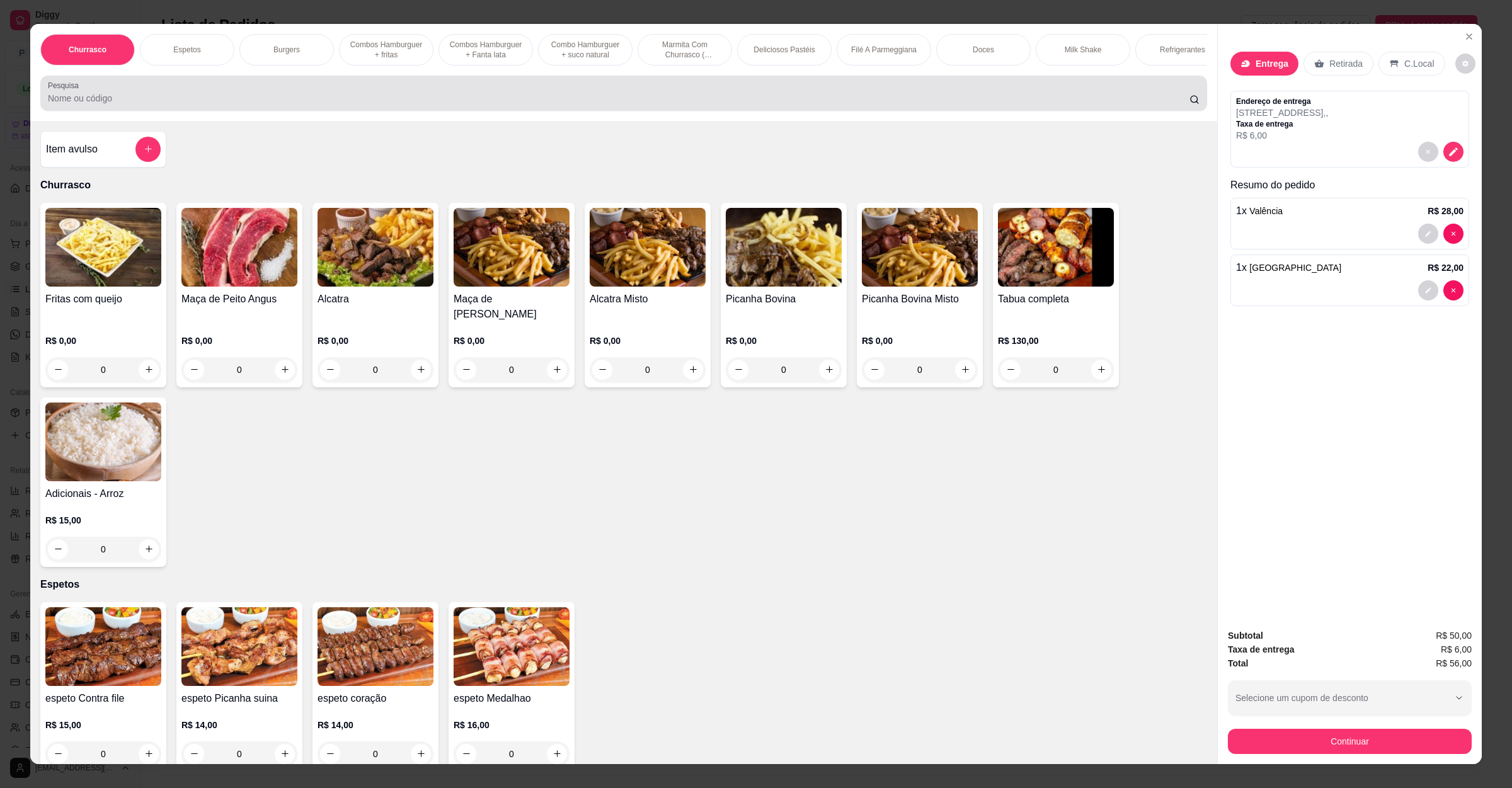
click at [377, 104] on input "Pesquisa" at bounding box center [619, 99] width 1142 height 13
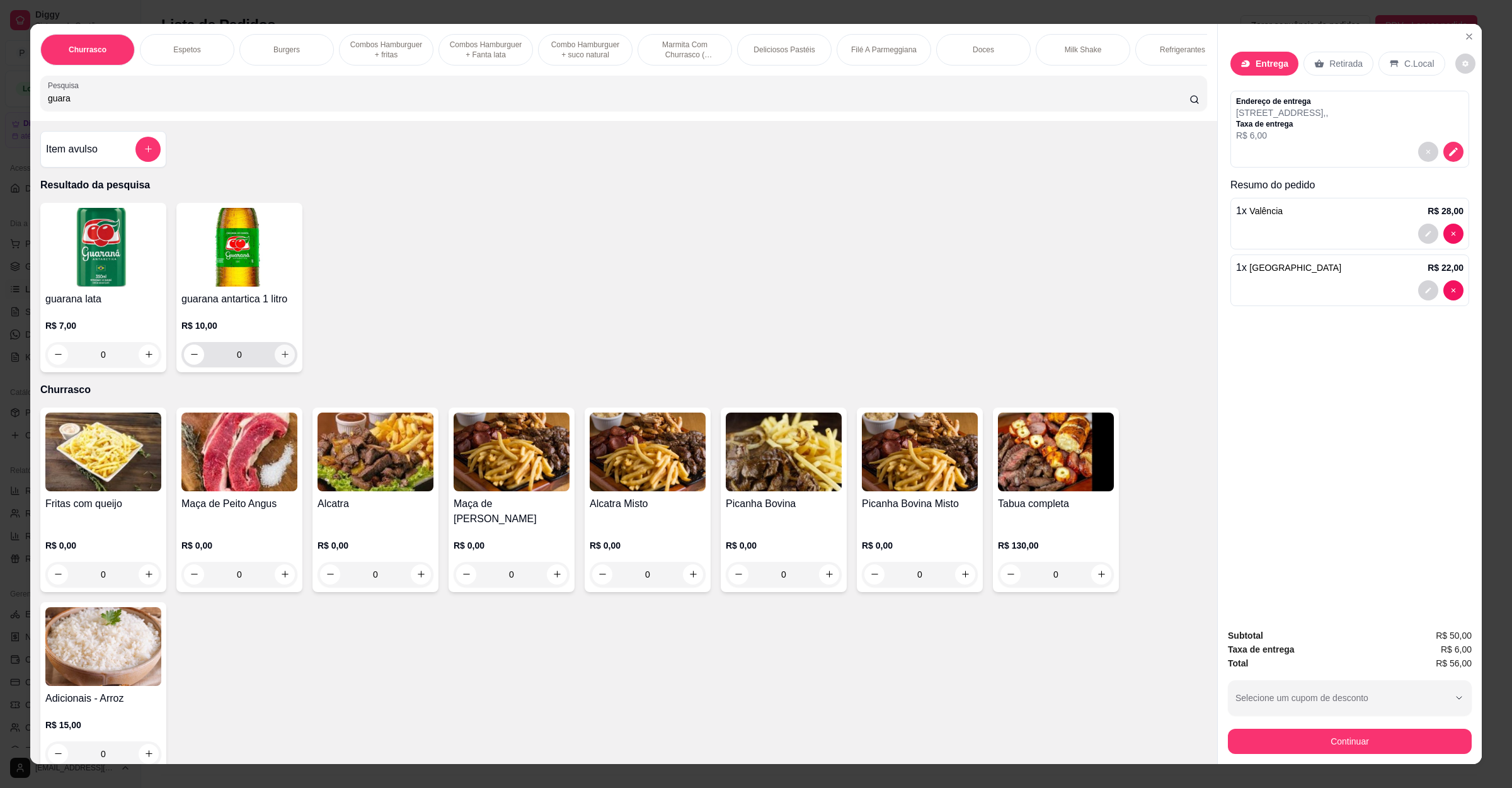
type input "guara"
click at [280, 359] on icon "increase-product-quantity" at bounding box center [284, 354] width 9 height 9
type input "1"
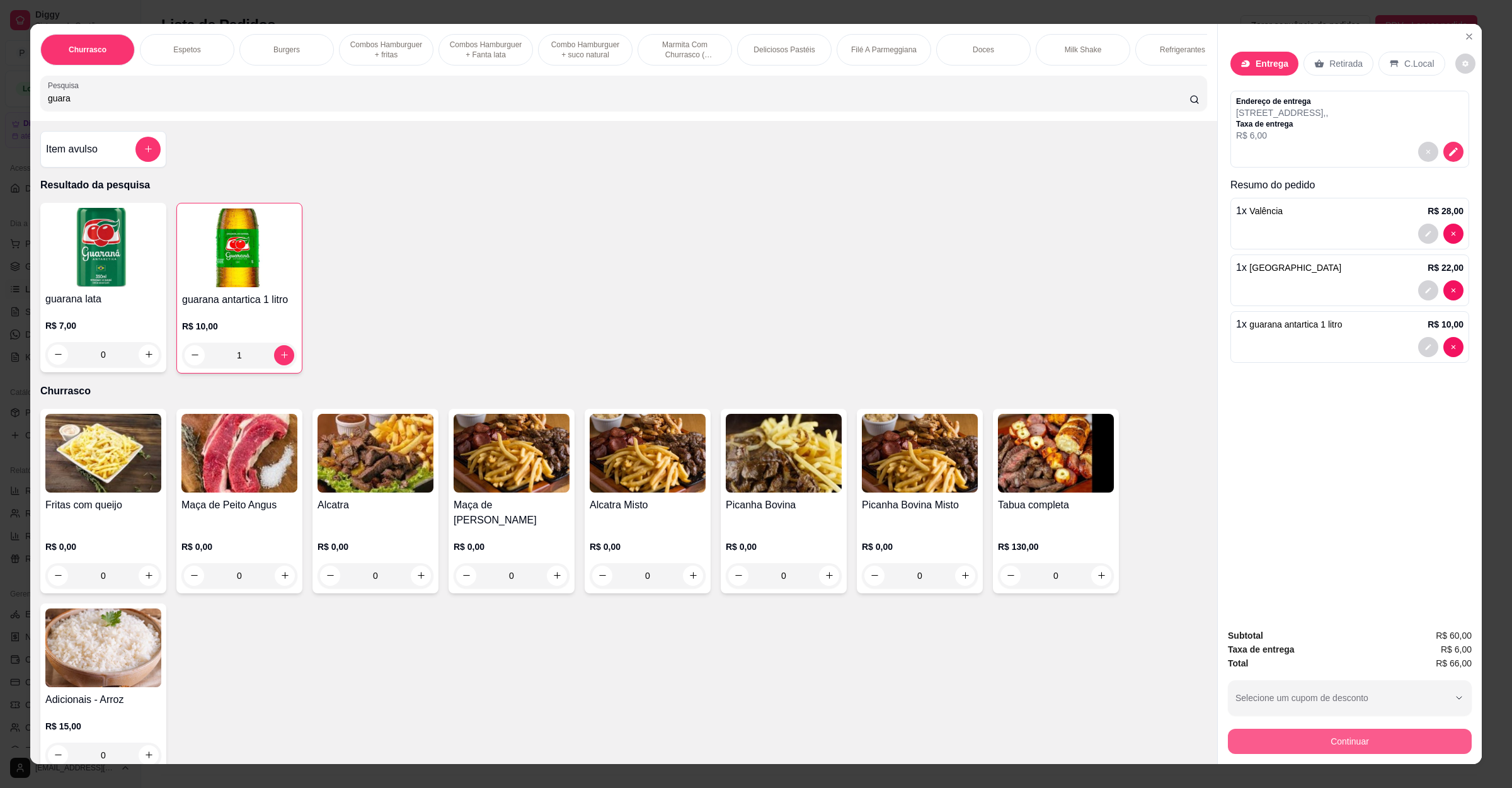
click at [1264, 734] on button "Continuar" at bounding box center [1350, 742] width 244 height 26
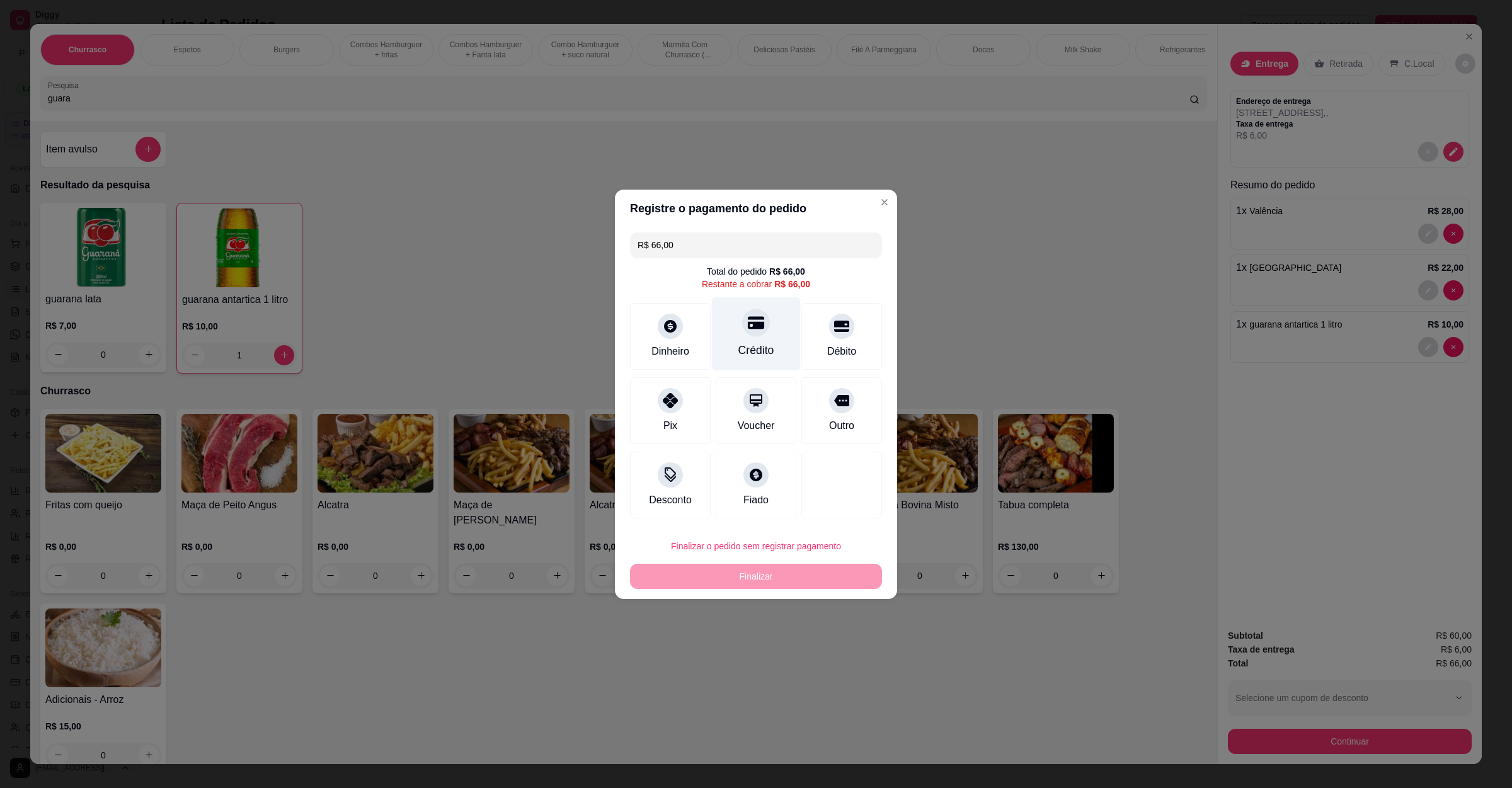
click at [758, 339] on div "Crédito" at bounding box center [756, 333] width 89 height 74
type input "R$ 0,00"
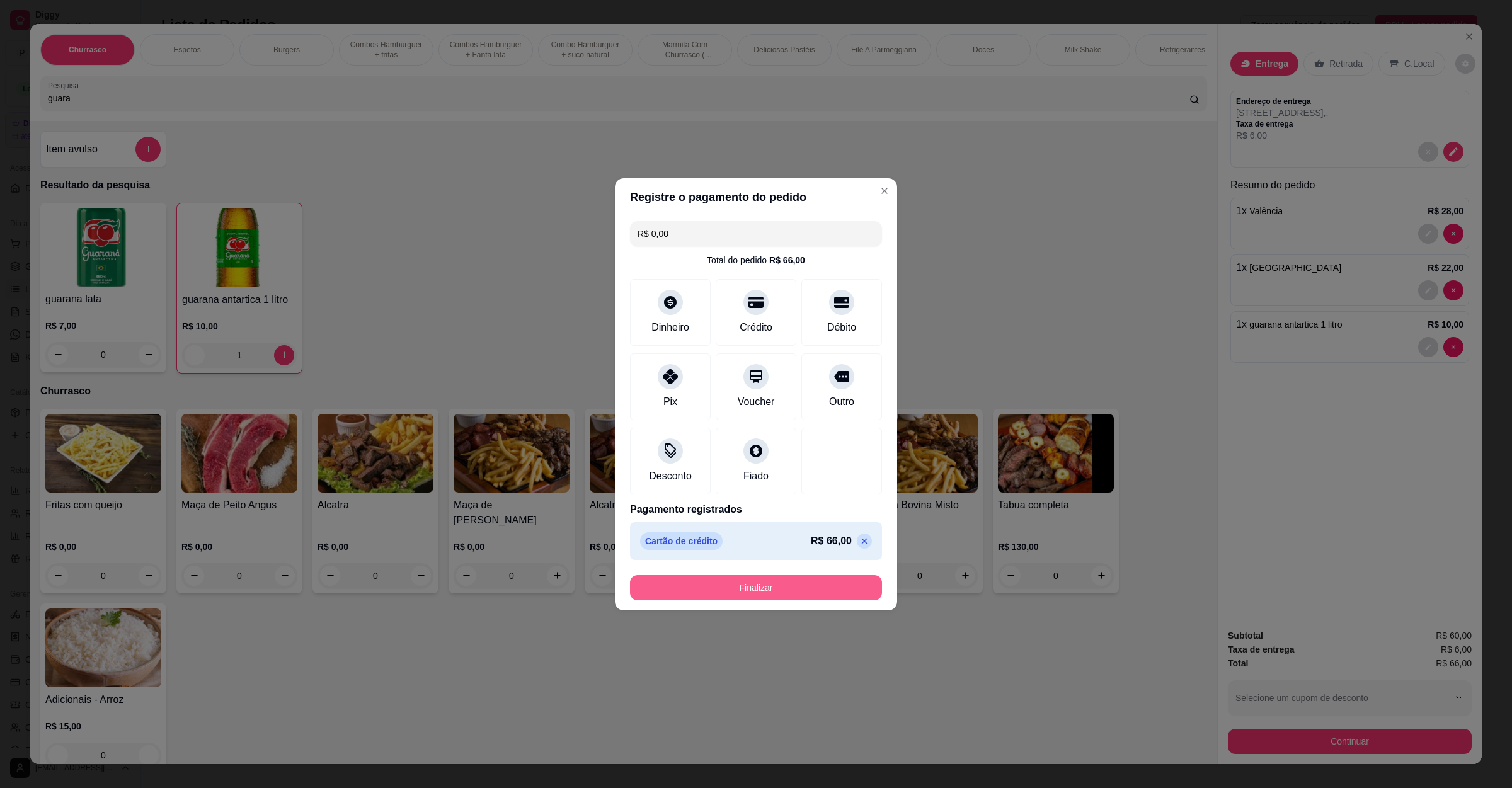
click at [747, 588] on button "Finalizar" at bounding box center [755, 588] width 252 height 26
type input "0"
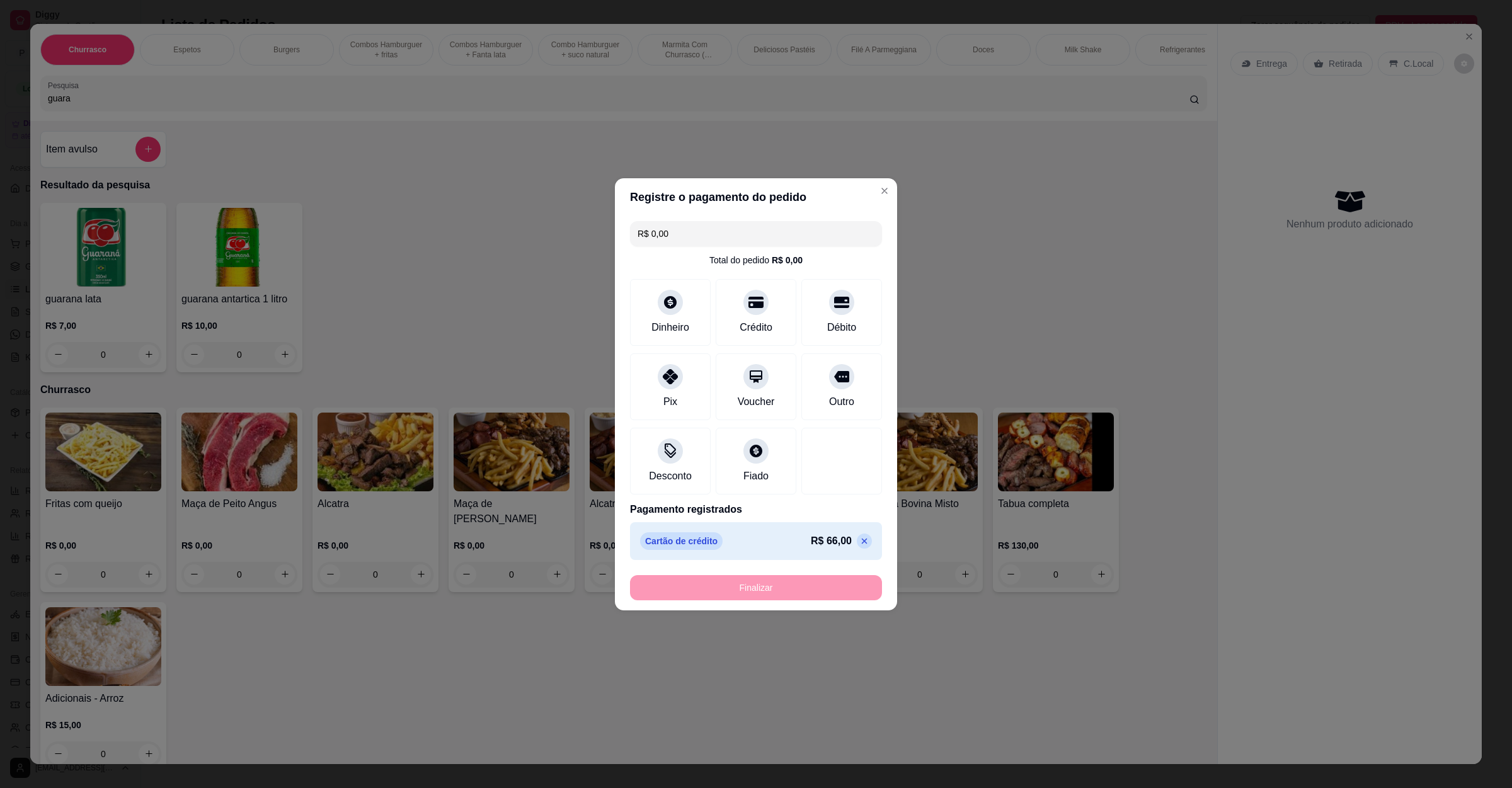
type input "-R$ 66,00"
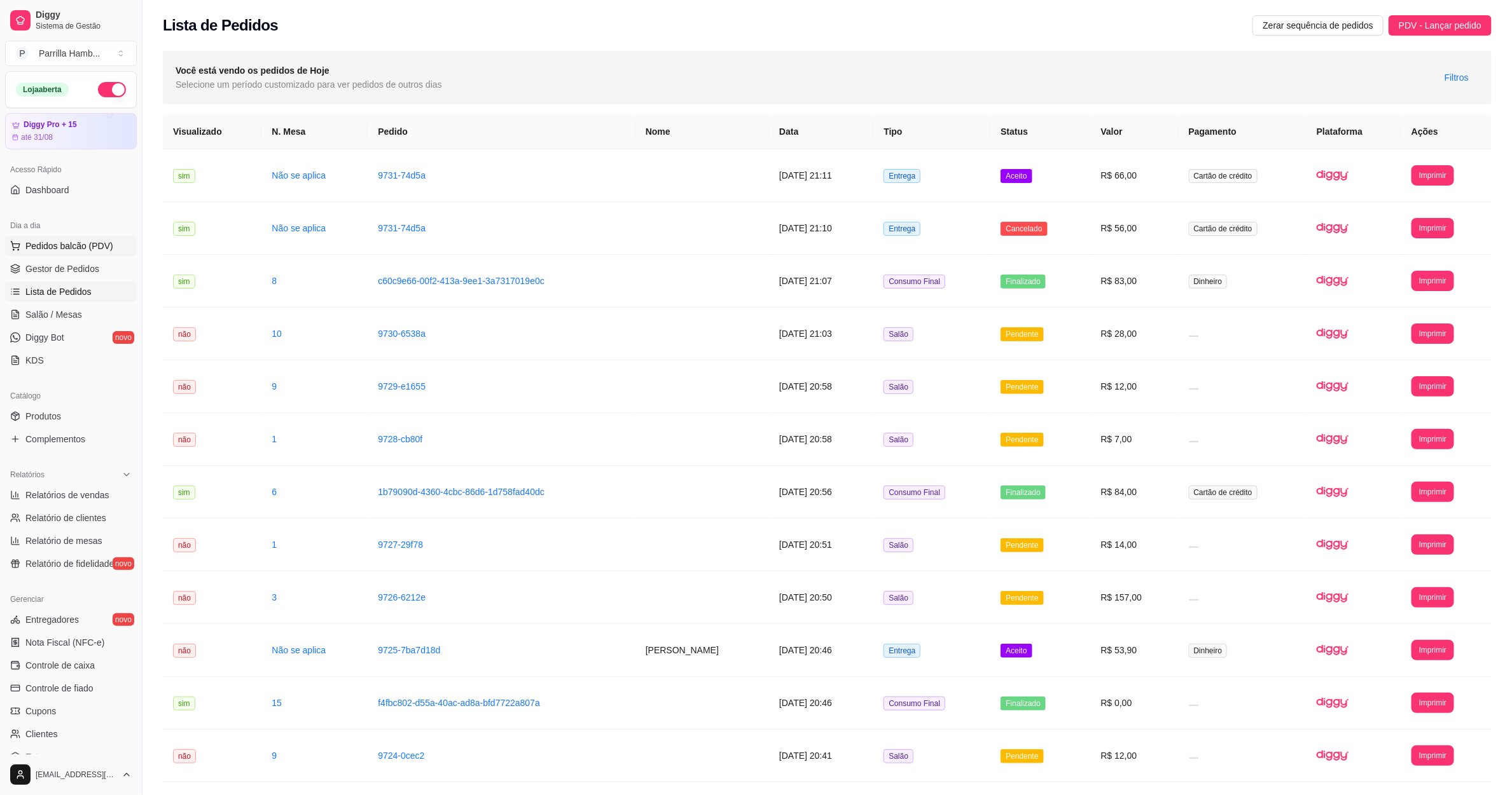
click at [73, 246] on span "Pedidos balcão (PDV)" at bounding box center [69, 246] width 88 height 13
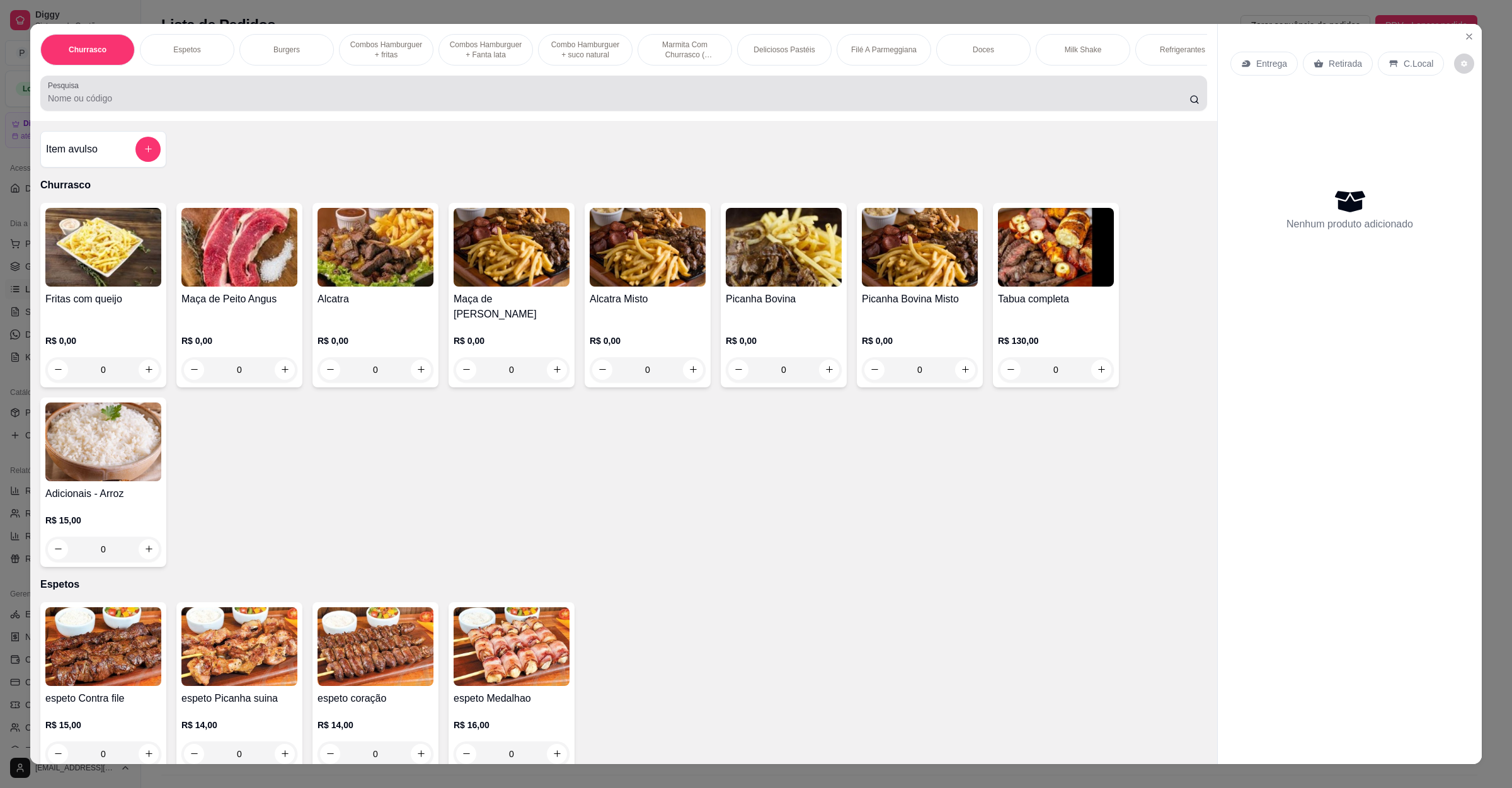
click at [652, 111] on div "Pesquisa" at bounding box center [623, 94] width 1167 height 35
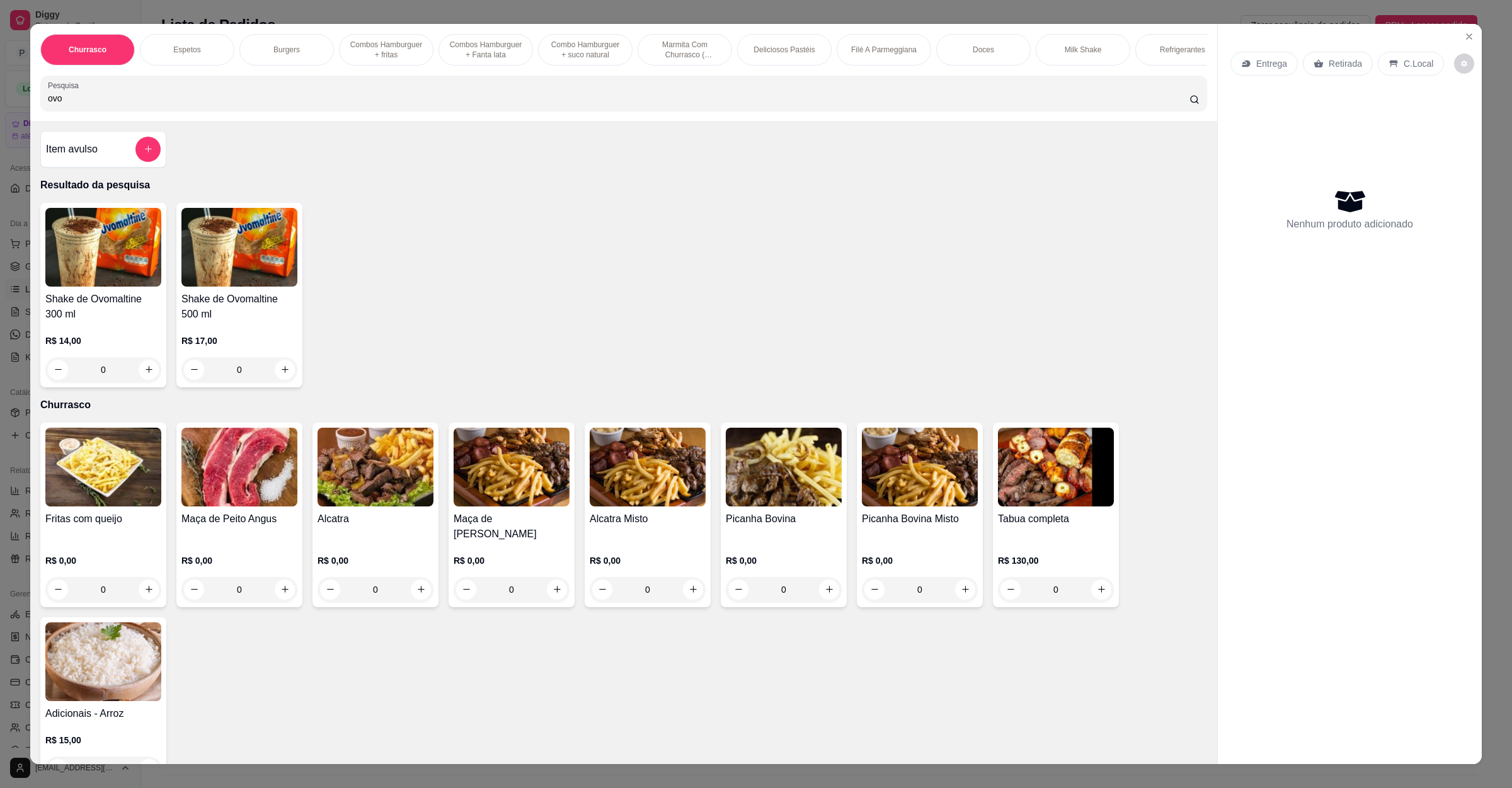
type input "ovo"
click at [199, 316] on h4 "Shake de Ovomaltine 500 ml" at bounding box center [239, 306] width 116 height 30
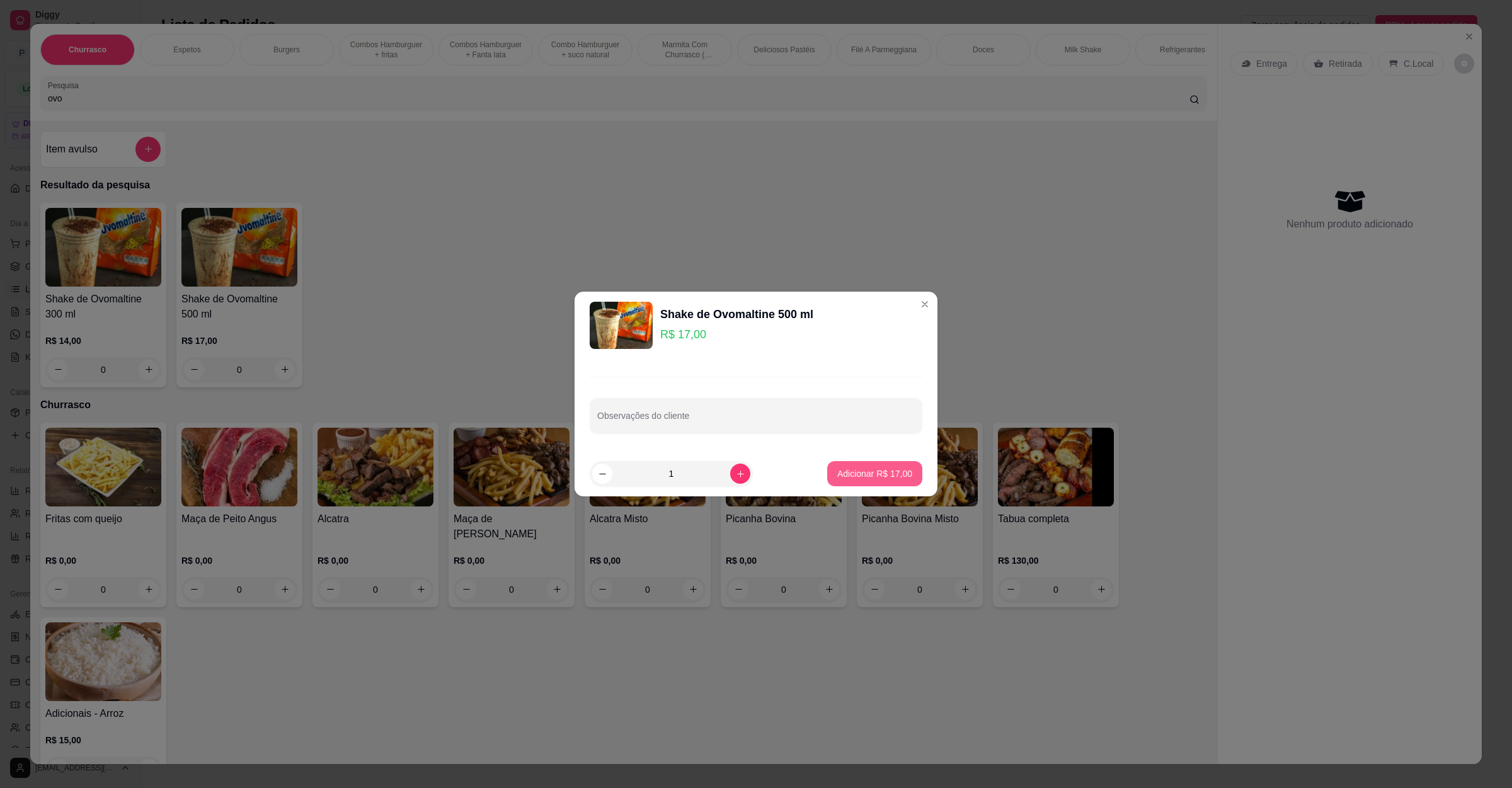
click at [868, 471] on p "Adicionar R$ 17,00" at bounding box center [875, 474] width 75 height 13
type input "1"
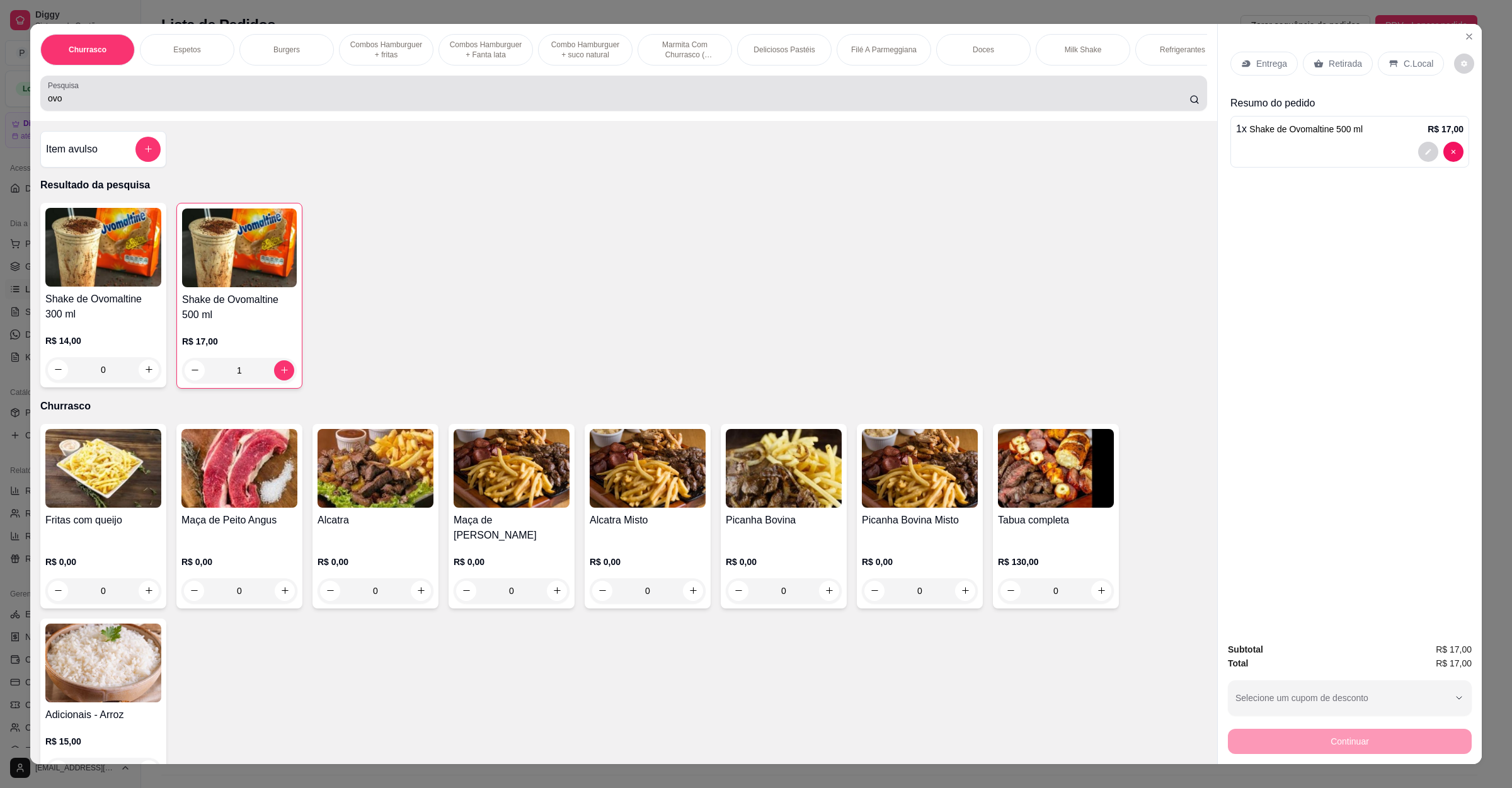
click at [165, 104] on input "ovo" at bounding box center [619, 99] width 1142 height 13
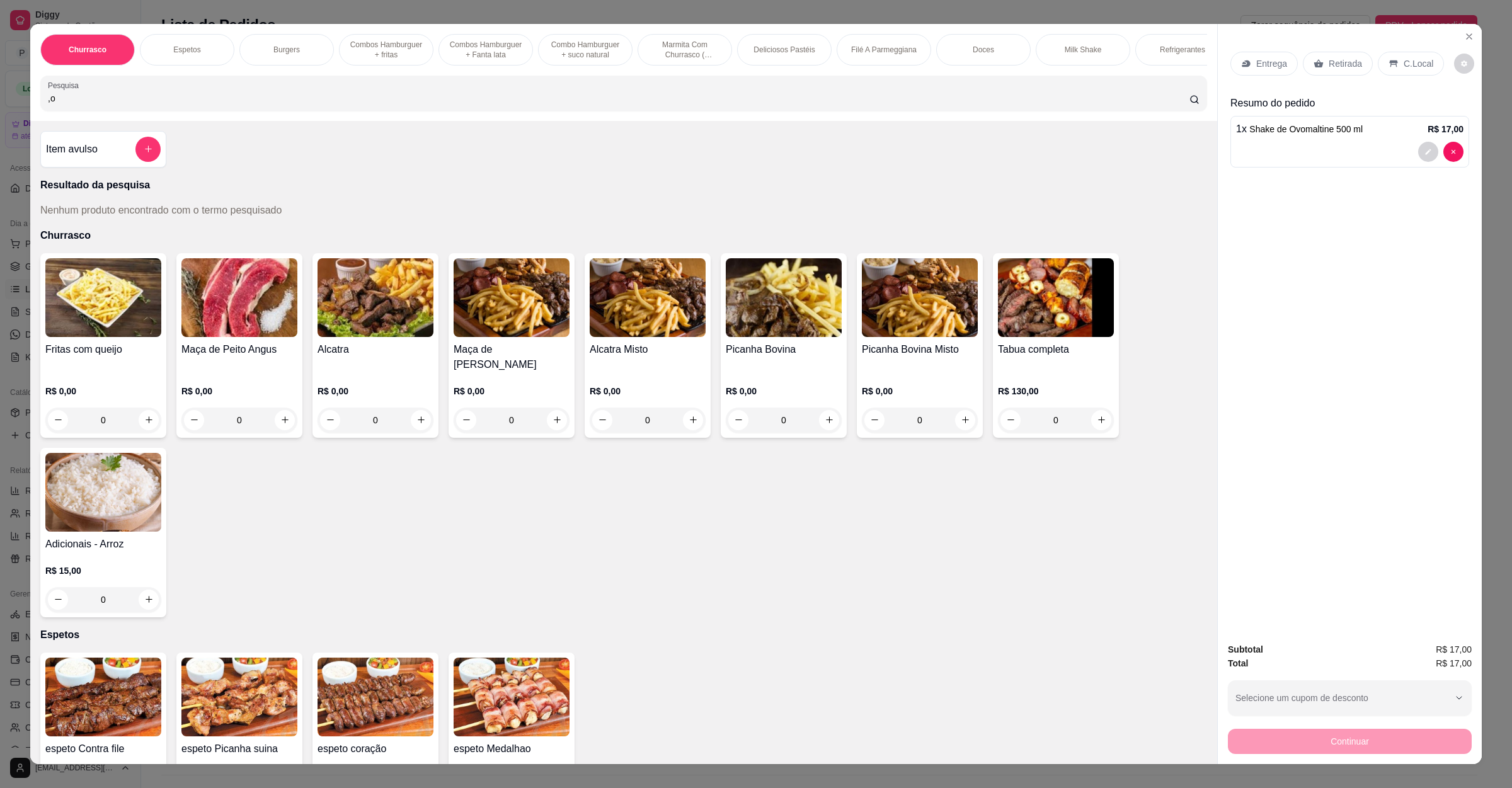
type input ","
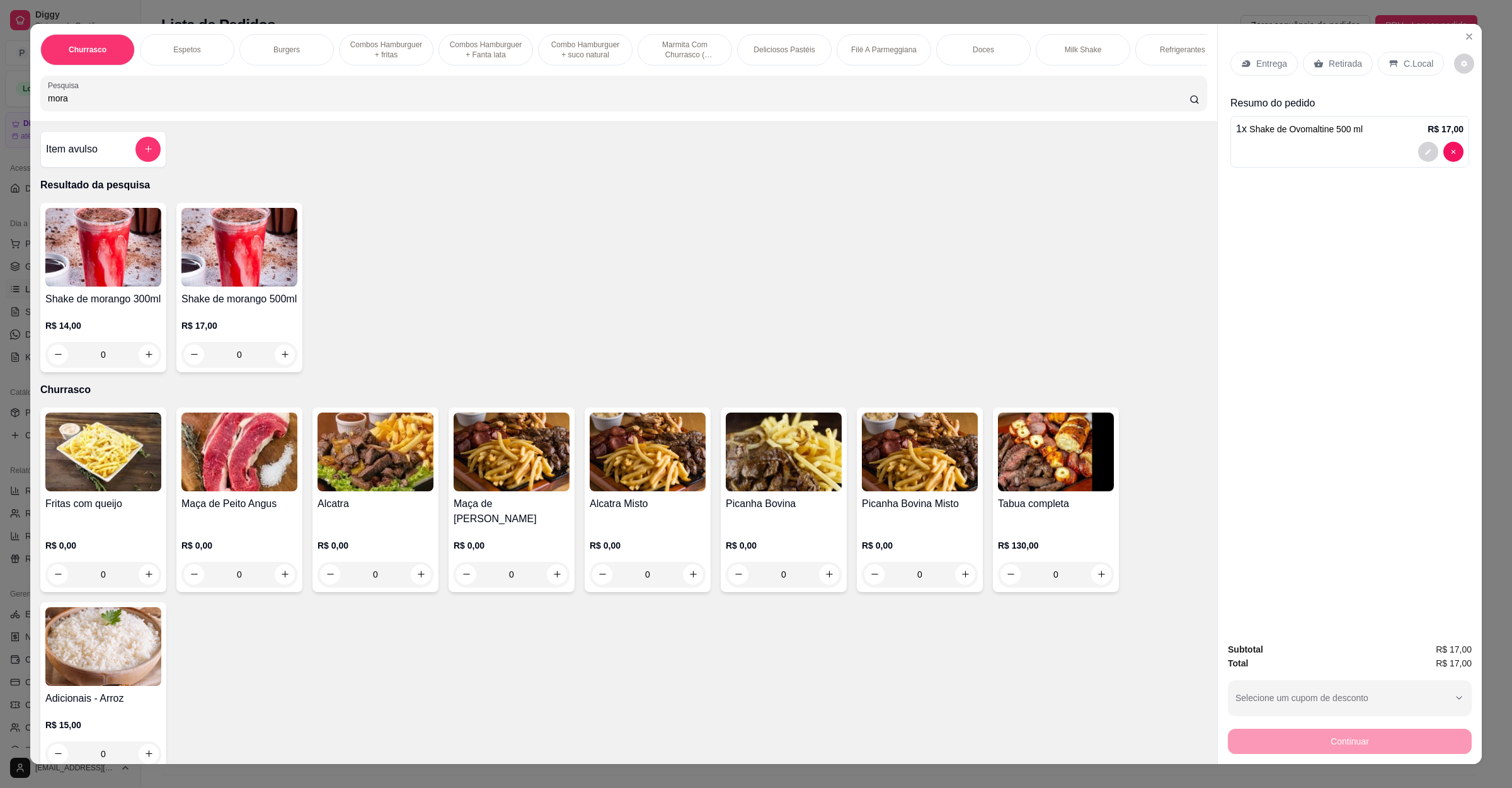
type input "mora"
click at [257, 303] on div "Shake de morango 500ml R$ 17,00 0" at bounding box center [240, 287] width 126 height 170
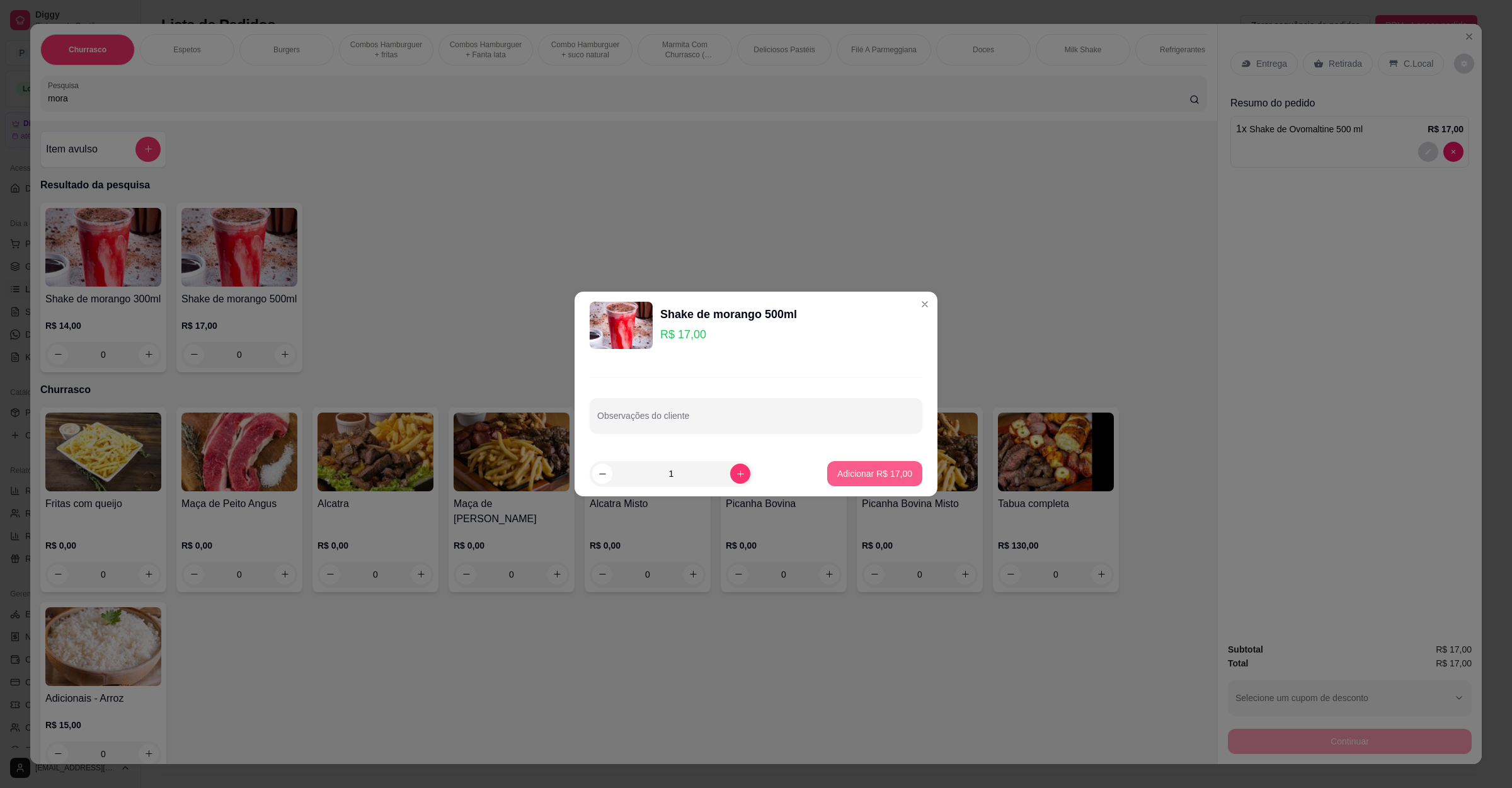
click at [873, 471] on p "Adicionar R$ 17,00" at bounding box center [875, 474] width 75 height 13
type input "1"
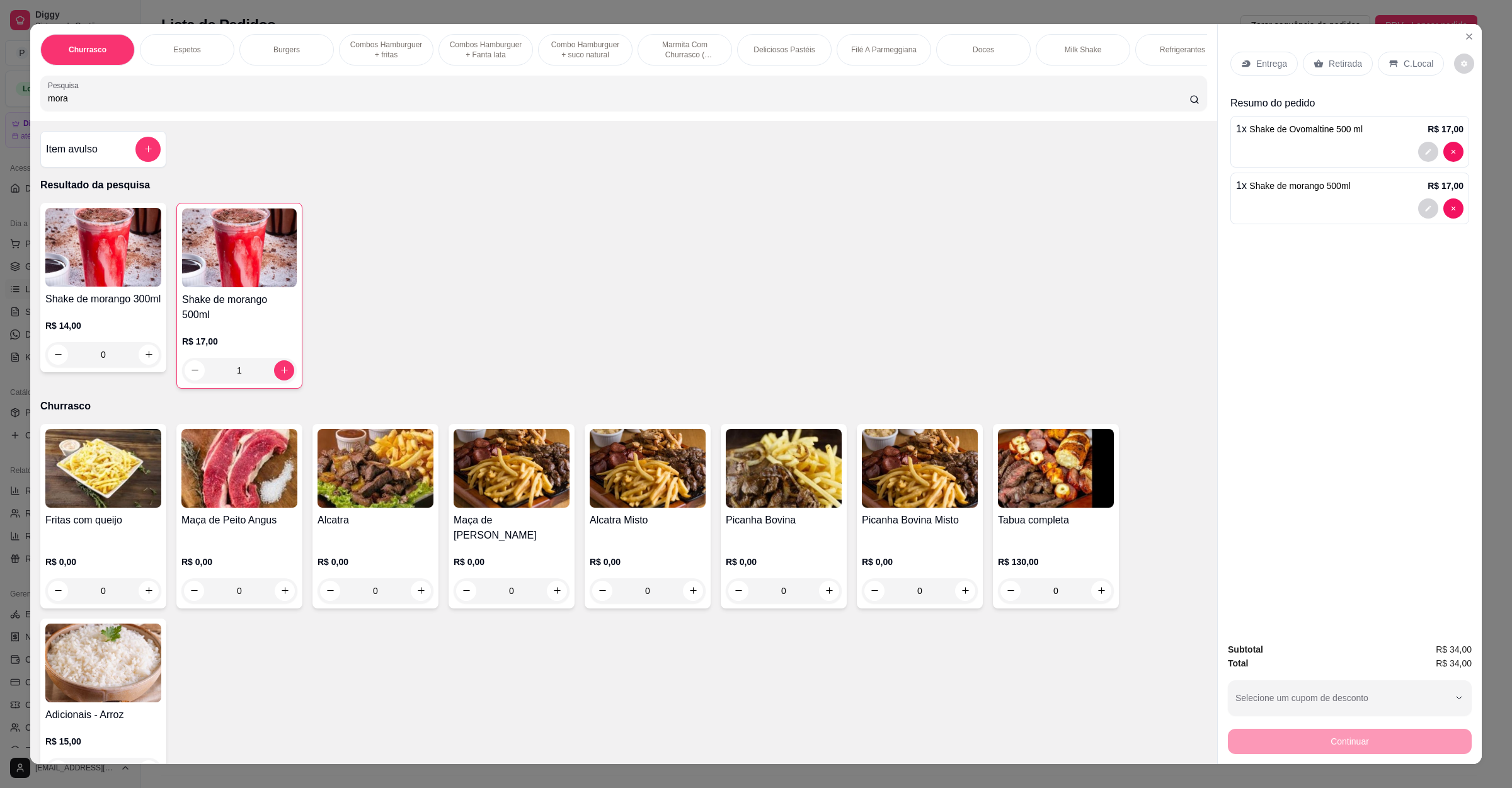
click at [1328, 67] on p "Retirada" at bounding box center [1345, 64] width 33 height 13
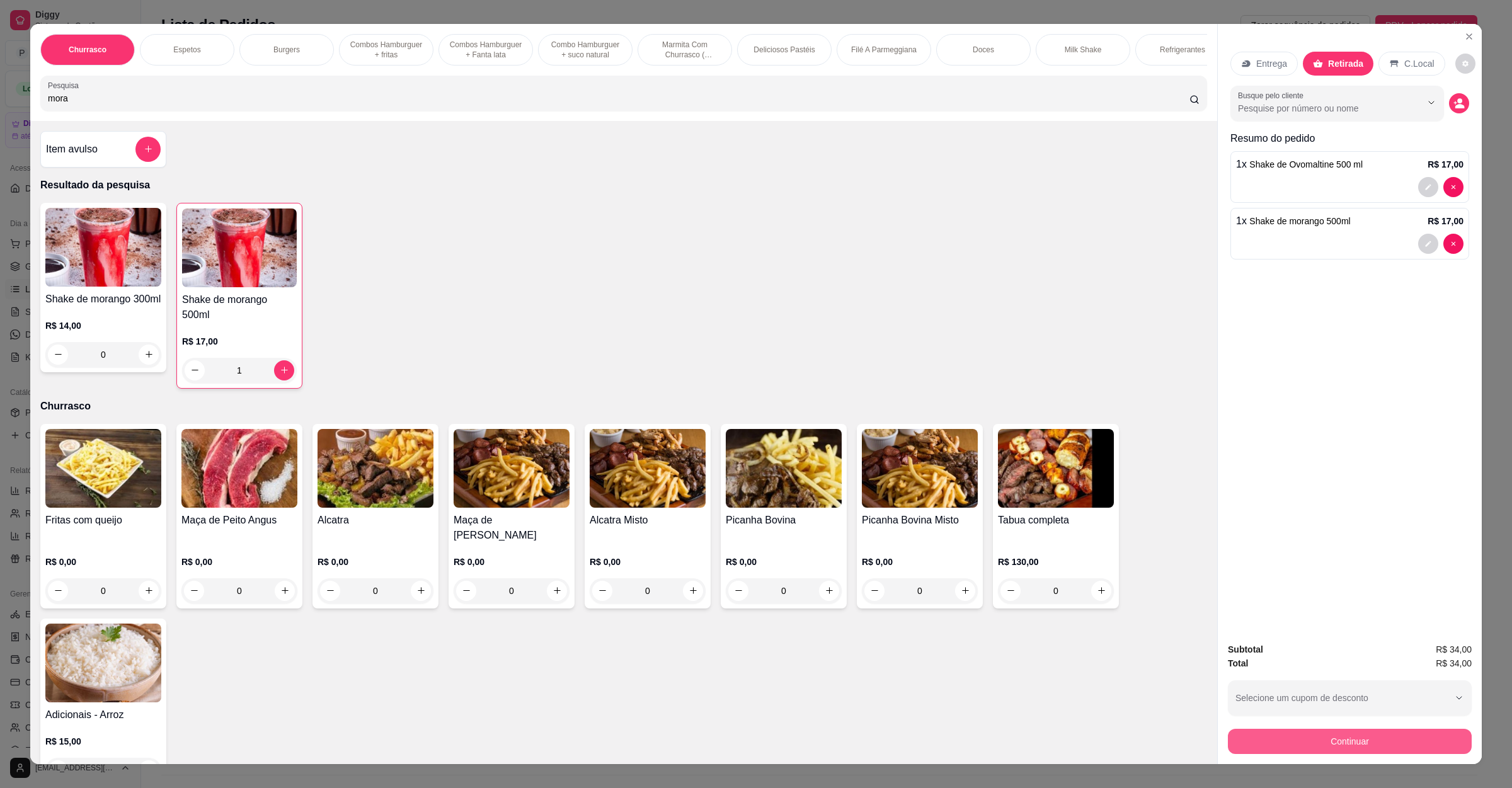
click at [1331, 740] on button "Continuar" at bounding box center [1350, 742] width 244 height 26
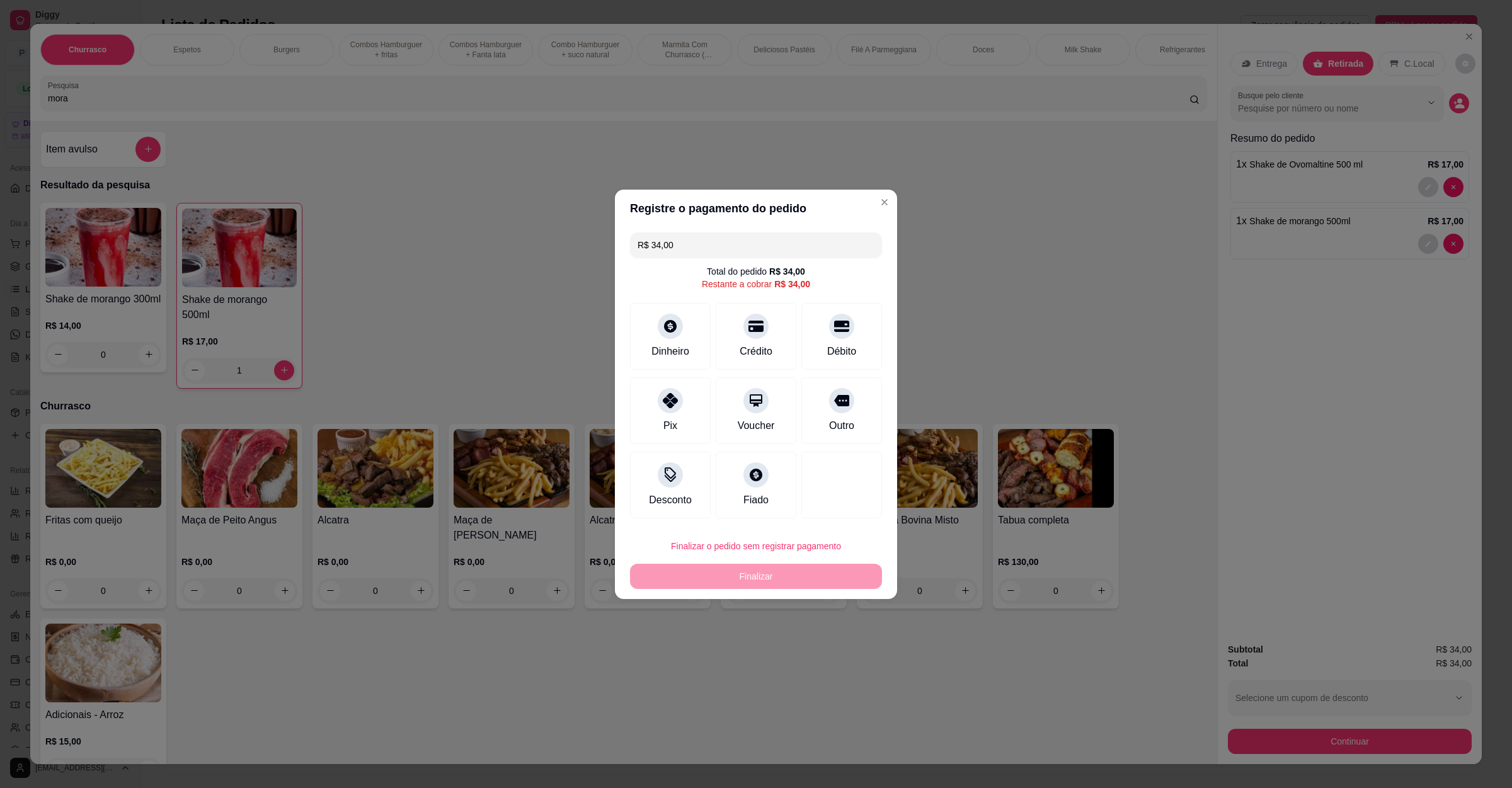
click at [758, 297] on div "R$ 34,00 Total do pedido R$ 34,00 Restante a cobrar R$ 34,00 Dinheiro Crédito D…" at bounding box center [756, 376] width 282 height 296
click at [739, 356] on div "Crédito" at bounding box center [756, 350] width 36 height 16
type input "R$ 0,00"
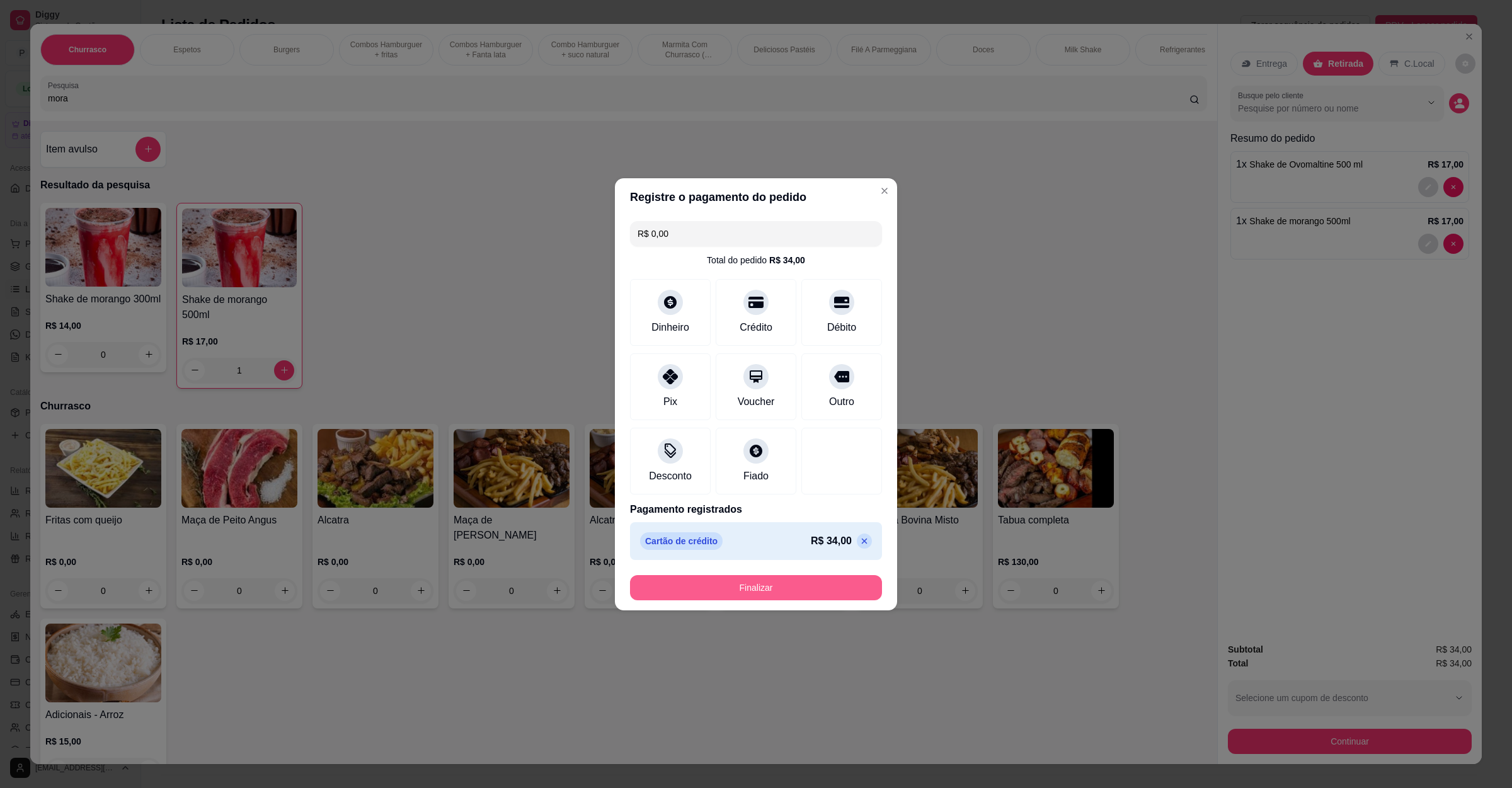
click at [725, 589] on button "Finalizar" at bounding box center [755, 588] width 252 height 26
type input "0"
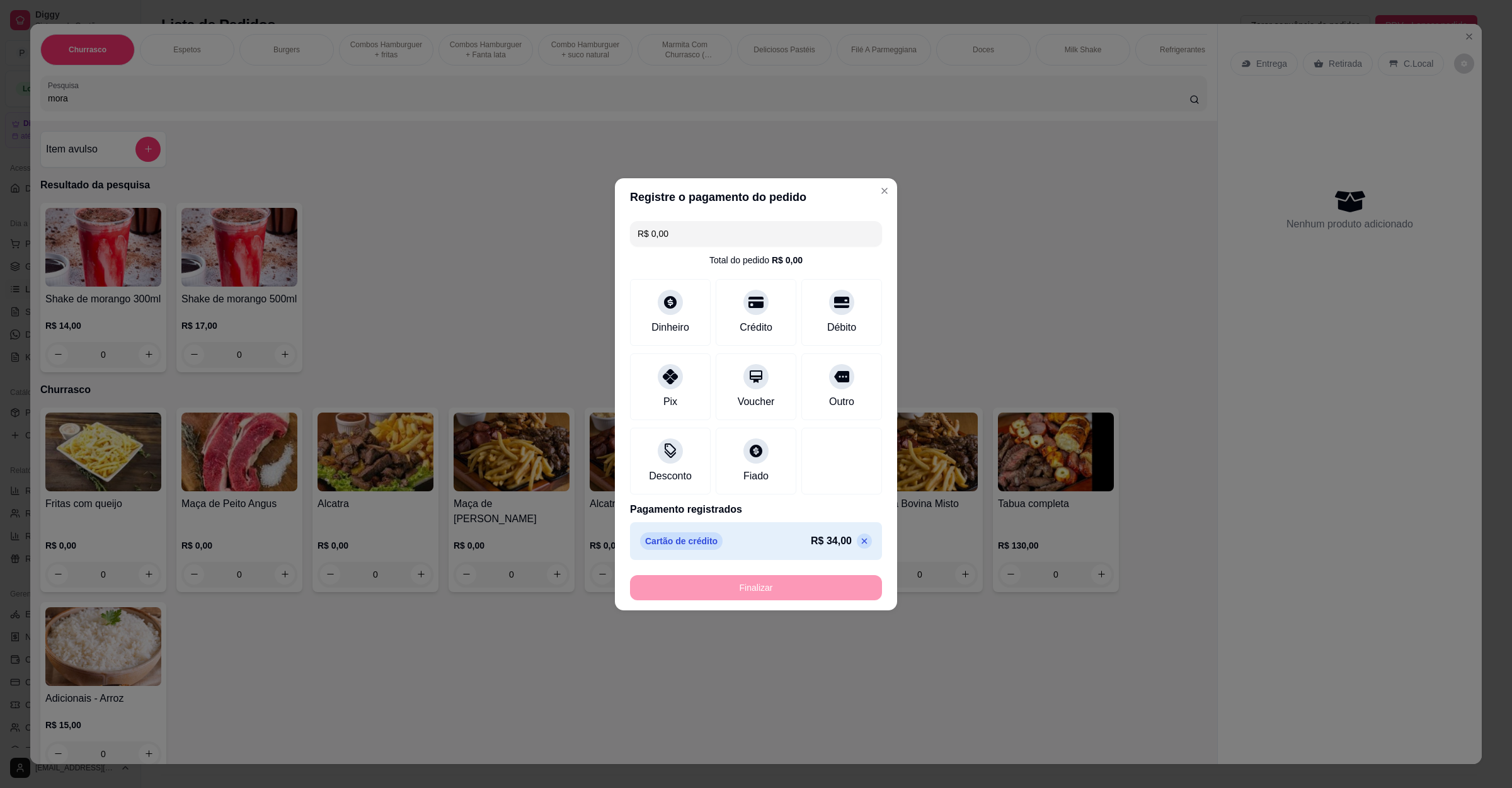
type input "-R$ 34,00"
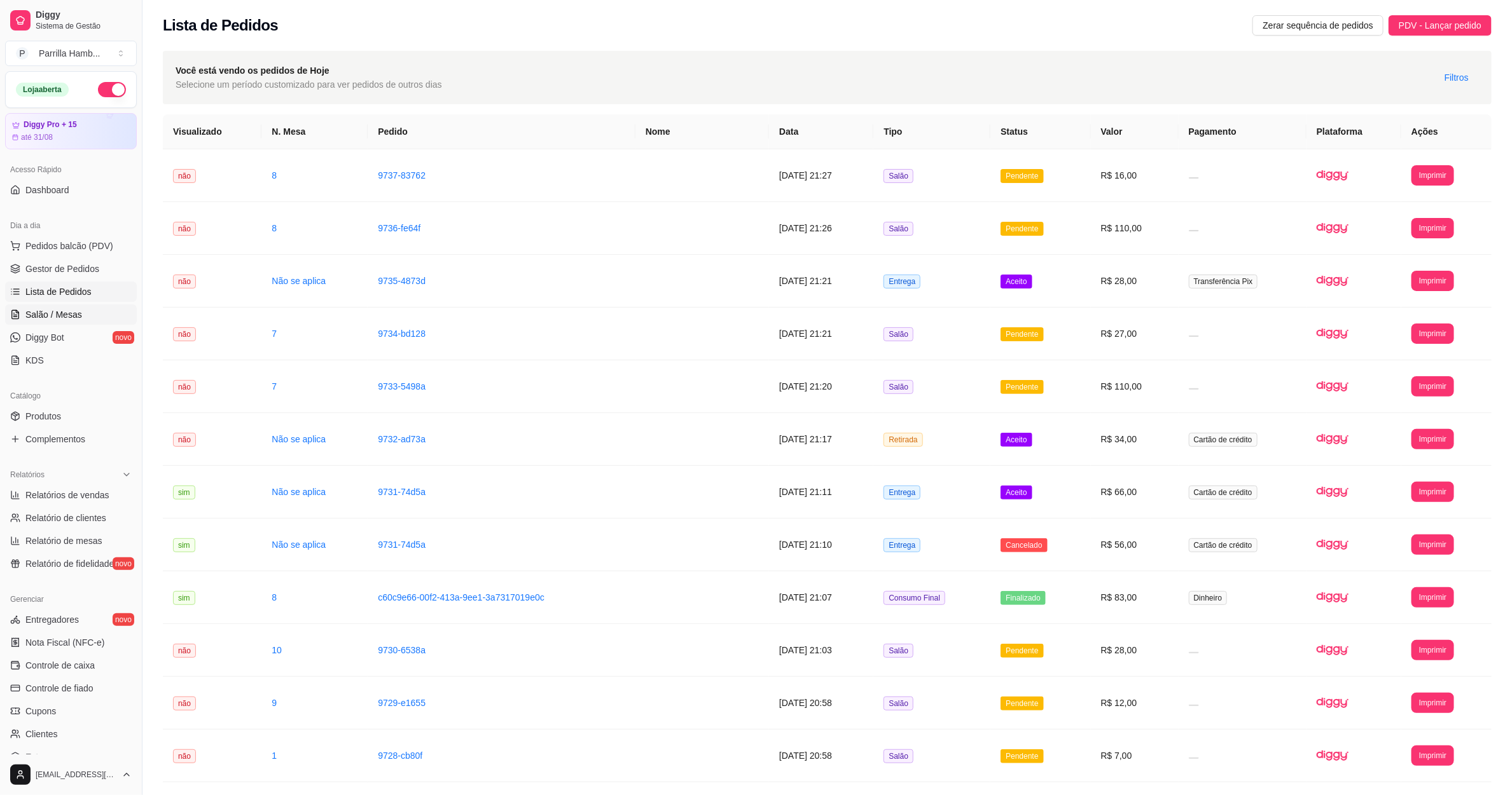
click at [75, 322] on link "Salão / Mesas" at bounding box center [71, 315] width 132 height 20
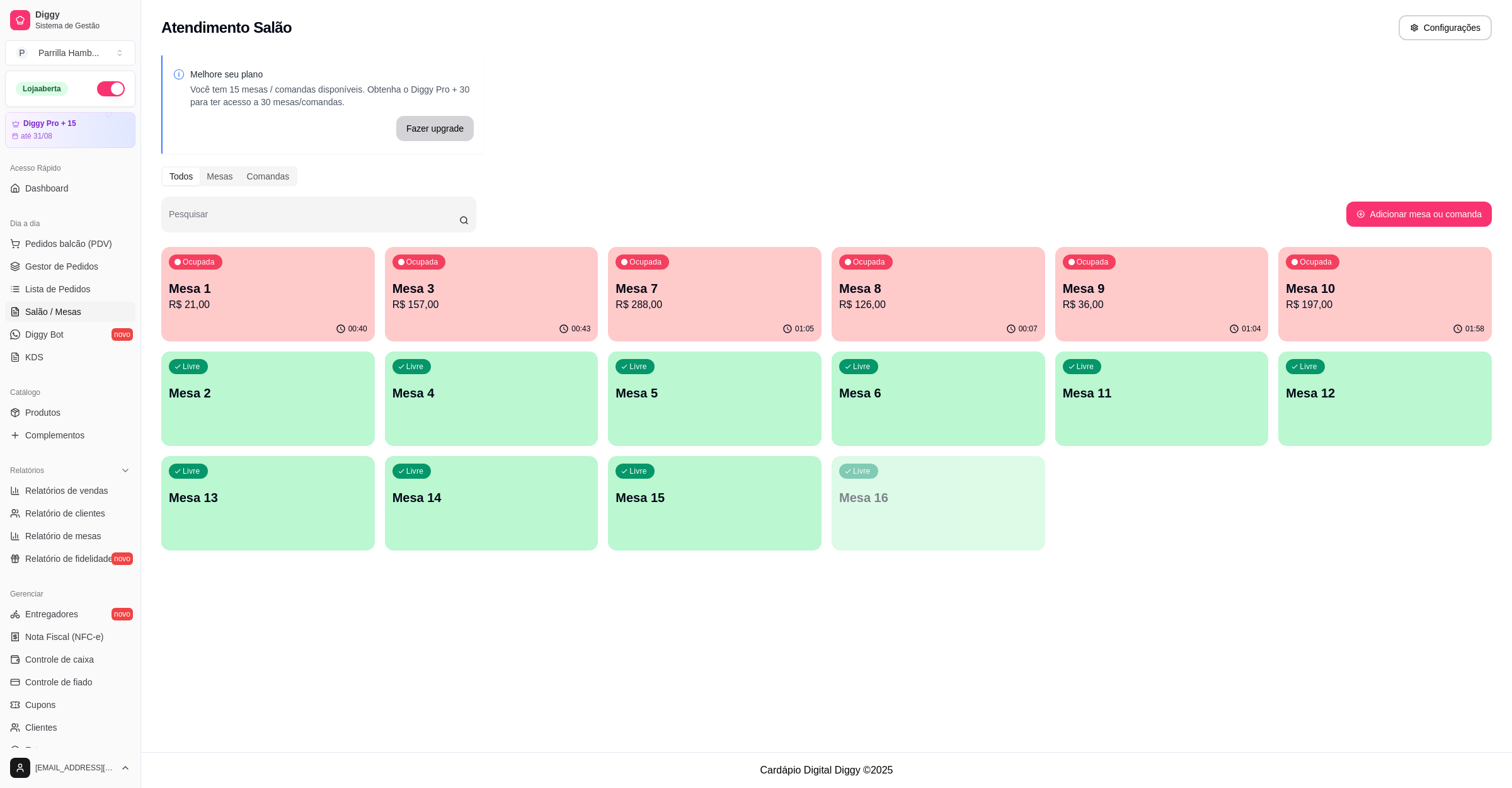
click at [280, 318] on div "00:40" at bounding box center [267, 329] width 213 height 25
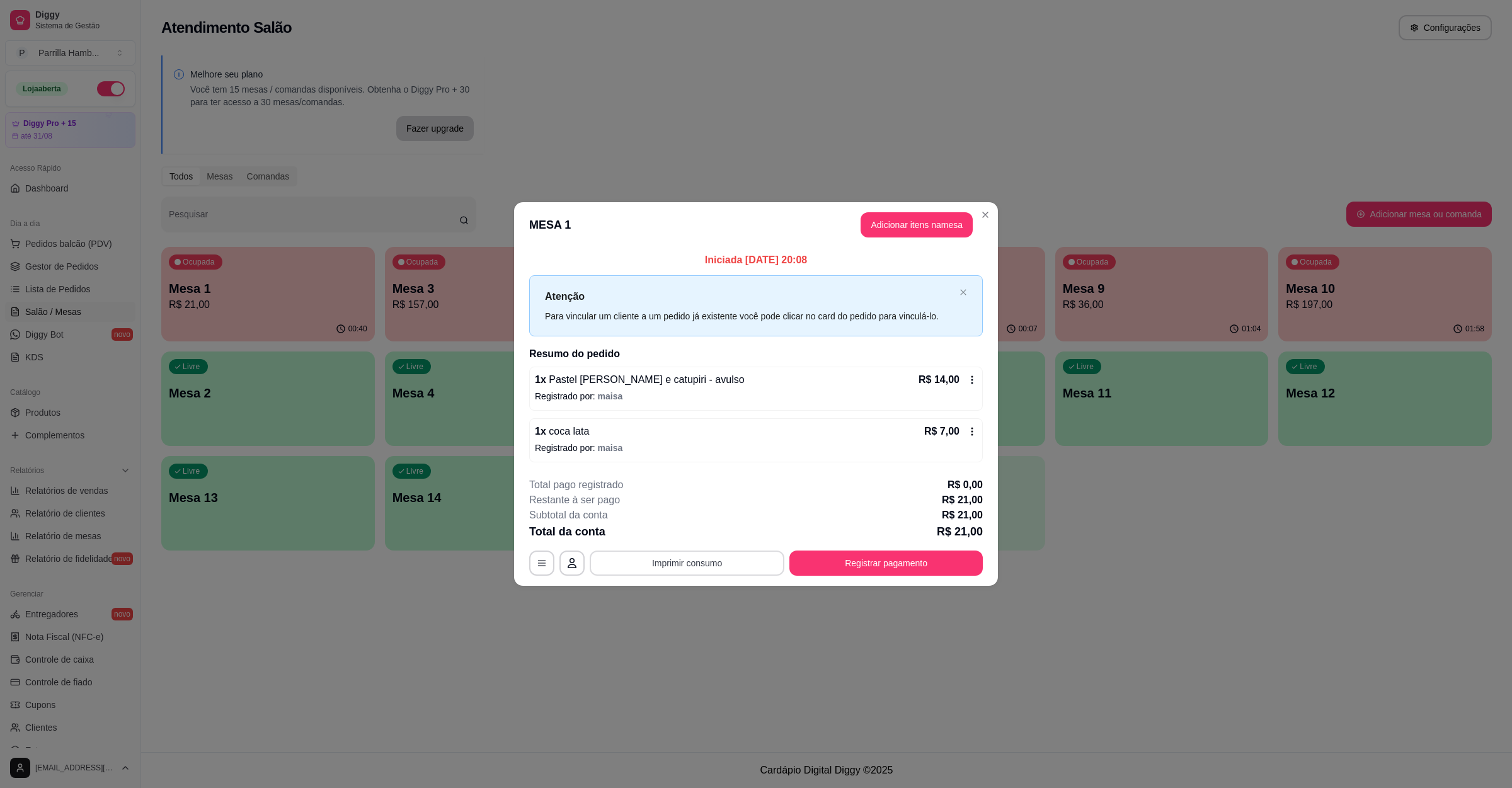
click at [677, 555] on button "Imprimir consumo" at bounding box center [686, 563] width 194 height 26
click at [694, 535] on button "IMPRESSORA" at bounding box center [690, 535] width 88 height 20
click at [877, 558] on button "Registrar pagamento" at bounding box center [886, 563] width 194 height 26
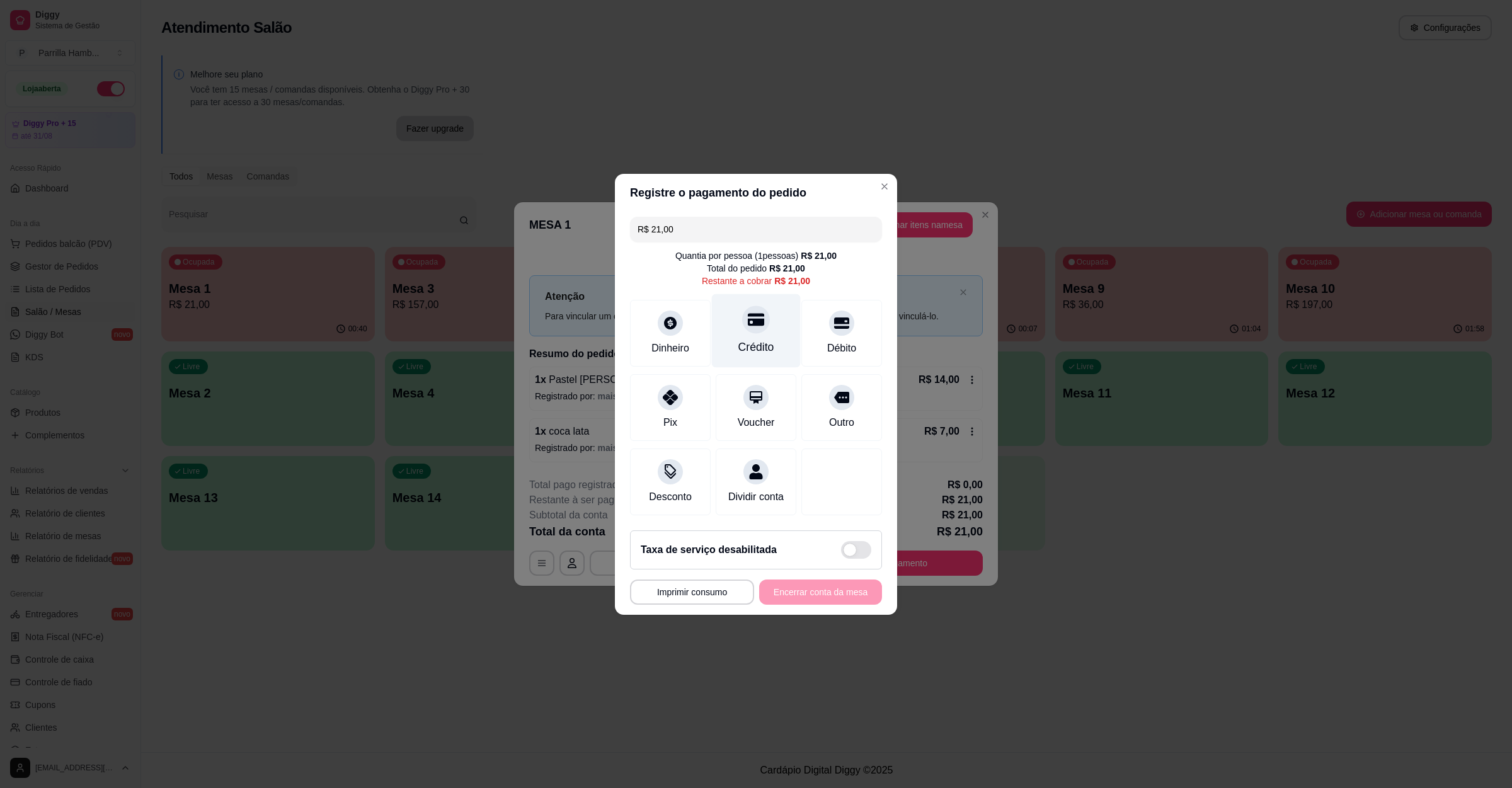
click at [752, 339] on div "Crédito" at bounding box center [756, 347] width 36 height 16
type input "R$ 0,00"
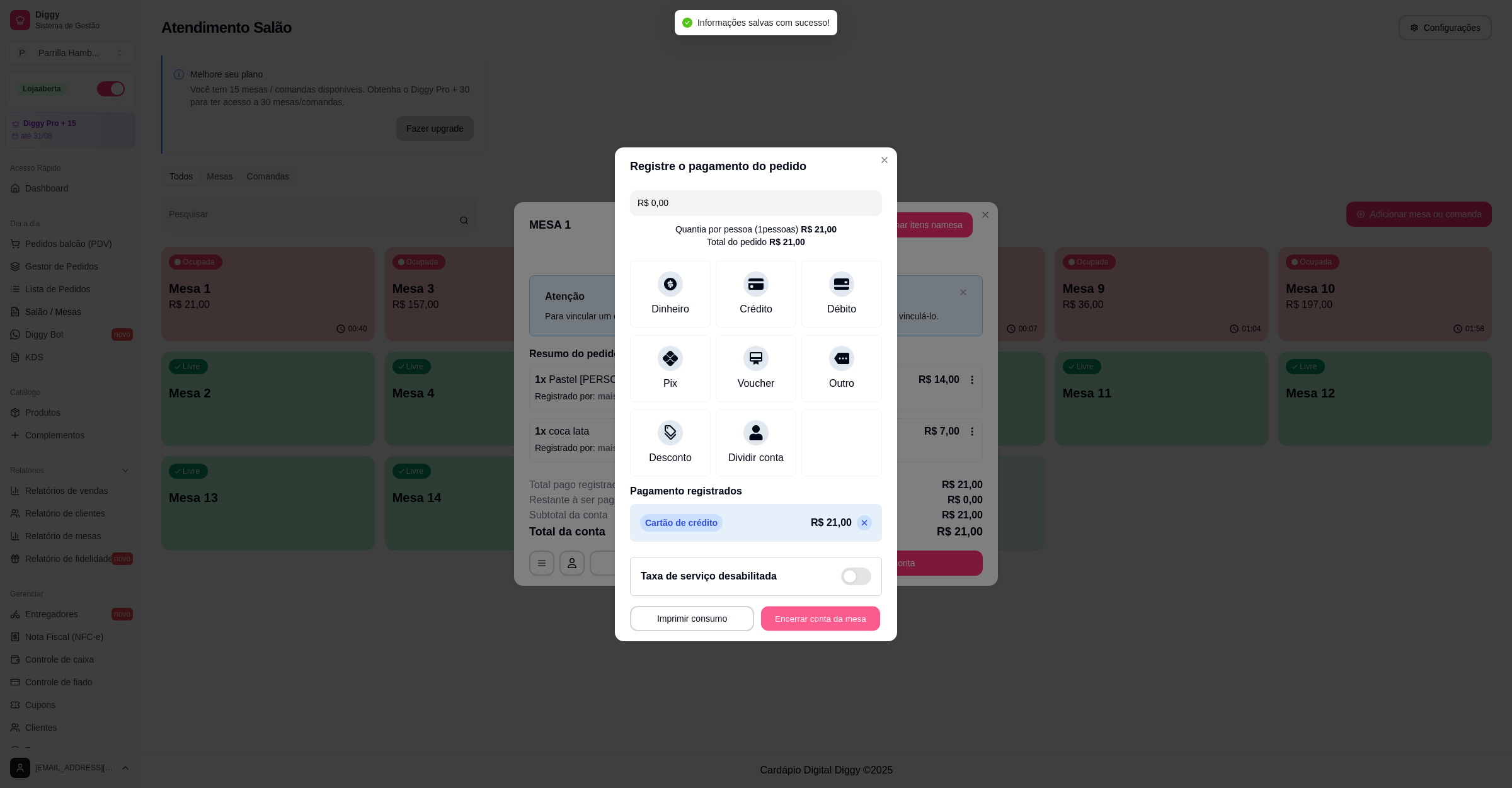
click at [821, 626] on button "Encerrar conta da mesa" at bounding box center [821, 618] width 119 height 25
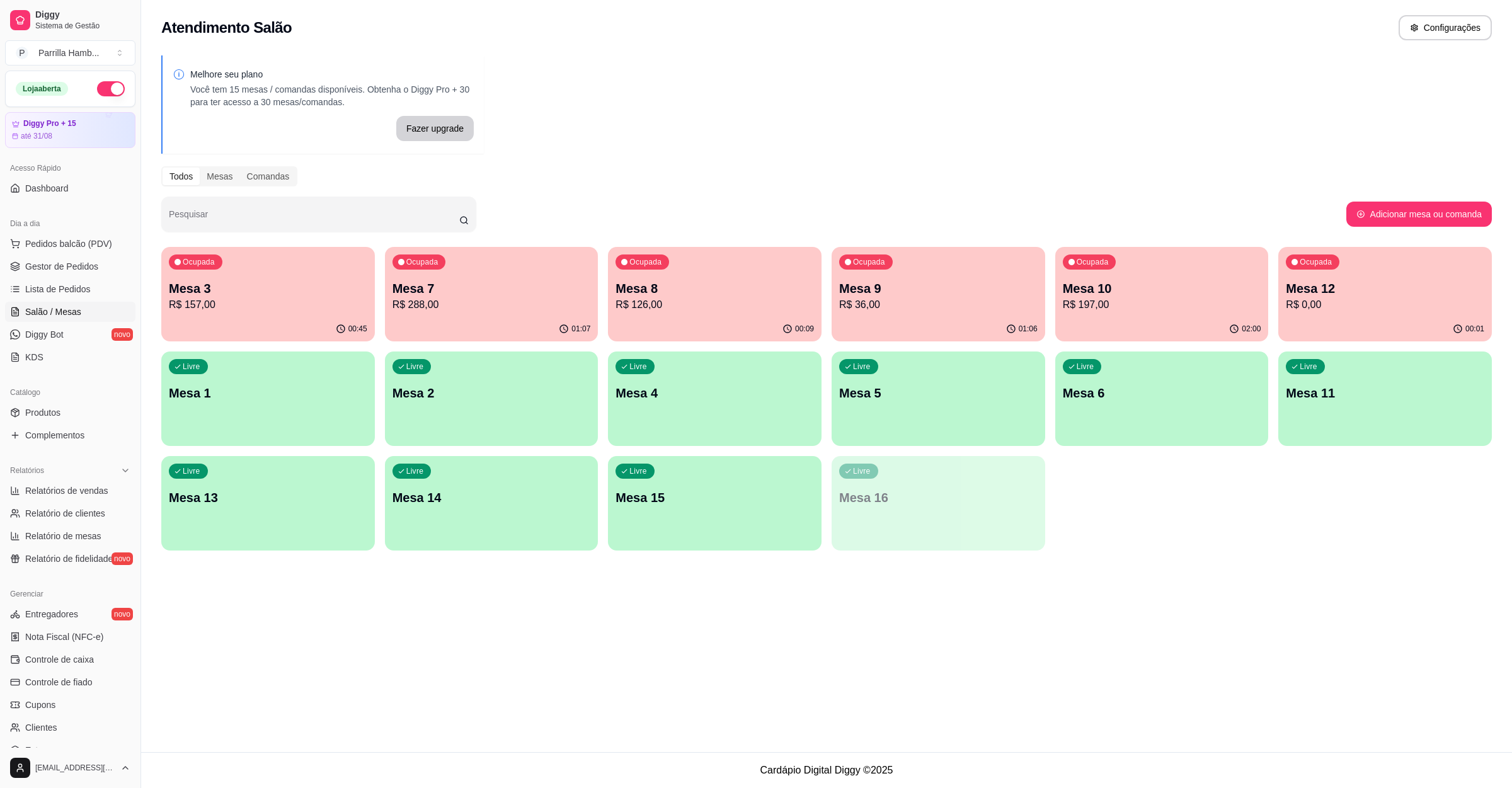
click at [1147, 299] on p "R$ 197,00" at bounding box center [1162, 304] width 199 height 15
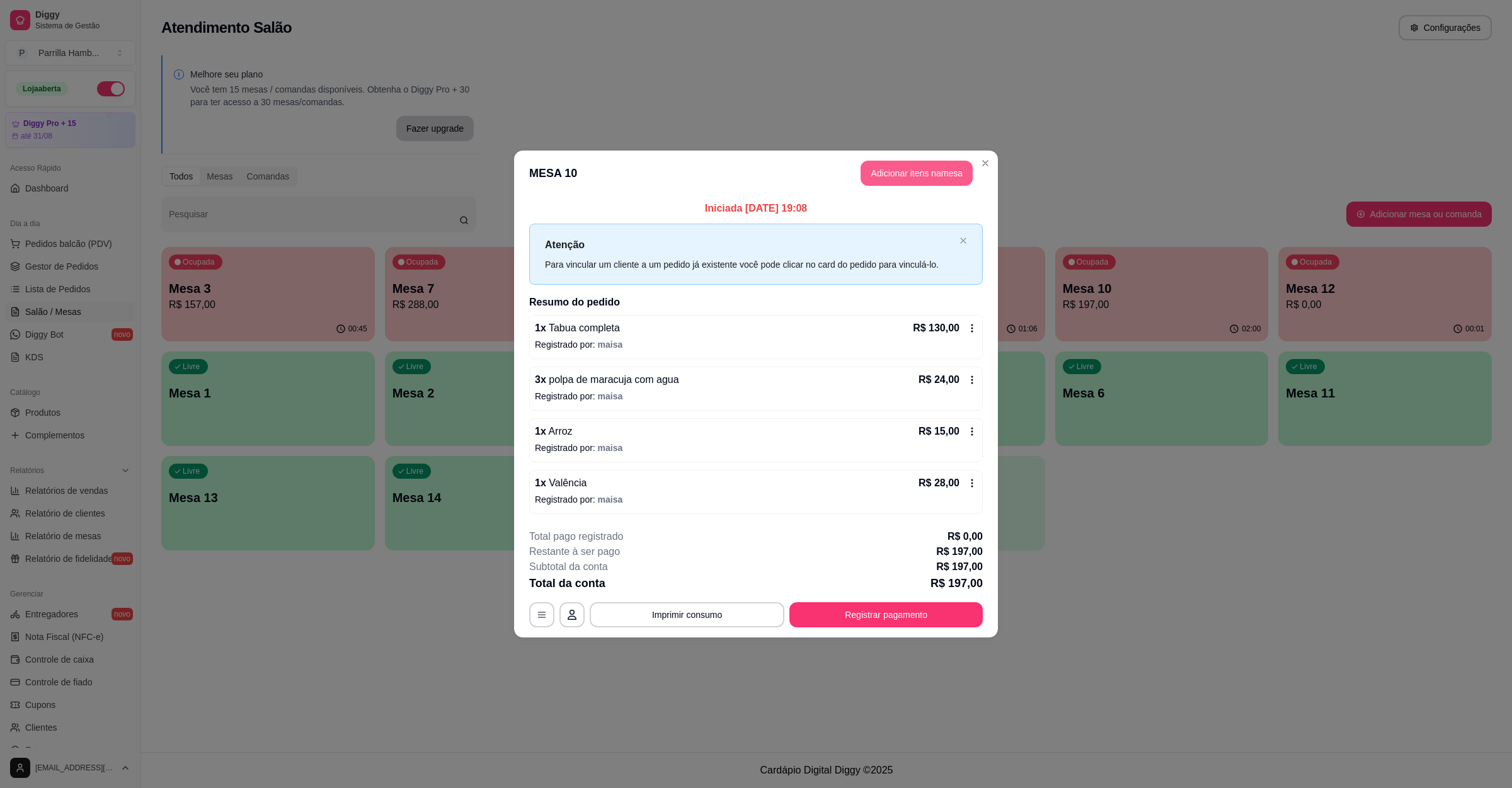
click at [896, 167] on button "Adicionar itens na mesa" at bounding box center [916, 174] width 112 height 26
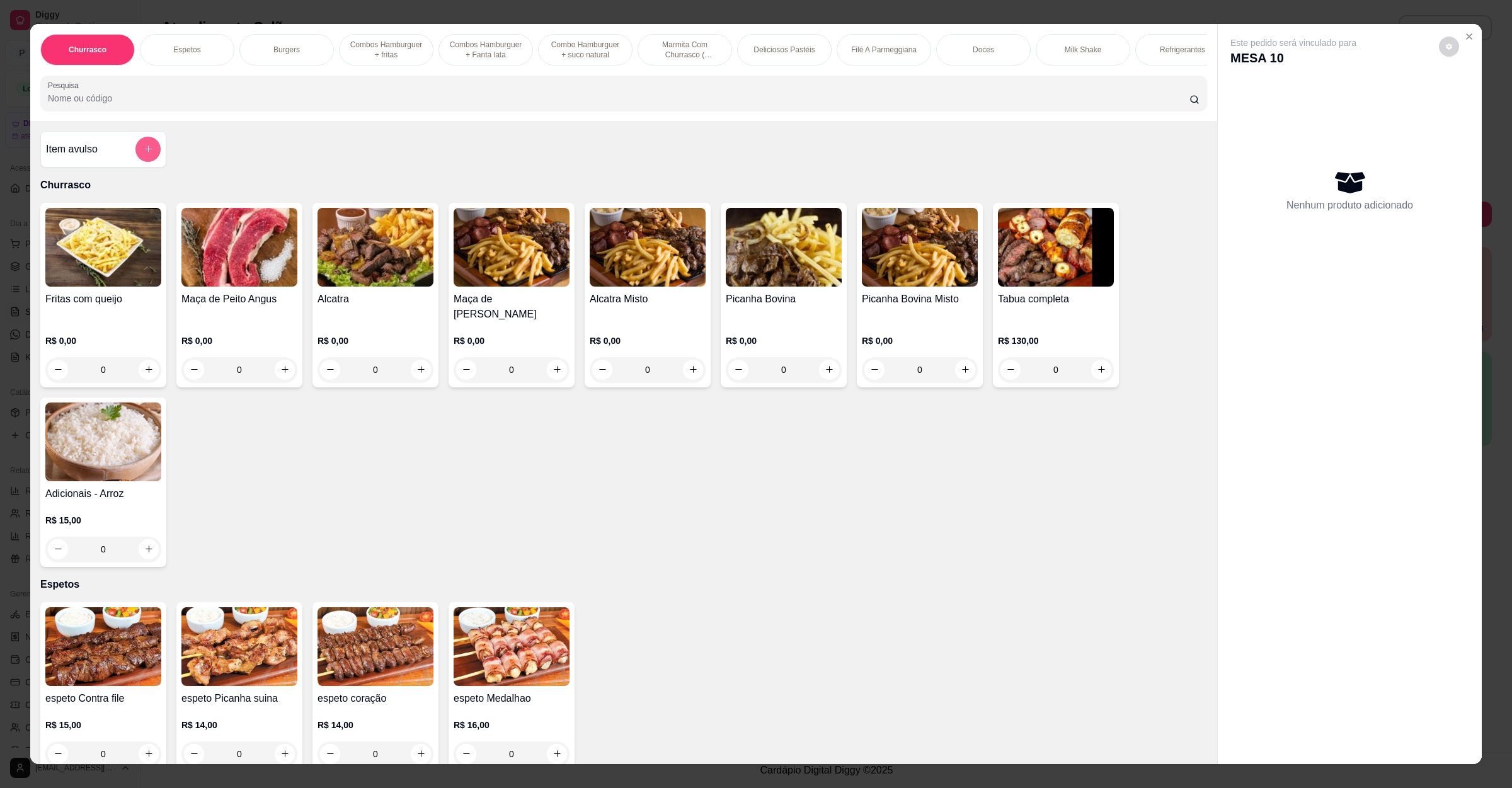
click at [144, 154] on icon "add-separate-item" at bounding box center [148, 148] width 9 height 9
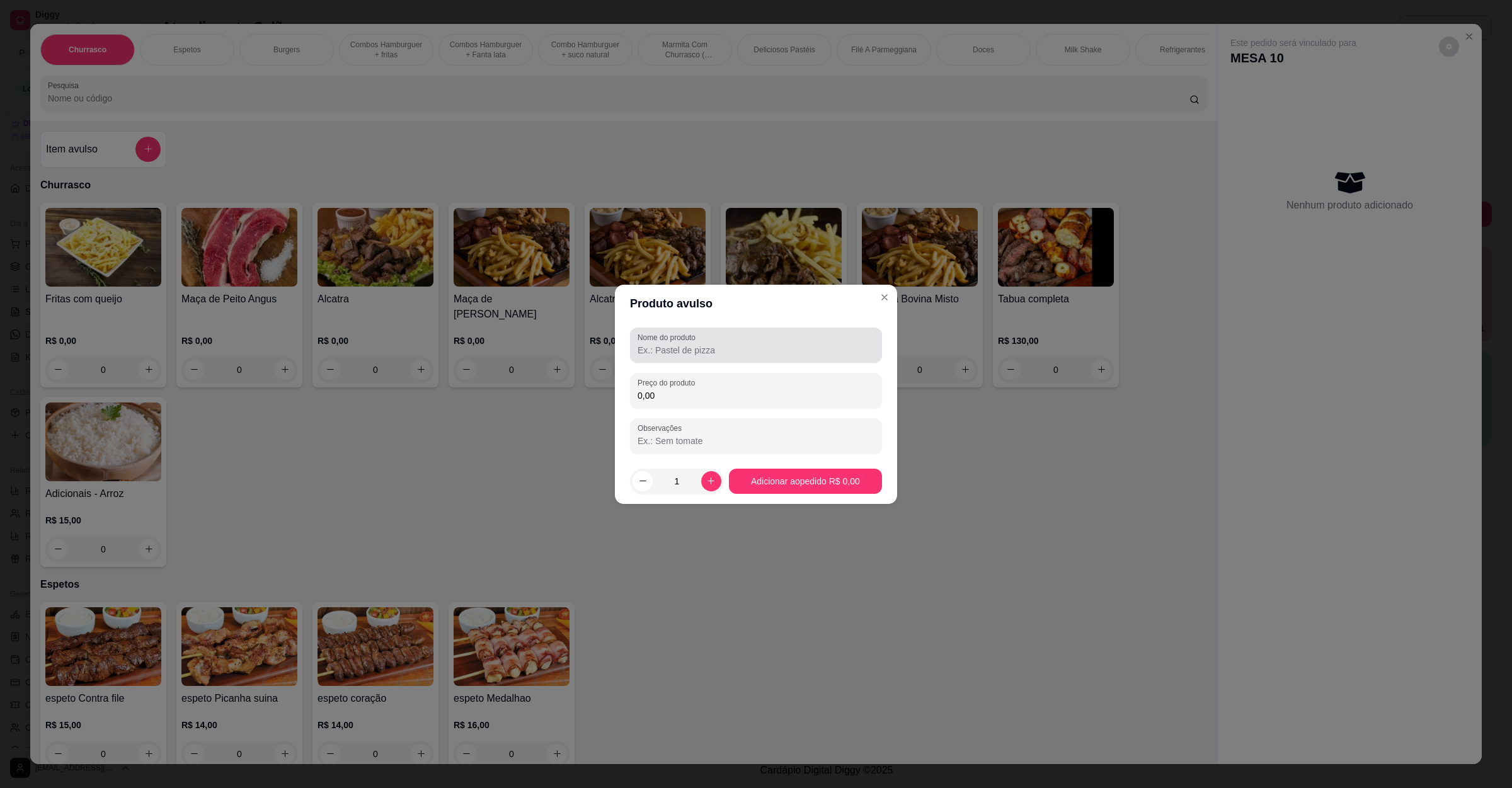
click at [730, 340] on div at bounding box center [756, 345] width 237 height 26
type input "batom"
click at [675, 389] on input "0,00" at bounding box center [756, 396] width 237 height 13
type input "4,00"
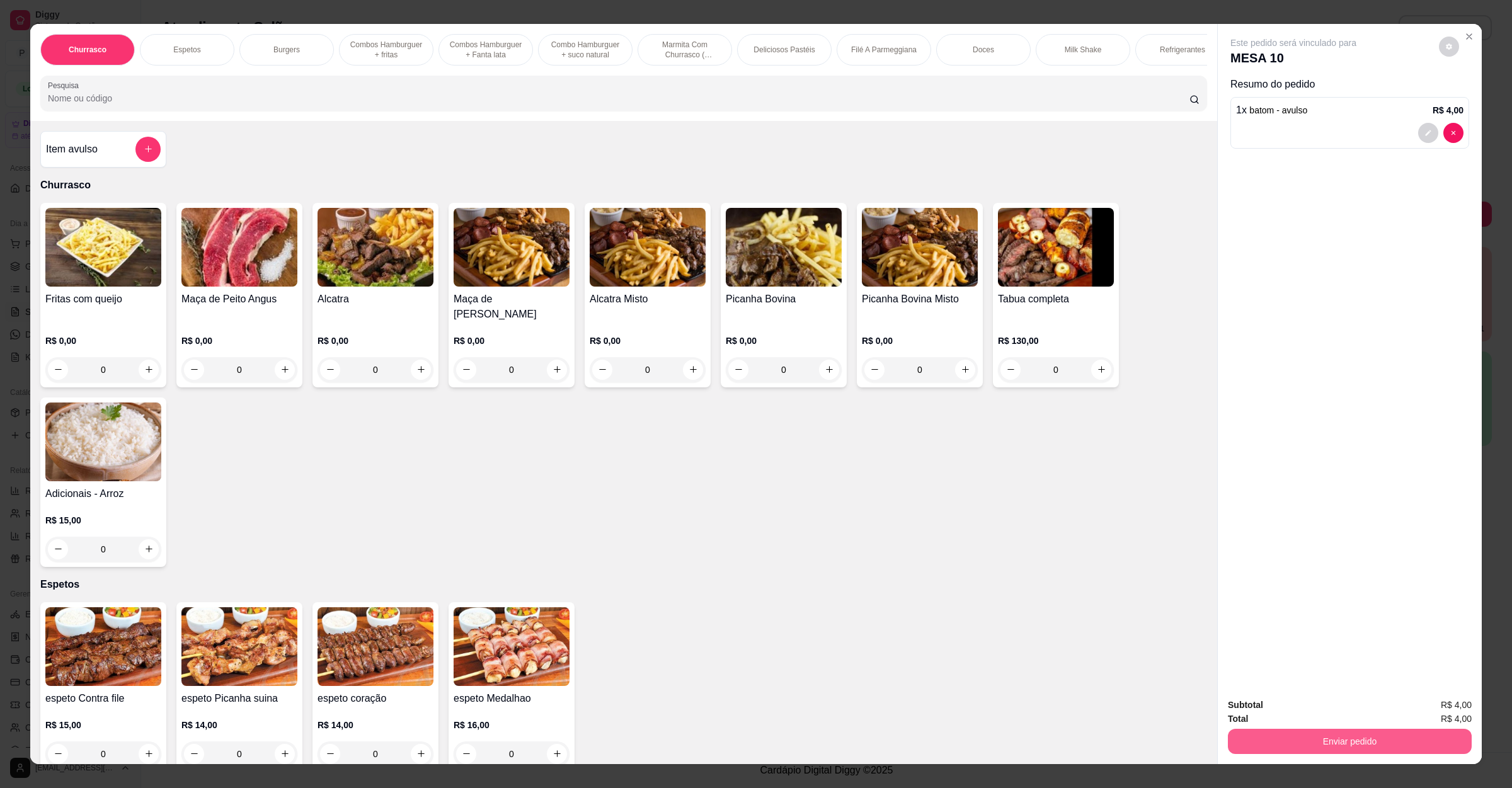
click at [1371, 745] on button "Enviar pedido" at bounding box center [1350, 742] width 244 height 26
click at [1333, 713] on button "Não registrar e enviar pedido" at bounding box center [1306, 711] width 131 height 24
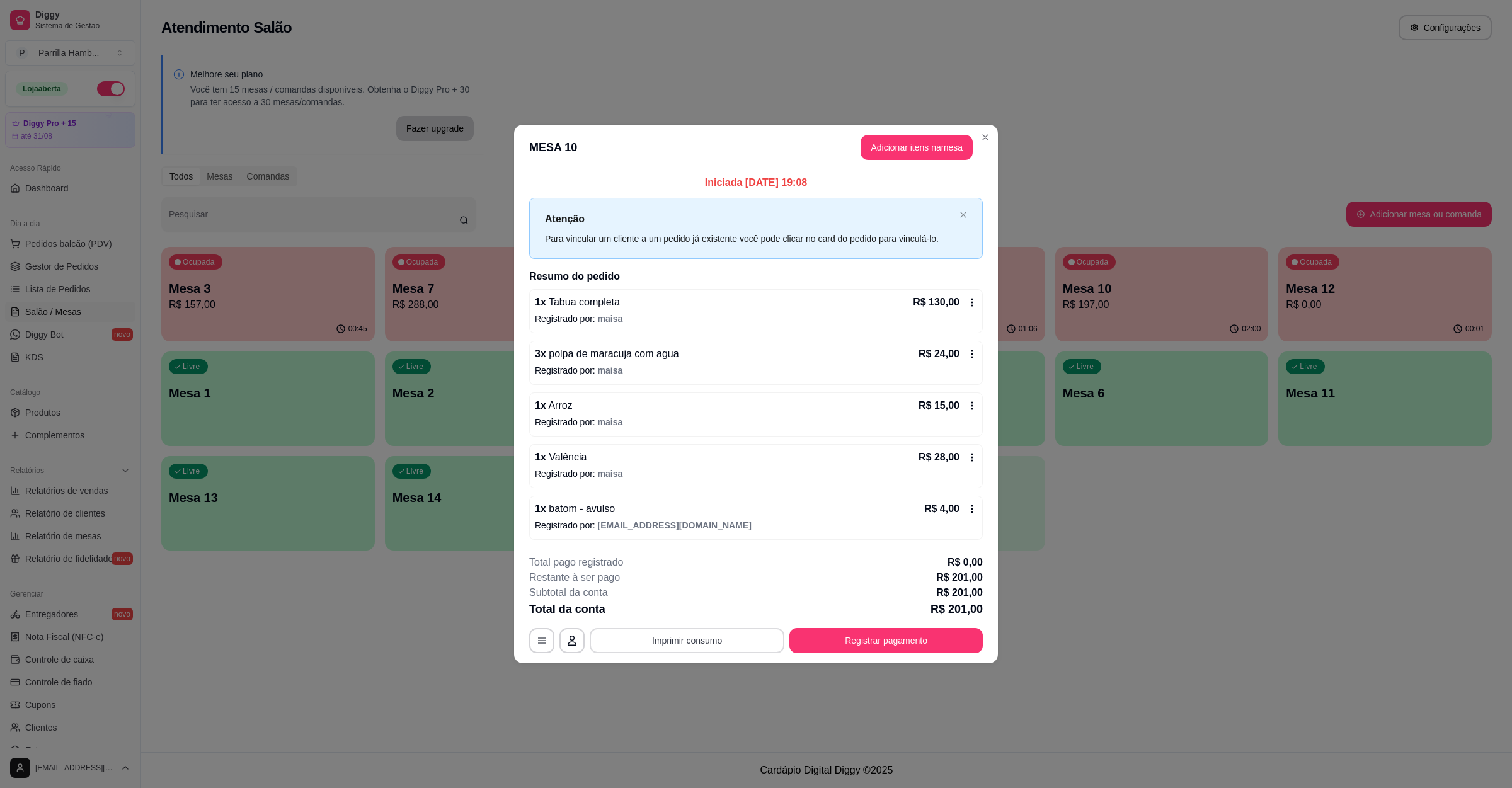
click at [704, 643] on button "Imprimir consumo" at bounding box center [686, 641] width 194 height 26
click at [711, 623] on button "IMPRESSORA" at bounding box center [691, 614] width 91 height 20
click at [885, 643] on button "Registrar pagamento" at bounding box center [886, 641] width 188 height 25
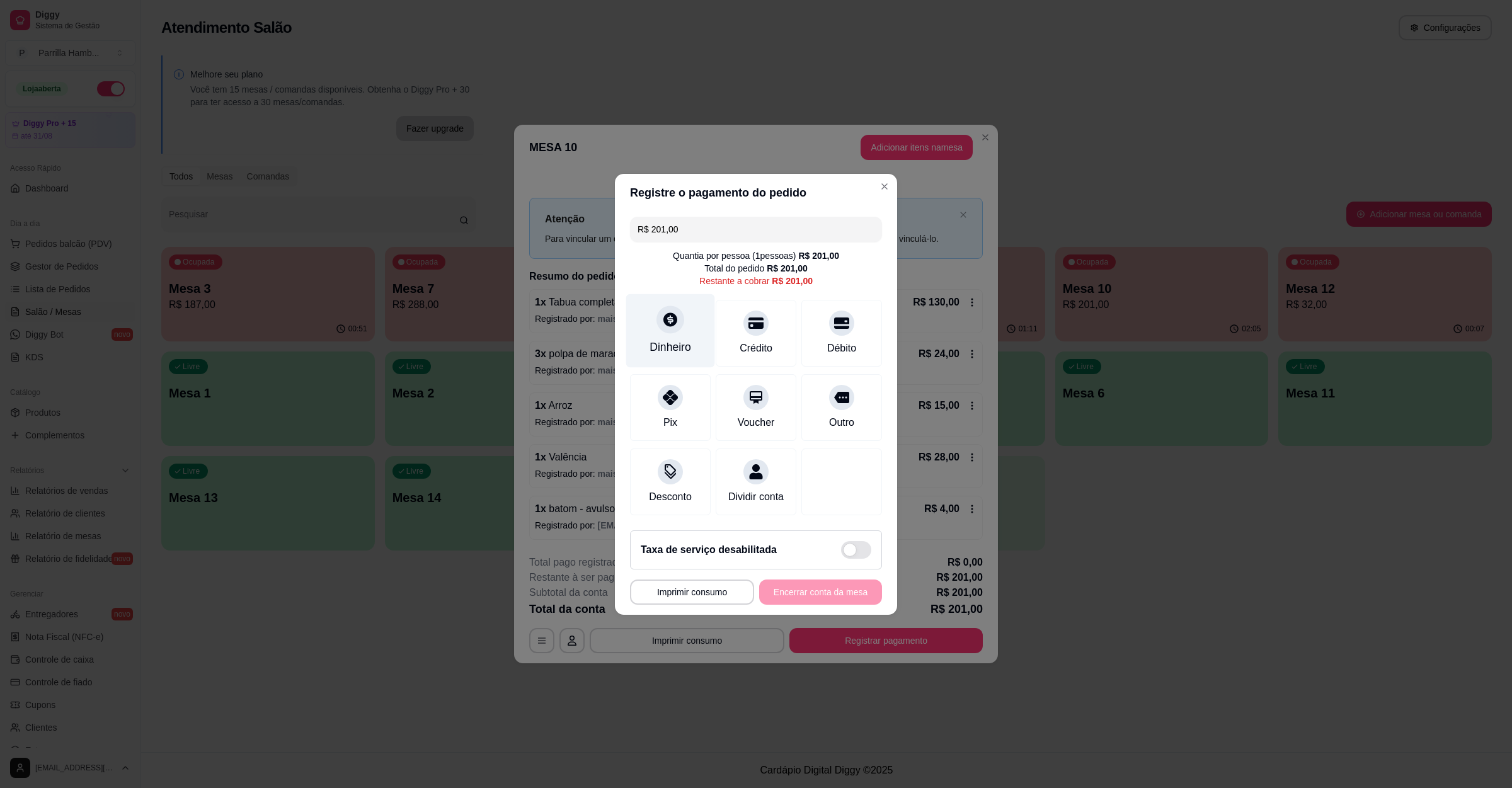
click at [679, 307] on div at bounding box center [670, 319] width 28 height 28
type input "R$ 0,00"
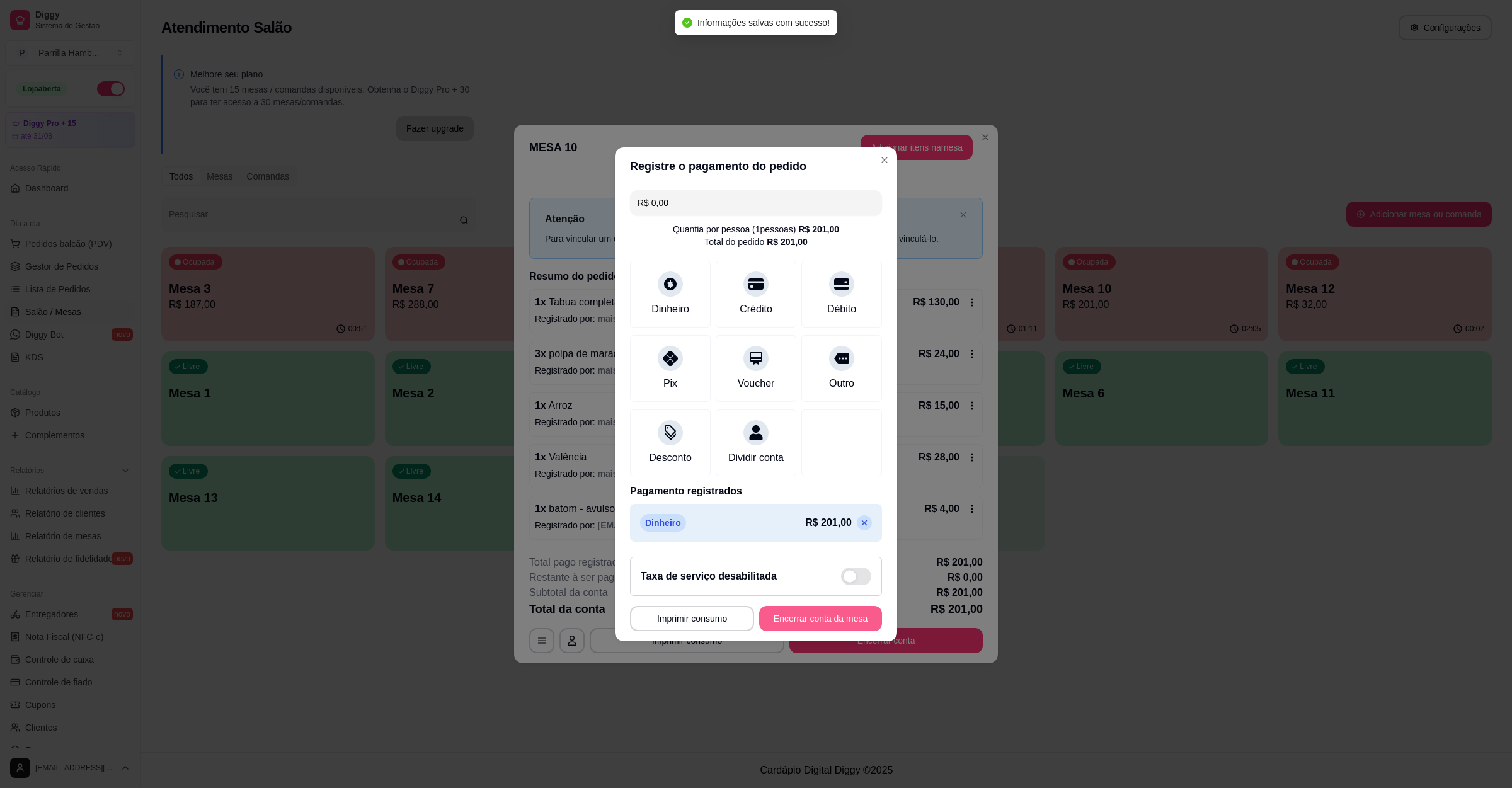
click at [798, 621] on button "Encerrar conta da mesa" at bounding box center [820, 619] width 123 height 26
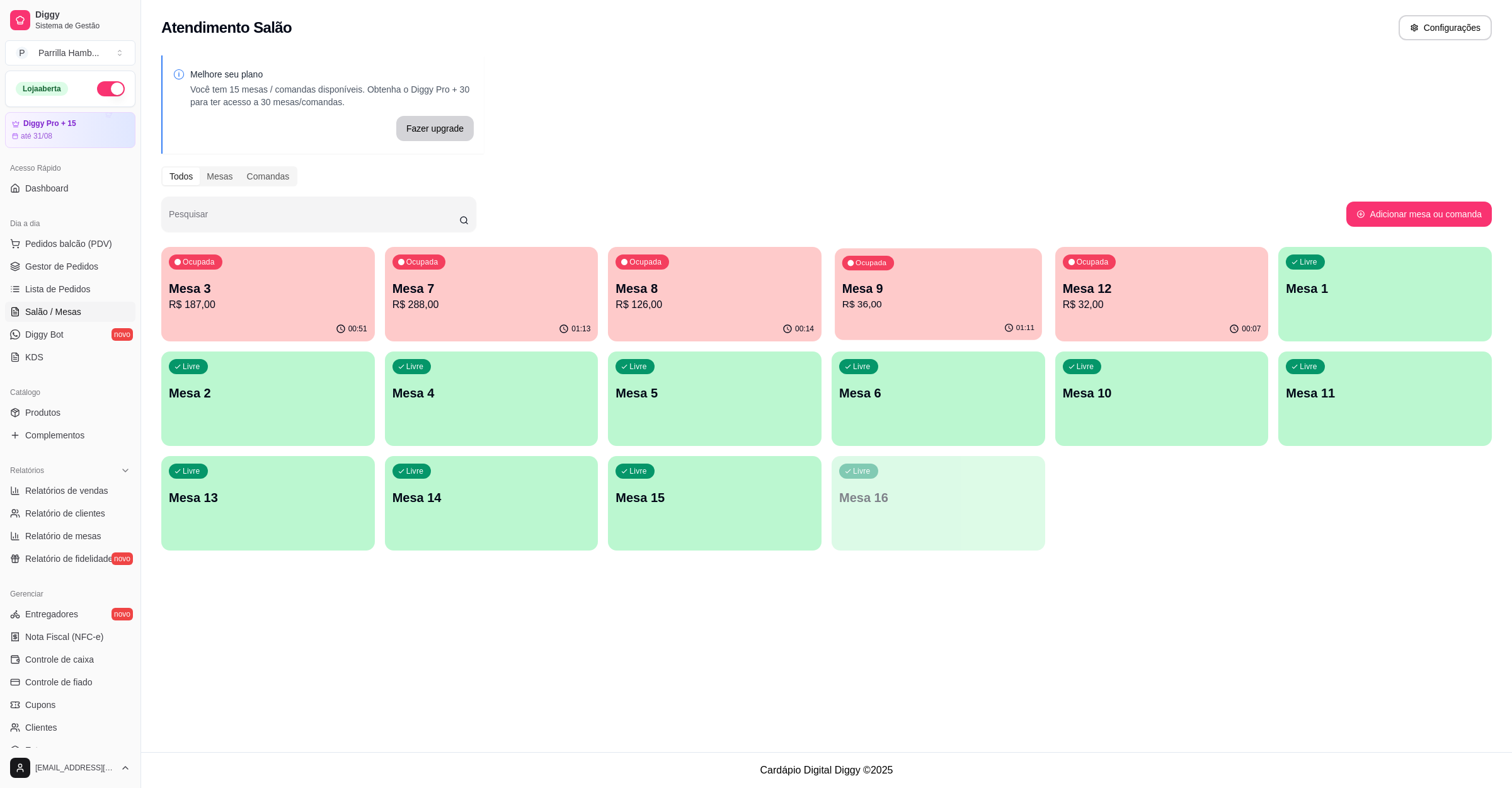
click at [947, 295] on p "Mesa 9" at bounding box center [938, 289] width 192 height 17
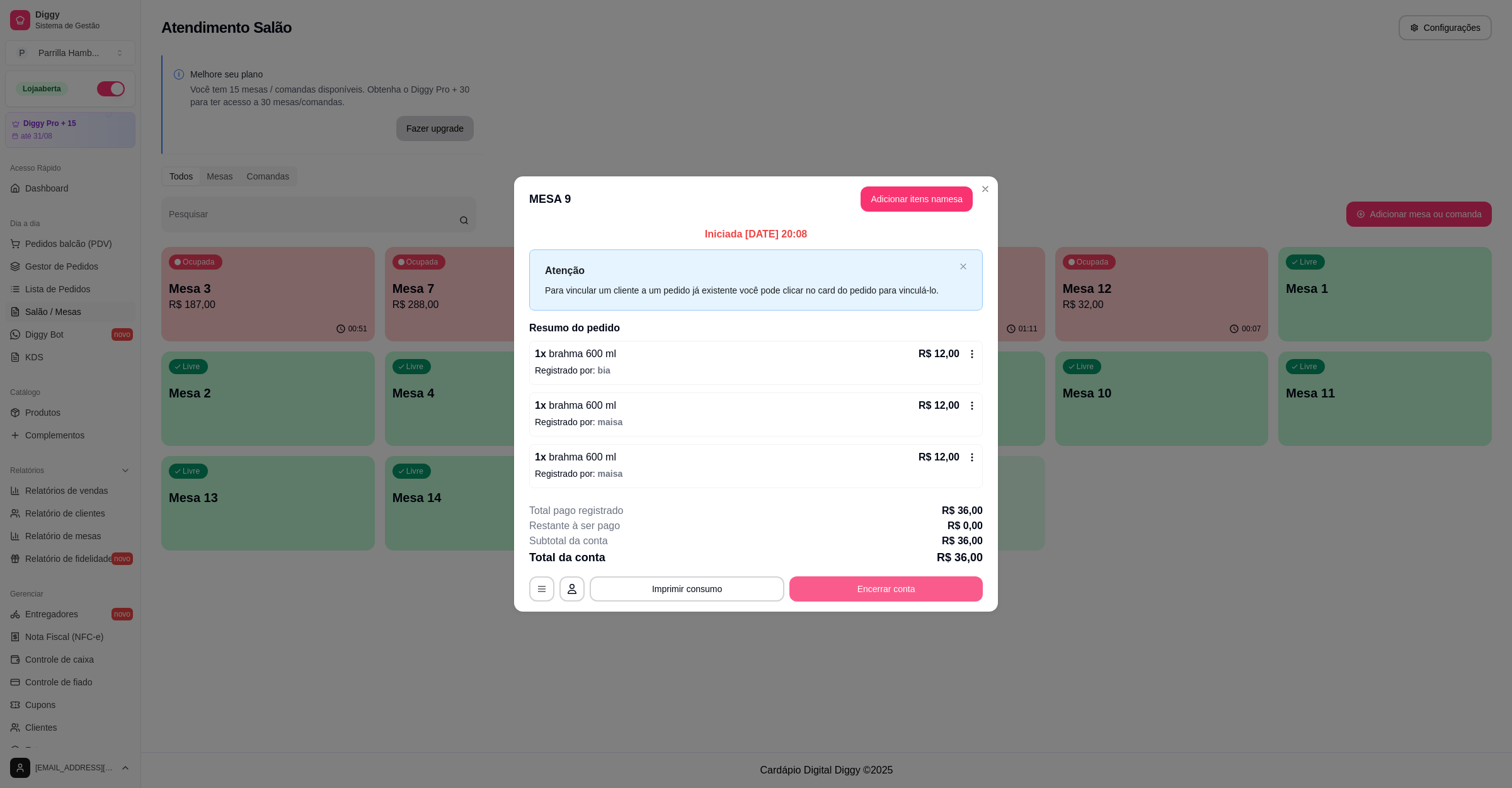
click at [864, 599] on button "Encerrar conta" at bounding box center [886, 589] width 194 height 26
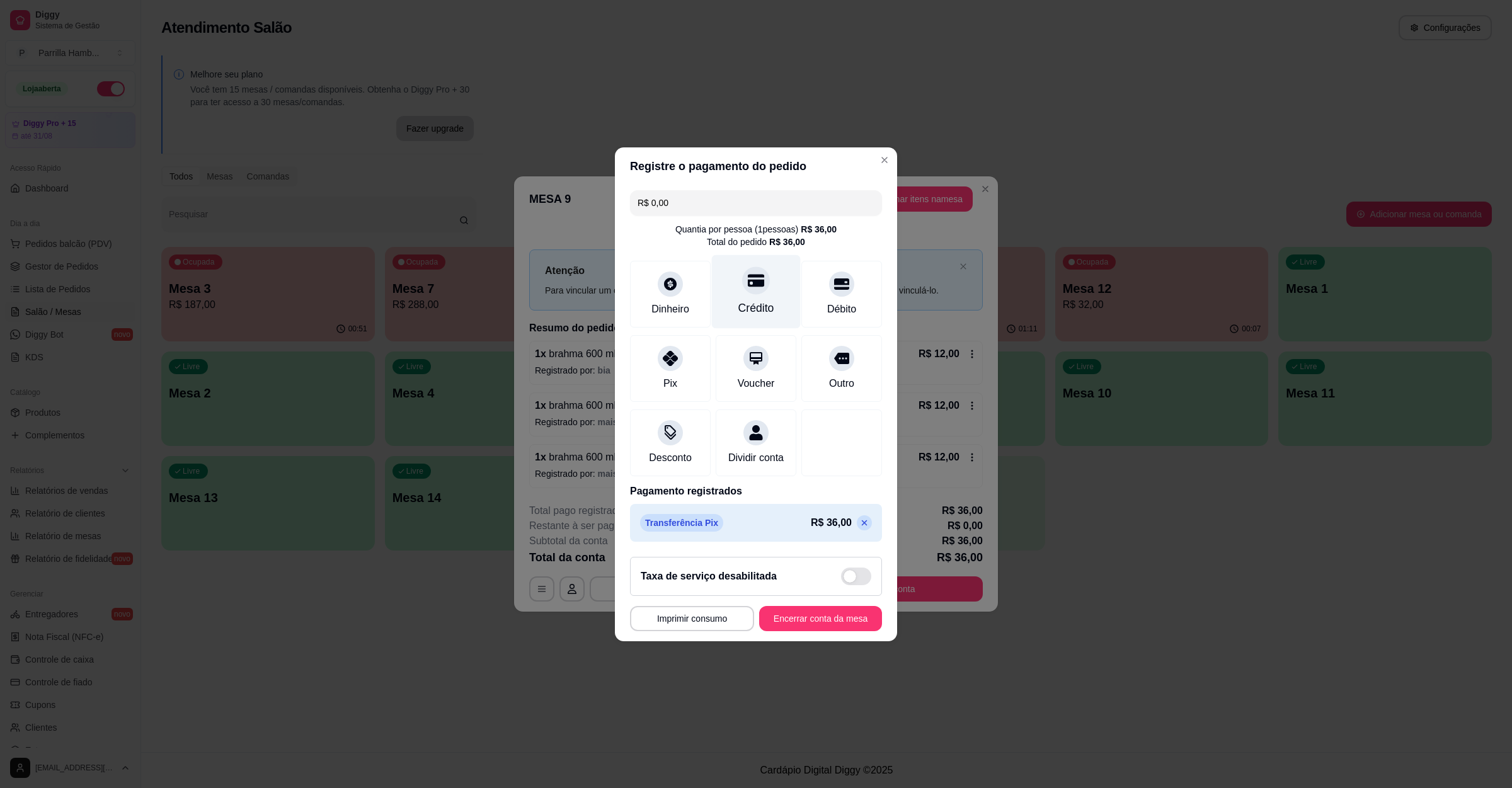
click at [712, 288] on div "Crédito" at bounding box center [756, 292] width 89 height 74
click at [738, 300] on div "Crédito" at bounding box center [756, 308] width 36 height 16
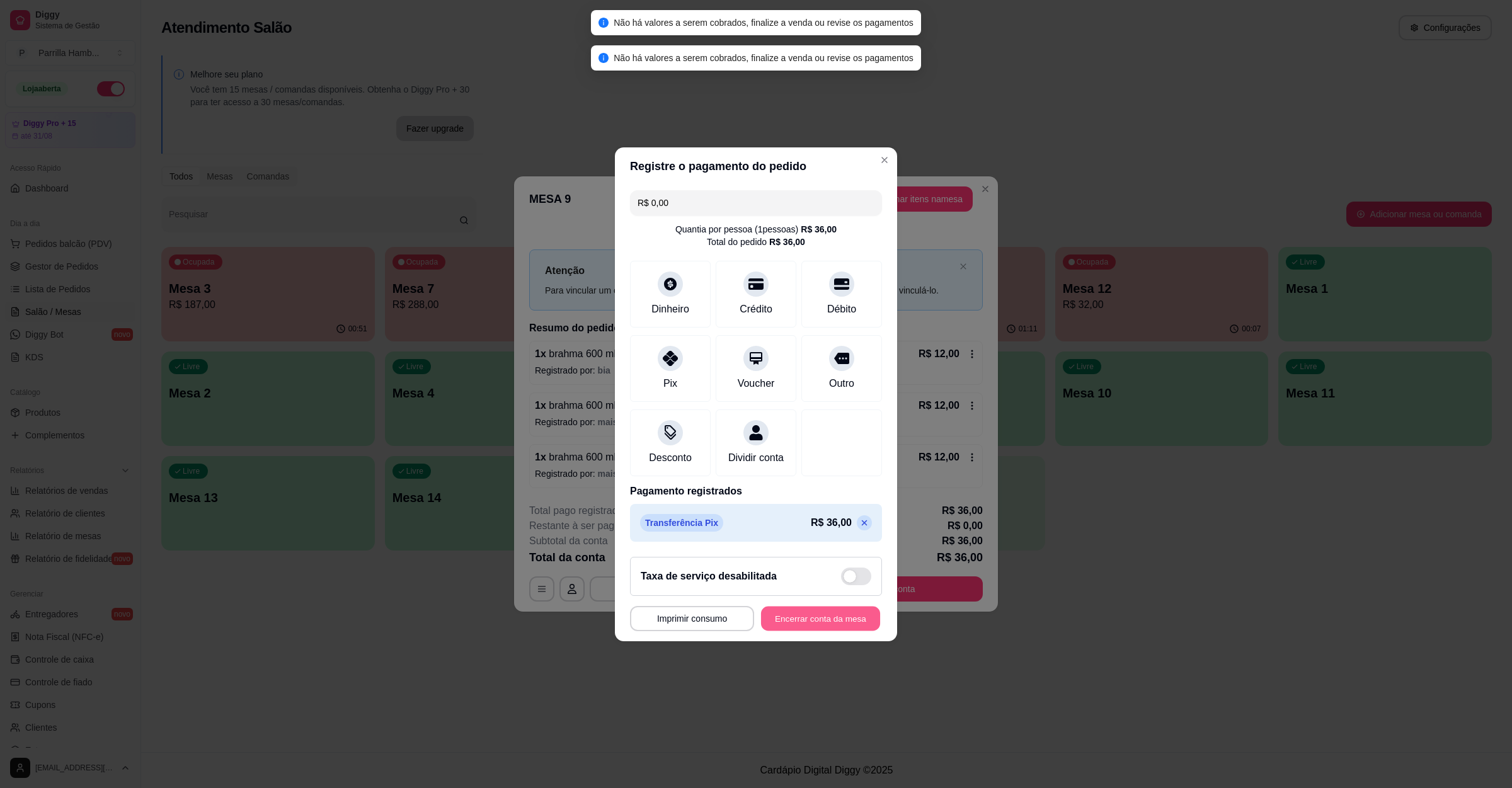
click at [794, 618] on button "Encerrar conta da mesa" at bounding box center [821, 618] width 119 height 25
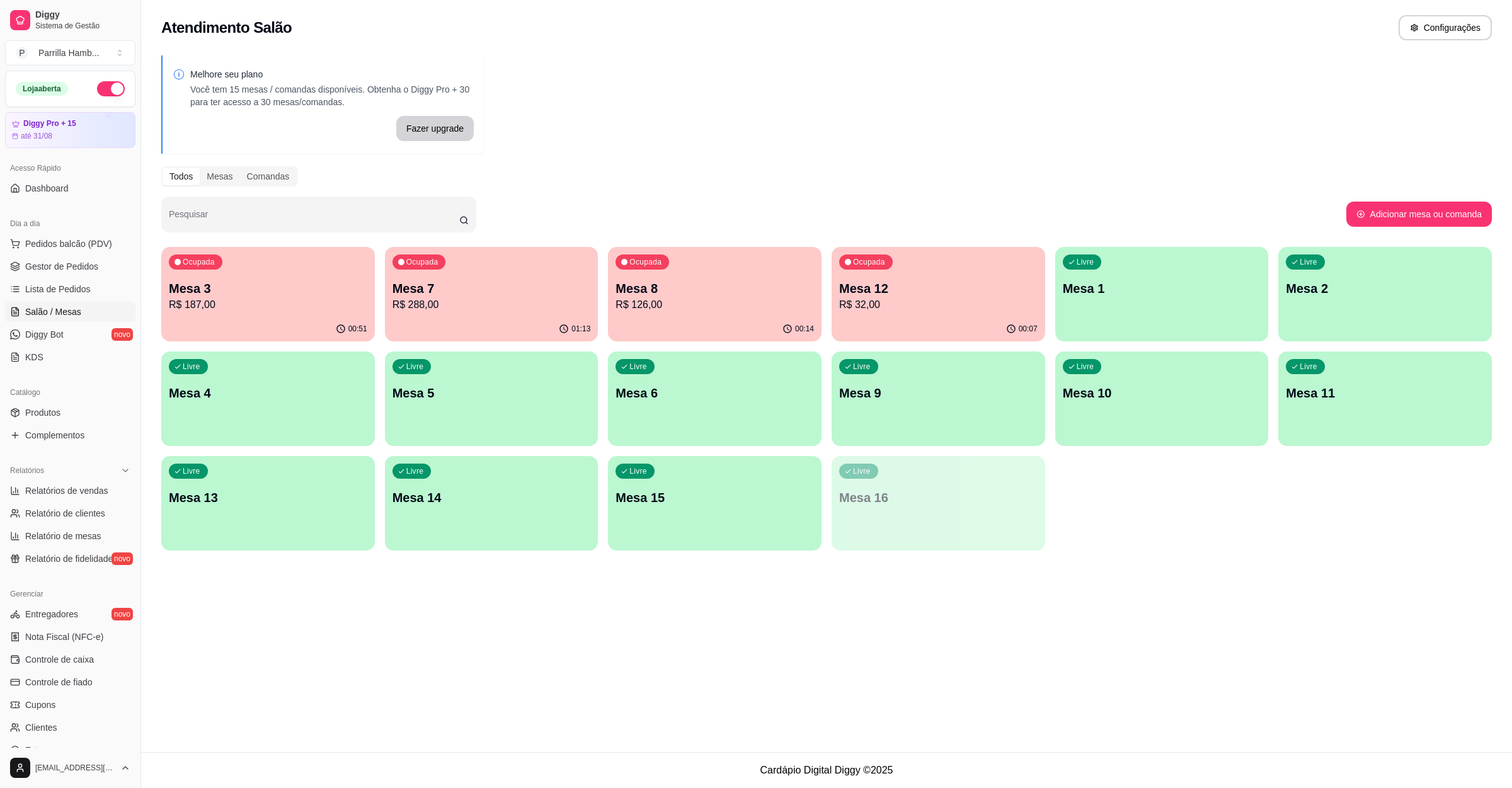
click at [764, 308] on p "R$ 126,00" at bounding box center [715, 304] width 199 height 15
click at [494, 305] on p "R$ 288,00" at bounding box center [491, 304] width 192 height 14
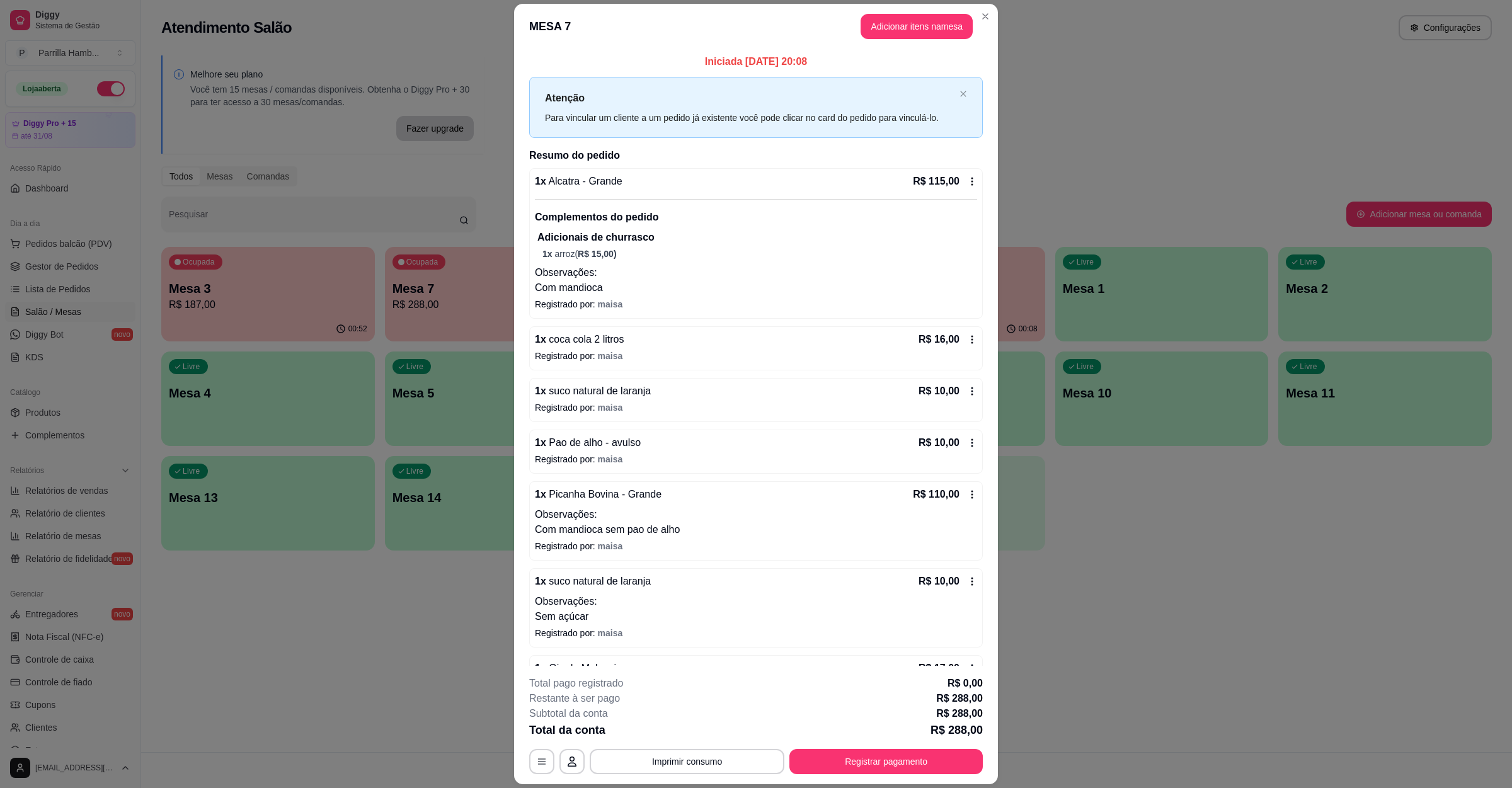
click at [630, 624] on p "Sem açúcar" at bounding box center [756, 616] width 443 height 15
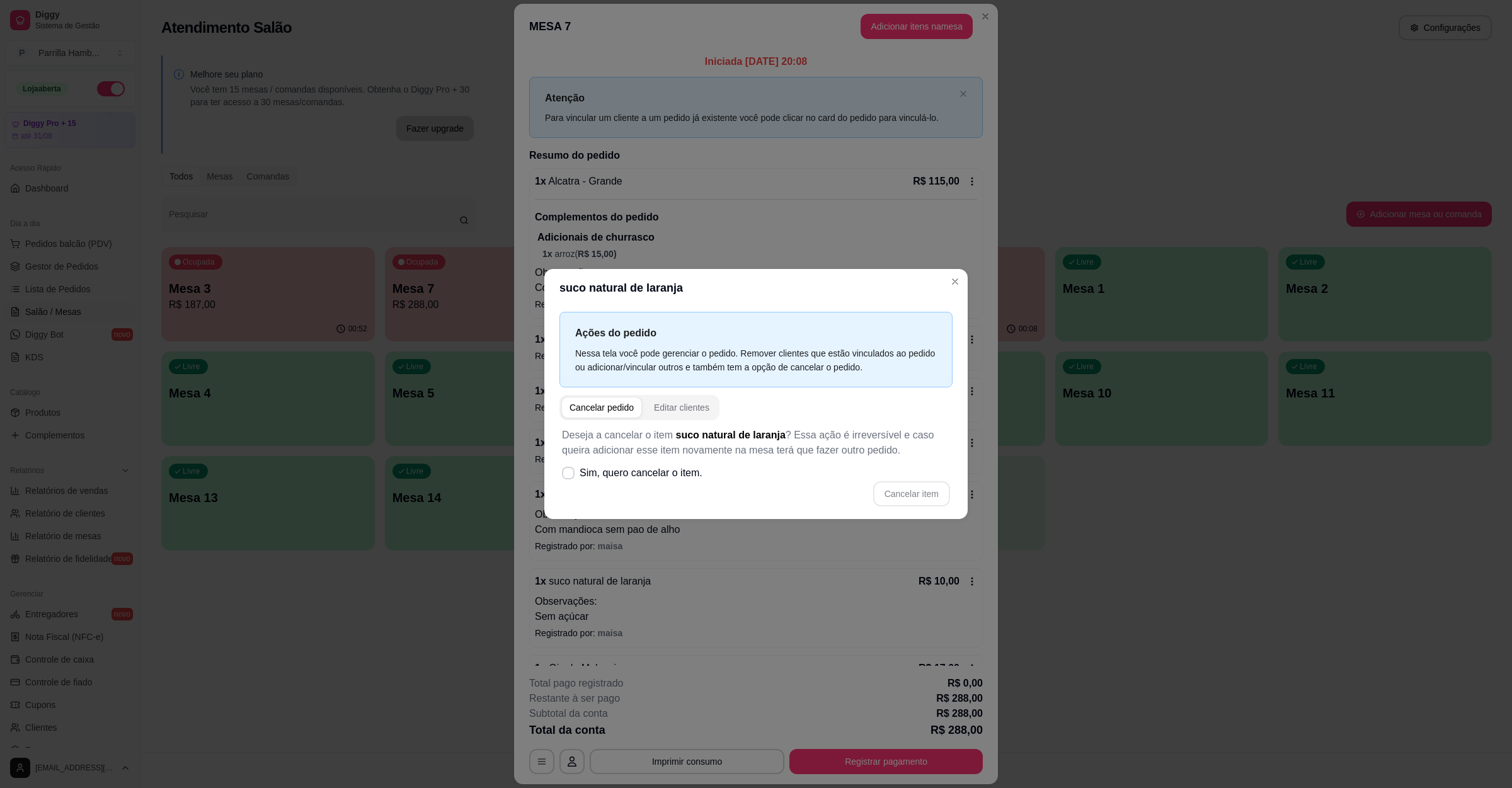
click at [614, 404] on div "Cancelar pedido" at bounding box center [601, 408] width 65 height 13
click at [571, 471] on icon at bounding box center [567, 473] width 9 height 7
click at [569, 475] on input "Sim, quero cancelar o item." at bounding box center [565, 479] width 9 height 9
checkbox input "true"
click at [911, 505] on button "Cancelar item" at bounding box center [911, 494] width 75 height 25
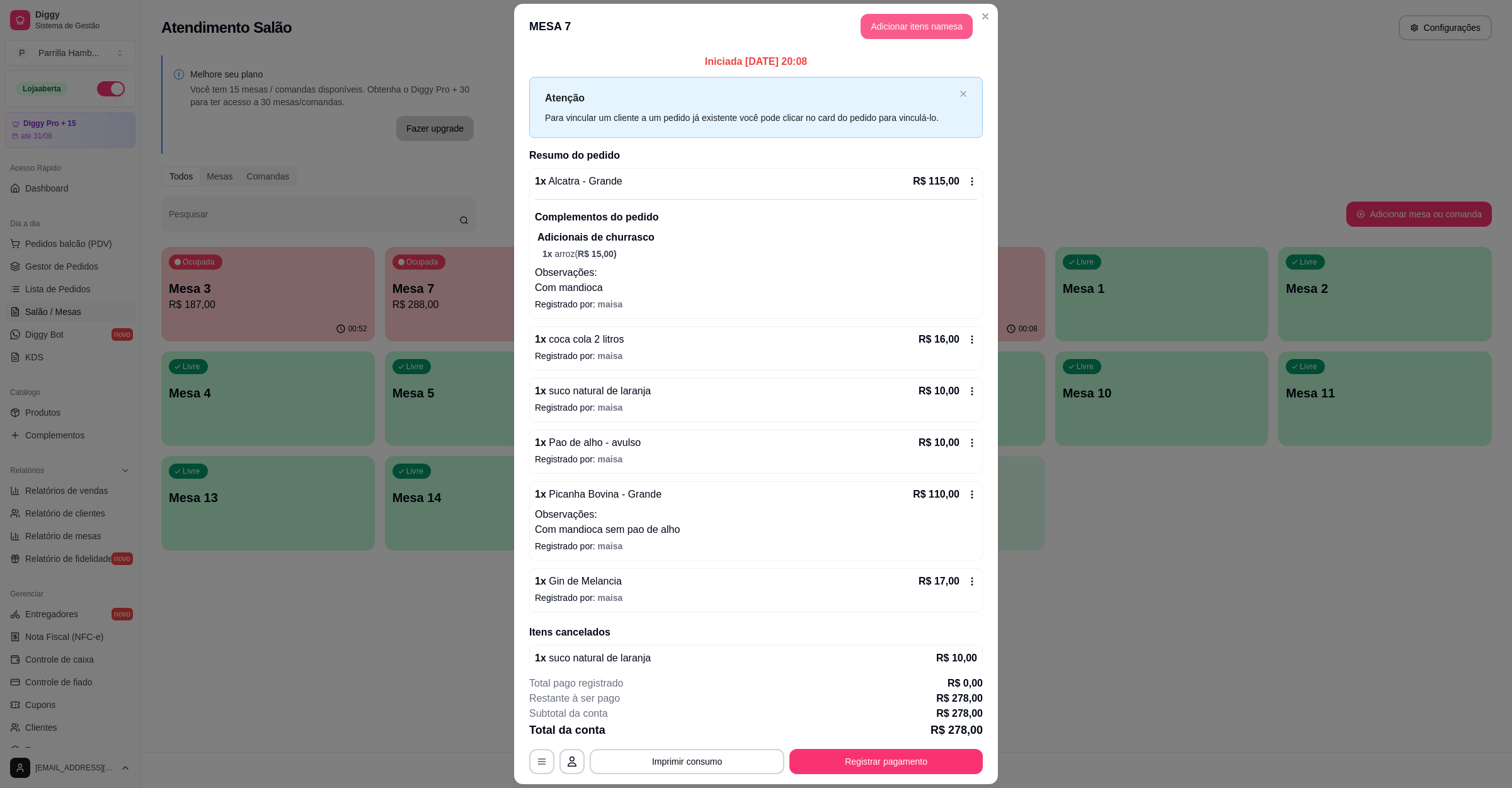
click at [934, 30] on button "Adicionar itens na mesa" at bounding box center [916, 27] width 112 height 26
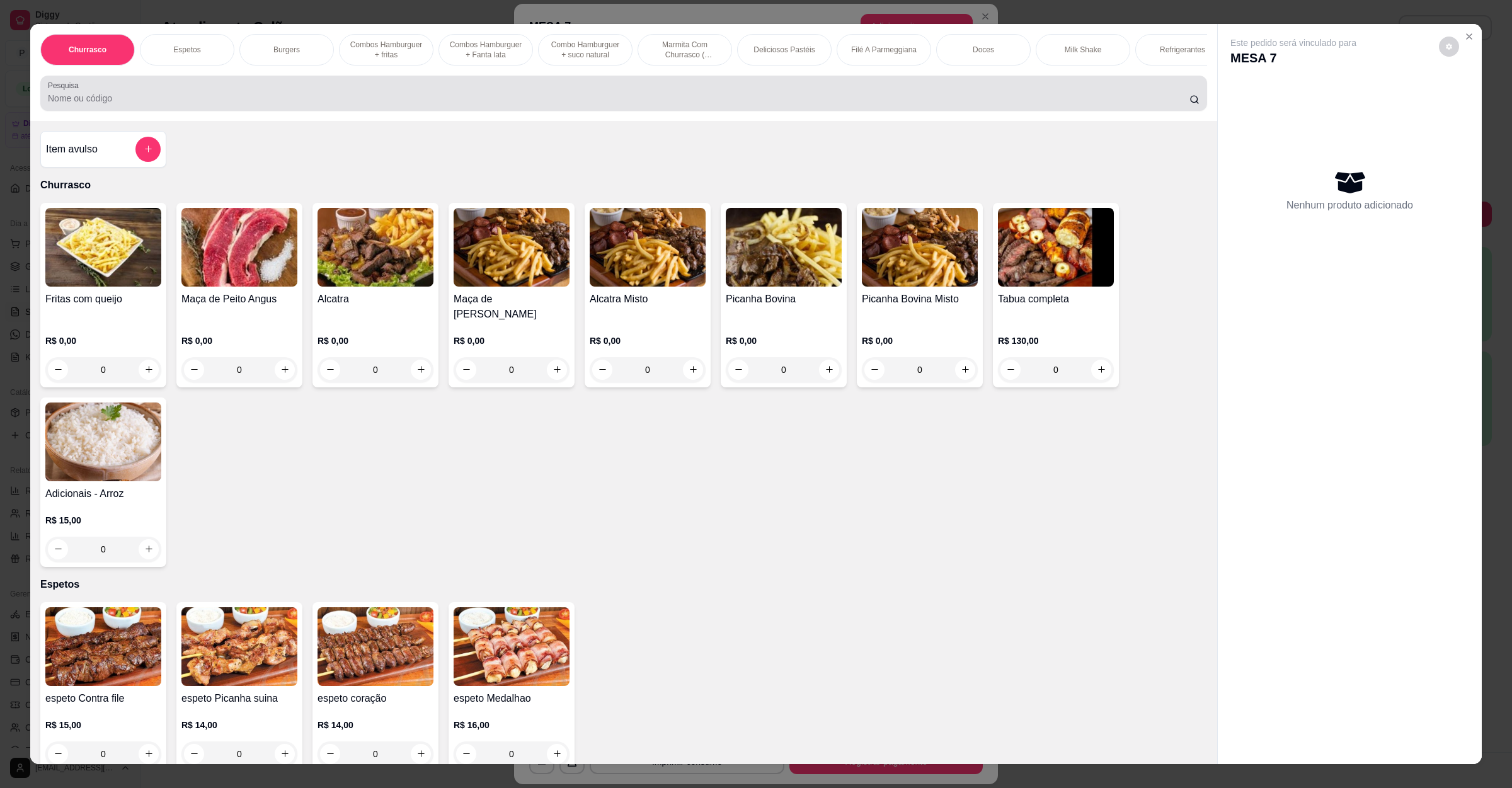
click at [362, 102] on div at bounding box center [624, 94] width 1152 height 26
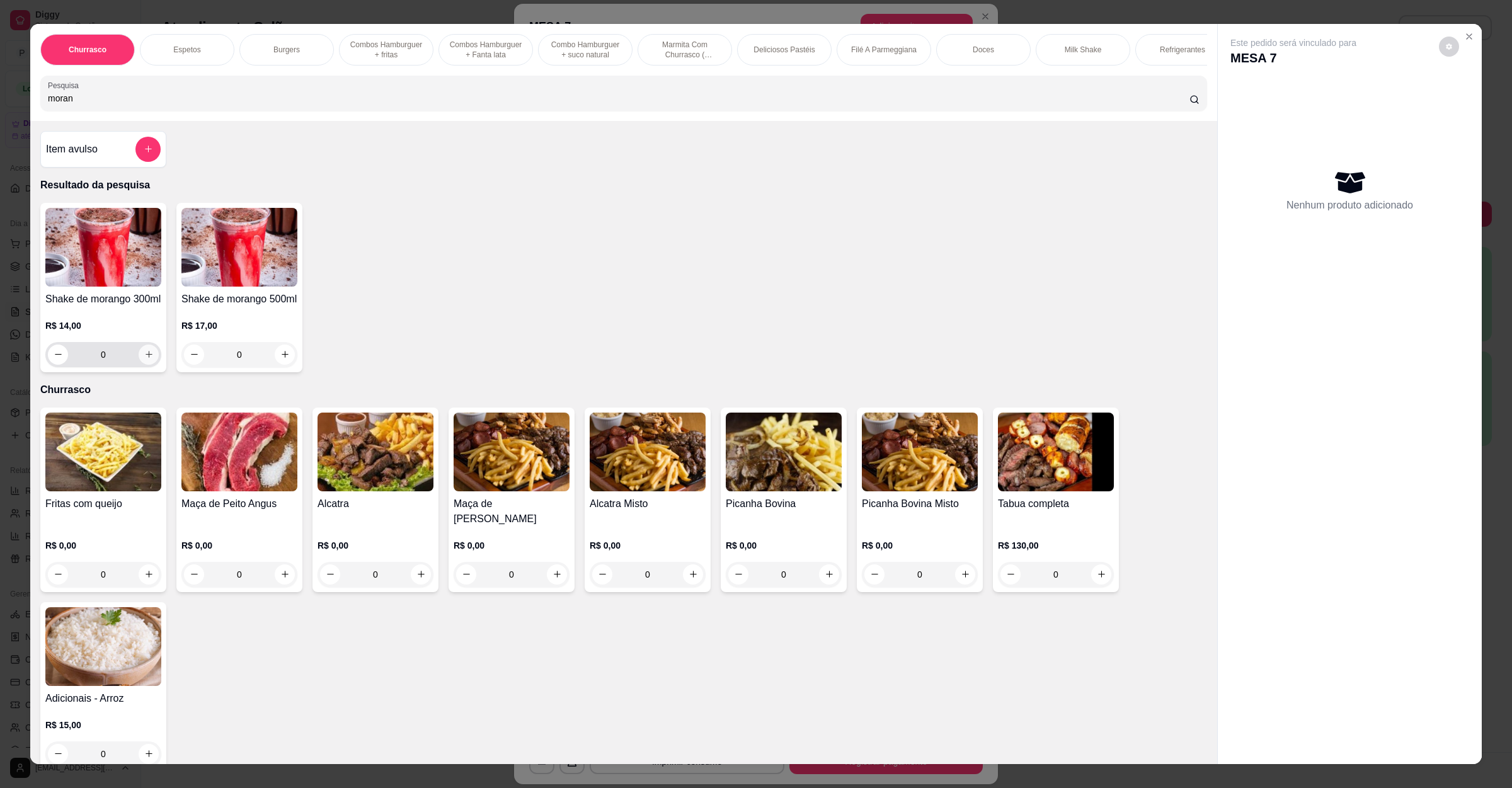
type input "moran"
click at [148, 365] on button "increase-product-quantity" at bounding box center [148, 355] width 20 height 20
type input "1"
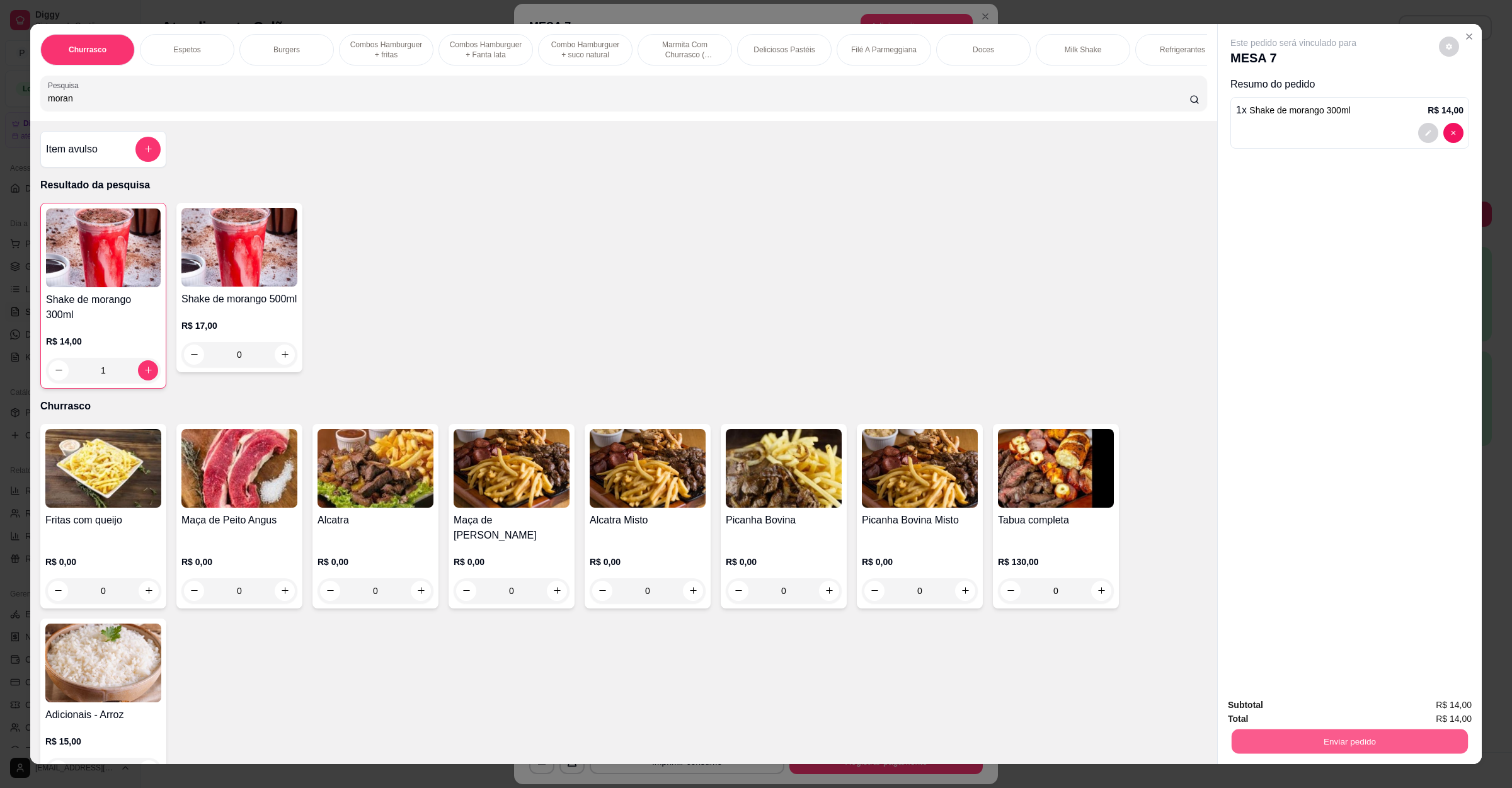
click at [1357, 736] on button "Enviar pedido" at bounding box center [1350, 742] width 236 height 25
click at [1342, 709] on button "Não registrar e enviar pedido" at bounding box center [1306, 711] width 131 height 24
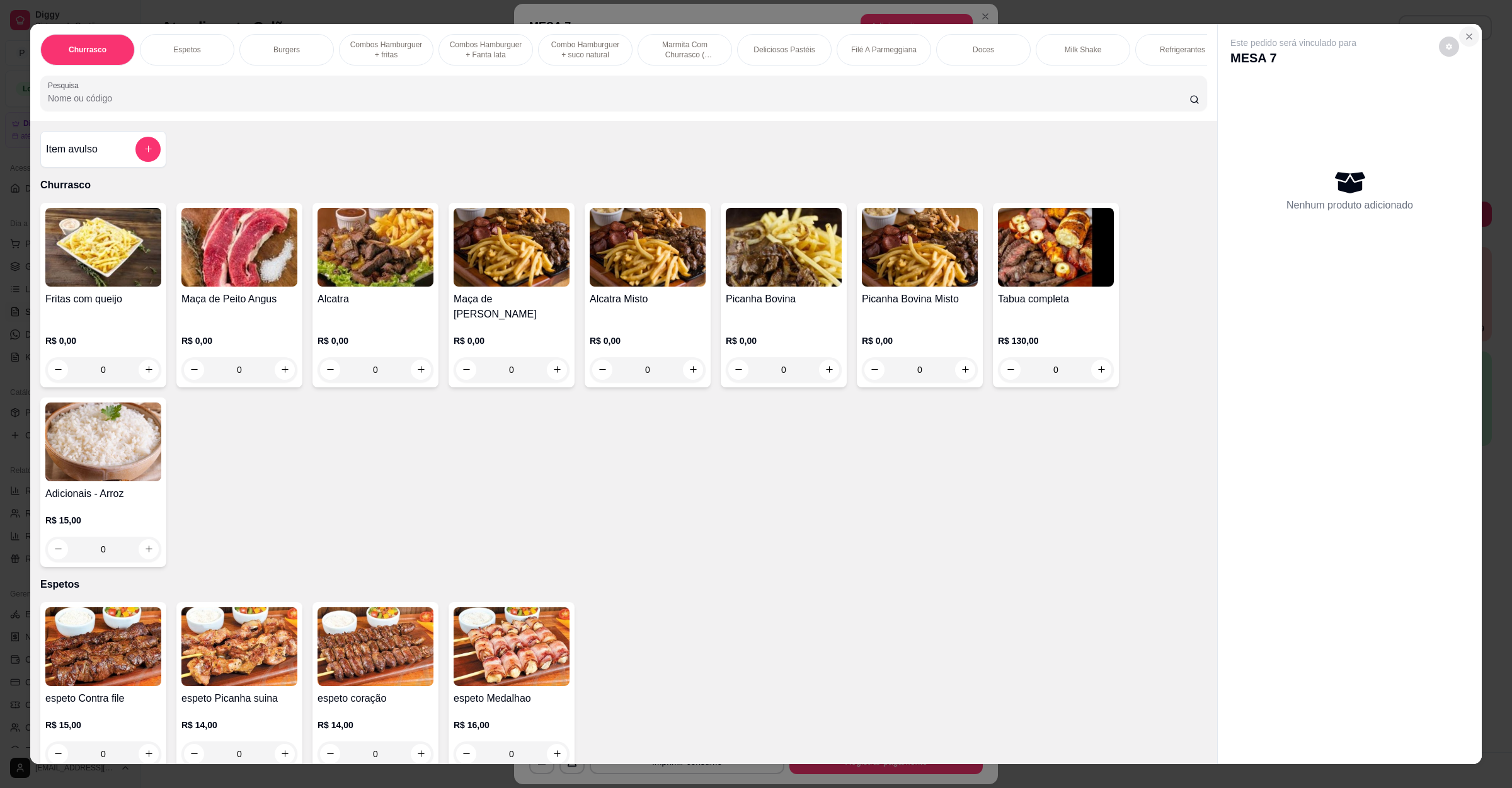
click at [1467, 37] on icon "Close" at bounding box center [1469, 36] width 10 height 10
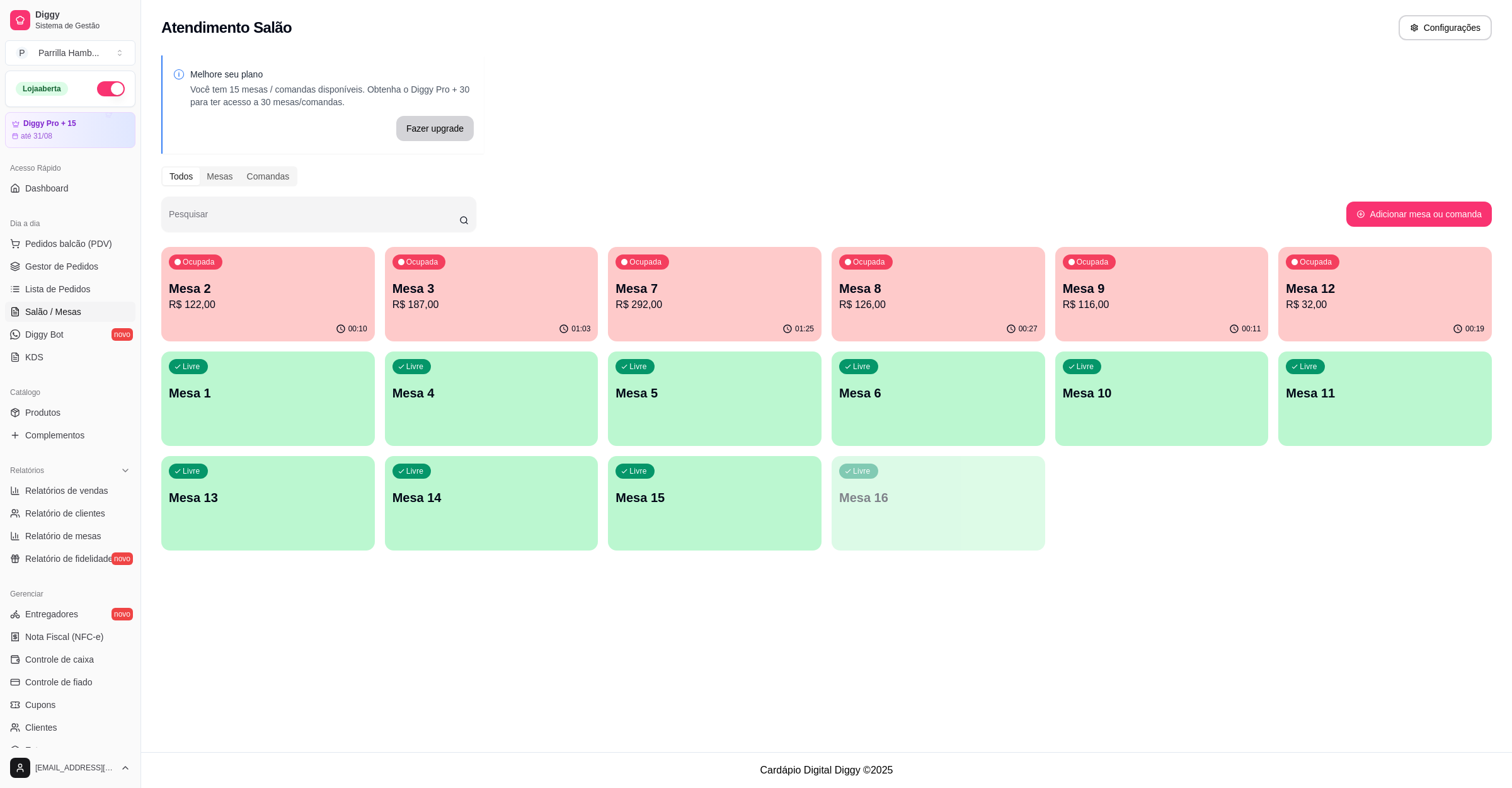
click at [529, 277] on div "Ocupada Mesa 3 R$ 187,00" at bounding box center [491, 282] width 213 height 70
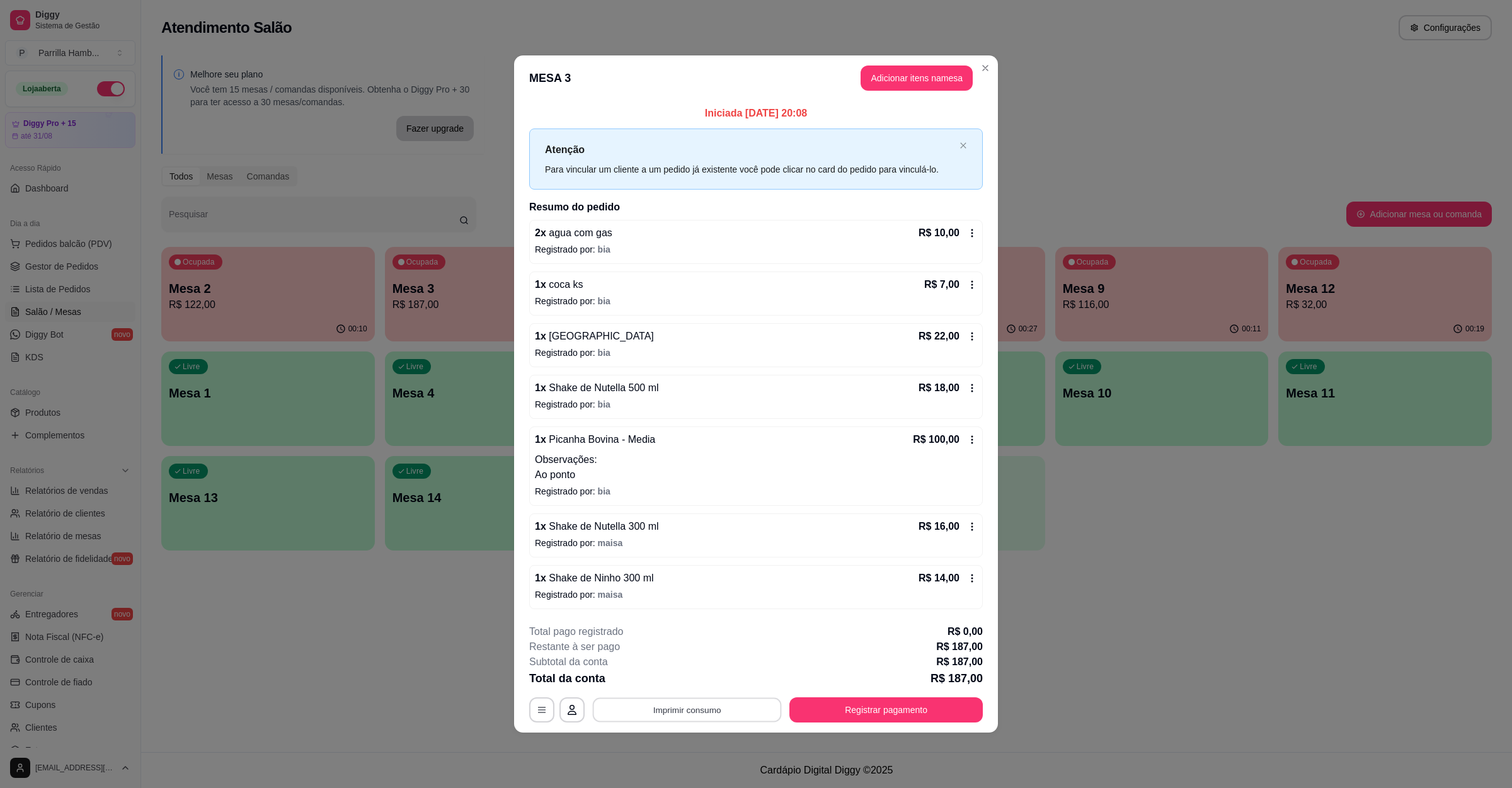
click at [741, 711] on button "Imprimir consumo" at bounding box center [687, 710] width 189 height 25
click at [679, 684] on button "IMPRESSORA" at bounding box center [691, 684] width 91 height 20
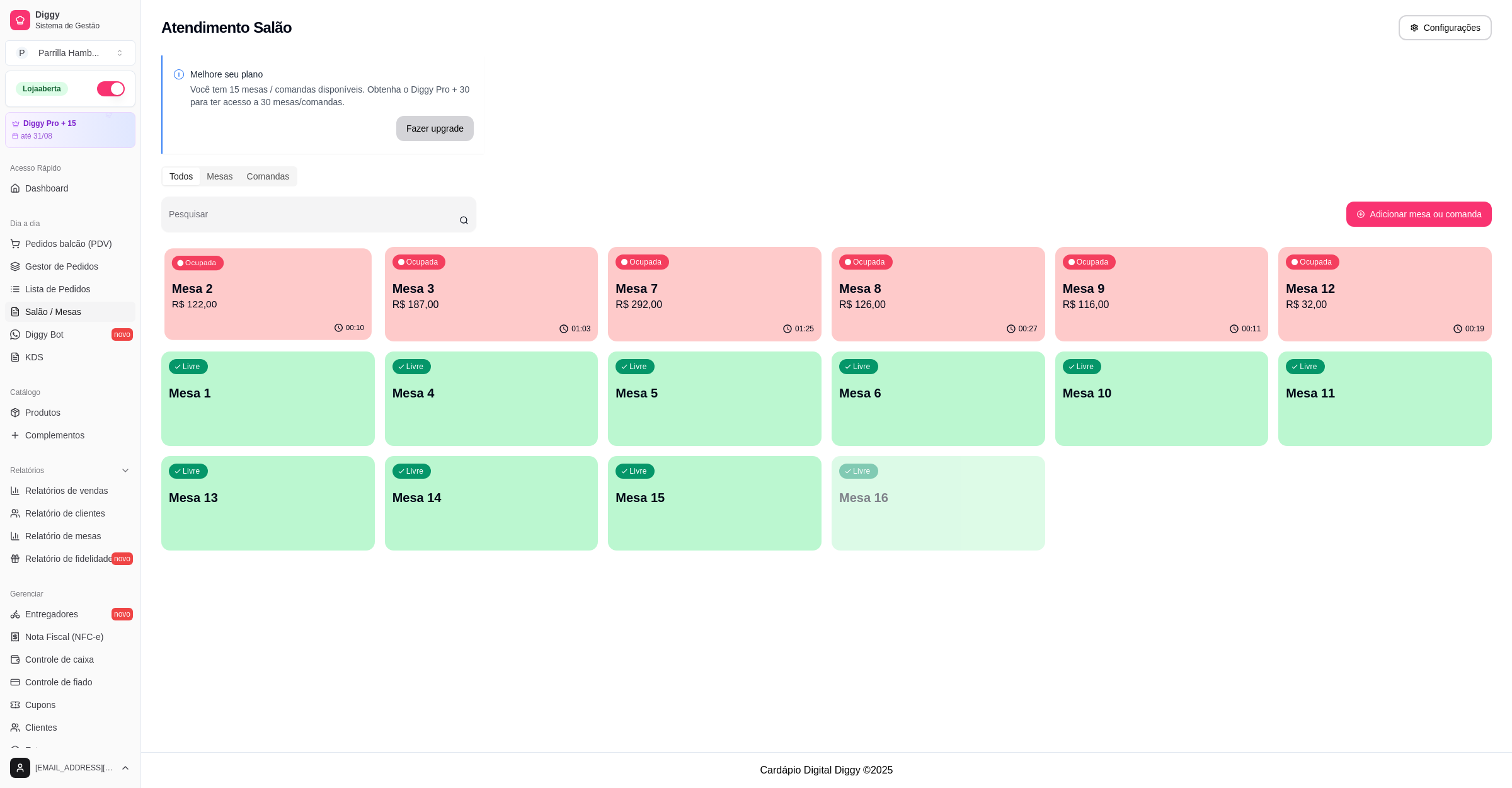
click at [303, 323] on div "00:10" at bounding box center [267, 328] width 206 height 24
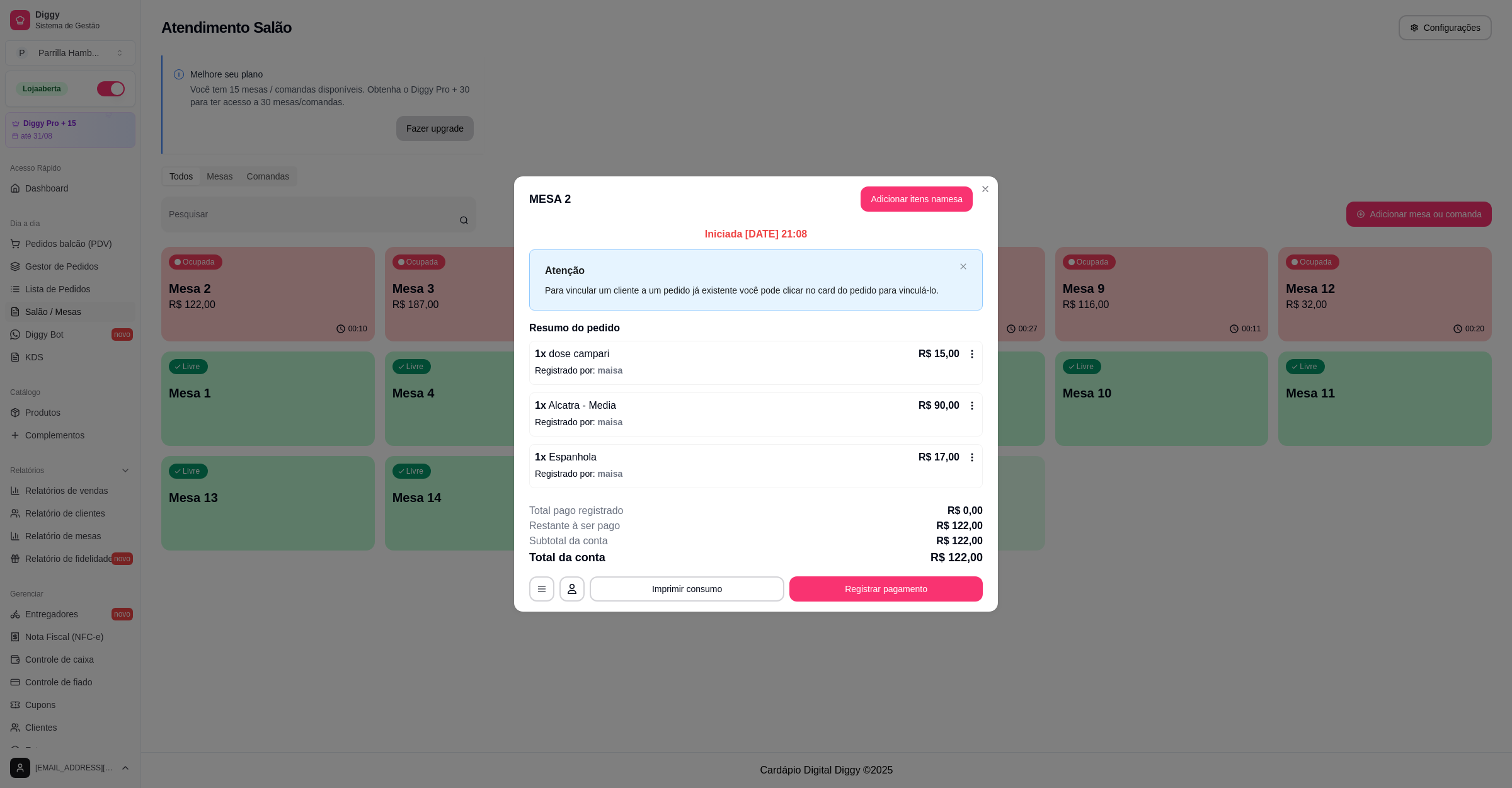
click at [437, 618] on div "**********" at bounding box center [756, 394] width 1512 height 788
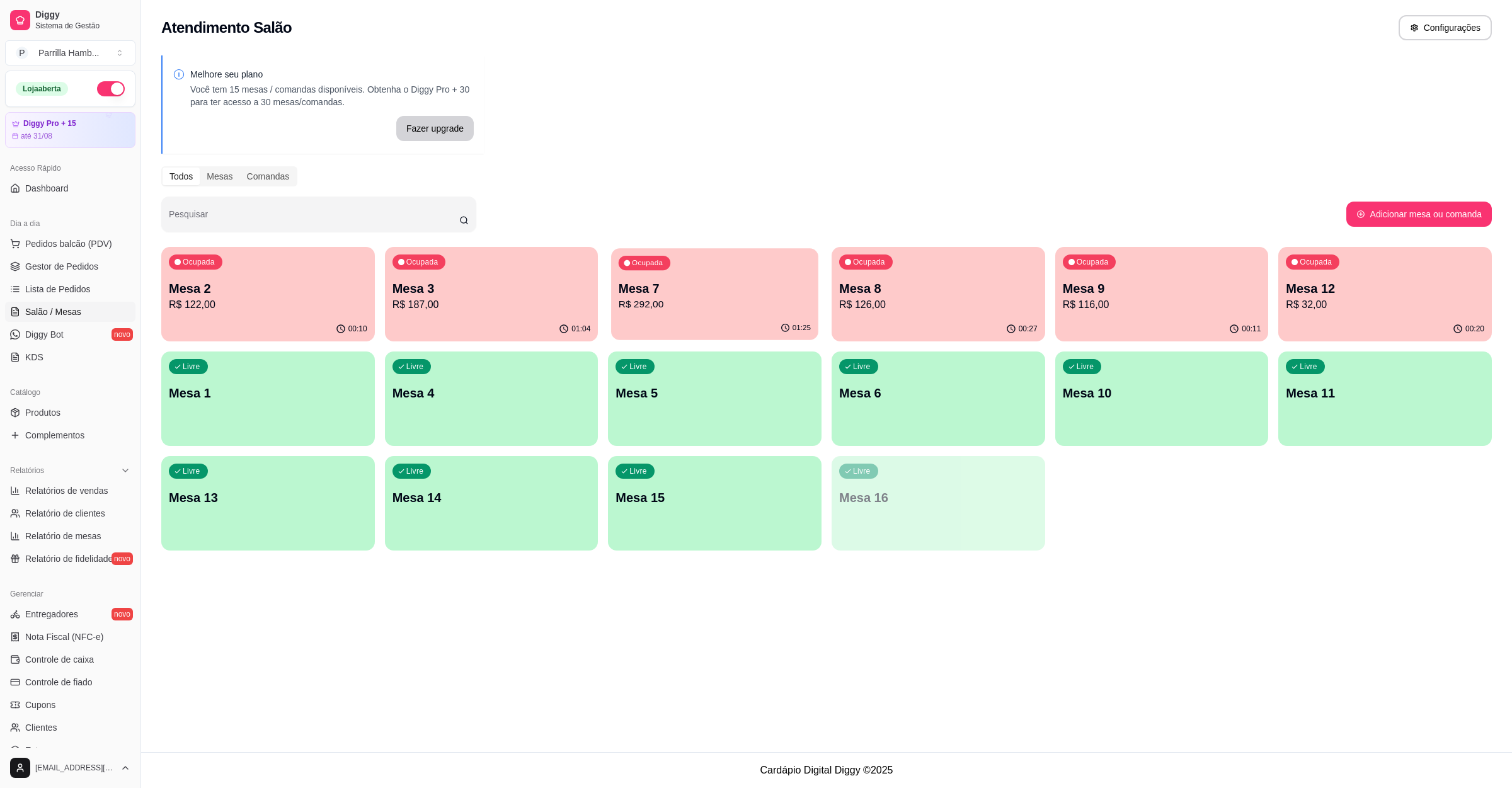
click at [726, 309] on p "R$ 292,00" at bounding box center [714, 304] width 192 height 14
click at [915, 302] on p "R$ 126,00" at bounding box center [938, 304] width 199 height 15
click at [1114, 301] on p "R$ 116,00" at bounding box center [1162, 304] width 199 height 15
click at [1340, 312] on p "R$ 32,00" at bounding box center [1385, 304] width 199 height 15
click at [1378, 313] on div "Ocupada Mesa 12 R$ 32,00" at bounding box center [1384, 282] width 213 height 70
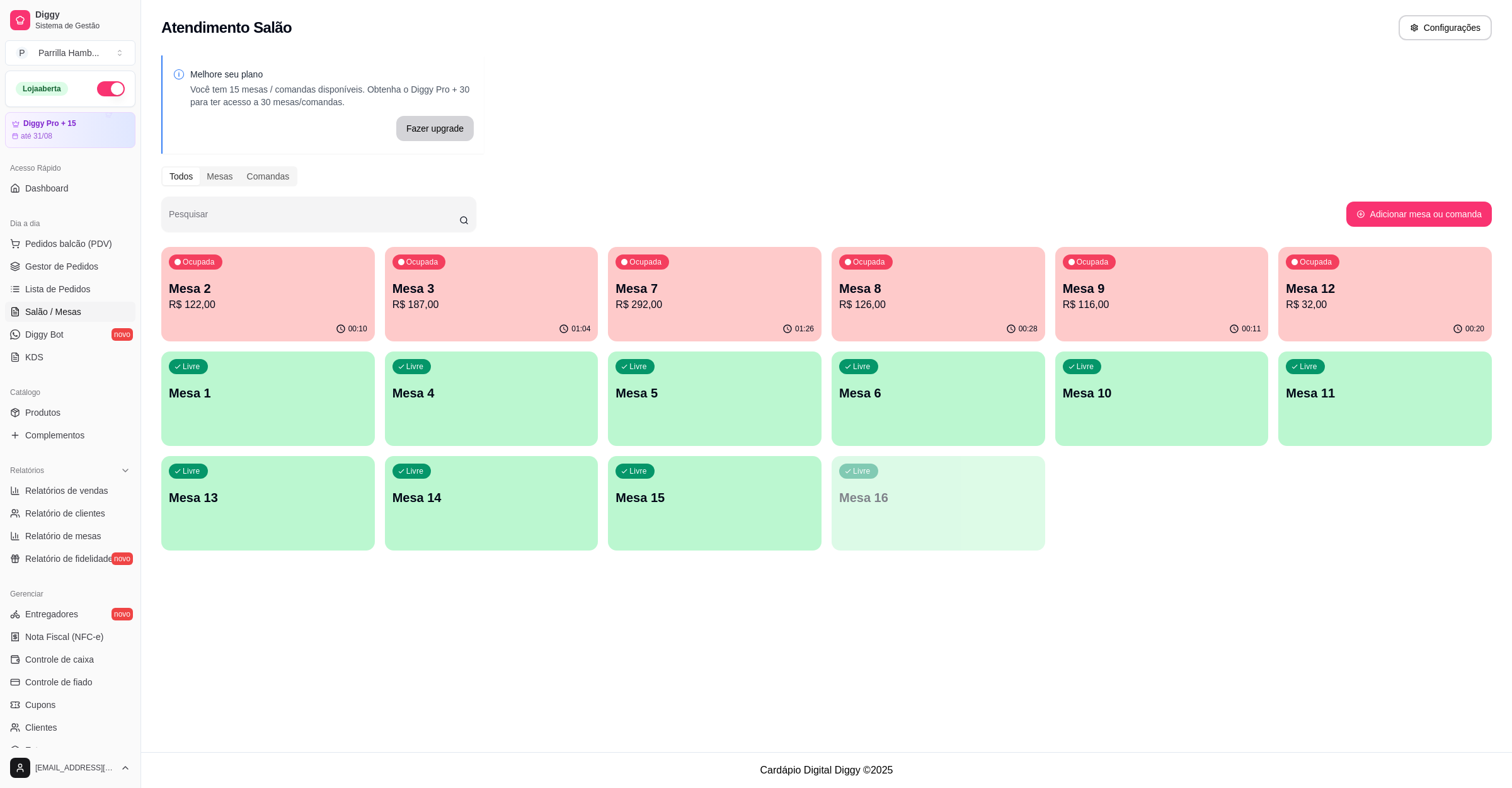
click at [465, 301] on p "R$ 187,00" at bounding box center [491, 304] width 199 height 15
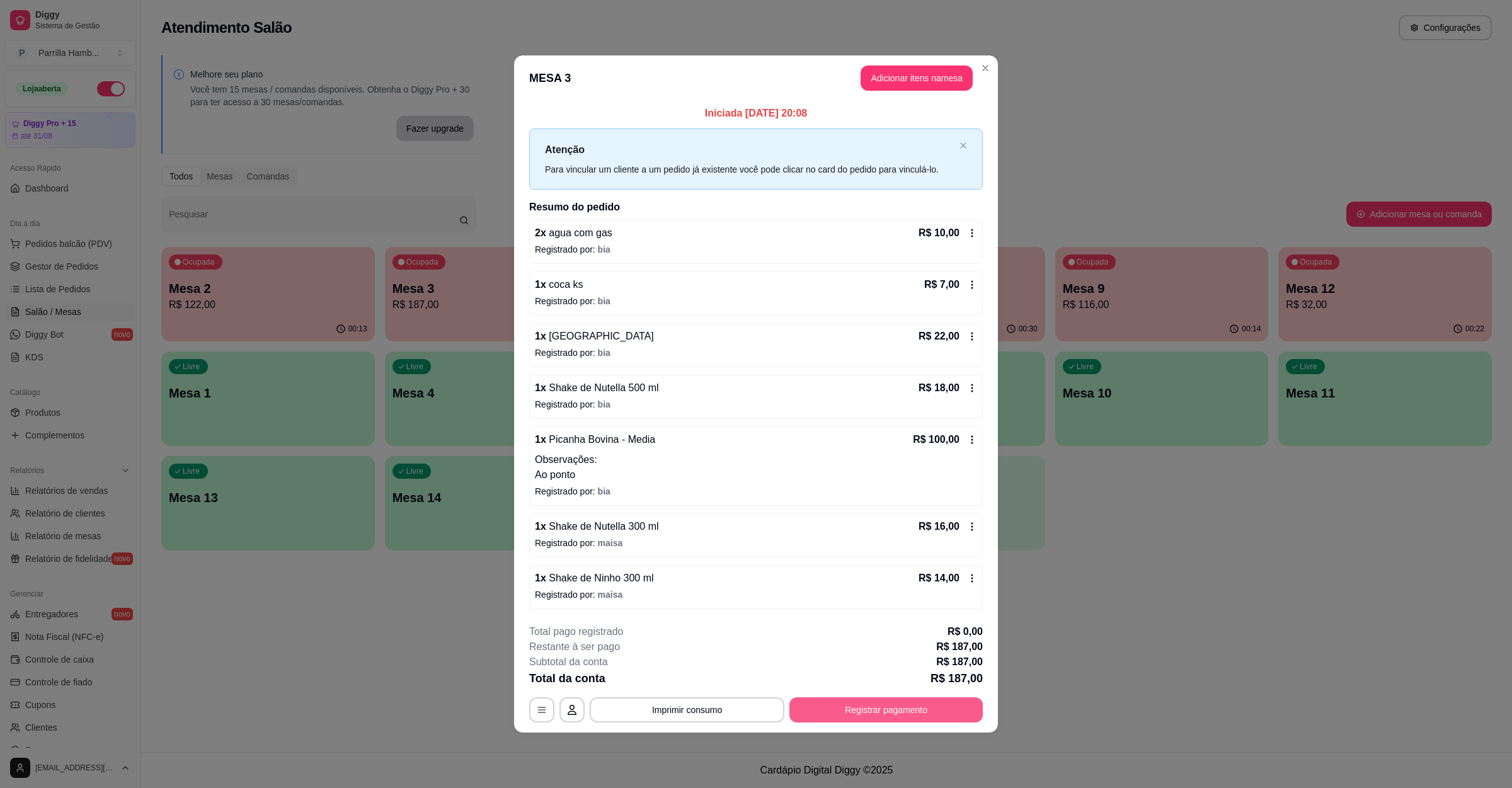
click at [865, 717] on button "Registrar pagamento" at bounding box center [886, 710] width 194 height 26
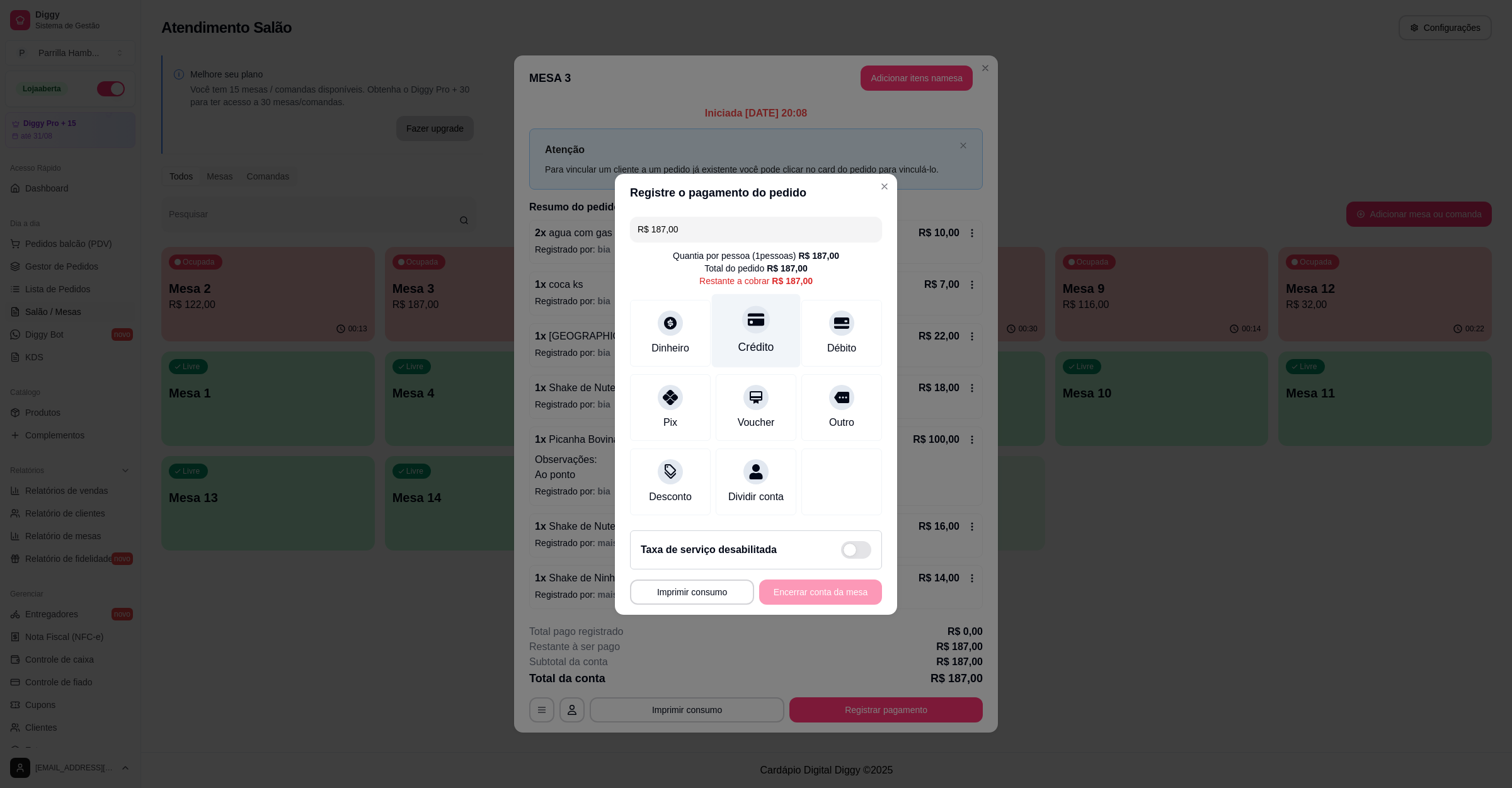
click at [755, 339] on div "Crédito" at bounding box center [756, 347] width 36 height 16
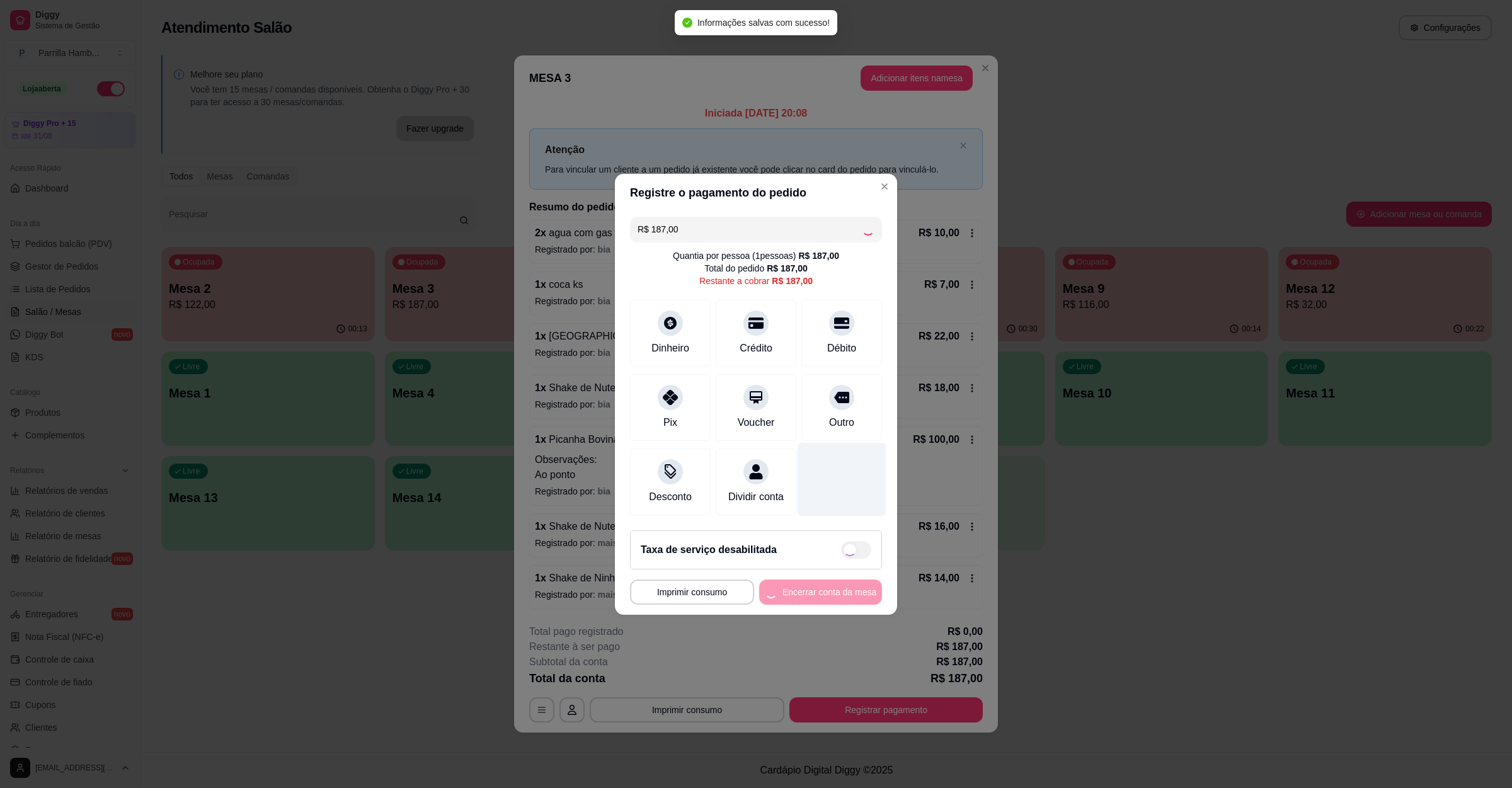
type input "R$ 0,00"
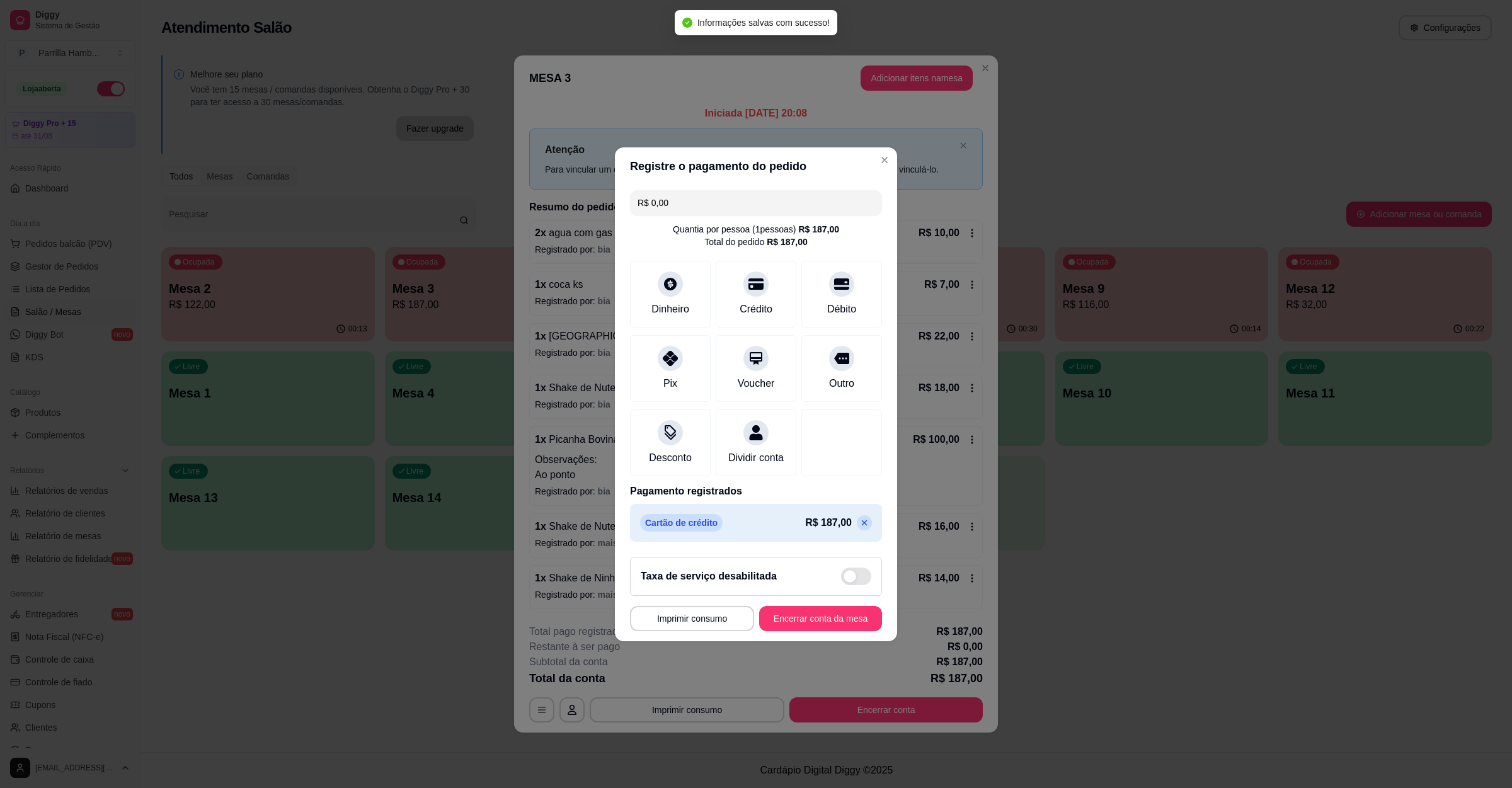
click at [792, 641] on footer "**********" at bounding box center [756, 594] width 282 height 94
click at [808, 631] on button "Encerrar conta da mesa" at bounding box center [820, 619] width 123 height 26
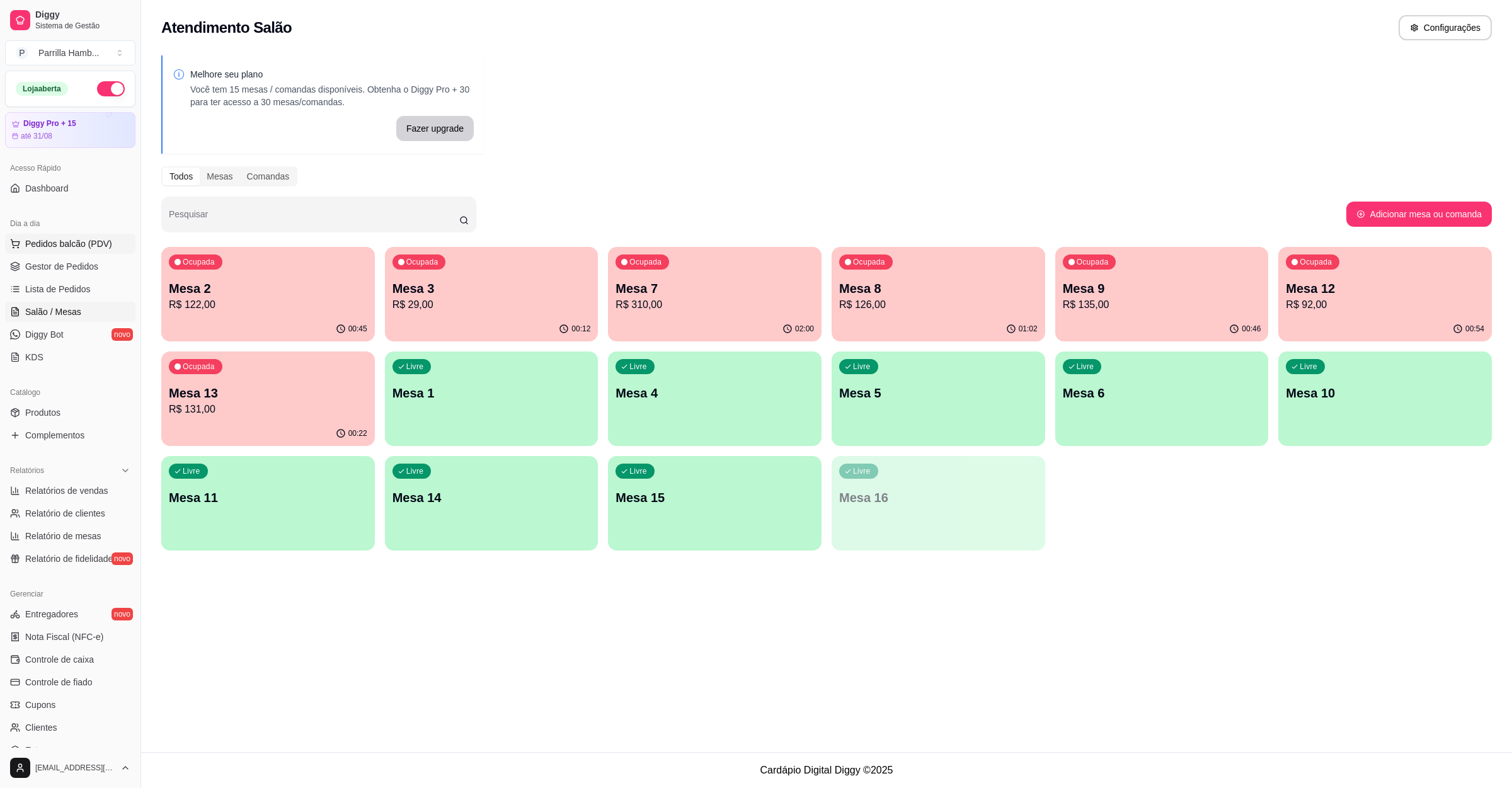
click at [77, 248] on span "Pedidos balcão (PDV)" at bounding box center [69, 244] width 87 height 13
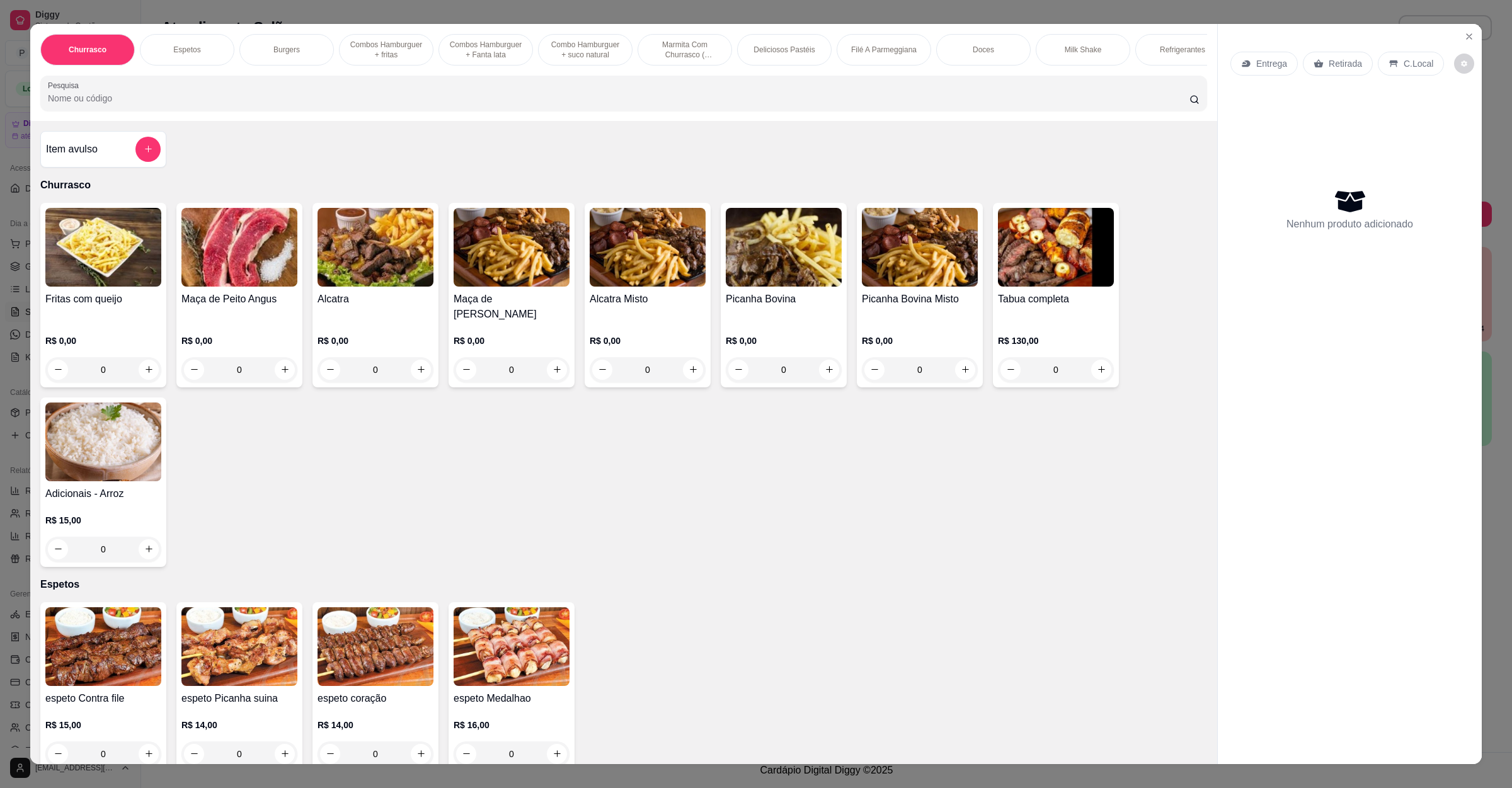
click at [1248, 63] on div "Entrega" at bounding box center [1264, 64] width 67 height 24
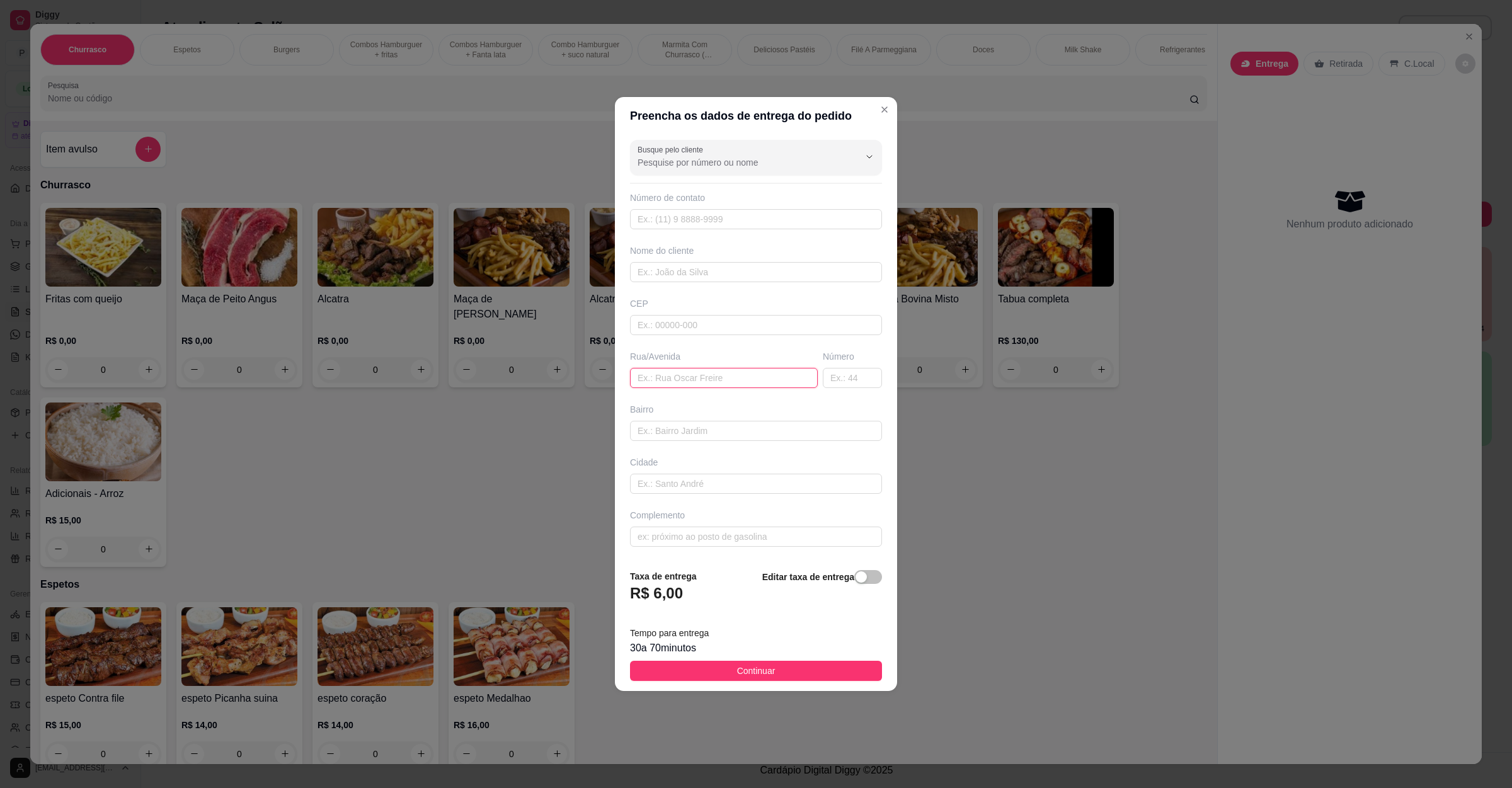
click at [677, 373] on input "text" at bounding box center [723, 378] width 188 height 20
paste input "[STREET_ADDRESS]"
type input "[STREET_ADDRESS]"
click at [769, 675] on button "Continuar" at bounding box center [755, 671] width 252 height 20
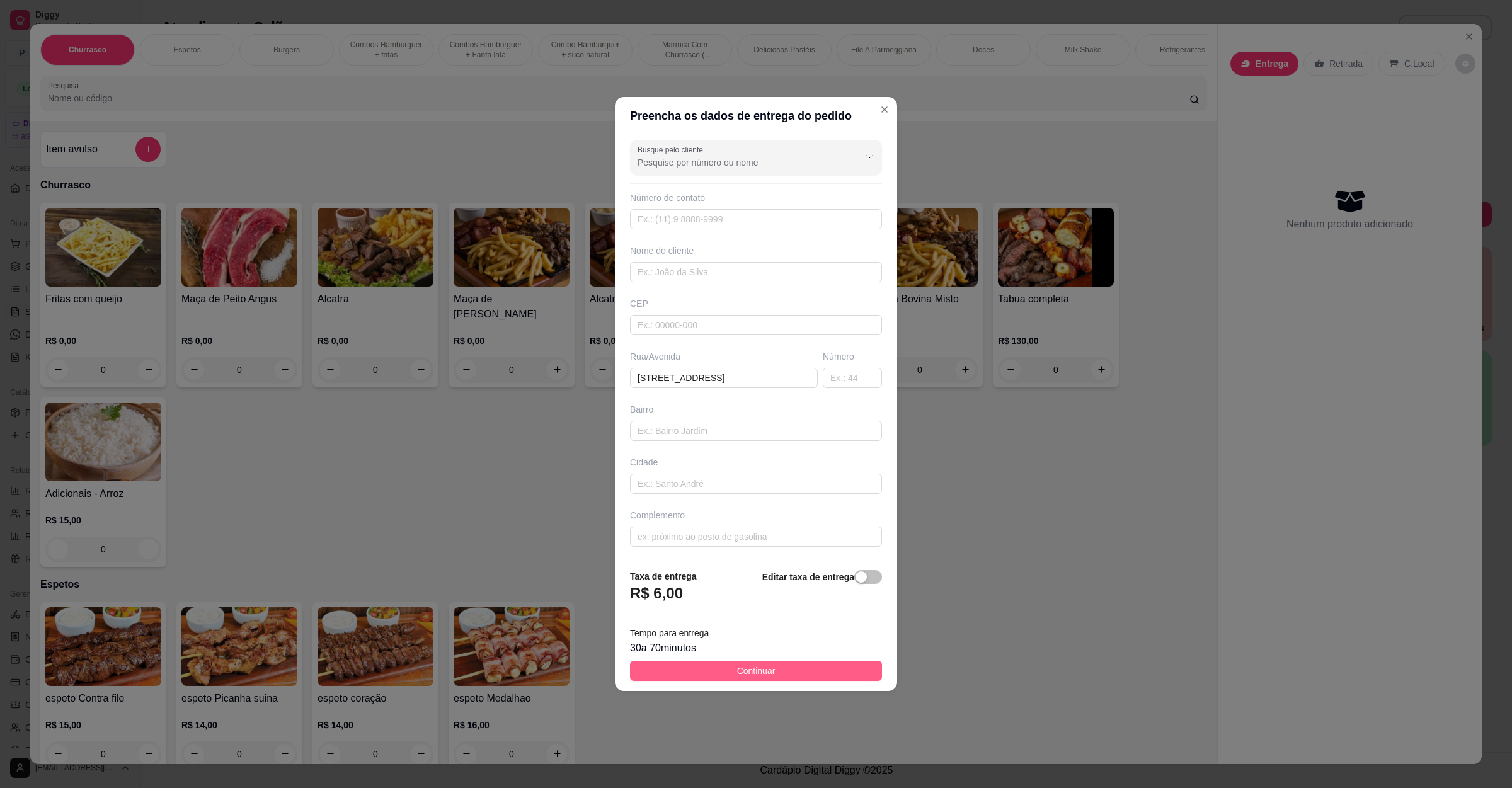
scroll to position [0, 0]
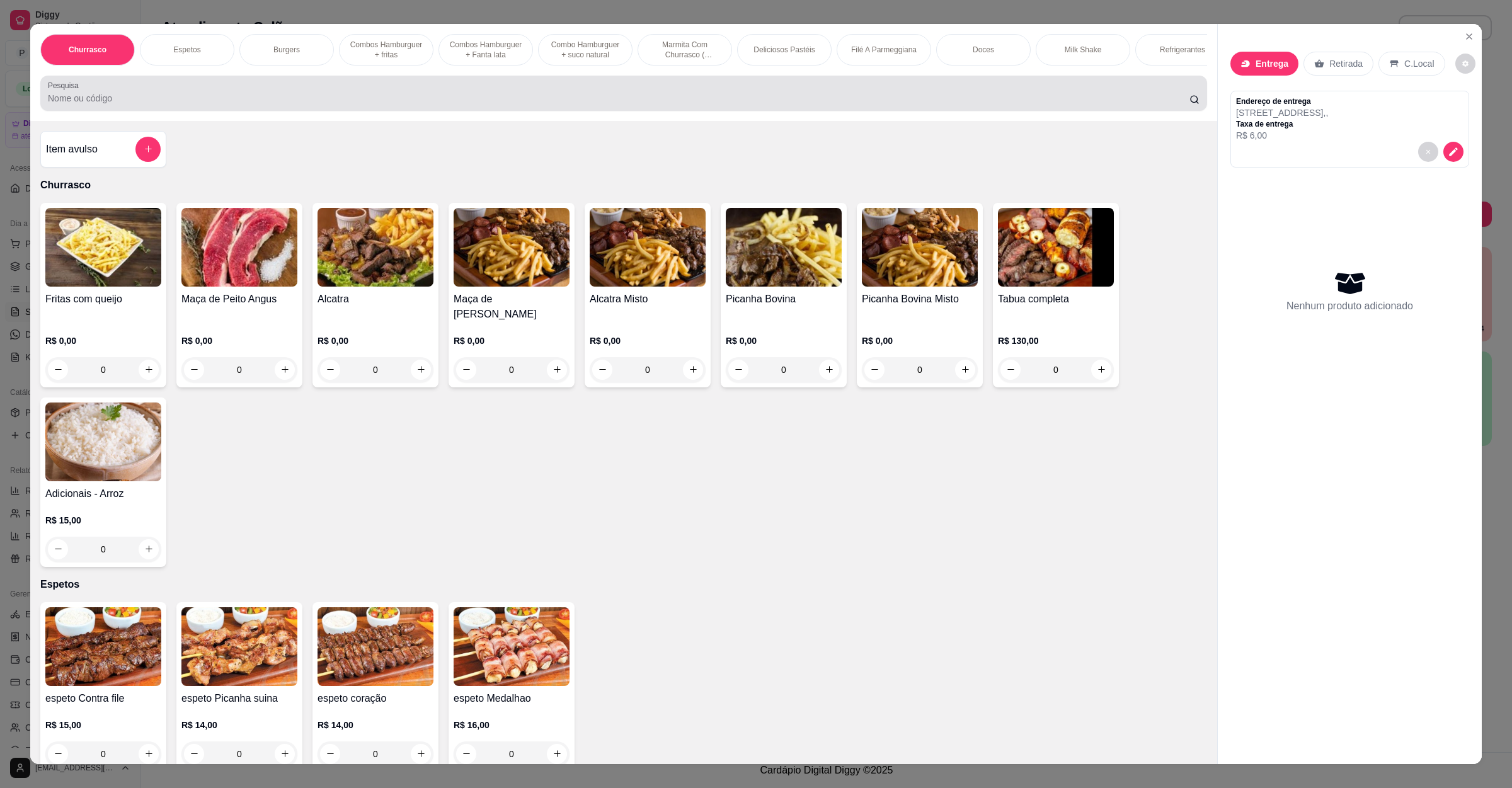
click at [277, 104] on input "Pesquisa" at bounding box center [619, 99] width 1142 height 13
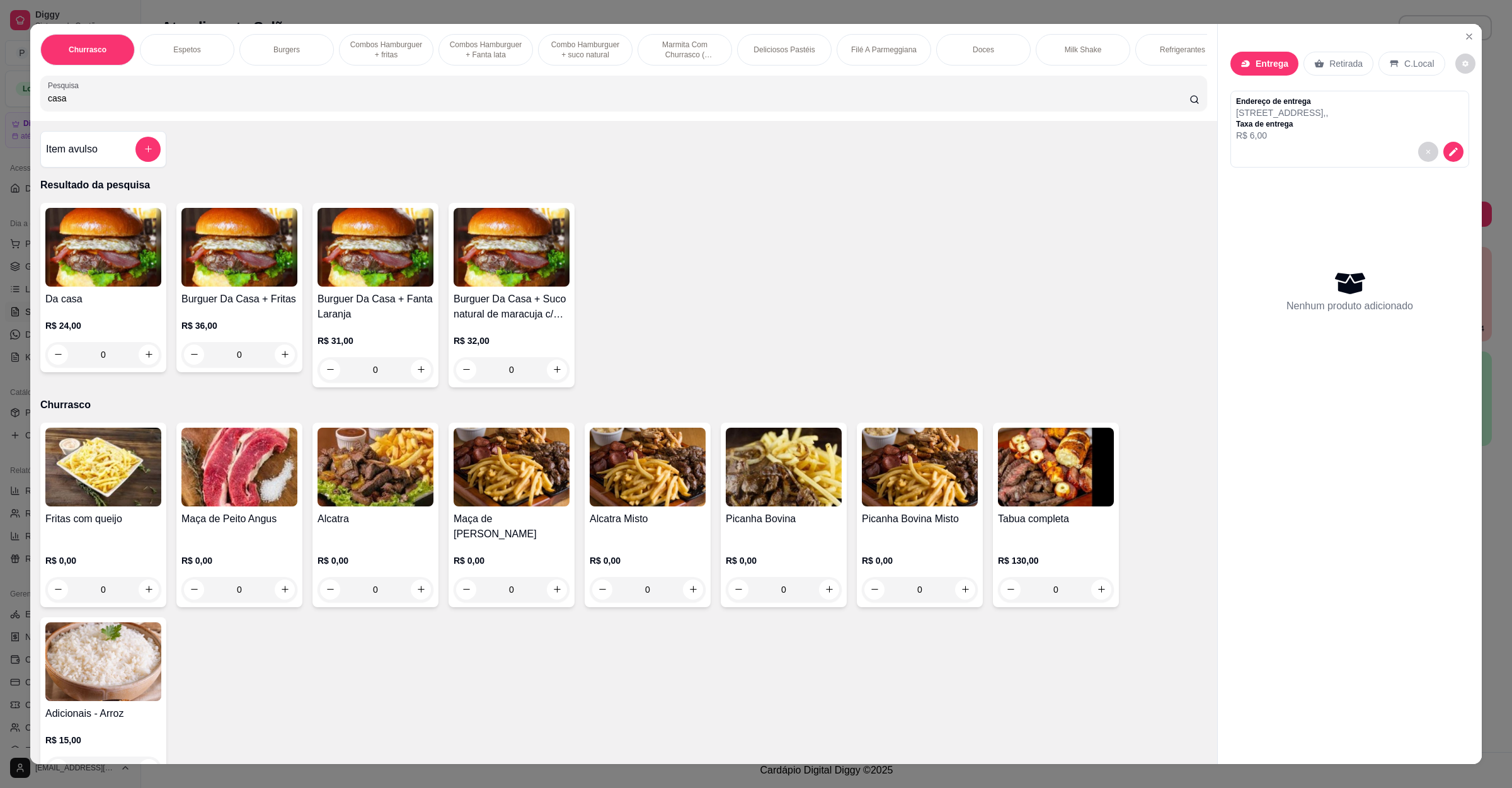
type input "casa"
click at [144, 367] on div "0" at bounding box center [103, 355] width 116 height 26
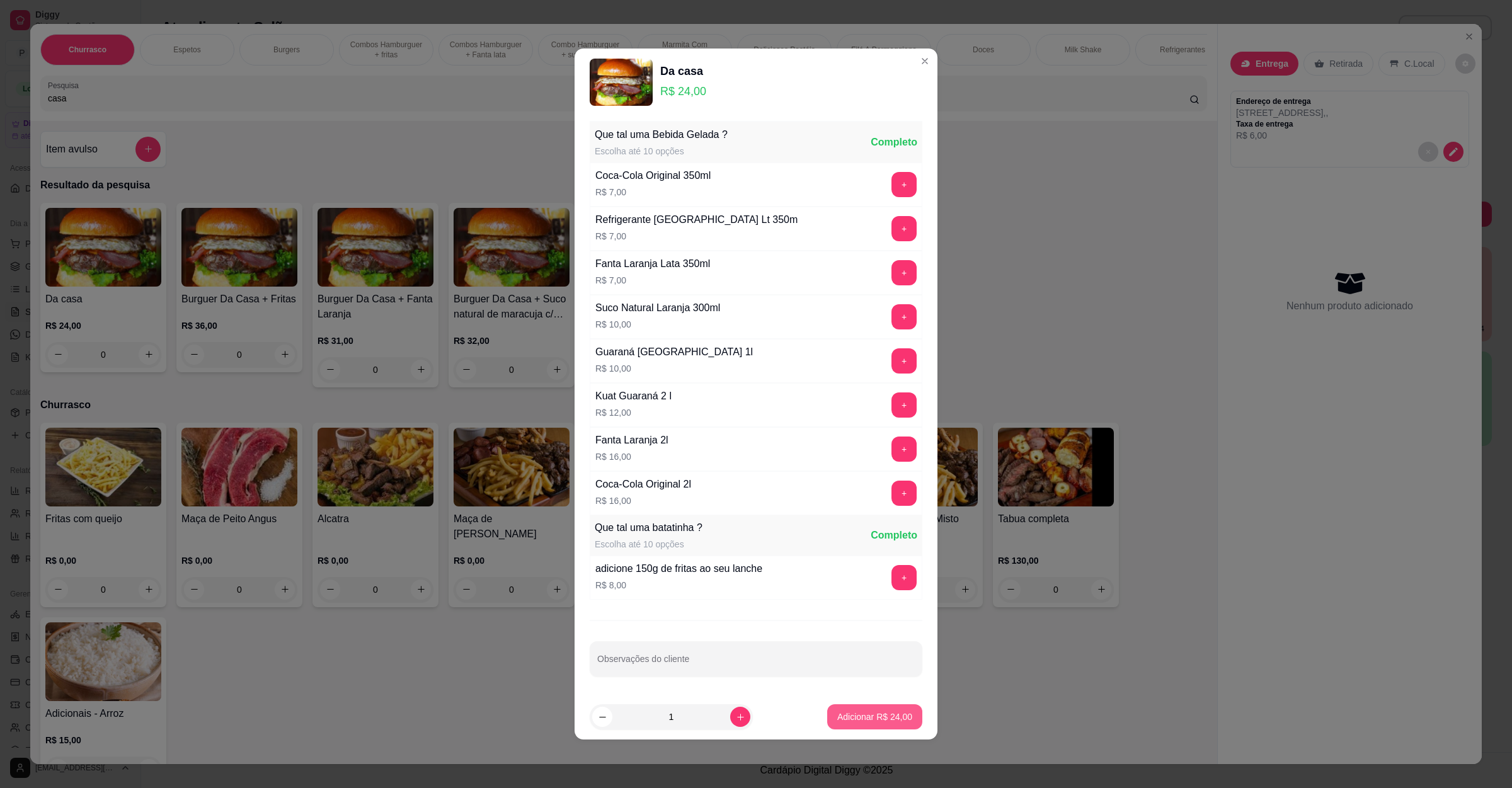
click at [843, 717] on p "Adicionar R$ 24,00" at bounding box center [875, 717] width 75 height 13
type input "1"
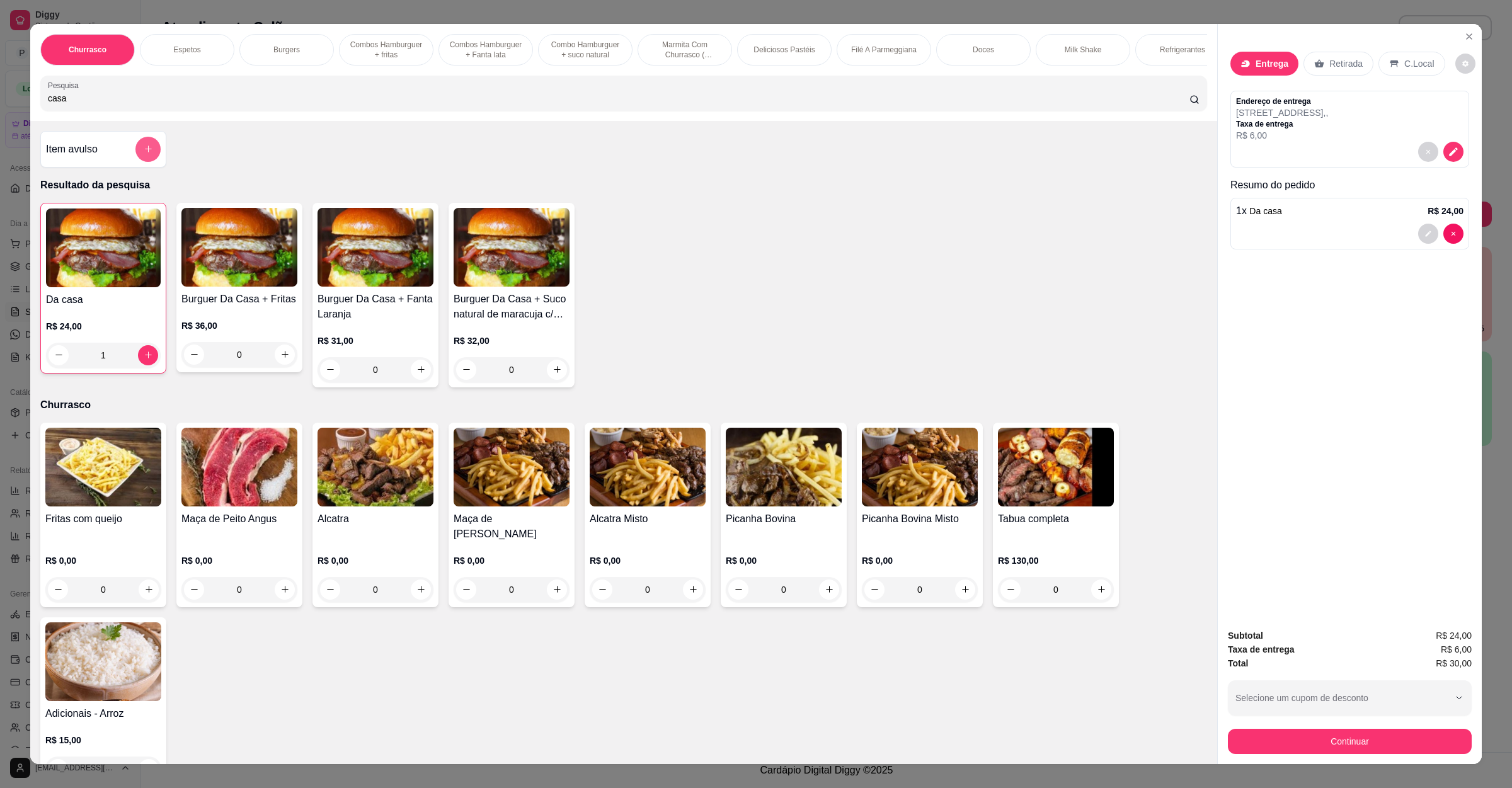
click at [144, 154] on icon "add-separate-item" at bounding box center [148, 148] width 9 height 9
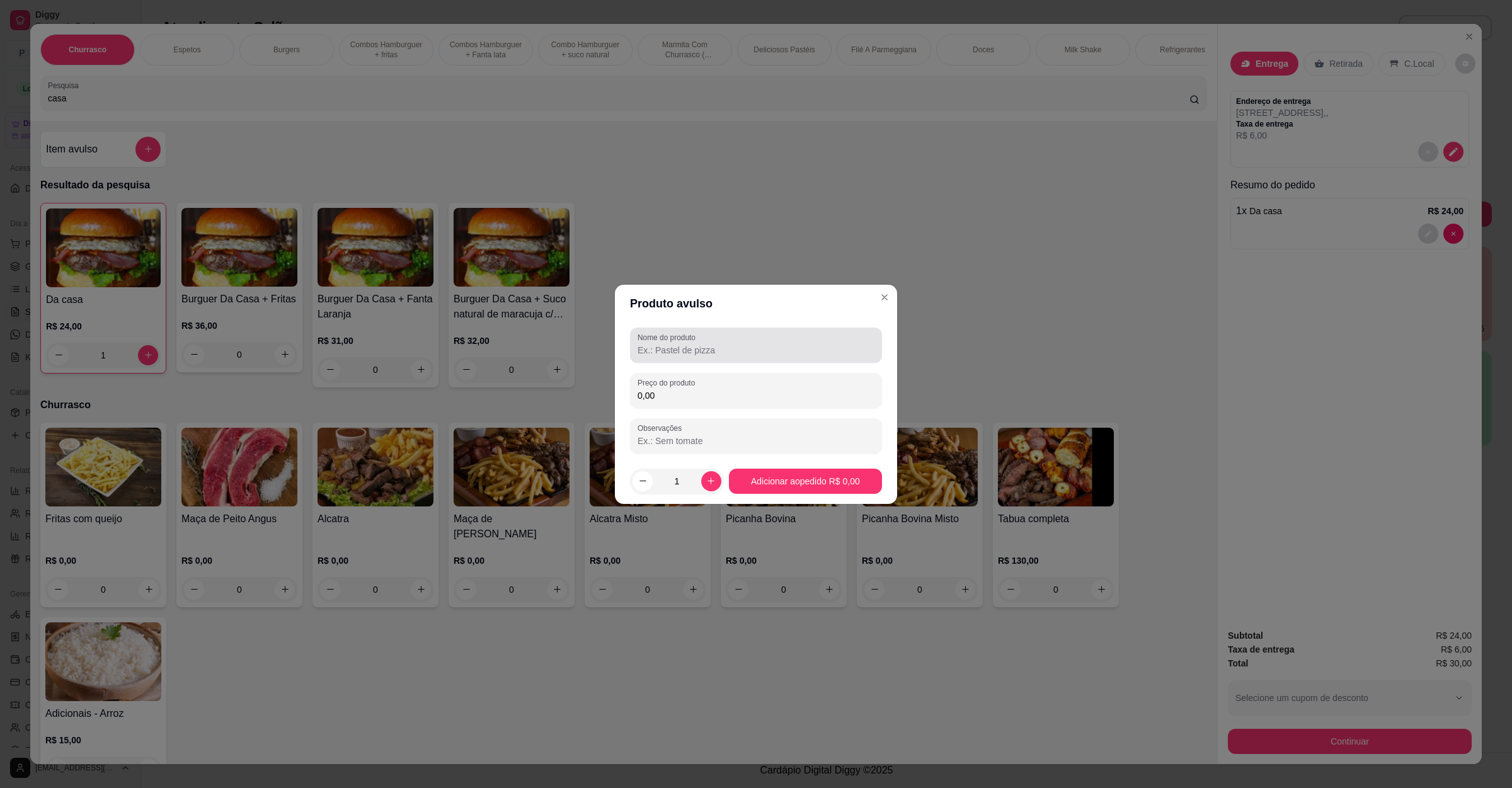
click at [669, 353] on input "Nome do produto" at bounding box center [756, 350] width 237 height 13
type input "fritas"
click at [677, 399] on input "0,00" at bounding box center [756, 396] width 237 height 13
type input "8,00"
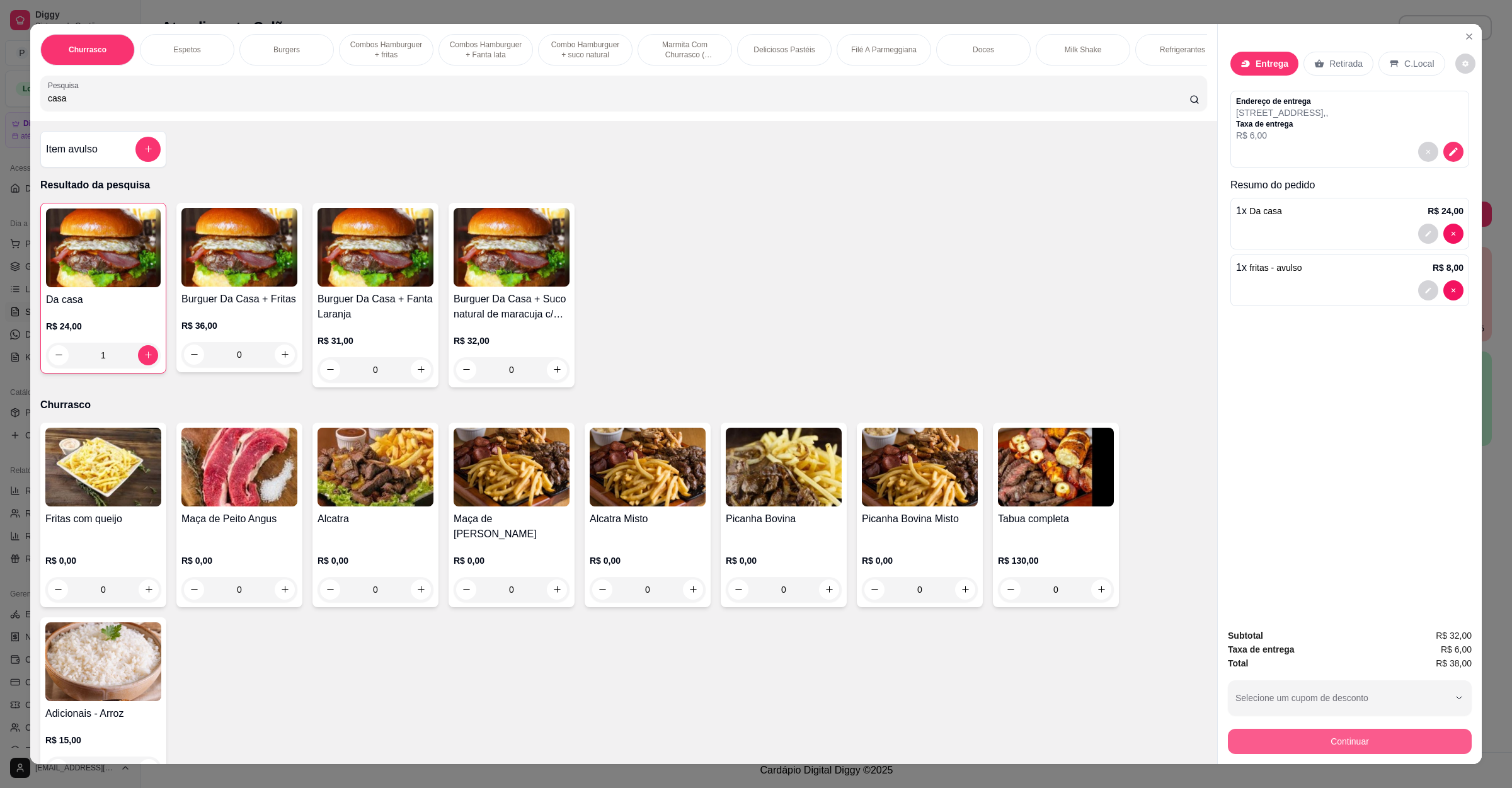
click at [1397, 740] on button "Continuar" at bounding box center [1350, 742] width 244 height 26
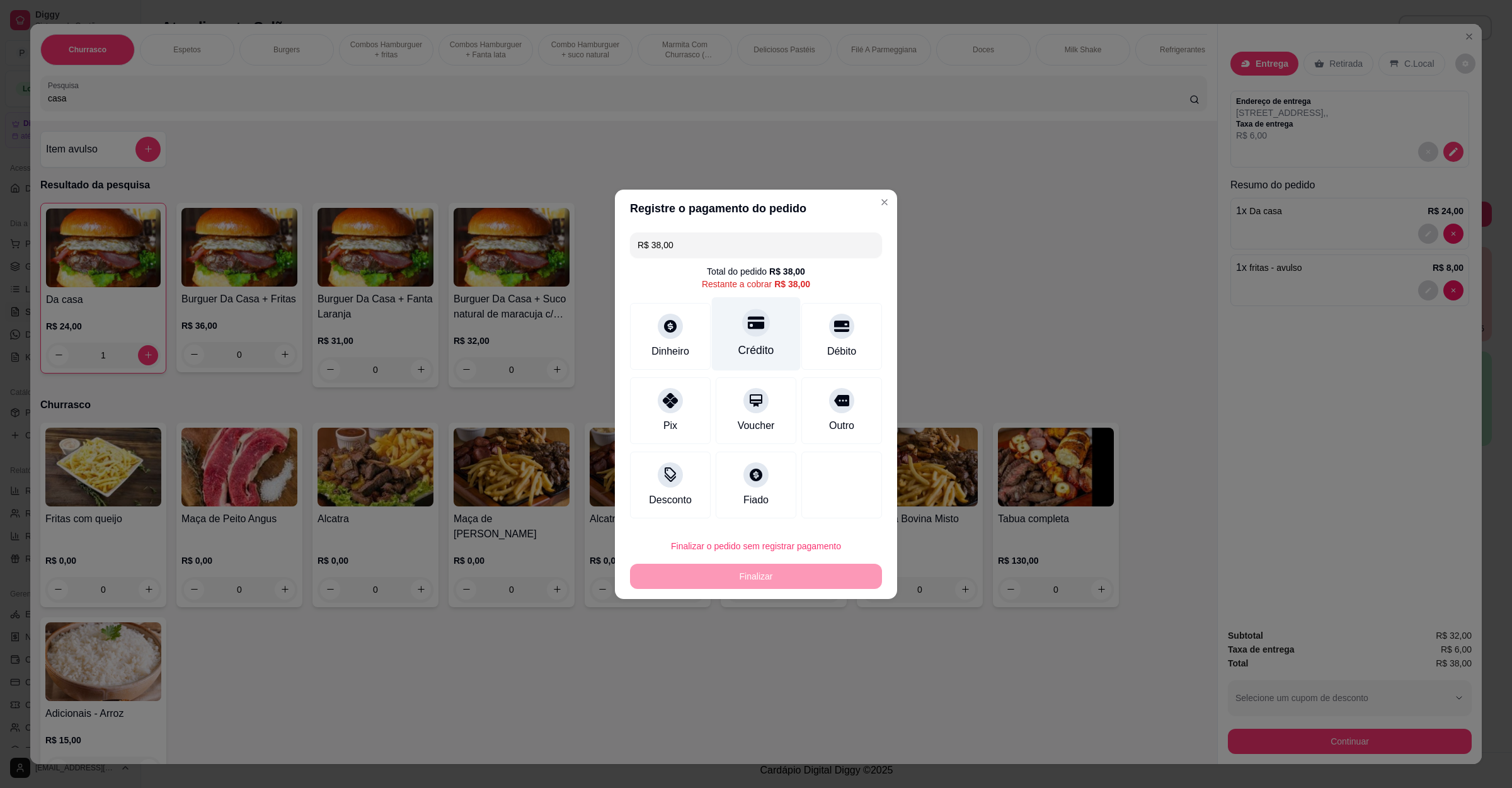
click at [748, 353] on div "Crédito" at bounding box center [756, 350] width 36 height 16
type input "R$ 0,00"
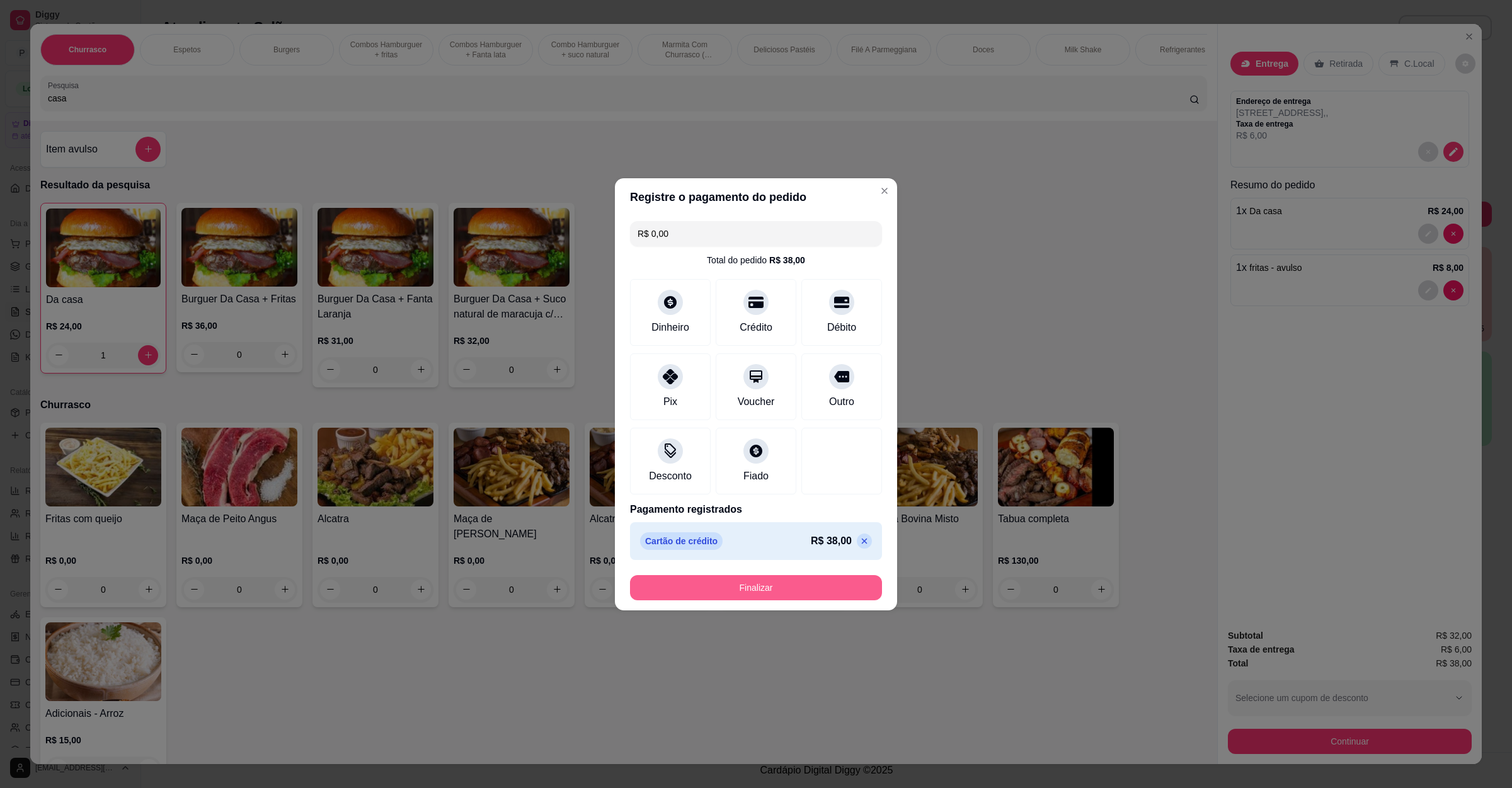
click at [748, 592] on button "Finalizar" at bounding box center [755, 588] width 252 height 26
type input "0"
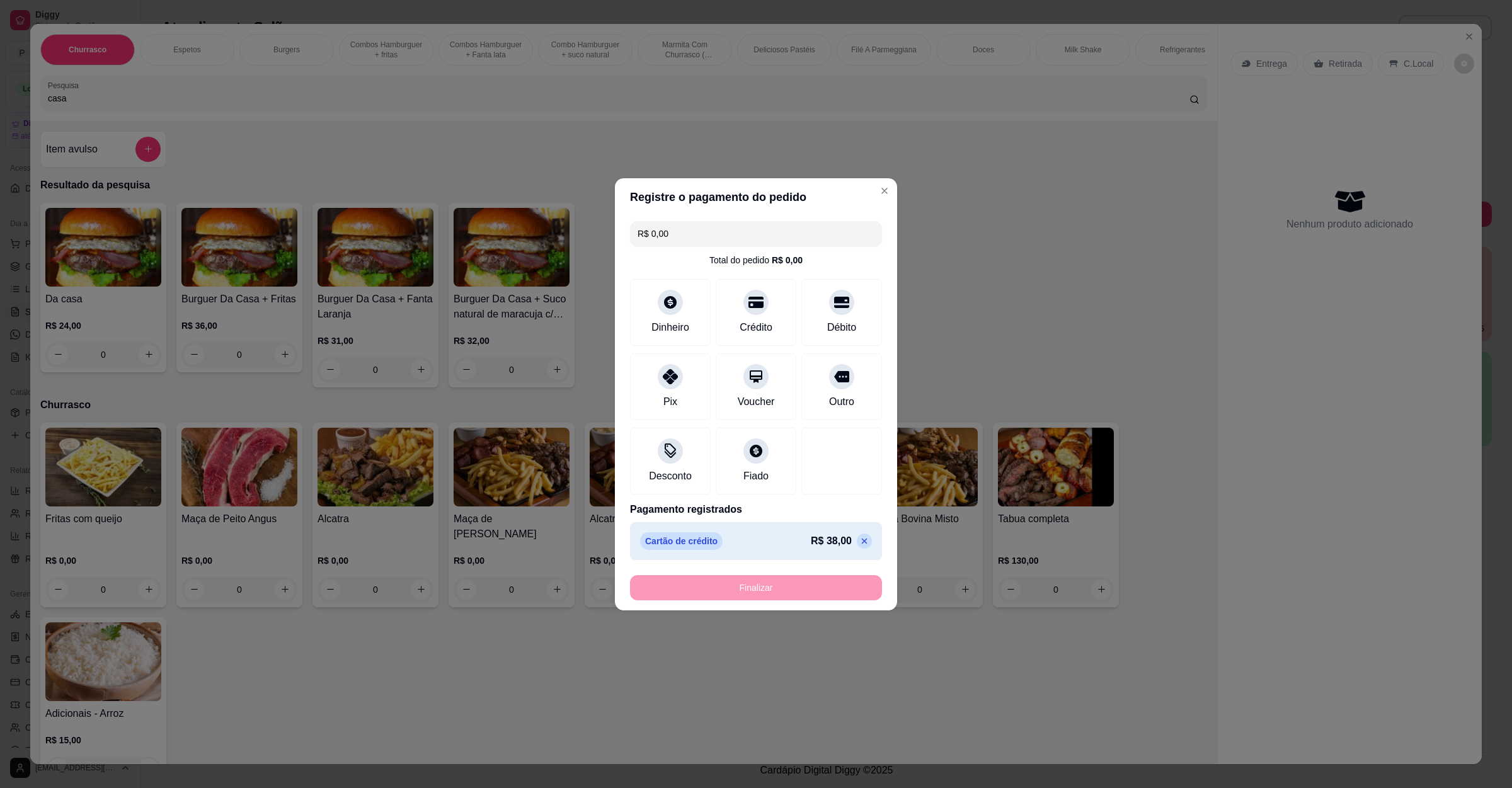
type input "-R$ 38,00"
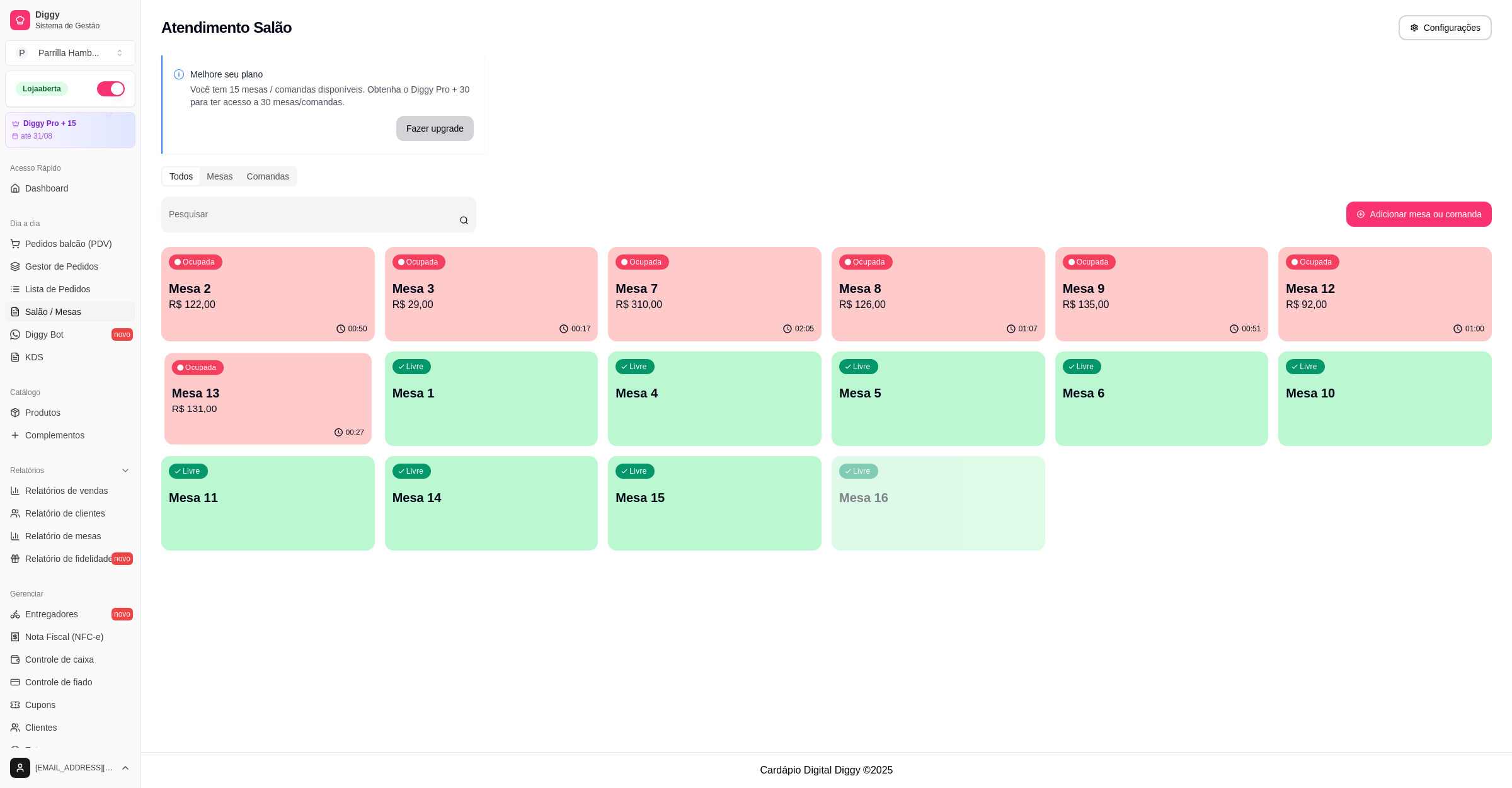
click at [299, 394] on p "Mesa 13" at bounding box center [268, 394] width 192 height 17
click at [446, 297] on p "R$ 29,00" at bounding box center [491, 304] width 199 height 15
click at [342, 318] on div "00:52" at bounding box center [267, 329] width 213 height 25
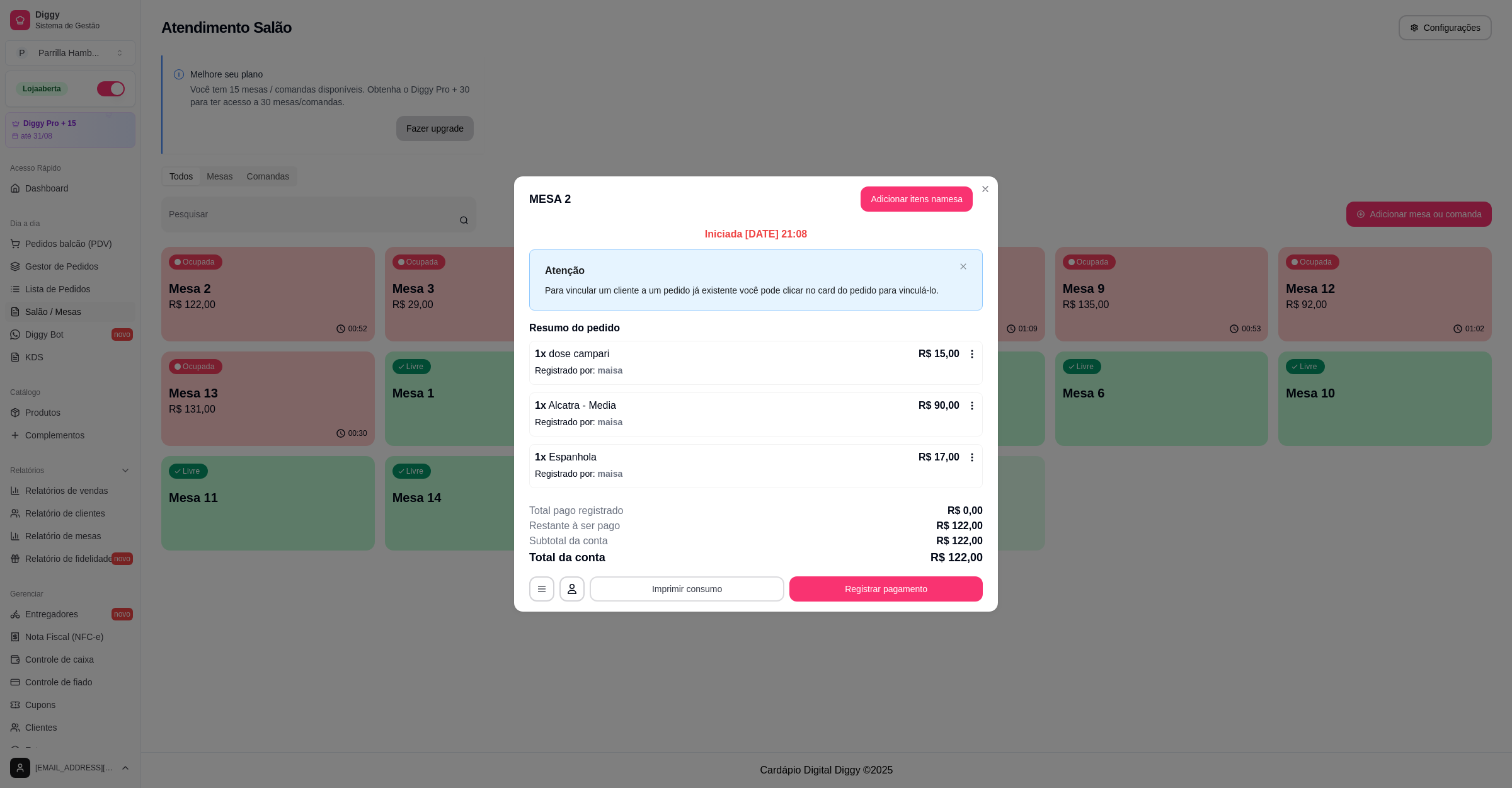
click at [674, 594] on button "Imprimir consumo" at bounding box center [686, 589] width 194 height 26
click at [706, 556] on button "IMPRESSORA" at bounding box center [690, 561] width 88 height 20
click at [821, 582] on button "Registrar pagamento" at bounding box center [886, 589] width 194 height 26
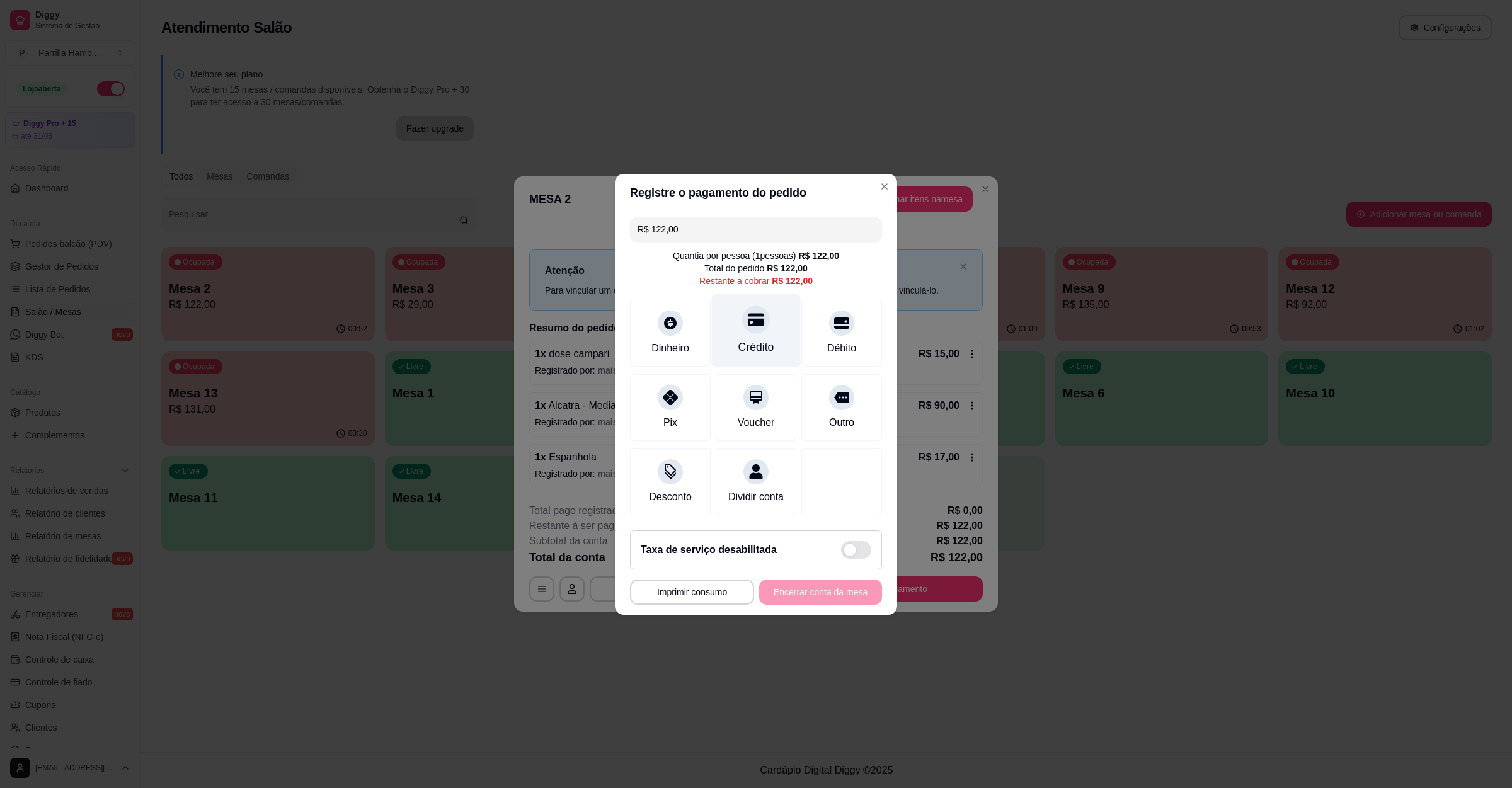
click at [742, 329] on div "Crédito" at bounding box center [756, 331] width 89 height 74
type input "R$ 0,00"
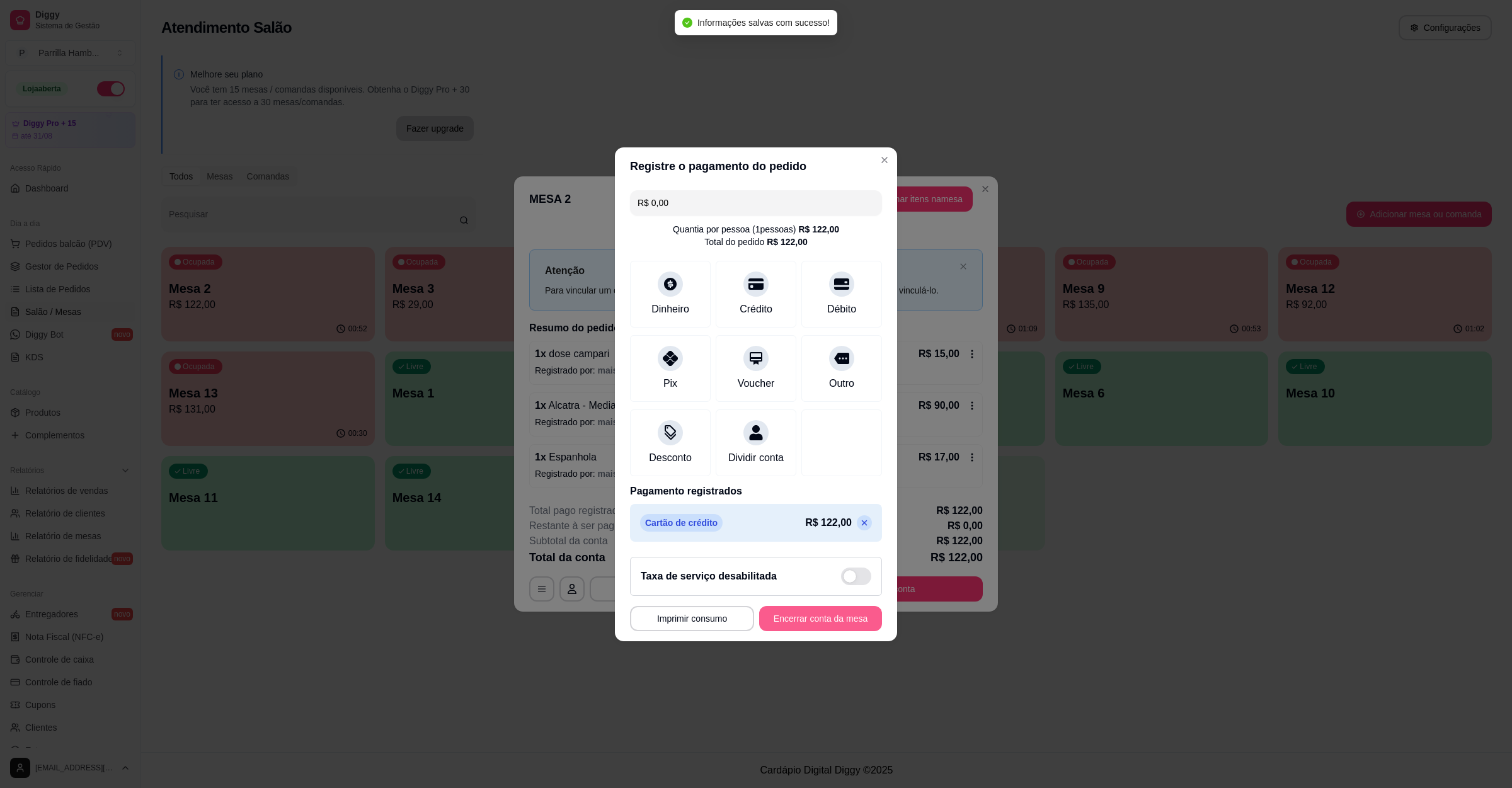
click at [813, 628] on button "Encerrar conta da mesa" at bounding box center [820, 619] width 123 height 26
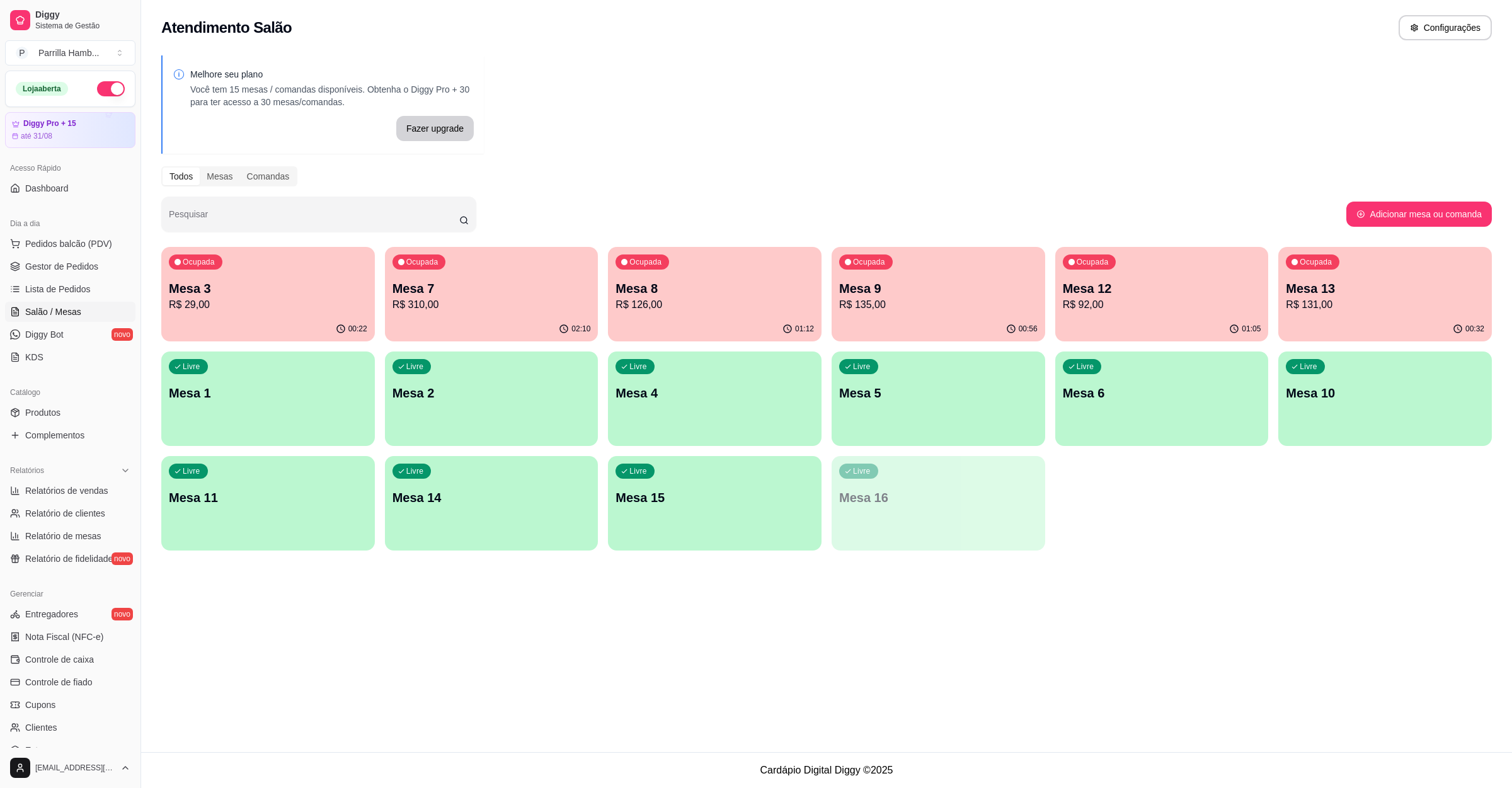
click at [731, 282] on p "Mesa 8" at bounding box center [715, 288] width 199 height 18
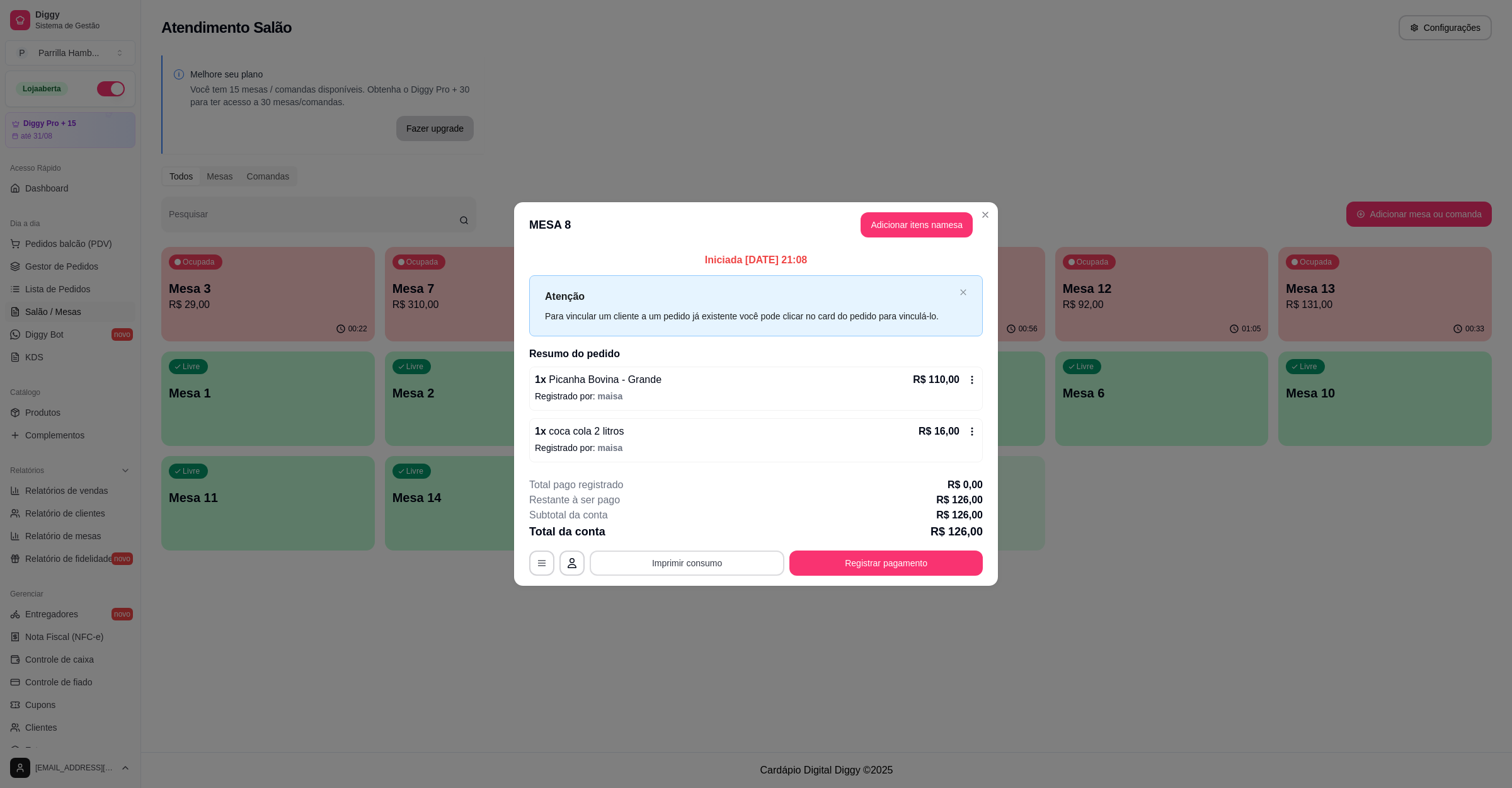
click at [672, 564] on button "Imprimir consumo" at bounding box center [686, 563] width 194 height 26
click at [684, 537] on button "IMPRESSORA" at bounding box center [690, 535] width 88 height 20
click at [865, 558] on button "Registrar pagamento" at bounding box center [886, 563] width 194 height 26
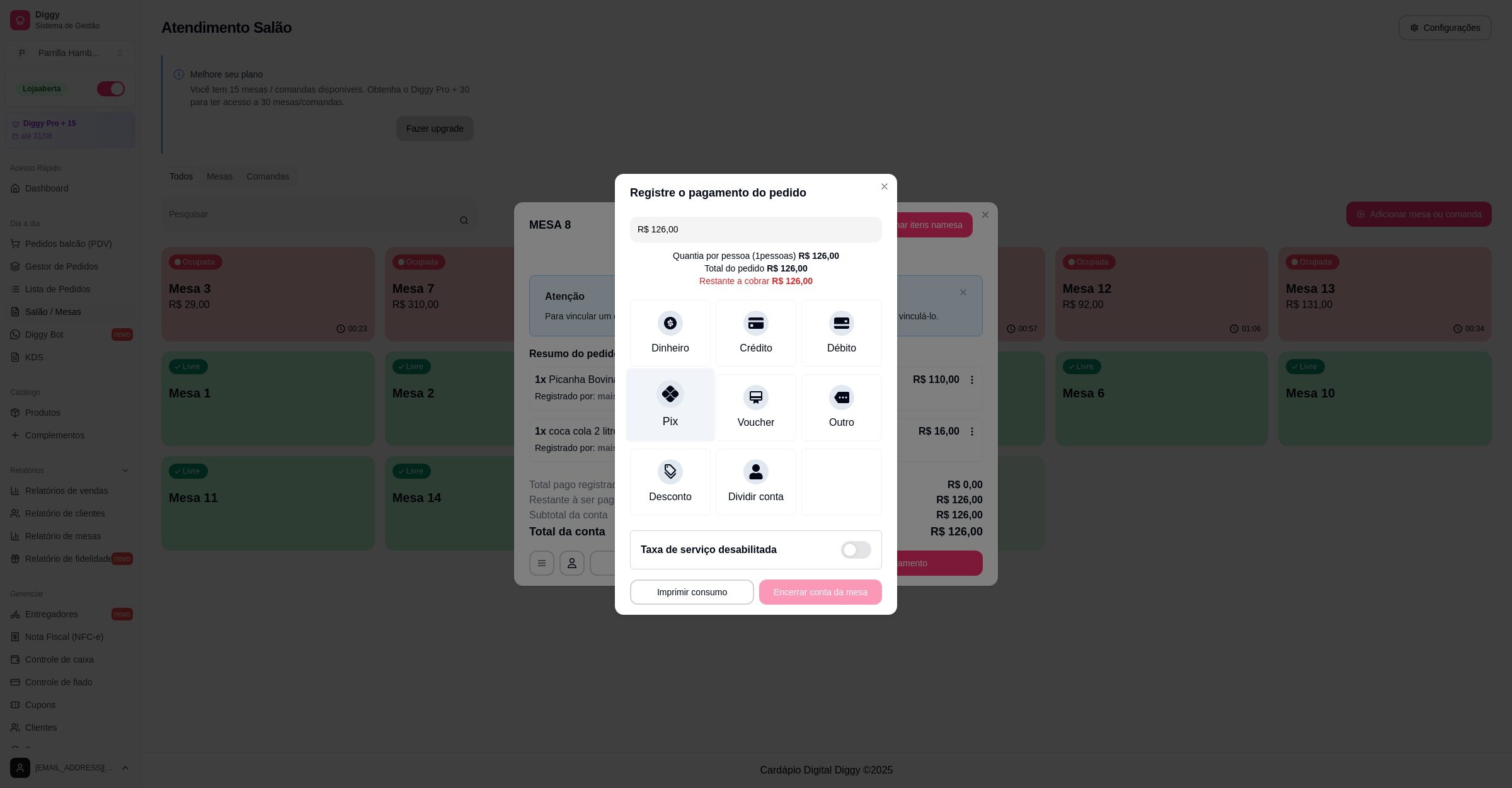
click at [677, 370] on div "Pix" at bounding box center [670, 405] width 89 height 74
type input "R$ 0,00"
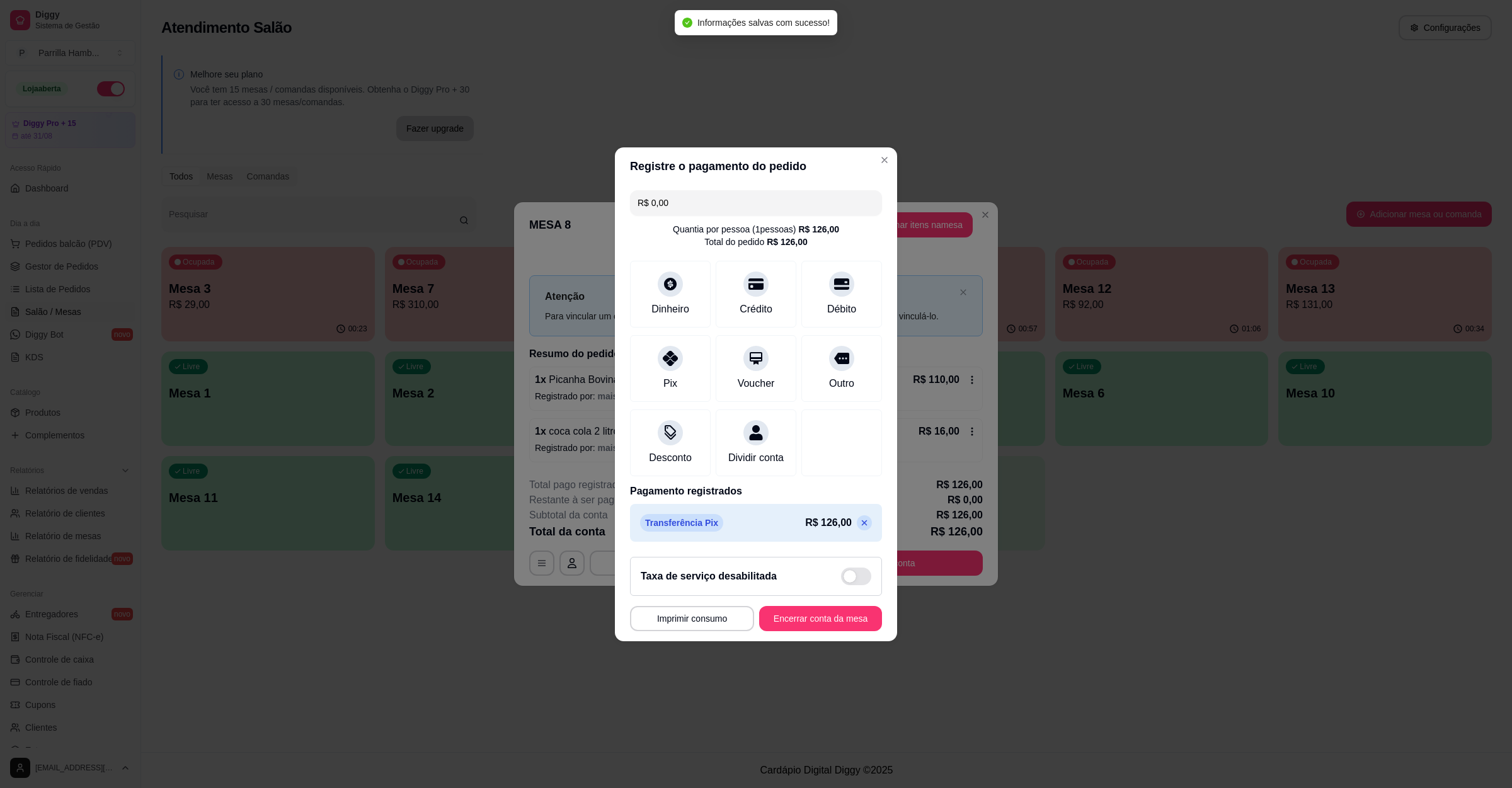
click at [779, 613] on footer "**********" at bounding box center [756, 594] width 282 height 94
click at [779, 615] on button "Encerrar conta da mesa" at bounding box center [820, 619] width 123 height 26
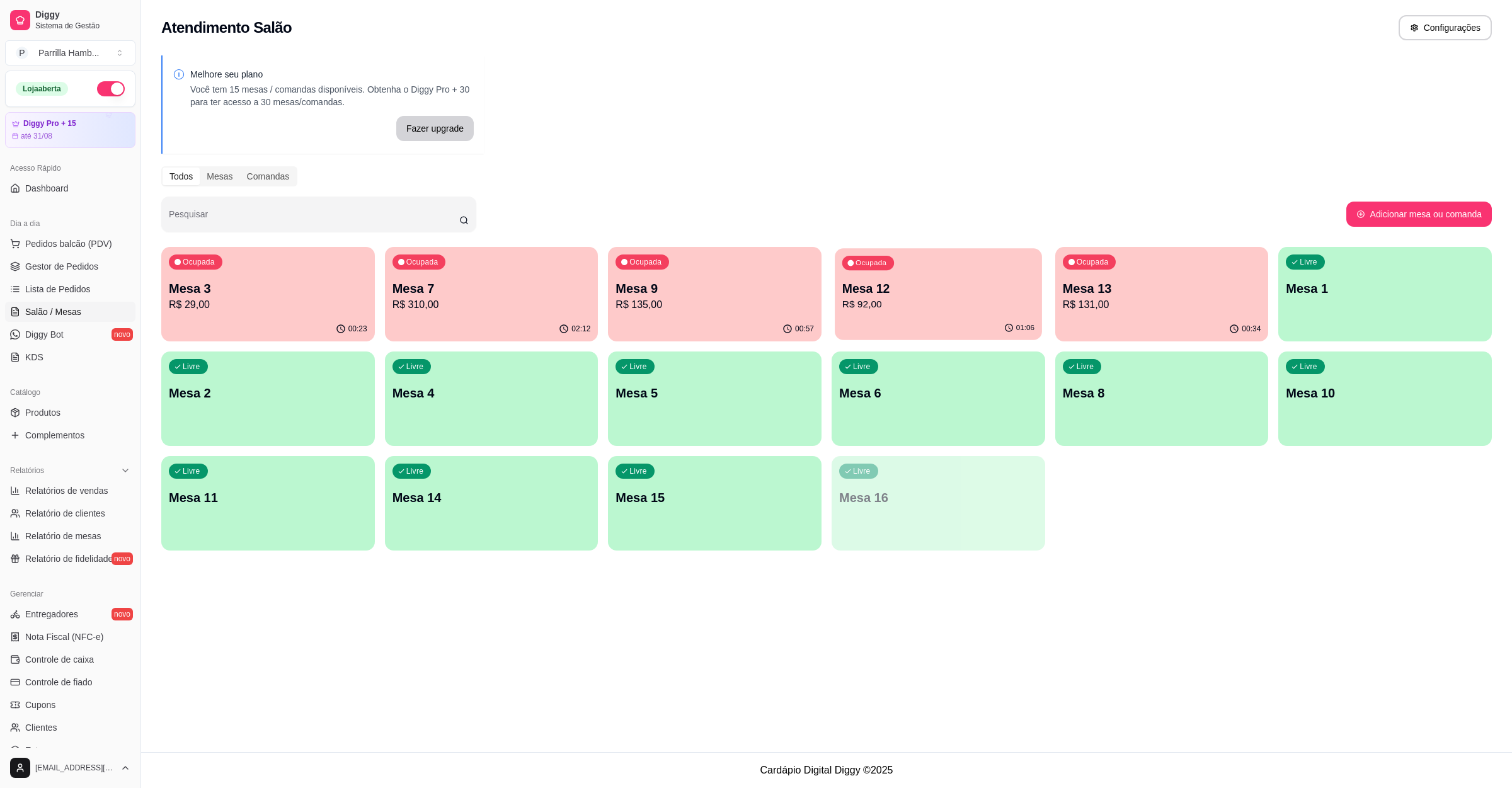
click at [930, 297] on p "R$ 92,00" at bounding box center [938, 304] width 192 height 14
click at [79, 240] on span "Pedidos balcão (PDV)" at bounding box center [69, 244] width 87 height 13
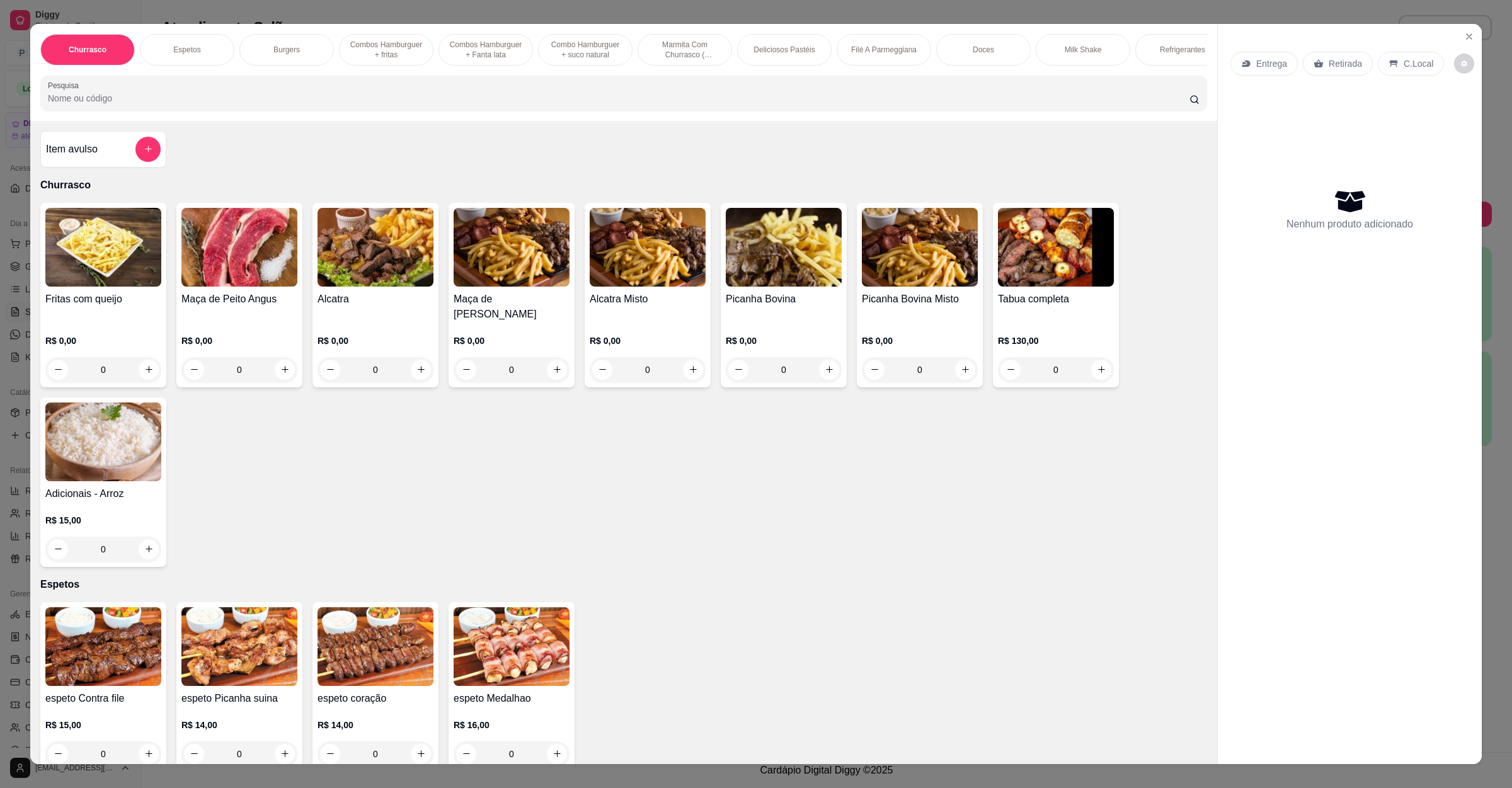
click at [1261, 61] on p "Entrega" at bounding box center [1272, 64] width 31 height 13
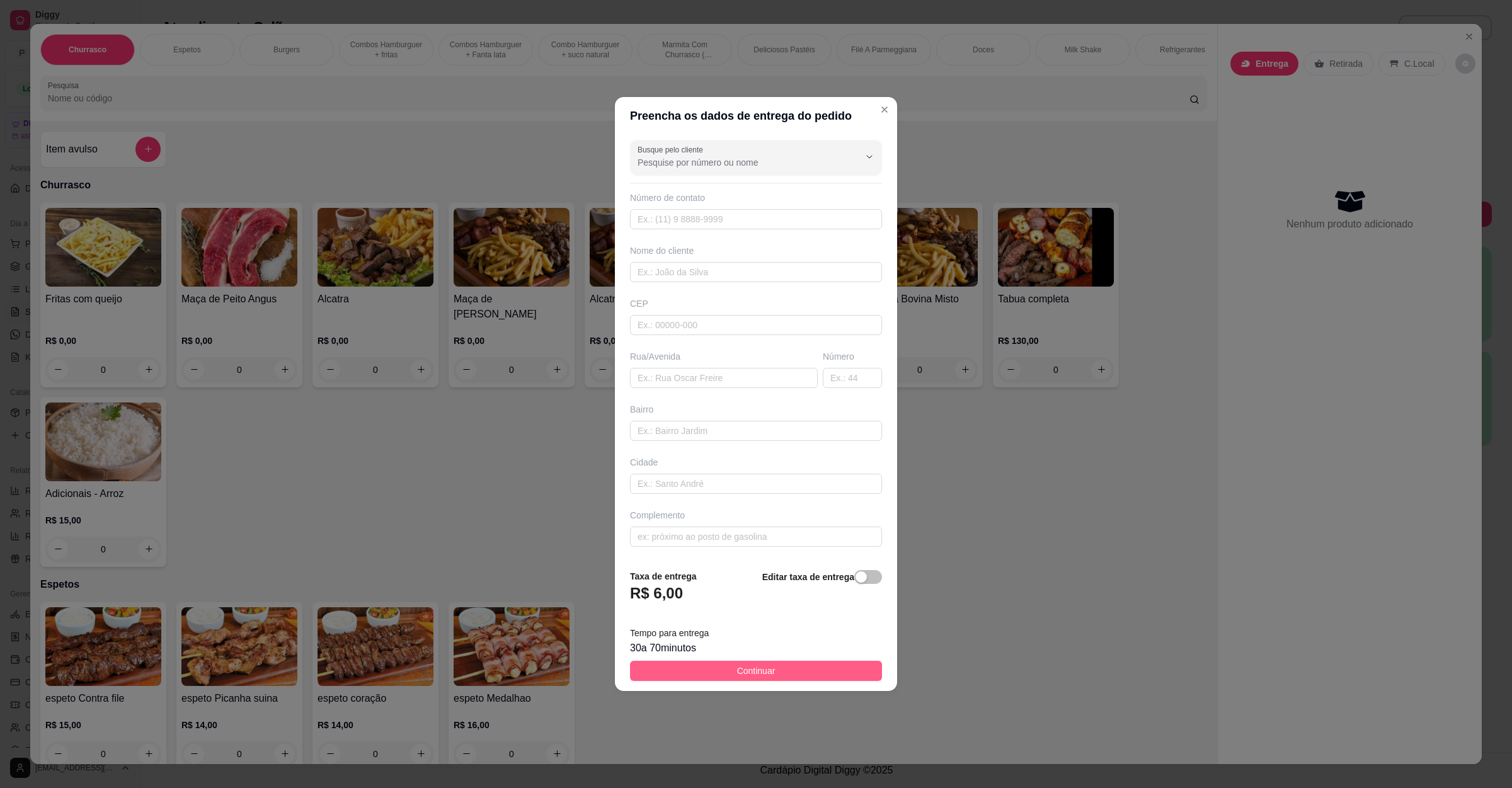
click at [705, 670] on button "Continuar" at bounding box center [755, 671] width 252 height 20
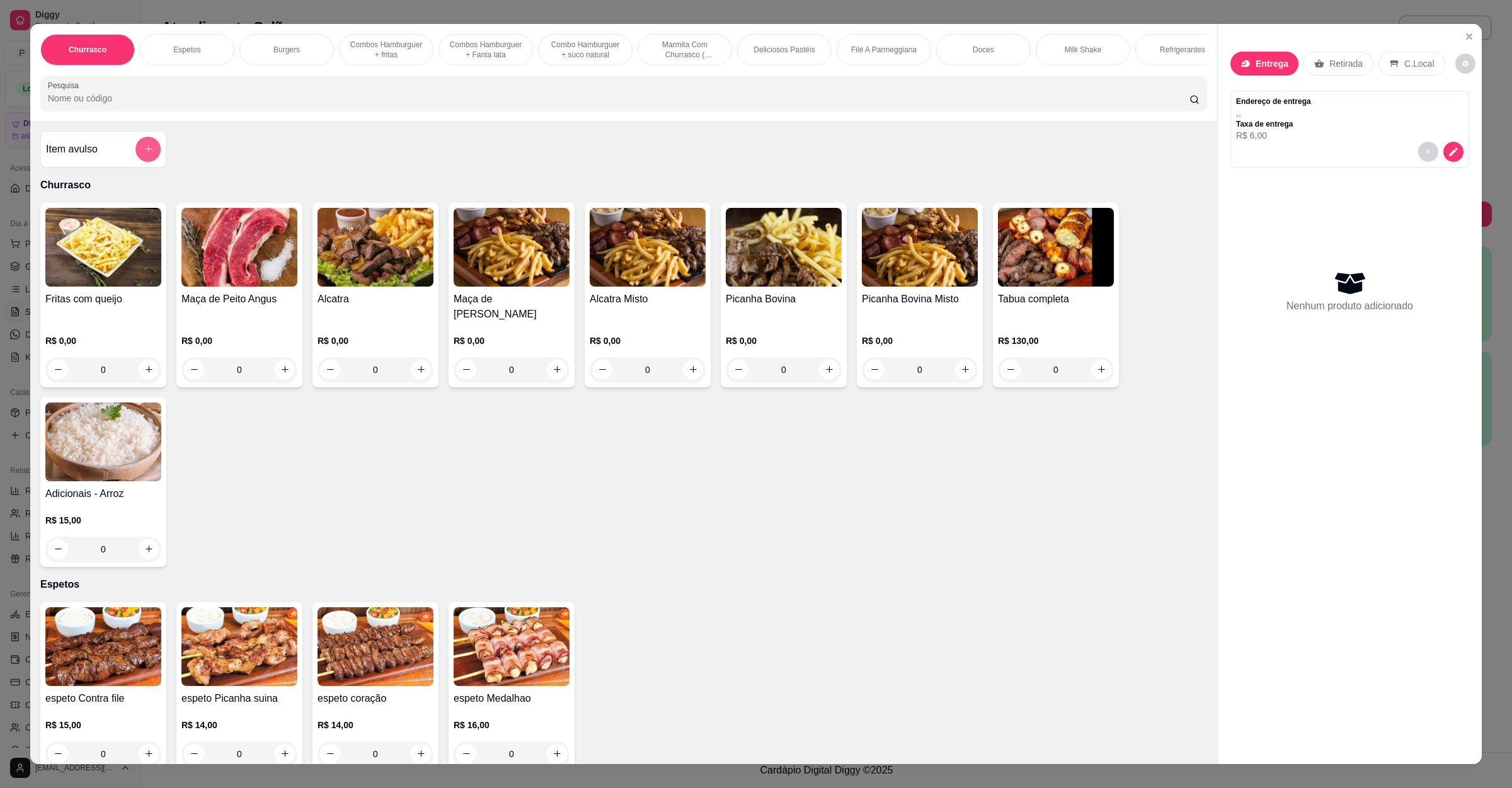
click at [144, 154] on icon "add-separate-item" at bounding box center [148, 148] width 9 height 9
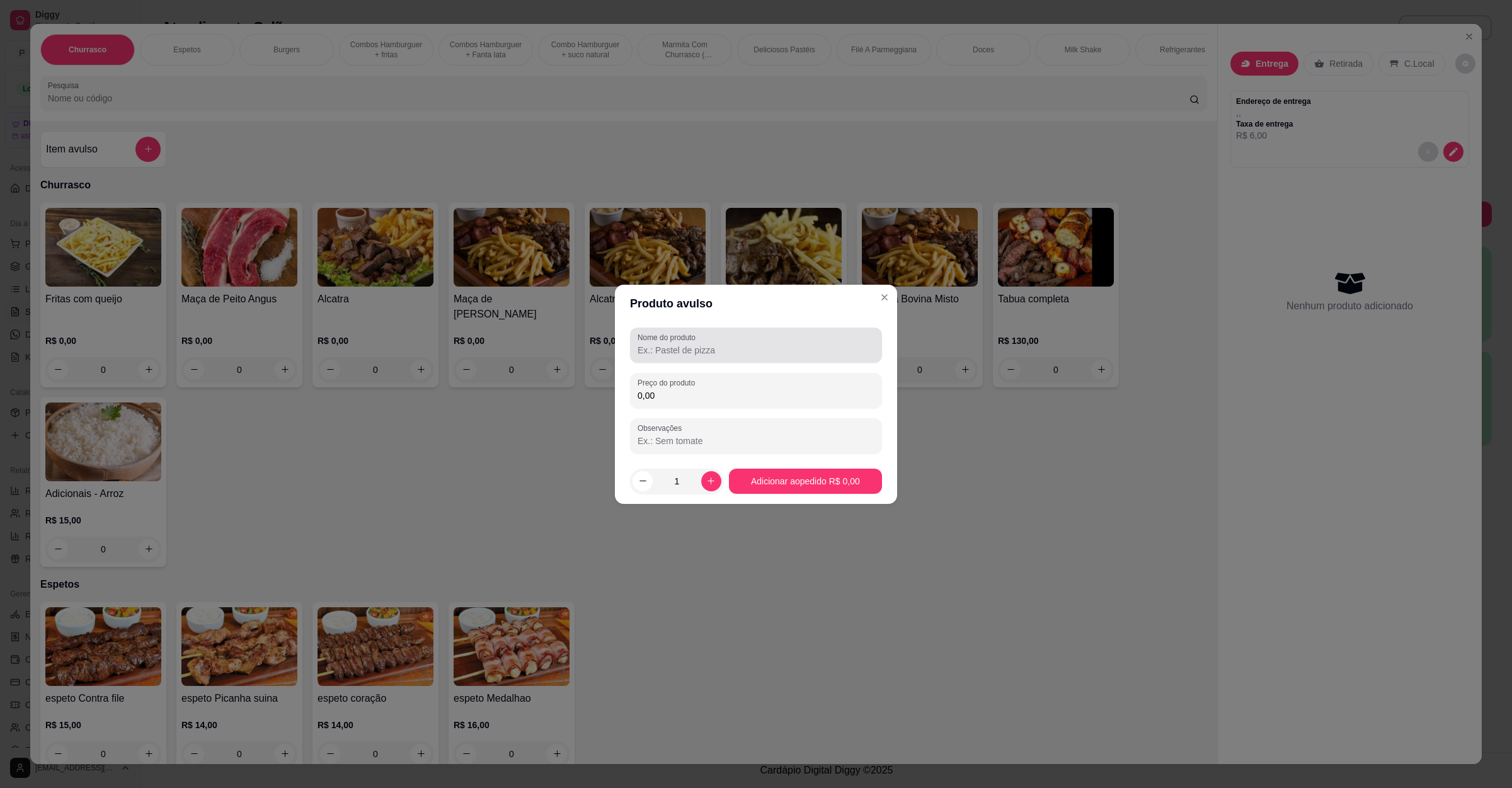
click at [694, 335] on label "Nome do produto" at bounding box center [669, 337] width 62 height 11
click at [694, 344] on input "Nome do produto" at bounding box center [756, 350] width 237 height 13
type input "mussarela"
click at [689, 386] on label "Preço do produto" at bounding box center [668, 382] width 62 height 11
click at [689, 389] on input "0,00" at bounding box center [756, 396] width 237 height 13
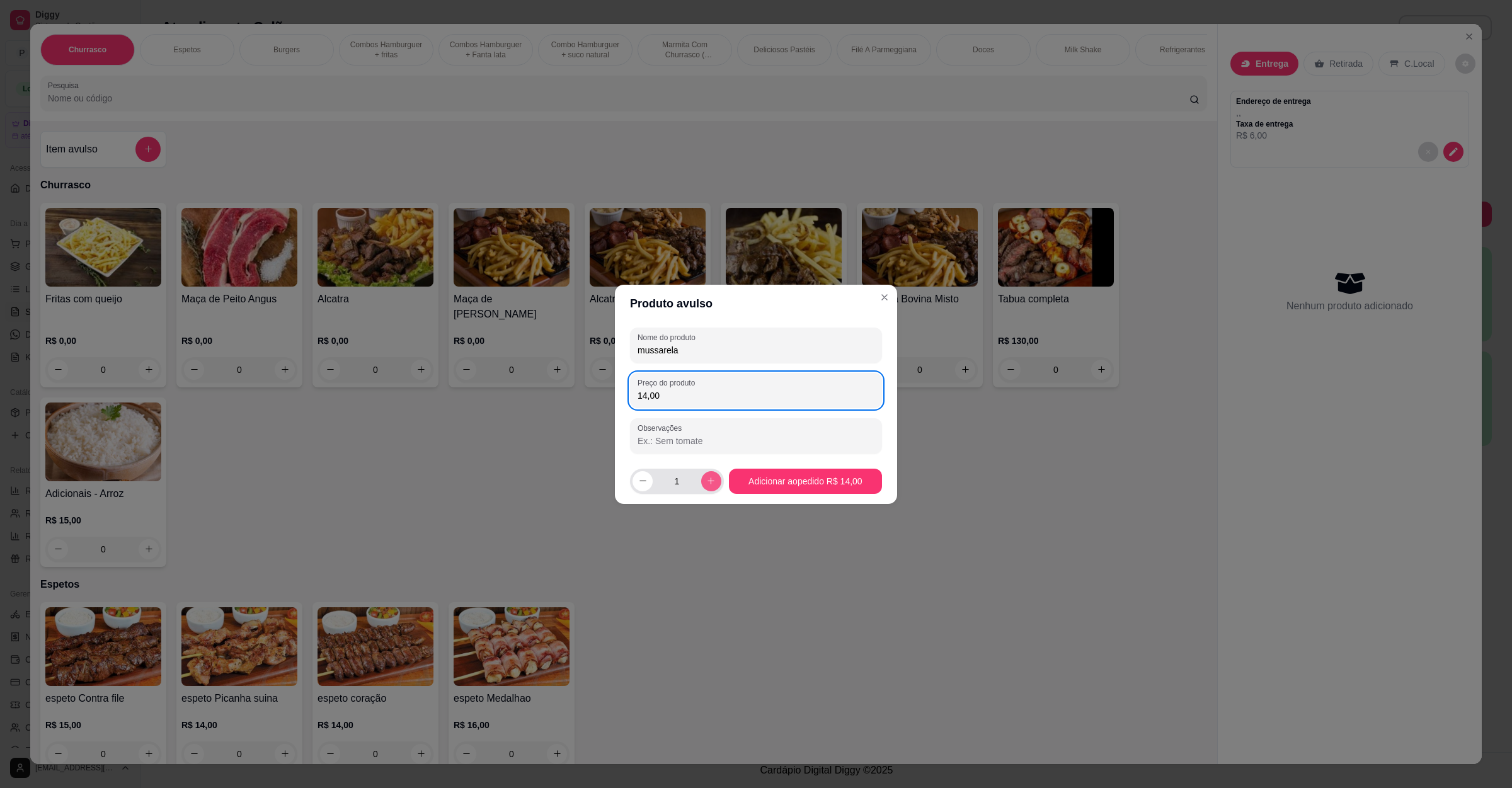
type input "14,00"
click at [706, 480] on icon "increase-product-quantity" at bounding box center [711, 481] width 9 height 9
type input "2"
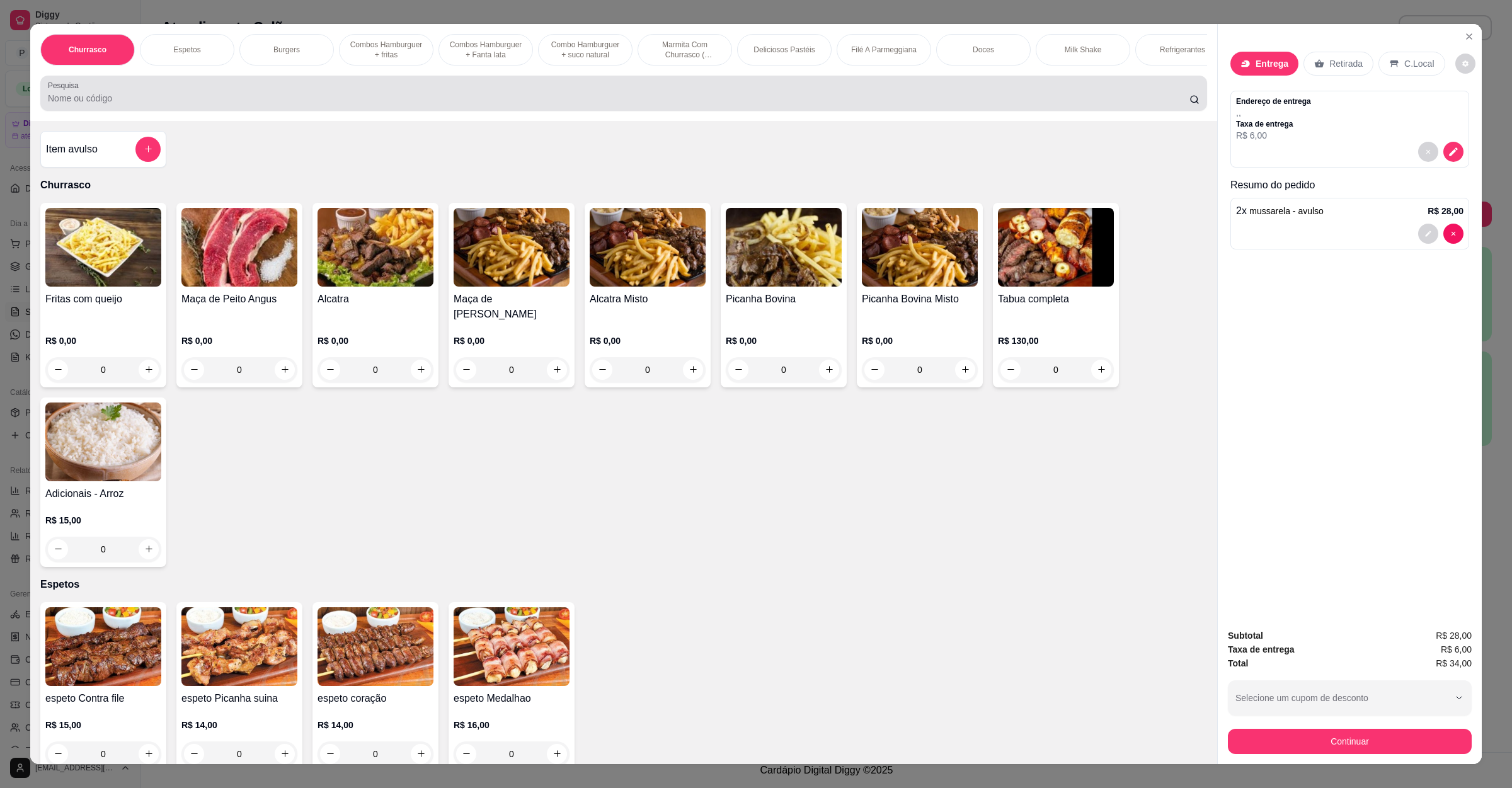
click at [343, 111] on div "Pesquisa" at bounding box center [623, 94] width 1167 height 35
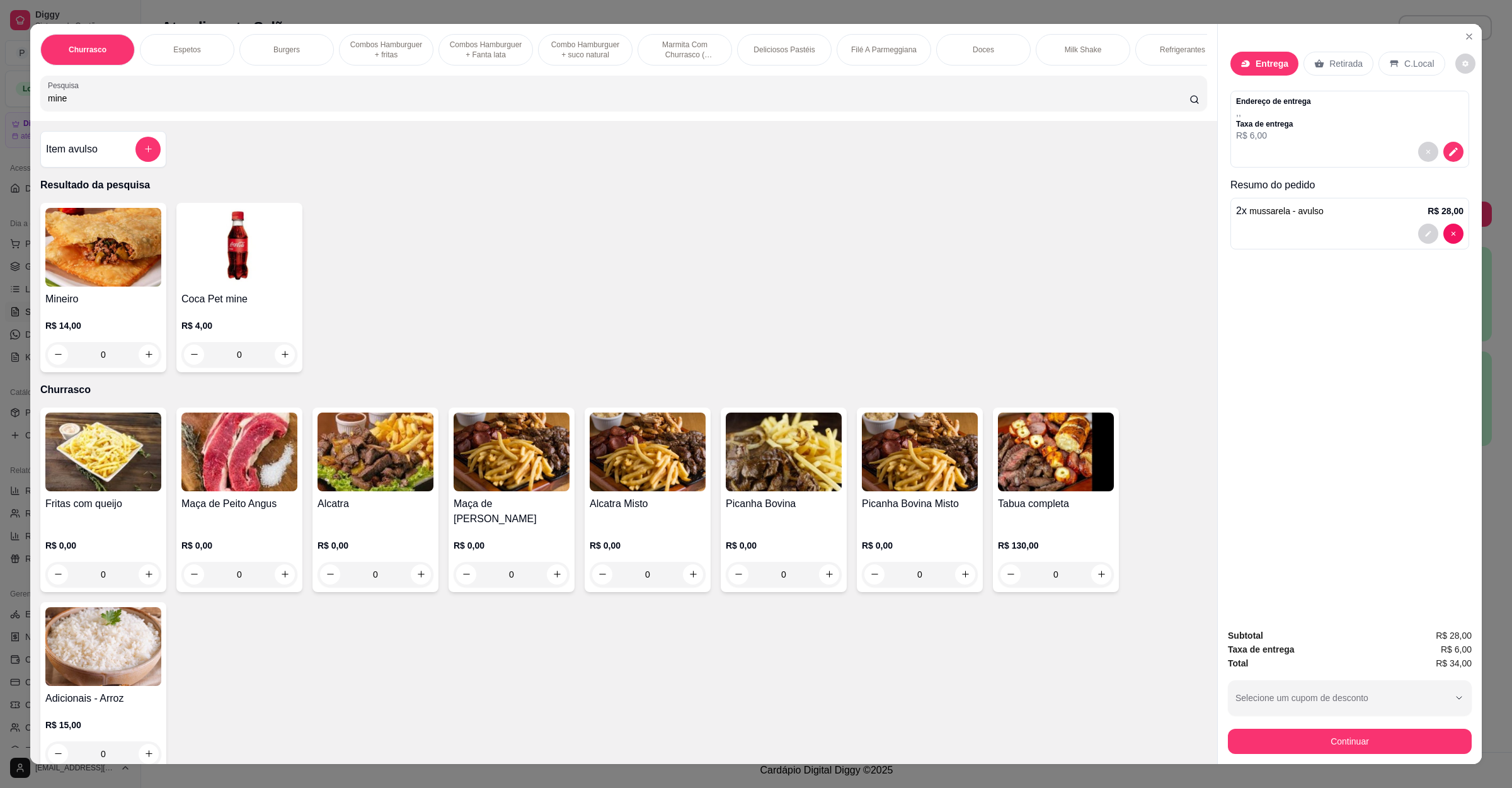
type input "mine"
click at [138, 367] on div "0" at bounding box center [103, 355] width 116 height 26
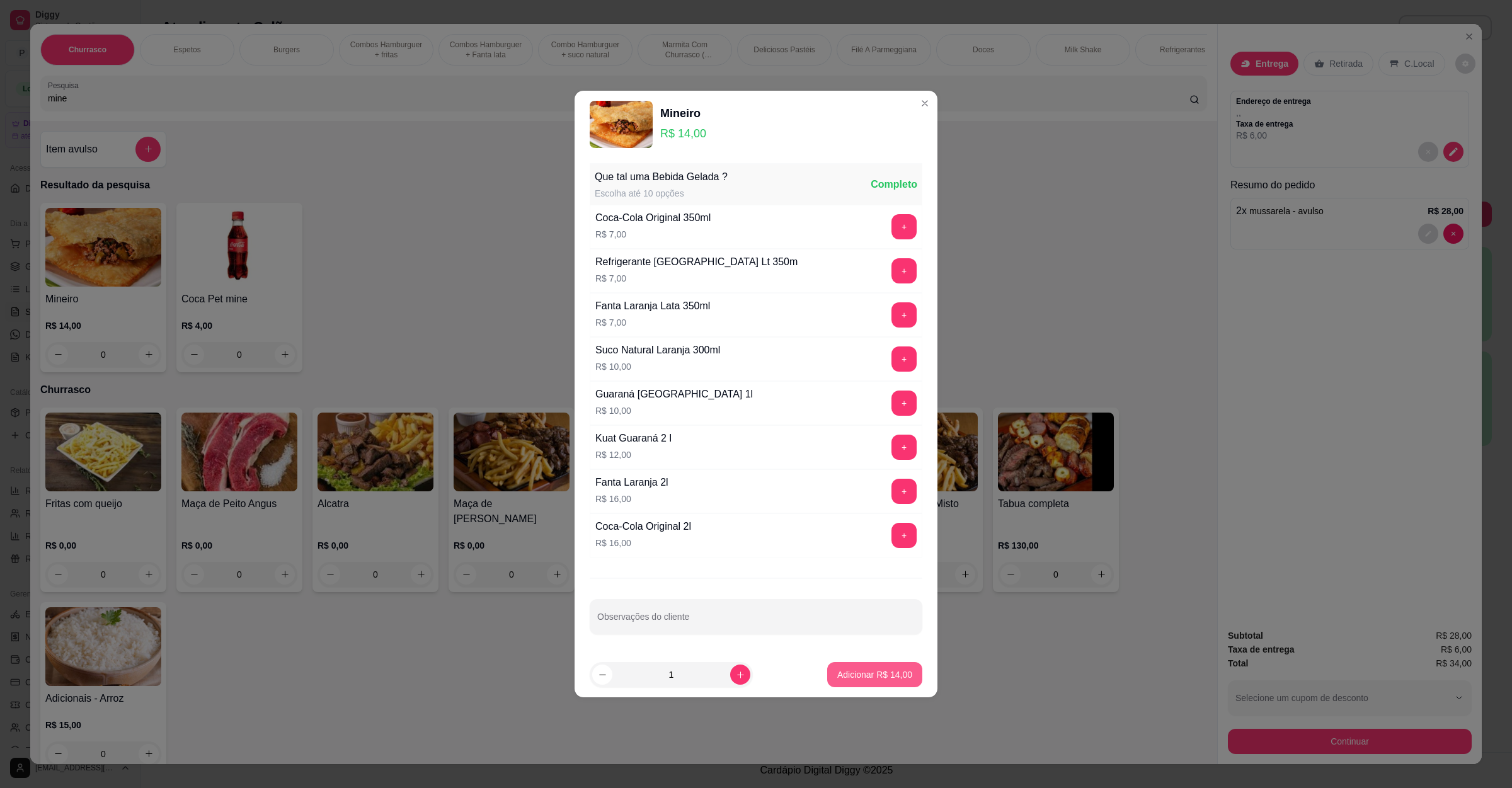
click at [838, 680] on p "Adicionar R$ 14,00" at bounding box center [875, 675] width 75 height 13
type input "1"
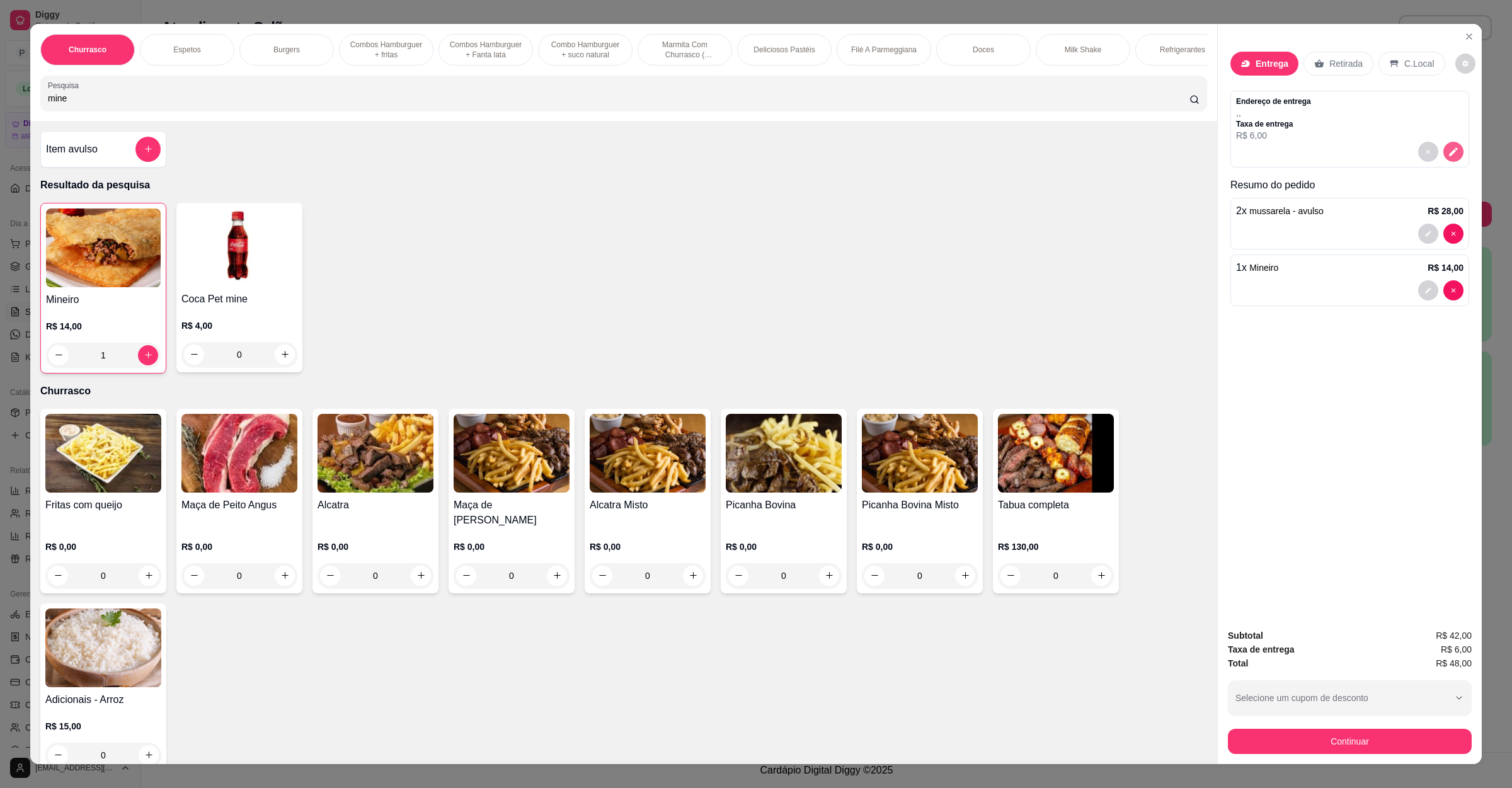
click at [1448, 148] on icon "decrease-product-quantity" at bounding box center [1453, 152] width 11 height 11
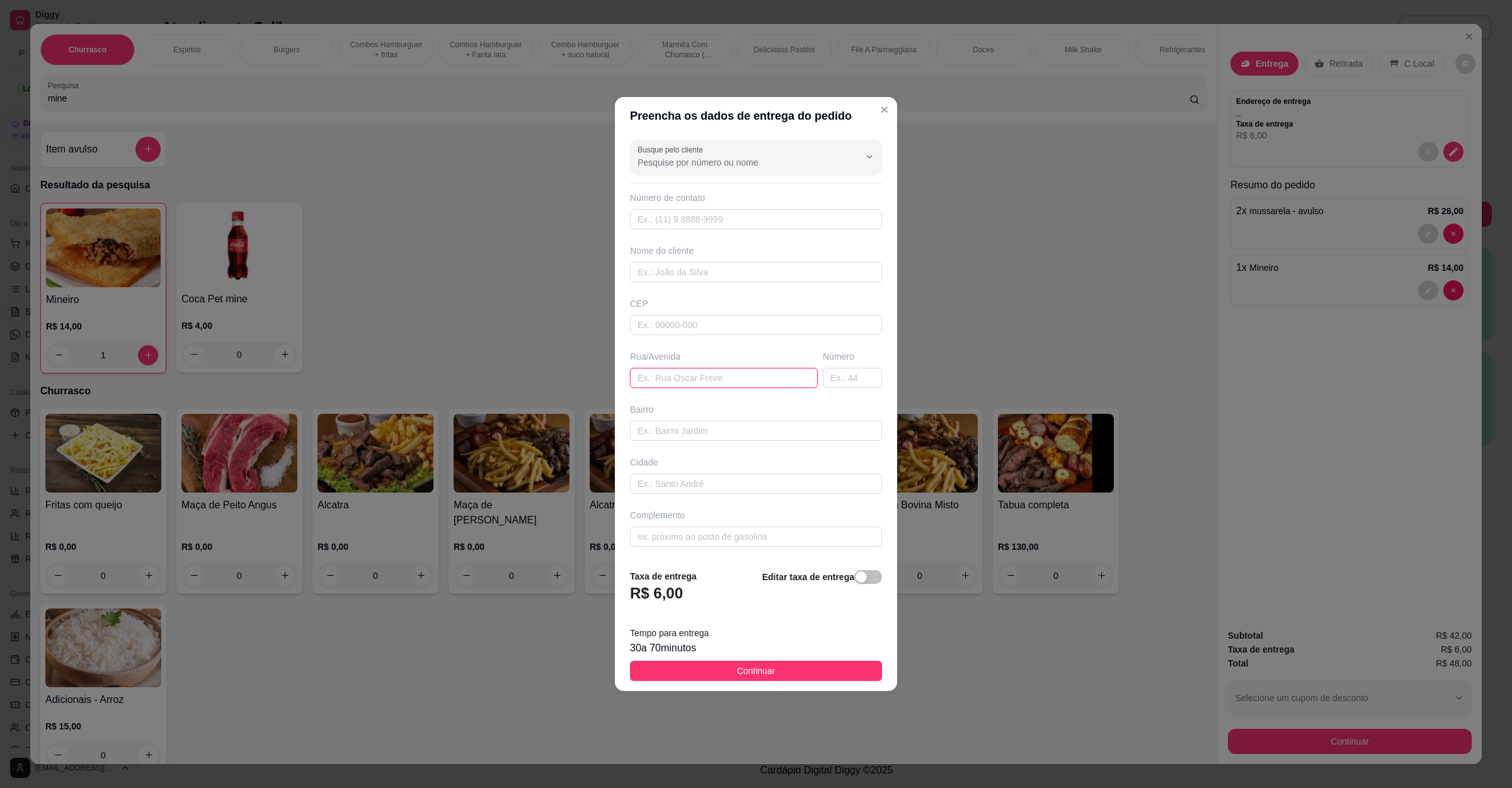
click at [686, 381] on input "text" at bounding box center [723, 378] width 188 height 20
paste input "[STREET_ADDRESS]"
type input "[STREET_ADDRESS]"
click at [717, 667] on button "Continuar" at bounding box center [755, 671] width 252 height 20
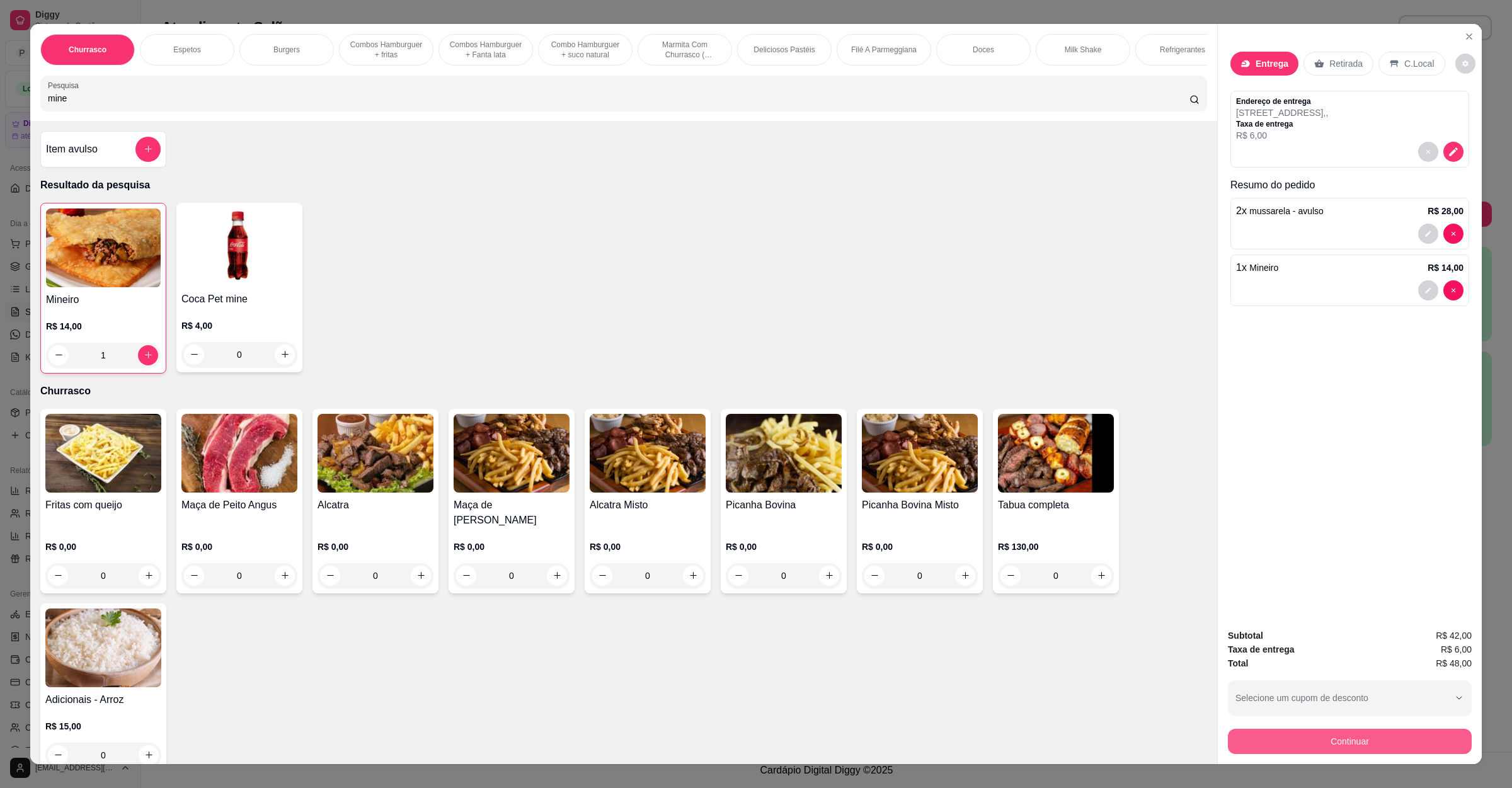
click at [1368, 737] on button "Continuar" at bounding box center [1350, 742] width 244 height 26
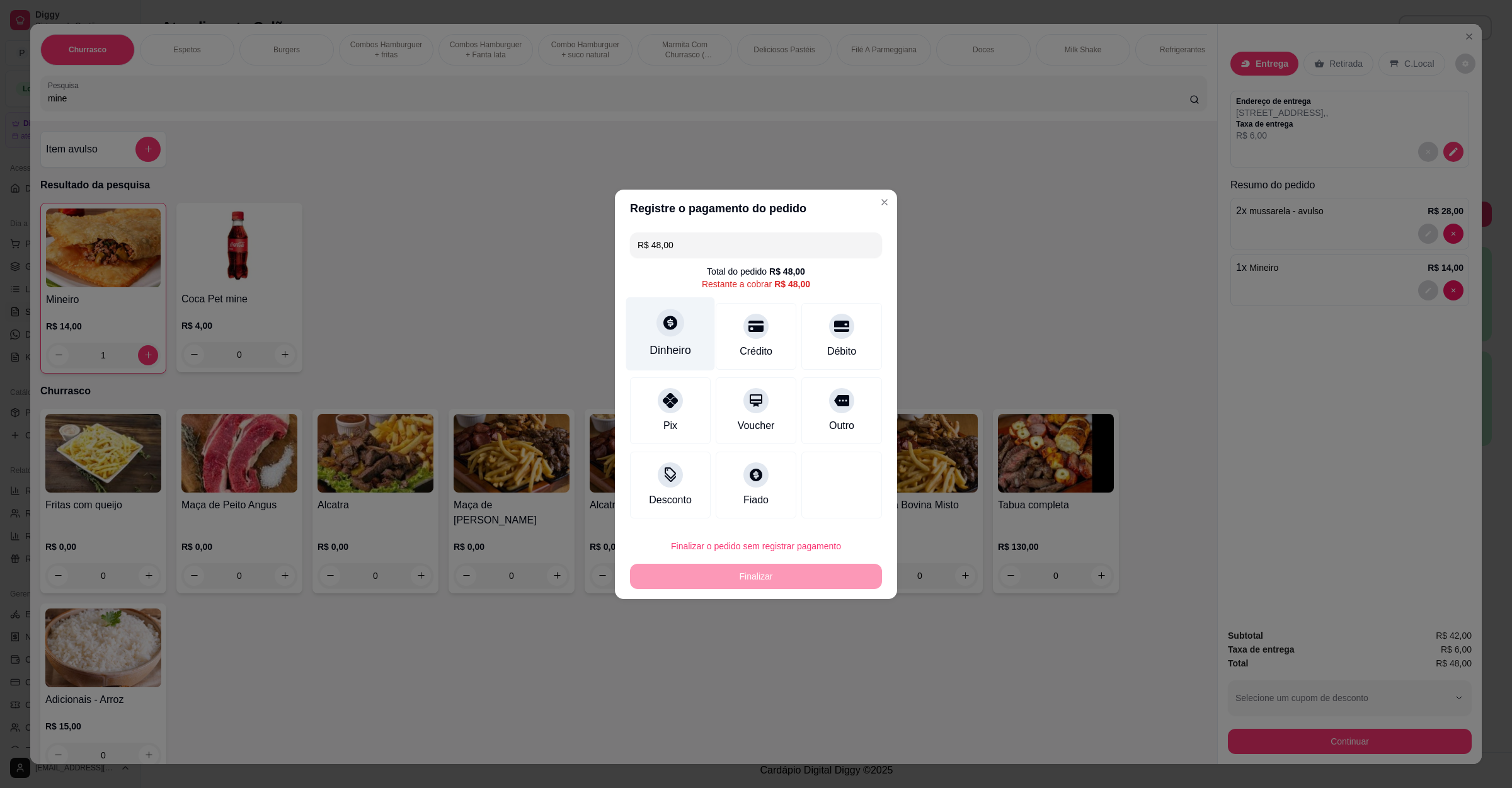
click at [656, 342] on div "Dinheiro" at bounding box center [670, 350] width 42 height 16
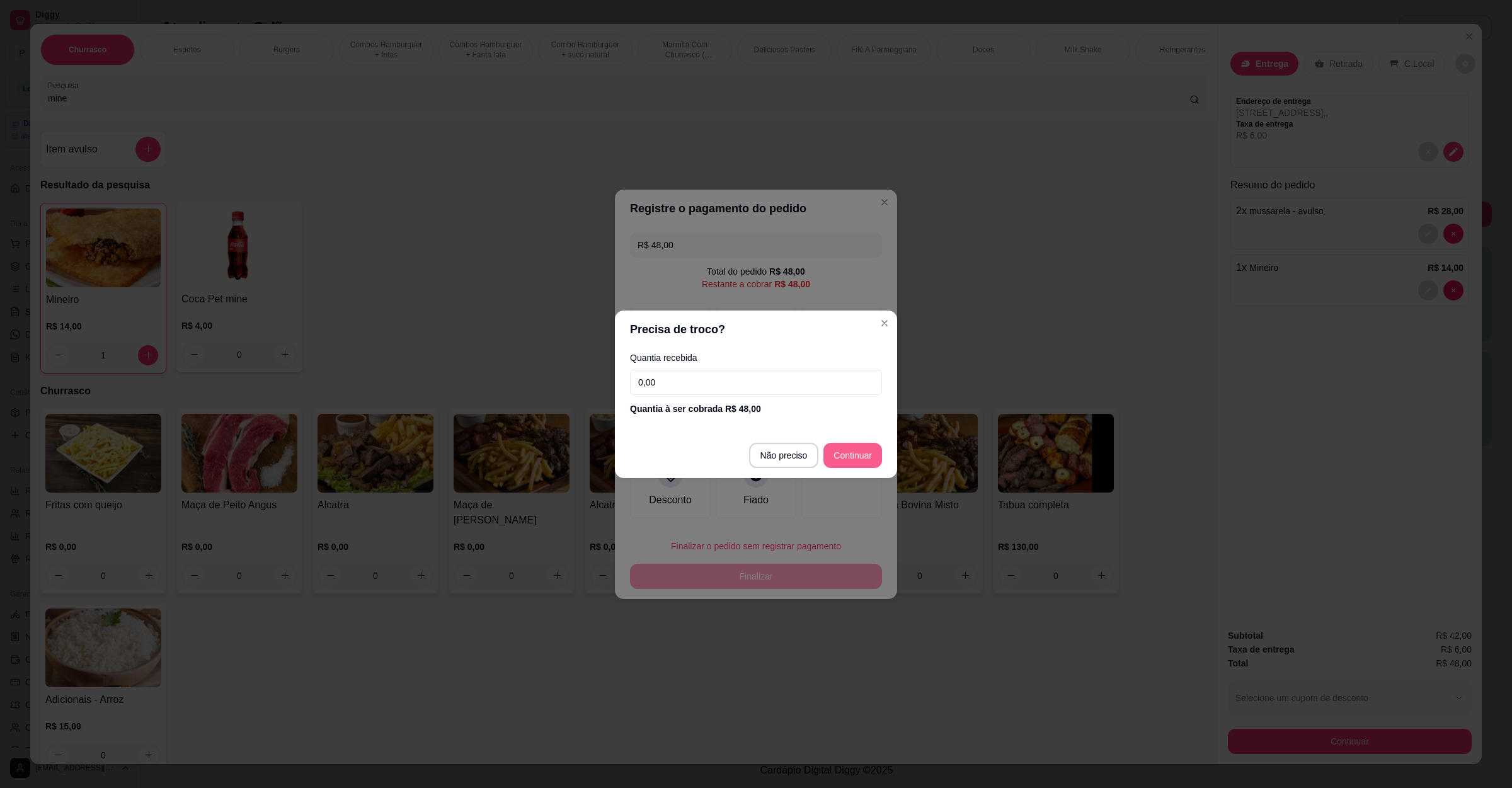
type input "R$ 0,00"
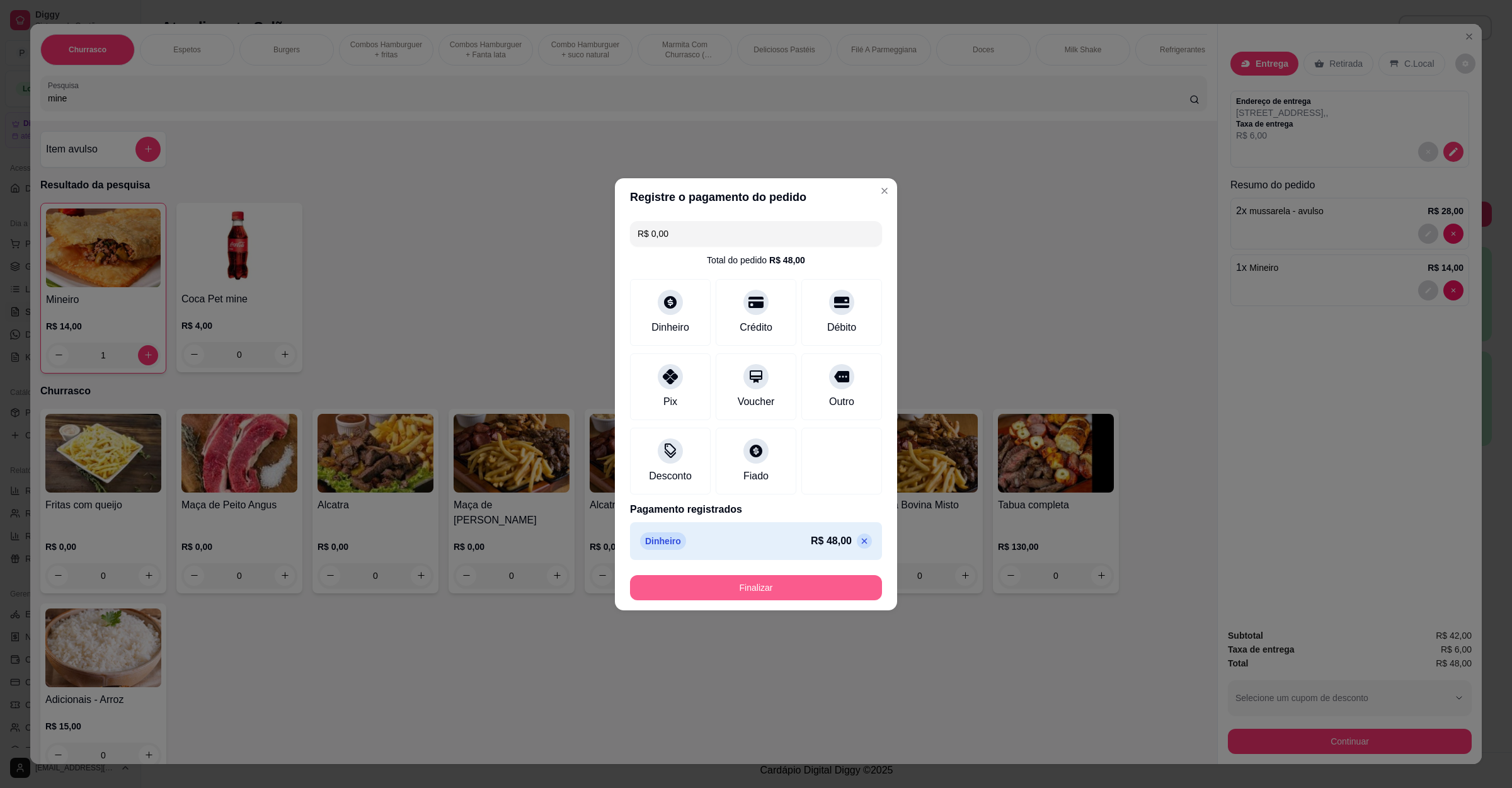
click at [762, 588] on button "Finalizar" at bounding box center [755, 588] width 252 height 26
type input "0"
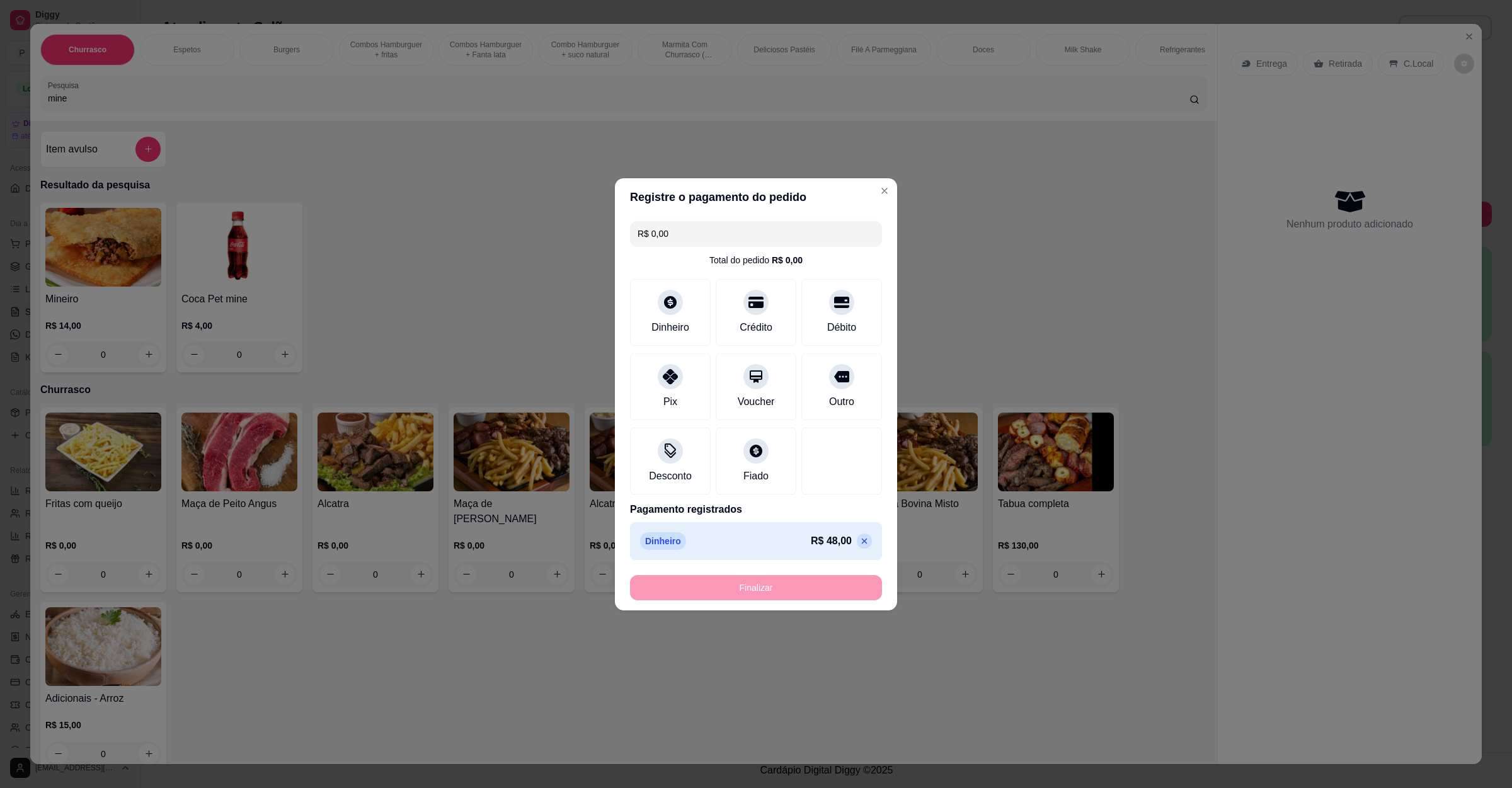
type input "-R$ 48,00"
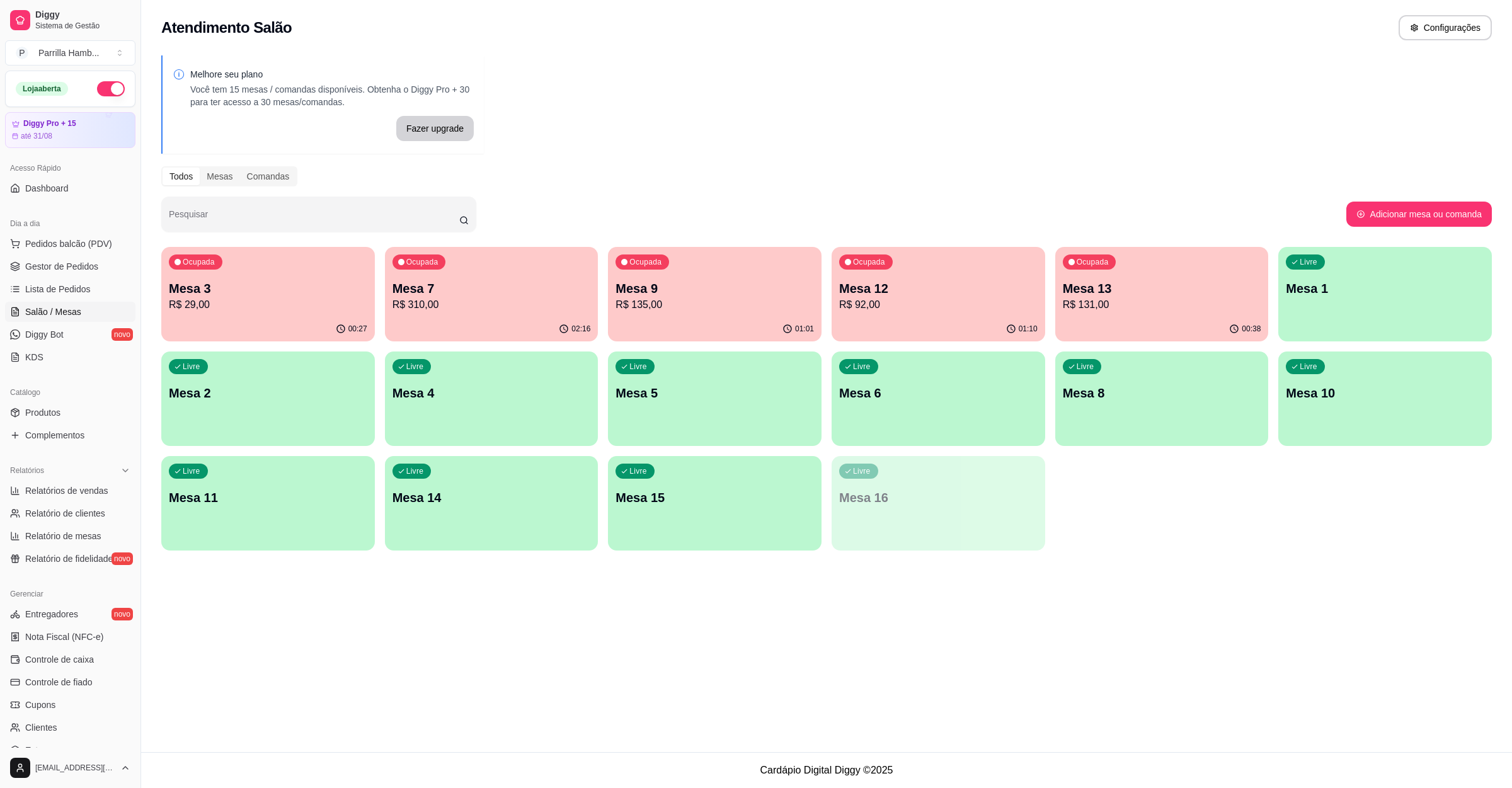
click at [607, 657] on div "Atendimento Salão Configurações Melhore seu plano Você tem 15 mesas / comandas …" at bounding box center [826, 376] width 1371 height 753
click at [507, 296] on p "Mesa 7" at bounding box center [491, 288] width 199 height 18
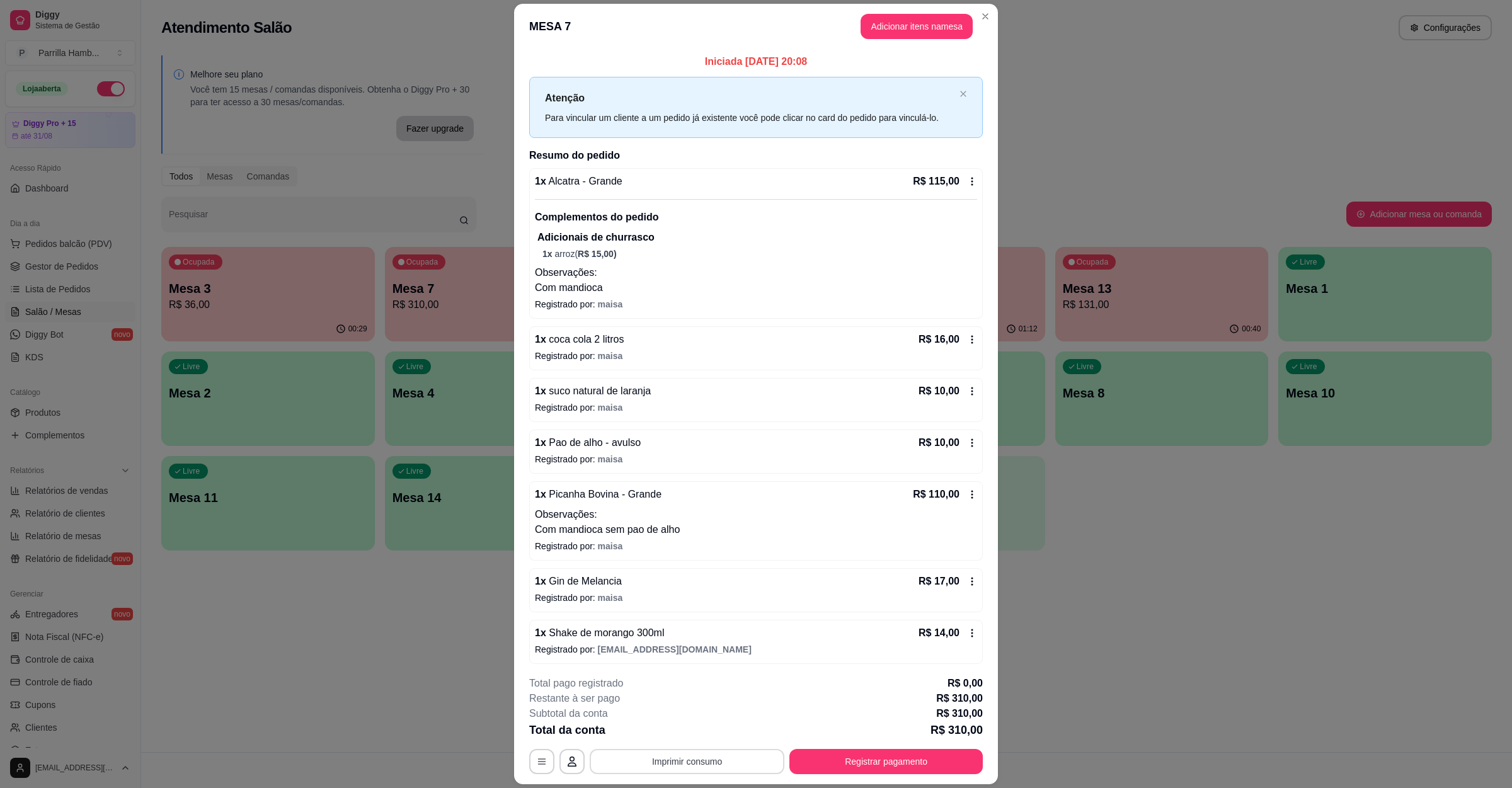
click at [628, 762] on button "Imprimir consumo" at bounding box center [686, 762] width 194 height 26
click at [650, 731] on button "IMPRESSORA" at bounding box center [684, 733] width 91 height 20
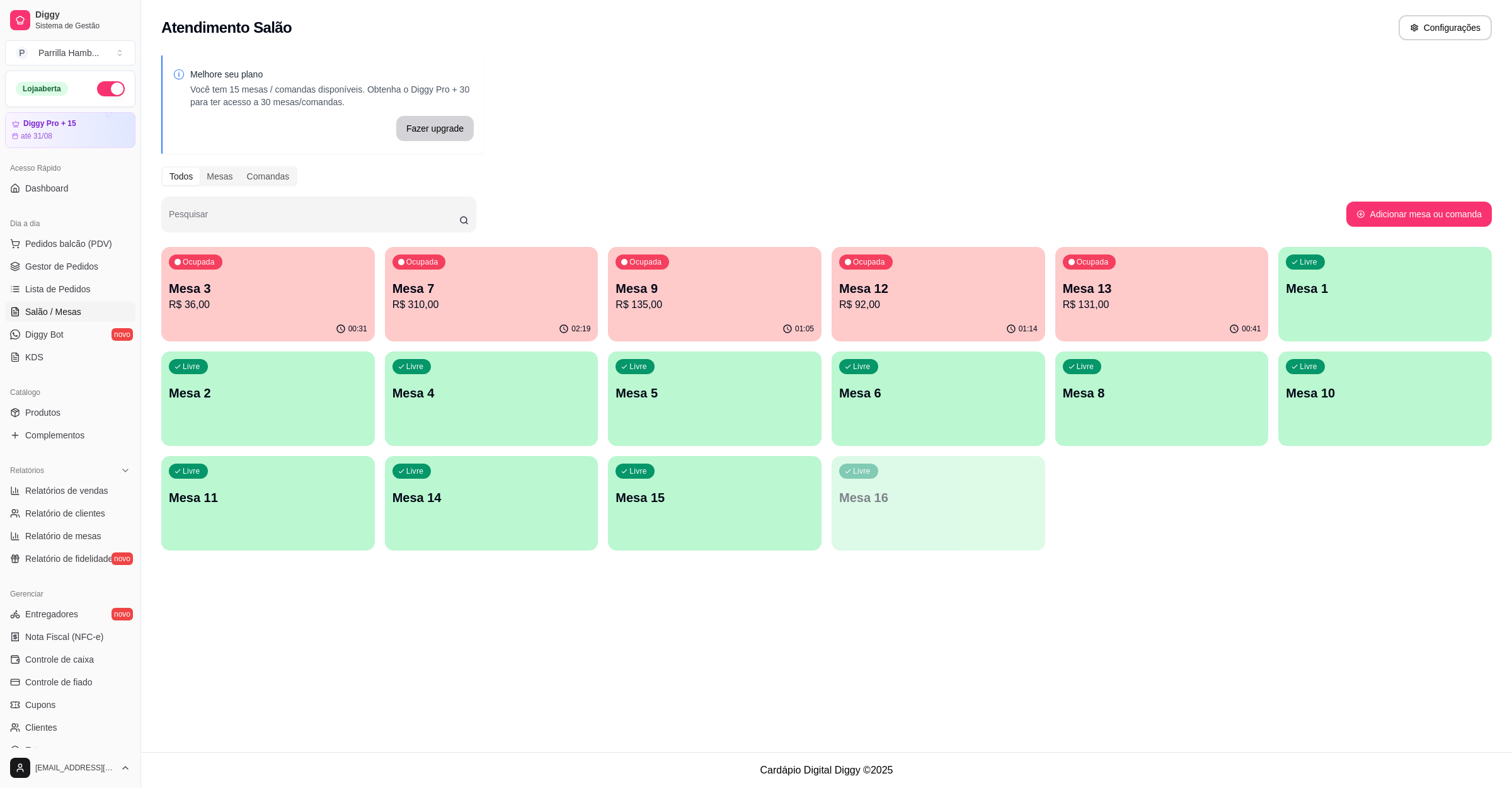
click at [762, 324] on div "01:05" at bounding box center [714, 329] width 213 height 25
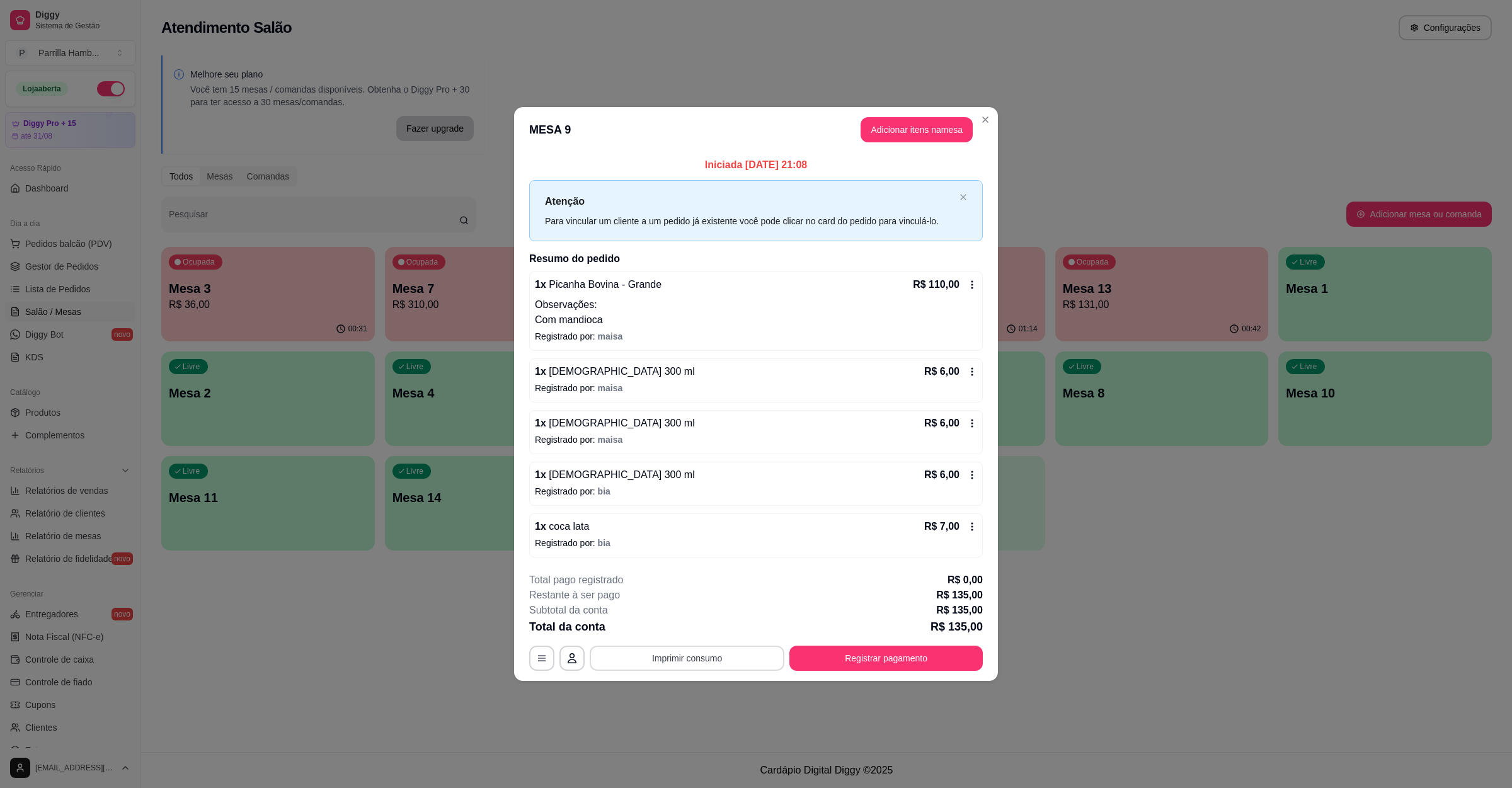
click at [742, 658] on button "Imprimir consumo" at bounding box center [686, 659] width 194 height 26
click at [709, 626] on button "IMPRESSORA" at bounding box center [691, 631] width 91 height 20
click at [864, 662] on button "Registrar pagamento" at bounding box center [886, 659] width 194 height 26
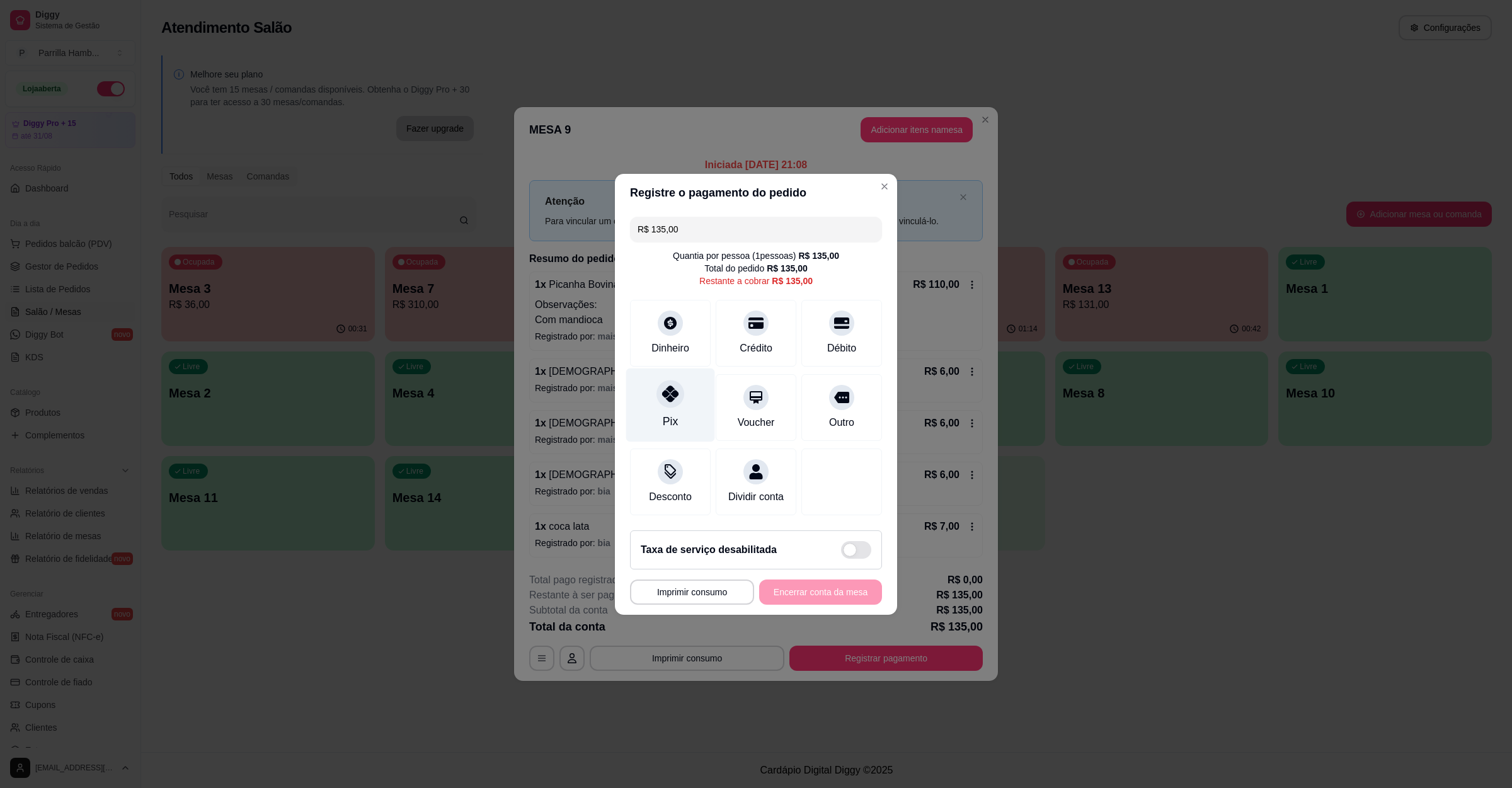
click at [669, 393] on icon at bounding box center [670, 394] width 16 height 16
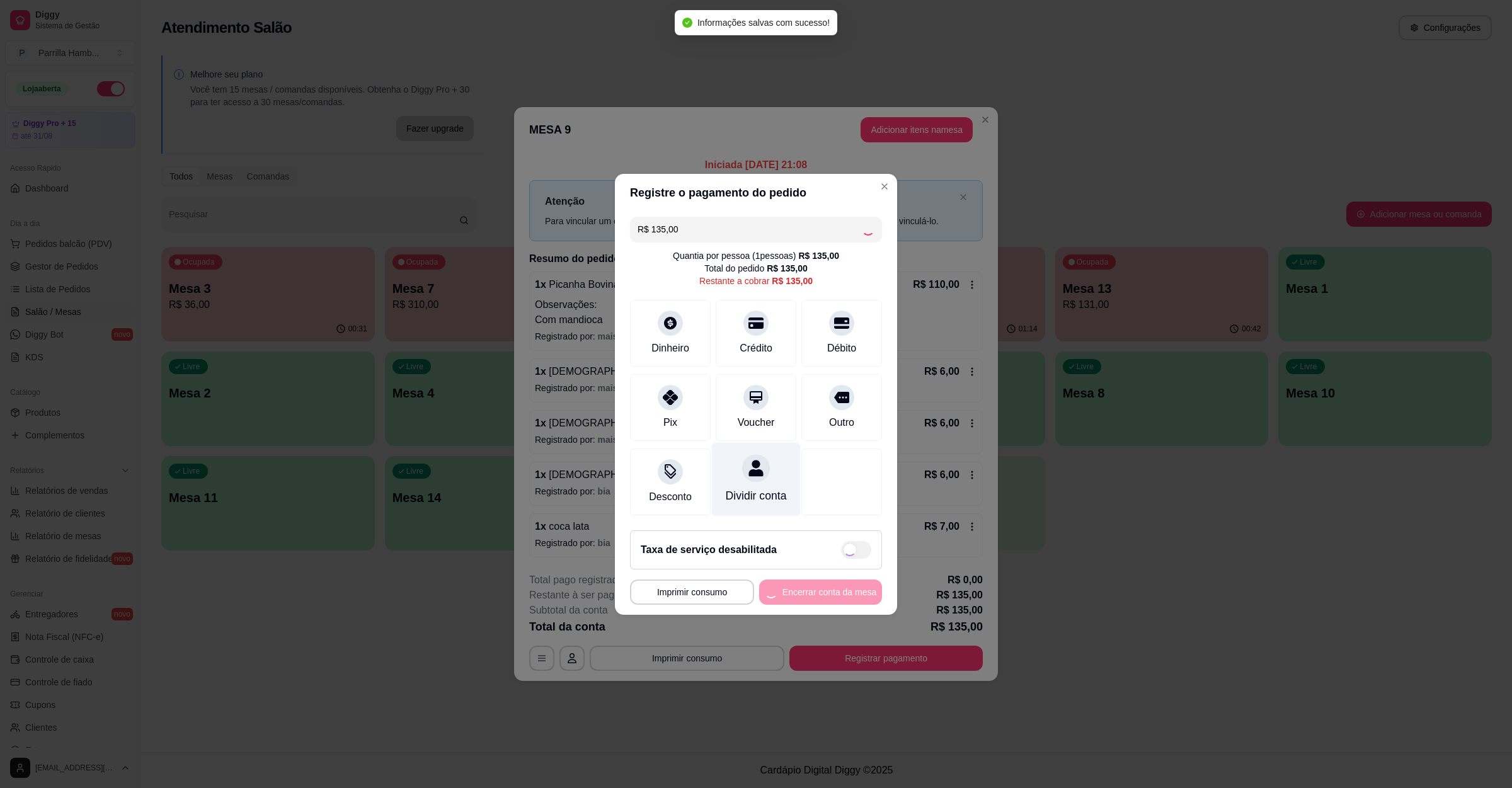
type input "R$ 0,00"
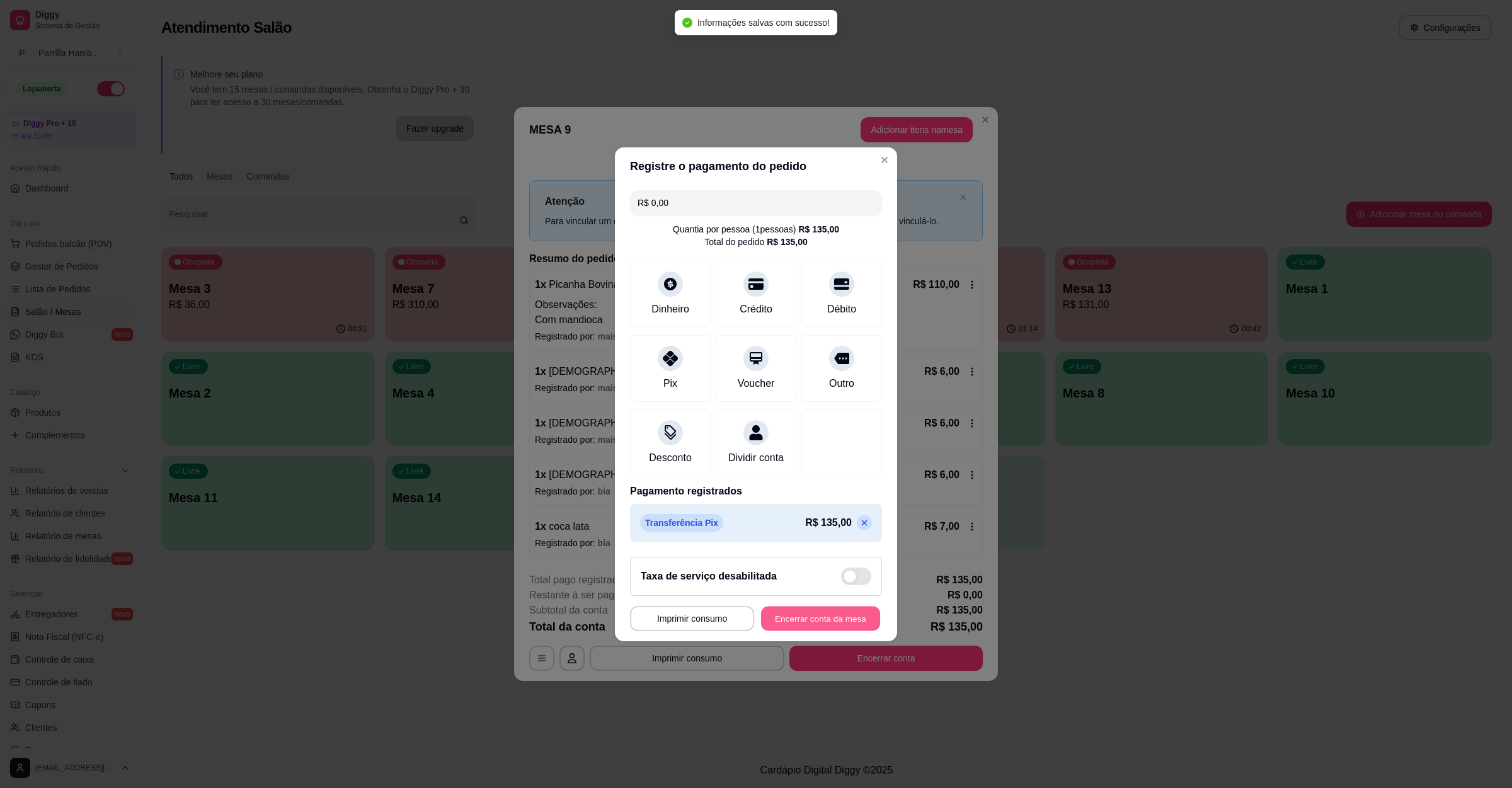
click at [777, 628] on button "Encerrar conta da mesa" at bounding box center [821, 618] width 119 height 25
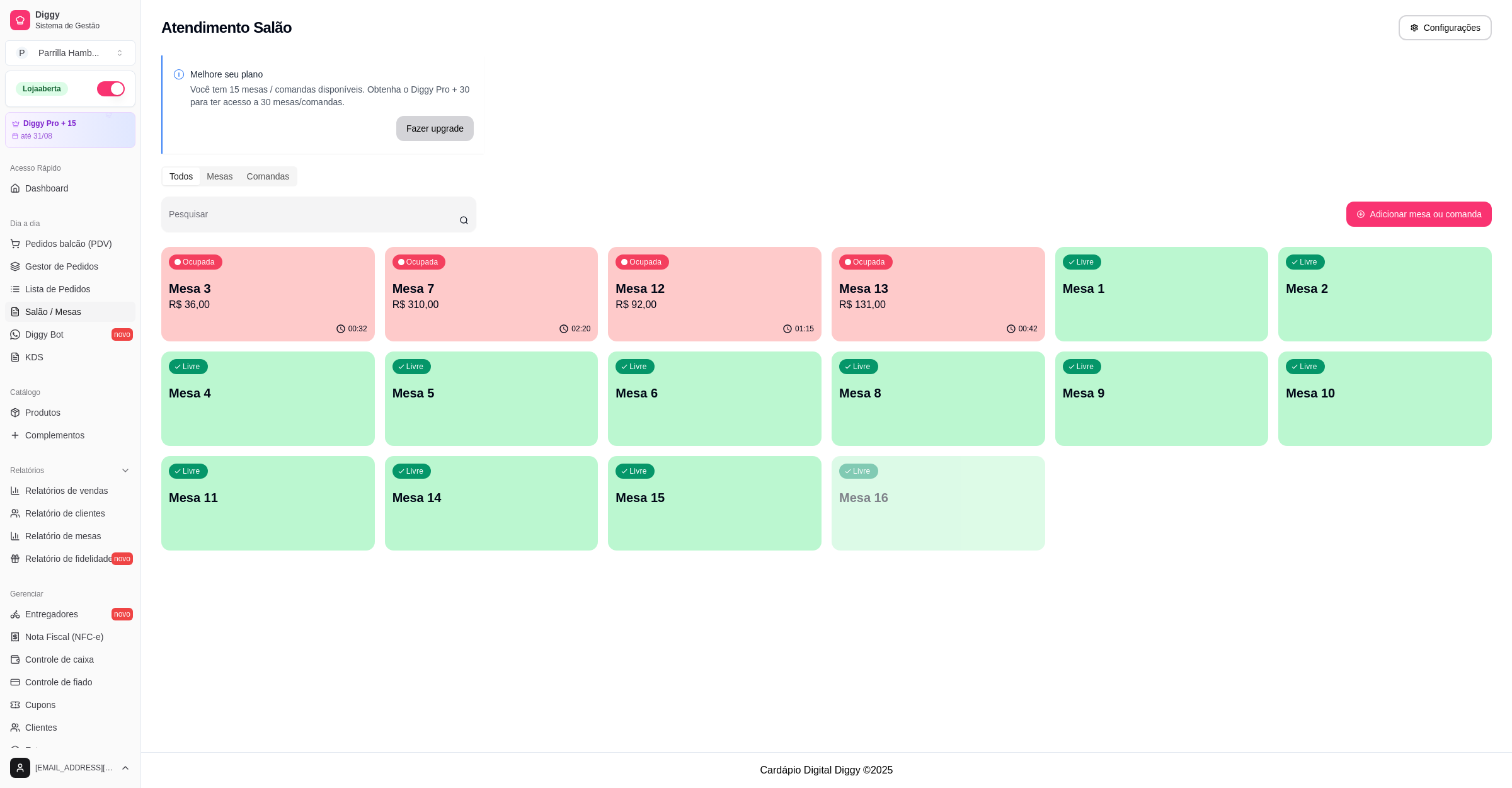
click at [437, 301] on p "R$ 310,00" at bounding box center [491, 304] width 199 height 15
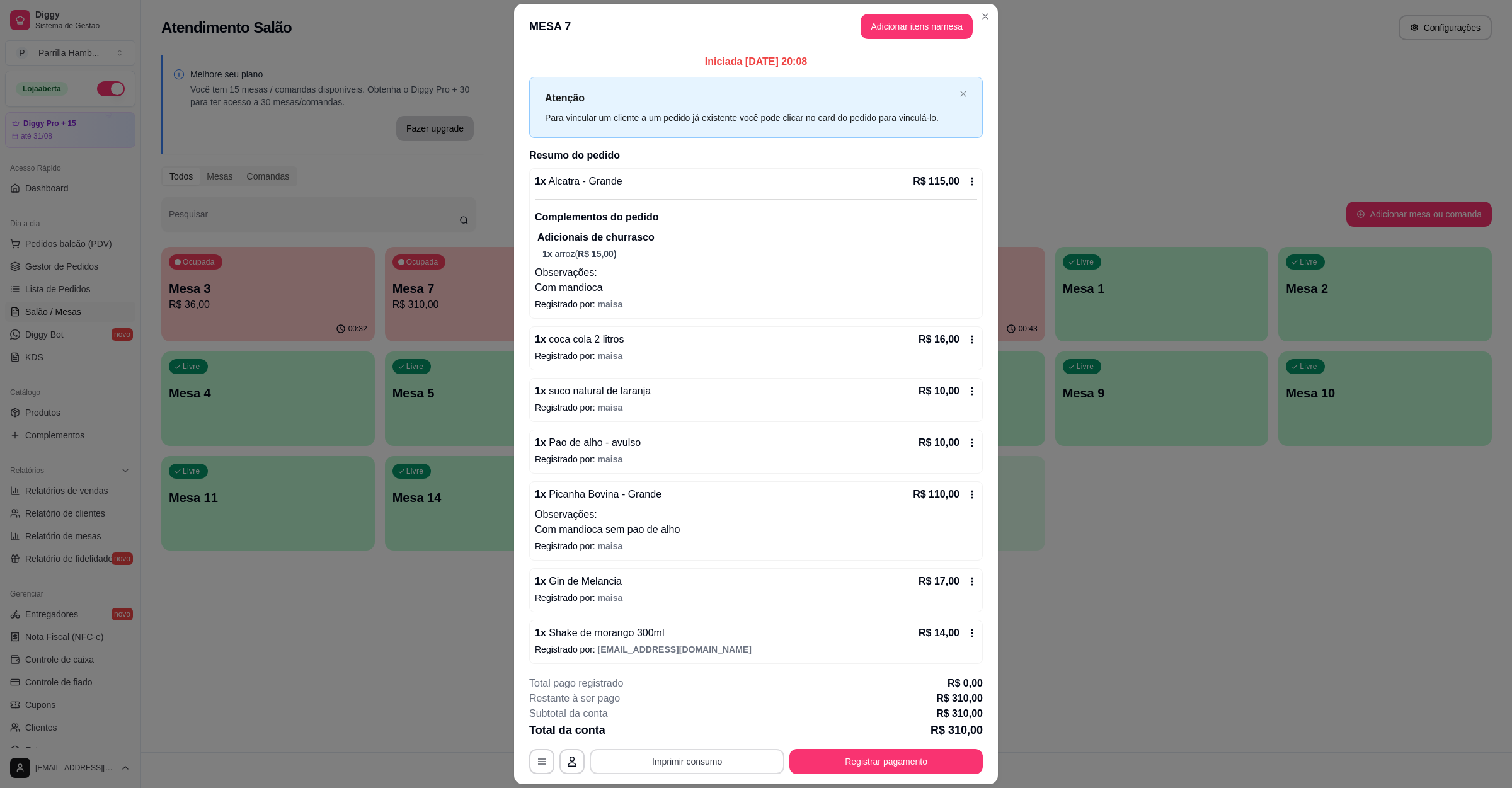
click at [766, 757] on button "Imprimir consumo" at bounding box center [686, 762] width 194 height 26
click at [709, 739] on button "IMPRESSORA" at bounding box center [684, 733] width 91 height 20
click at [825, 757] on button "Registrar pagamento" at bounding box center [886, 762] width 194 height 26
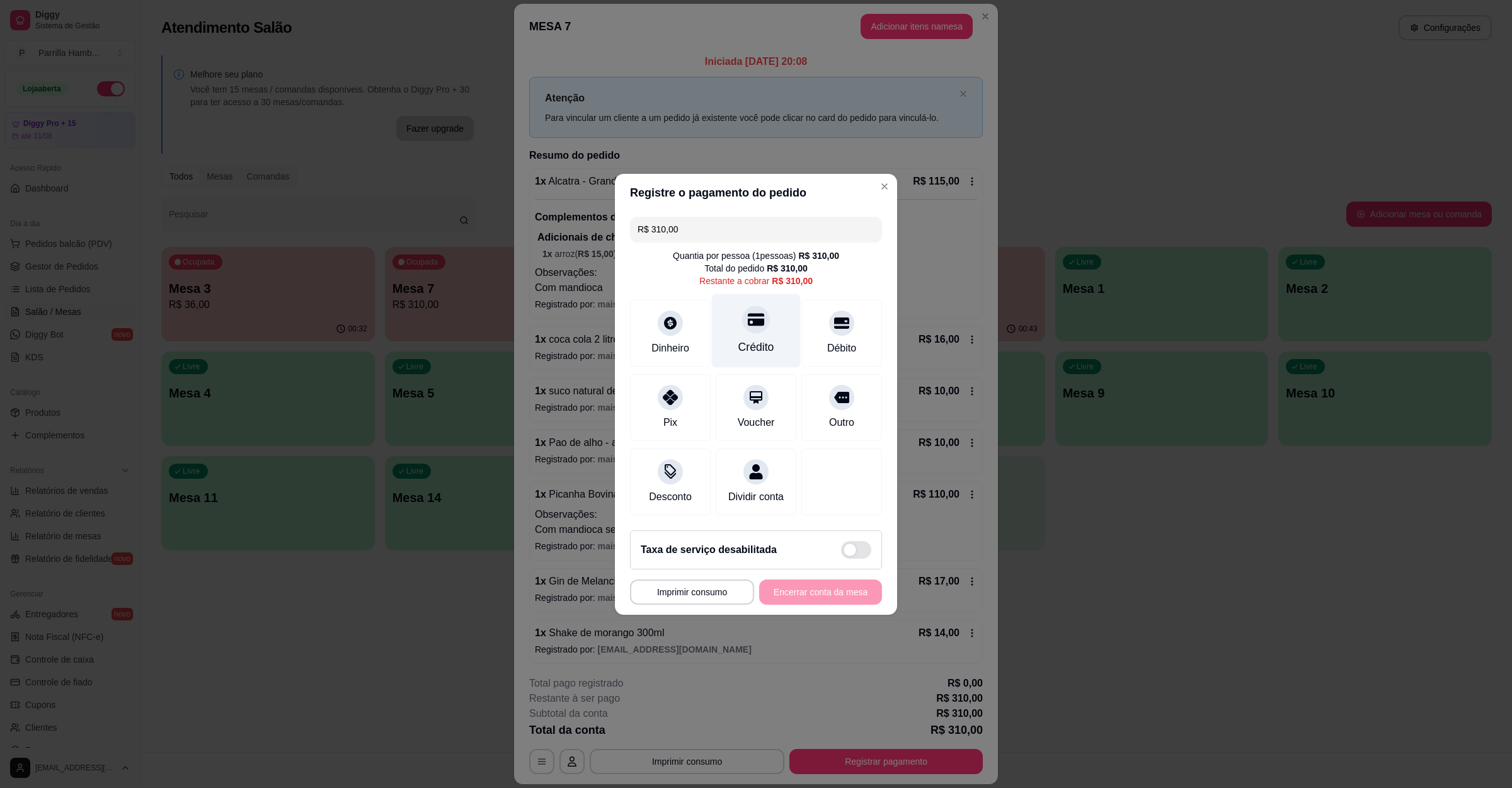
click at [782, 333] on div "Crédito" at bounding box center [756, 331] width 89 height 74
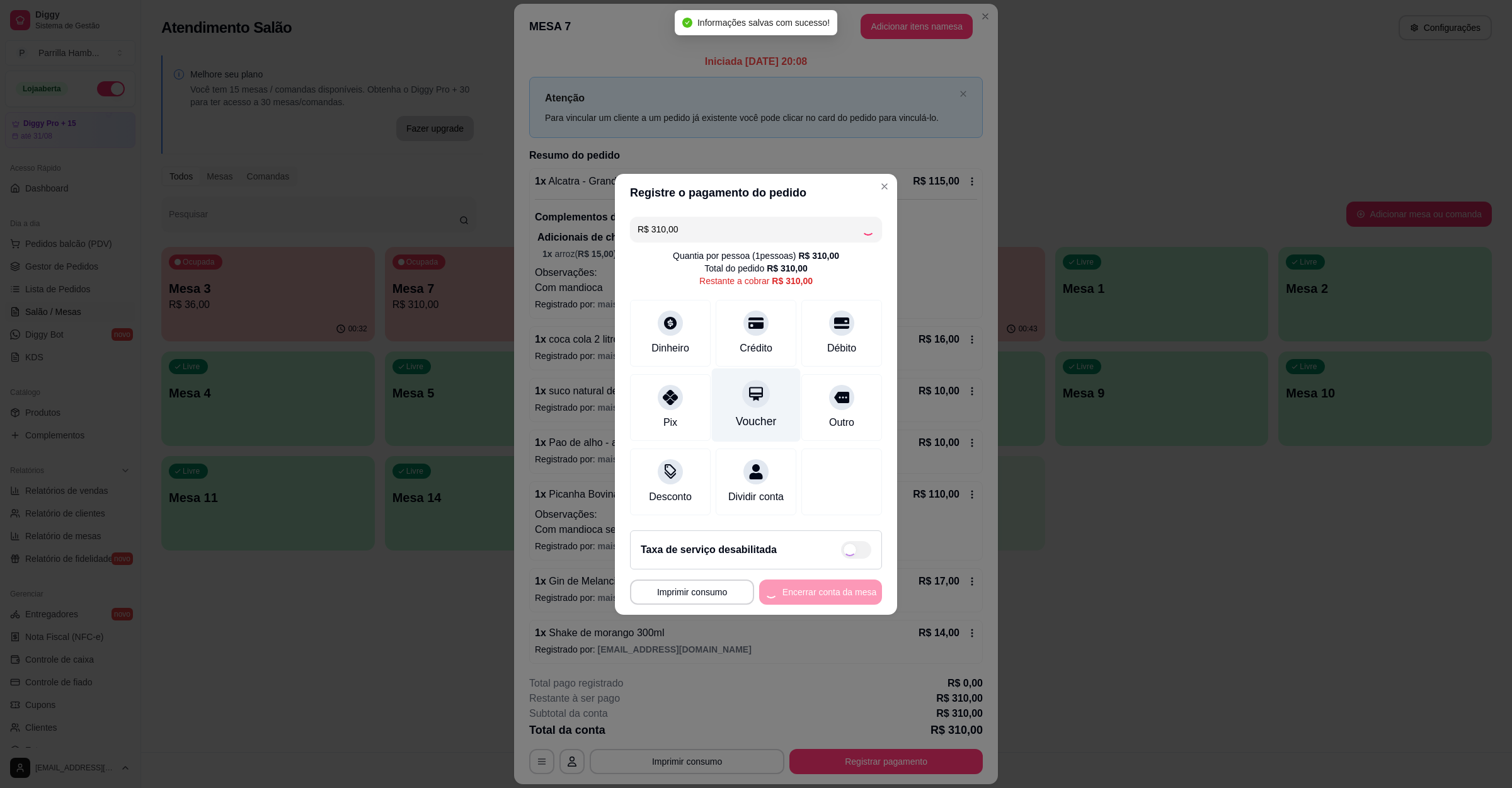
type input "R$ 0,00"
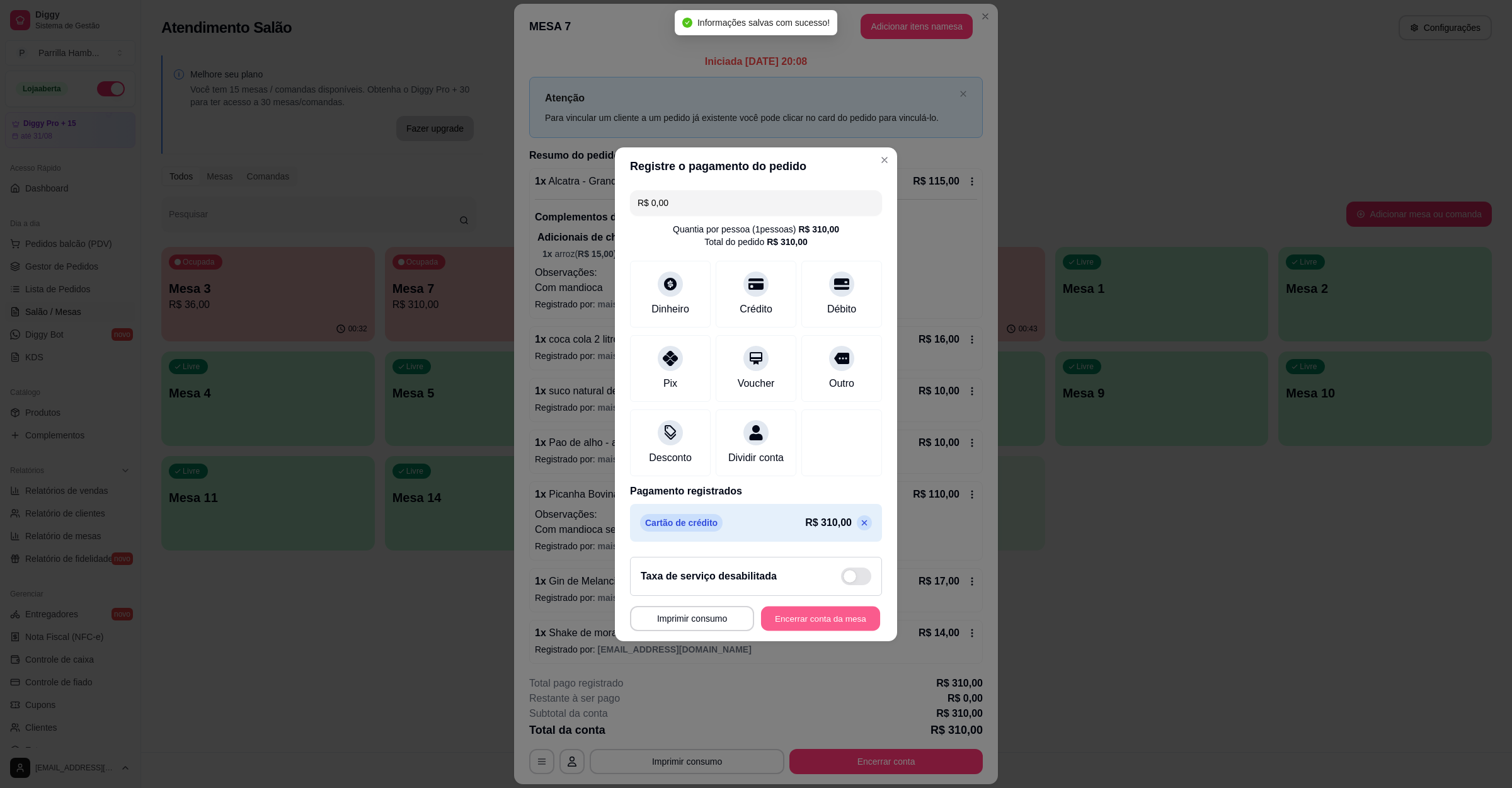
click at [809, 618] on button "Encerrar conta da mesa" at bounding box center [821, 618] width 119 height 25
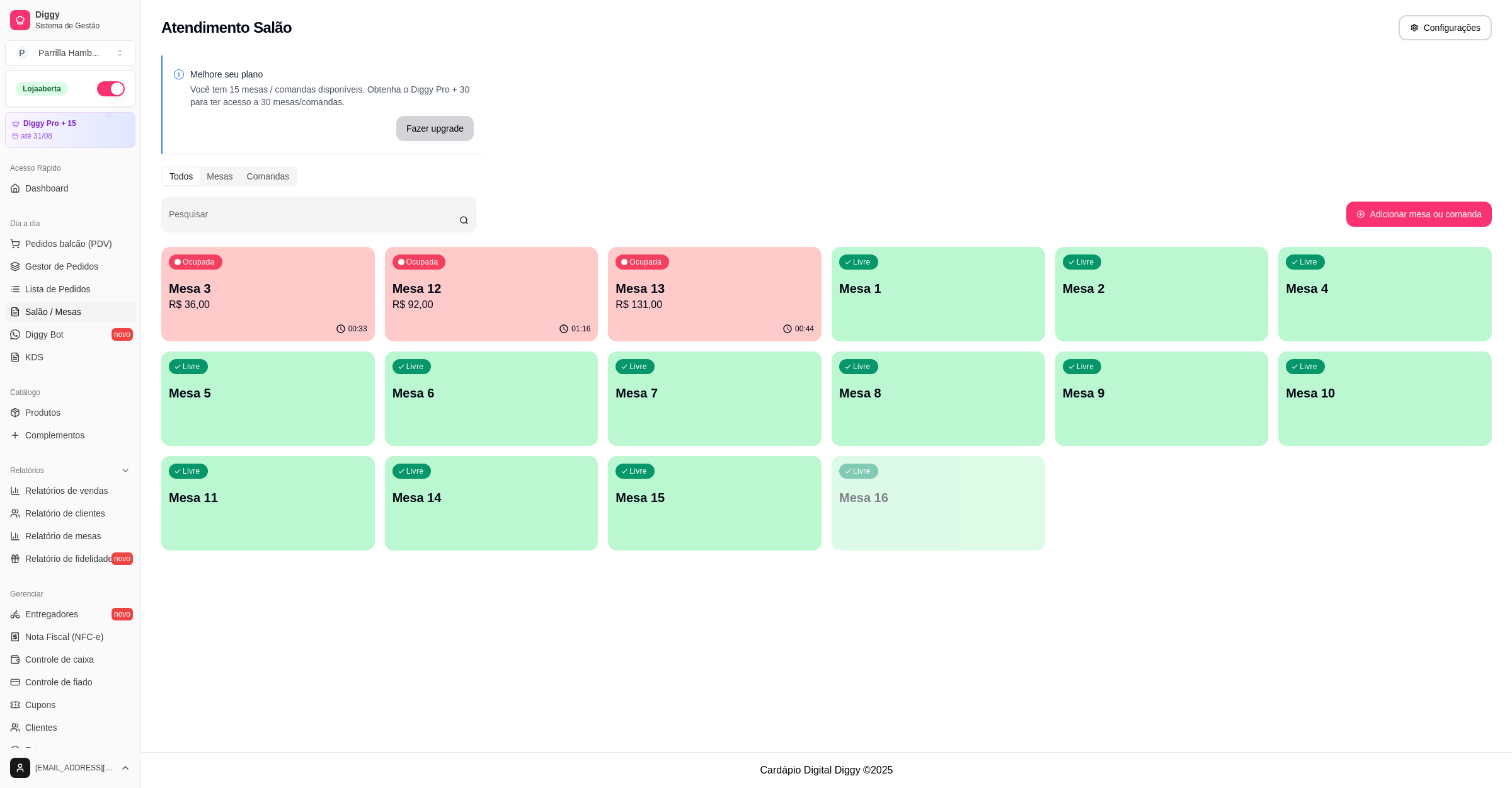
click at [201, 286] on p "Mesa 3" at bounding box center [268, 288] width 199 height 18
click at [268, 312] on p "R$ 36,00" at bounding box center [268, 304] width 199 height 15
click at [291, 320] on div "00:40" at bounding box center [267, 329] width 213 height 25
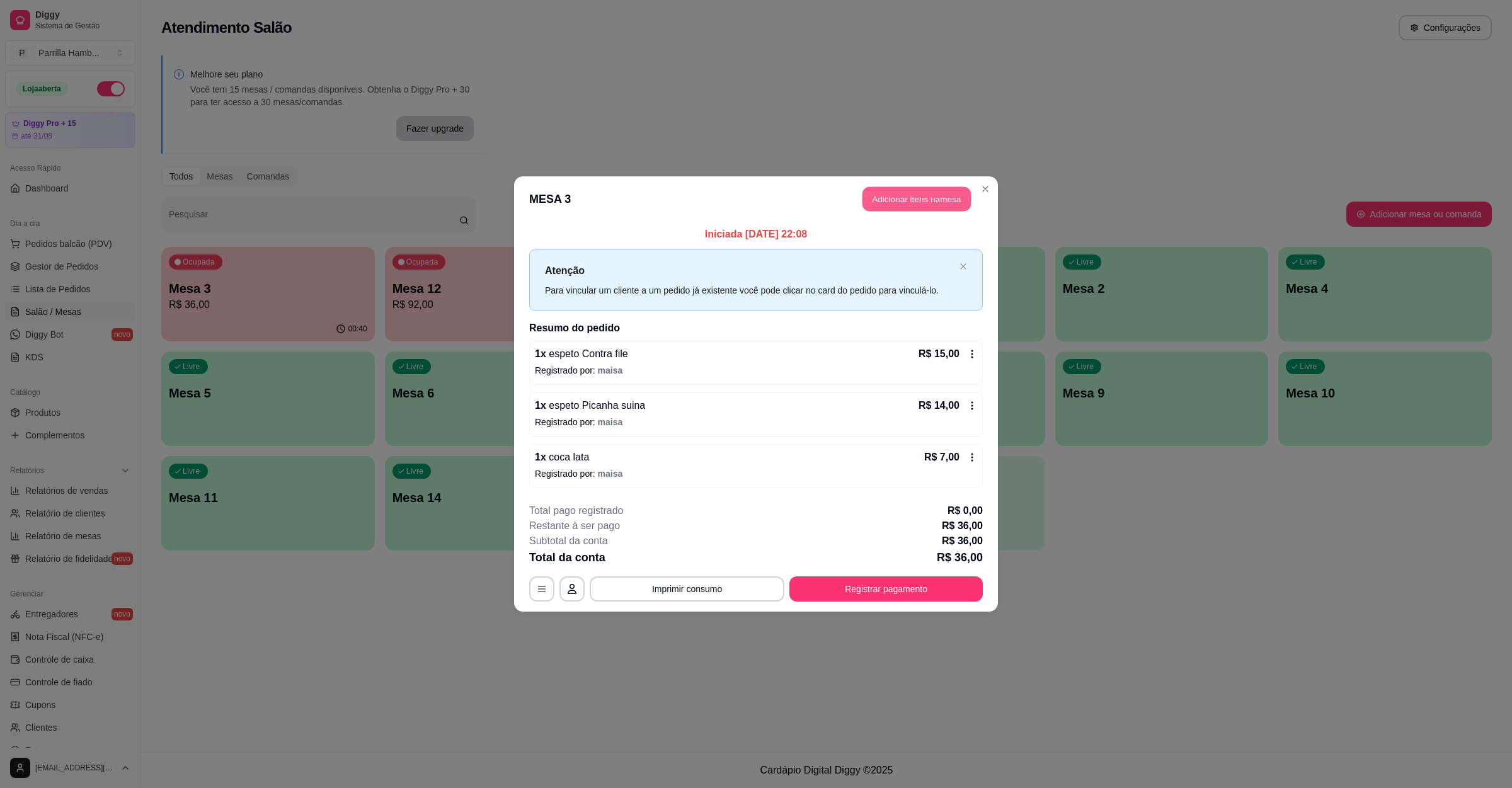
click at [889, 194] on button "Adicionar itens na mesa" at bounding box center [916, 199] width 109 height 25
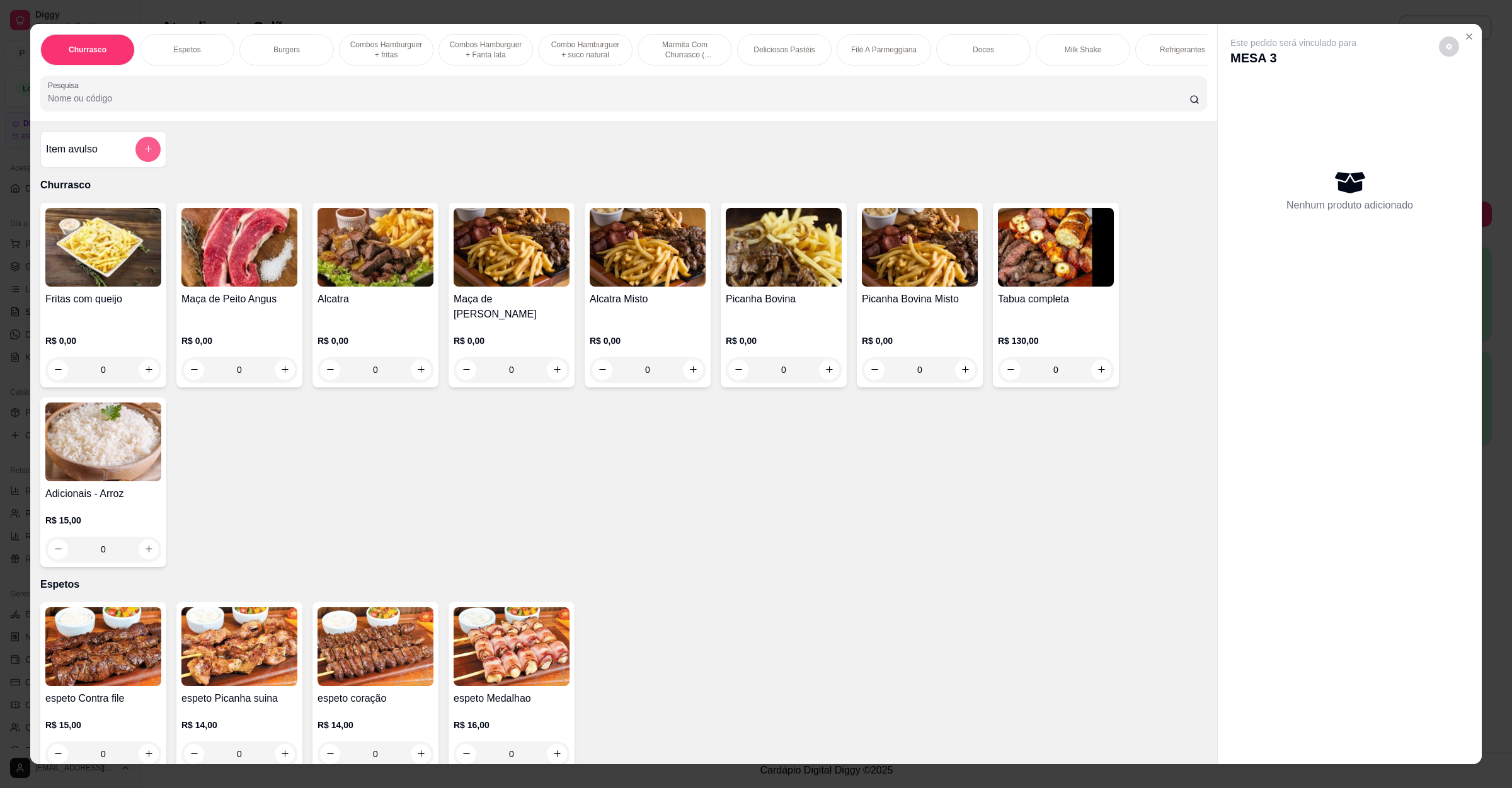
click at [150, 162] on button "add-separate-item" at bounding box center [148, 150] width 26 height 26
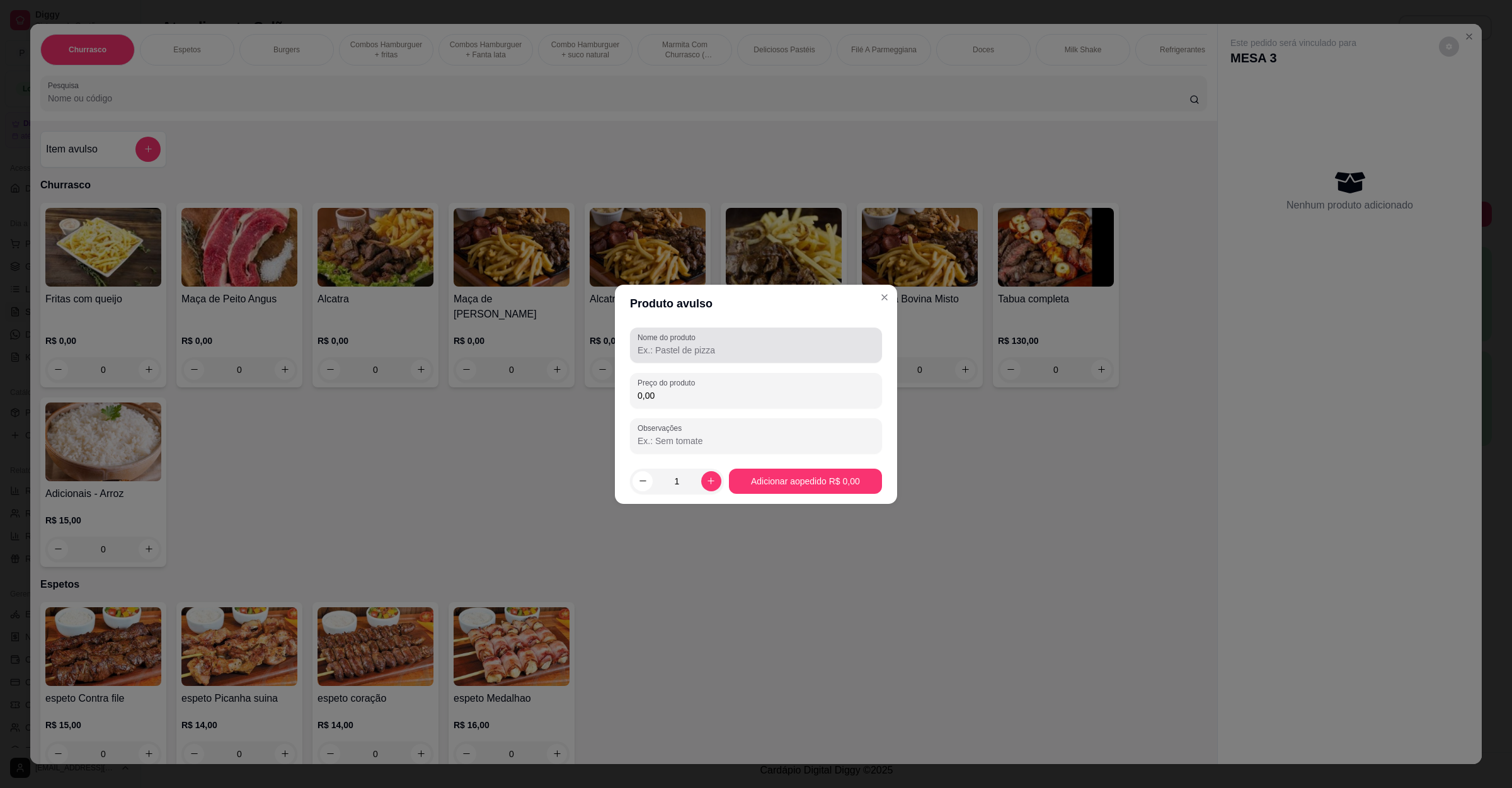
click at [662, 348] on input "Nome do produto" at bounding box center [756, 350] width 237 height 13
type input "pao de alho"
click at [684, 398] on input "0,00" at bounding box center [756, 396] width 237 height 13
type input "20,00"
click at [701, 478] on button "increase-product-quantity" at bounding box center [711, 481] width 20 height 20
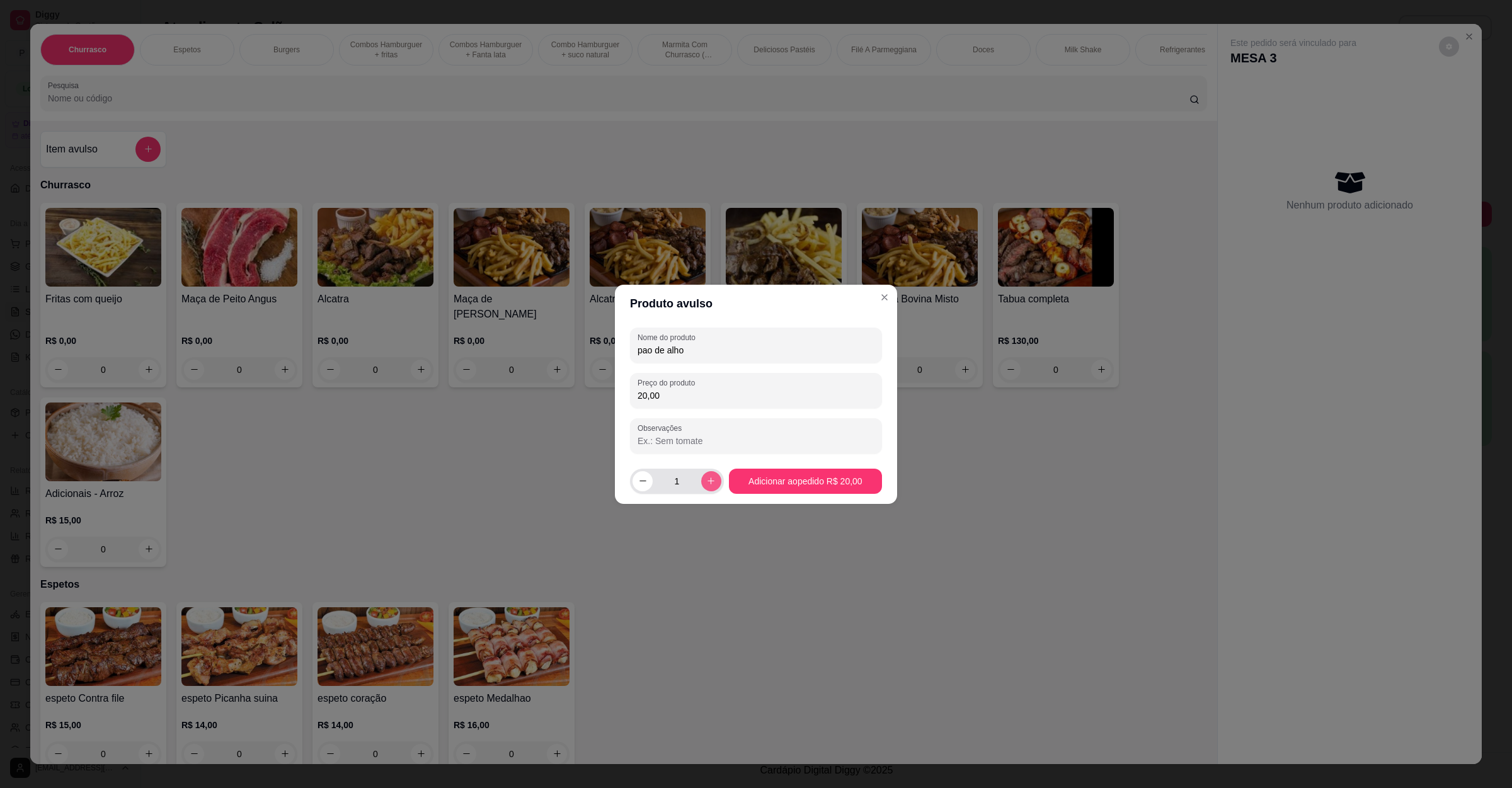
type input "2"
click at [643, 396] on input "20,00" at bounding box center [756, 396] width 237 height 13
type input "10,00"
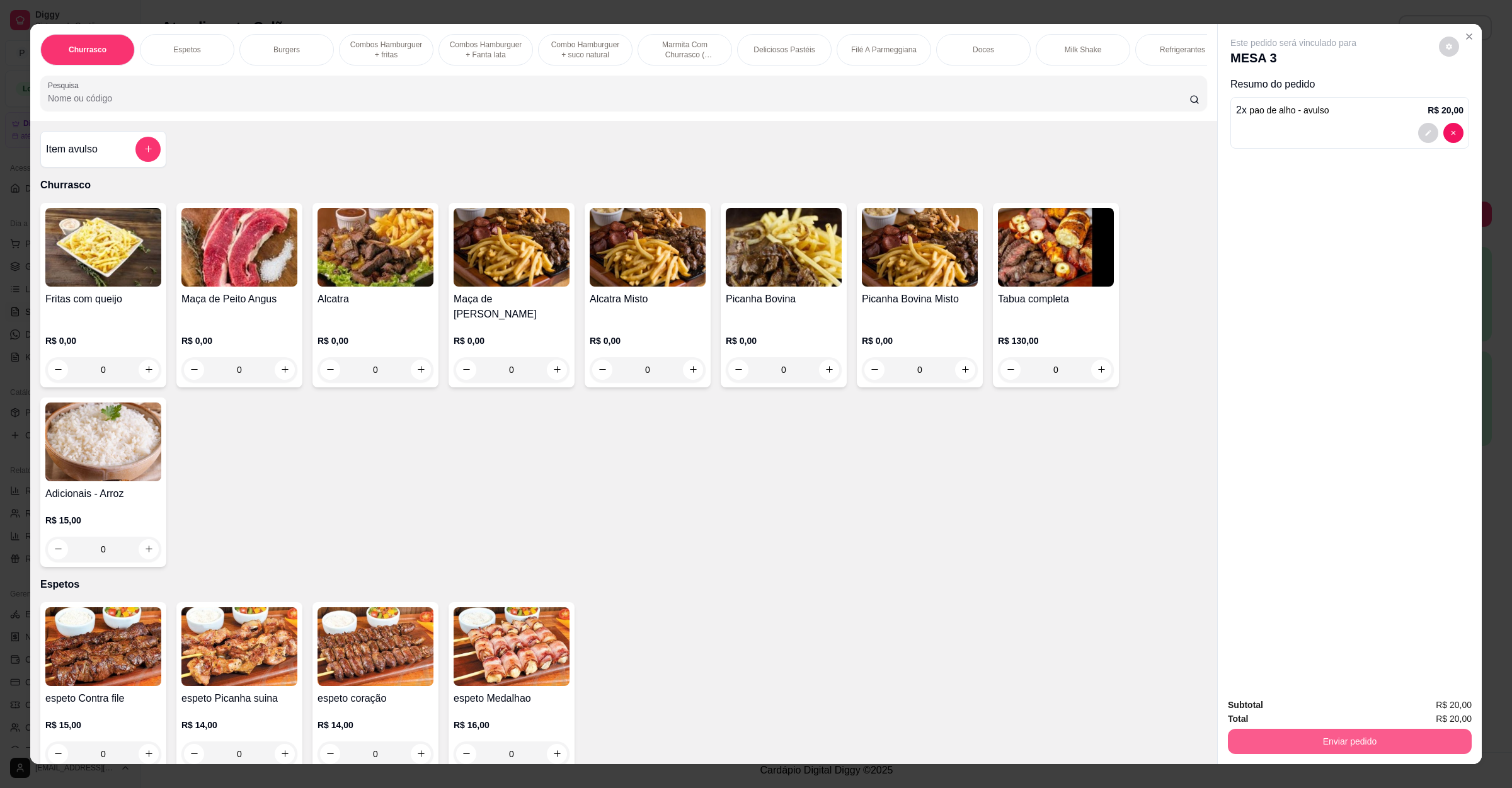
click at [1321, 745] on button "Enviar pedido" at bounding box center [1350, 742] width 244 height 26
click at [1328, 704] on button "Não registrar e enviar pedido" at bounding box center [1306, 710] width 127 height 23
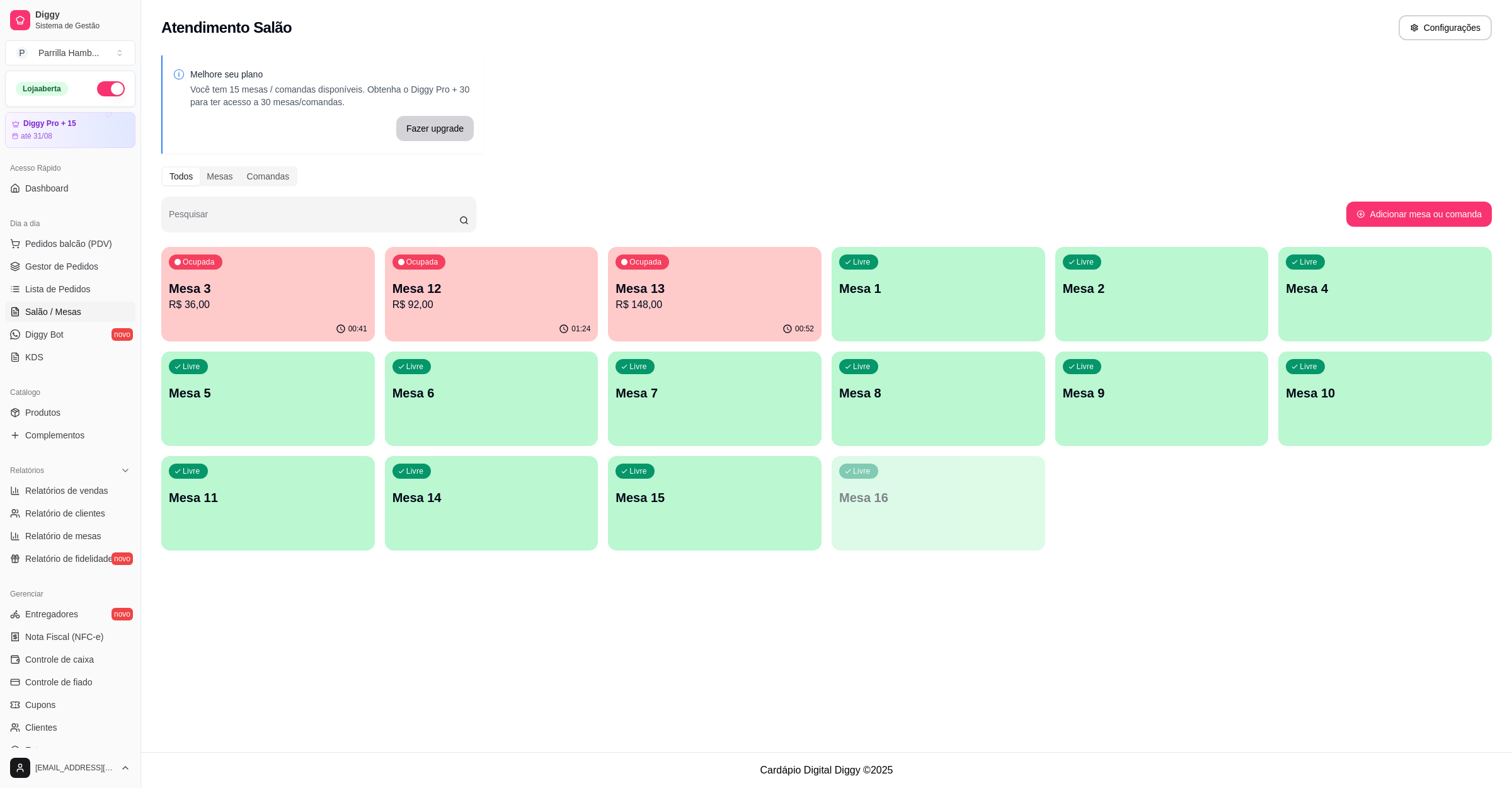
click at [482, 297] on p "R$ 92,00" at bounding box center [491, 304] width 199 height 15
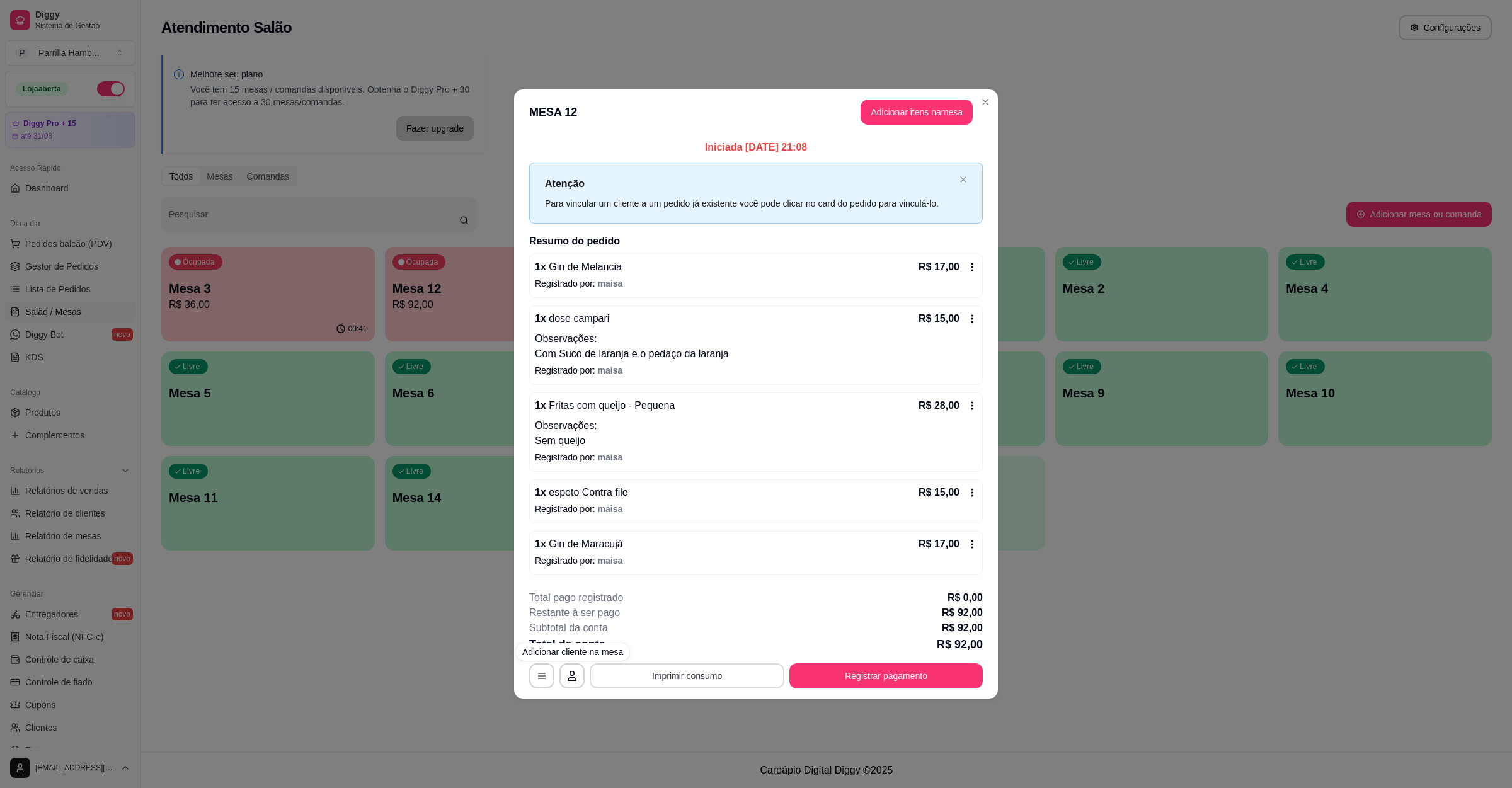
click at [658, 684] on button "Imprimir consumo" at bounding box center [686, 676] width 194 height 26
click at [677, 655] on button "IMPRESSORA" at bounding box center [691, 649] width 91 height 20
click at [898, 677] on button "Registrar pagamento" at bounding box center [886, 676] width 194 height 26
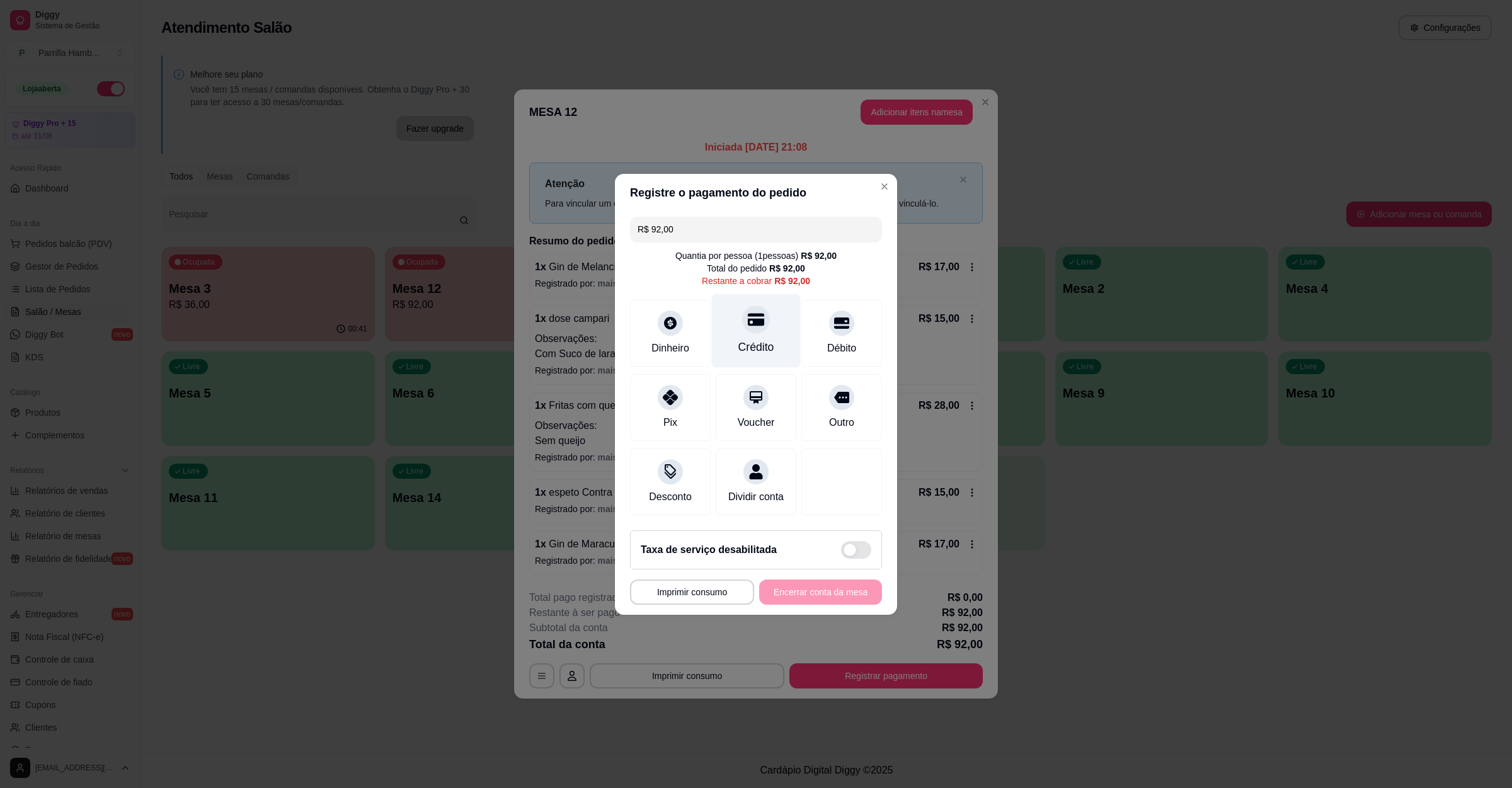
click at [764, 318] on div "Crédito" at bounding box center [756, 331] width 89 height 74
type input "R$ 0,00"
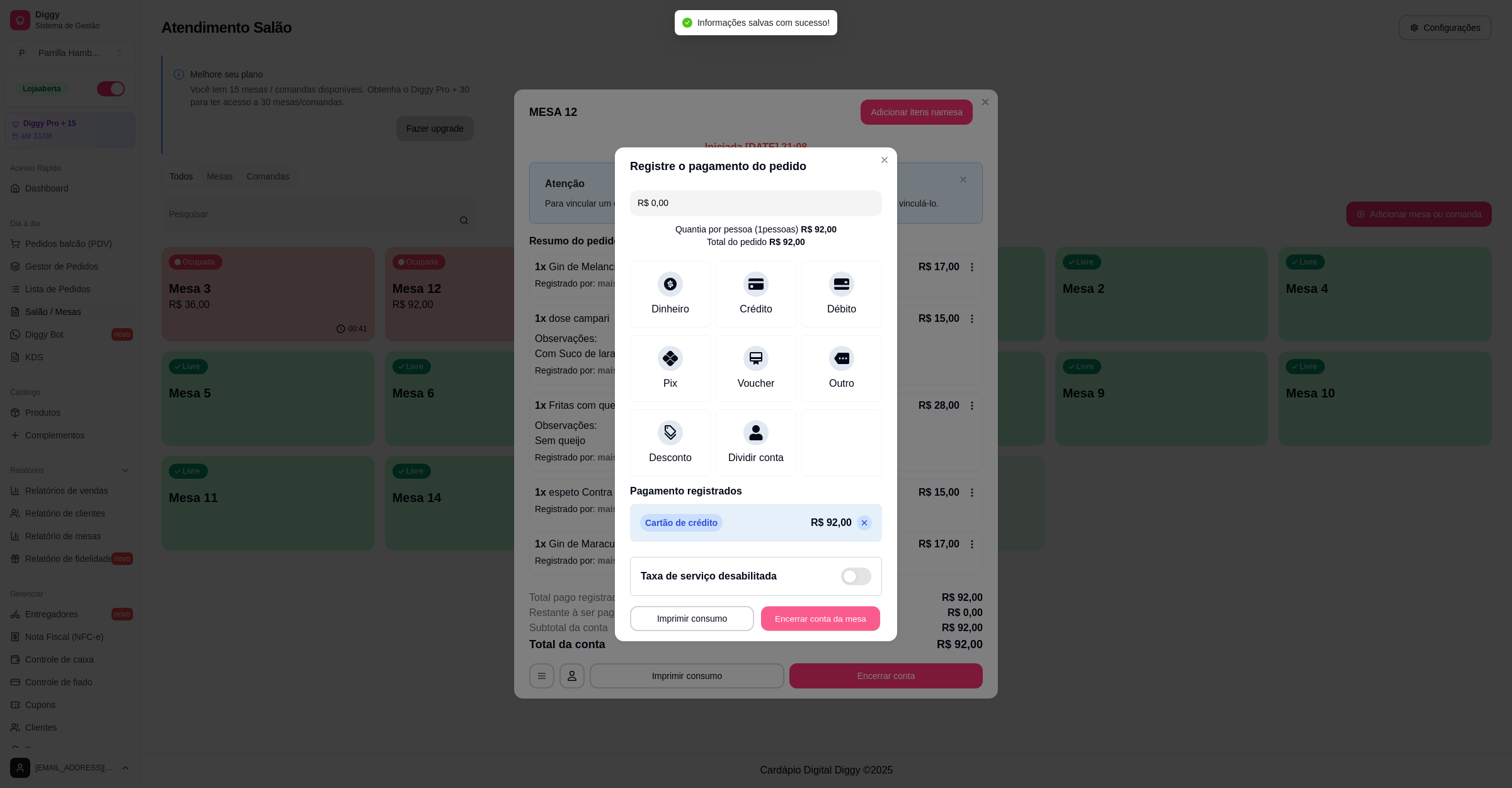
click at [830, 626] on button "Encerrar conta da mesa" at bounding box center [821, 618] width 119 height 25
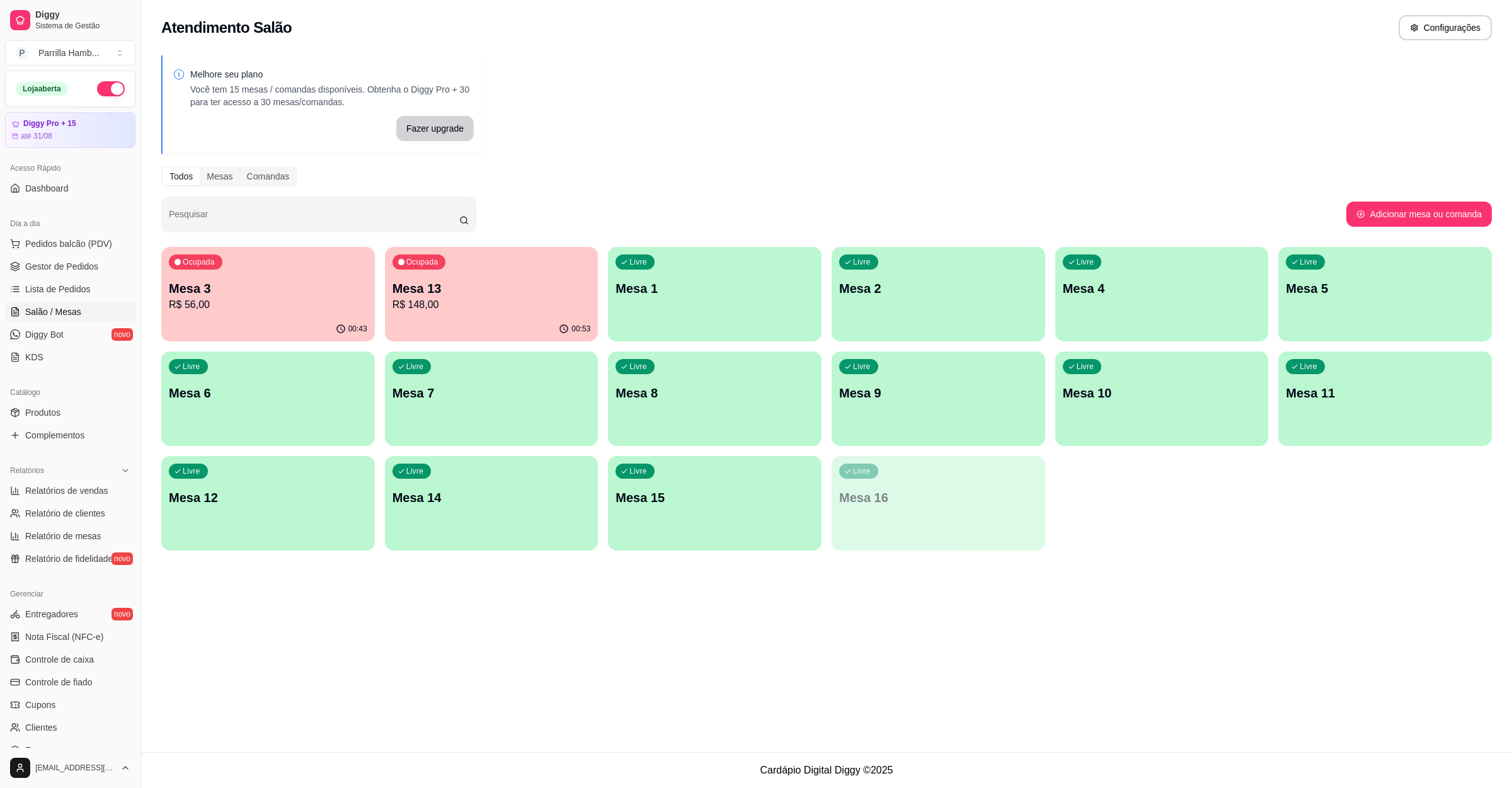
click at [269, 326] on div "00:43" at bounding box center [267, 329] width 213 height 25
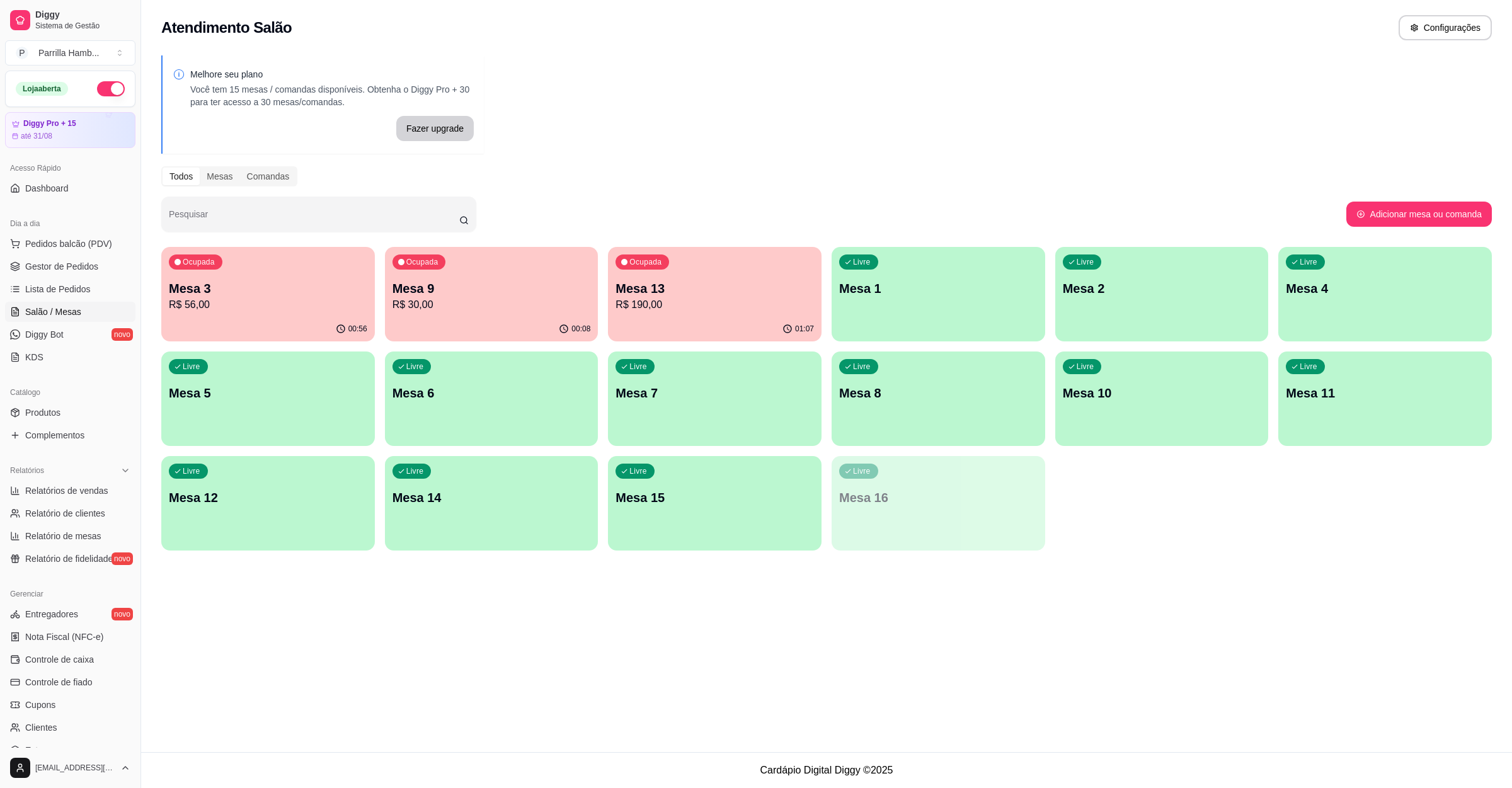
click at [316, 306] on p "R$ 56,00" at bounding box center [268, 304] width 199 height 15
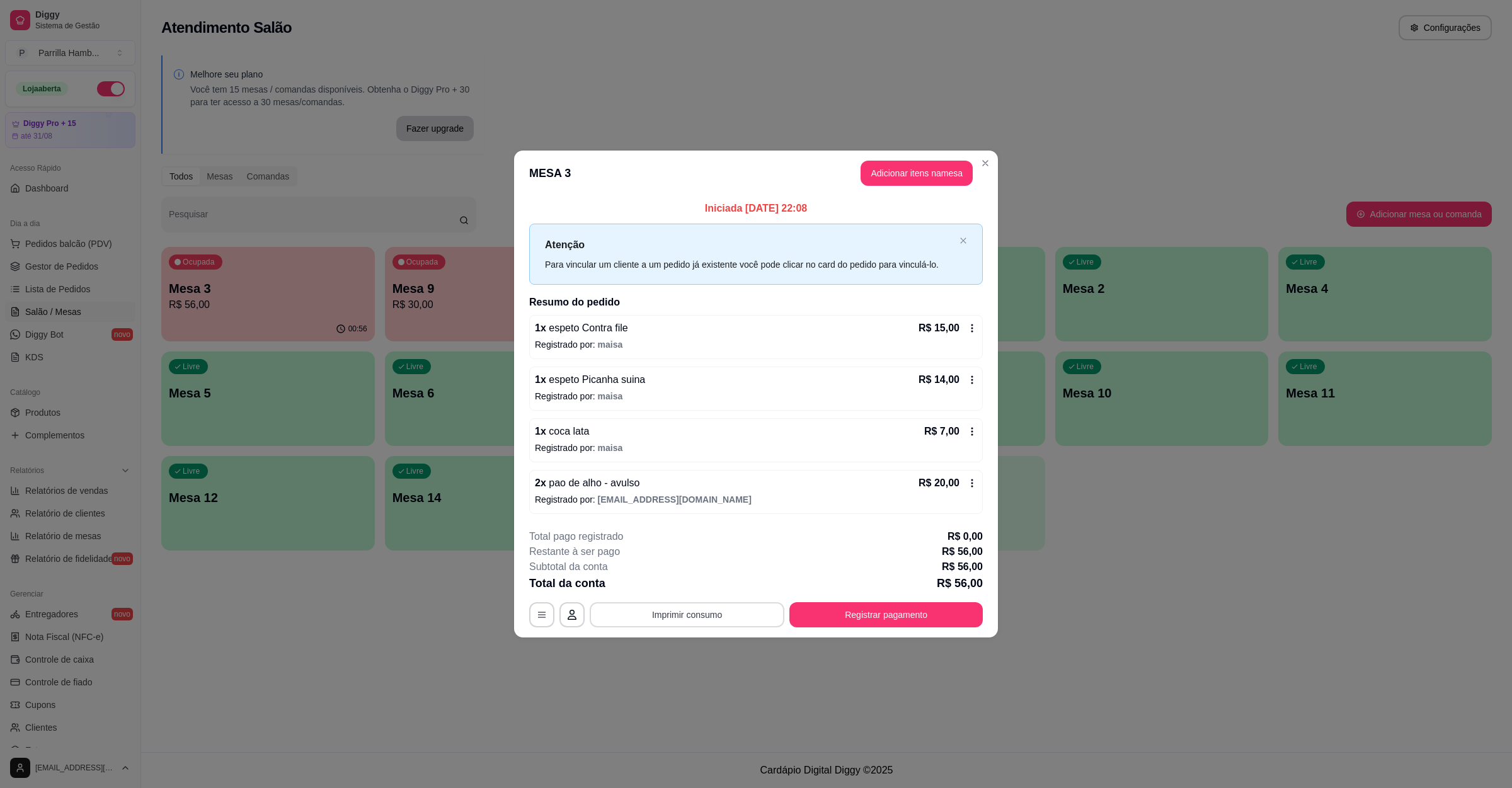
click at [643, 623] on button "Imprimir consumo" at bounding box center [686, 615] width 194 height 26
click at [668, 595] on button "IMPRESSORA" at bounding box center [691, 587] width 91 height 20
click at [833, 618] on button "Registrar pagamento" at bounding box center [886, 615] width 194 height 26
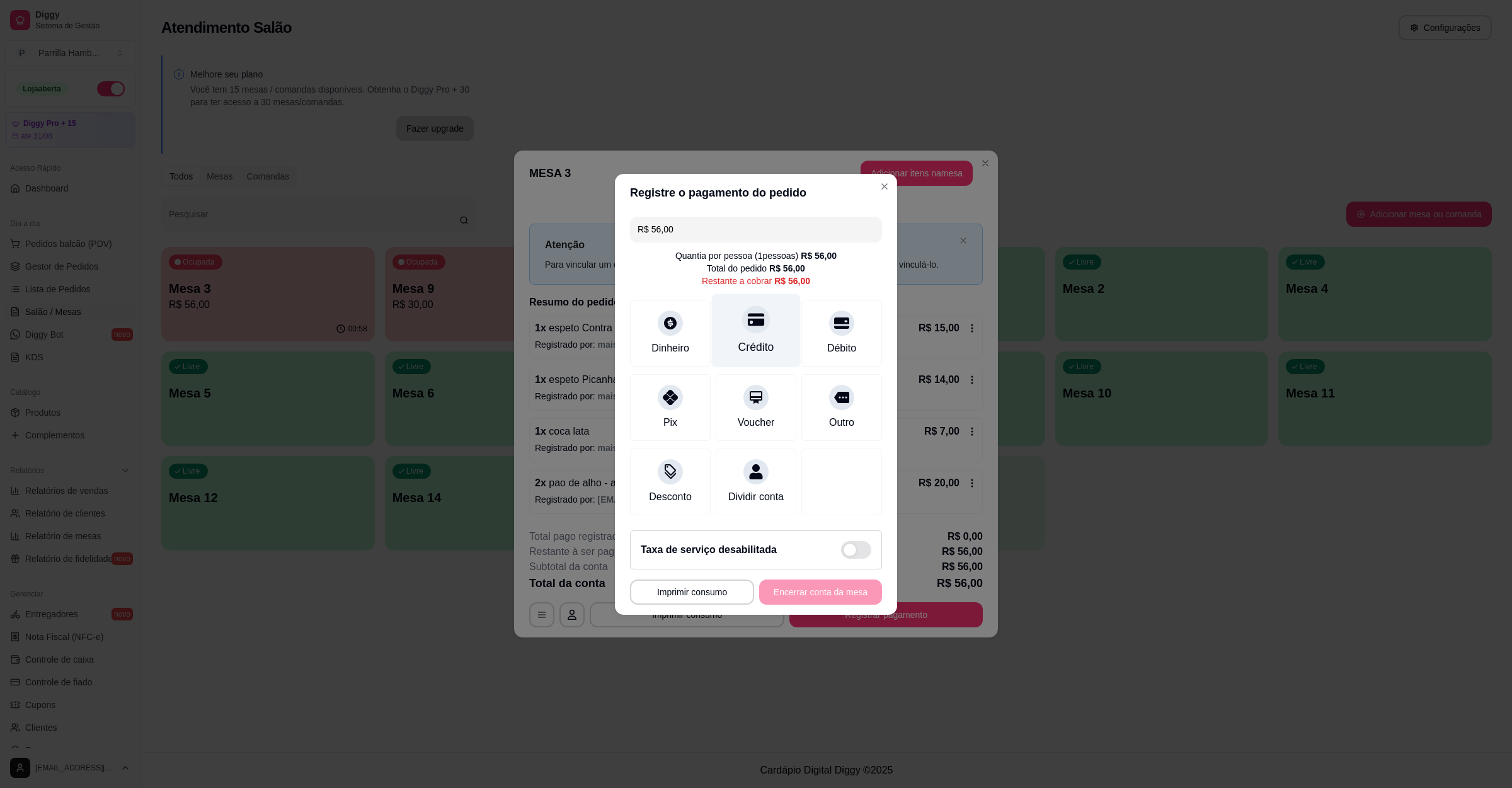
click at [783, 326] on div "Crédito" at bounding box center [756, 331] width 89 height 74
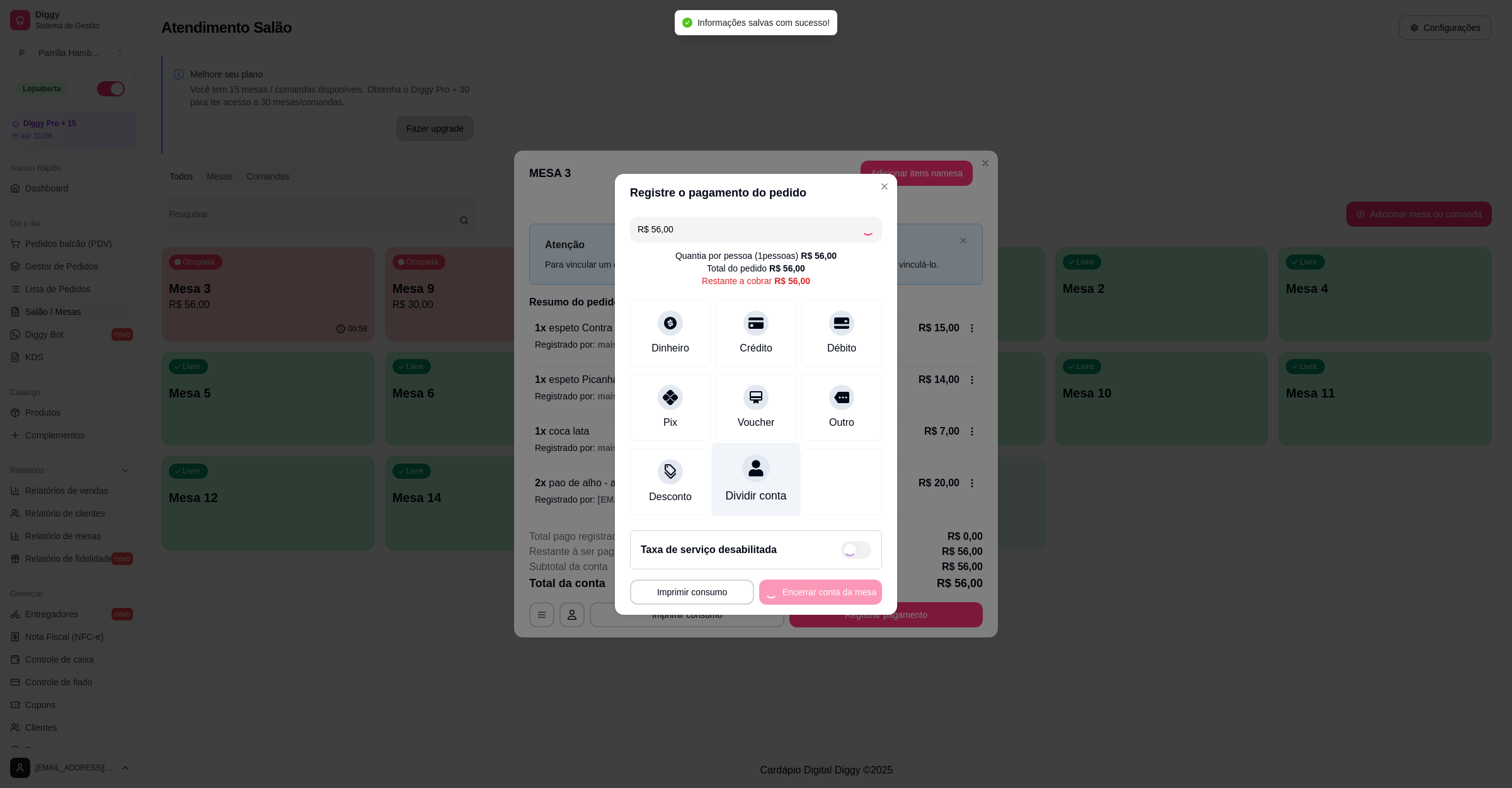
type input "R$ 0,00"
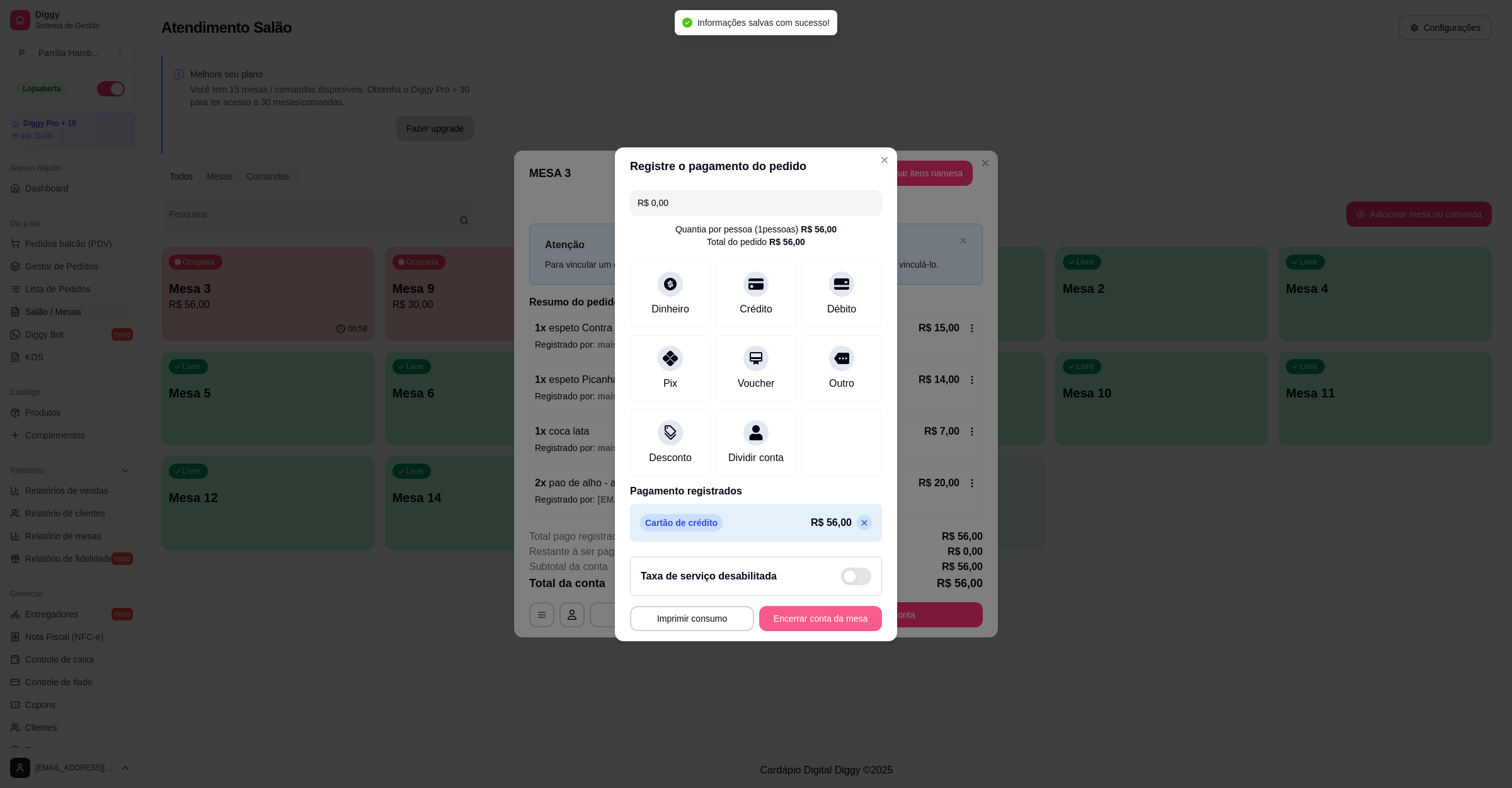
click at [766, 614] on button "Encerrar conta da mesa" at bounding box center [820, 619] width 123 height 26
click at [776, 630] on button "Encerrar conta da mesa" at bounding box center [820, 619] width 123 height 26
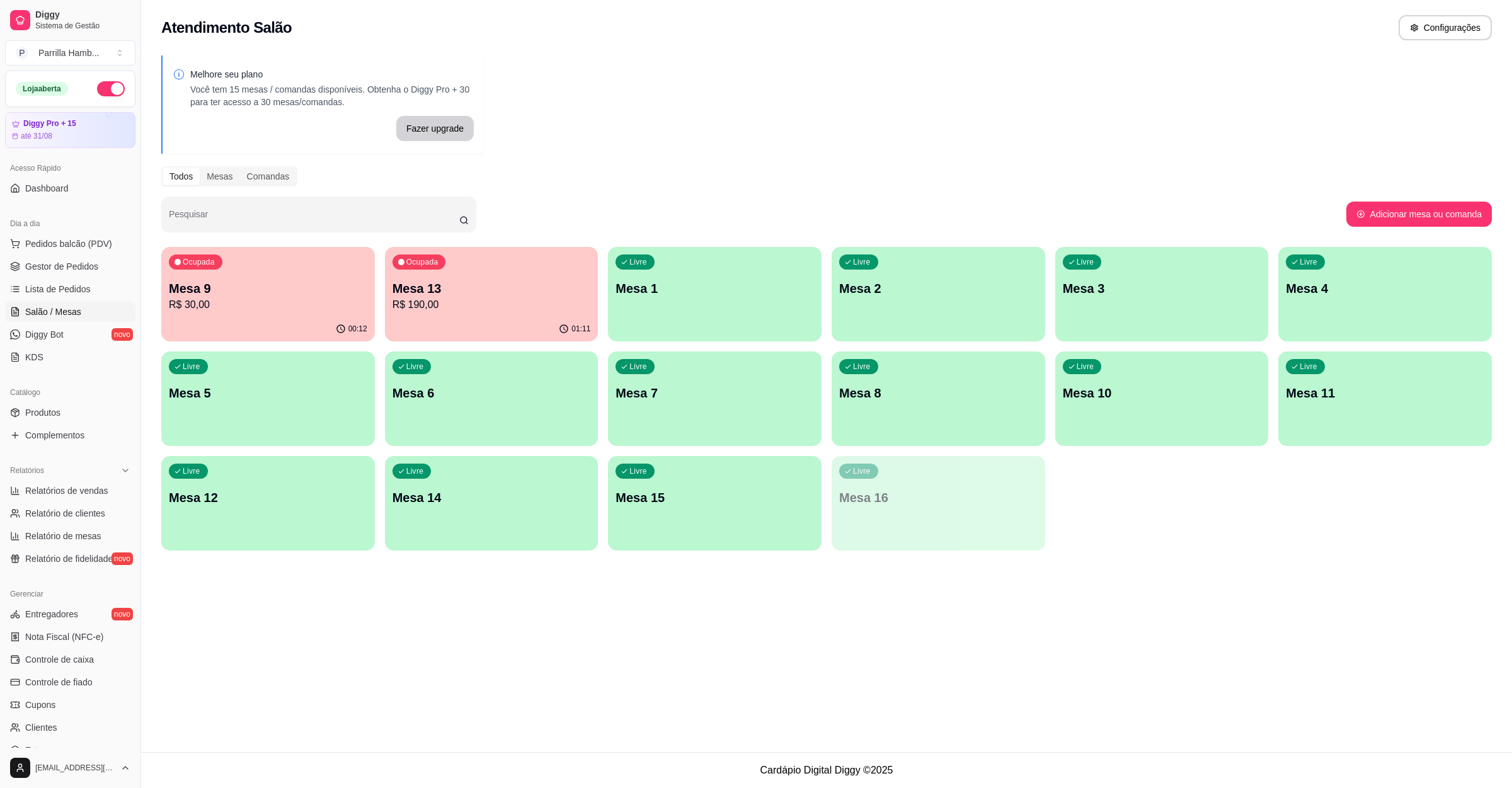
click at [65, 279] on ul "Pedidos balcão (PDV) Gestor de Pedidos Lista de Pedidos Salão / Mesas Diggy Bot…" at bounding box center [70, 301] width 130 height 133
click at [70, 294] on span "Lista de Pedidos" at bounding box center [58, 289] width 65 height 13
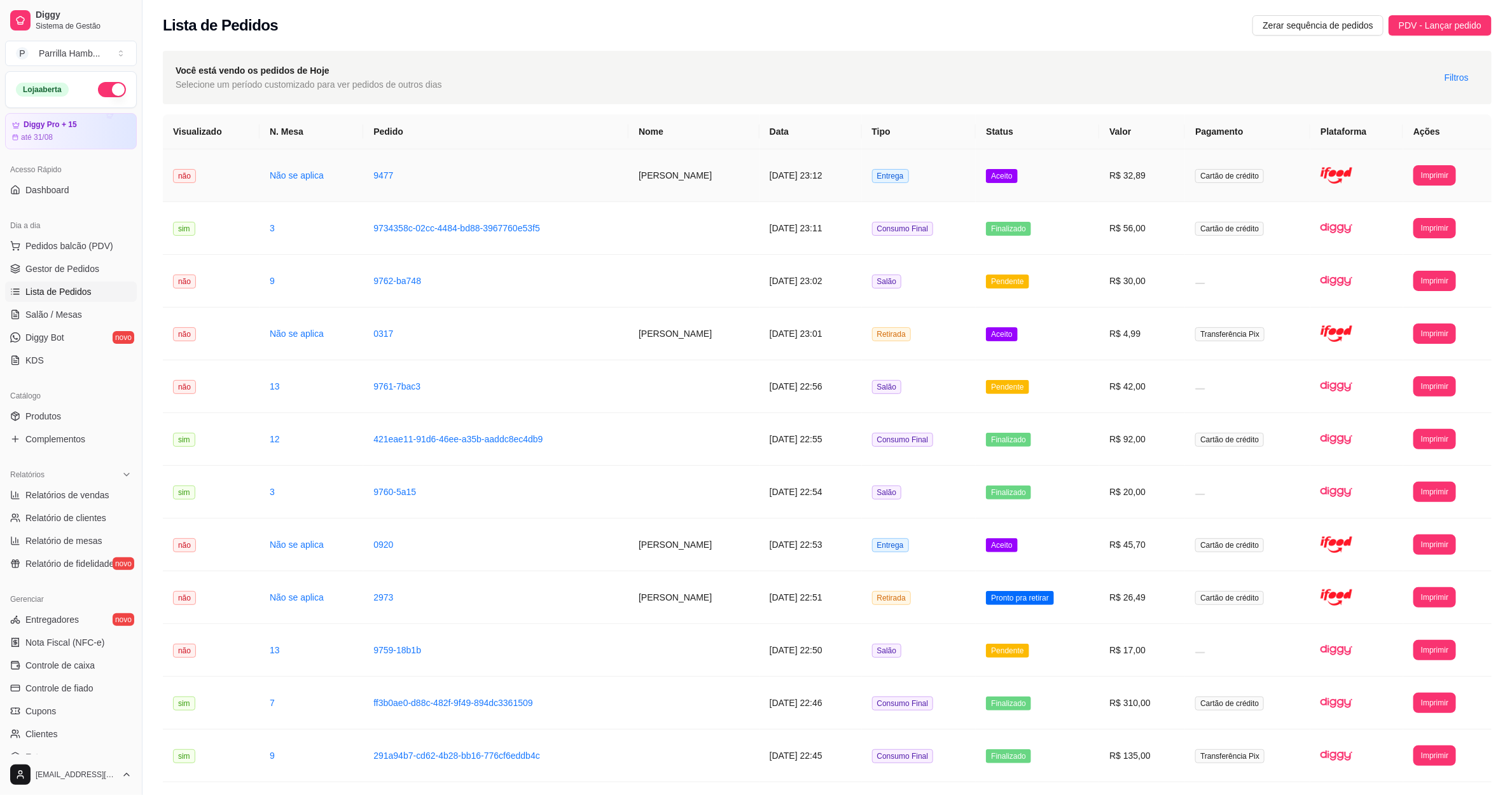
click at [700, 162] on td "[PERSON_NAME]" at bounding box center [694, 176] width 131 height 53
click at [40, 323] on link "Salão / Mesas" at bounding box center [71, 315] width 132 height 20
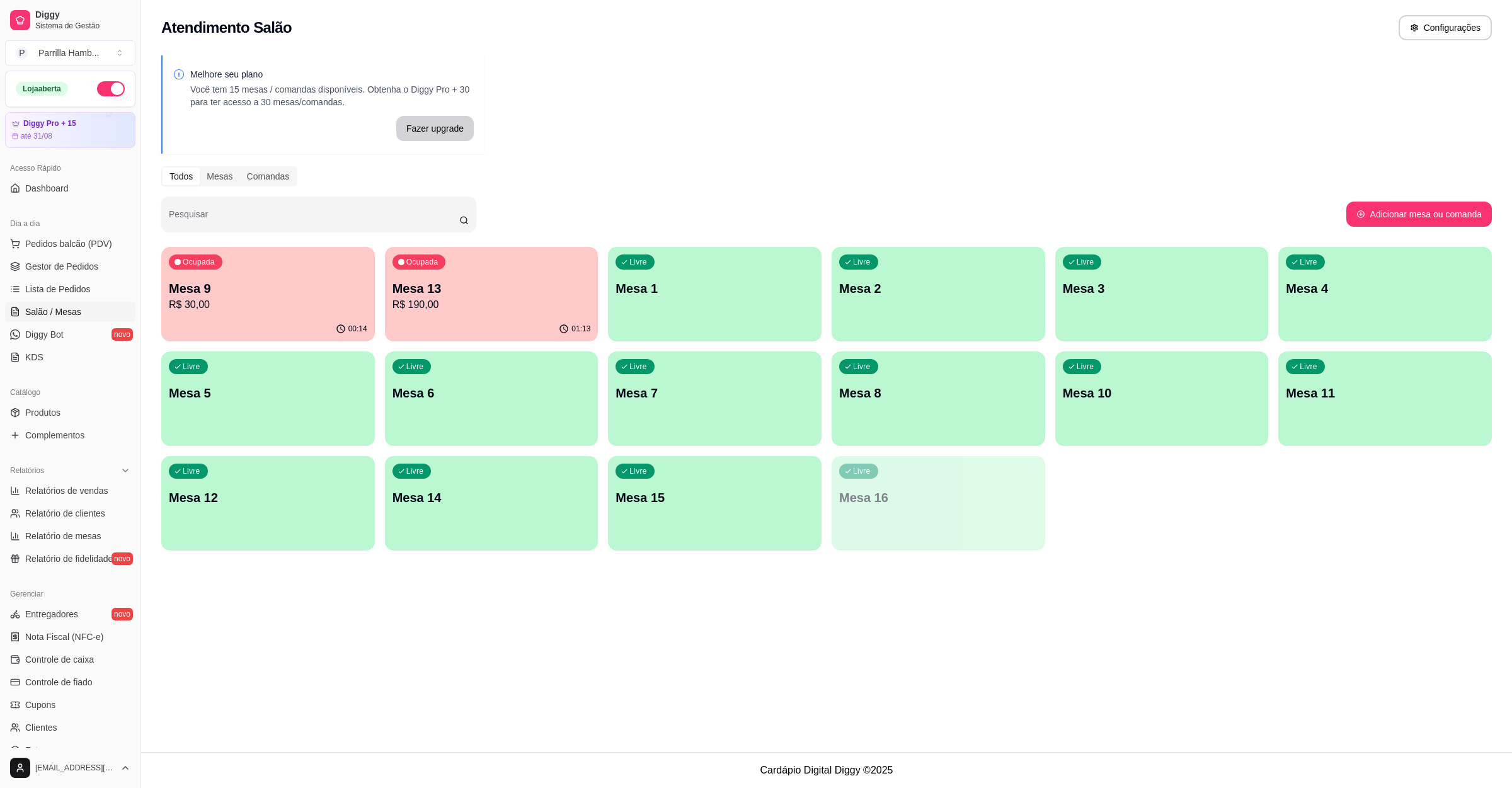
click at [537, 276] on div "Ocupada Mesa 13 R$ 190,00" at bounding box center [491, 282] width 213 height 70
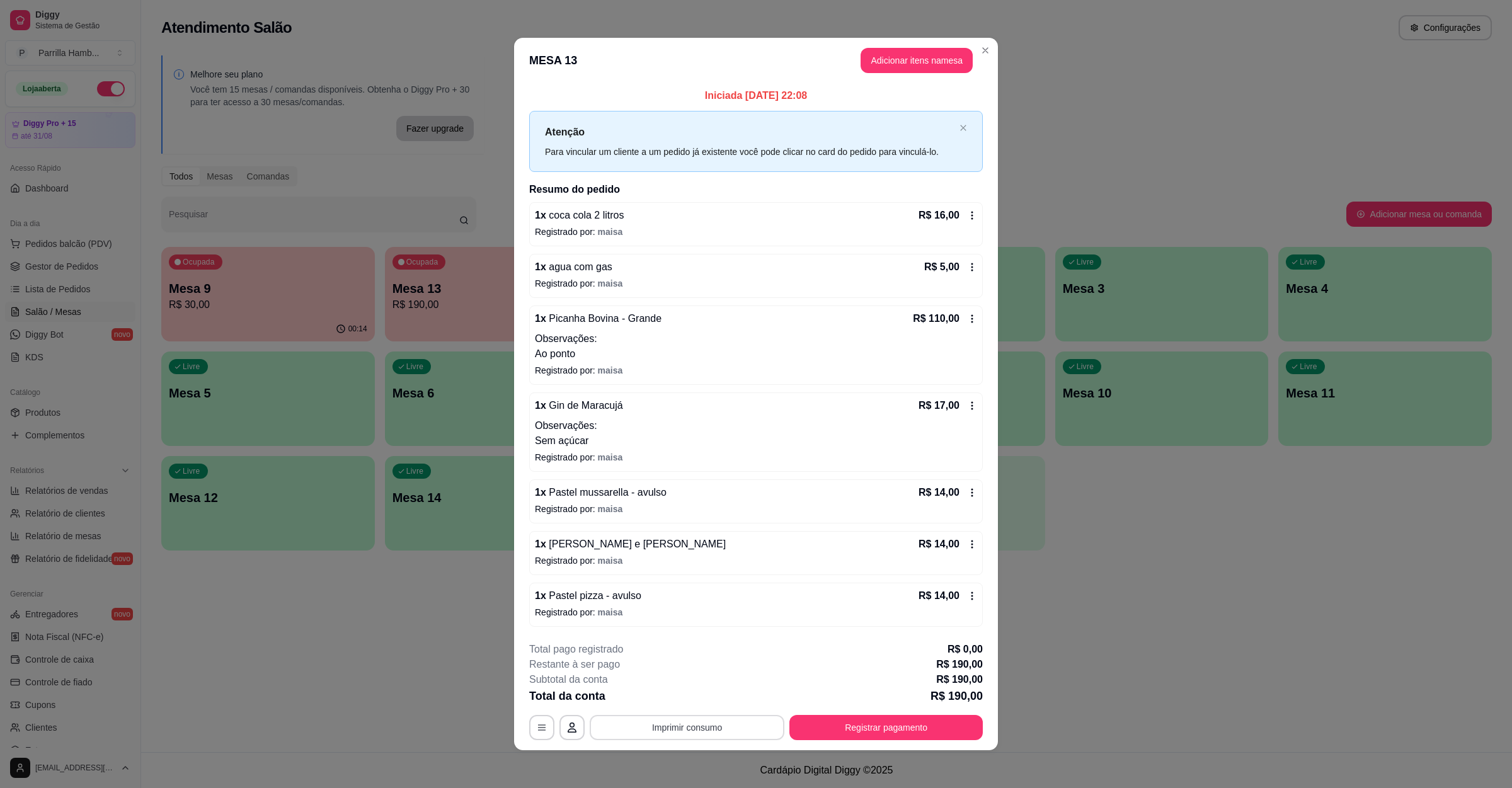
click at [714, 726] on button "Imprimir consumo" at bounding box center [686, 728] width 194 height 26
click at [690, 707] on button "IMPRESSORA" at bounding box center [684, 701] width 91 height 20
click at [832, 723] on button "Registrar pagamento" at bounding box center [886, 728] width 188 height 25
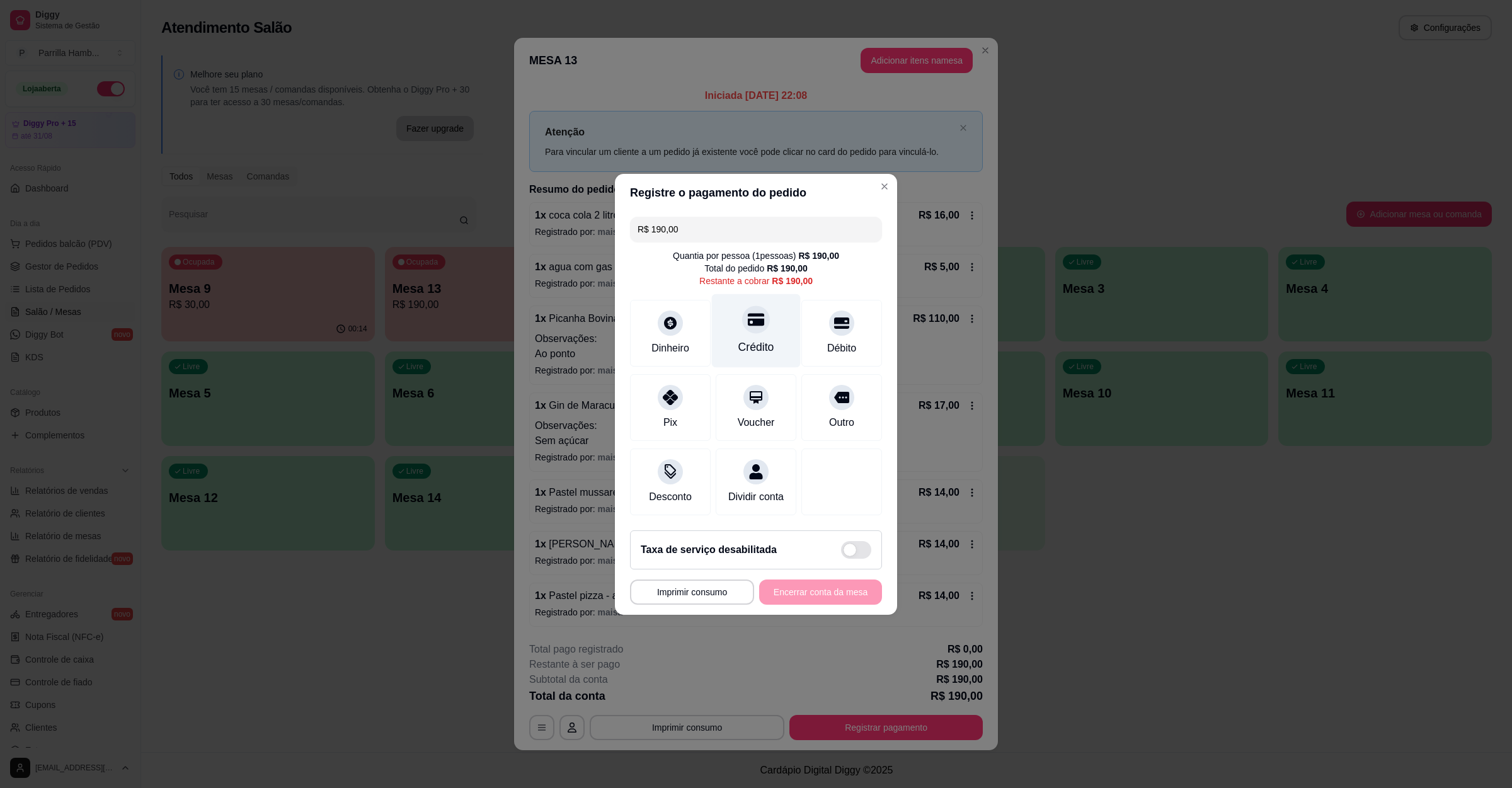
click at [747, 339] on div "Crédito" at bounding box center [756, 347] width 36 height 16
type input "R$ 0,00"
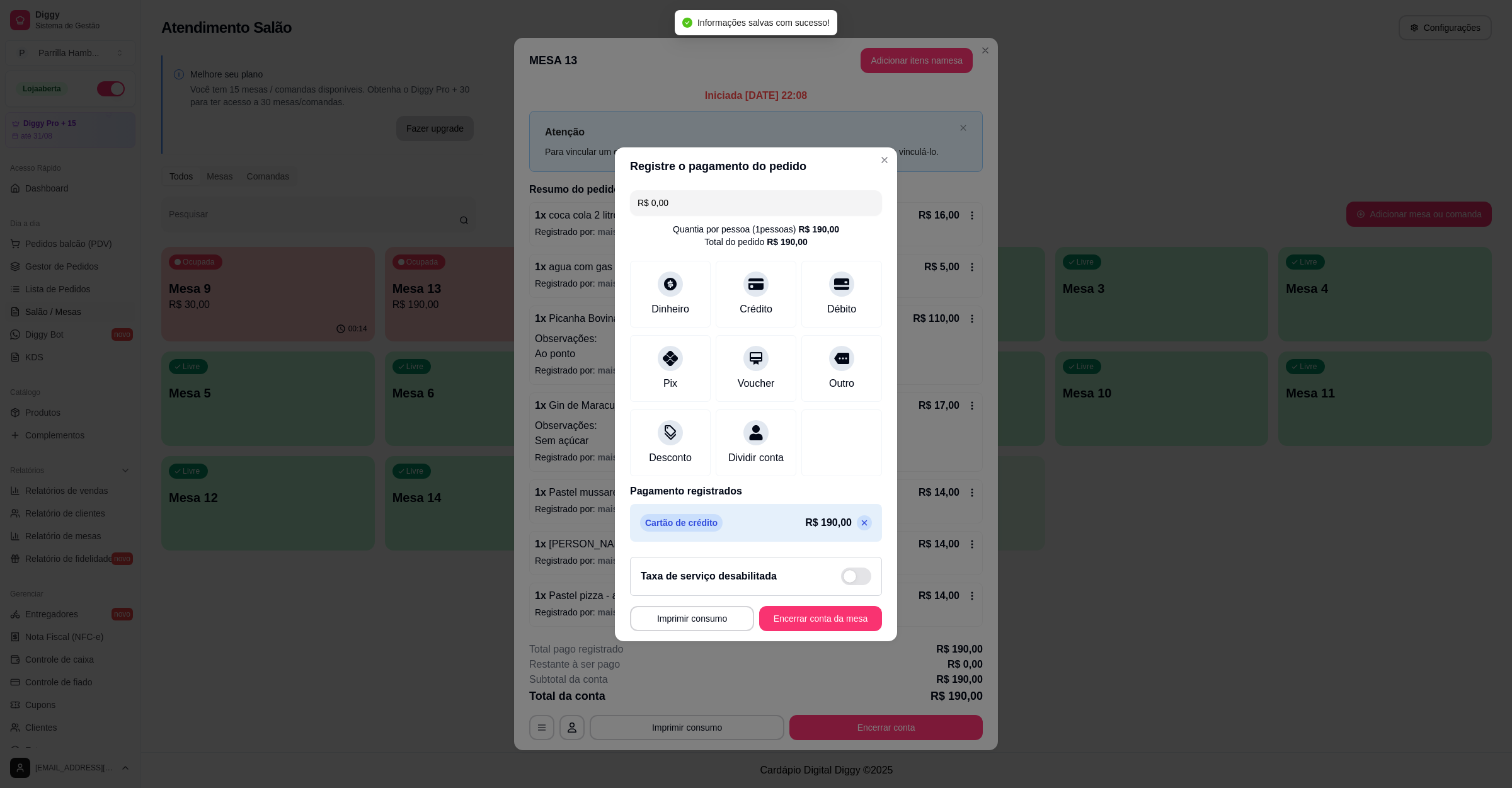
click at [796, 612] on footer "**********" at bounding box center [756, 594] width 282 height 94
click at [804, 630] on button "Encerrar conta da mesa" at bounding box center [820, 619] width 123 height 26
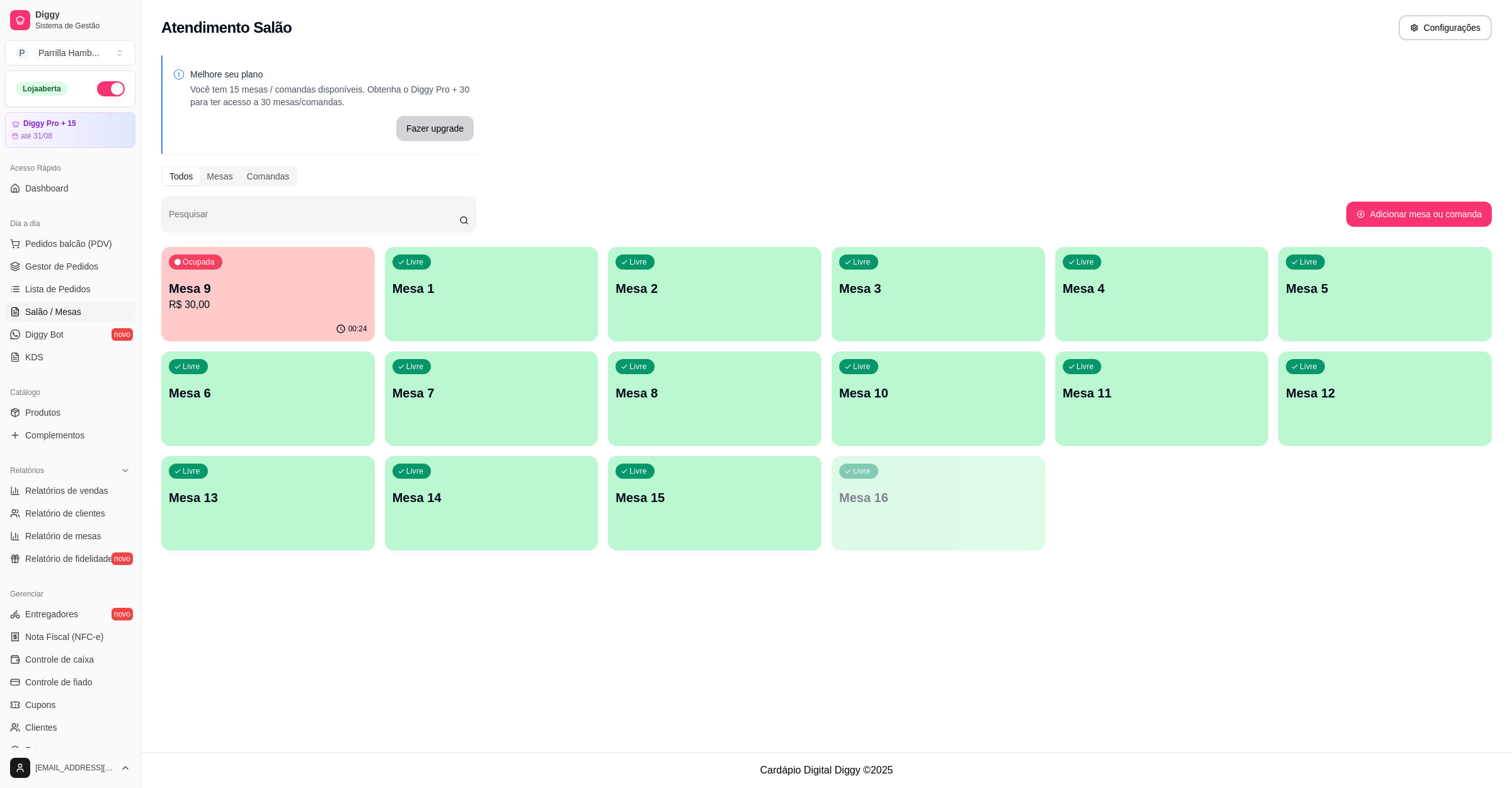
click at [254, 301] on p "R$ 30,00" at bounding box center [268, 304] width 199 height 15
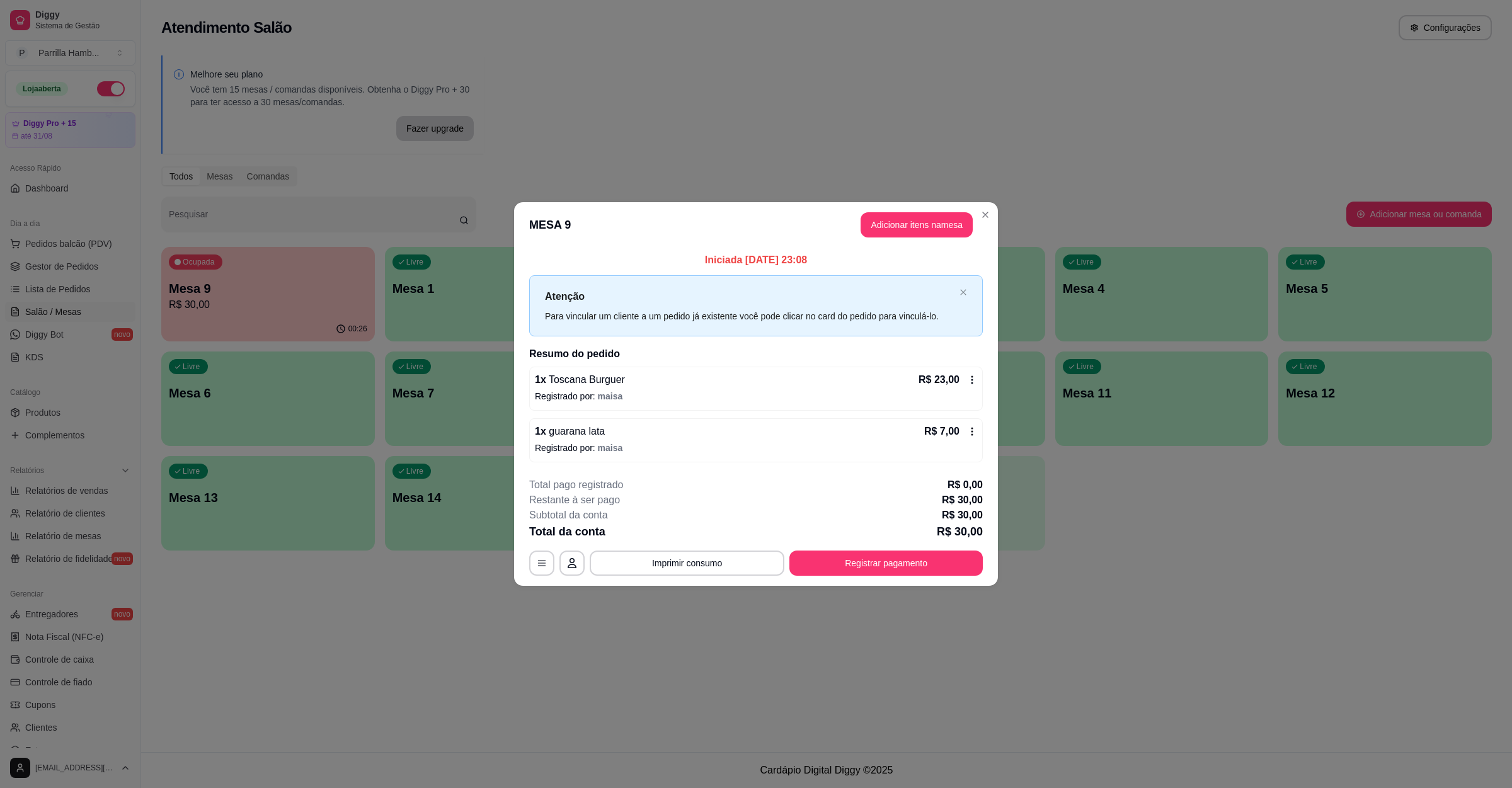
click at [714, 547] on div "**********" at bounding box center [756, 526] width 454 height 99
click at [672, 565] on button "Imprimir consumo" at bounding box center [687, 563] width 189 height 25
click at [686, 531] on button "IMPRESSORA" at bounding box center [691, 535] width 91 height 20
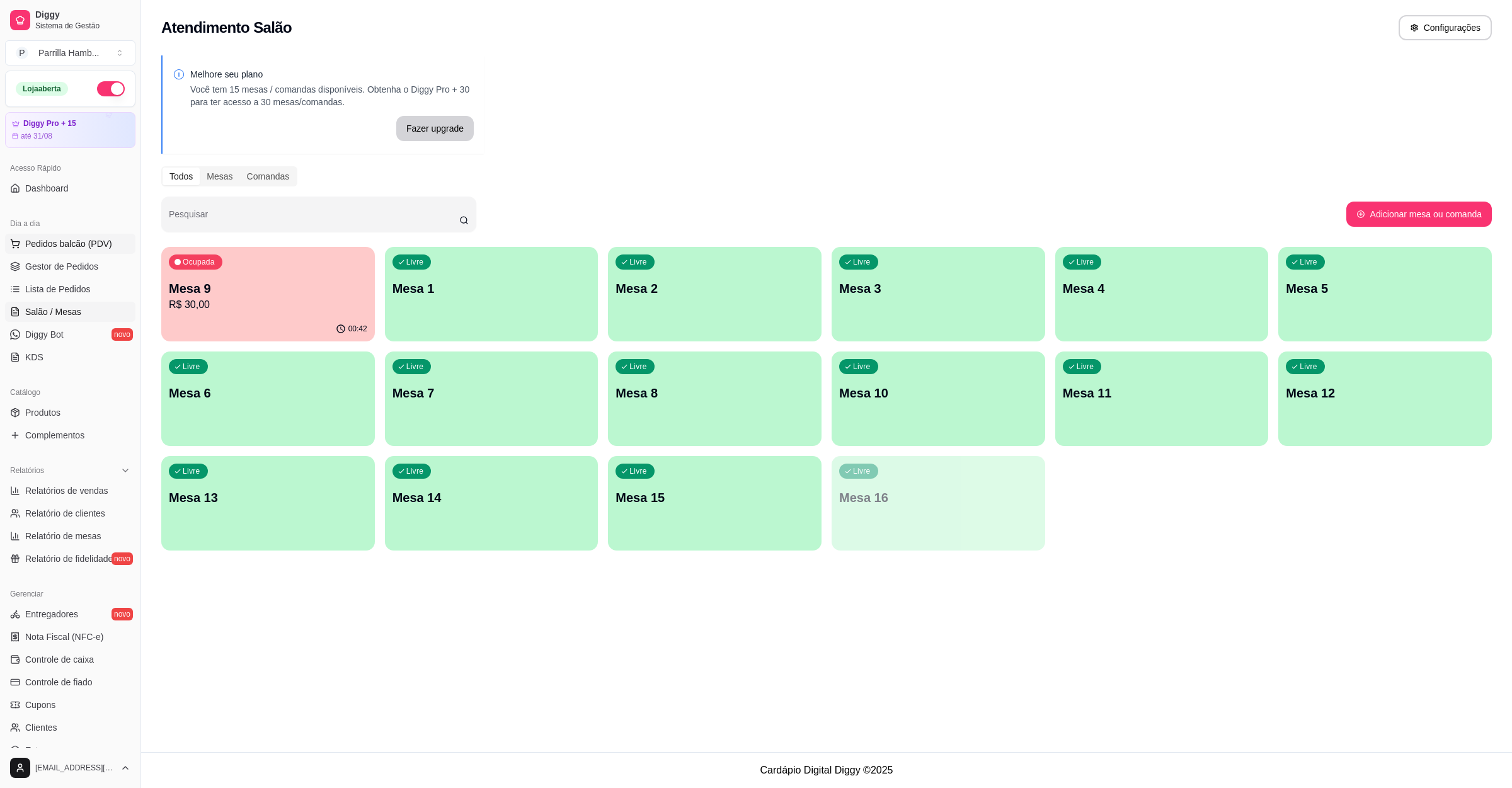
click at [99, 245] on span "Pedidos balcão (PDV)" at bounding box center [69, 244] width 87 height 13
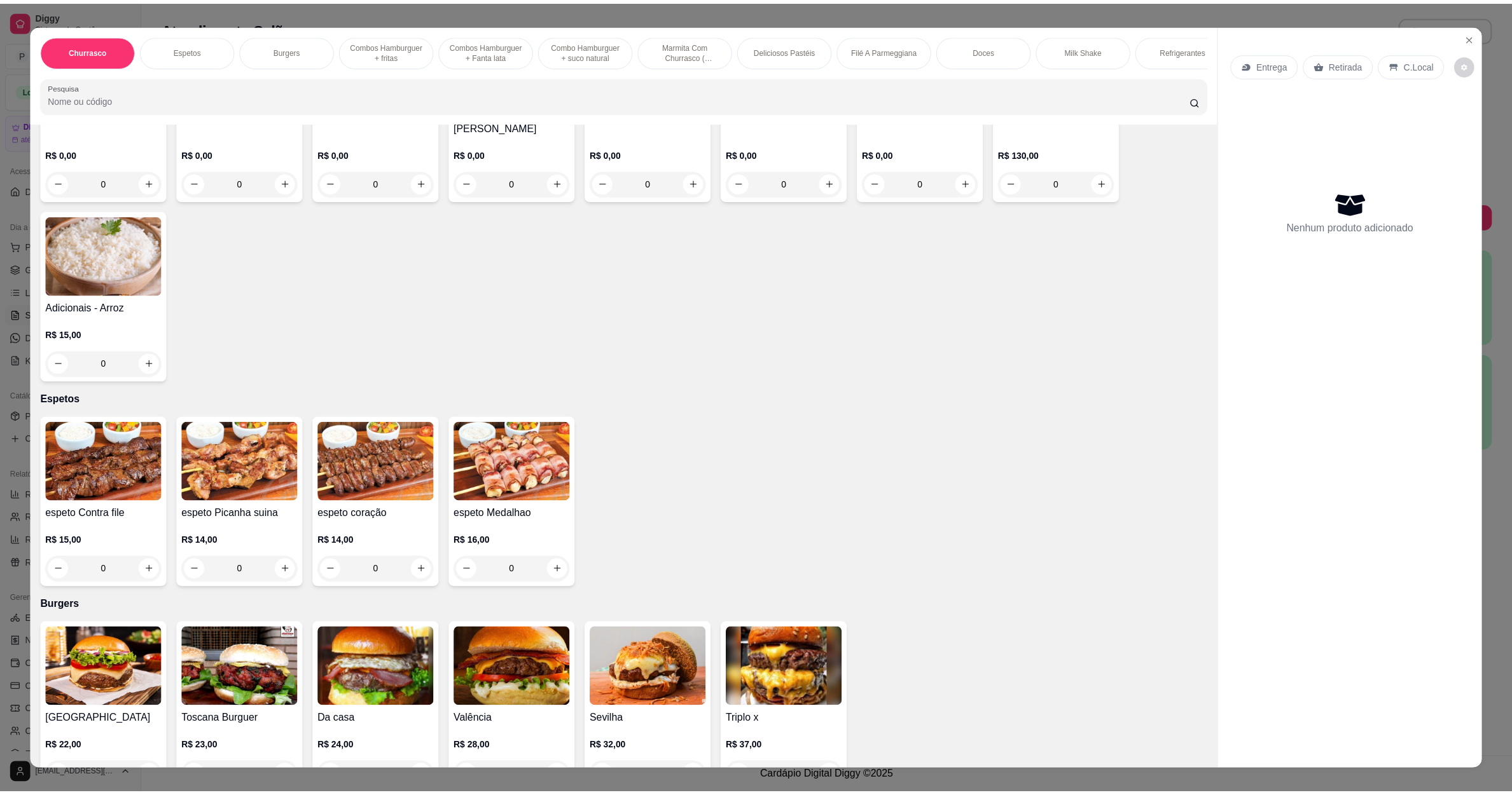
scroll to position [572, 0]
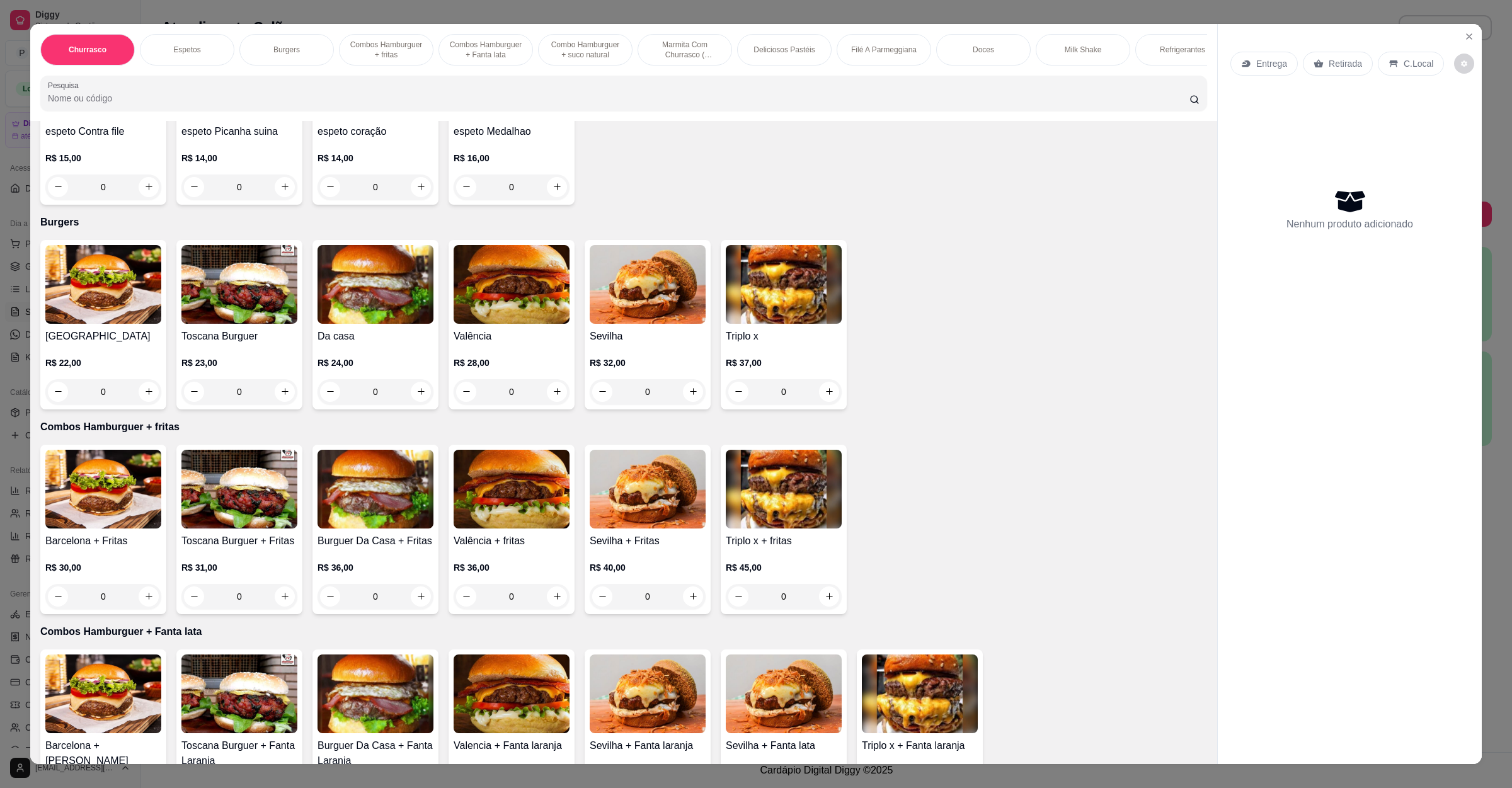
click at [813, 305] on img at bounding box center [783, 284] width 116 height 79
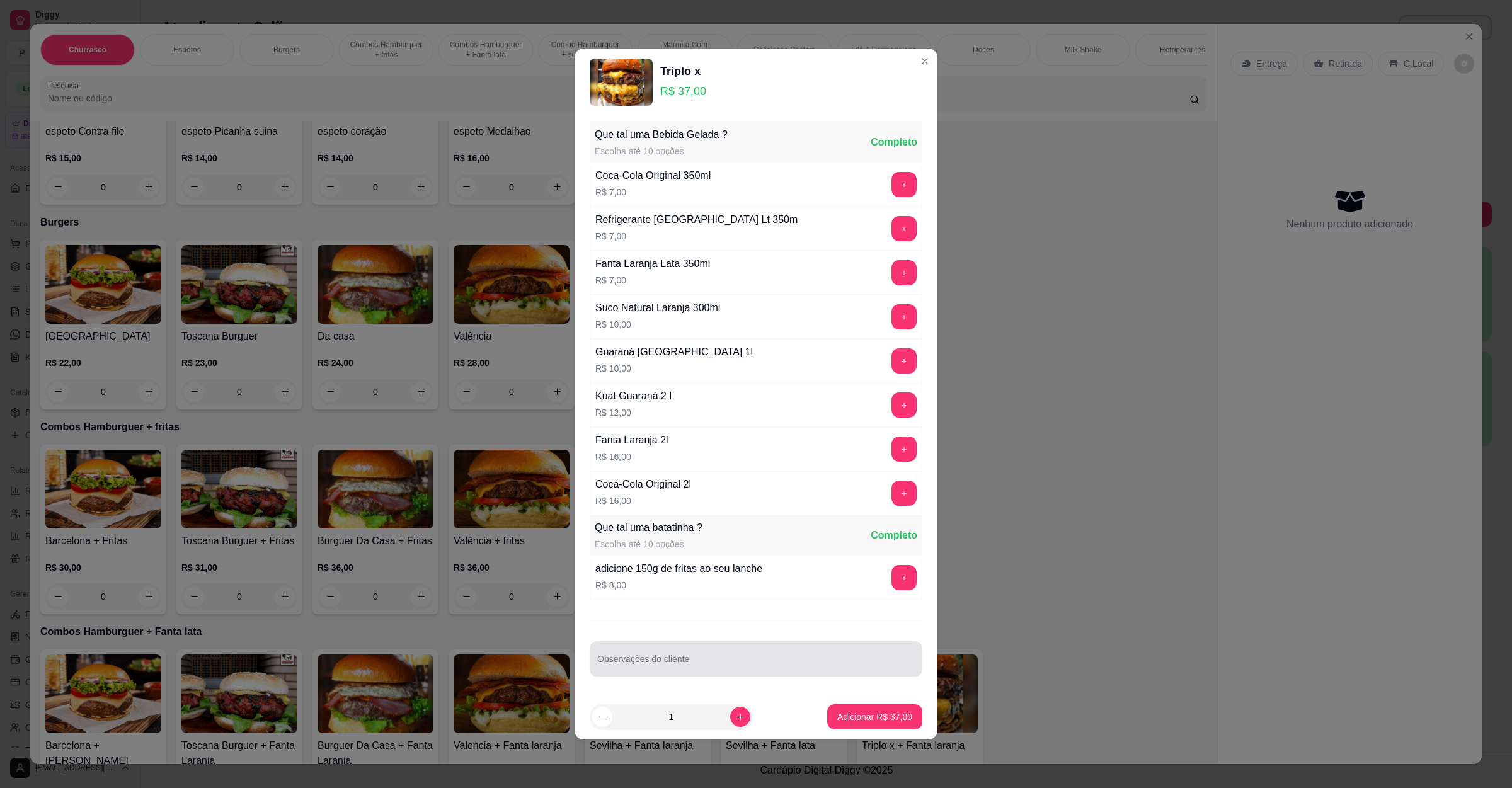
click at [723, 657] on div at bounding box center [756, 659] width 318 height 26
type input "sem salada"
click at [891, 580] on button "+" at bounding box center [904, 578] width 26 height 26
click at [828, 709] on button "Adicionar R$ 45,00" at bounding box center [874, 717] width 93 height 25
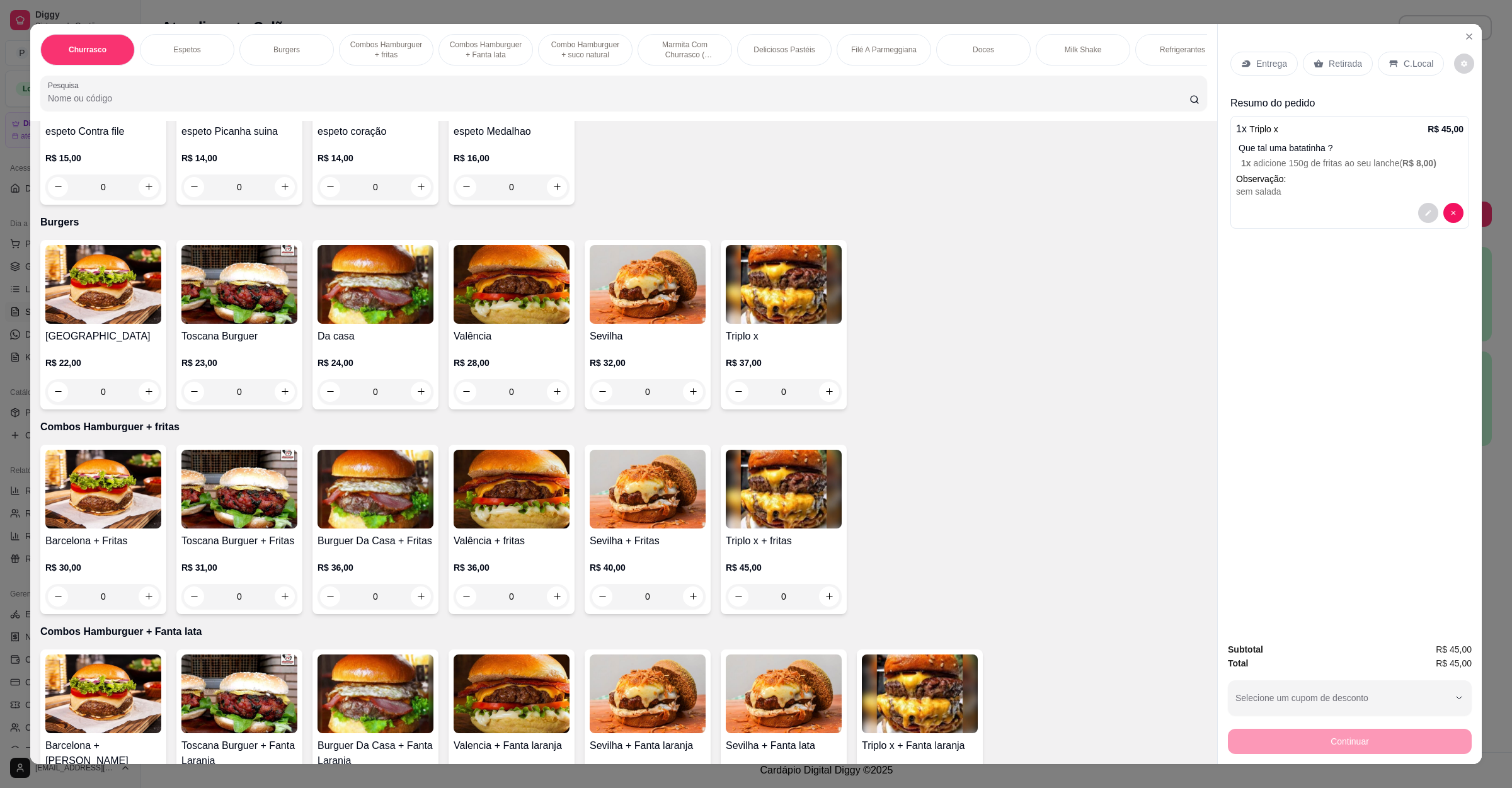
click at [1285, 68] on div "Entrega" at bounding box center [1264, 64] width 67 height 24
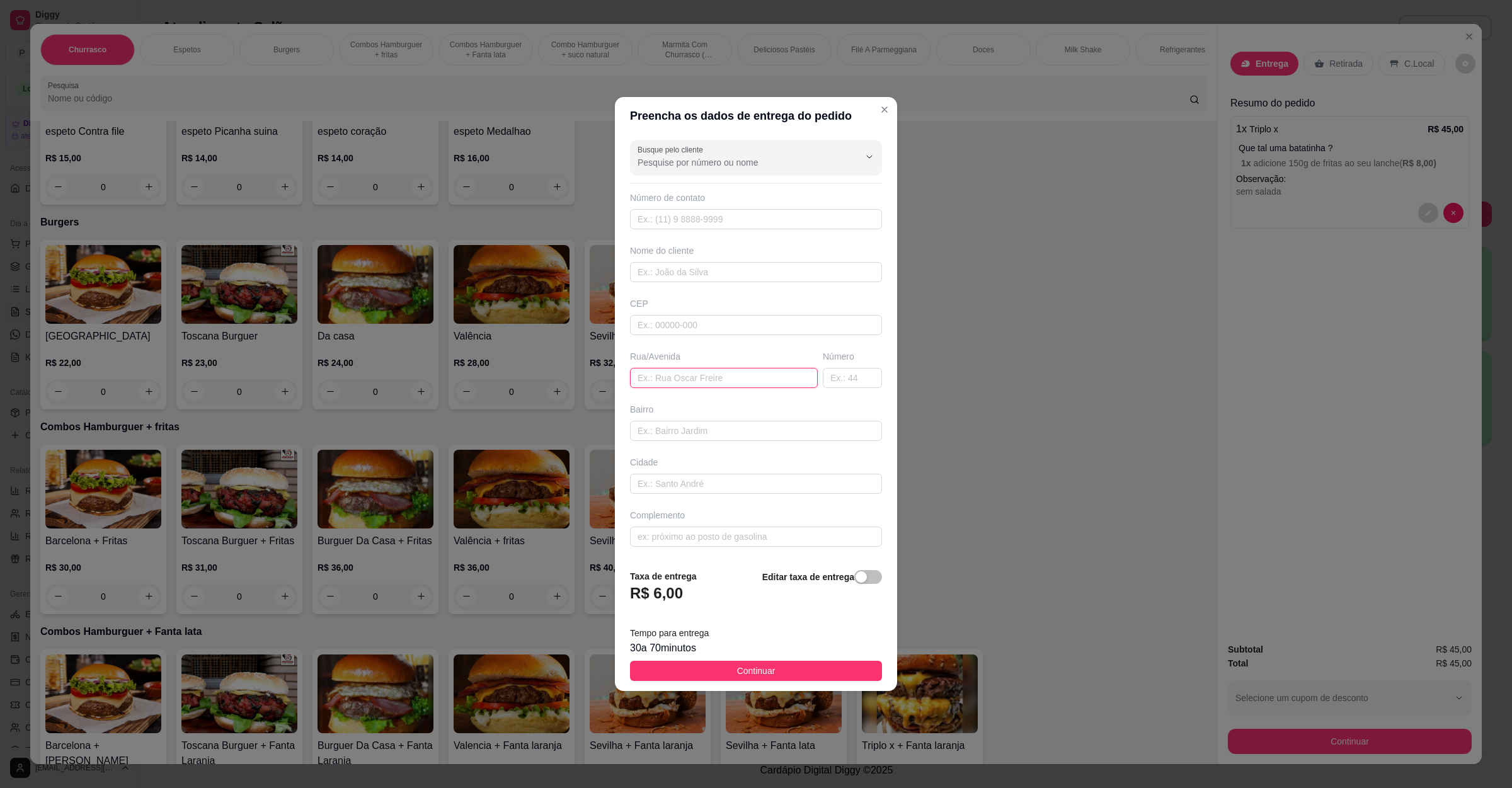
click at [721, 382] on input "text" at bounding box center [723, 378] width 188 height 20
paste input "av mundo novo, 119, bourbon"
type input "av mundo novo, 119, bourbon"
click at [747, 667] on span "Continuar" at bounding box center [756, 671] width 38 height 14
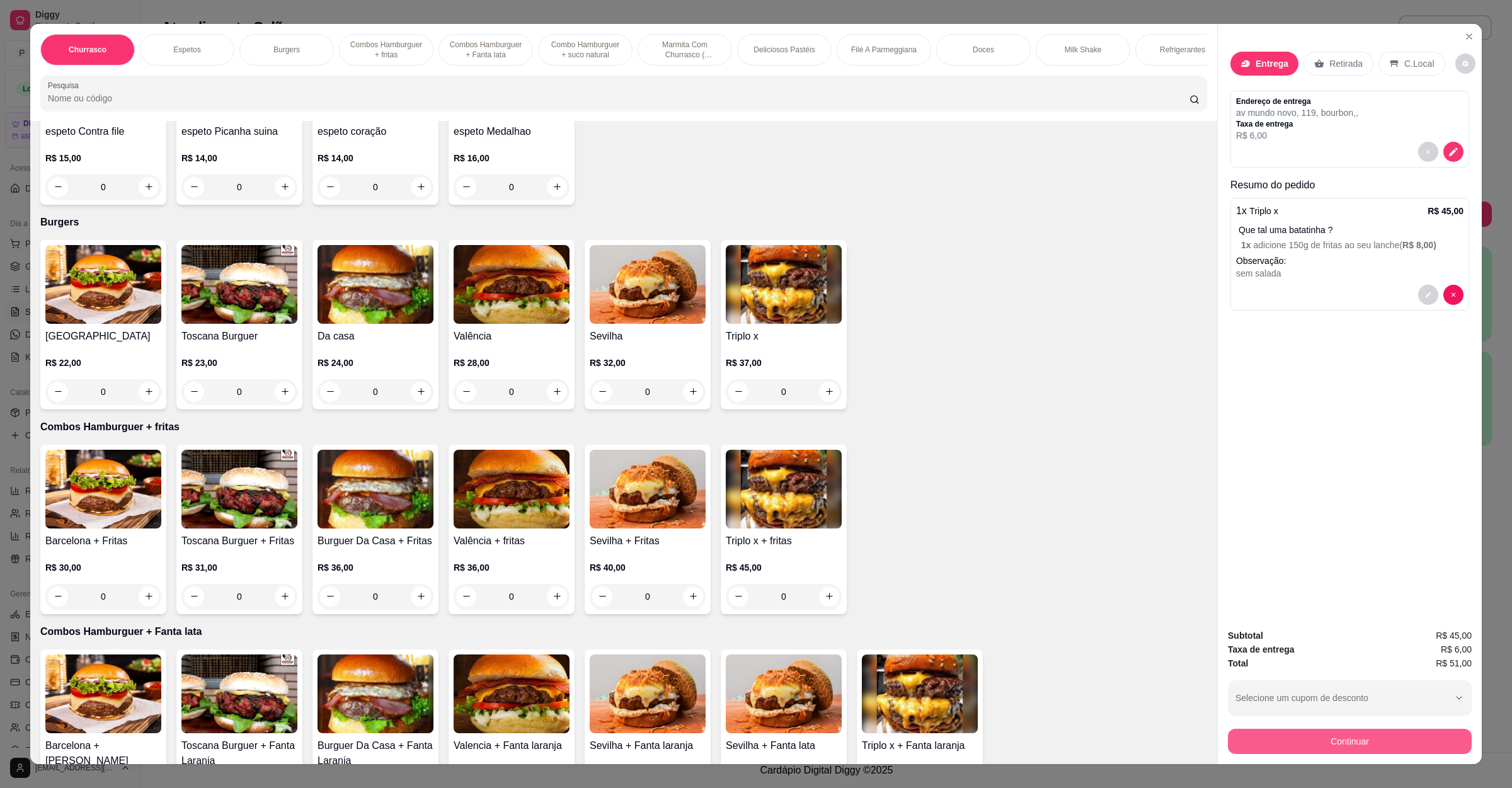
click at [1282, 740] on button "Continuar" at bounding box center [1350, 742] width 244 height 26
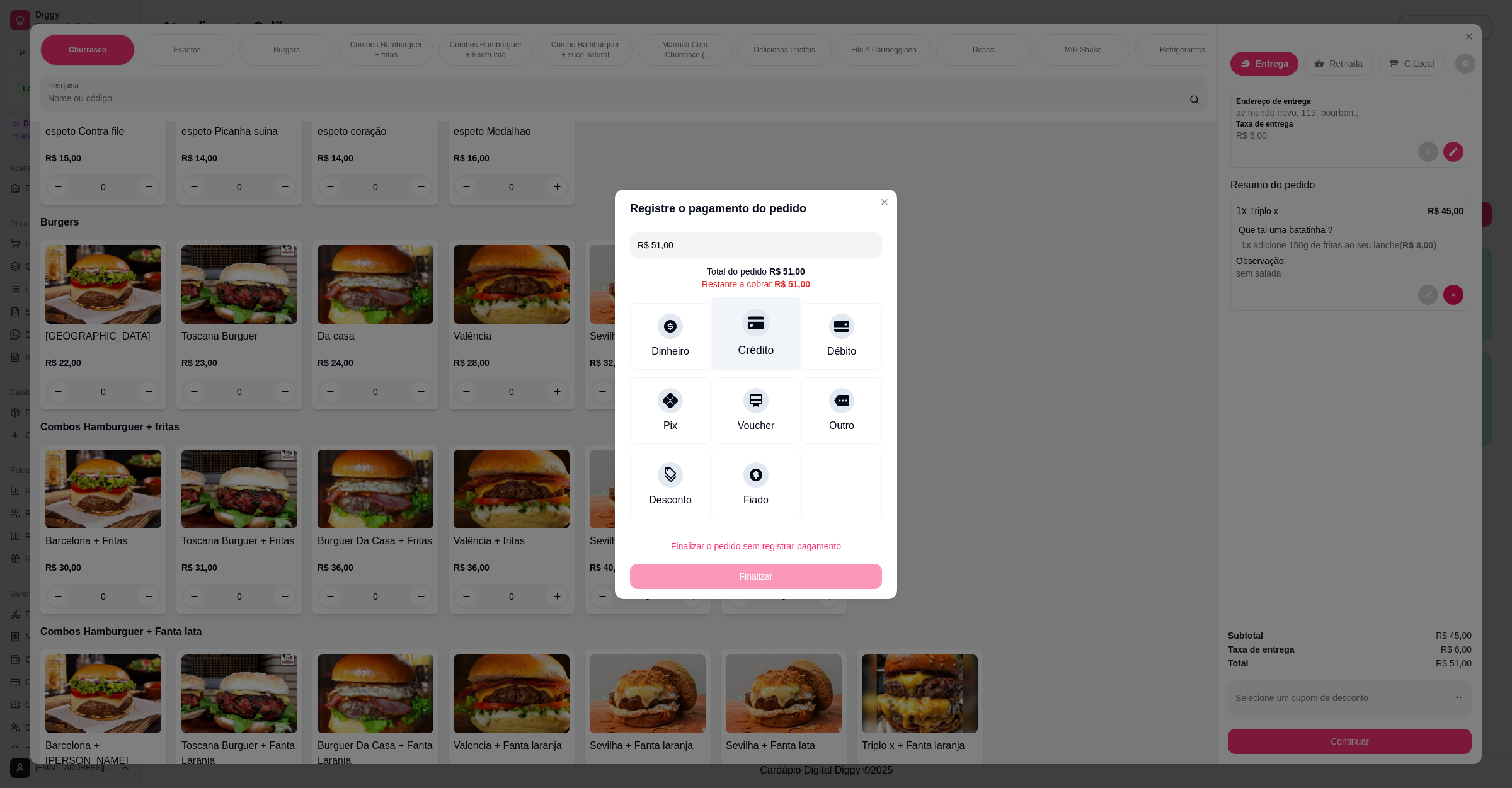
click at [751, 345] on div "Crédito" at bounding box center [756, 350] width 36 height 16
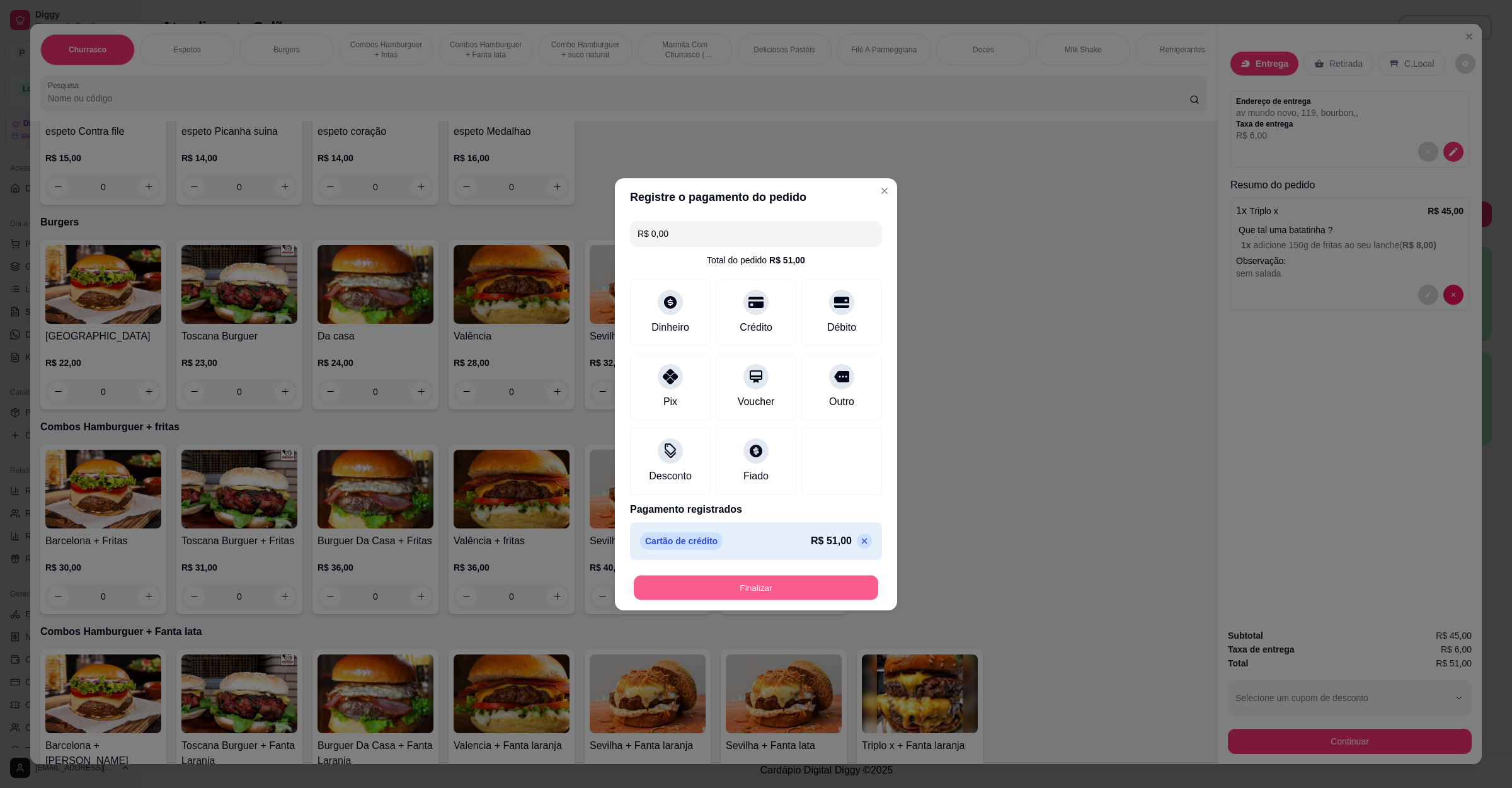
click at [705, 590] on button "Finalizar" at bounding box center [756, 587] width 245 height 25
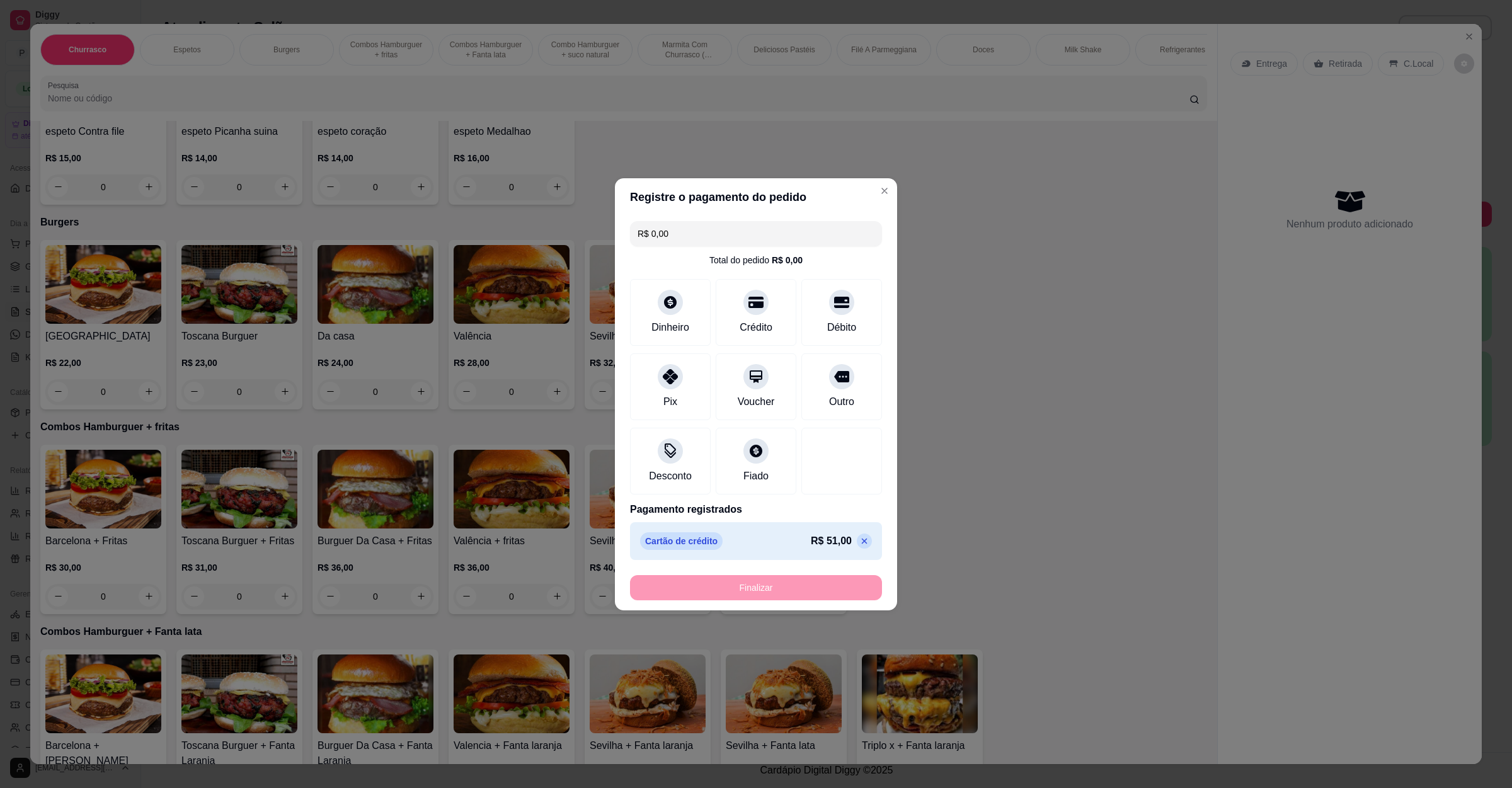
type input "-R$ 51,00"
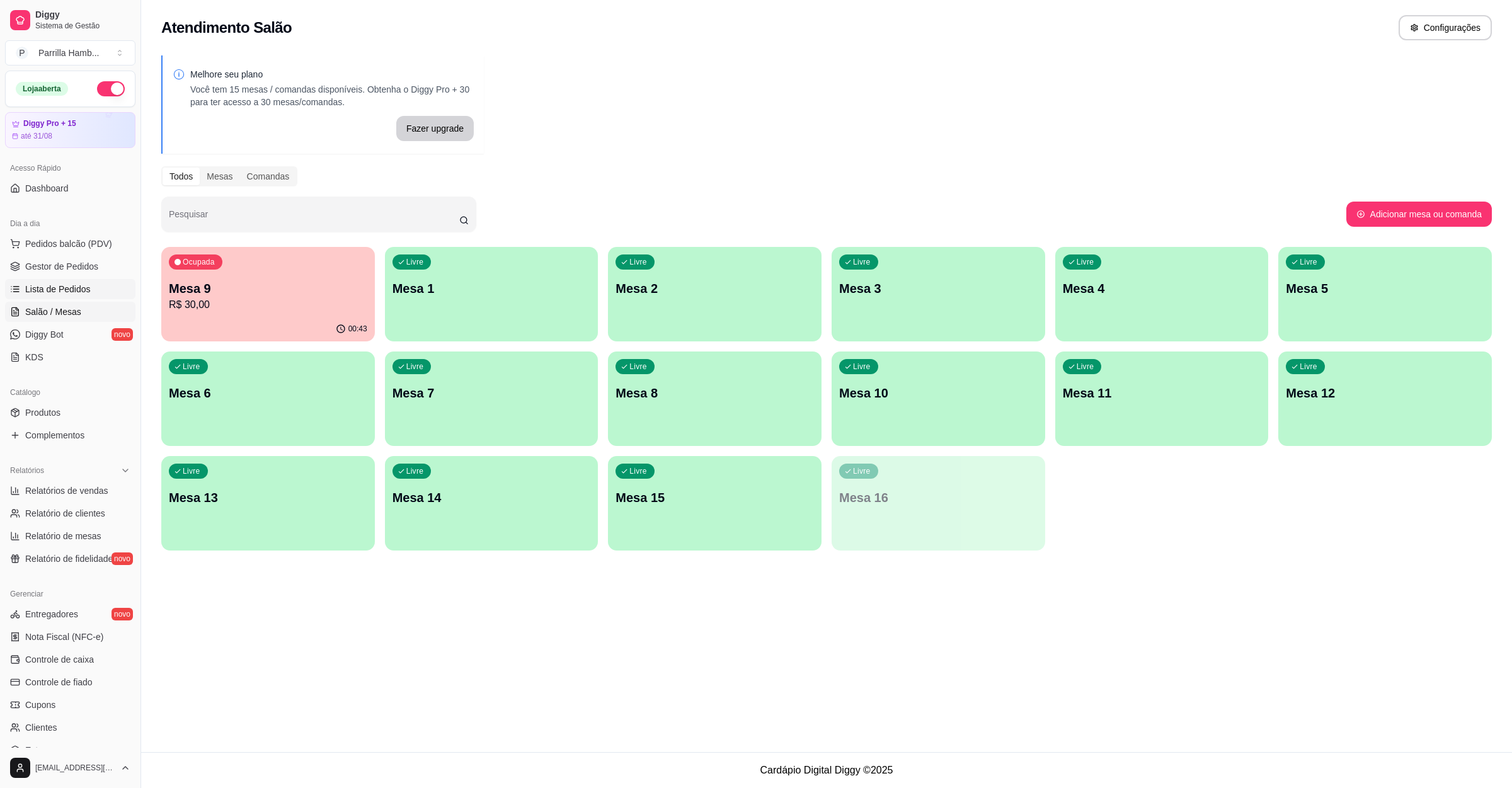
click at [35, 279] on link "Lista de Pedidos" at bounding box center [70, 289] width 130 height 20
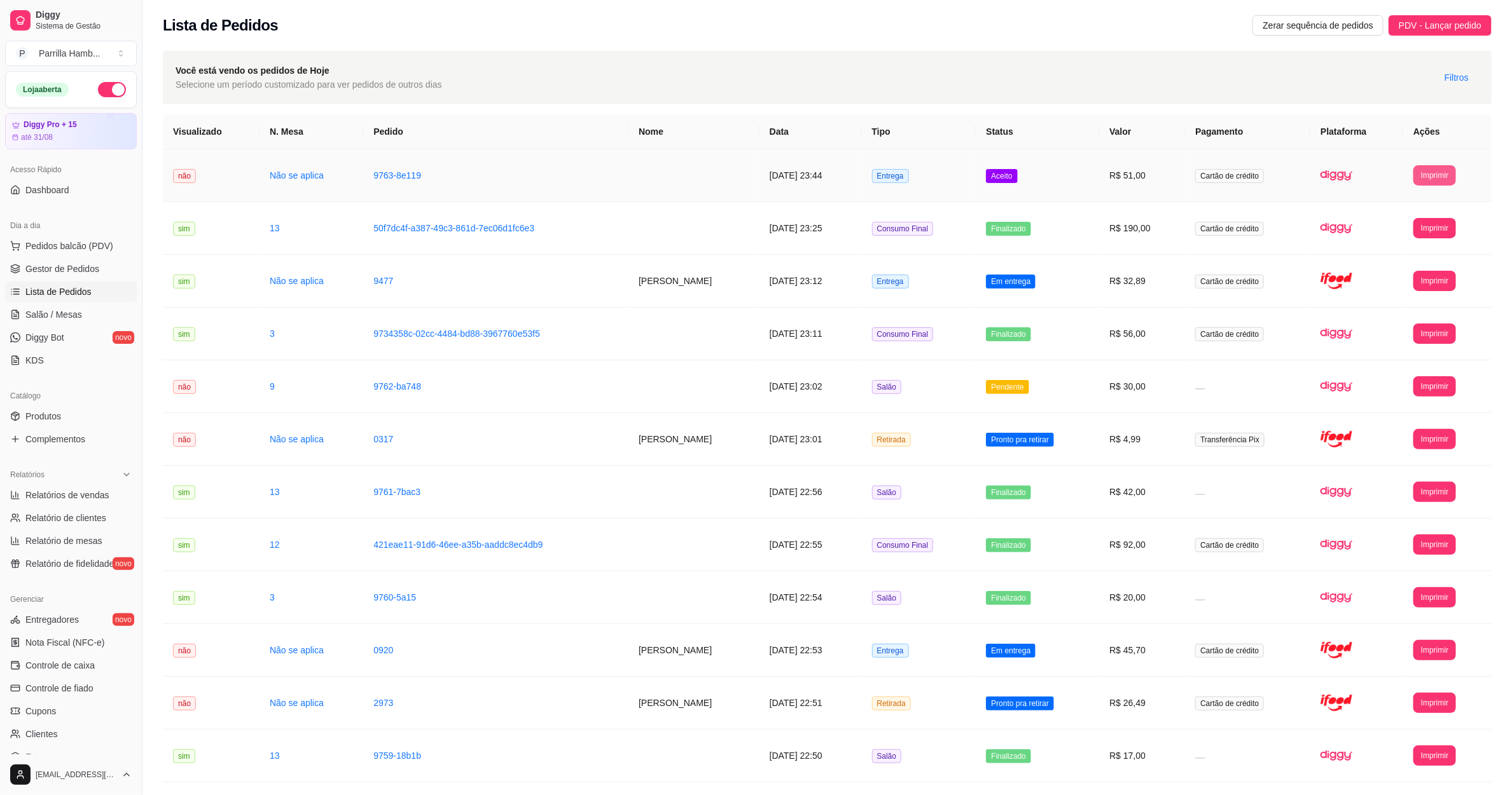
click at [1428, 174] on button "Imprimir" at bounding box center [1435, 175] width 43 height 20
click at [1400, 219] on button "IMPRESSORA" at bounding box center [1412, 220] width 92 height 20
click at [48, 199] on link "Dashboard" at bounding box center [71, 190] width 132 height 20
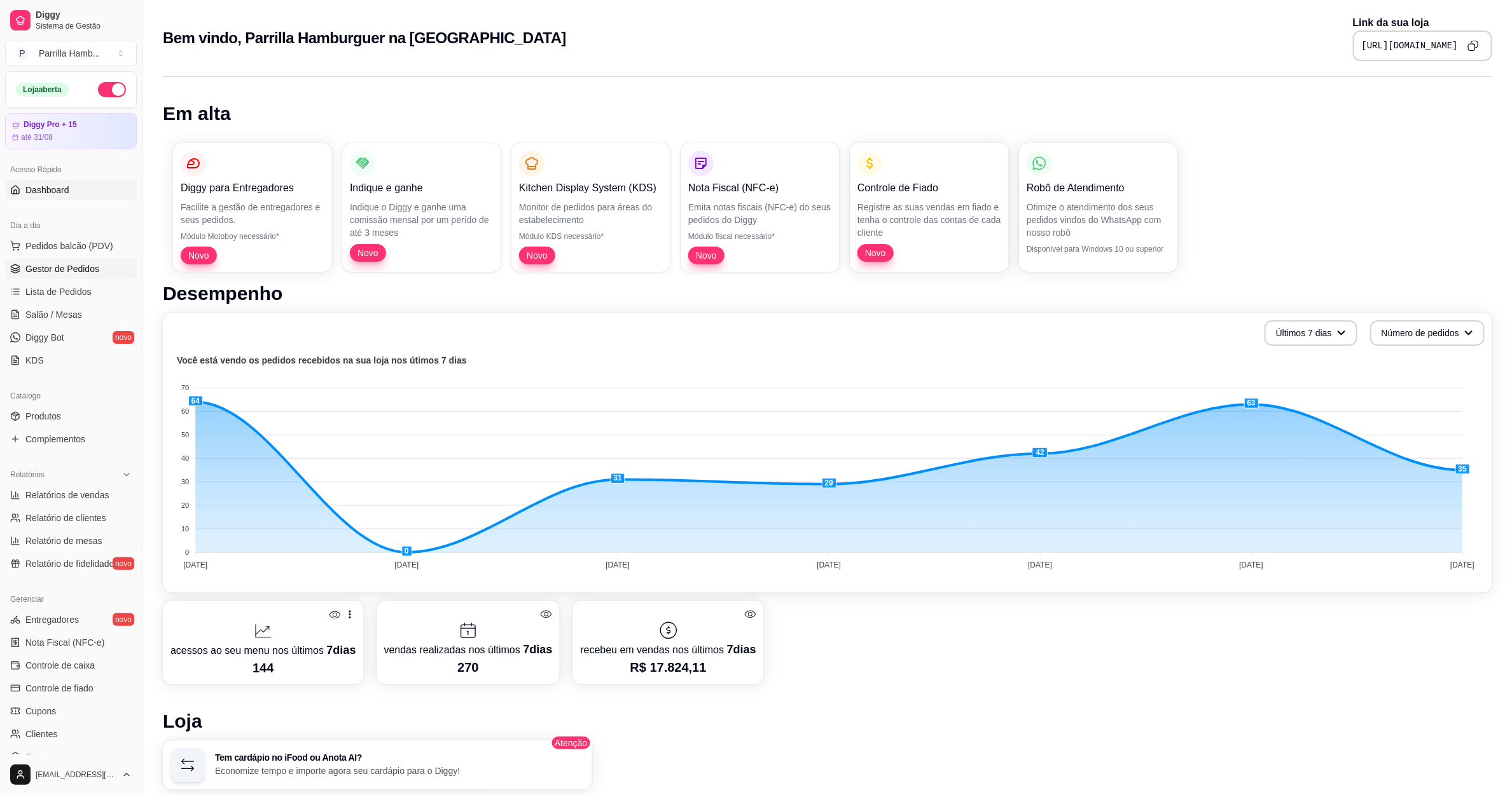
click at [79, 270] on span "Gestor de Pedidos" at bounding box center [62, 269] width 74 height 13
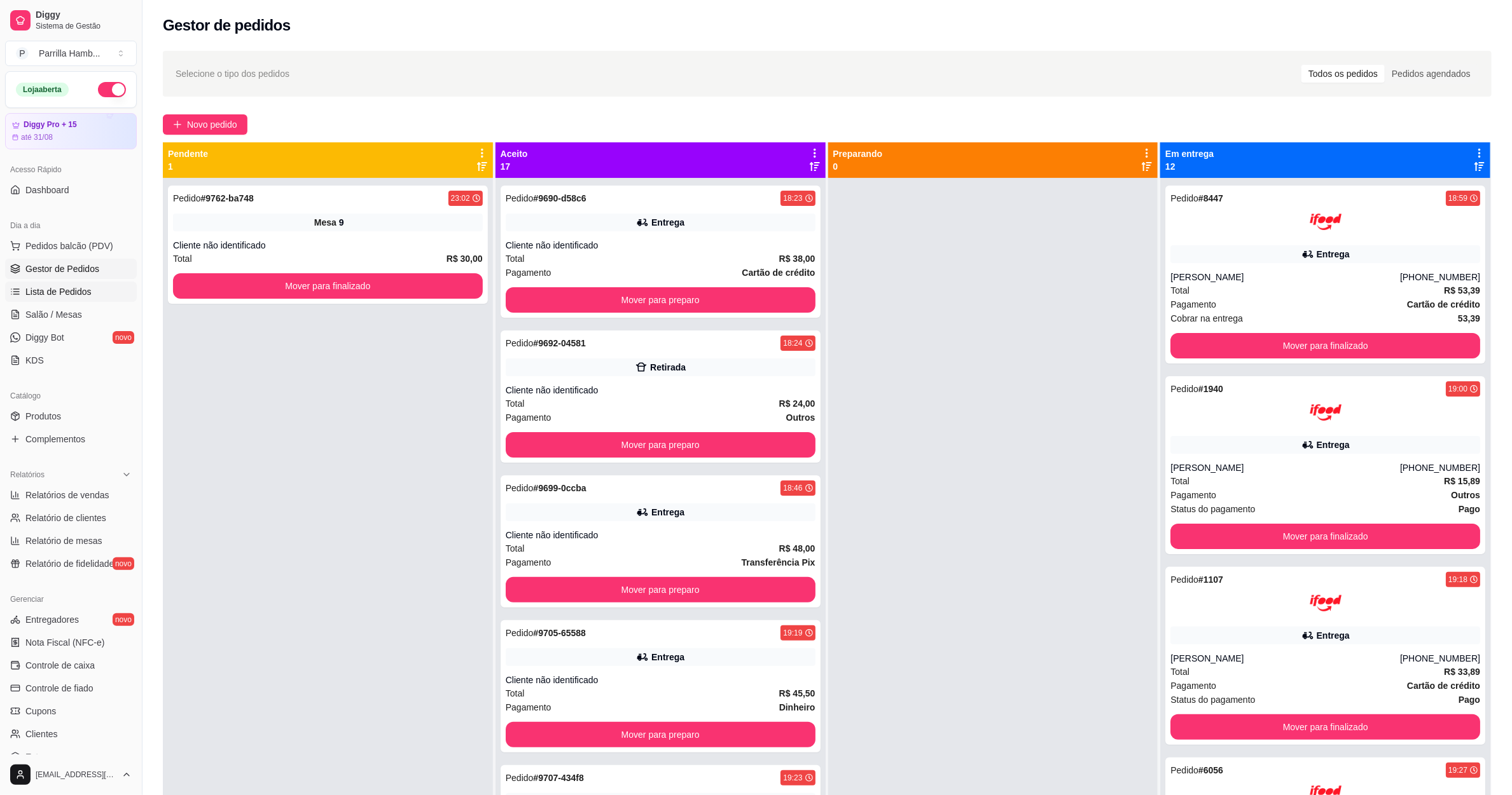
click at [79, 300] on link "Lista de Pedidos" at bounding box center [71, 292] width 132 height 20
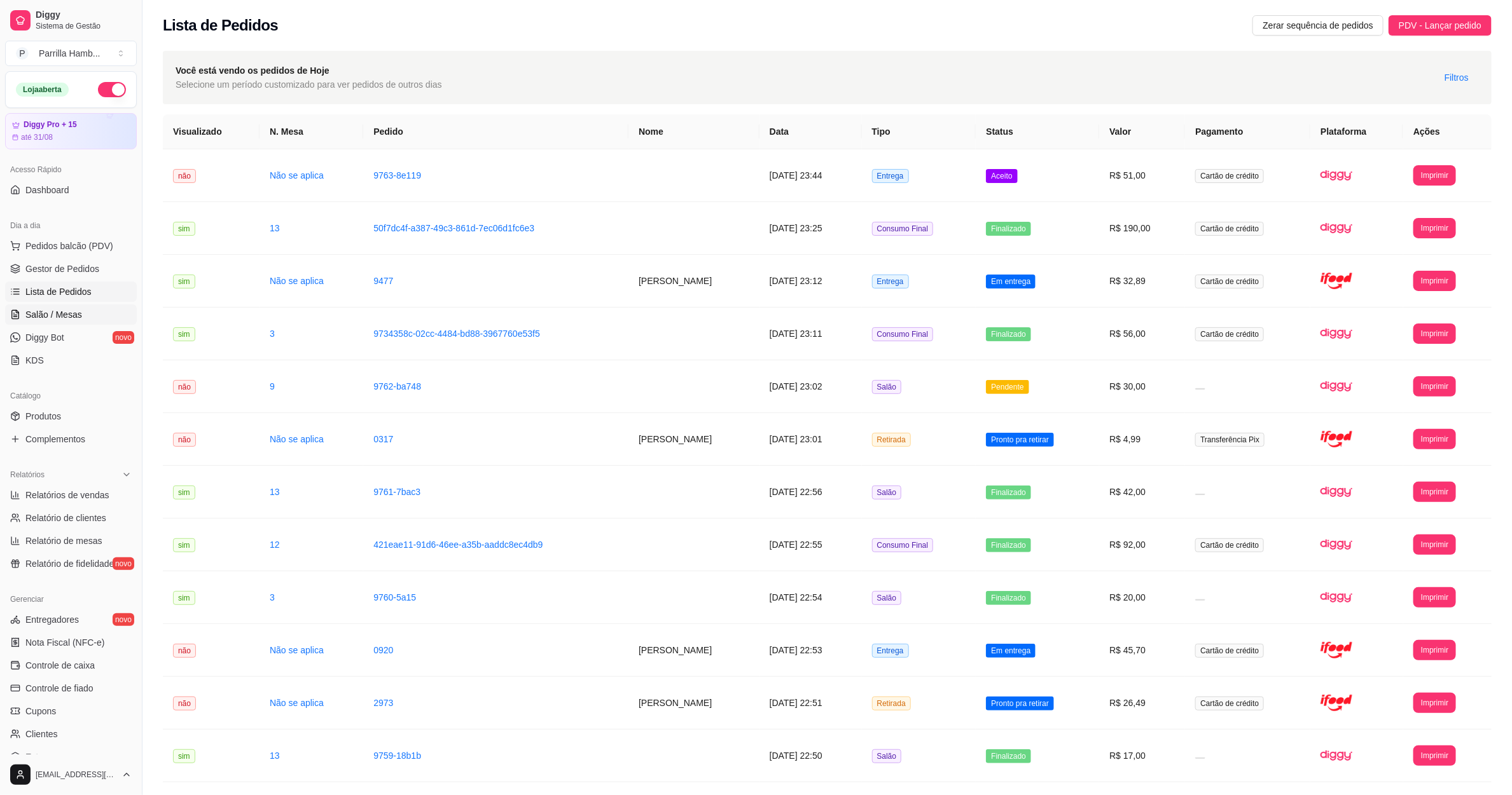
click at [74, 310] on span "Salão / Mesas" at bounding box center [54, 315] width 57 height 13
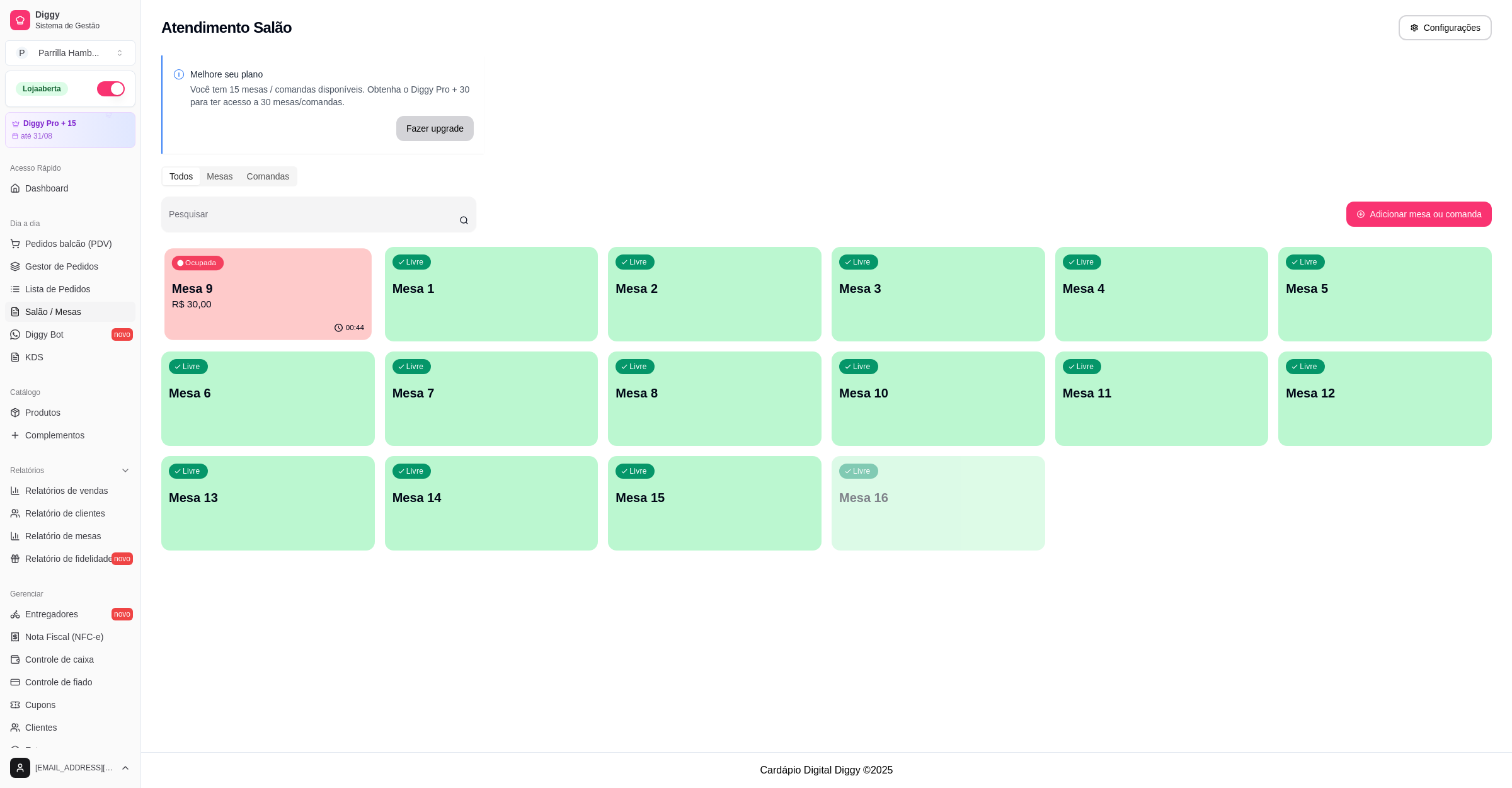
click at [328, 290] on p "Mesa 9" at bounding box center [268, 289] width 192 height 17
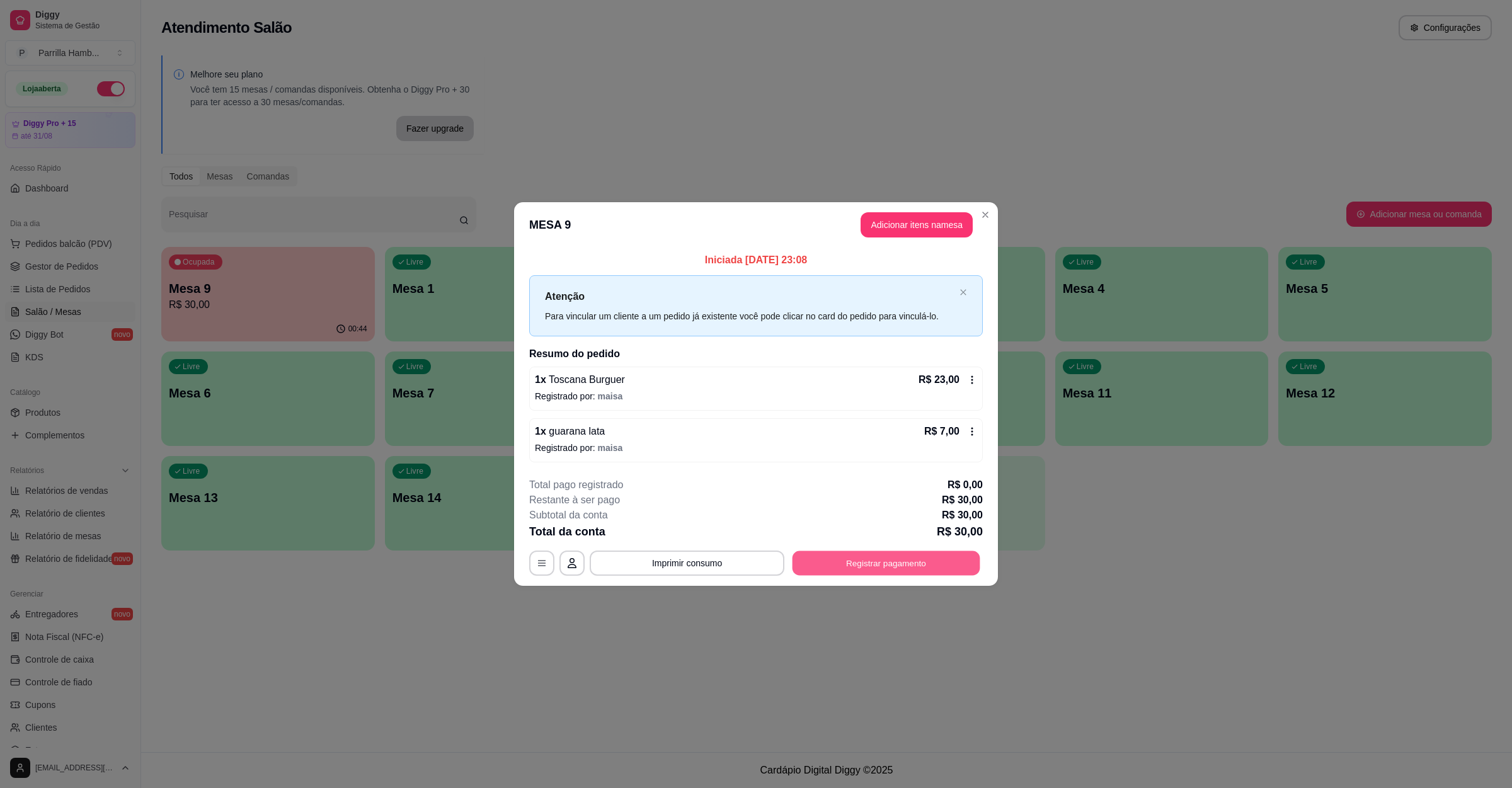
click at [832, 566] on button "Registrar pagamento" at bounding box center [886, 563] width 188 height 25
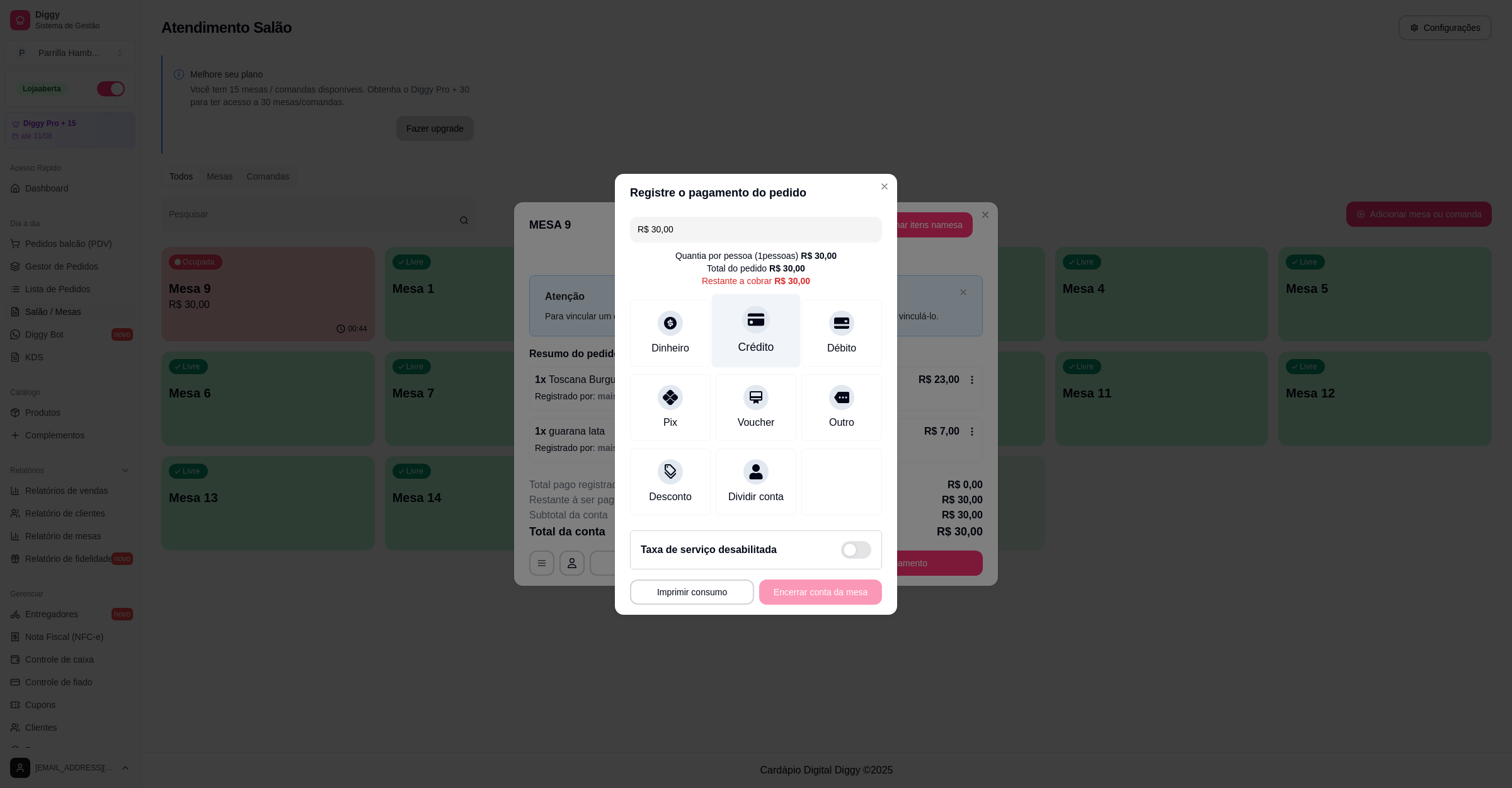
click at [748, 322] on div at bounding box center [755, 319] width 28 height 28
type input "R$ 0,00"
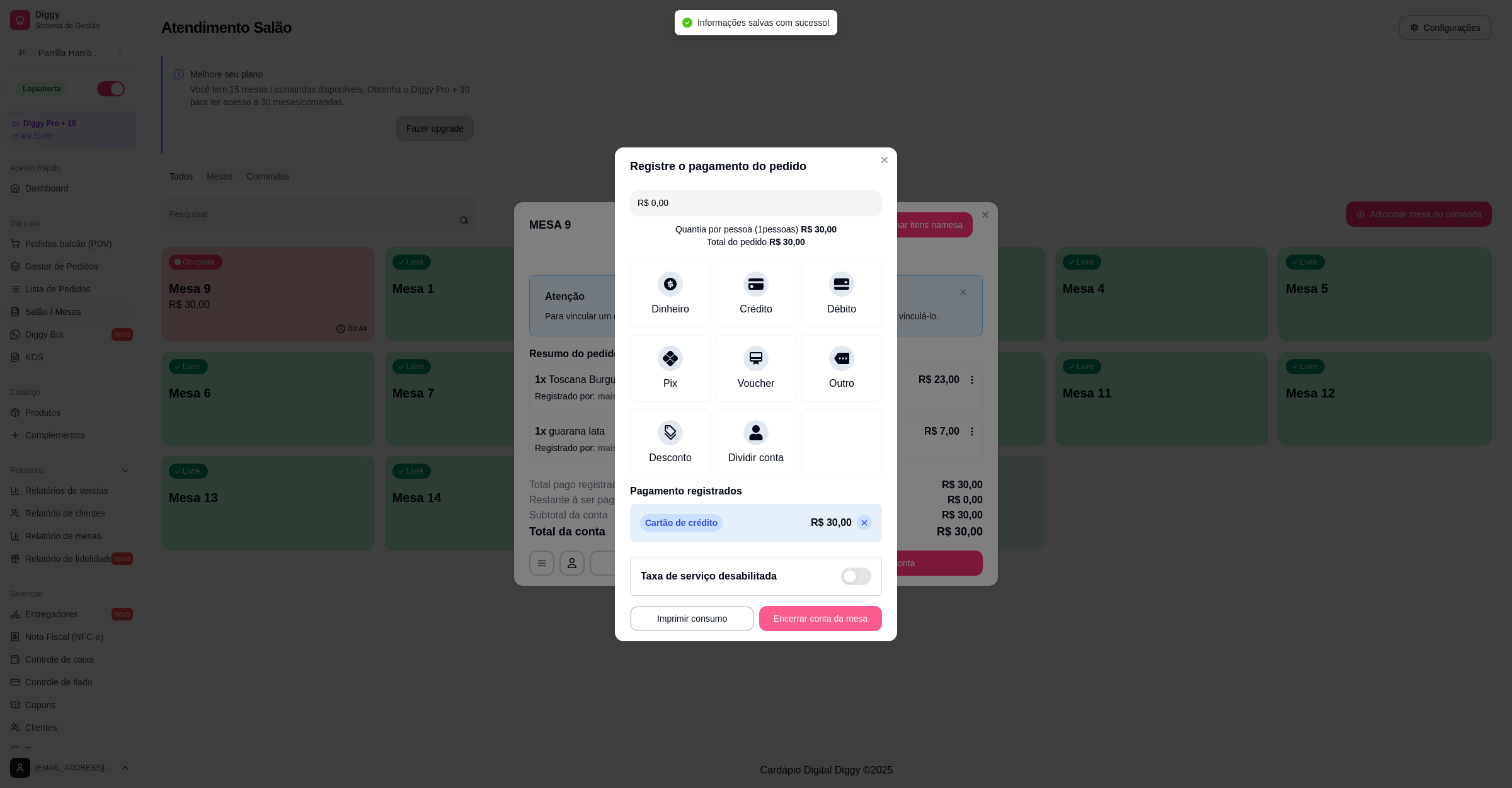
click at [805, 621] on button "Encerrar conta da mesa" at bounding box center [820, 619] width 123 height 26
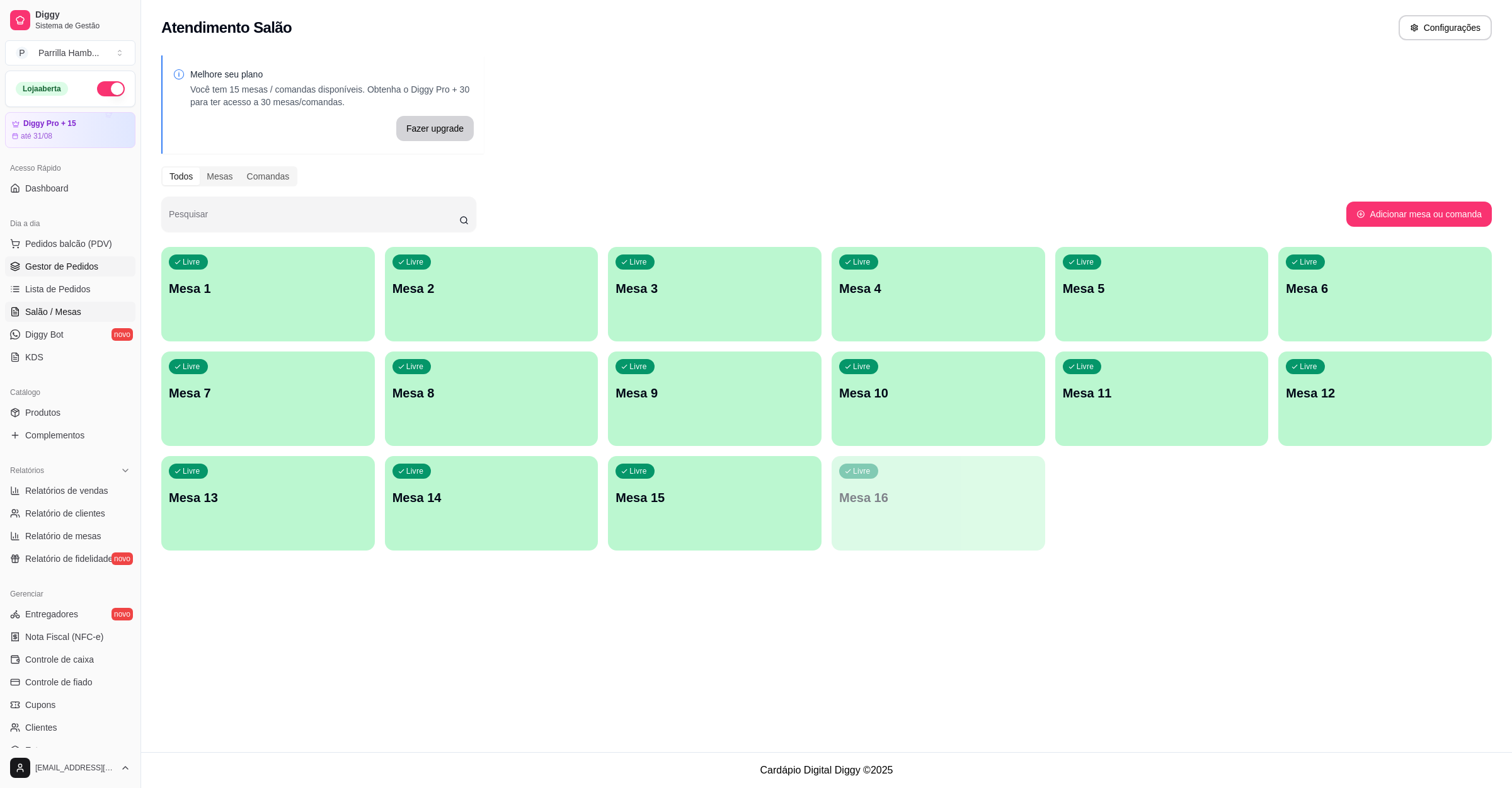
click at [65, 270] on span "Gestor de Pedidos" at bounding box center [62, 267] width 73 height 13
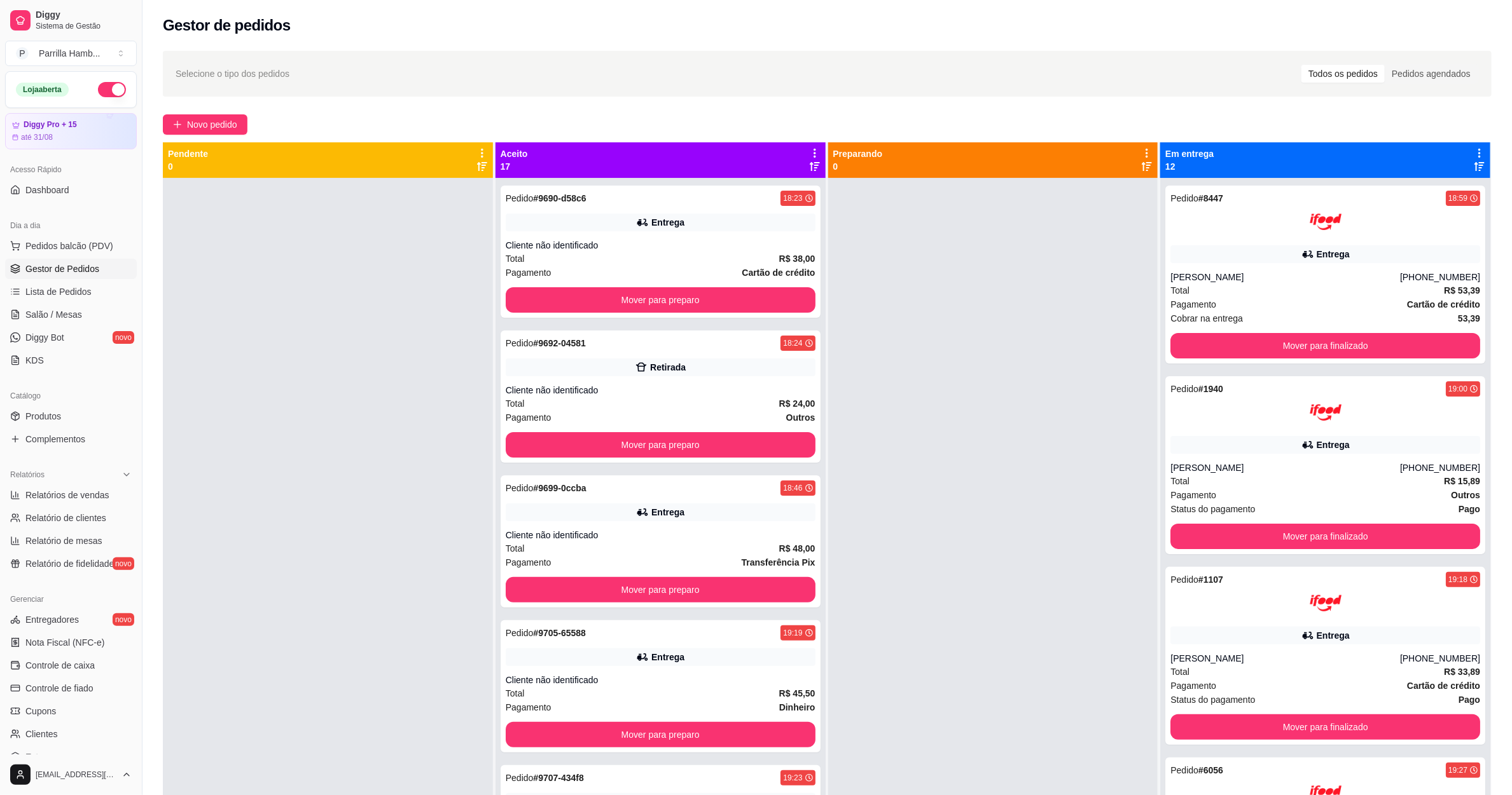
click at [809, 155] on icon at bounding box center [815, 153] width 11 height 11
click at [754, 187] on span "Com essa opção você tem a opção de mover todos os pedidos que estão em uma etap…" at bounding box center [709, 200] width 188 height 31
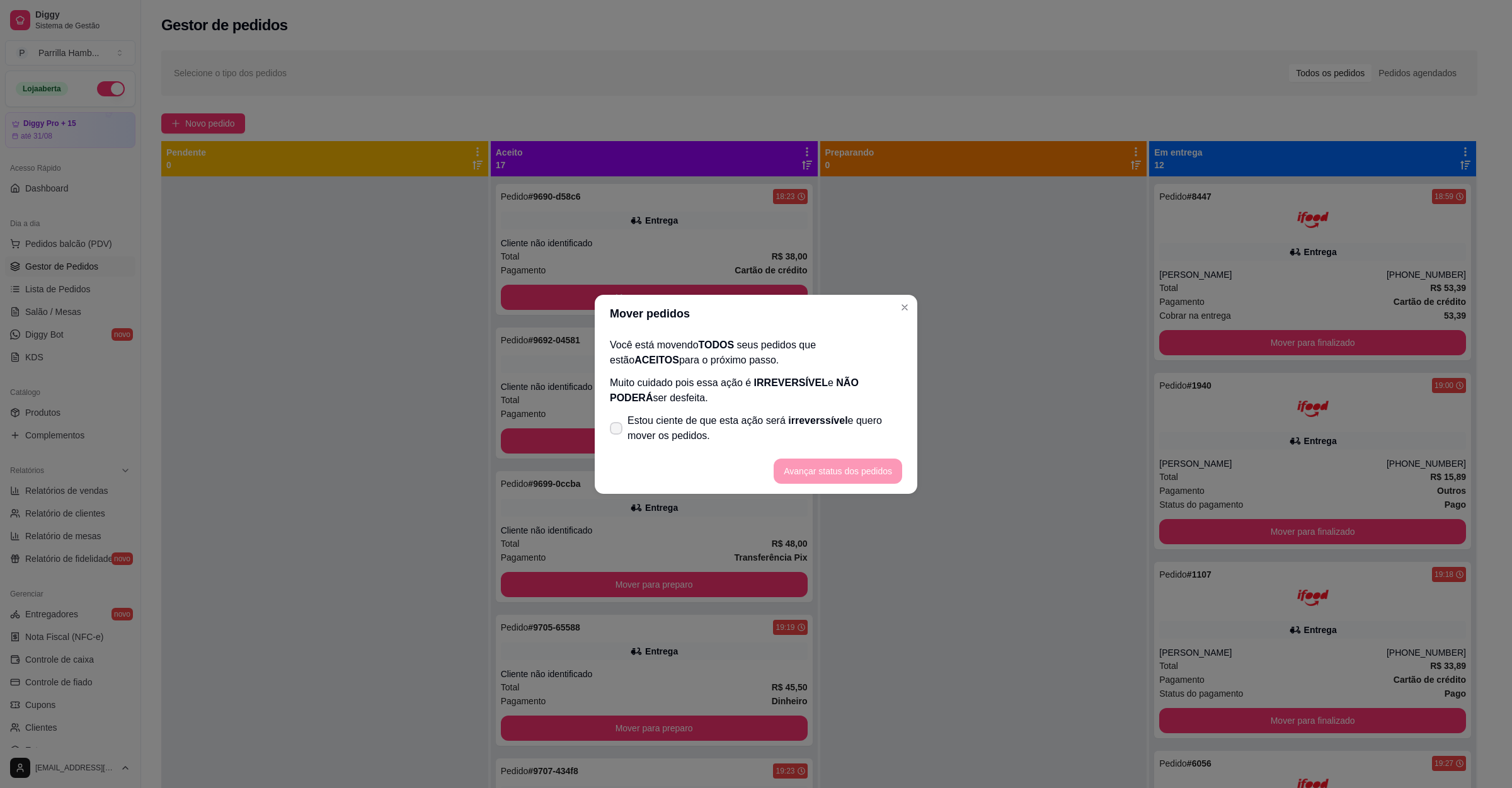
click at [743, 409] on label "Estou ciente de que esta ação será irreverssível e quero mover os pedidos." at bounding box center [756, 428] width 302 height 40
click at [618, 431] on input "Estou ciente de que esta ação será irreverssível e quero mover os pedidos." at bounding box center [613, 435] width 9 height 9
checkbox input "true"
click at [872, 478] on button "Avançar status dos pedidos" at bounding box center [838, 471] width 125 height 25
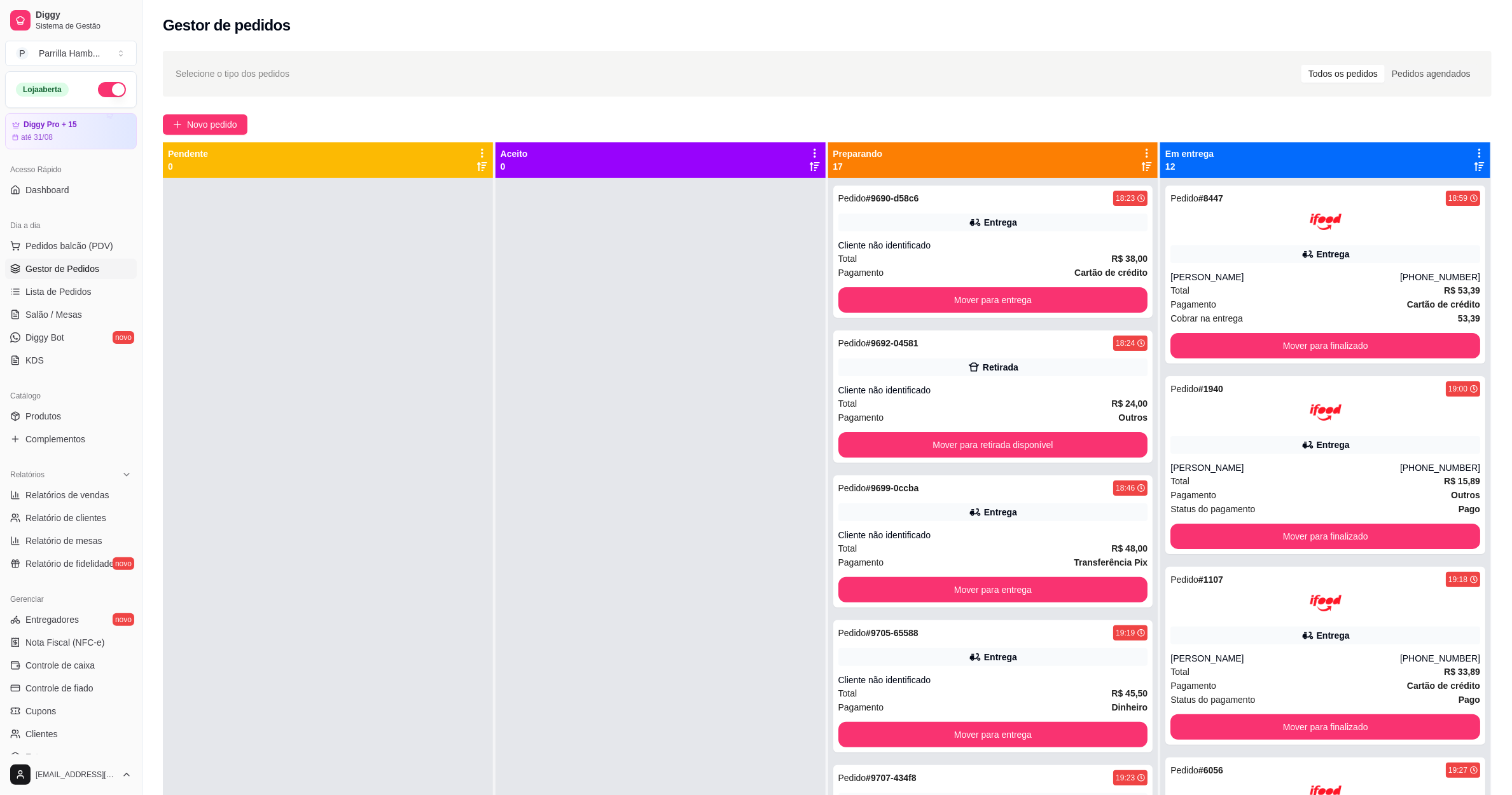
click at [1141, 155] on icon at bounding box center [1147, 153] width 11 height 11
click at [1100, 162] on div "Preparando 17" at bounding box center [993, 160] width 320 height 26
click at [1141, 157] on icon at bounding box center [1147, 153] width 11 height 11
click at [1040, 216] on li "Mover pedidos de etapa Com essa opção você tem a opção de mover todos os pedido…" at bounding box center [1037, 193] width 198 height 51
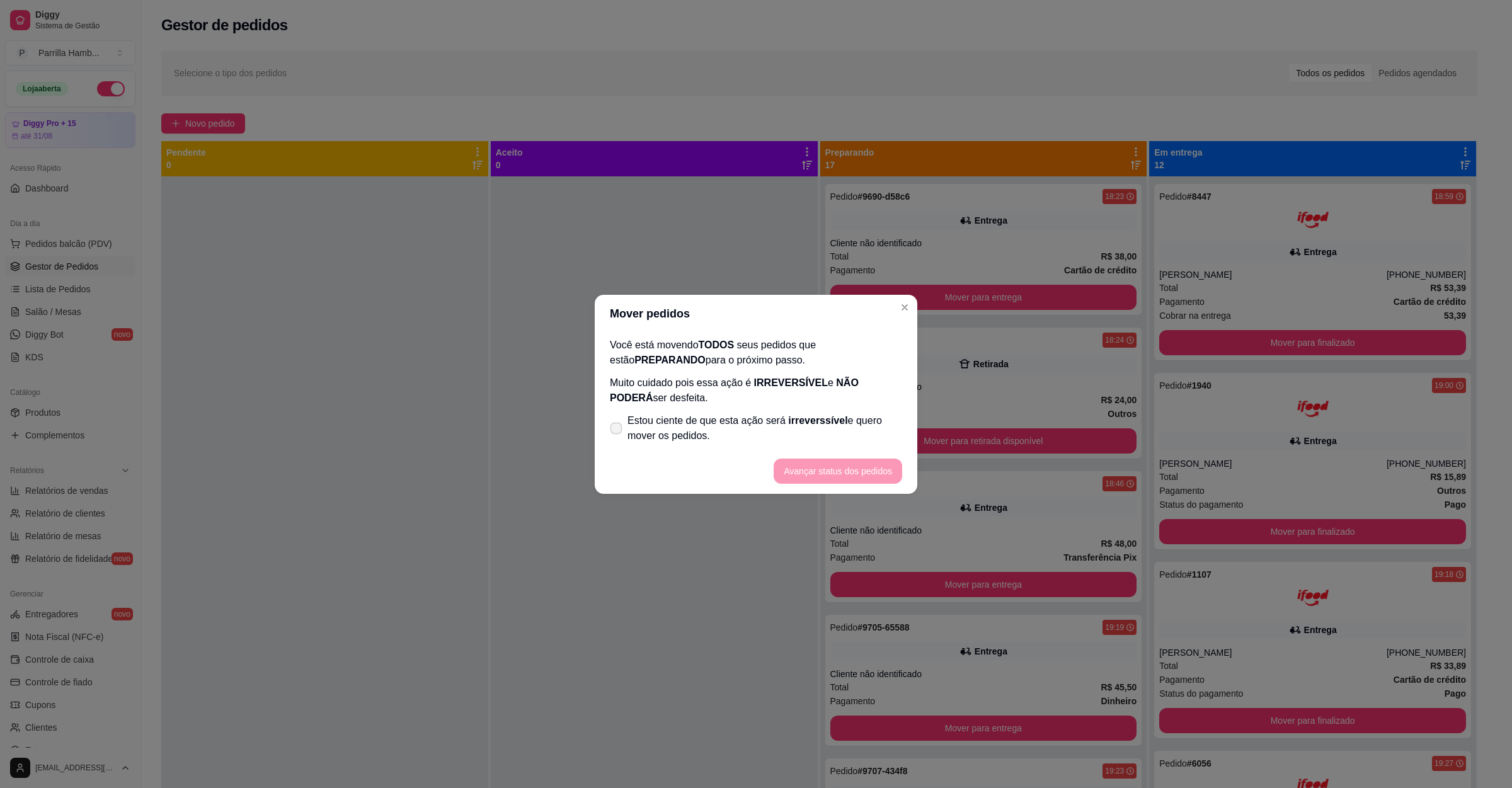
click at [759, 444] on label "Estou ciente de que esta ação será irreverssível e quero mover os pedidos." at bounding box center [756, 428] width 302 height 40
click at [618, 438] on input "Estou ciente de que esta ação será irreverssível e quero mover os pedidos." at bounding box center [613, 435] width 9 height 9
checkbox input "true"
click at [847, 471] on button "Avançar status dos pedidos" at bounding box center [838, 472] width 128 height 26
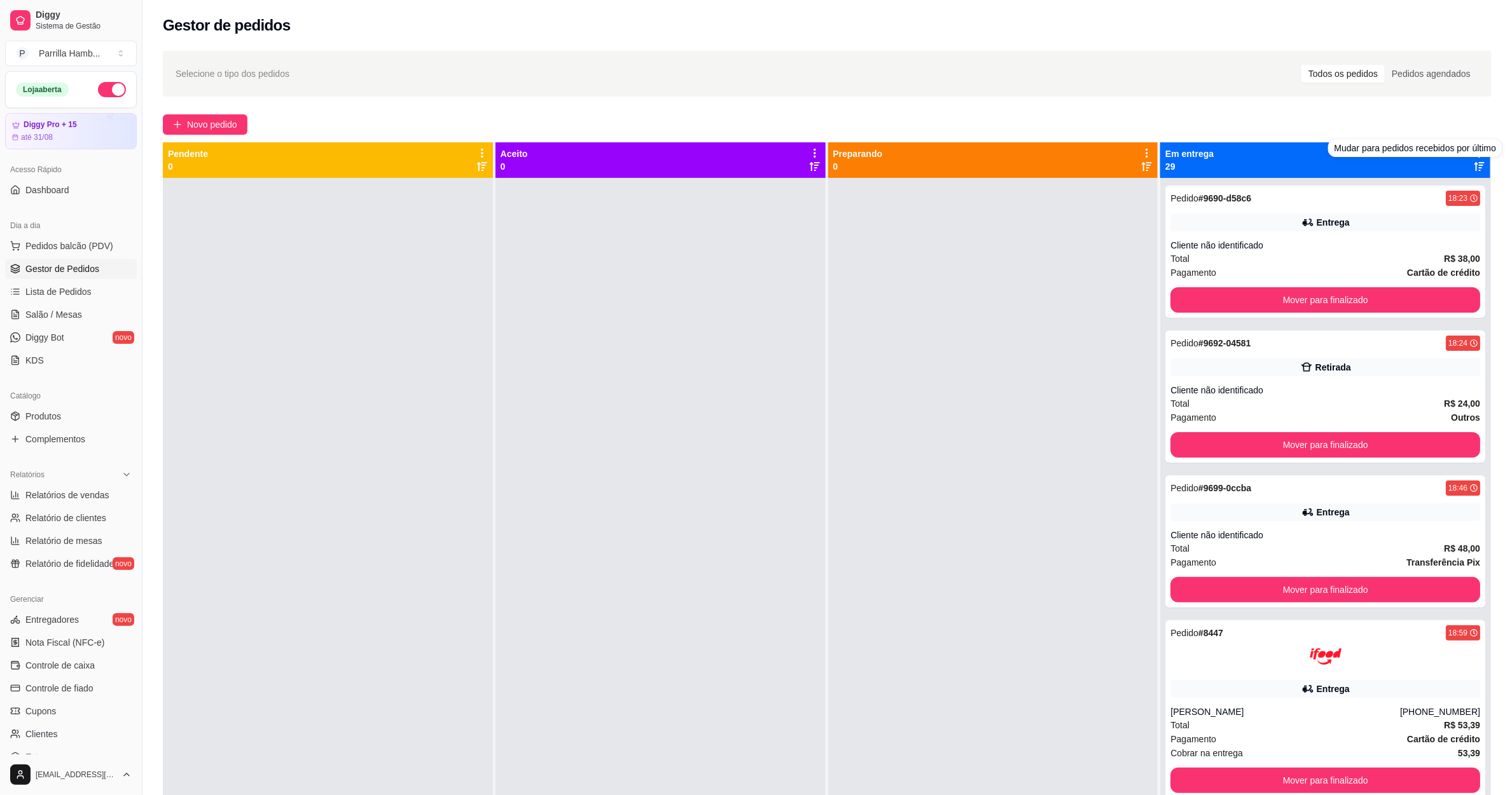
click at [1321, 140] on div "Selecione o tipo dos pedidos Todos os pedidos Pedidos agendados Novo pedido Pen…" at bounding box center [827, 497] width 1370 height 909
click at [1380, 119] on div "Novo pedido" at bounding box center [827, 125] width 1329 height 20
click at [1456, 144] on div "Em entrega 29" at bounding box center [1324, 160] width 330 height 36
click at [1458, 150] on div "Em entrega 29" at bounding box center [1324, 160] width 320 height 26
click at [1473, 151] on icon at bounding box center [1479, 153] width 11 height 11
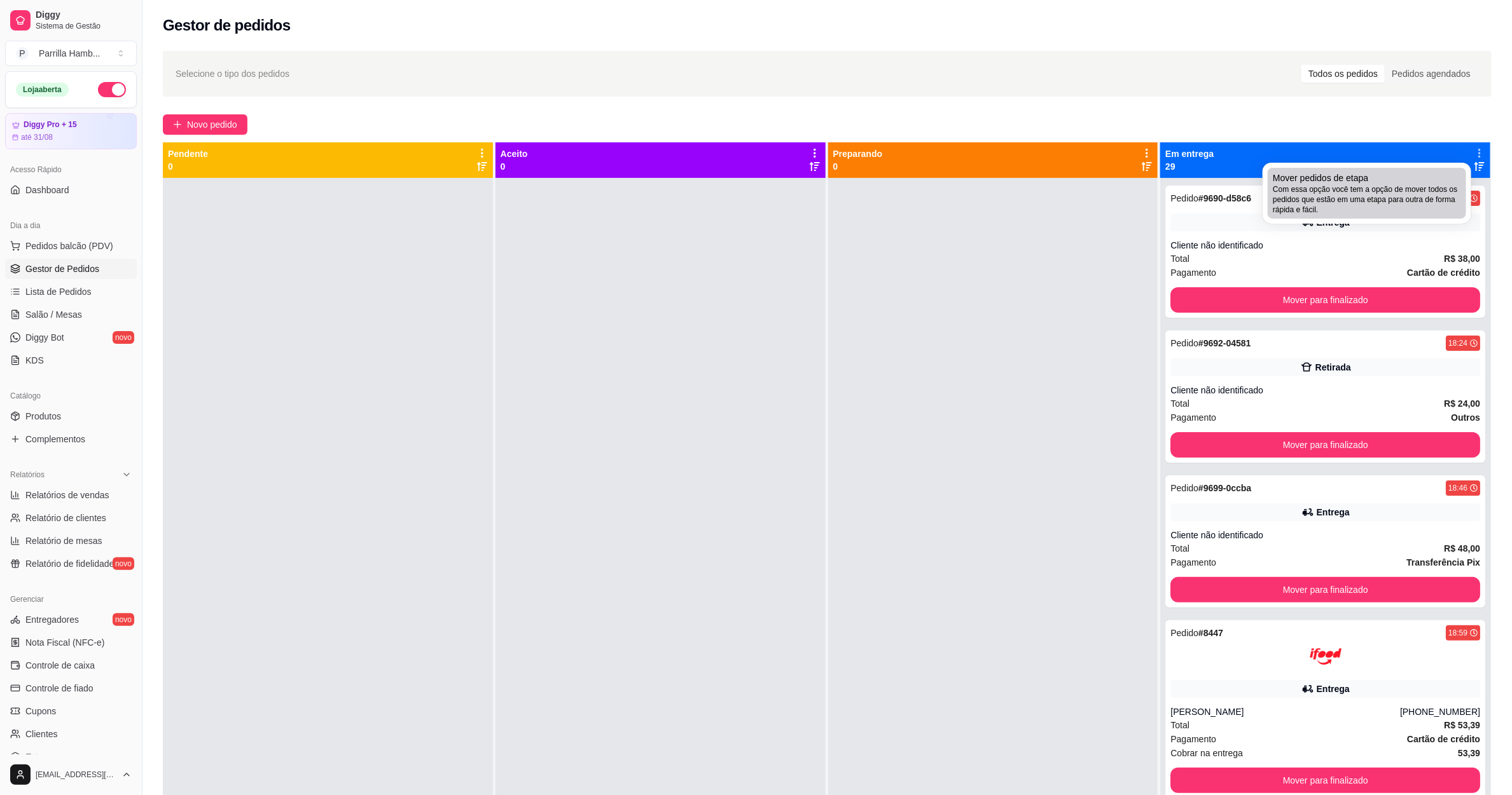
click at [1370, 172] on div "Mover pedidos de etapa Com essa opção você tem a opção de mover todos os pedido…" at bounding box center [1367, 193] width 188 height 43
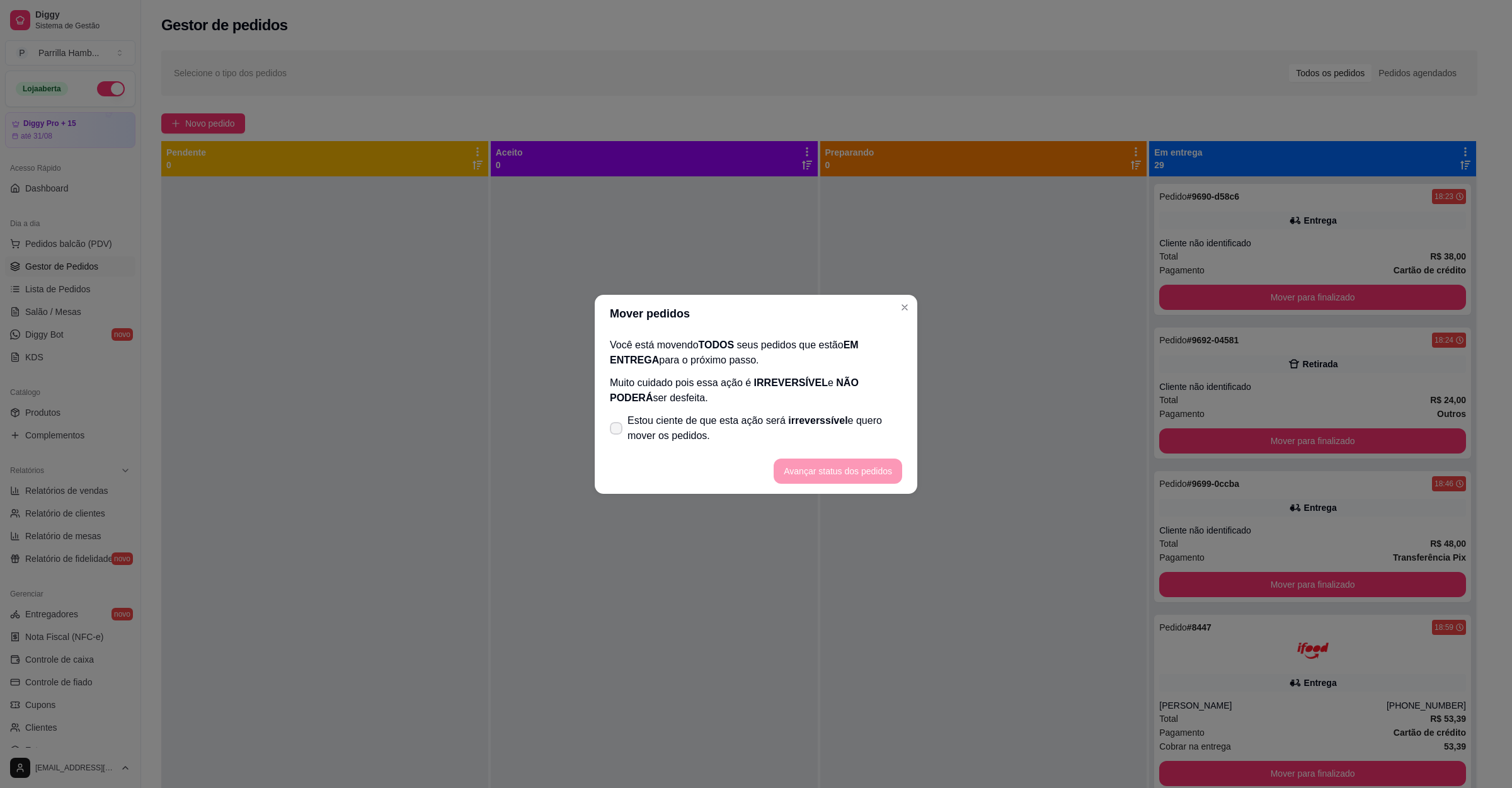
click at [698, 433] on span "Estou ciente de que esta ação será irreverssível e quero mover os pedidos." at bounding box center [765, 428] width 274 height 30
click at [618, 433] on input "Estou ciente de que esta ação será irreverssível e quero mover os pedidos." at bounding box center [613, 435] width 9 height 9
checkbox input "true"
click at [823, 462] on button "Avançar status dos pedidos" at bounding box center [838, 472] width 128 height 26
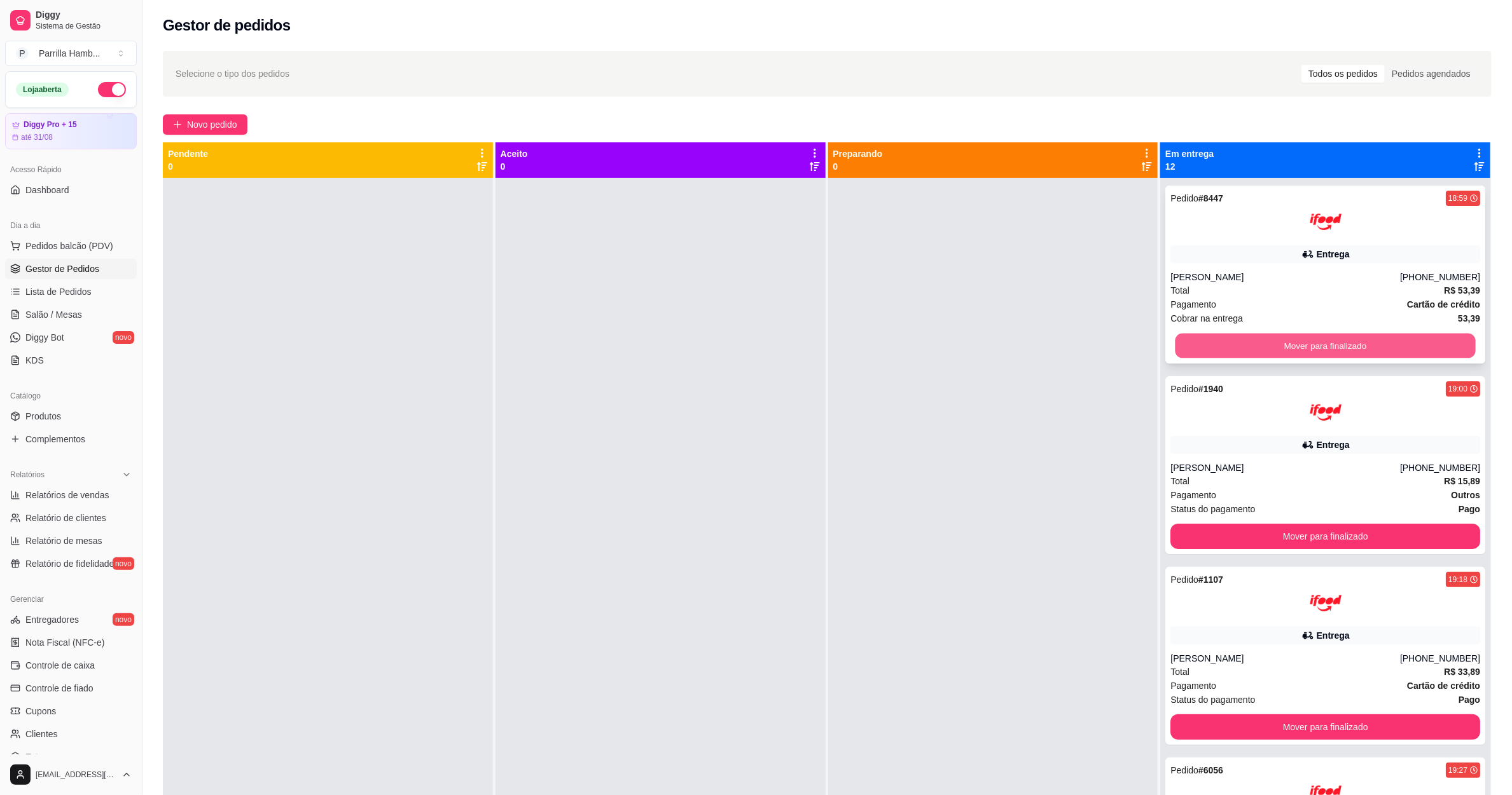
click at [1279, 338] on button "Mover para finalizado" at bounding box center [1325, 346] width 300 height 25
click at [1279, 338] on button "Mover para finalizado" at bounding box center [1325, 346] width 310 height 26
click at [1279, 338] on button "Mover para finalizado" at bounding box center [1325, 346] width 300 height 25
click at [1279, 338] on button "Mover para finalizado" at bounding box center [1325, 346] width 310 height 26
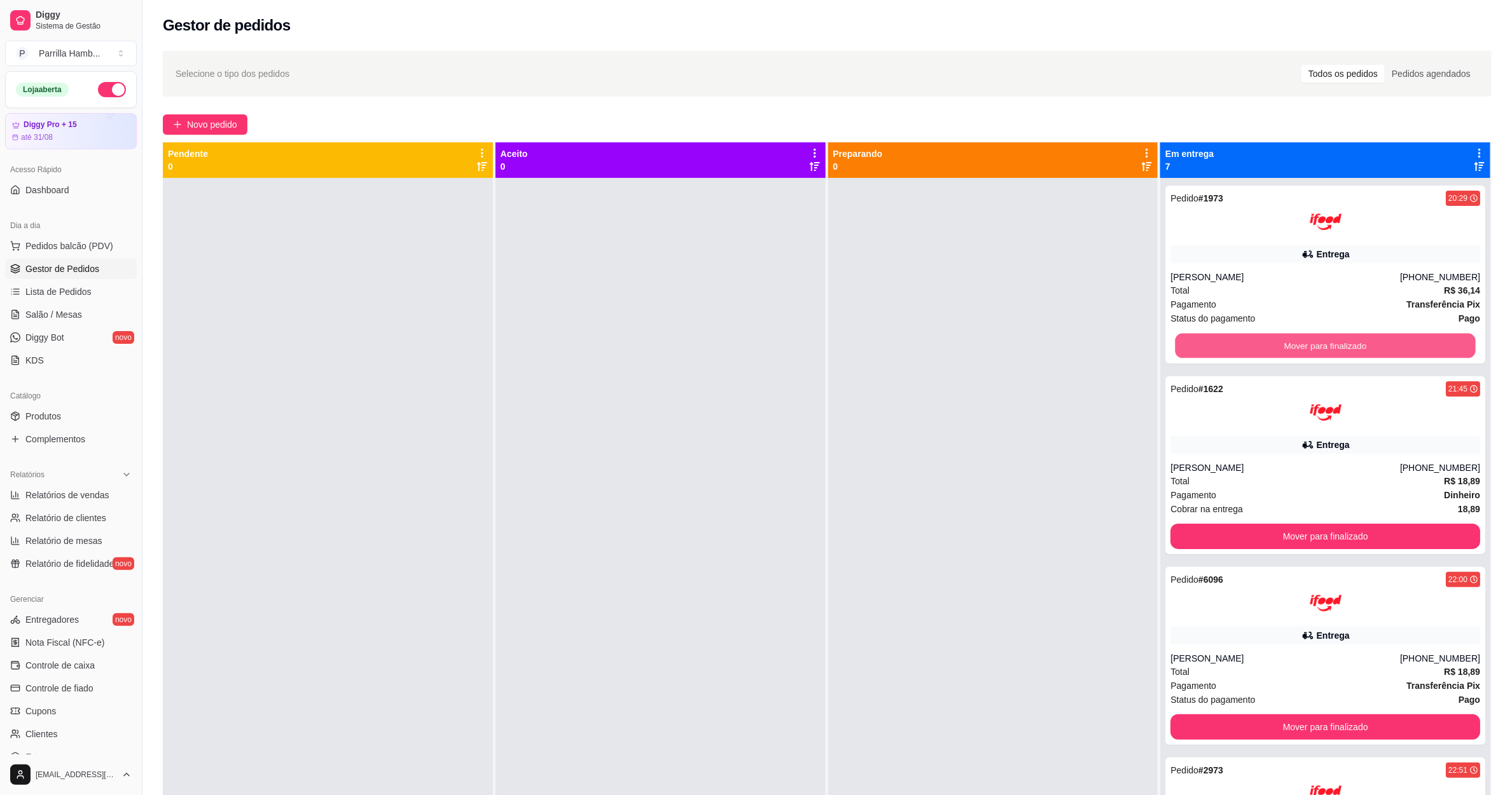
click at [1279, 338] on button "Mover para finalizado" at bounding box center [1325, 346] width 300 height 25
click at [1279, 338] on button "Mover para finalizado" at bounding box center [1325, 346] width 310 height 26
click at [1279, 338] on button "Mover para finalizado" at bounding box center [1325, 346] width 300 height 25
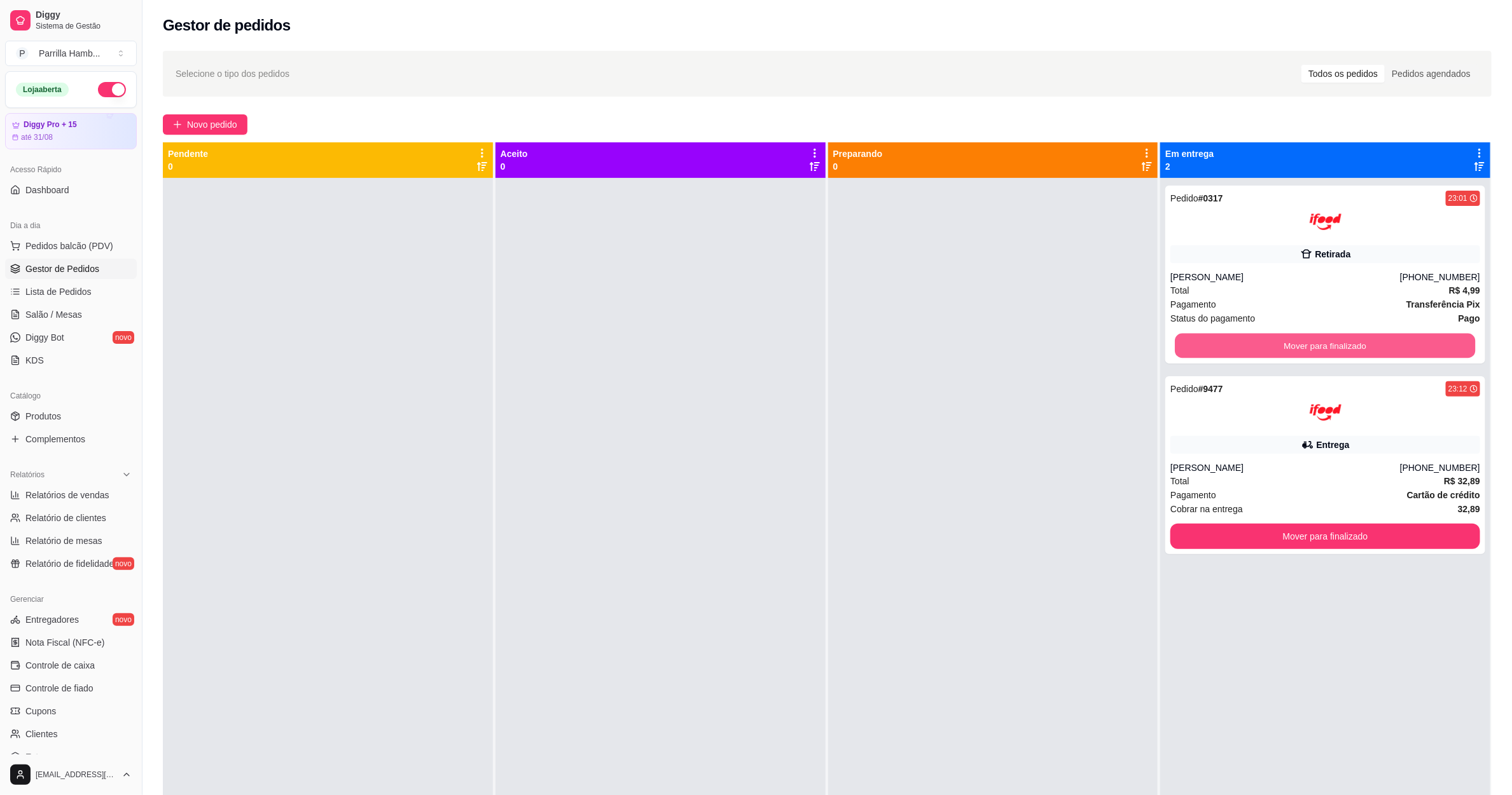
click at [1279, 338] on button "Mover para finalizado" at bounding box center [1325, 346] width 300 height 25
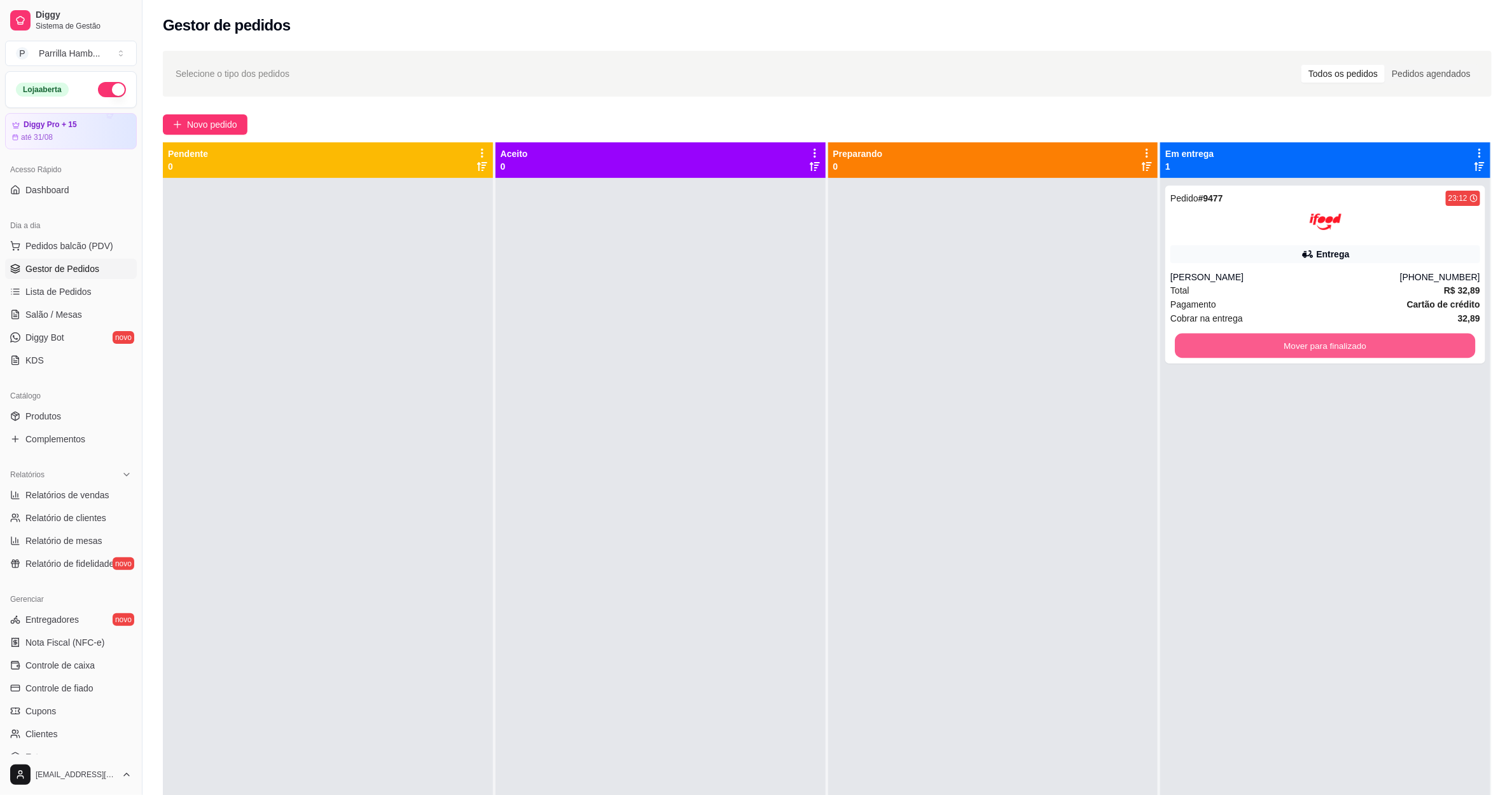
click at [1279, 338] on button "Mover para finalizado" at bounding box center [1325, 346] width 300 height 25
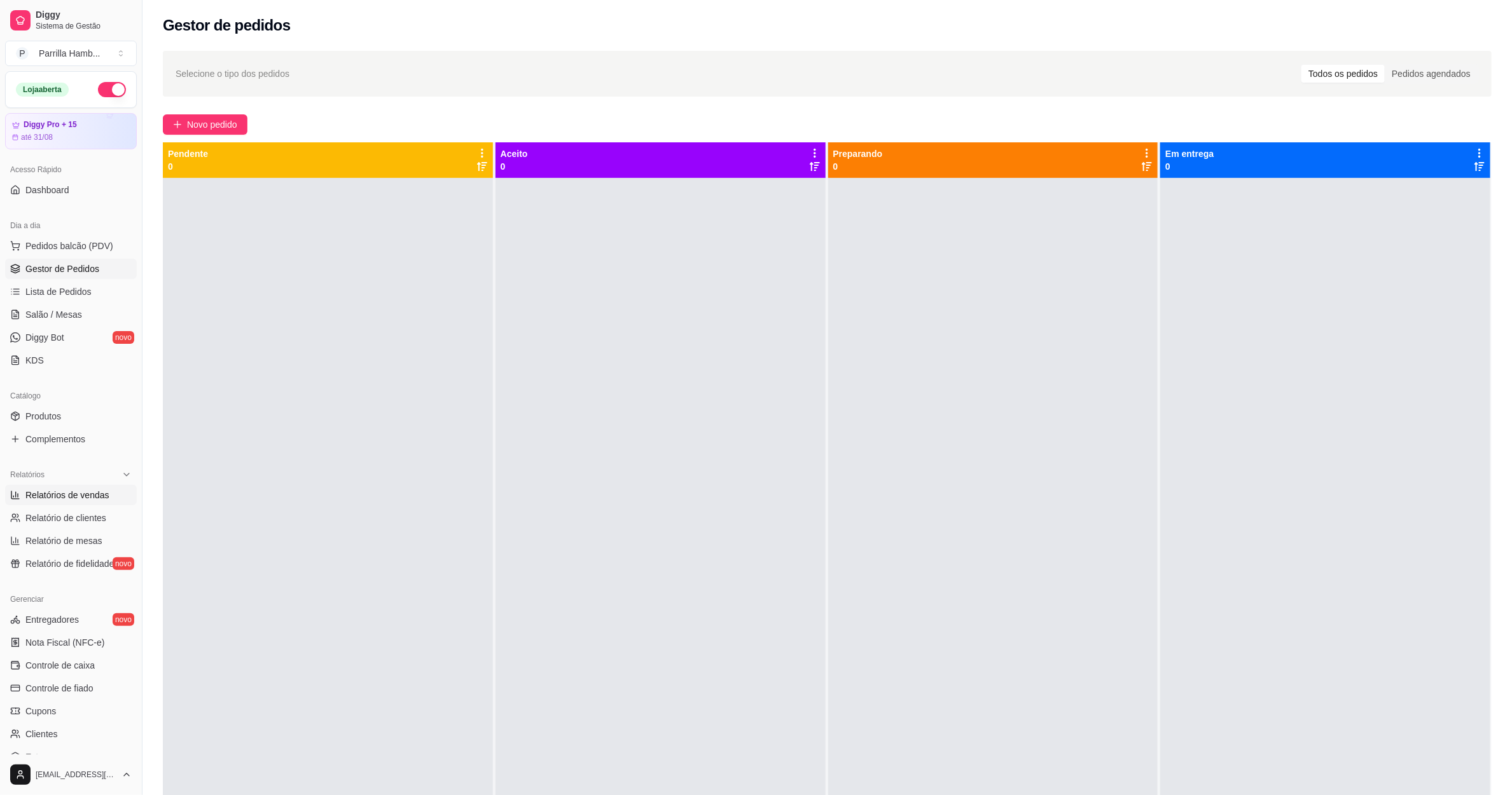
click at [65, 492] on span "Relatórios de vendas" at bounding box center [67, 495] width 84 height 13
select select "ALL"
select select "0"
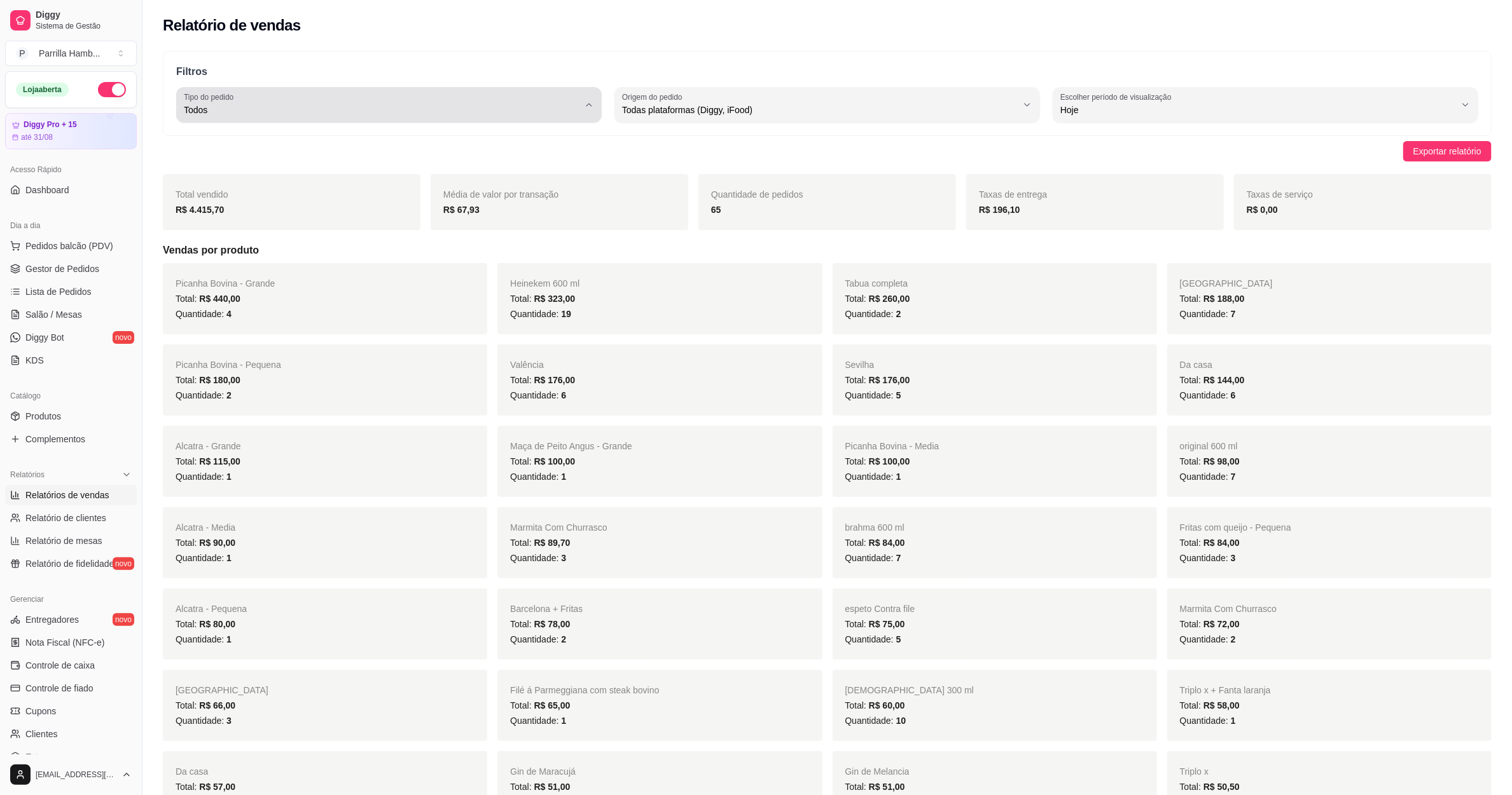
click at [282, 111] on span "Todos" at bounding box center [382, 110] width 395 height 13
click at [276, 166] on span "Entrega" at bounding box center [383, 161] width 377 height 12
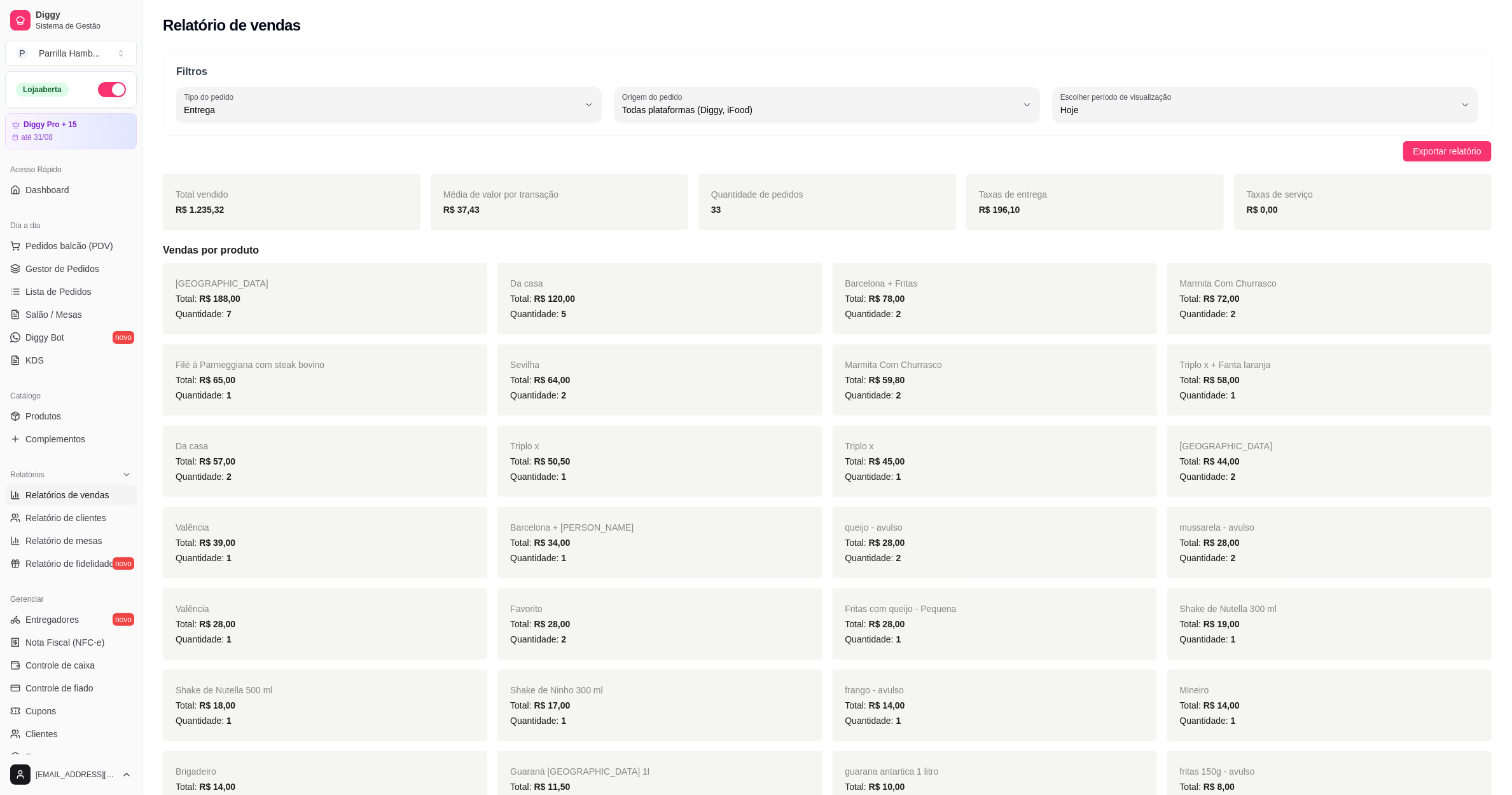
click at [712, 210] on strong "33" at bounding box center [716, 210] width 10 height 10
click at [355, 96] on div "Entrega" at bounding box center [382, 105] width 395 height 26
click at [326, 147] on li "Todos" at bounding box center [389, 141] width 399 height 20
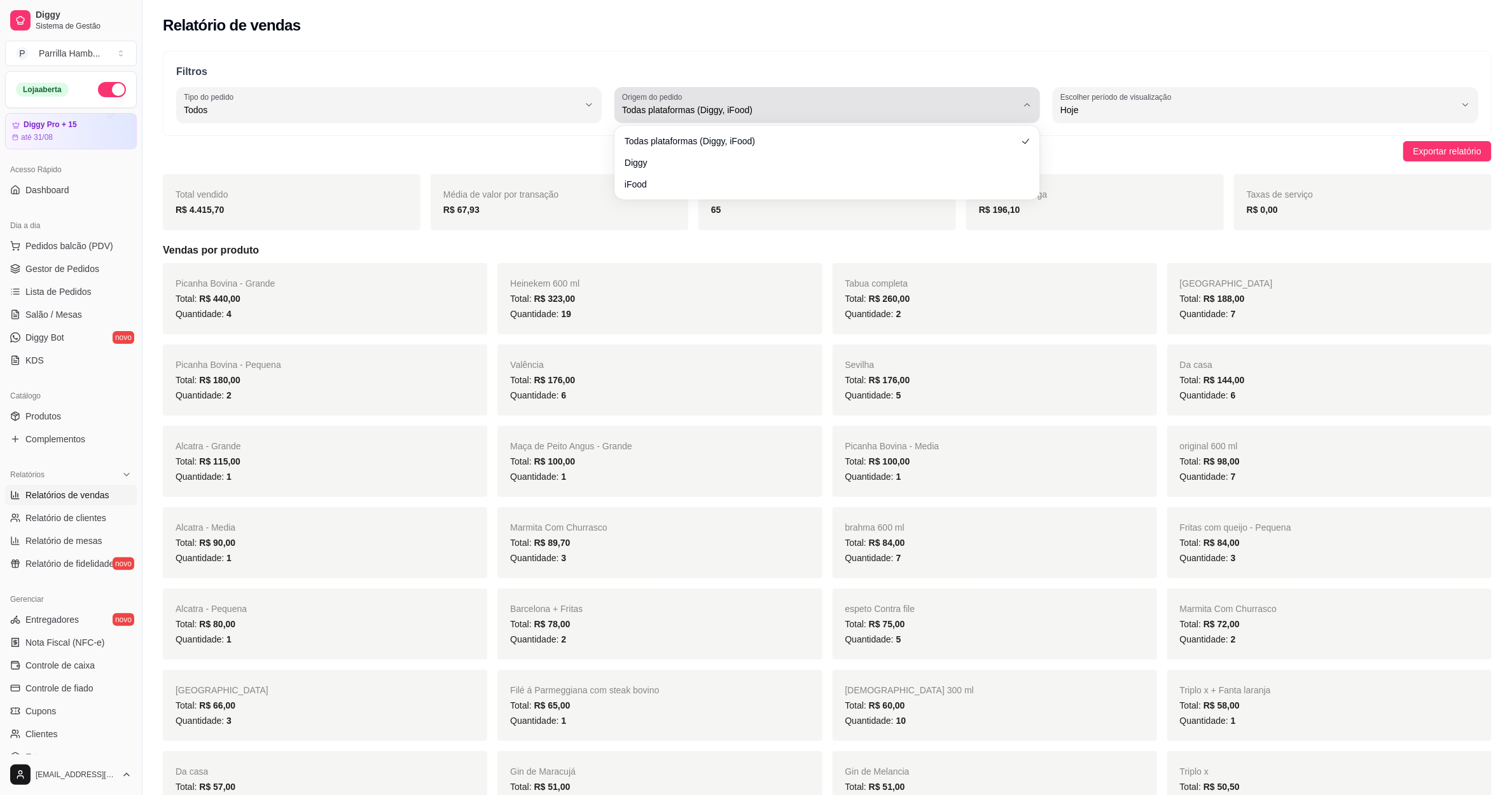
click at [649, 99] on label "Origem do pedido" at bounding box center [654, 97] width 64 height 11
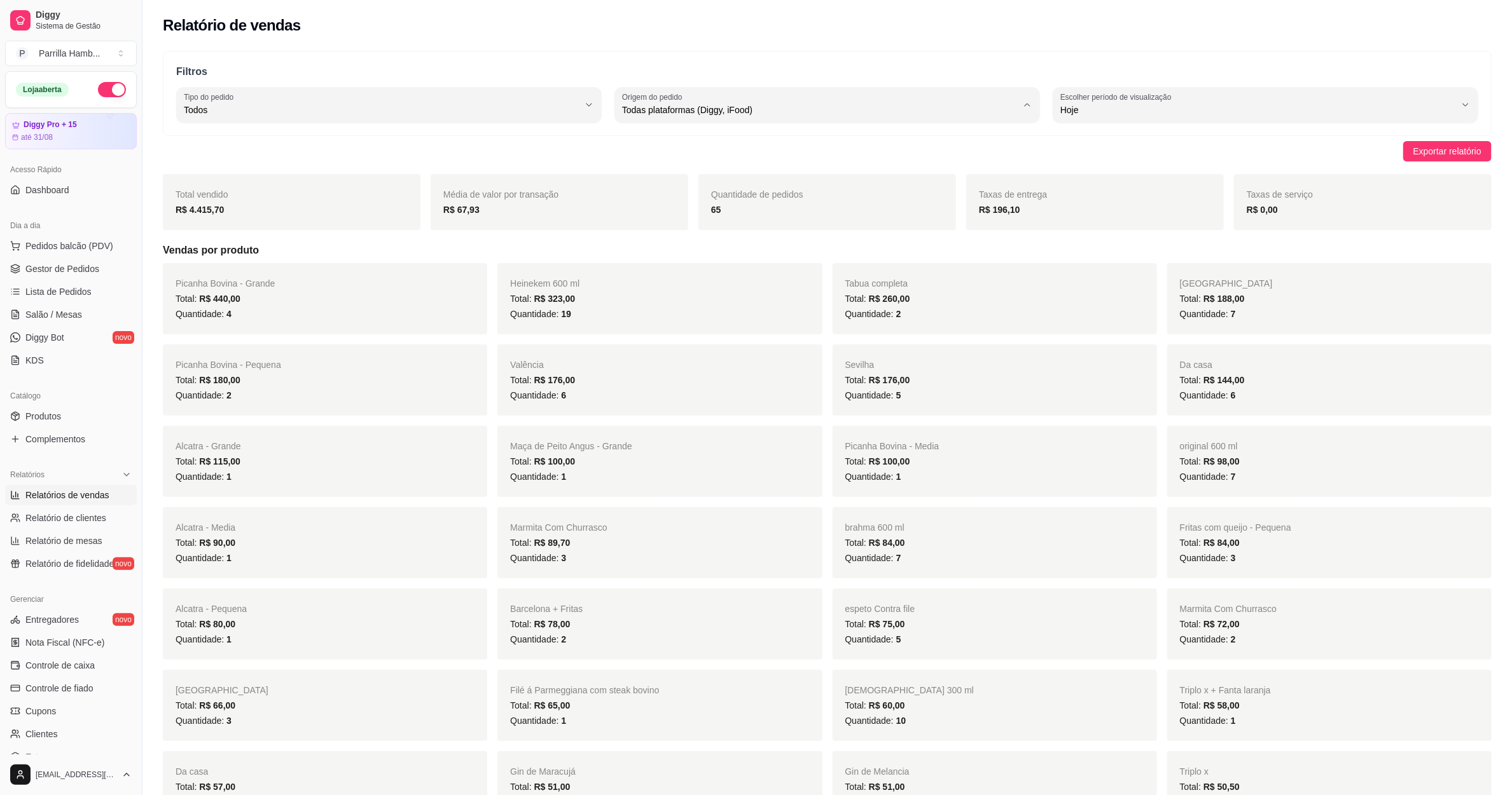
click at [685, 164] on span "Diggy" at bounding box center [821, 161] width 377 height 12
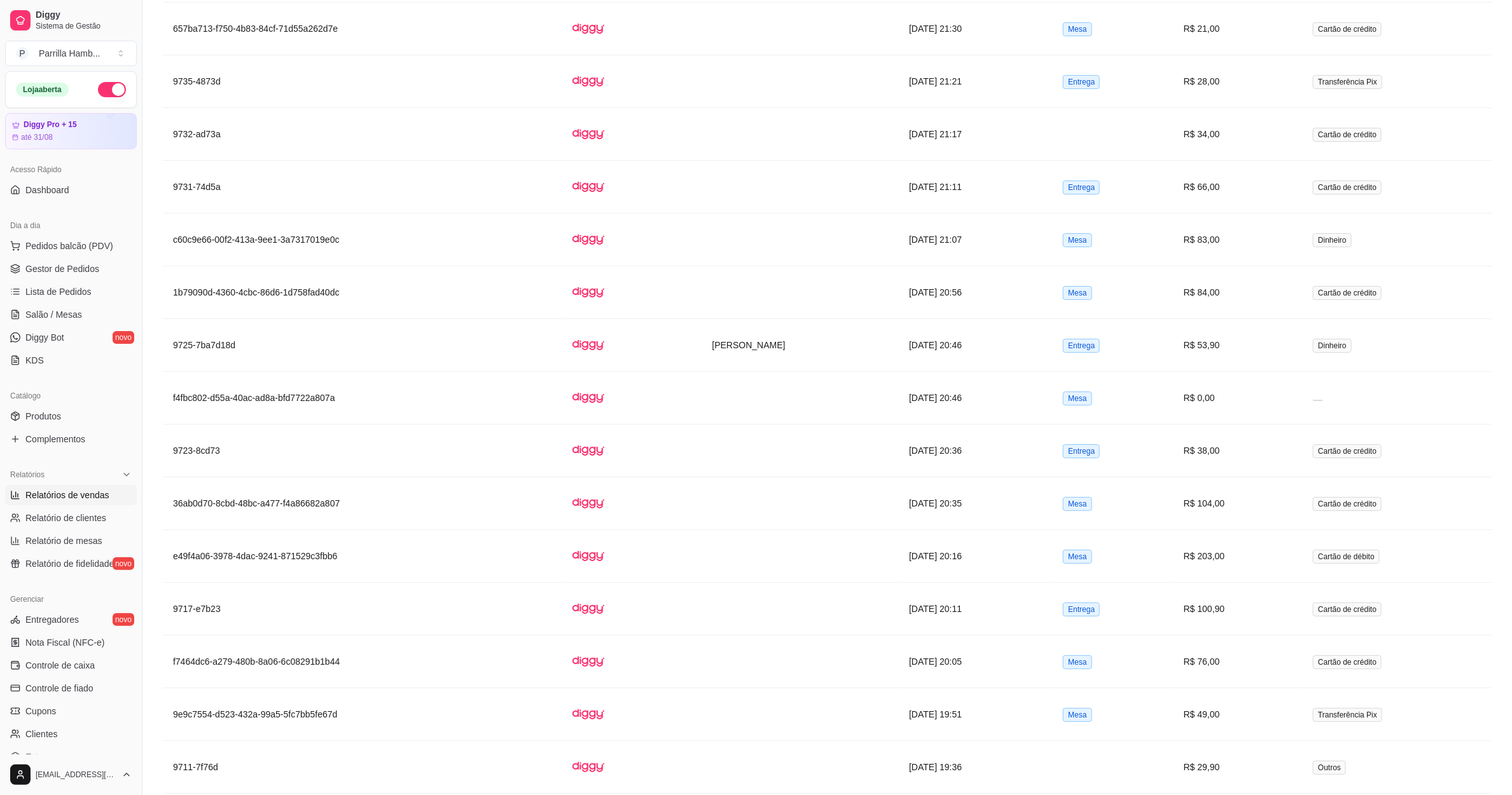
scroll to position [2845, 0]
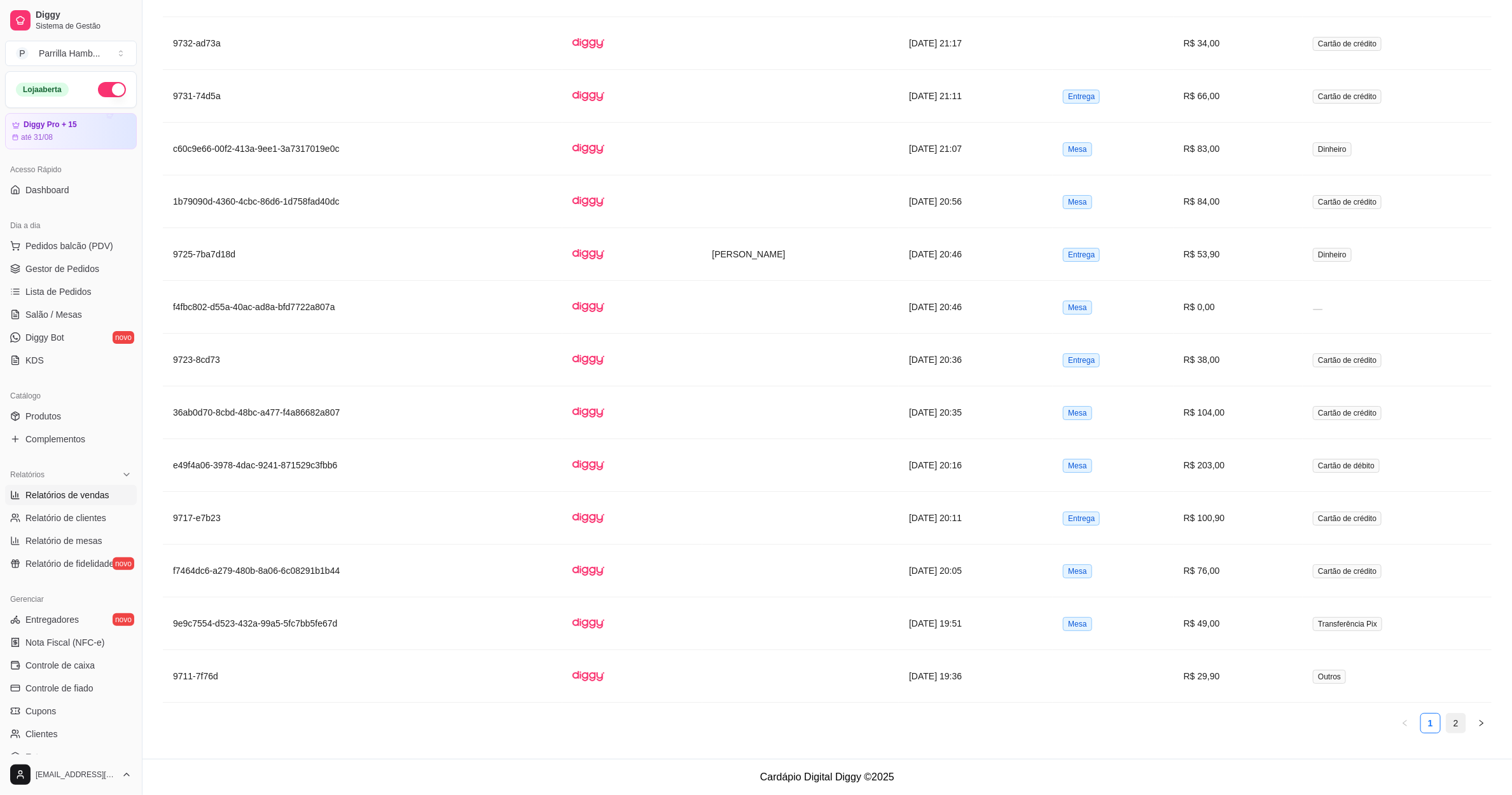
click at [1465, 725] on link "2" at bounding box center [1455, 723] width 19 height 19
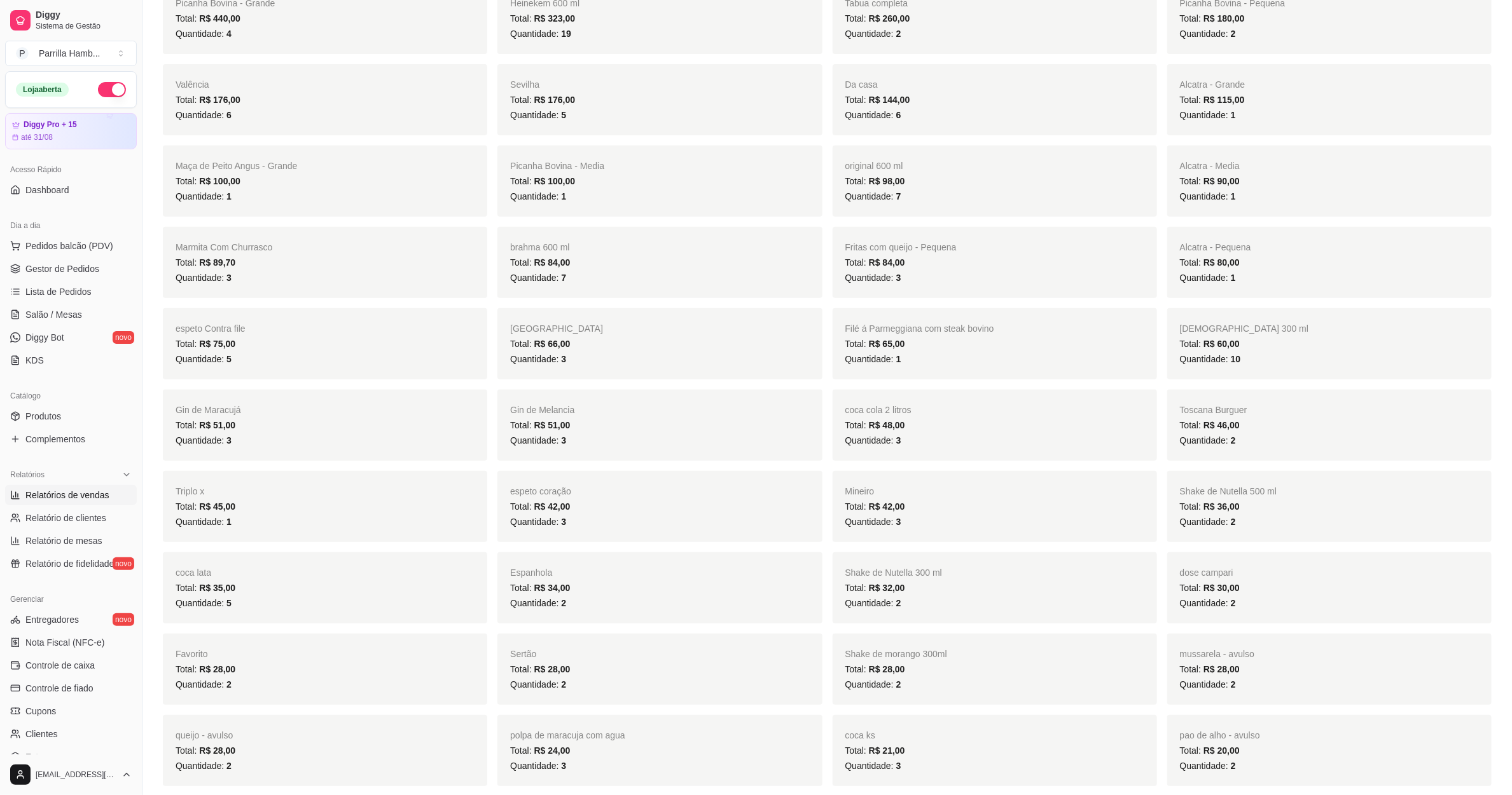
scroll to position [0, 0]
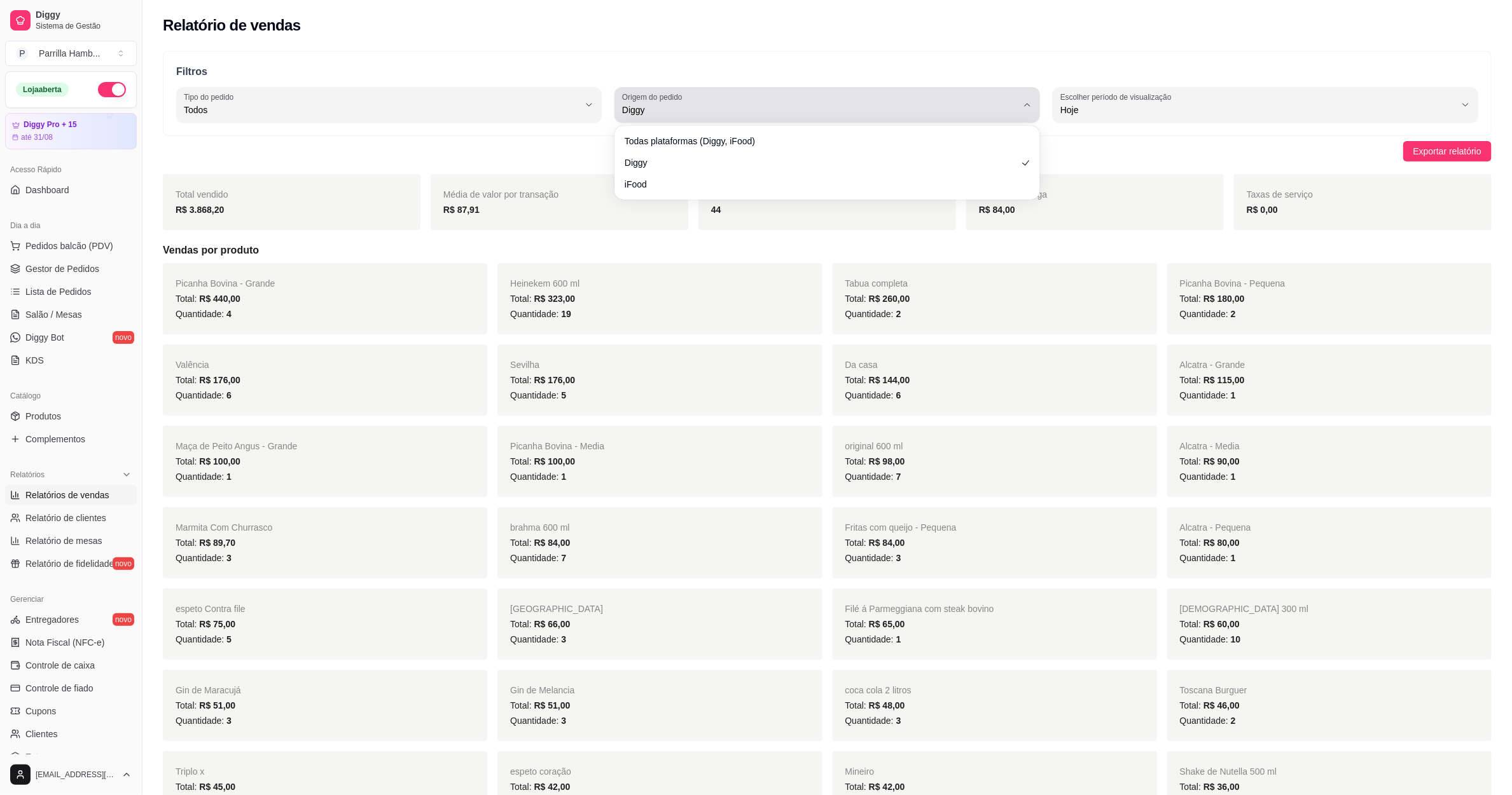
click at [649, 117] on span "Diggy" at bounding box center [820, 110] width 395 height 13
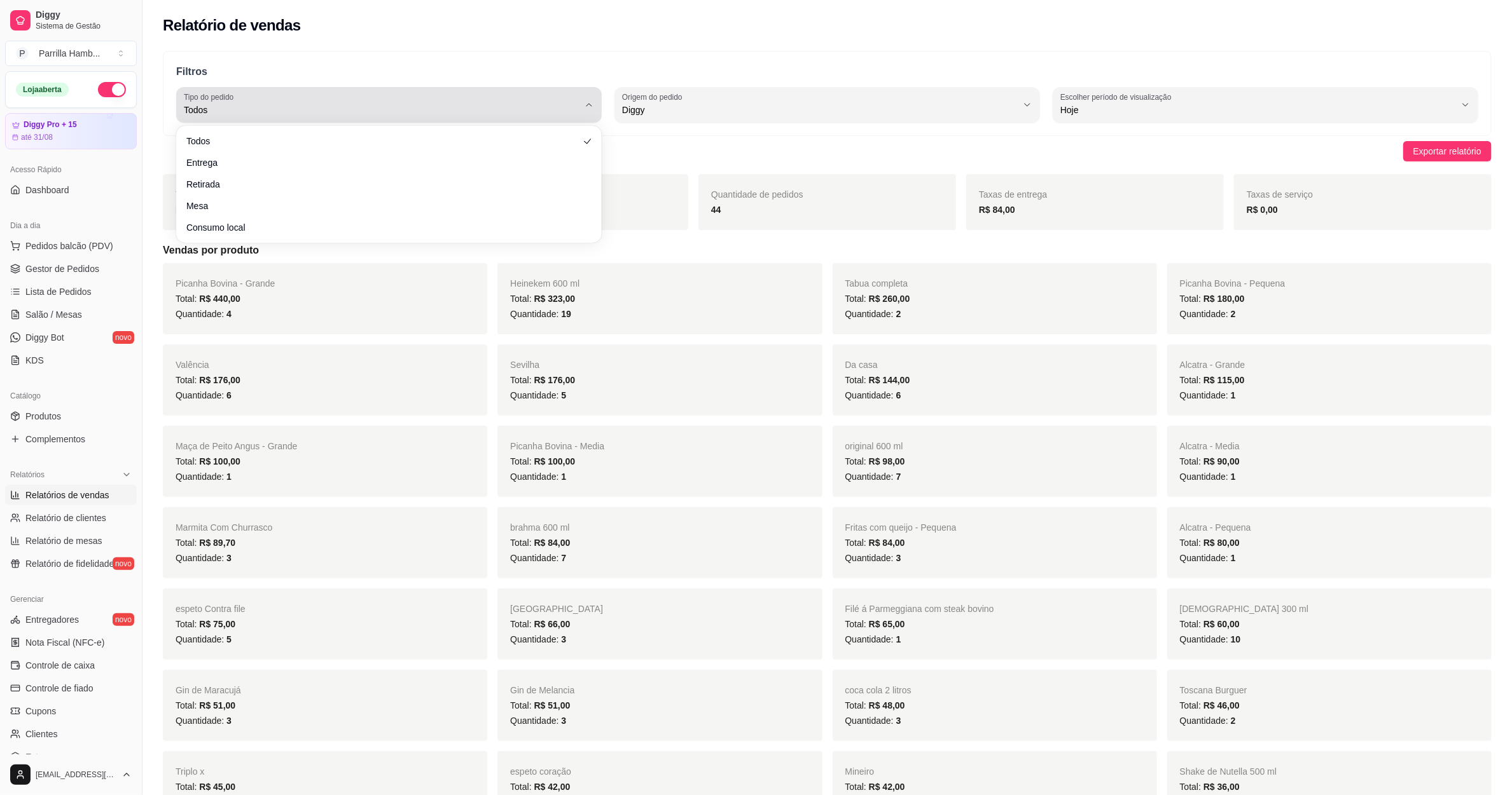
click at [510, 117] on span "Todos" at bounding box center [382, 110] width 395 height 13
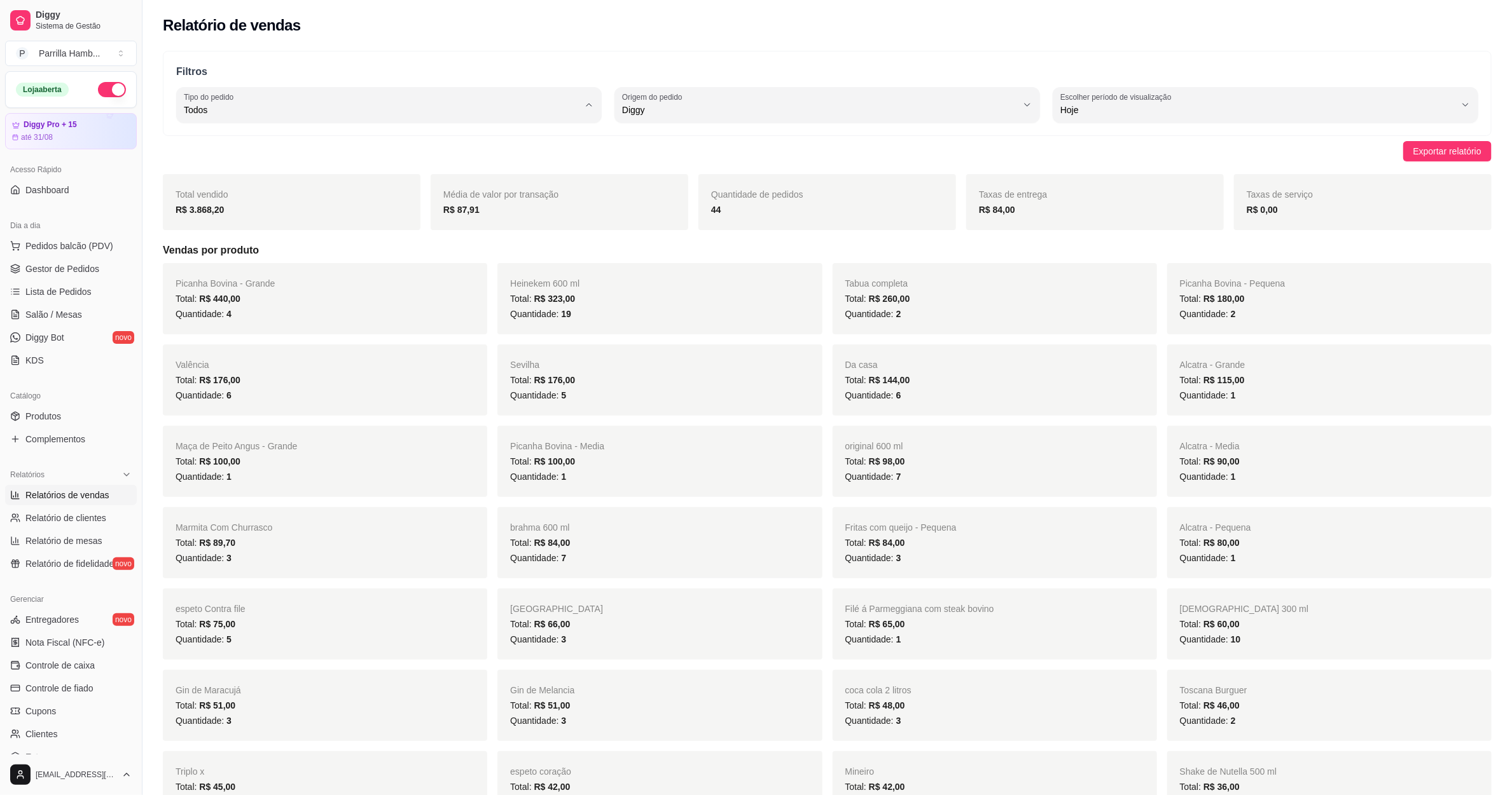
click at [455, 162] on span "Entrega" at bounding box center [383, 161] width 377 height 12
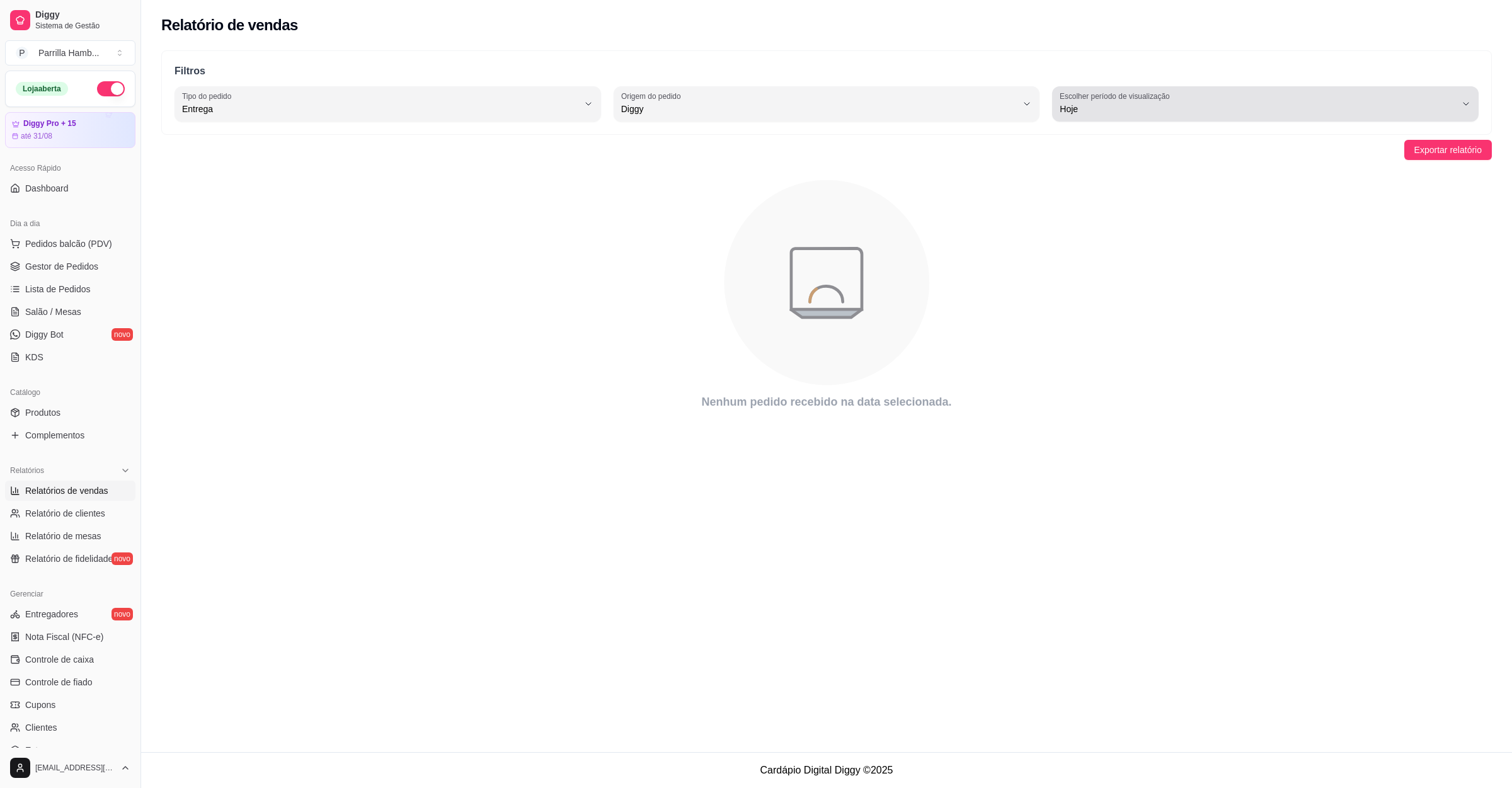
click at [1160, 110] on span "Hoje" at bounding box center [1257, 109] width 396 height 13
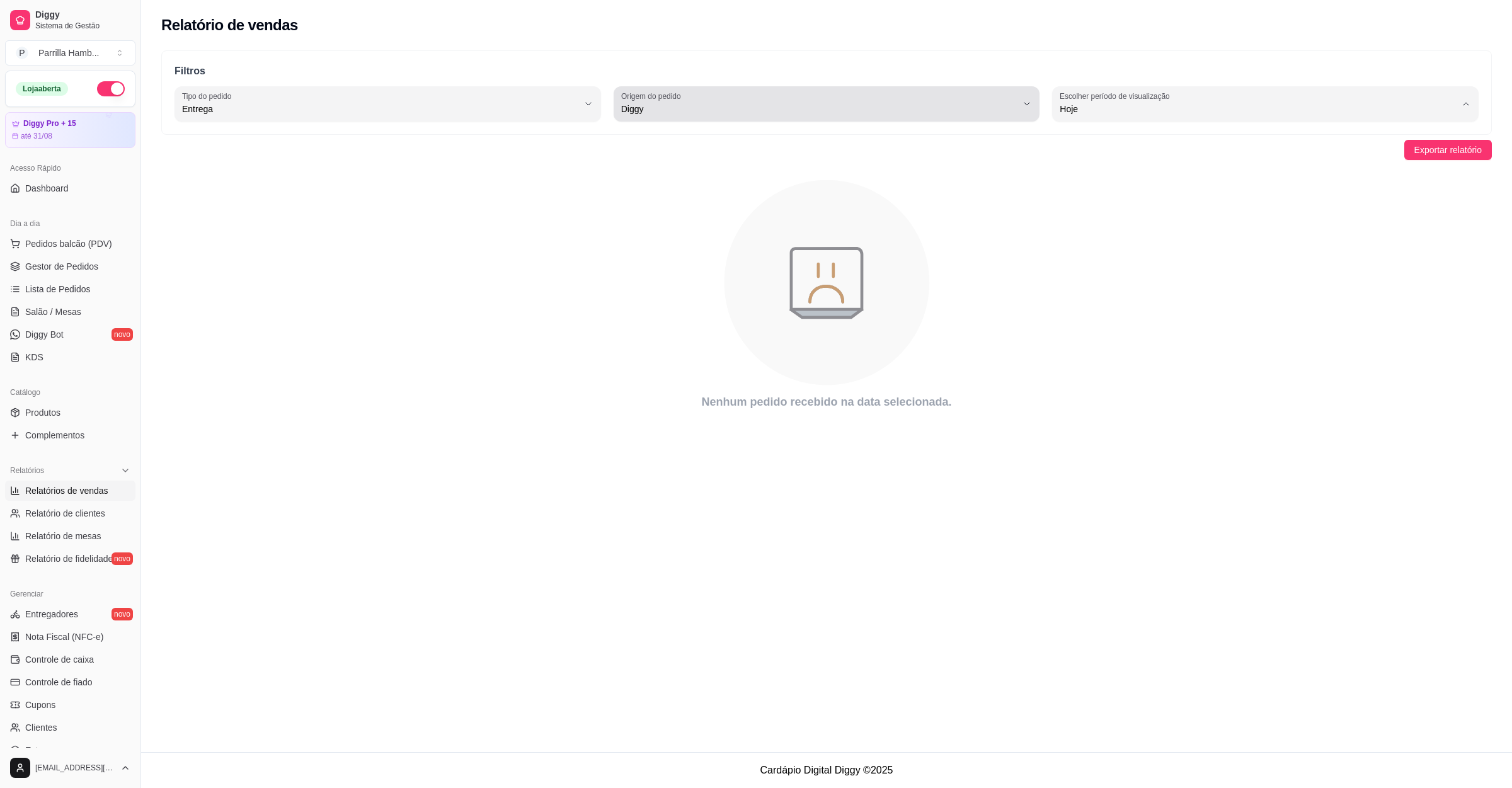
click at [822, 110] on span "Diggy" at bounding box center [819, 109] width 396 height 13
click at [688, 138] on span "Todas plataformas (Diggy, iFood)" at bounding box center [821, 138] width 377 height 12
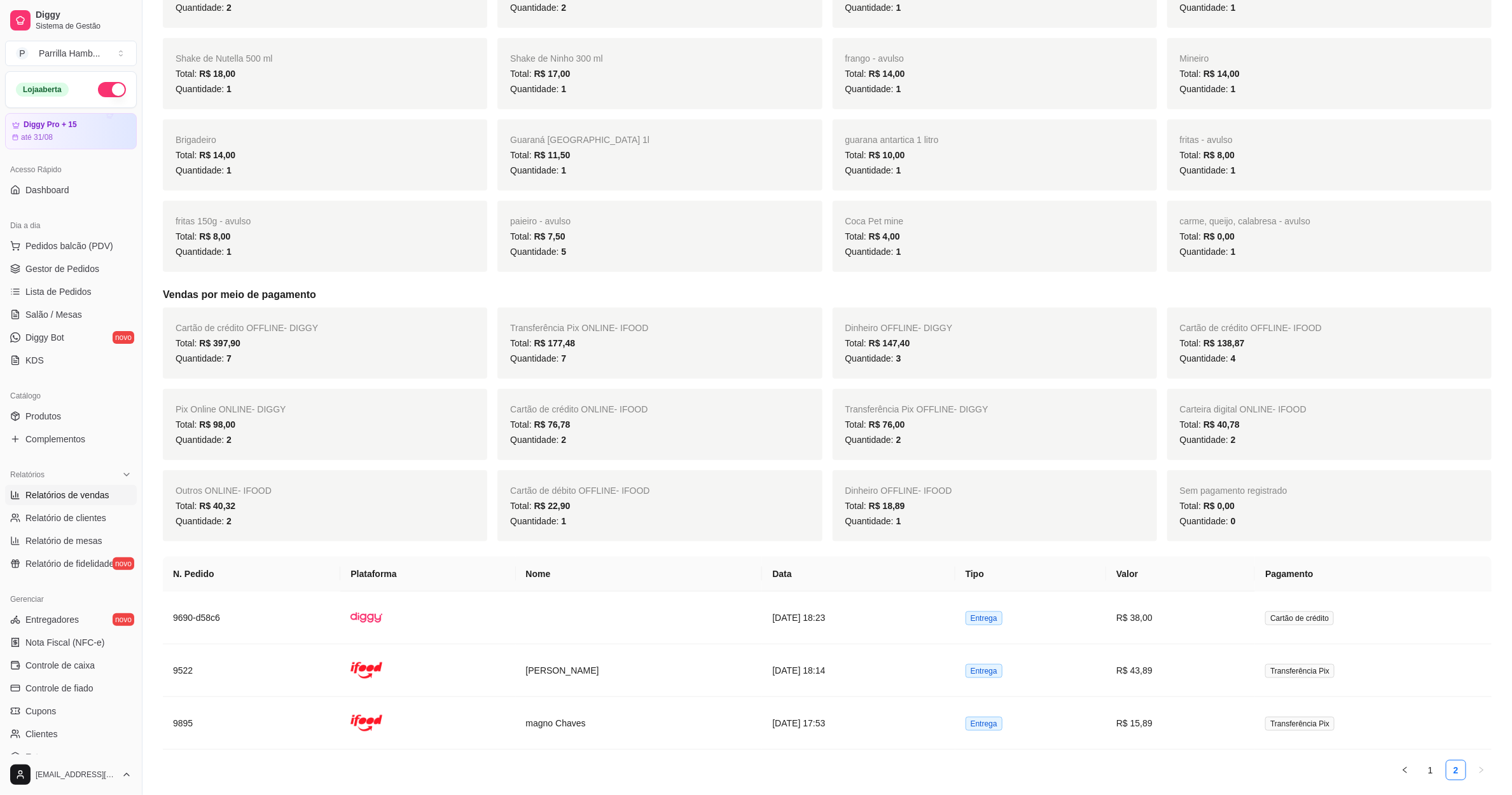
scroll to position [681, 0]
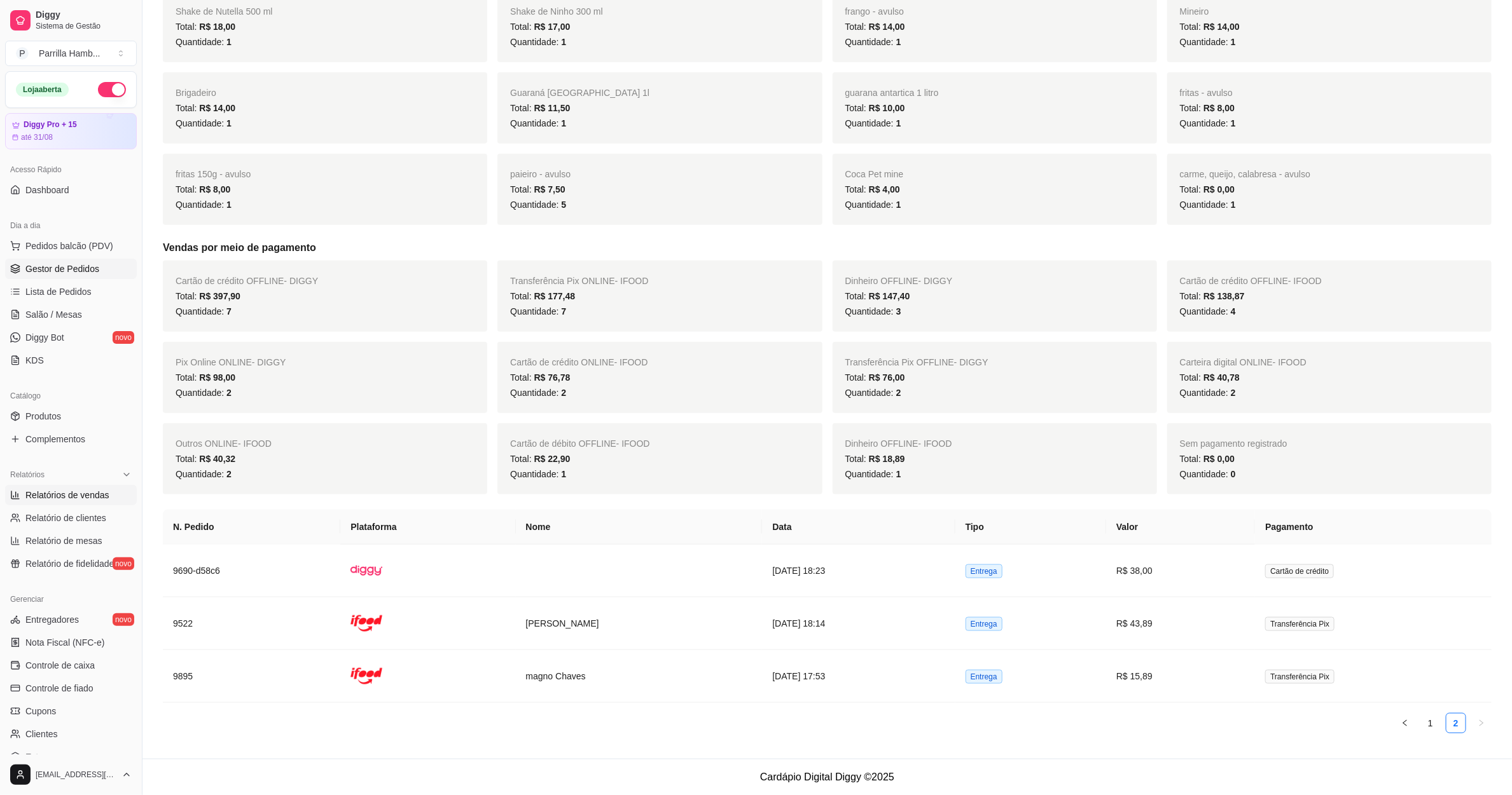
click at [46, 275] on span "Gestor de Pedidos" at bounding box center [62, 269] width 74 height 13
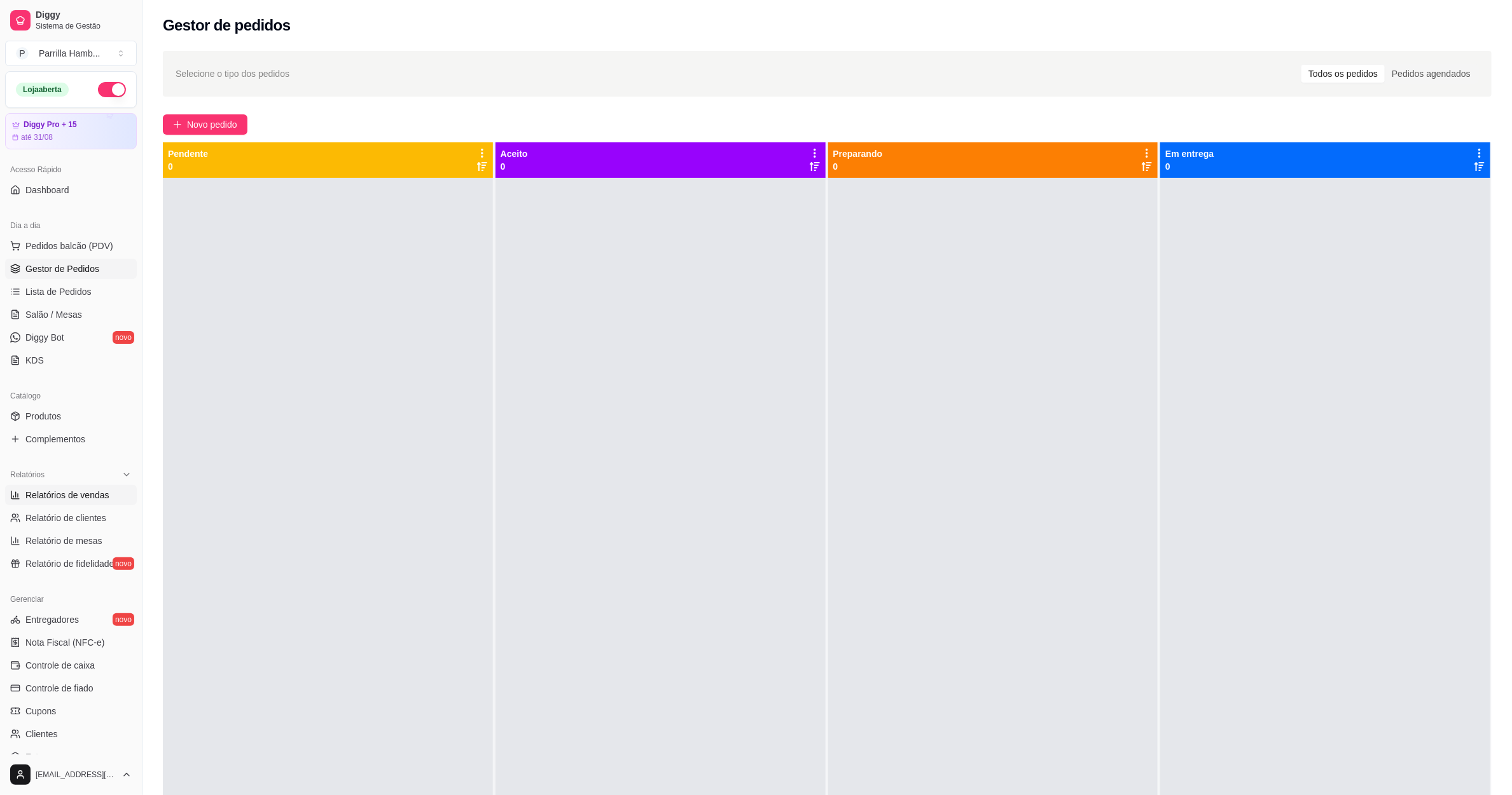
click at [81, 500] on span "Relatórios de vendas" at bounding box center [67, 495] width 84 height 13
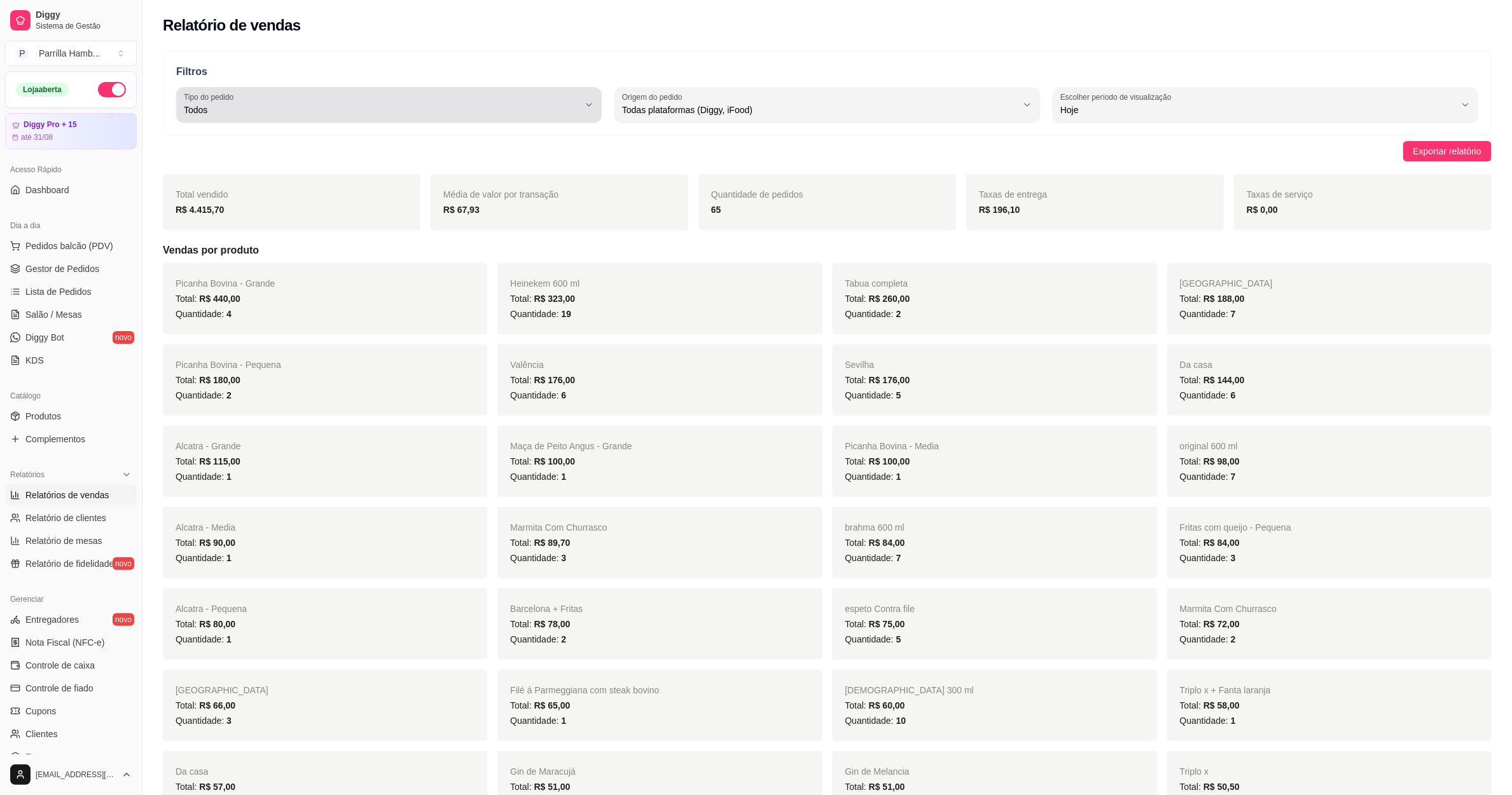
click at [402, 109] on span "Todos" at bounding box center [382, 110] width 395 height 13
click at [276, 167] on span "Entrega" at bounding box center [383, 161] width 377 height 12
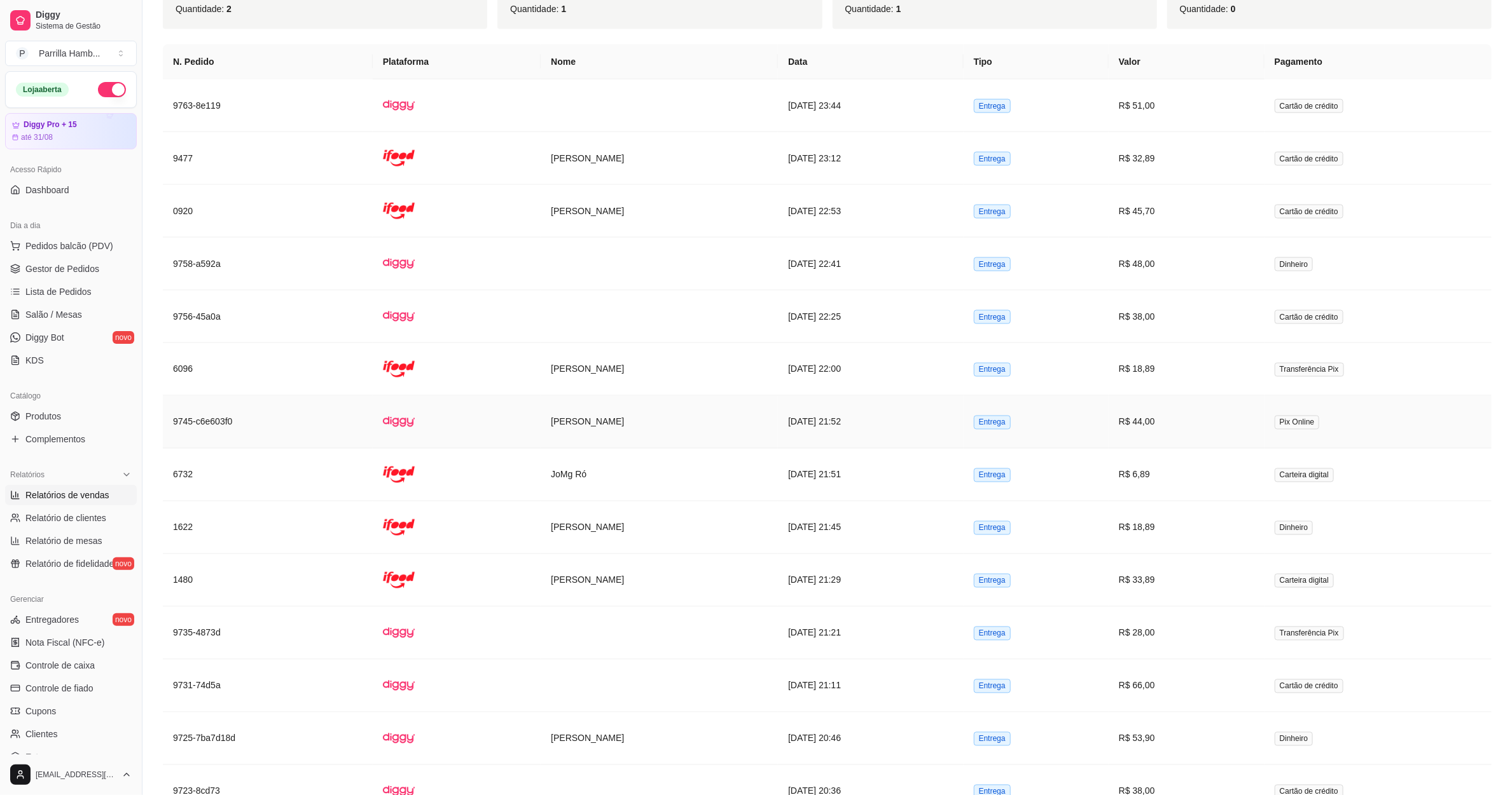
scroll to position [1239, 0]
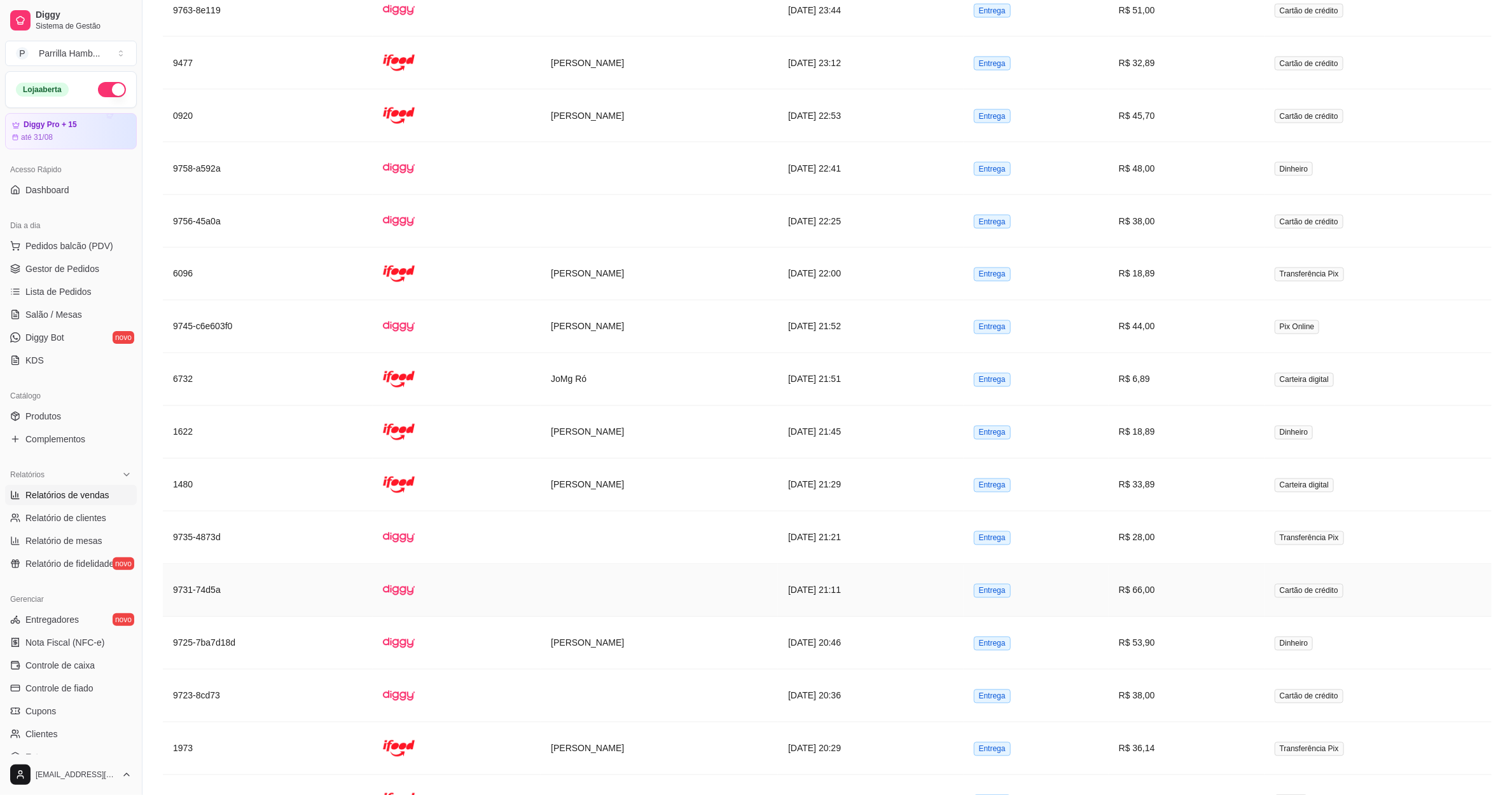
click at [1194, 598] on td "R$ 66,00" at bounding box center [1186, 591] width 156 height 53
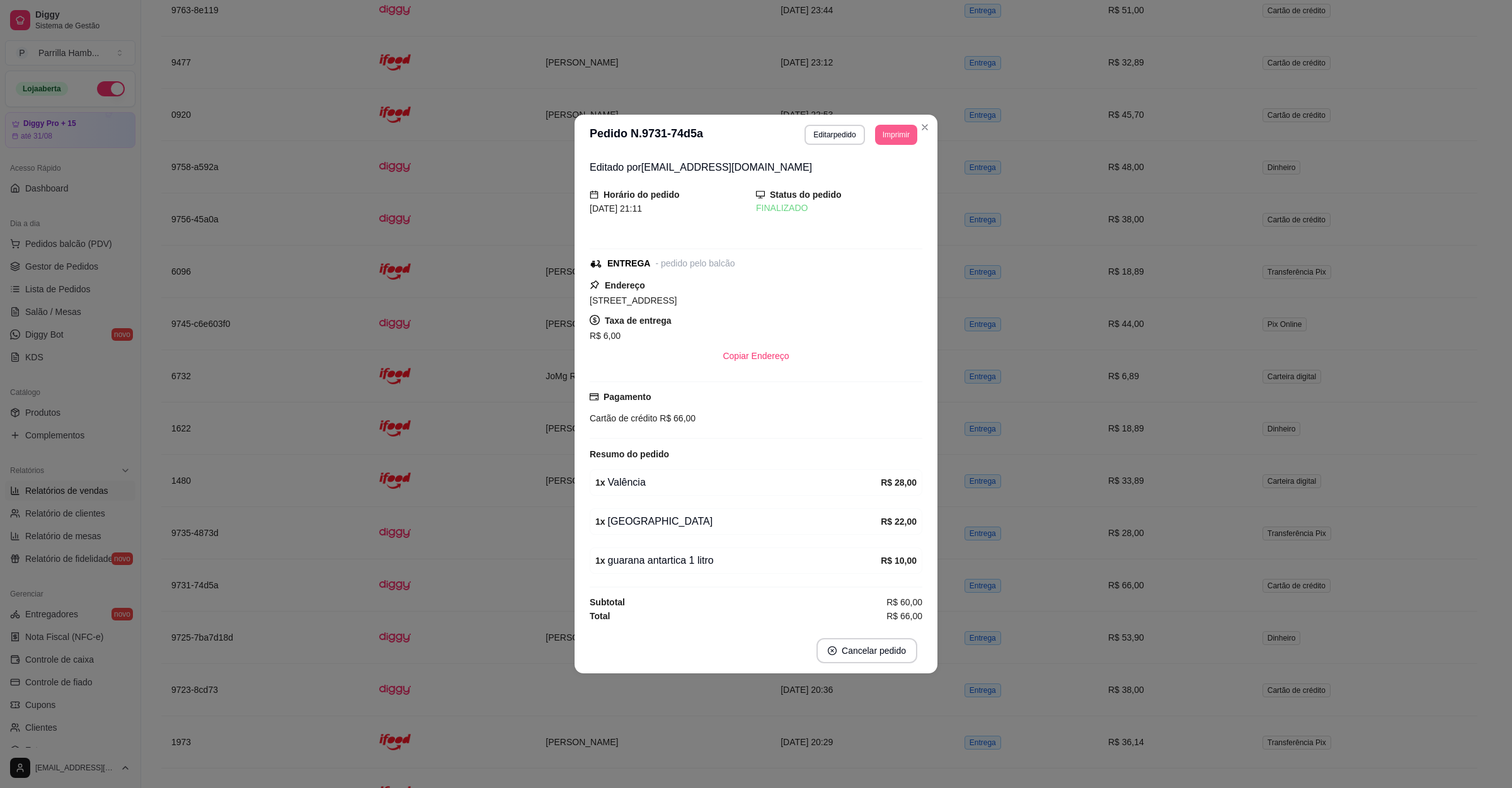
click at [885, 135] on button "Imprimir" at bounding box center [896, 135] width 43 height 20
click at [890, 169] on button "IMPRESSORA" at bounding box center [872, 177] width 91 height 20
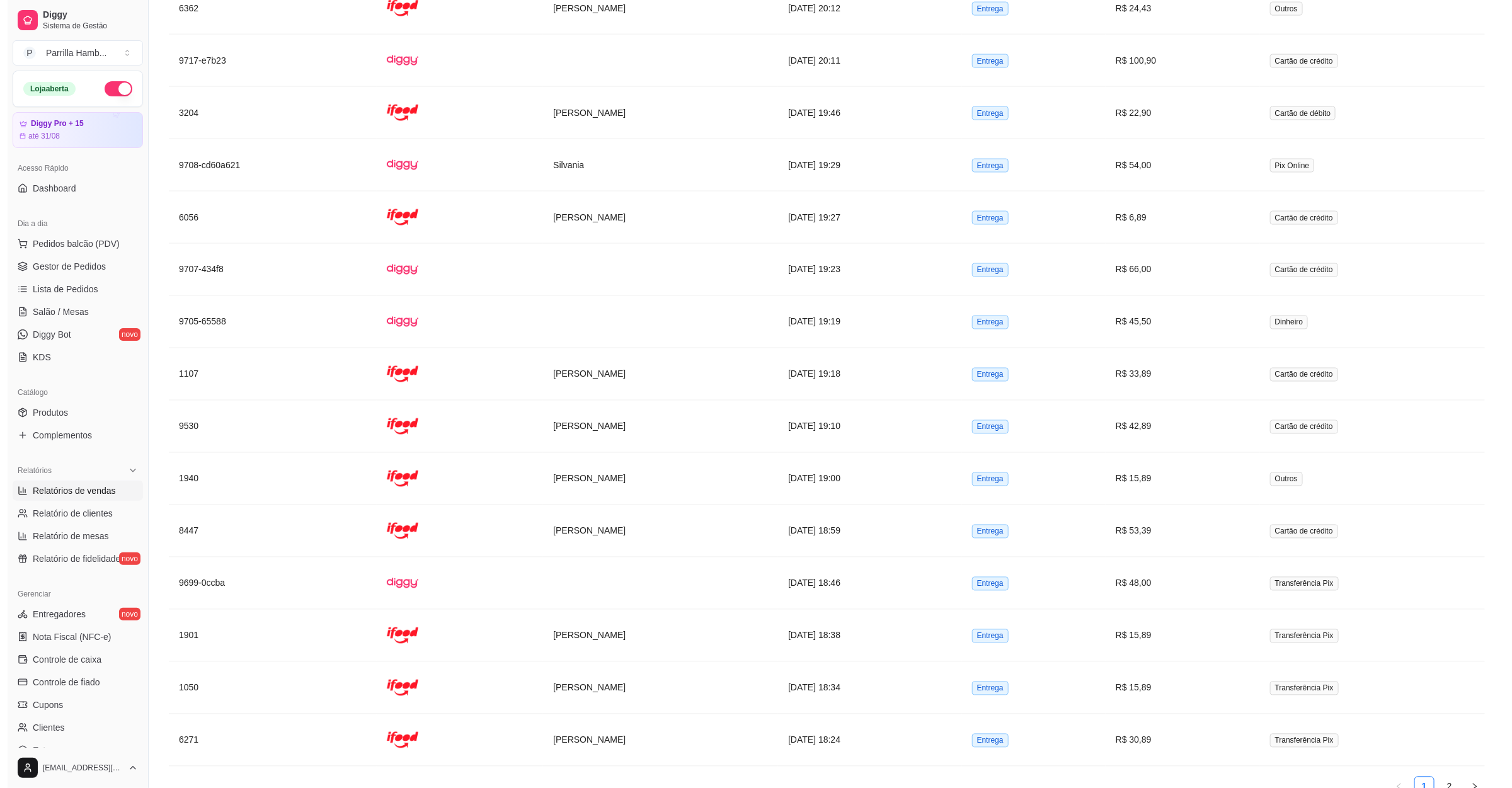
scroll to position [0, 0]
